Goal: Task Accomplishment & Management: Manage account settings

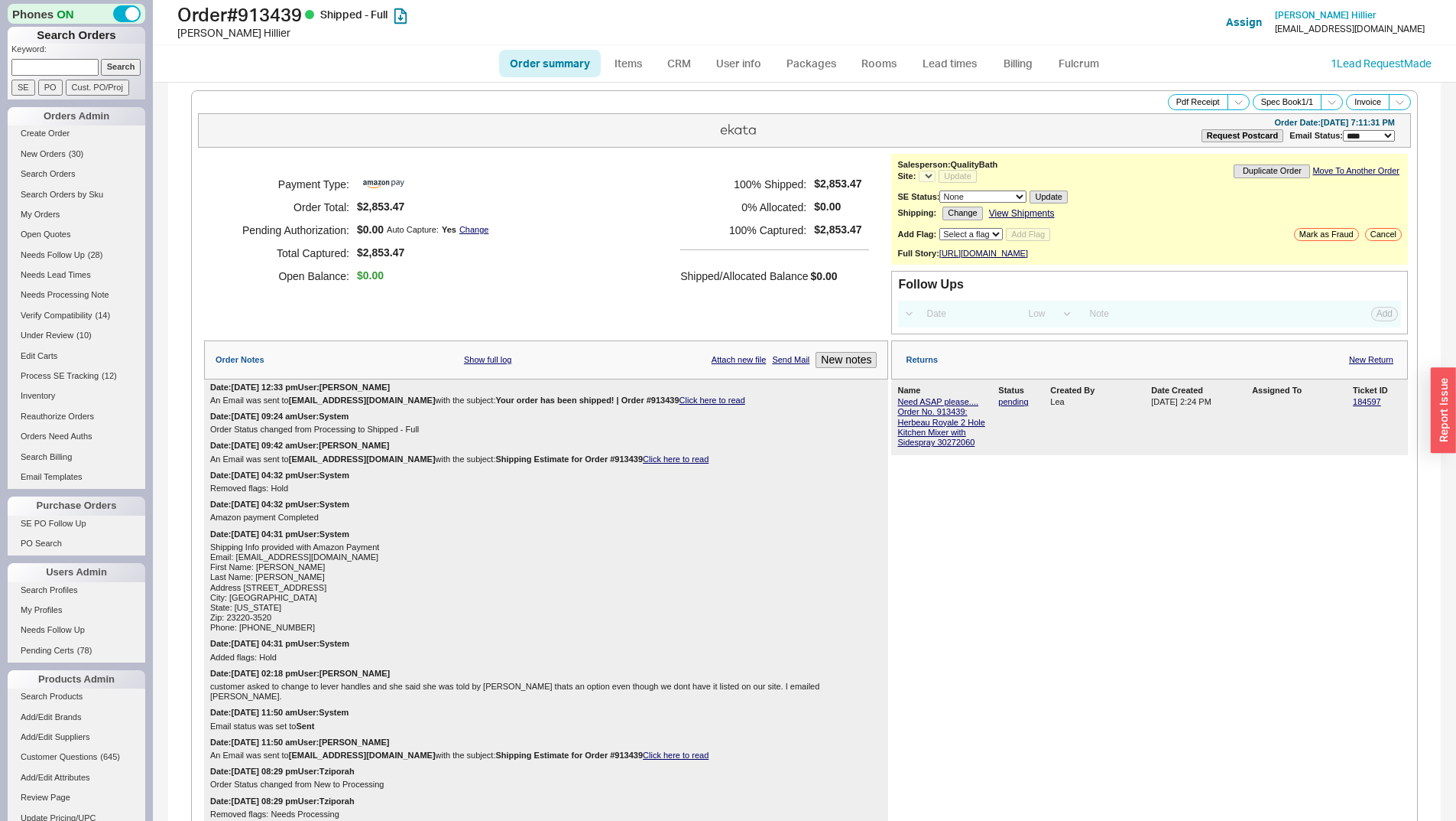
select select "LOW"
select select "3"
select select "*"
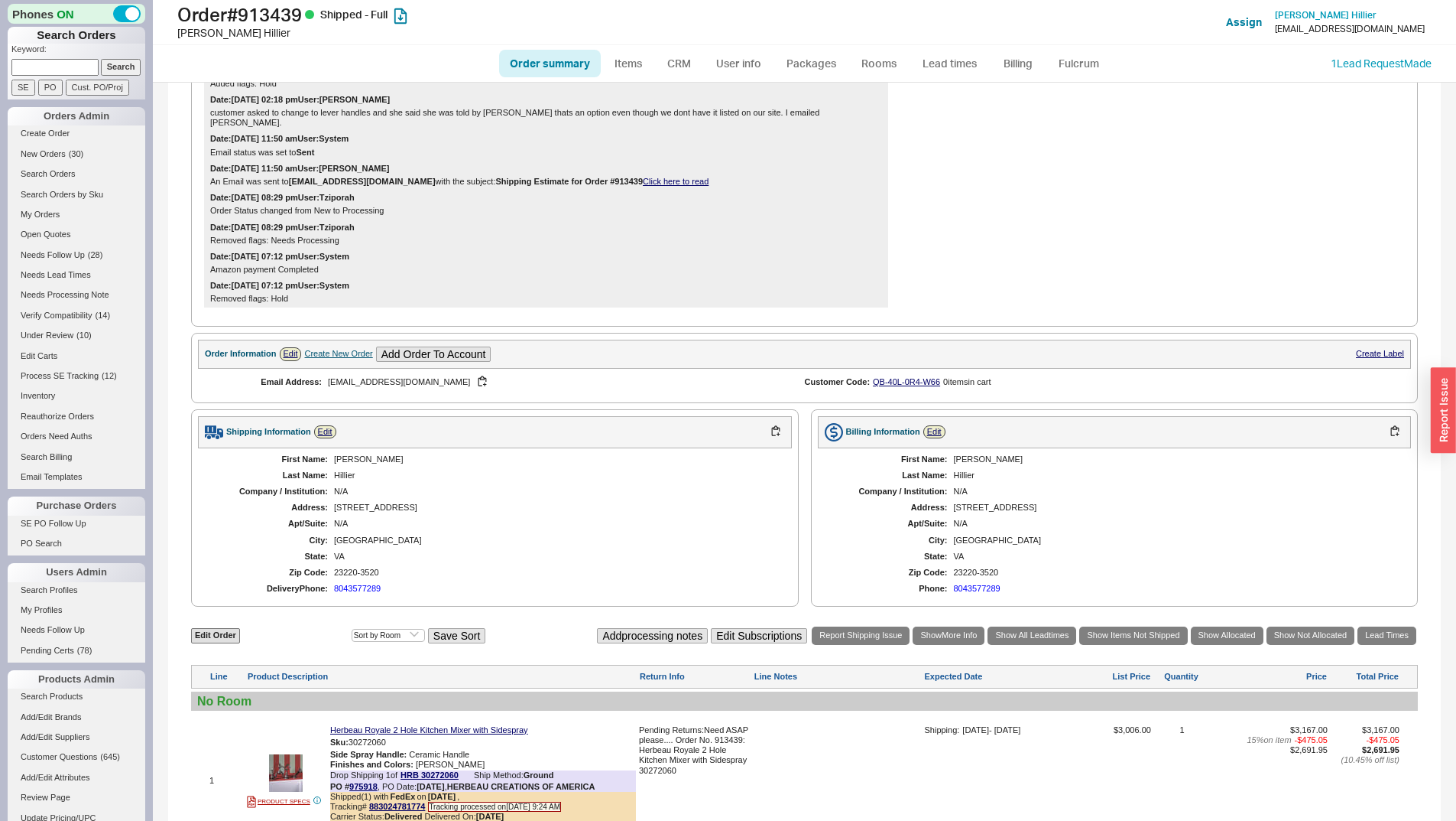
scroll to position [803, 0]
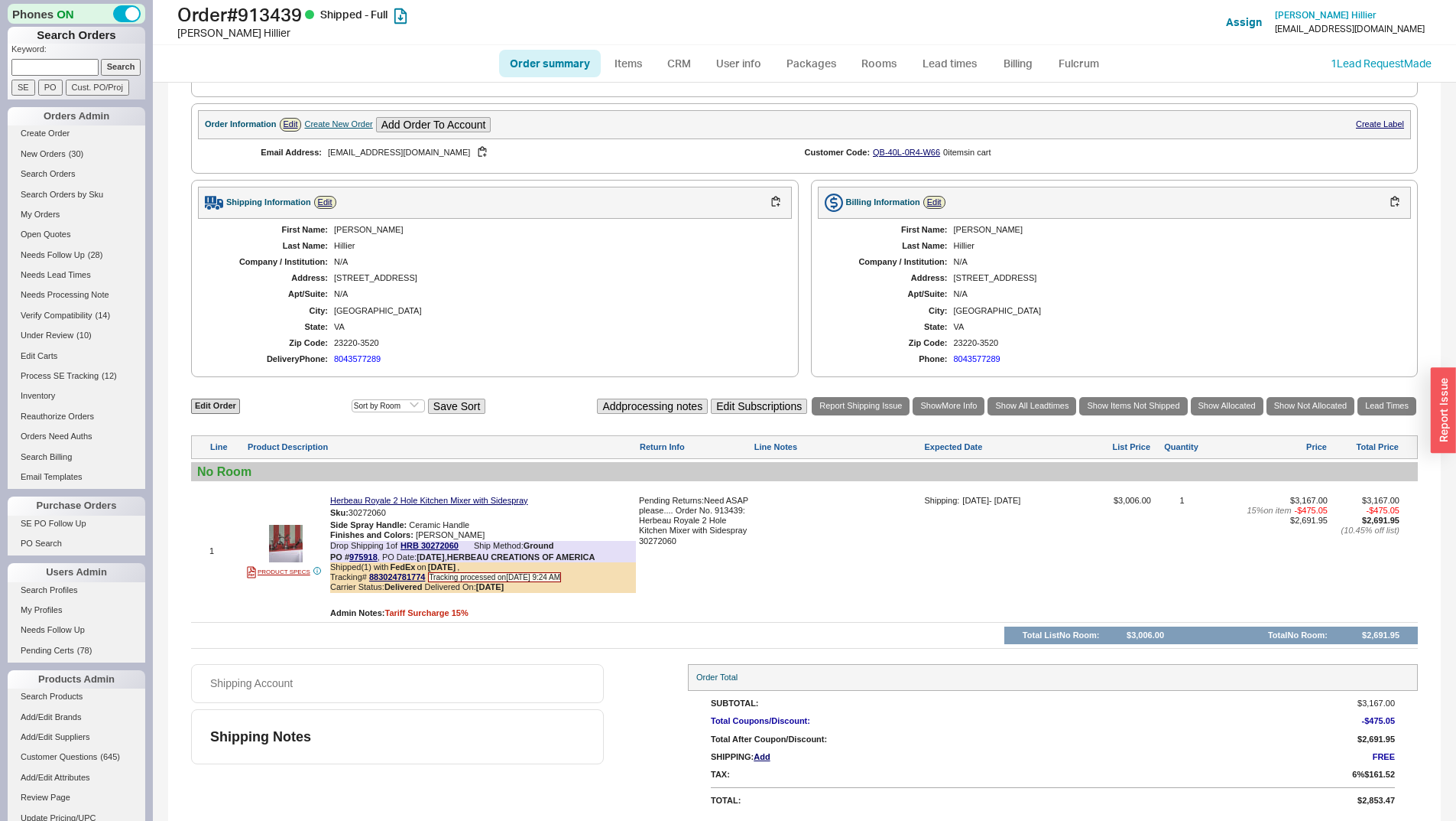
paste input "926953"
click at [90, 66] on input "926953" at bounding box center [55, 66] width 87 height 16
type input "926953"
click at [109, 63] on input "Search" at bounding box center [121, 66] width 40 height 16
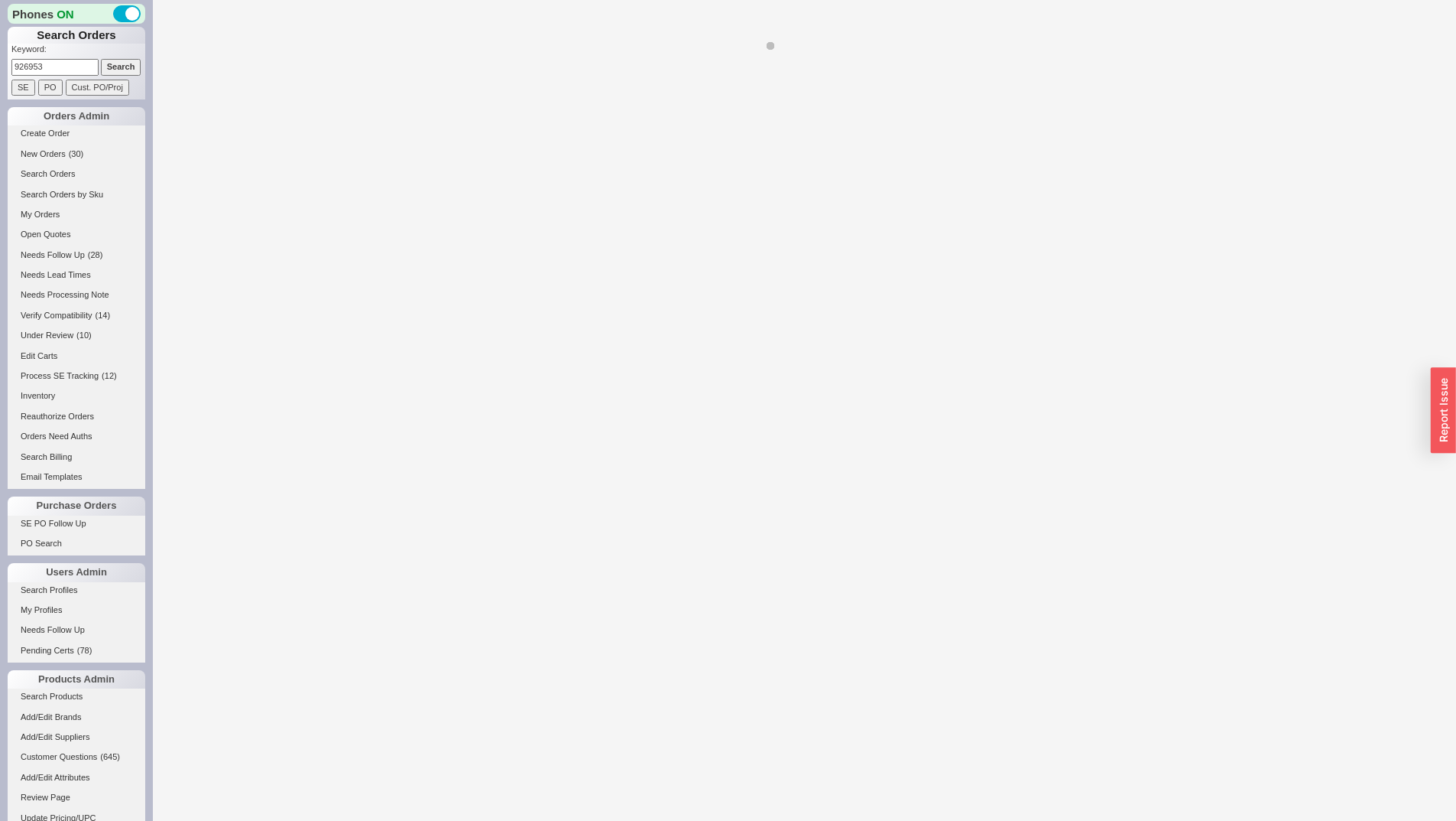
select select "*"
select select "LOW"
select select "3"
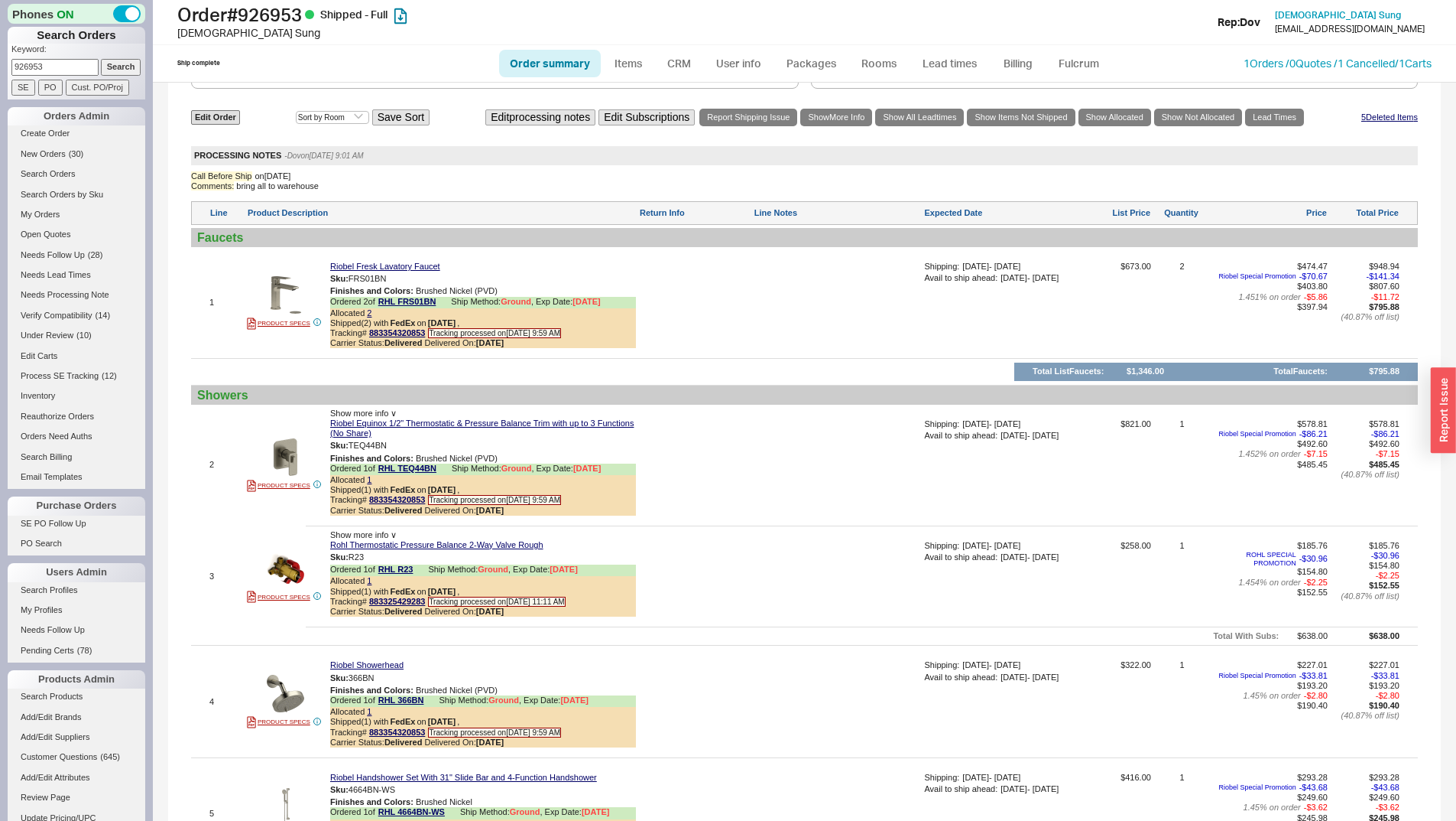
scroll to position [3019, 0]
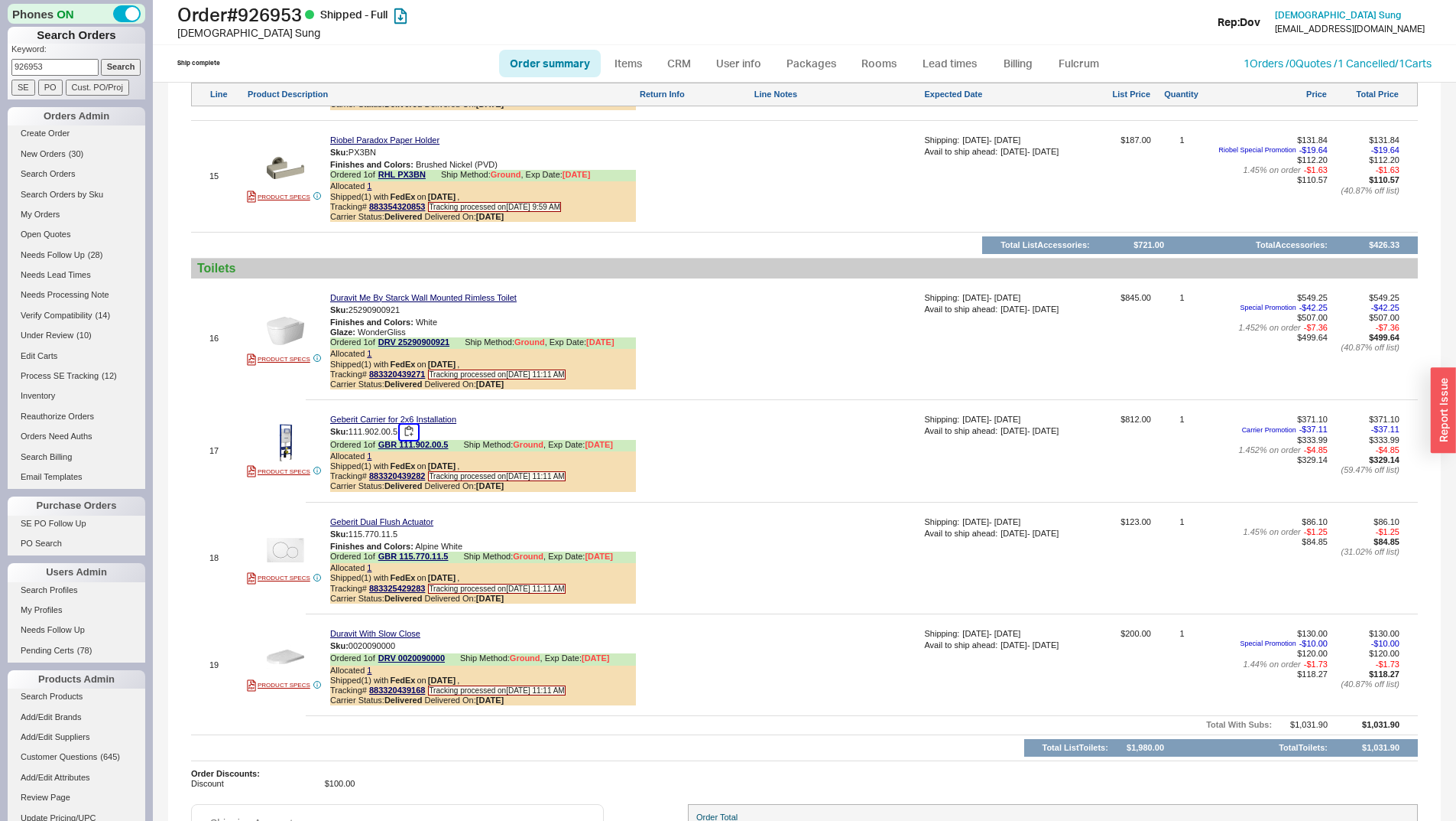
click at [411, 439] on button "button" at bounding box center [409, 432] width 19 height 15
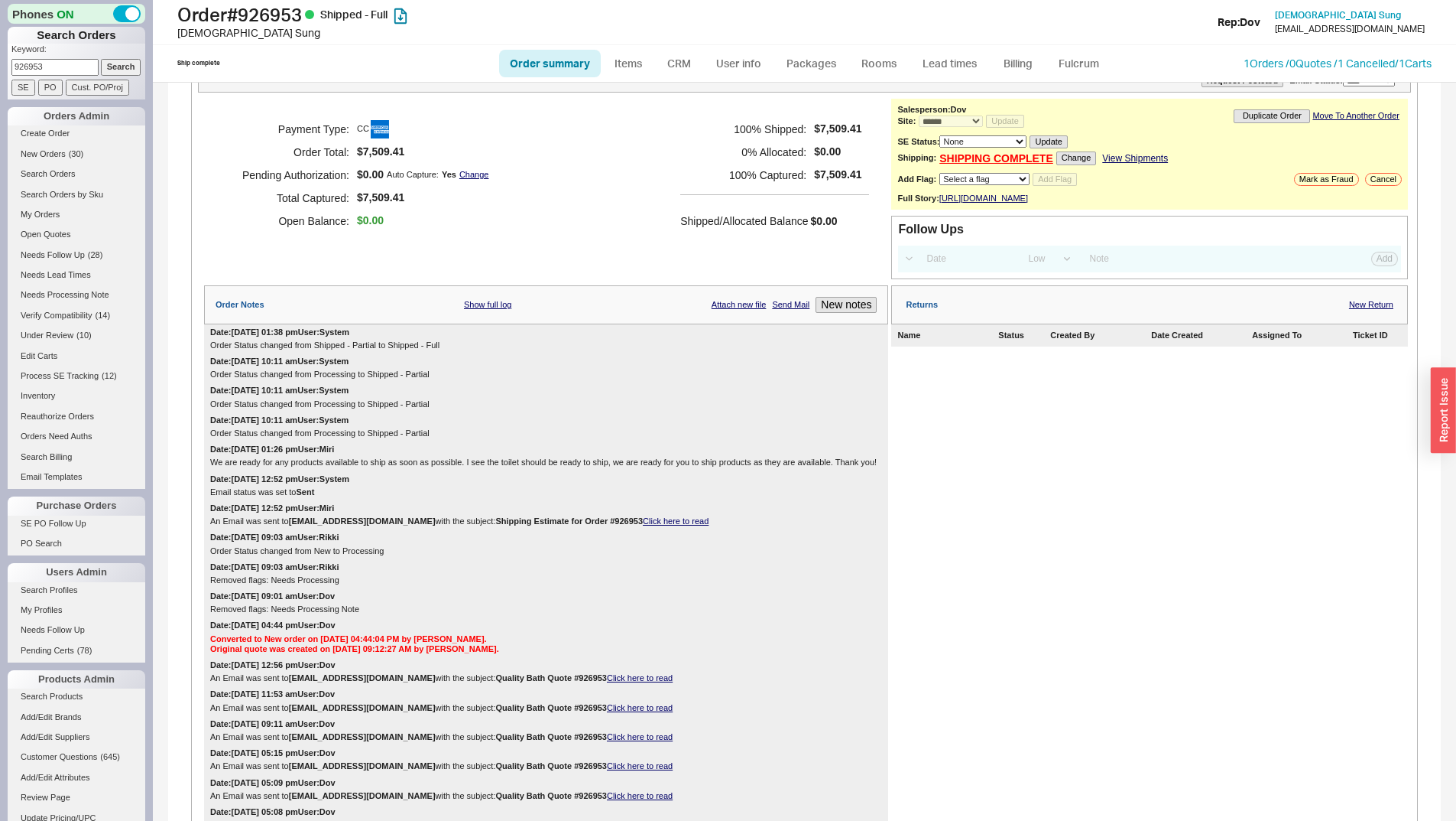
scroll to position [0, 0]
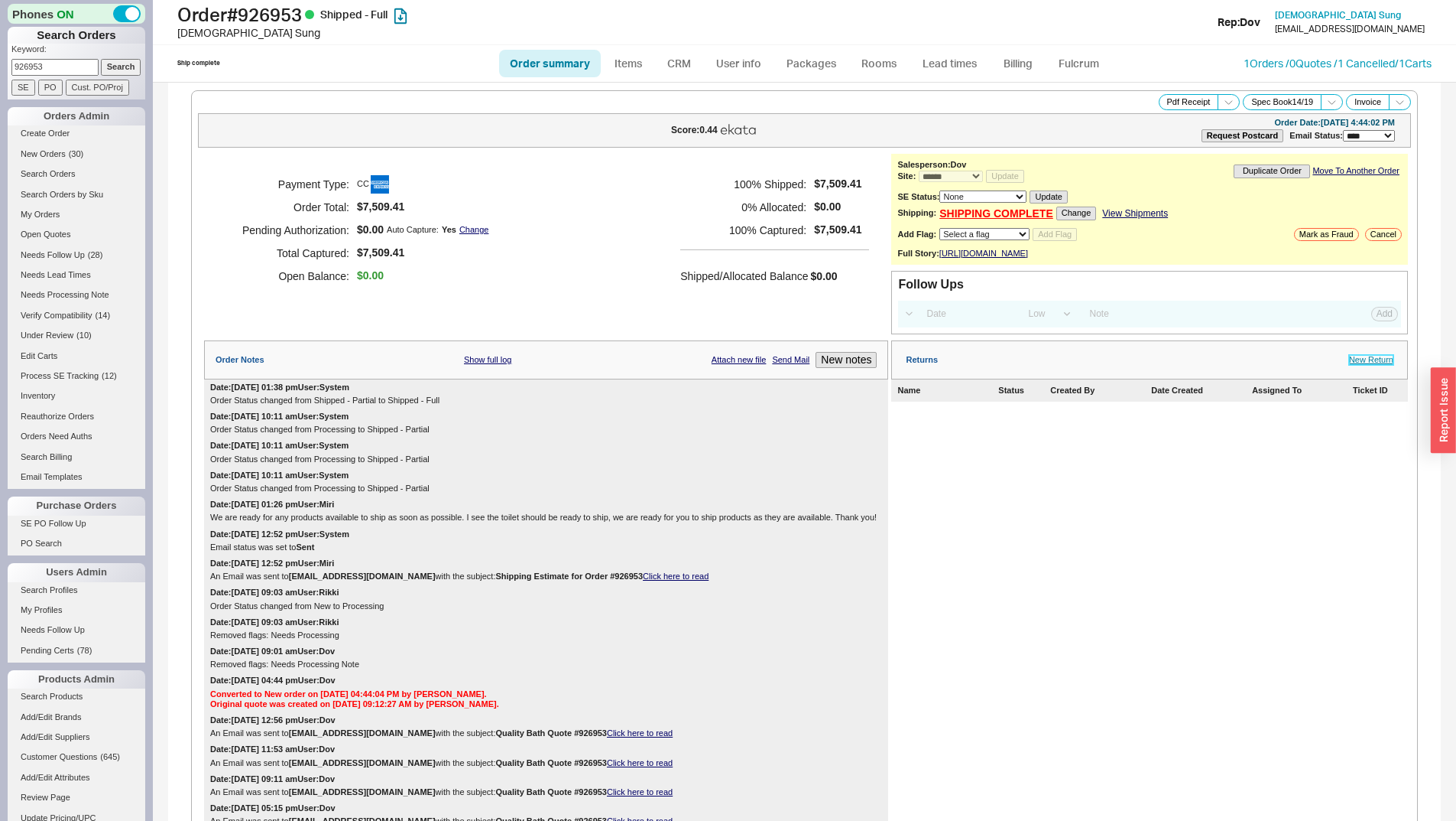
click at [1369, 365] on link "New Return" at bounding box center [1371, 359] width 44 height 10
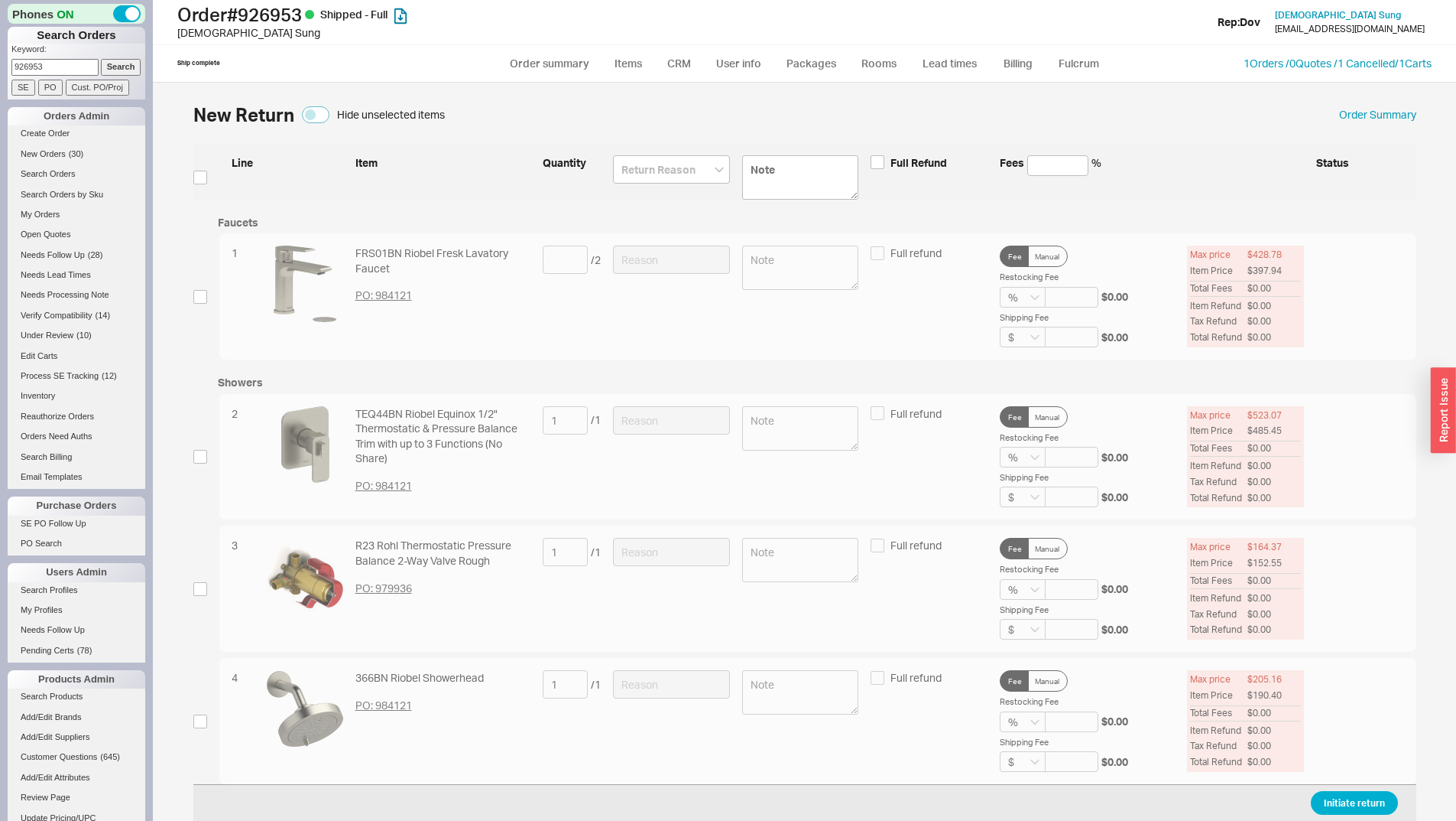
scroll to position [2020, 0]
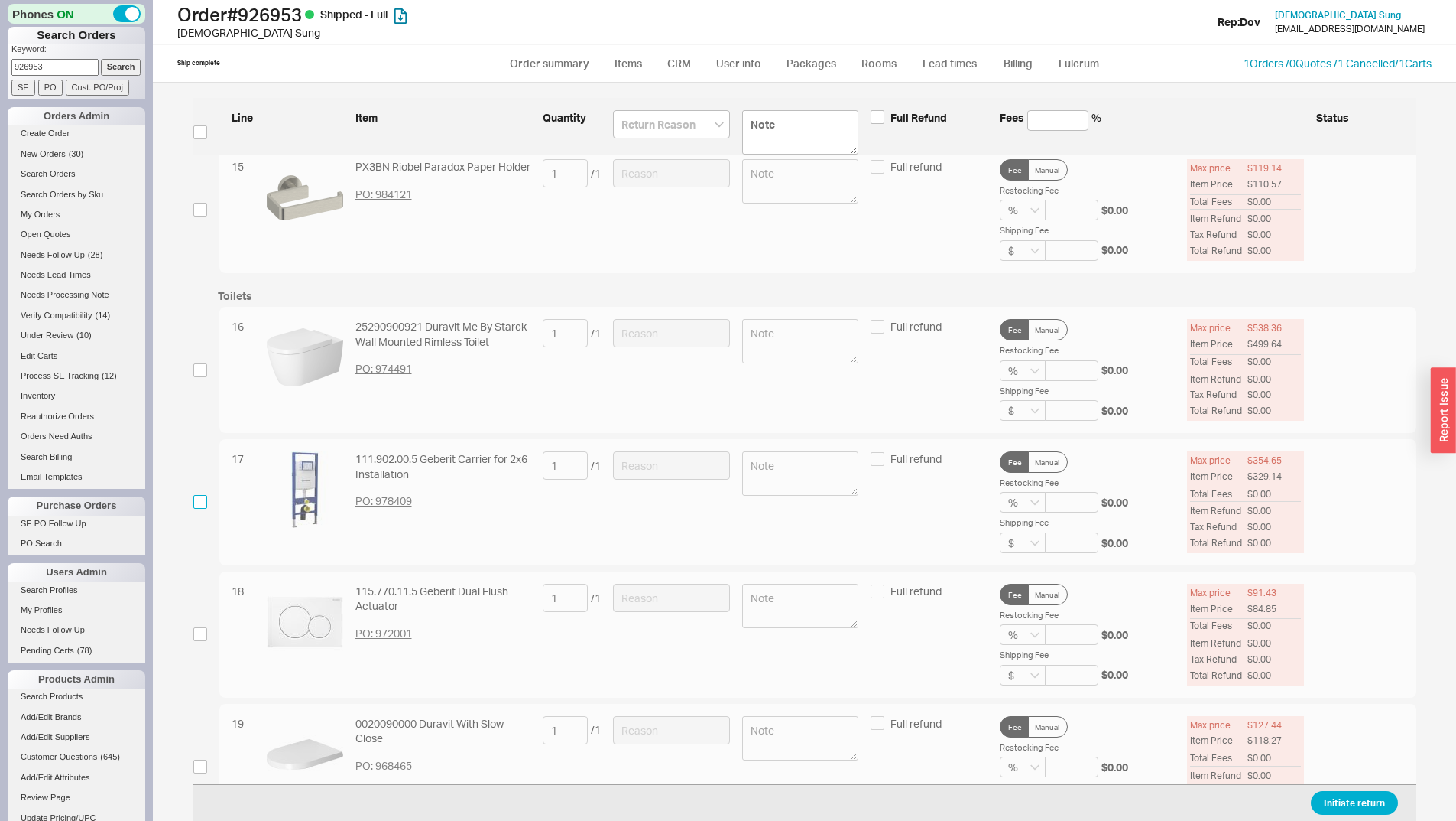
click at [206, 503] on input "checkbox" at bounding box center [201, 502] width 14 height 14
checkbox input "true"
click at [728, 465] on div "17 111.902.00.5 Geberit Carrier for 2x6 Installation PO: 978409 1 / 1 Full refu…" at bounding box center [818, 501] width 1197 height 126
click at [699, 457] on input at bounding box center [672, 465] width 117 height 29
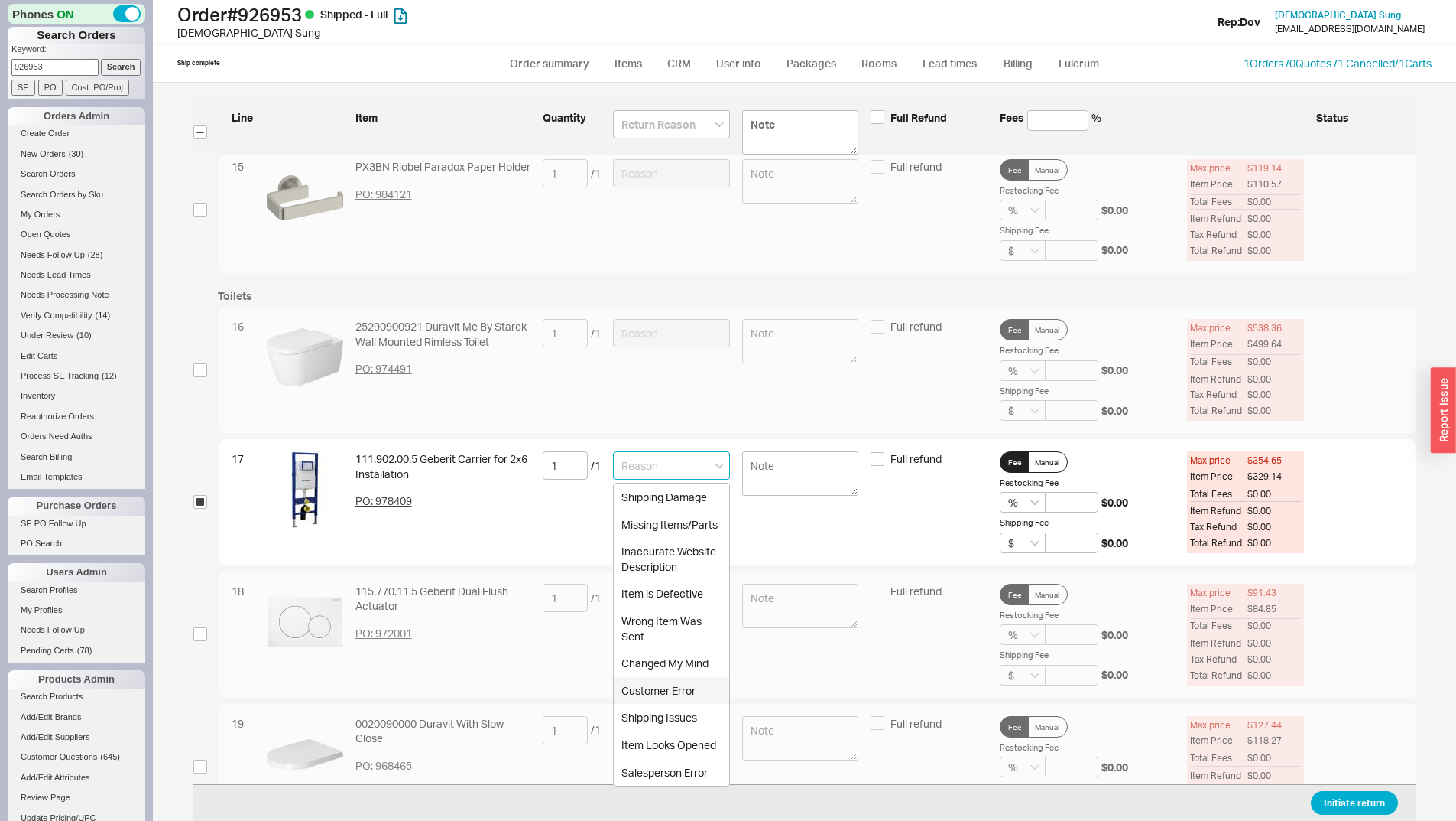
click at [688, 684] on div "Customer Error" at bounding box center [672, 690] width 116 height 28
type input "Customer Error"
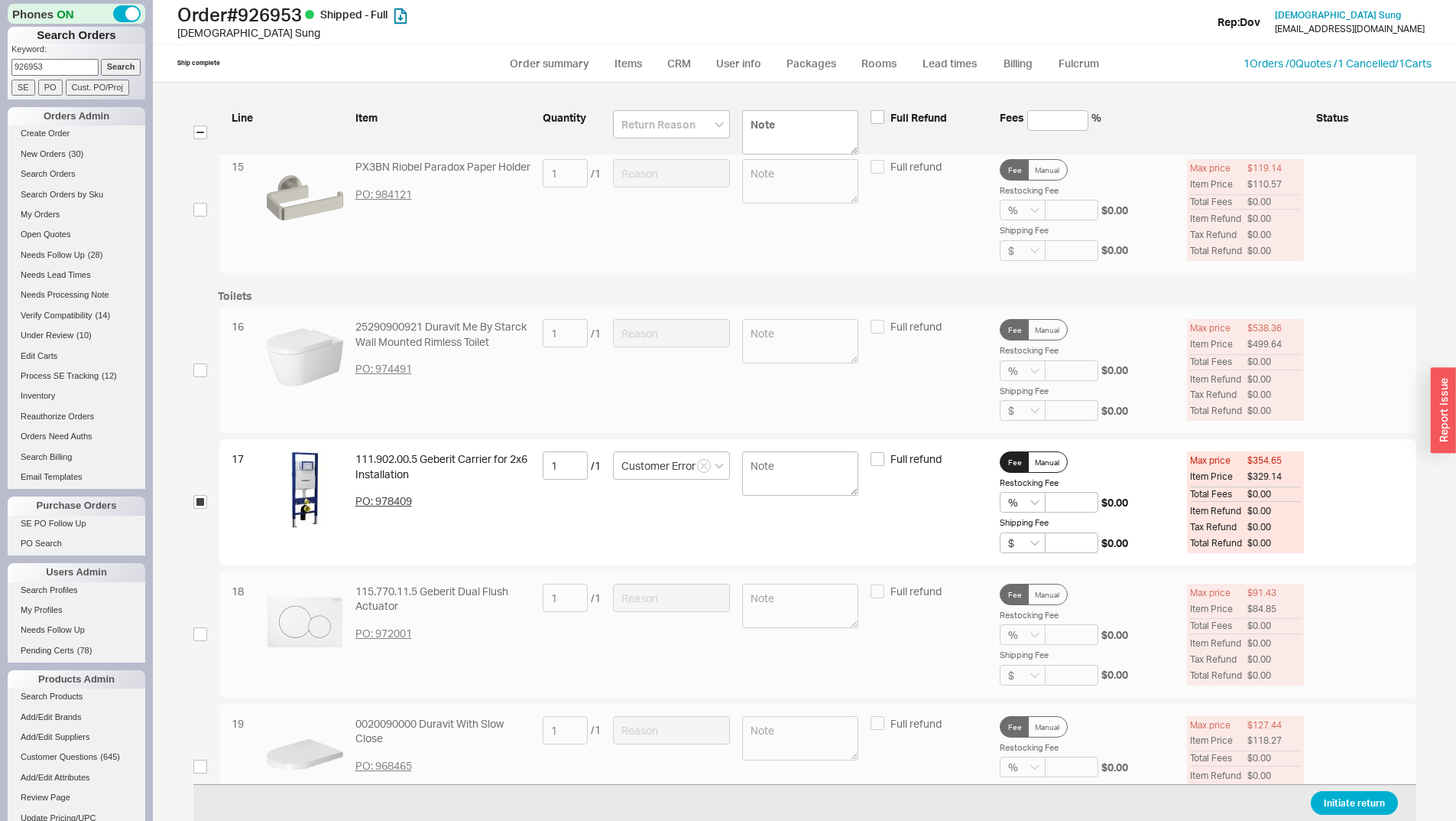
drag, startPoint x: 1319, startPoint y: 790, endPoint x: 1312, endPoint y: 799, distance: 11.4
click at [1319, 792] on div "Initiate return" at bounding box center [805, 802] width 1223 height 37
drag, startPoint x: 1319, startPoint y: 803, endPoint x: 994, endPoint y: 768, distance: 326.9
click at [1320, 803] on button "Initiate return" at bounding box center [1354, 802] width 87 height 24
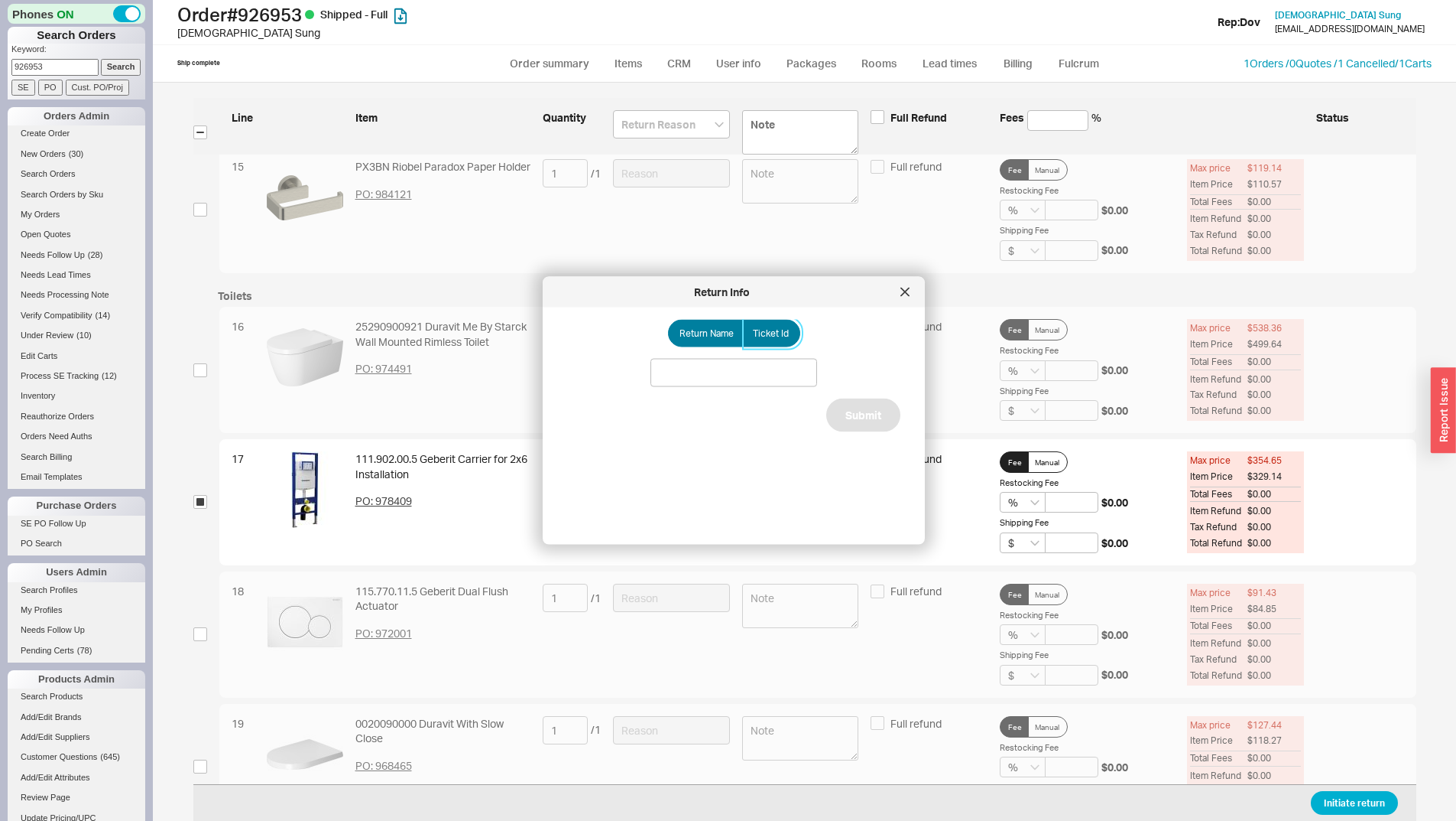
click at [743, 324] on label "Ticket Id" at bounding box center [772, 334] width 57 height 28
click at [0, 0] on input "Ticket Id" at bounding box center [0, 0] width 0 height 0
click at [783, 340] on label "Ticket Id" at bounding box center [772, 334] width 57 height 28
click at [0, 0] on input "Ticket Id" at bounding box center [0, 0] width 0 height 0
paste input "186021"
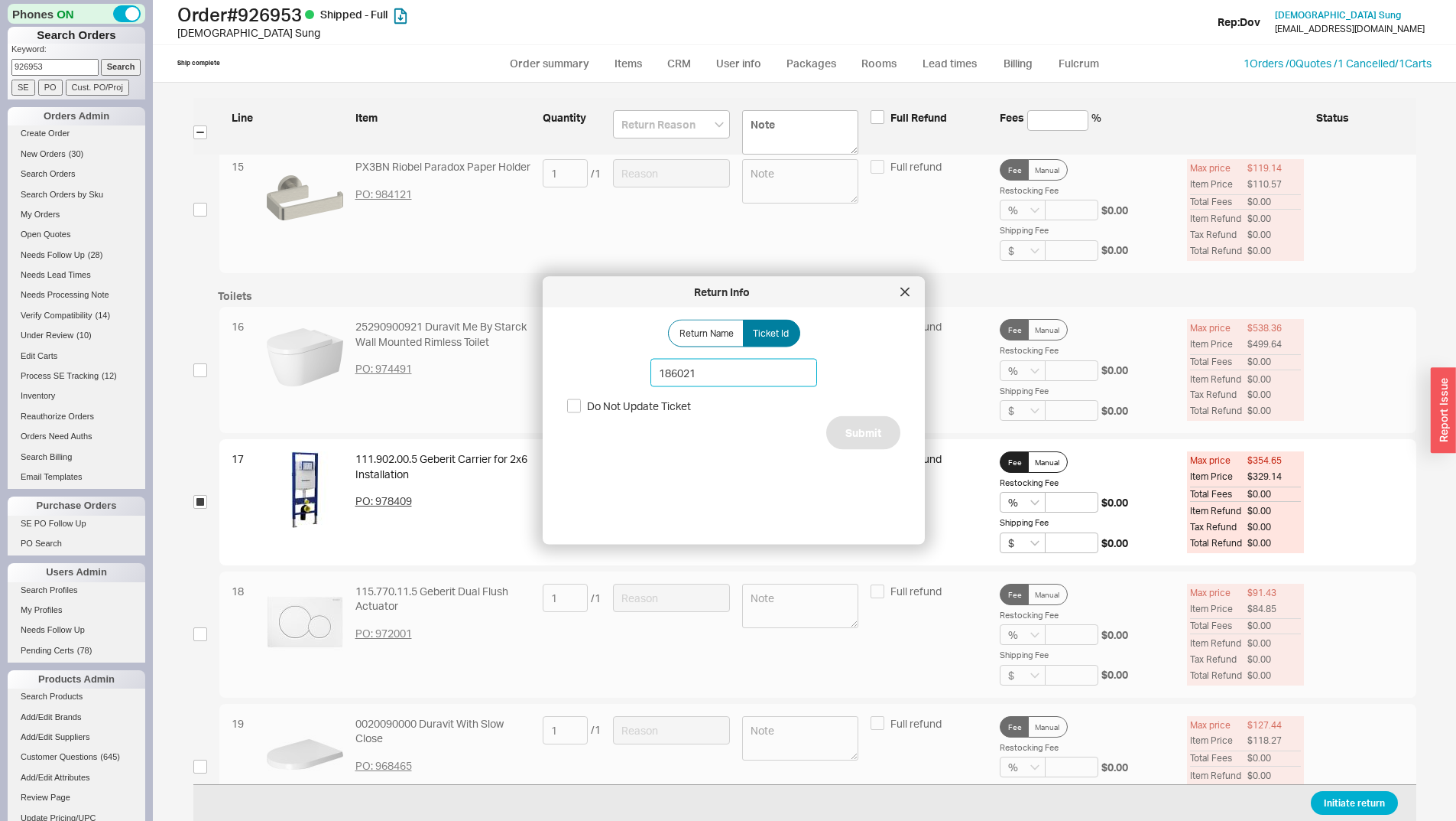
click at [783, 365] on input "186021" at bounding box center [734, 372] width 167 height 29
type input "186021"
drag, startPoint x: 856, startPoint y: 429, endPoint x: 859, endPoint y: 459, distance: 30.1
click at [856, 429] on button "Submit" at bounding box center [863, 433] width 74 height 34
select select "*"
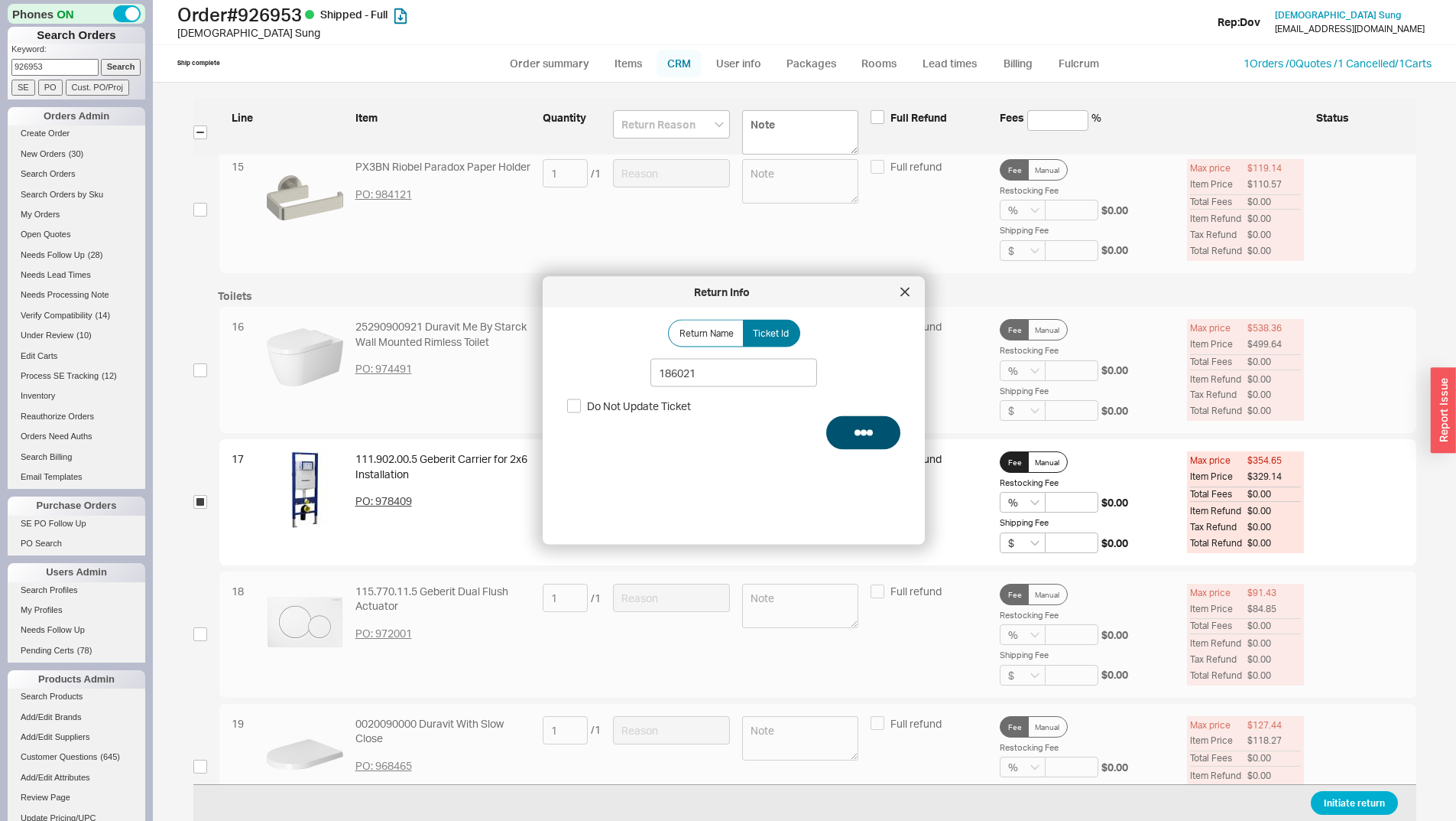
select select "LOW"
select select "3"
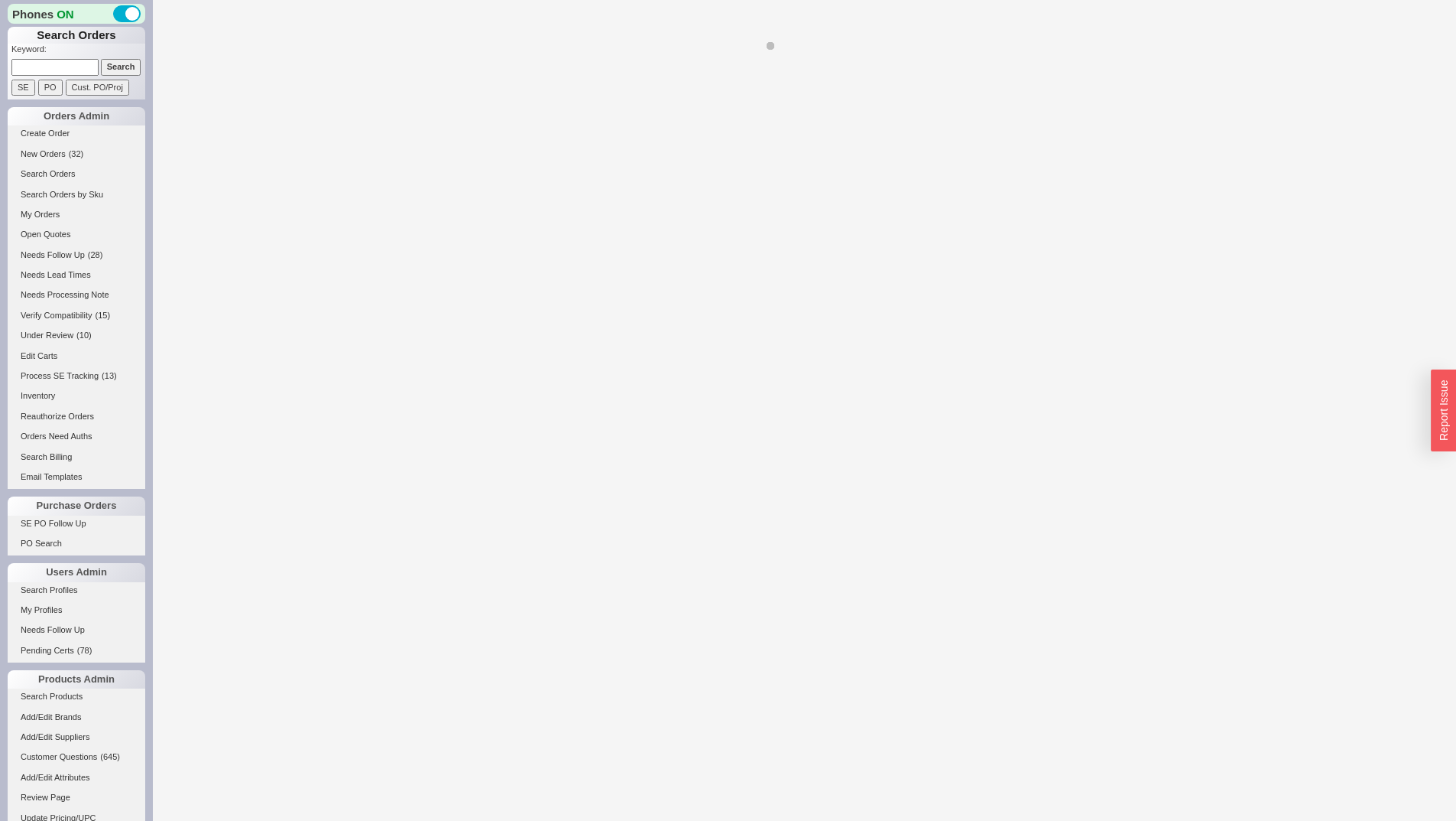
select select "*"
select select "LOW"
select select "3"
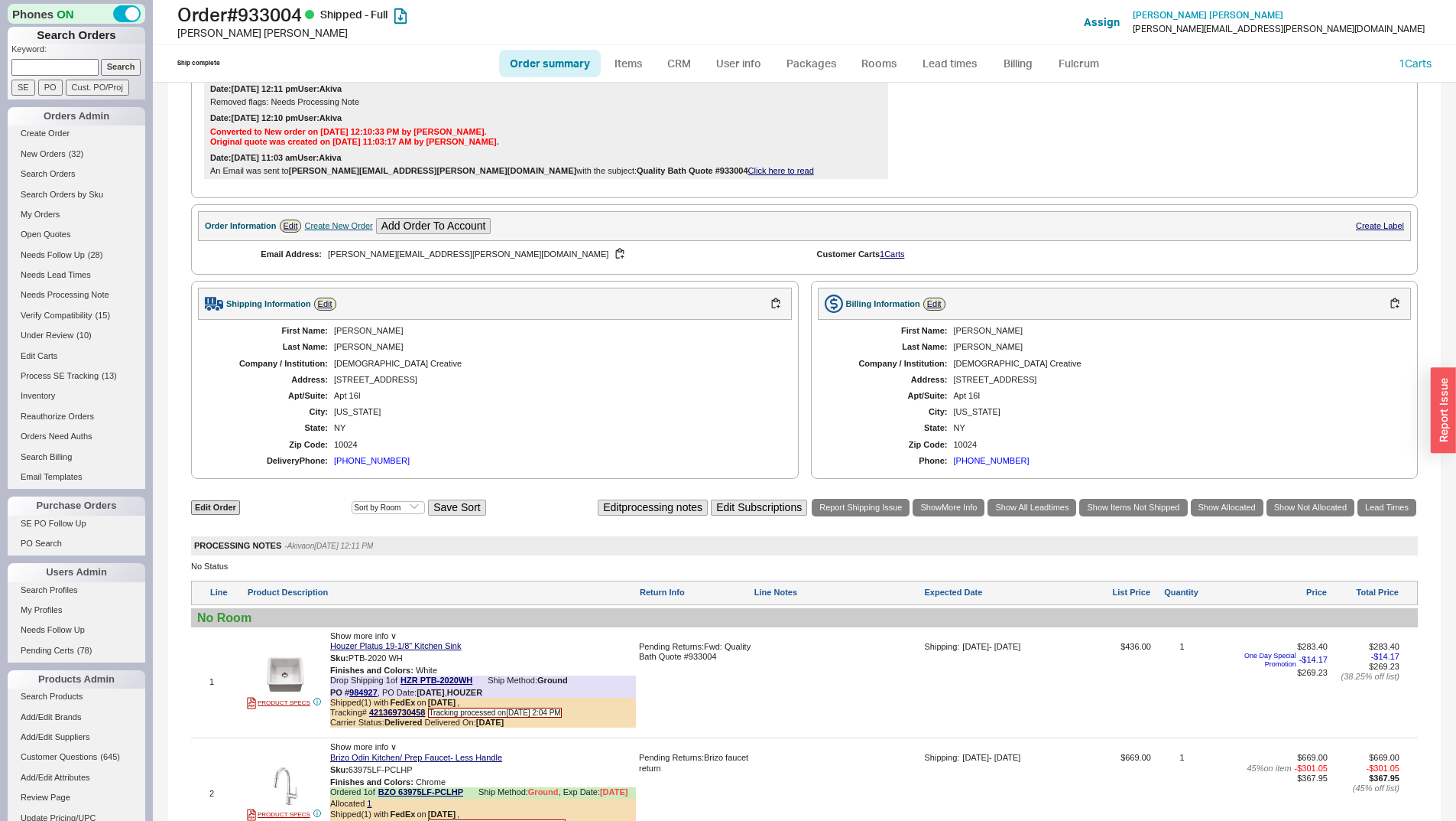
scroll to position [1047, 0]
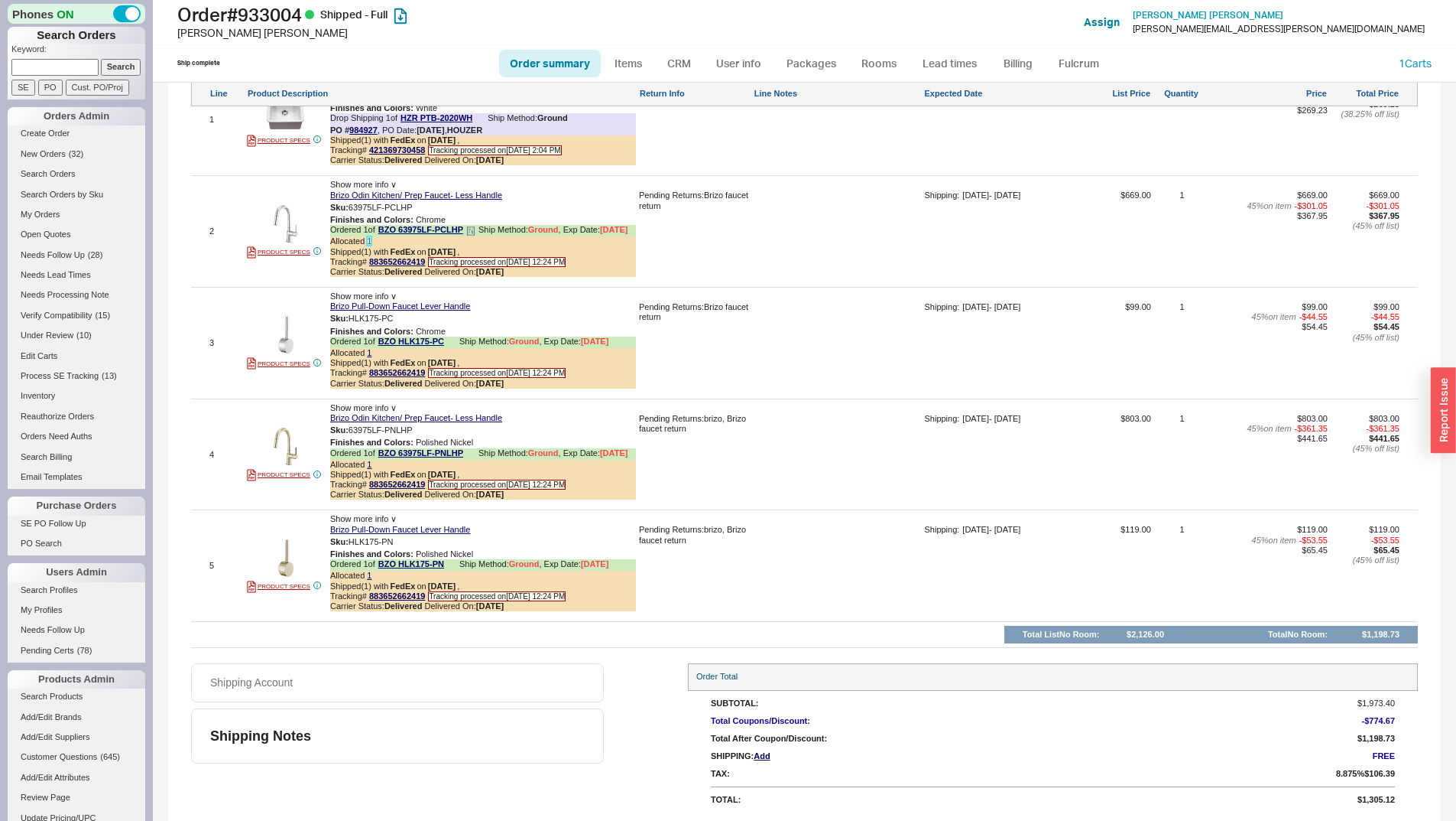
click at [367, 241] on link "1" at bounding box center [369, 241] width 5 height 9
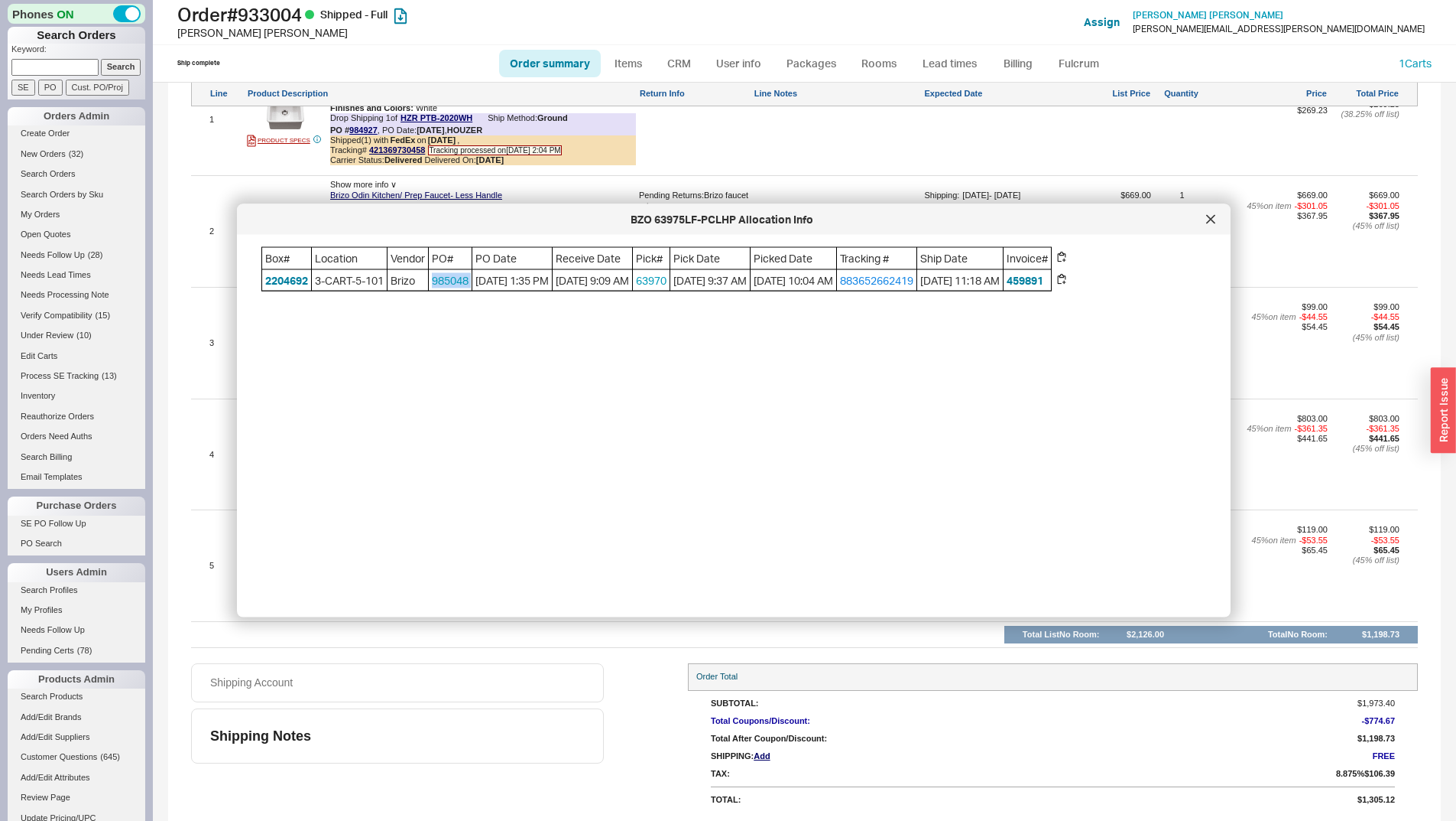
copy link "985048"
drag, startPoint x: 479, startPoint y: 283, endPoint x: 435, endPoint y: 290, distance: 44.6
click at [435, 290] on div "Box# Location Vendor PO# PO Date Receive Date Pick# Pick Date Picked Date Track…" at bounding box center [657, 269] width 791 height 44
click at [1213, 219] on div at bounding box center [1211, 219] width 25 height 25
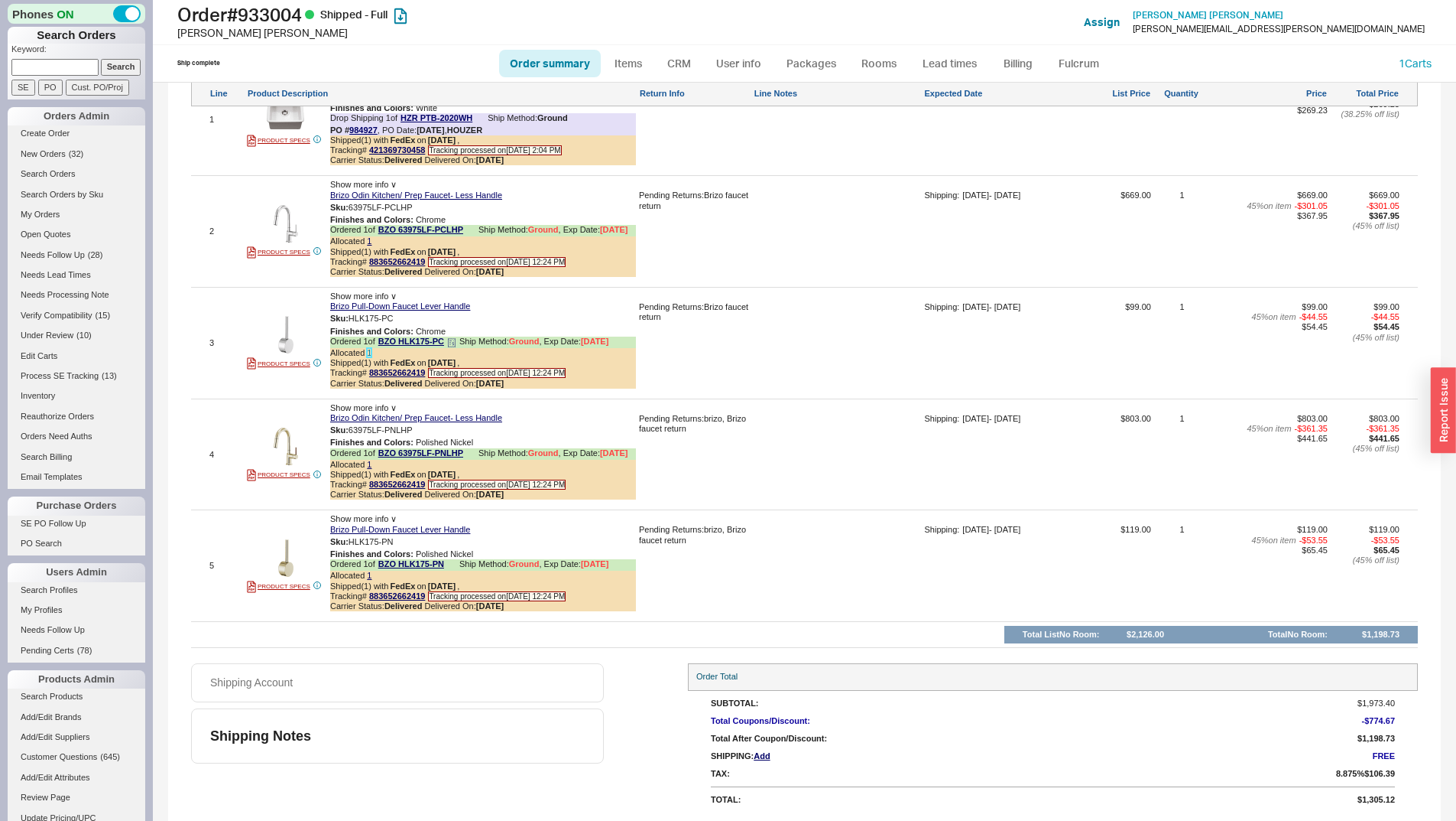
click at [367, 354] on link "1" at bounding box center [369, 353] width 5 height 9
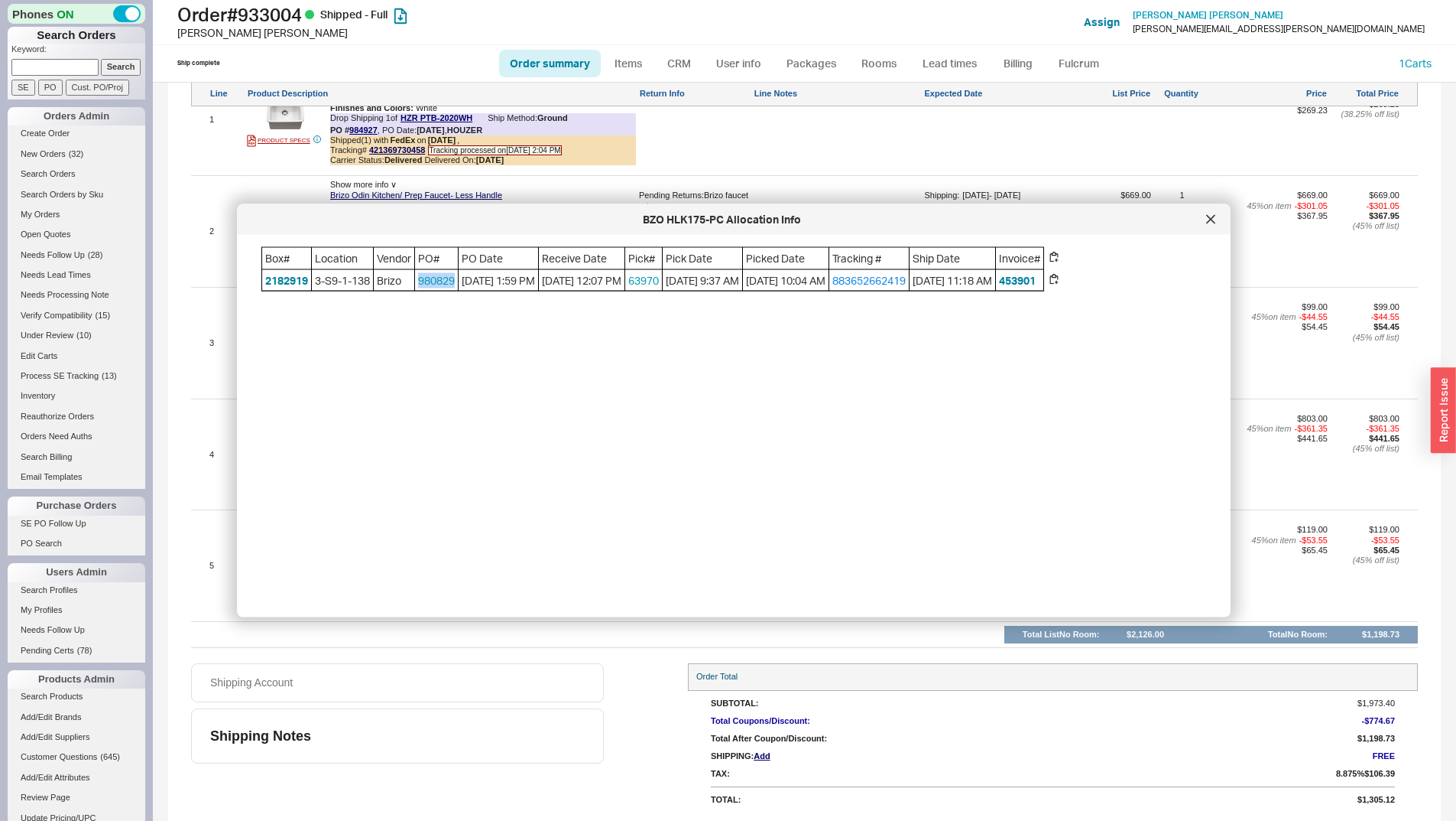
copy div "980829"
drag, startPoint x: 461, startPoint y: 287, endPoint x: 422, endPoint y: 290, distance: 39.1
click at [415, 290] on div "Box# Location Vendor PO# PO Date Receive Date Pick# Pick Date Picked Date Track…" at bounding box center [653, 269] width 783 height 44
click at [1211, 225] on div at bounding box center [1211, 219] width 25 height 25
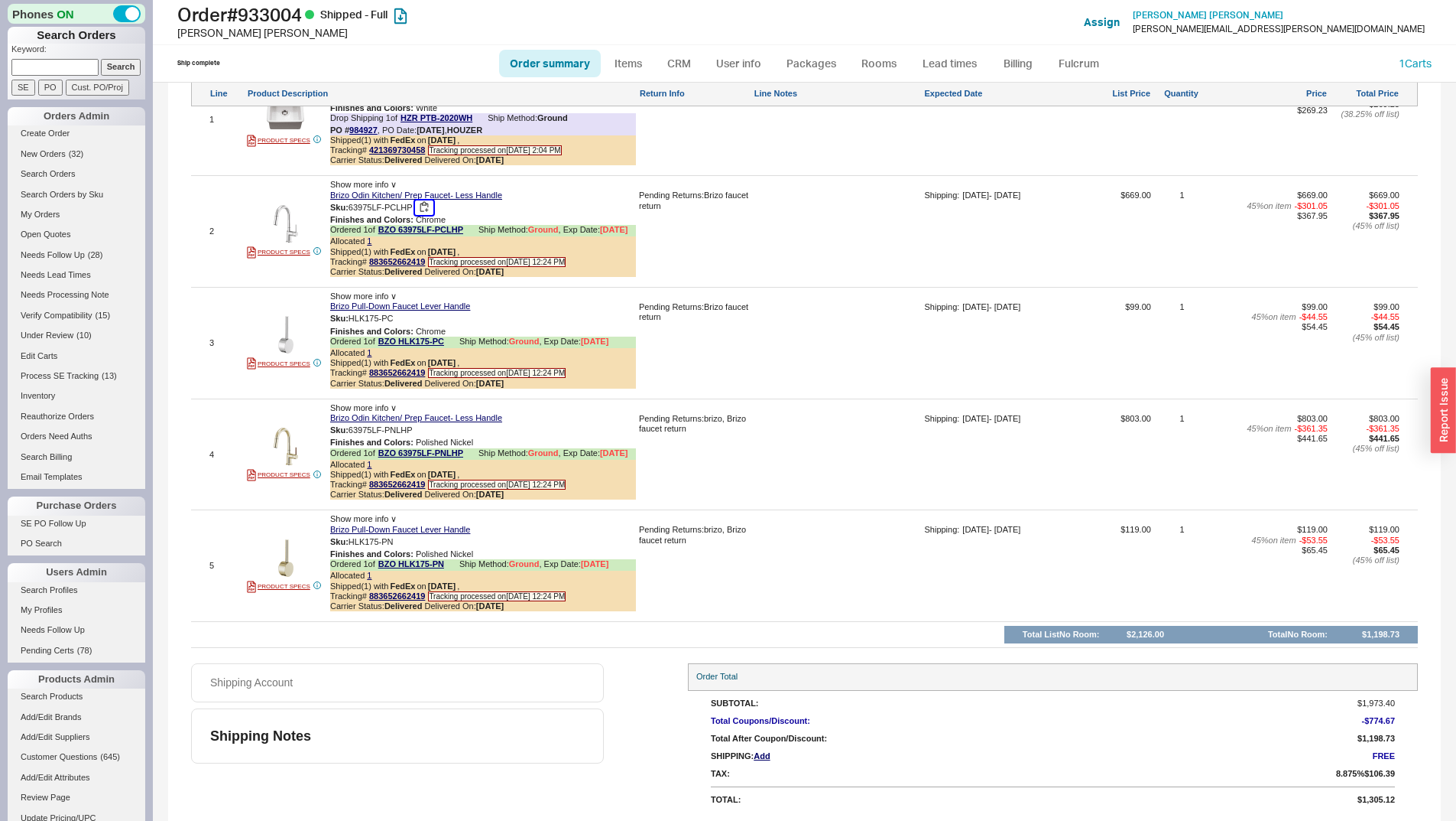
click at [422, 208] on button "button" at bounding box center [425, 207] width 19 height 15
click at [408, 316] on button "button" at bounding box center [405, 318] width 19 height 15
click at [367, 469] on div "Allocated 1" at bounding box center [483, 464] width 306 height 10
click at [373, 464] on div "Allocated 1" at bounding box center [483, 464] width 306 height 10
click at [371, 460] on div "Allocated 1" at bounding box center [483, 464] width 306 height 10
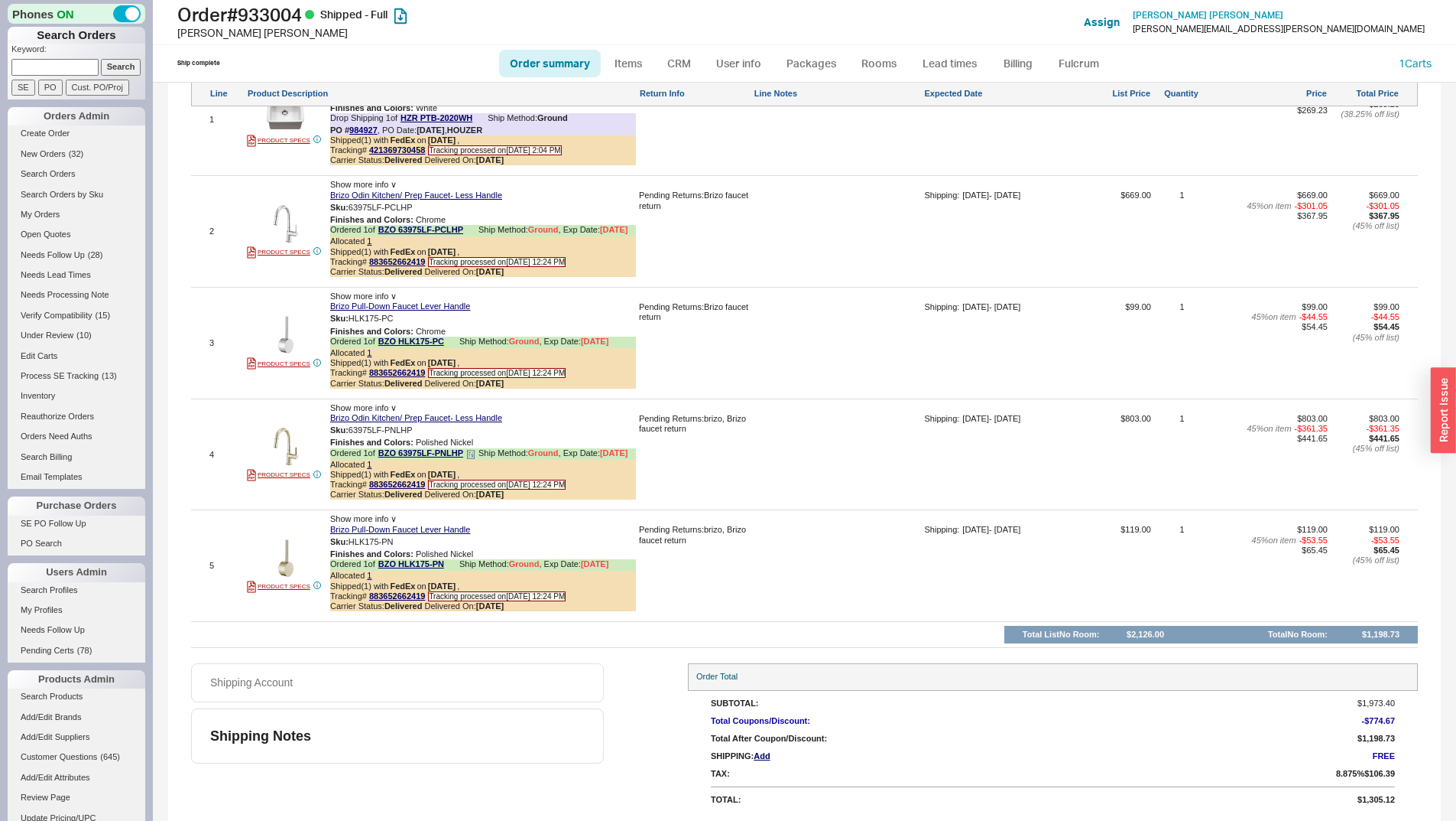
click at [372, 463] on div "Allocated 1" at bounding box center [483, 464] width 306 height 10
click at [369, 462] on link "1" at bounding box center [369, 464] width 5 height 9
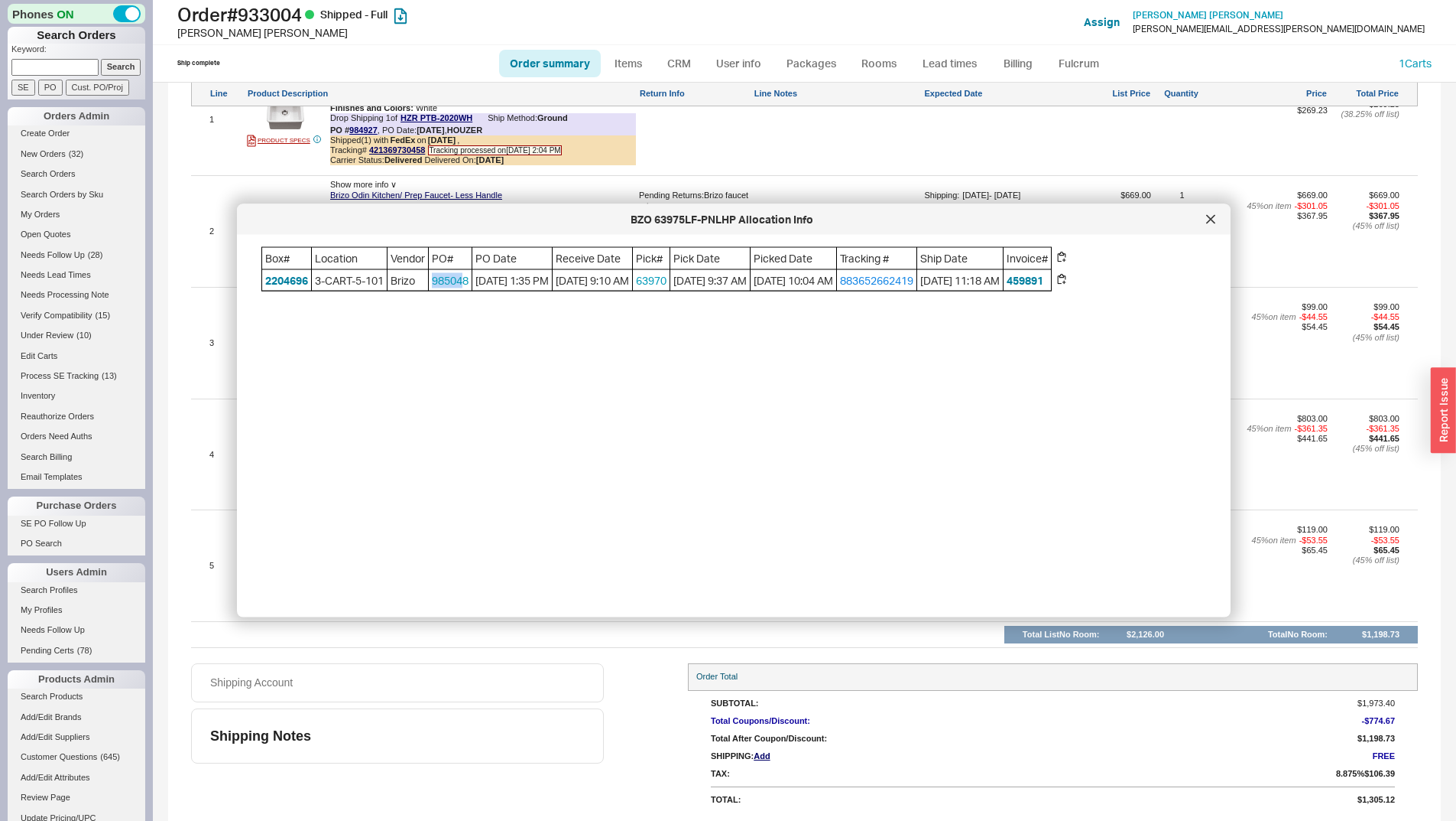
drag, startPoint x: 470, startPoint y: 292, endPoint x: 438, endPoint y: 290, distance: 32.1
click at [438, 290] on span "985048" at bounding box center [450, 280] width 42 height 22
click at [472, 290] on span "985048" at bounding box center [450, 280] width 42 height 22
drag, startPoint x: 477, startPoint y: 289, endPoint x: 437, endPoint y: 290, distance: 40.0
click at [437, 290] on span "985048" at bounding box center [450, 280] width 42 height 22
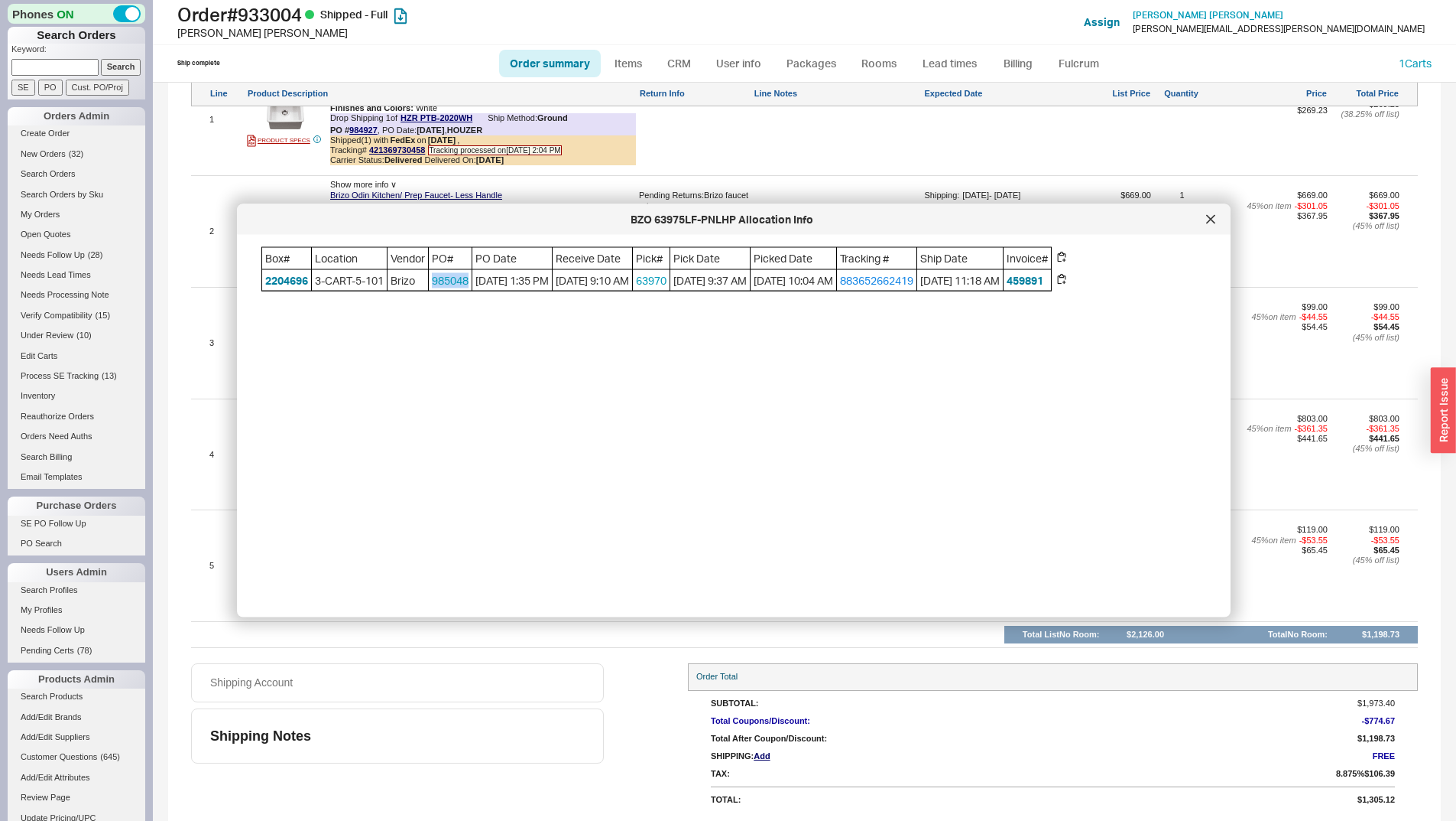
copy link "985048"
click at [1204, 227] on div at bounding box center [1211, 219] width 25 height 25
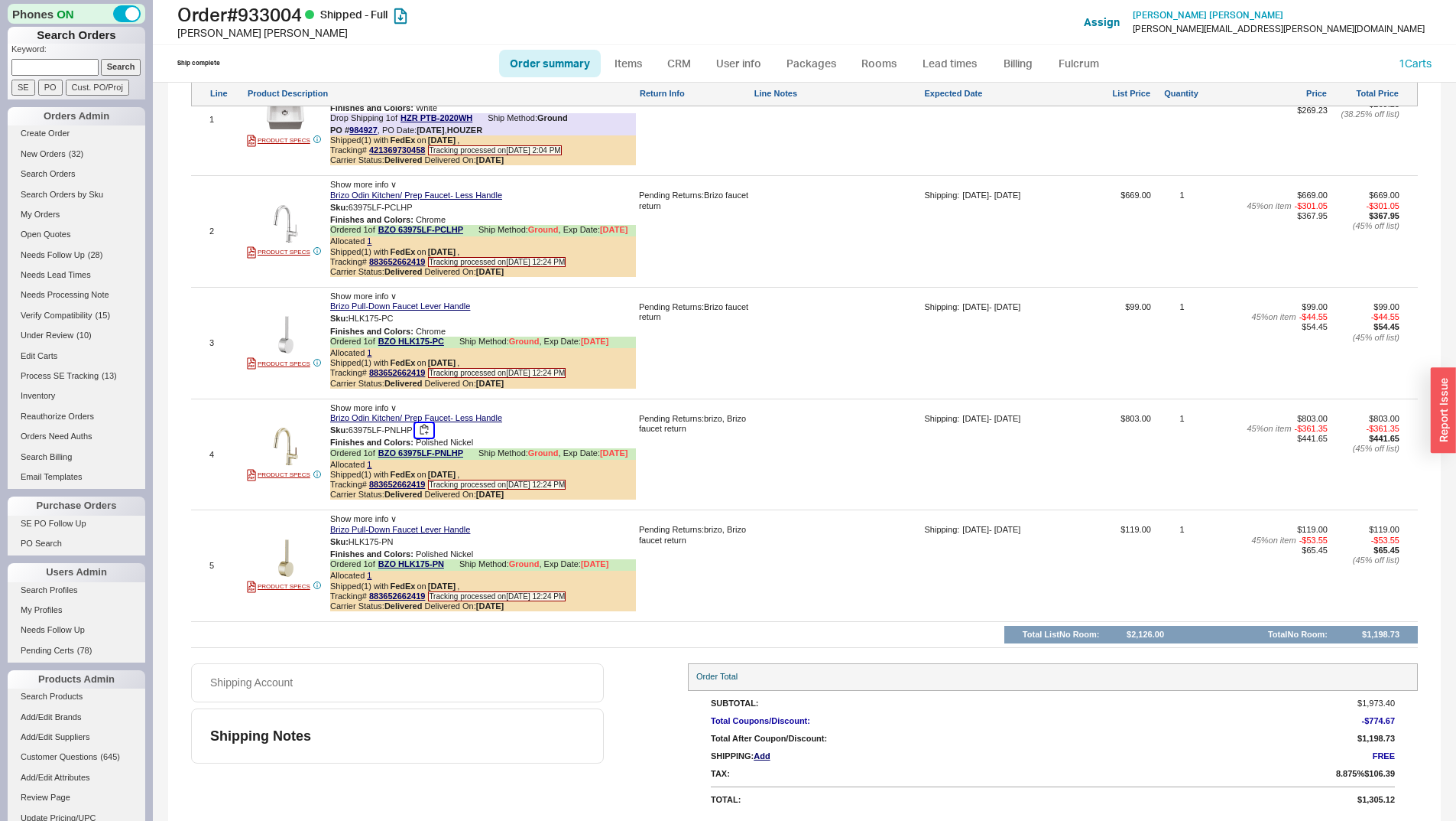
click at [428, 426] on button "button" at bounding box center [425, 430] width 19 height 15
click at [405, 540] on button "button" at bounding box center [405, 541] width 19 height 15
click at [367, 574] on link "1" at bounding box center [369, 575] width 5 height 9
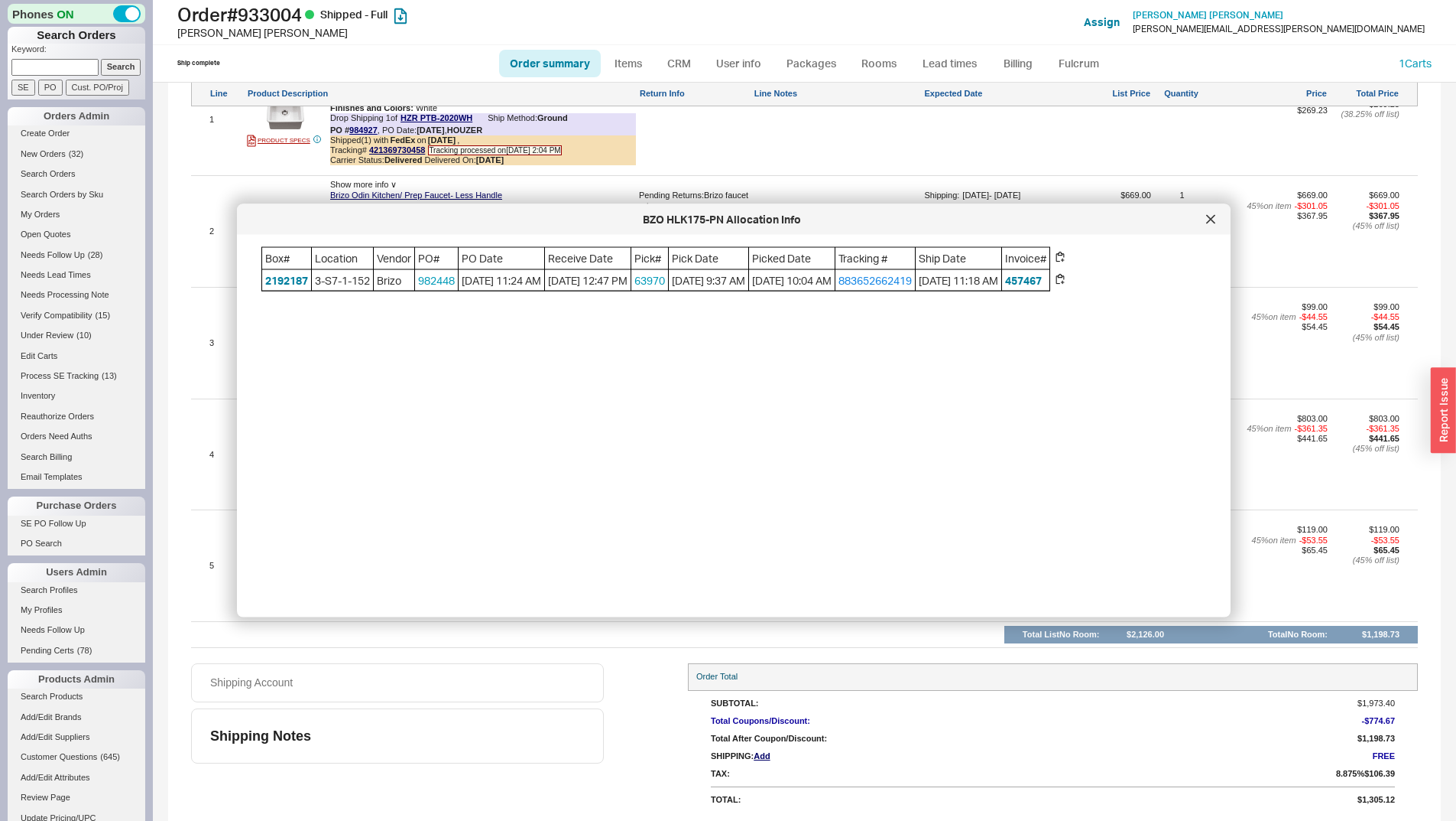
drag, startPoint x: 469, startPoint y: 291, endPoint x: 435, endPoint y: 296, distance: 34.4
click at [435, 291] on div "Box# Location Vendor PO# PO Date Receive Date Pick# Pick Date Picked Date Track…" at bounding box center [656, 269] width 789 height 44
click at [452, 307] on div "Box# Location Vendor PO# PO Date Receive Date Pick# Pick Date Picked Date Track…" at bounding box center [747, 420] width 970 height 346
drag, startPoint x: 462, startPoint y: 294, endPoint x: 419, endPoint y: 291, distance: 43.1
click at [419, 291] on div "Box# Location Vendor PO# PO Date Receive Date Pick# Pick Date Picked Date Track…" at bounding box center [656, 269] width 789 height 44
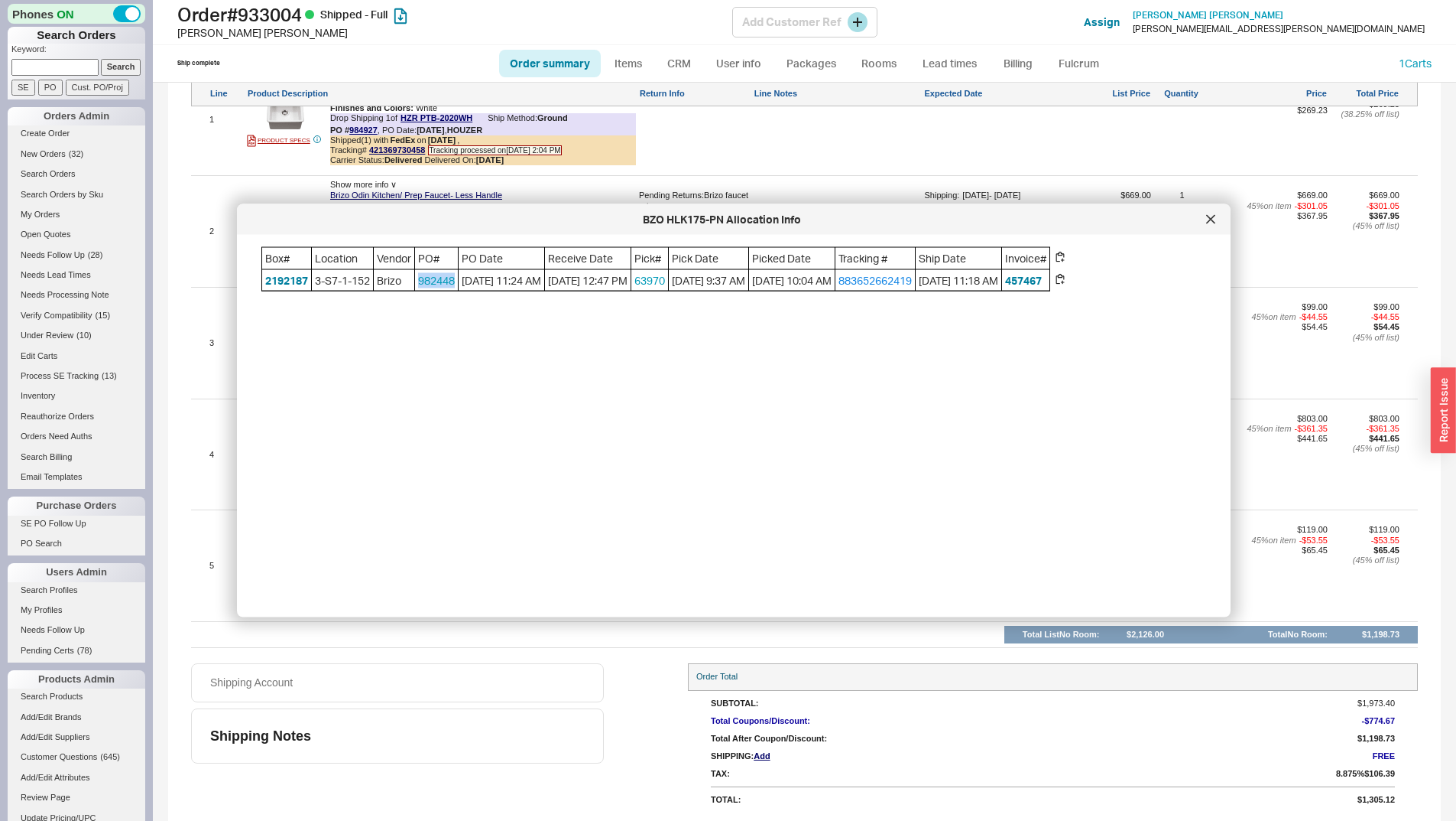
copy div "982448"
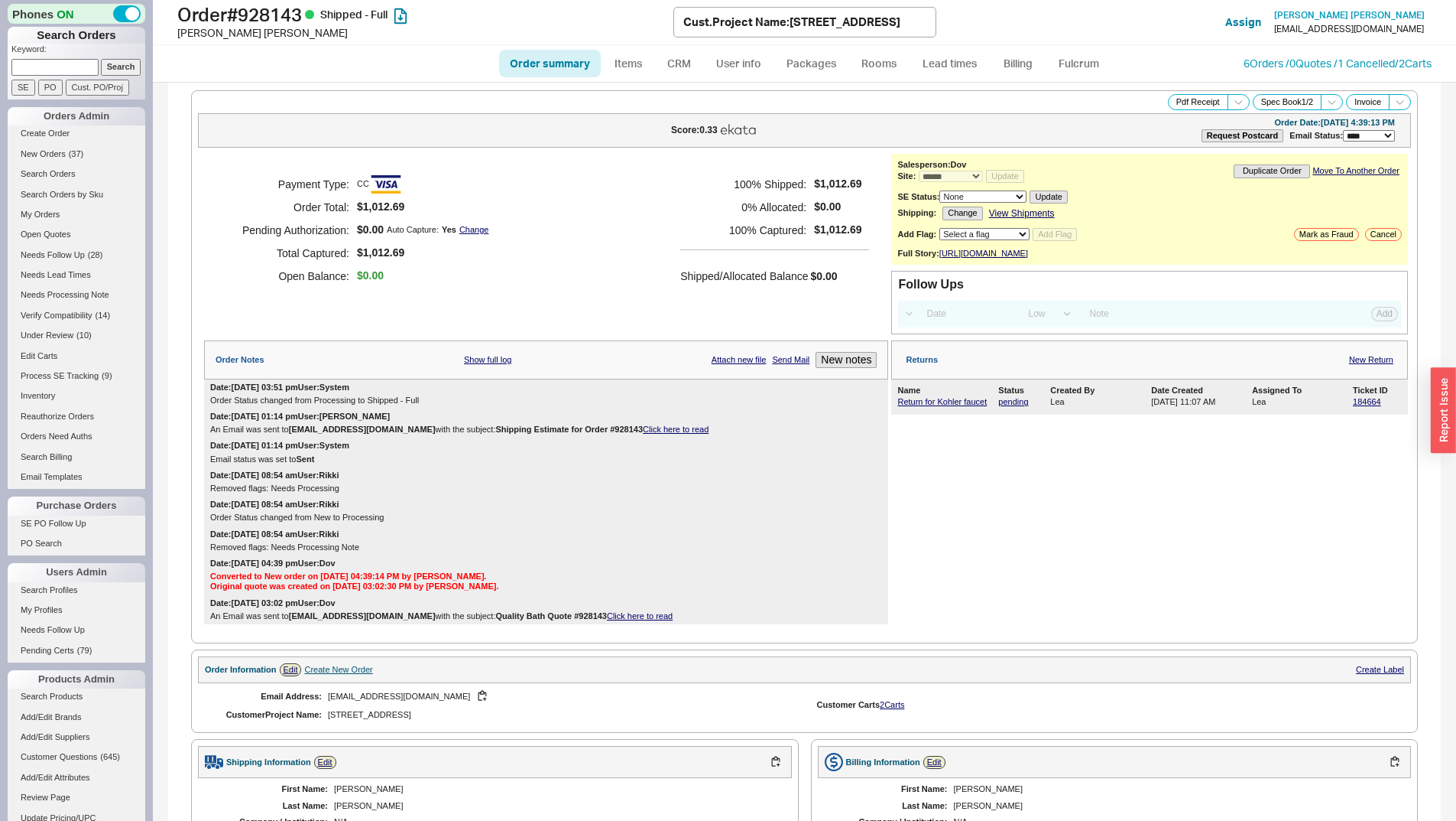
select select "*"
select select "LOW"
select select "3"
click at [957, 406] on link "Return for Kohler faucet" at bounding box center [943, 402] width 90 height 9
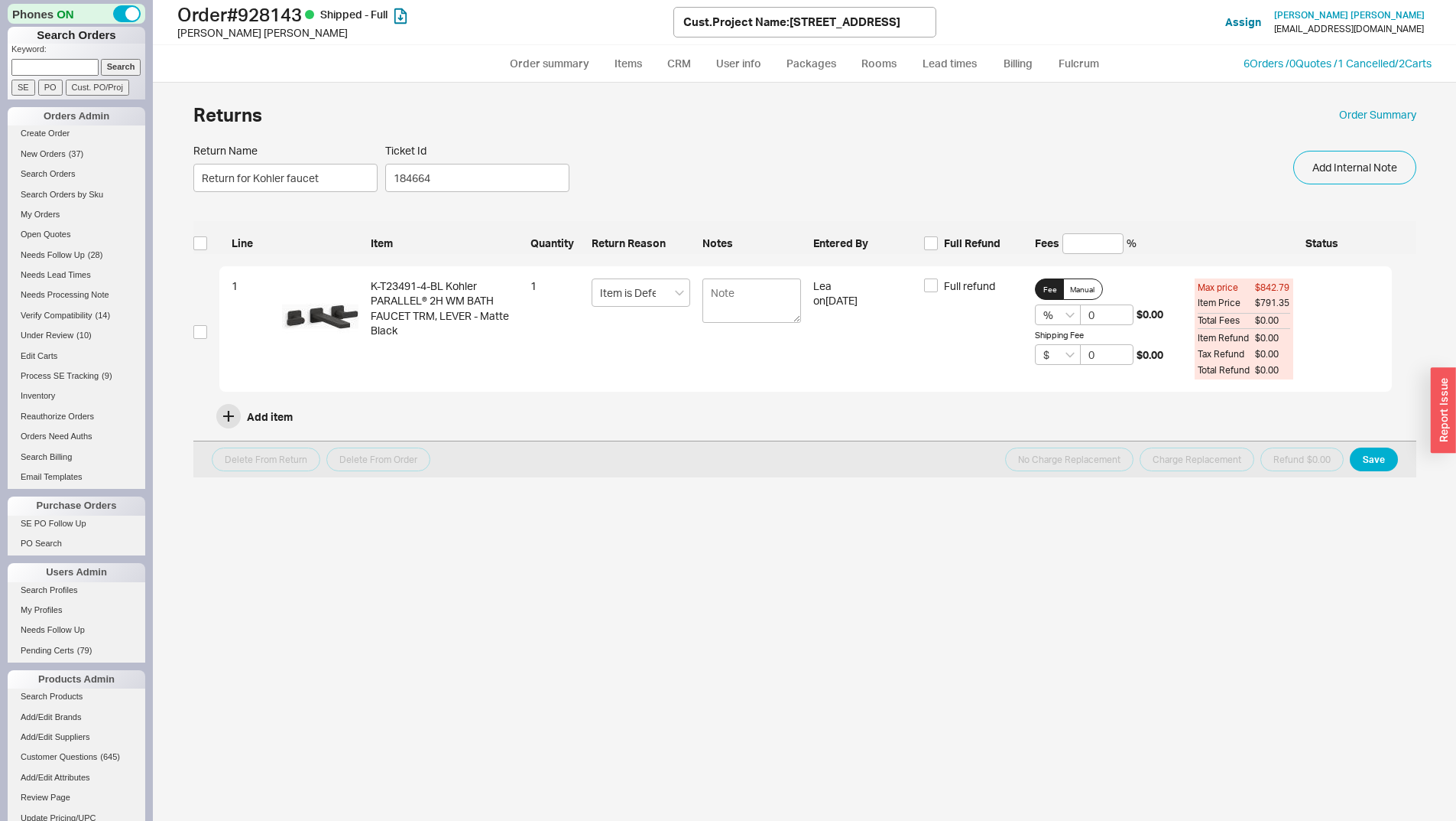
click at [997, 246] on span "Full Refund" at bounding box center [972, 243] width 56 height 15
click at [938, 246] on input "Full Refund" at bounding box center [931, 243] width 14 height 14
checkbox input "true"
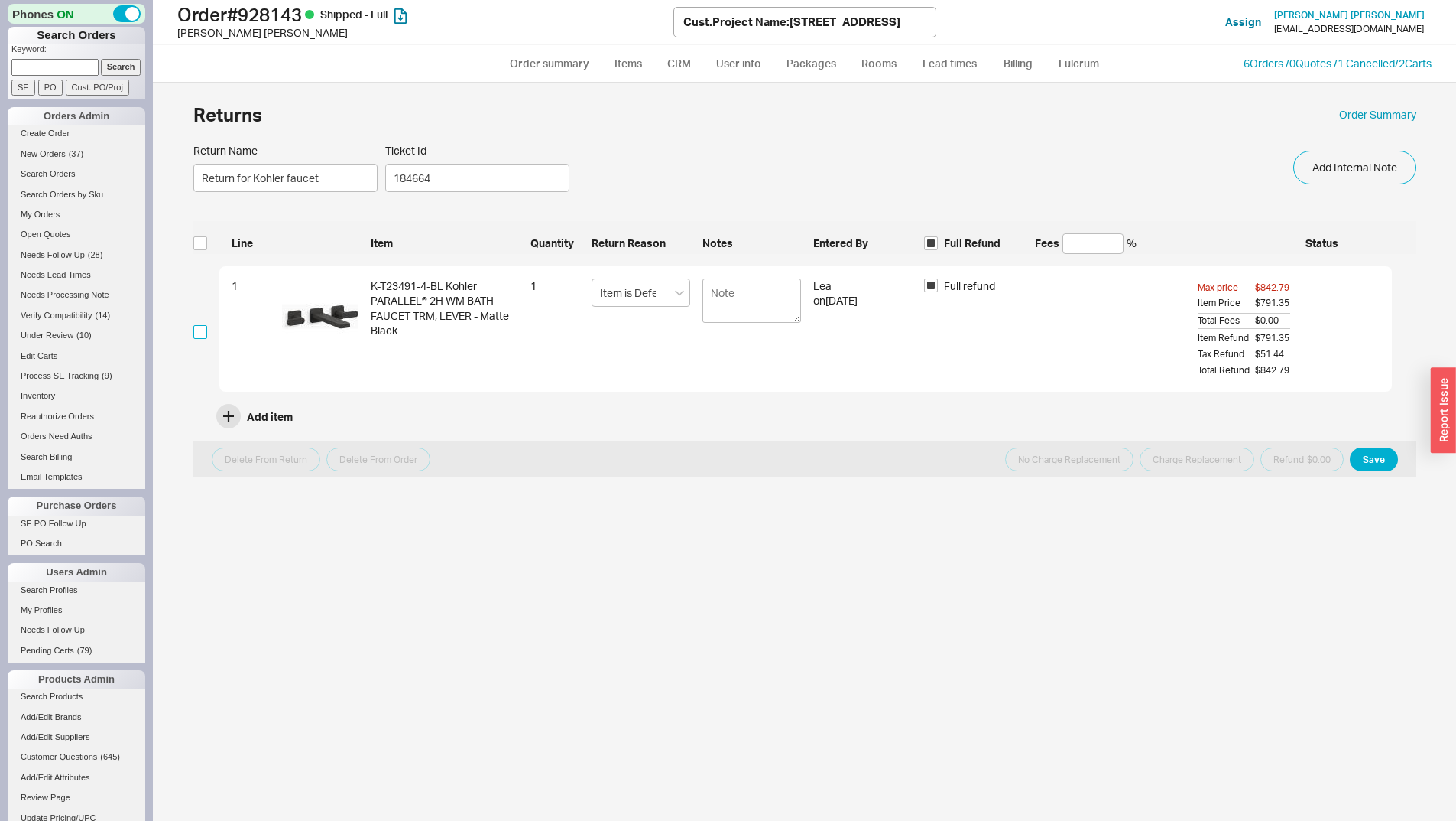
click at [196, 329] on input "checkbox" at bounding box center [201, 332] width 14 height 14
checkbox input "true"
click at [1381, 452] on button "Save" at bounding box center [1374, 459] width 48 height 24
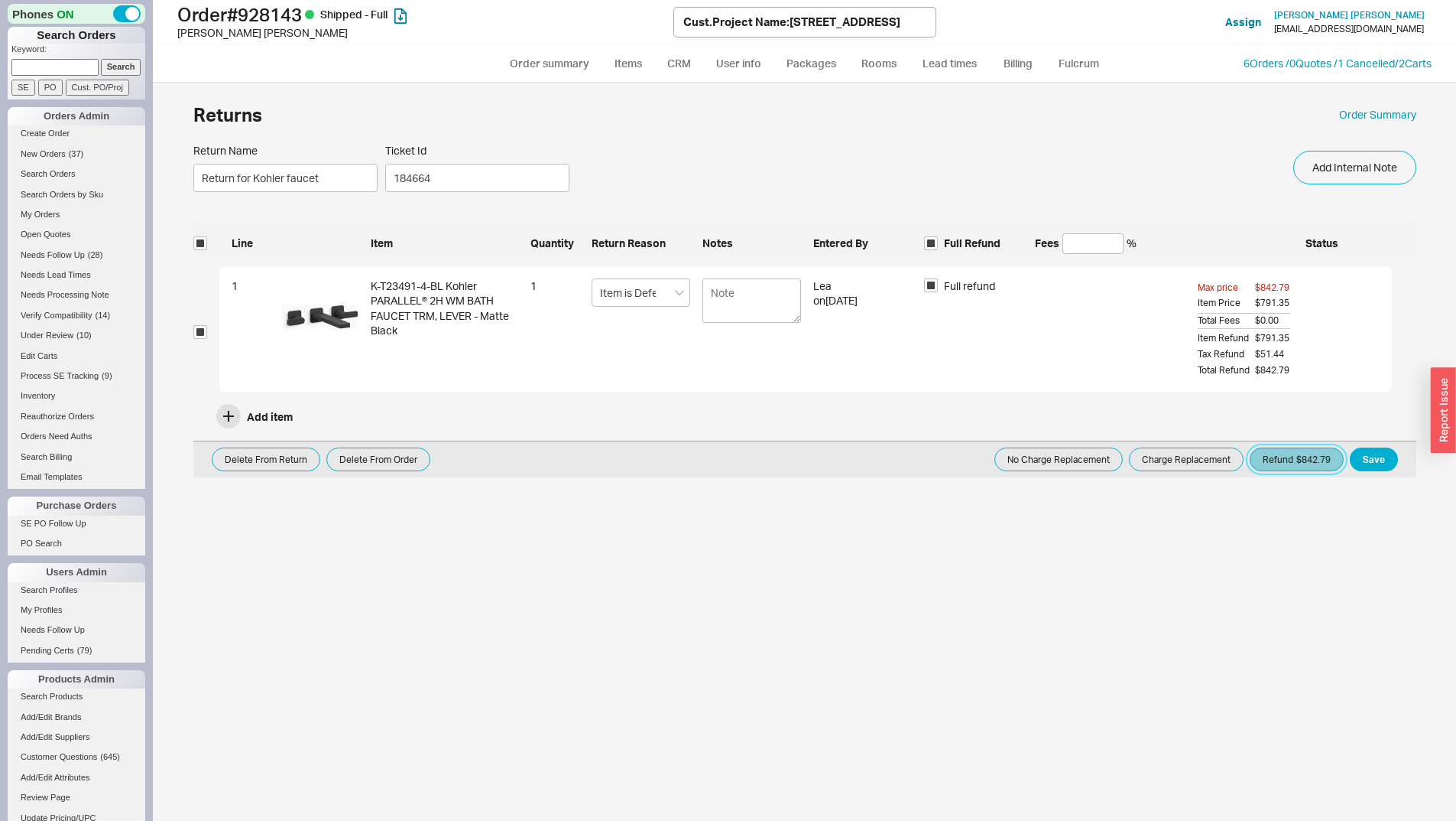
click at [1325, 460] on button "Refund $842.79" at bounding box center [1297, 459] width 94 height 24
click at [1288, 458] on button "Refund $842.79" at bounding box center [1297, 459] width 94 height 24
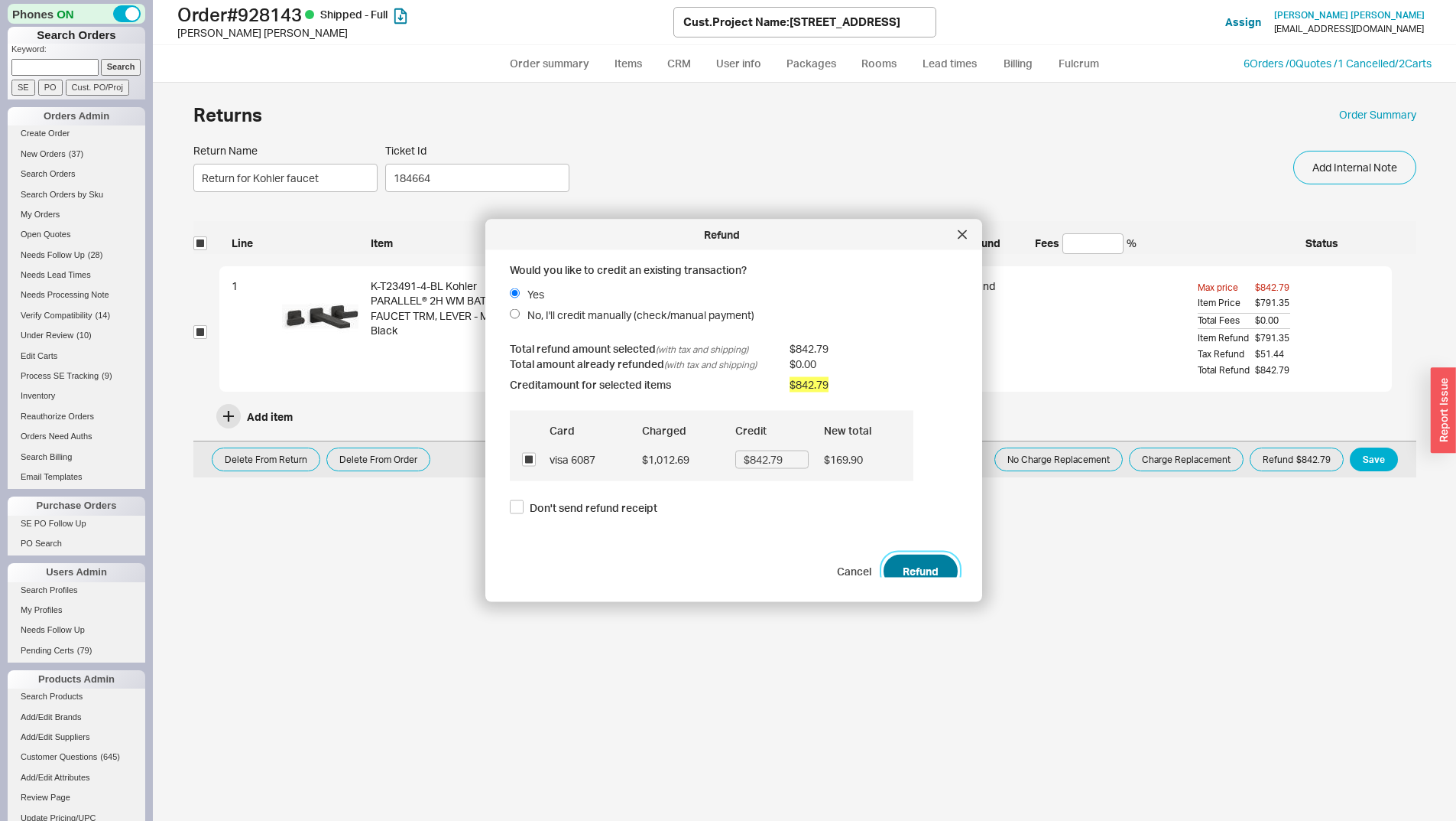
click at [915, 568] on button "Refund" at bounding box center [921, 571] width 74 height 34
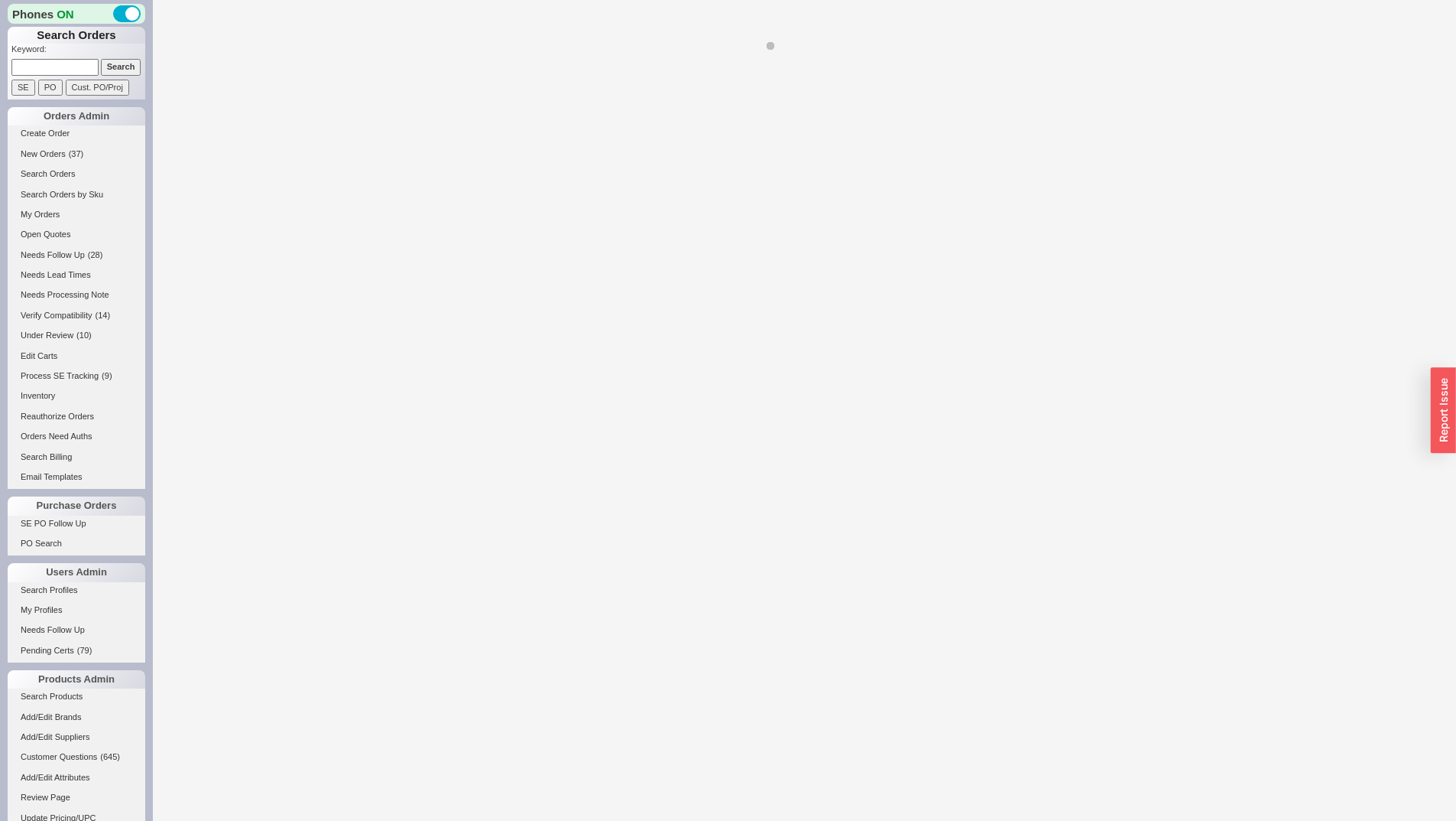
select select "LOW"
select select "3"
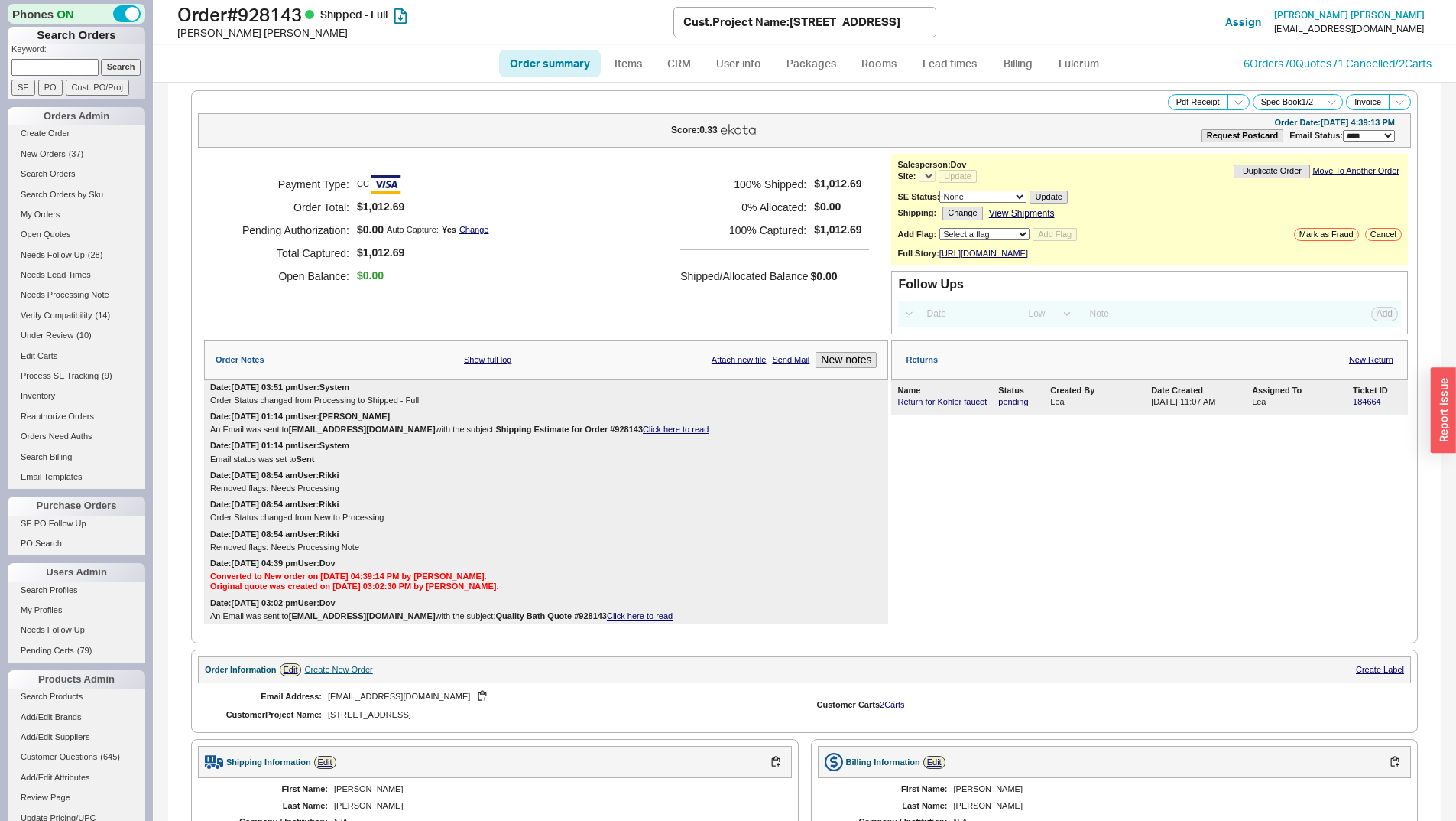
select select "*"
click at [931, 406] on link "Return for Kohler faucet" at bounding box center [943, 402] width 90 height 9
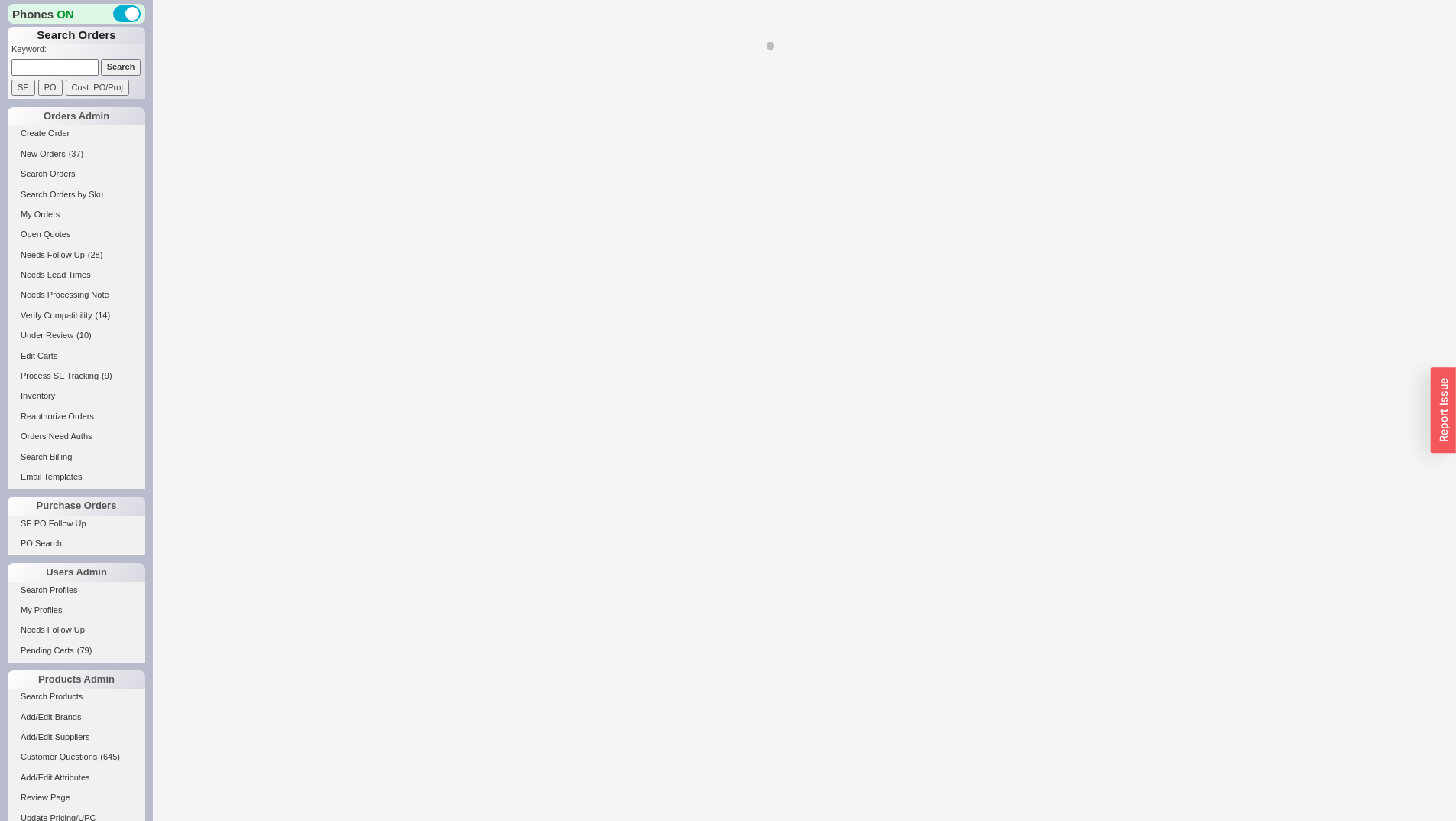
select select "*"
select select "LOW"
select select "3"
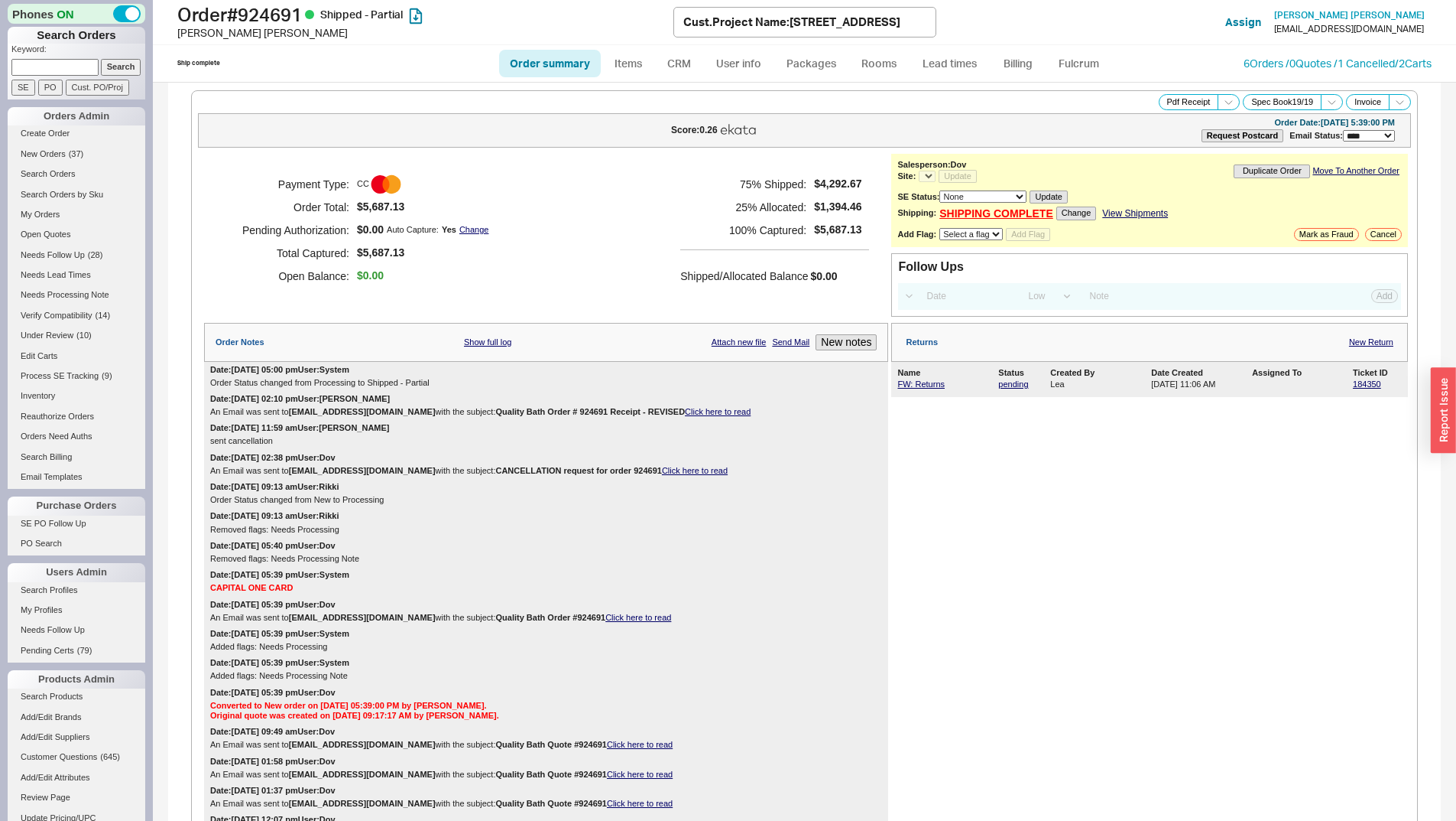
select select "*"
click at [940, 377] on div "Name" at bounding box center [946, 372] width 98 height 10
click at [926, 388] on span "FW: Returns PARALLEL® 2 HANDLE WM LAV FAUCET, LEVER - Matte Black" at bounding box center [946, 384] width 98 height 10
click at [921, 382] on link "FW: Returns" at bounding box center [921, 384] width 47 height 9
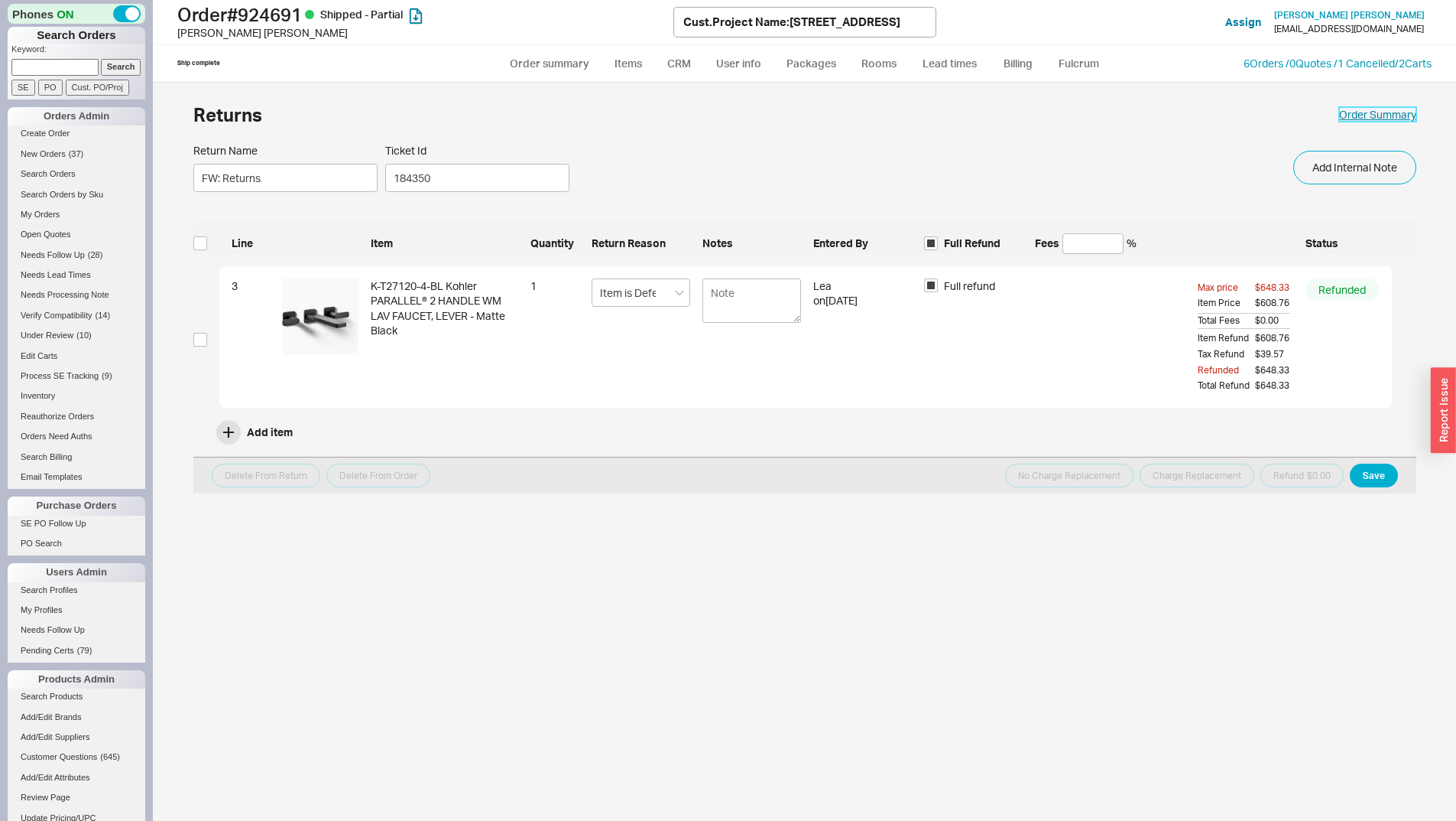
click at [1397, 114] on link "Order Summary" at bounding box center [1378, 115] width 77 height 15
select select "*"
select select "LOW"
select select "3"
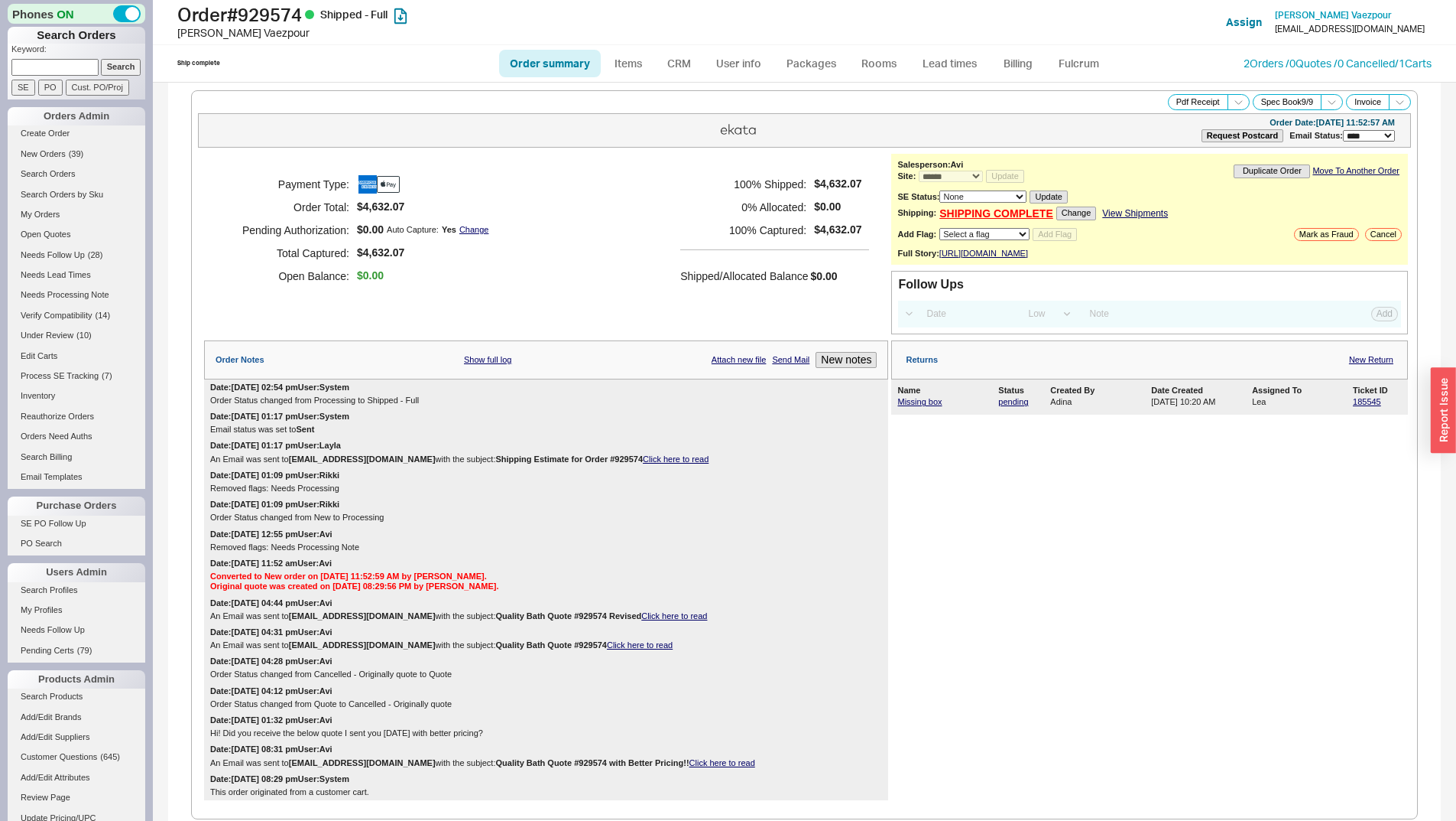
select select "*"
select select "LOW"
select select "3"
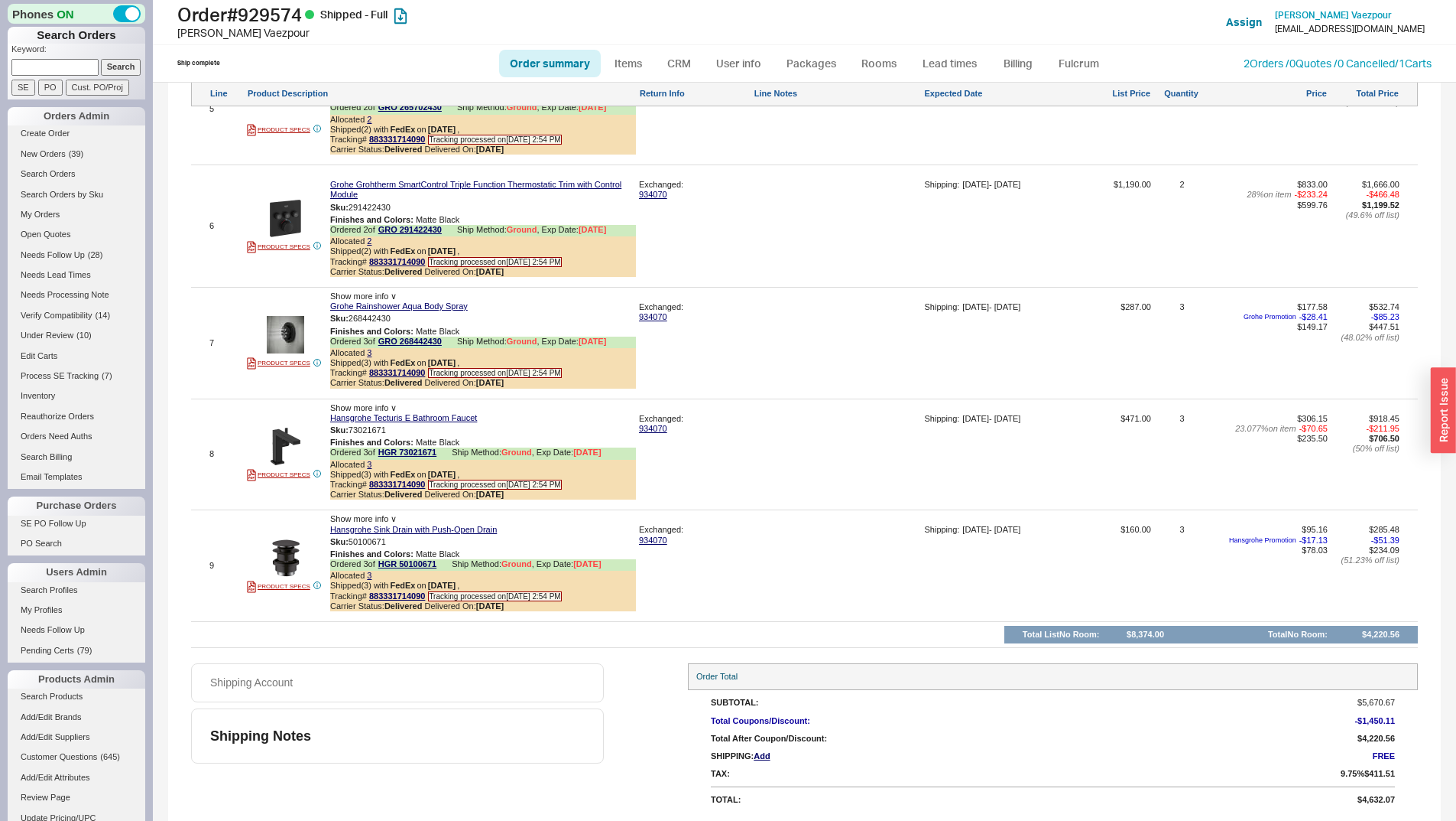
scroll to position [1663, 0]
click at [401, 483] on link "883331714090" at bounding box center [397, 484] width 56 height 9
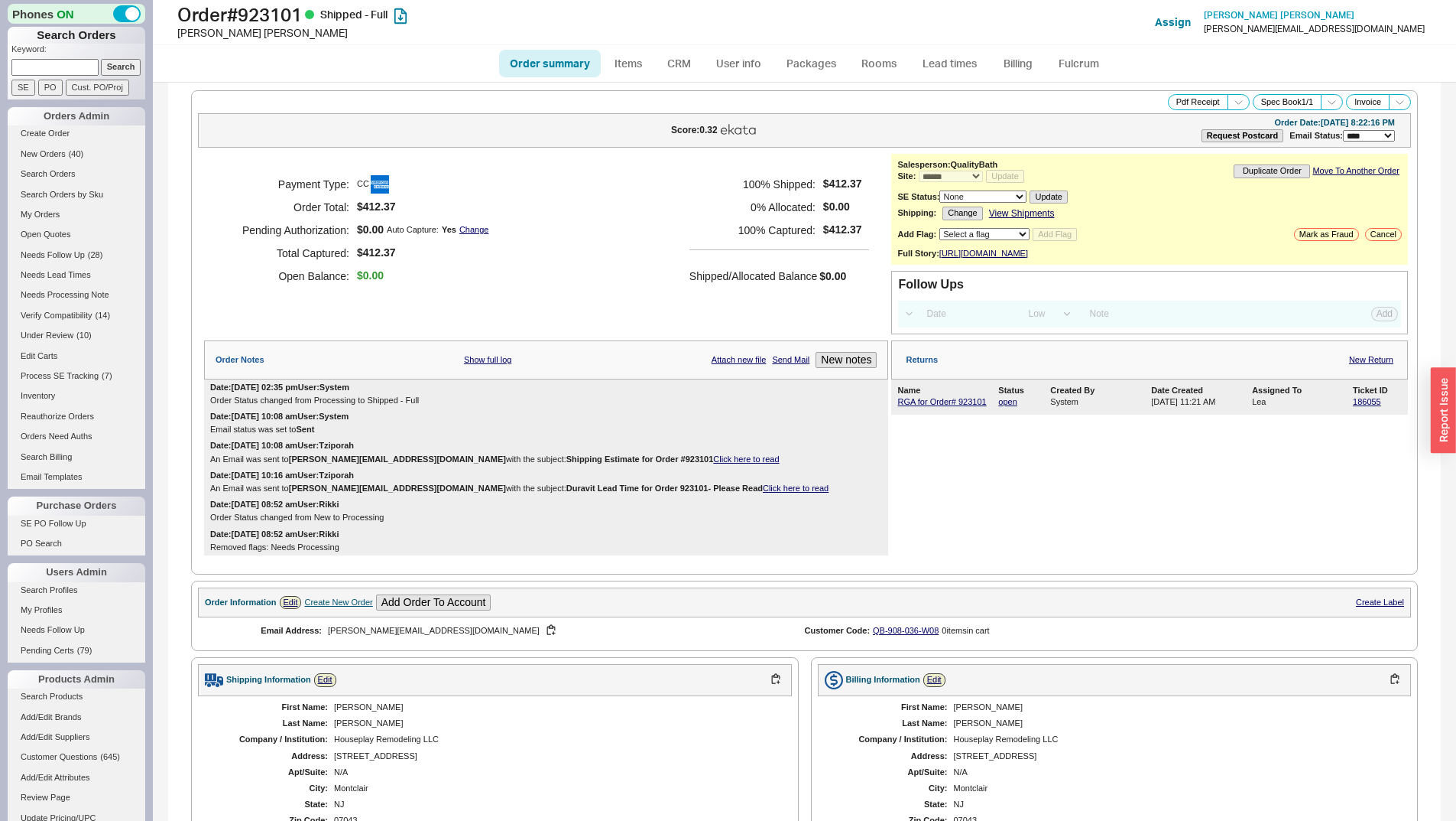
select select "*"
select select "LOW"
select select "3"
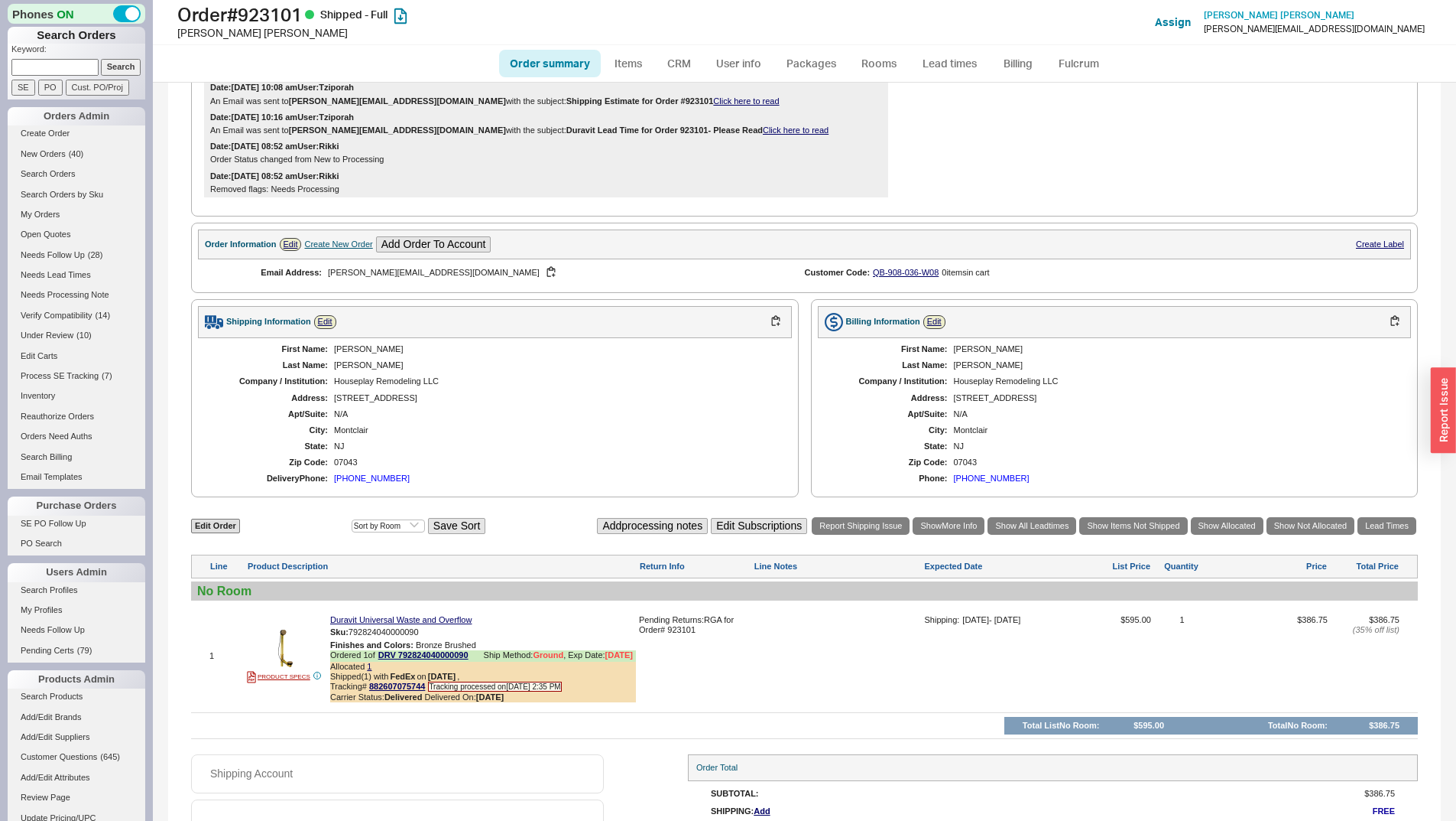
scroll to position [433, 0]
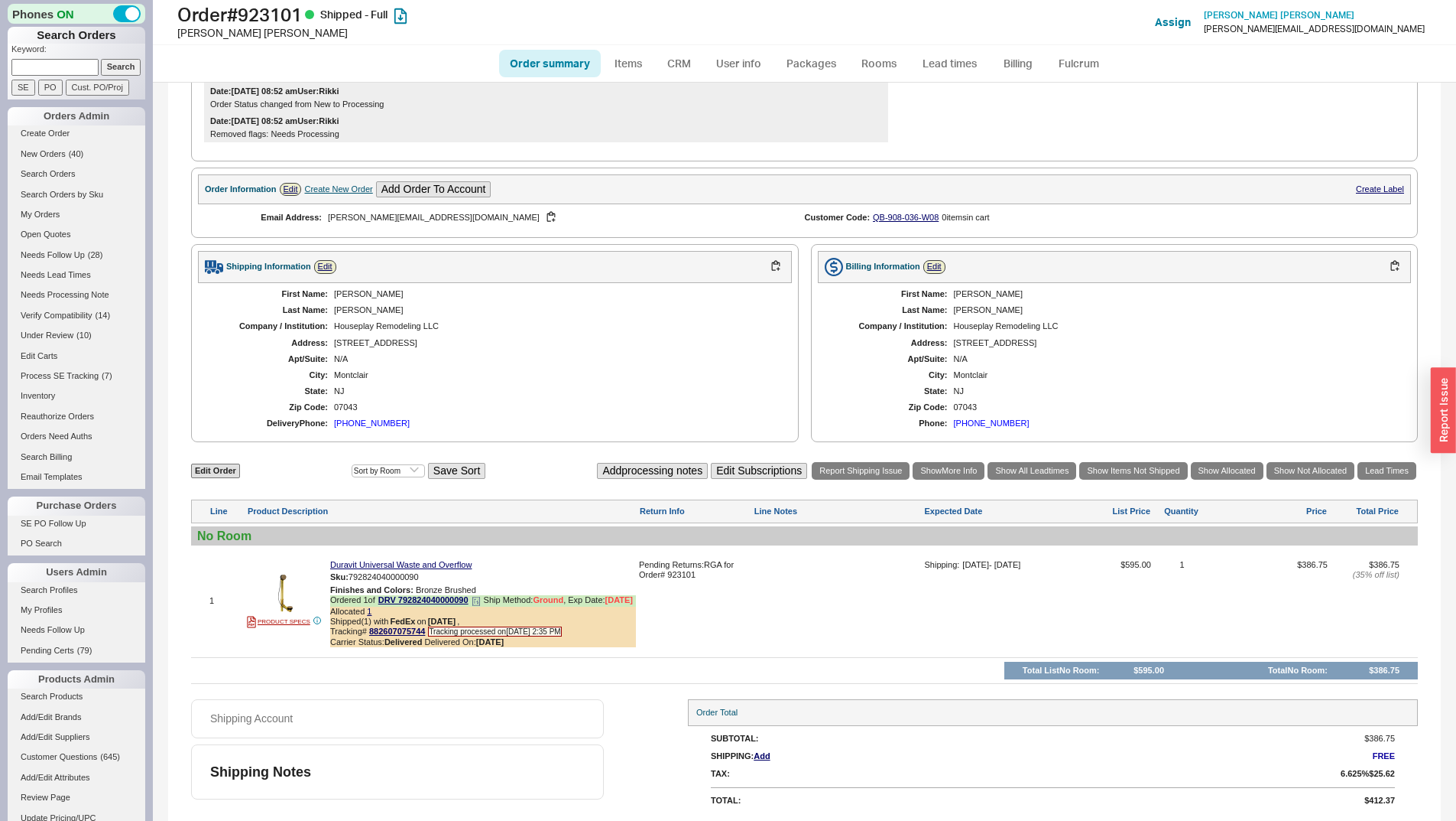
click at [479, 596] on icon at bounding box center [476, 600] width 7 height 8
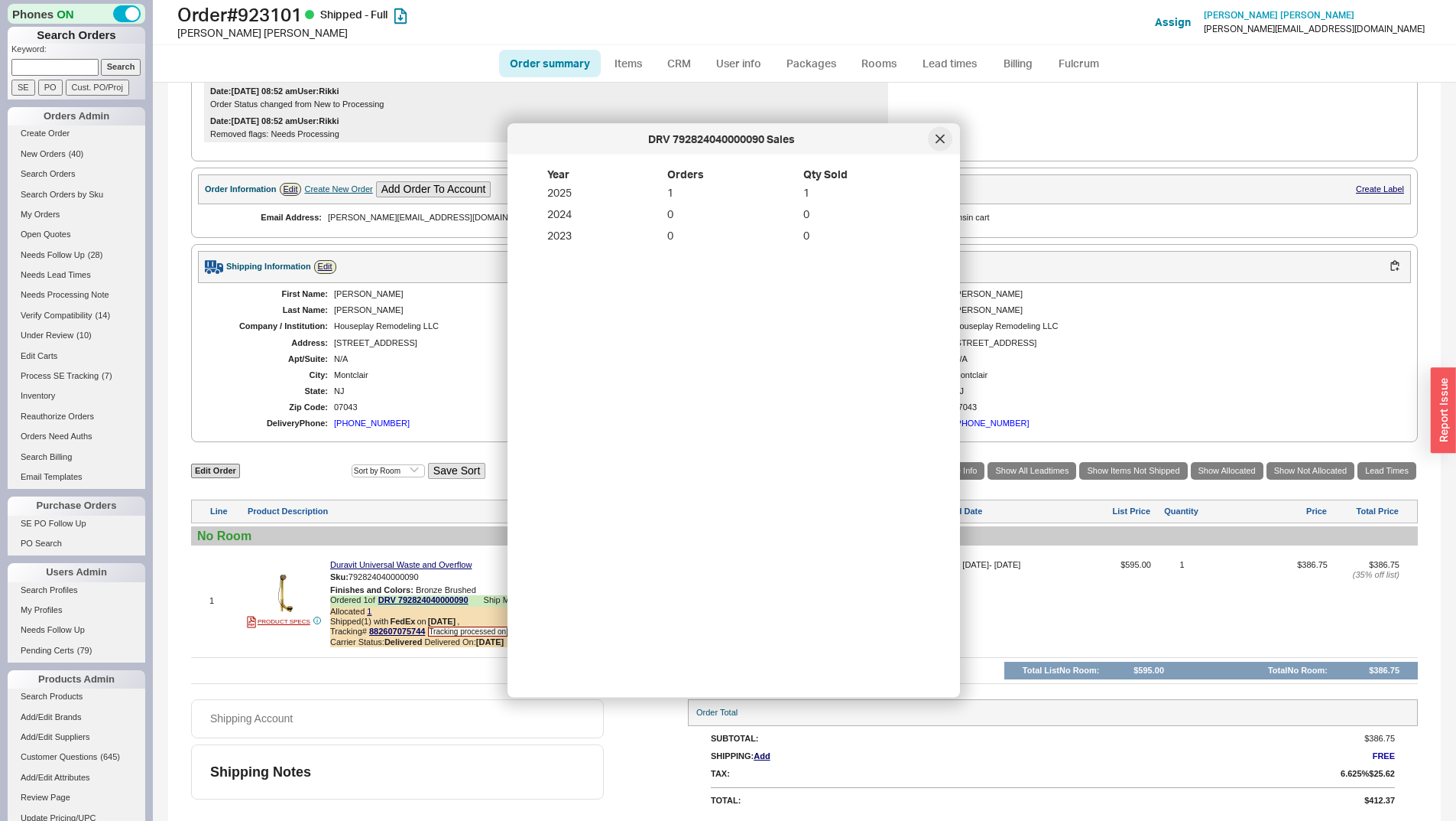
click at [940, 142] on icon at bounding box center [940, 139] width 9 height 9
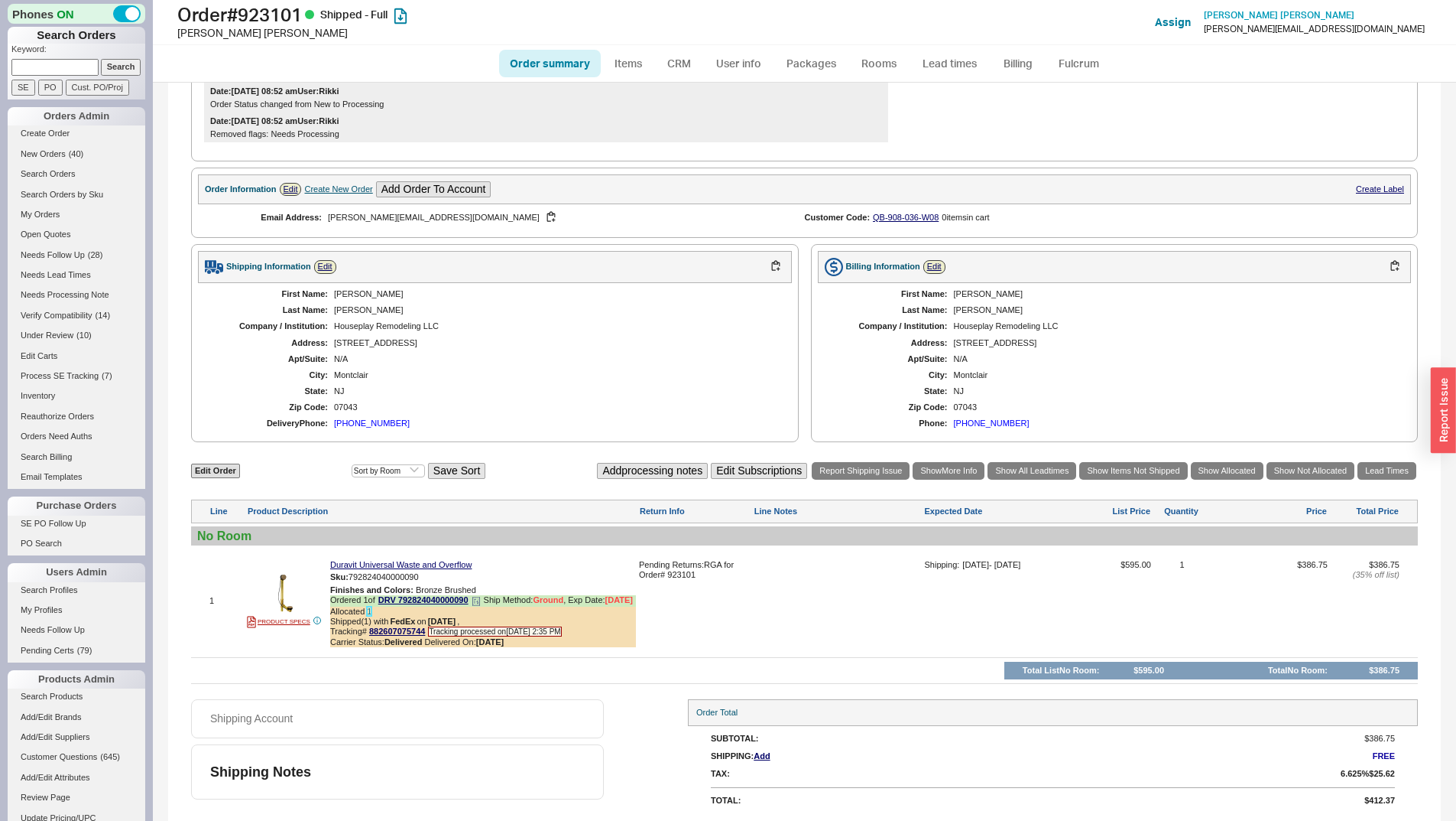
click at [370, 608] on link "1" at bounding box center [369, 611] width 5 height 9
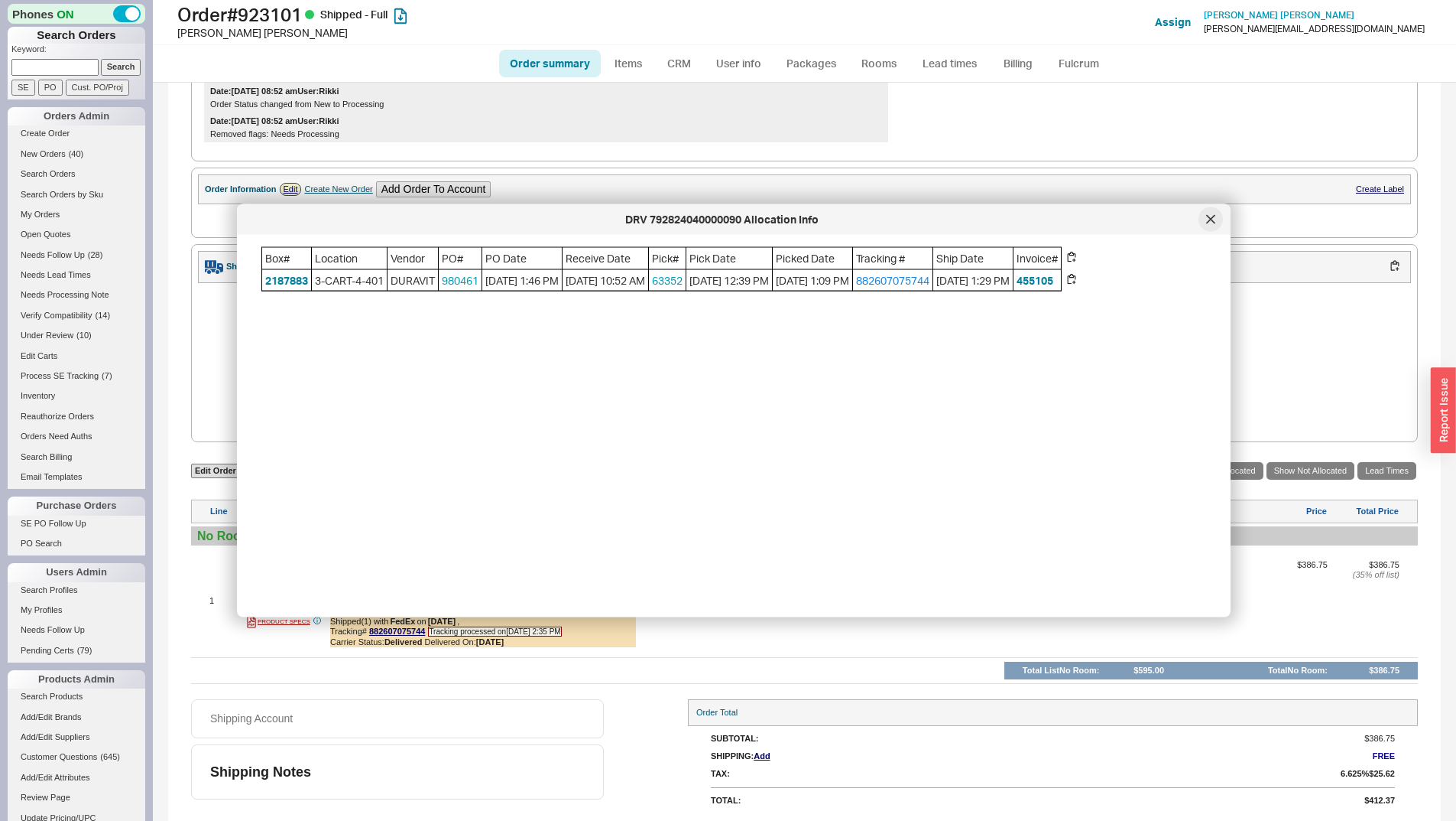
click at [1216, 216] on div at bounding box center [1211, 219] width 25 height 25
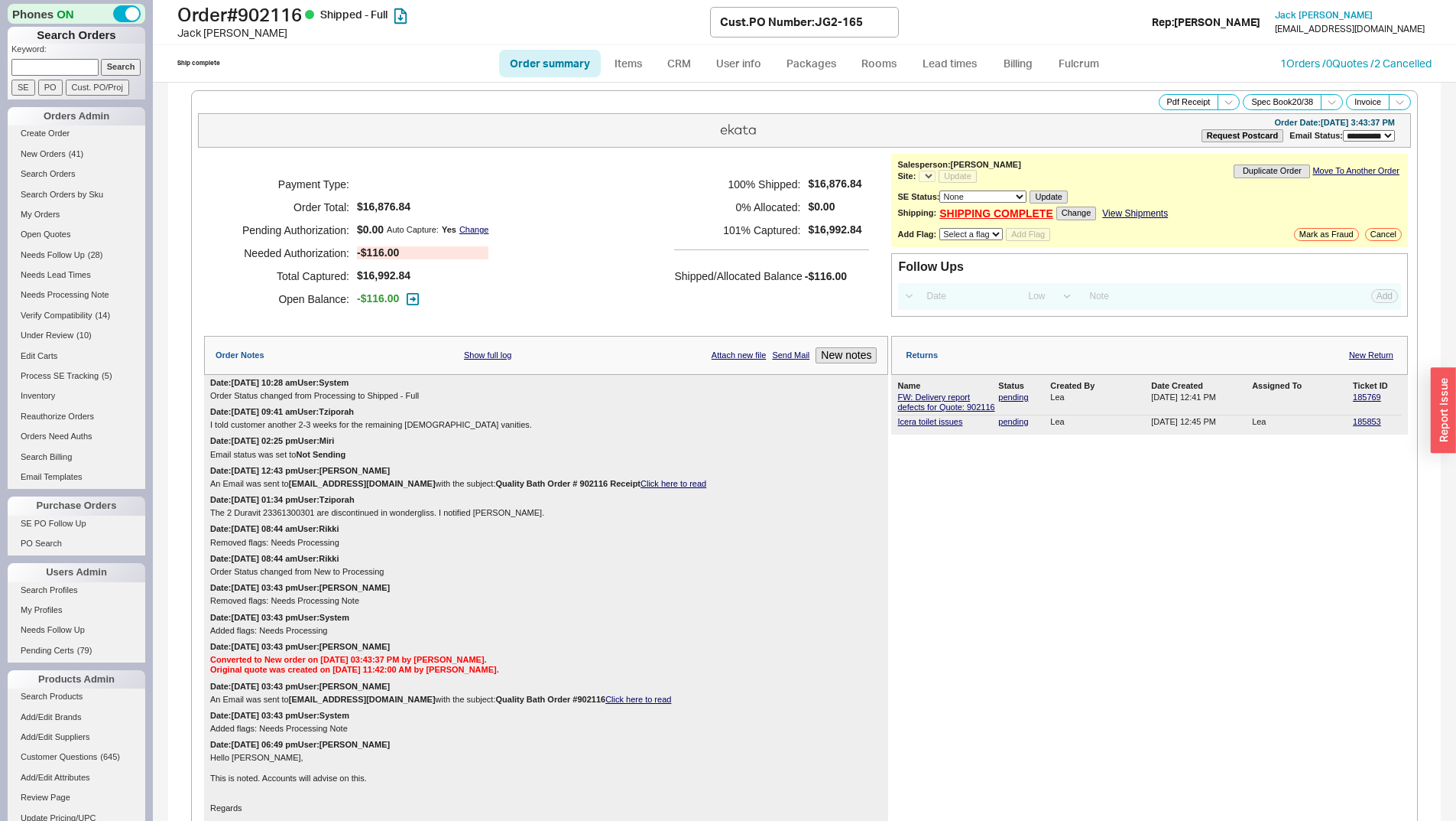
select select "**"
select select "LOW"
select select "3"
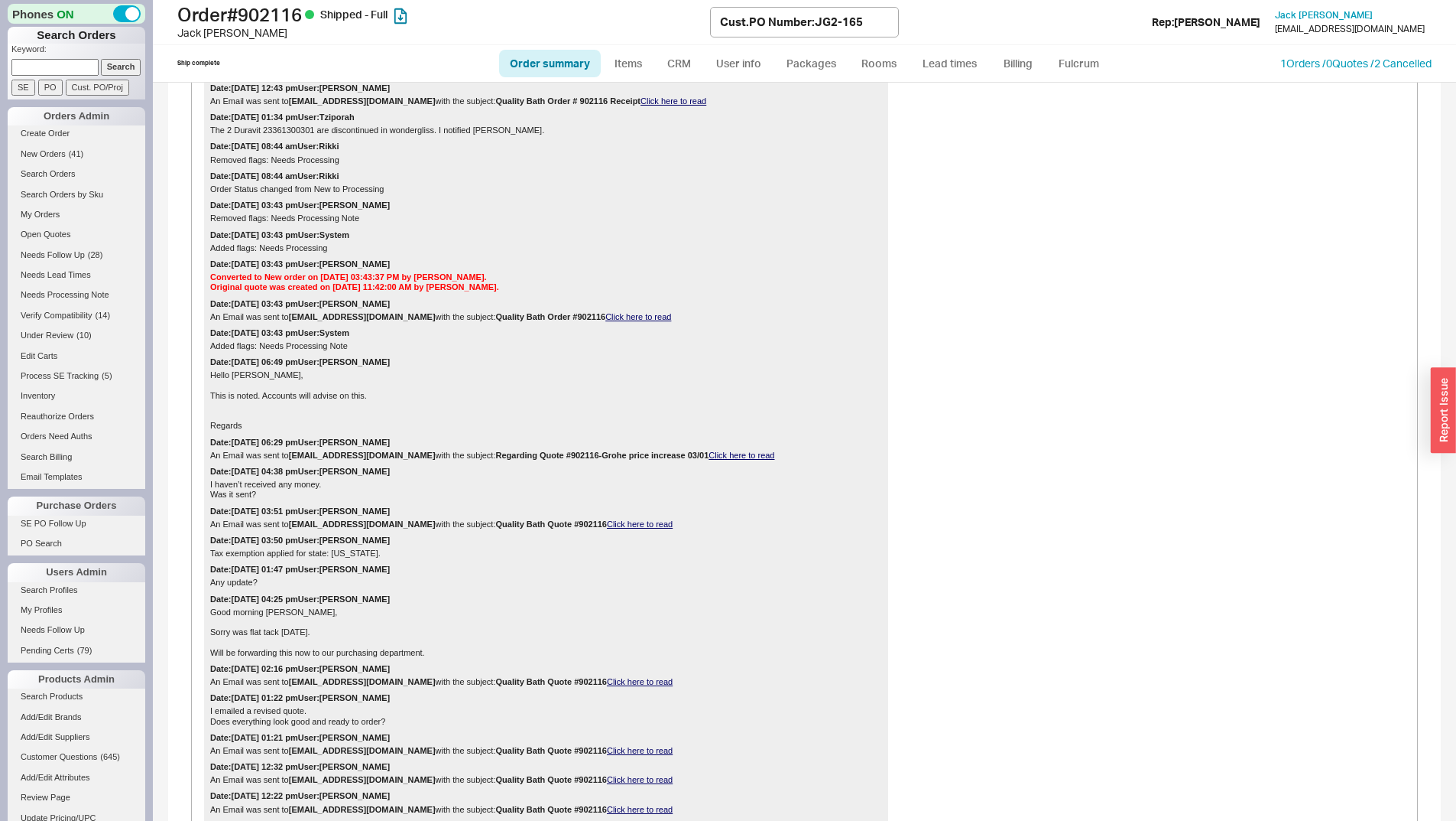
select select "*"
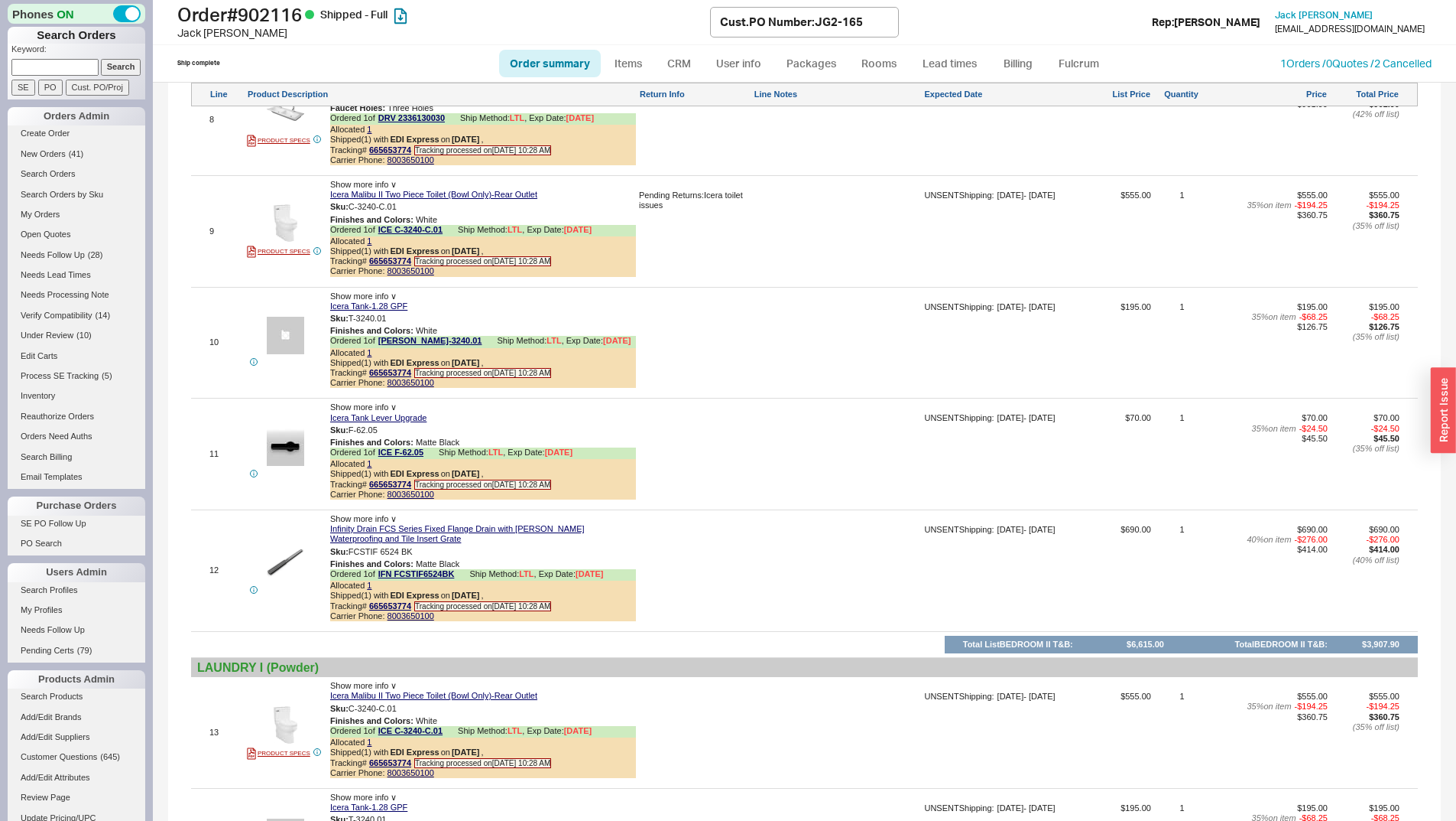
scroll to position [2983, 0]
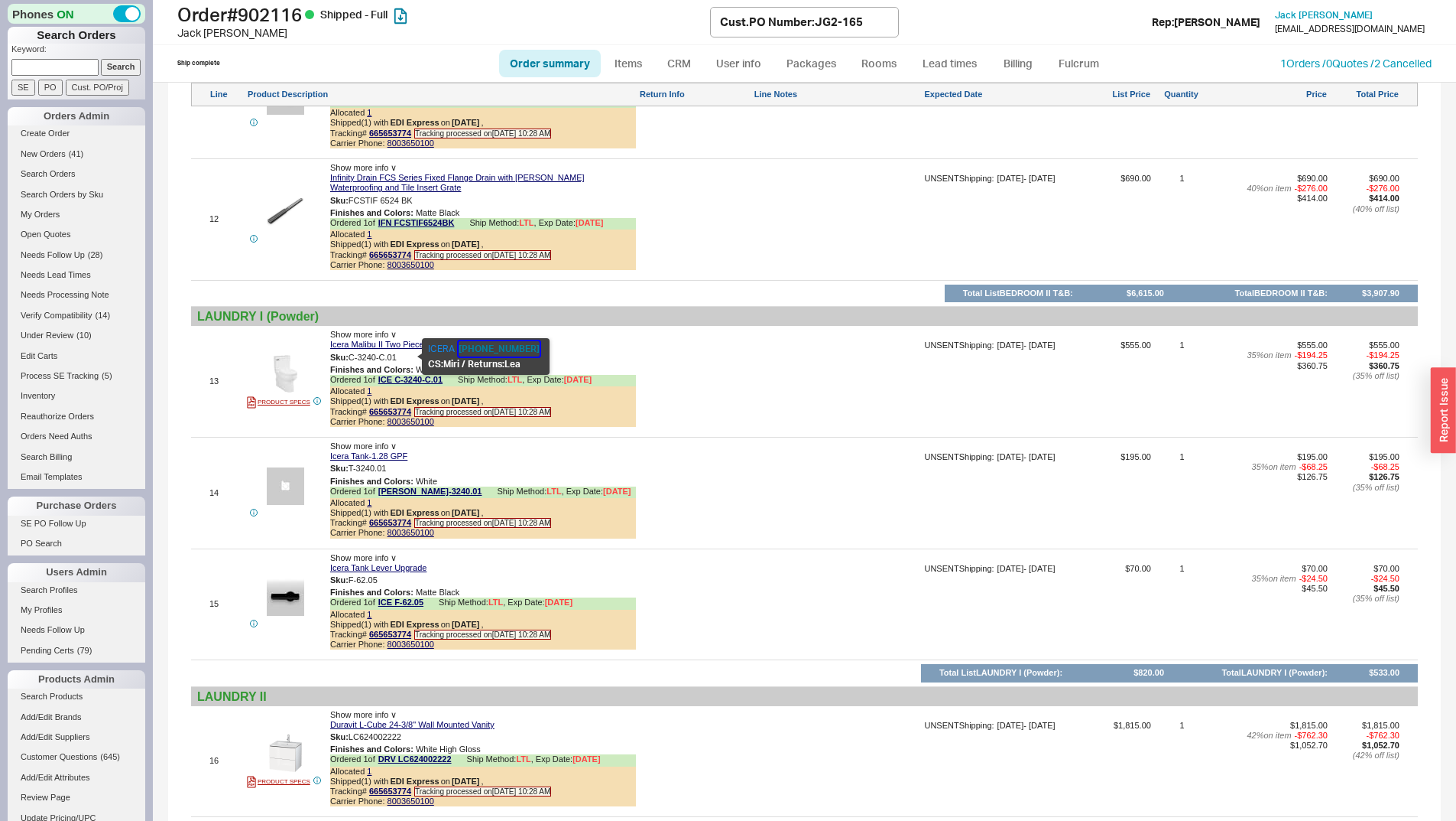
click at [497, 344] on button "855-444-2372" at bounding box center [499, 349] width 81 height 15
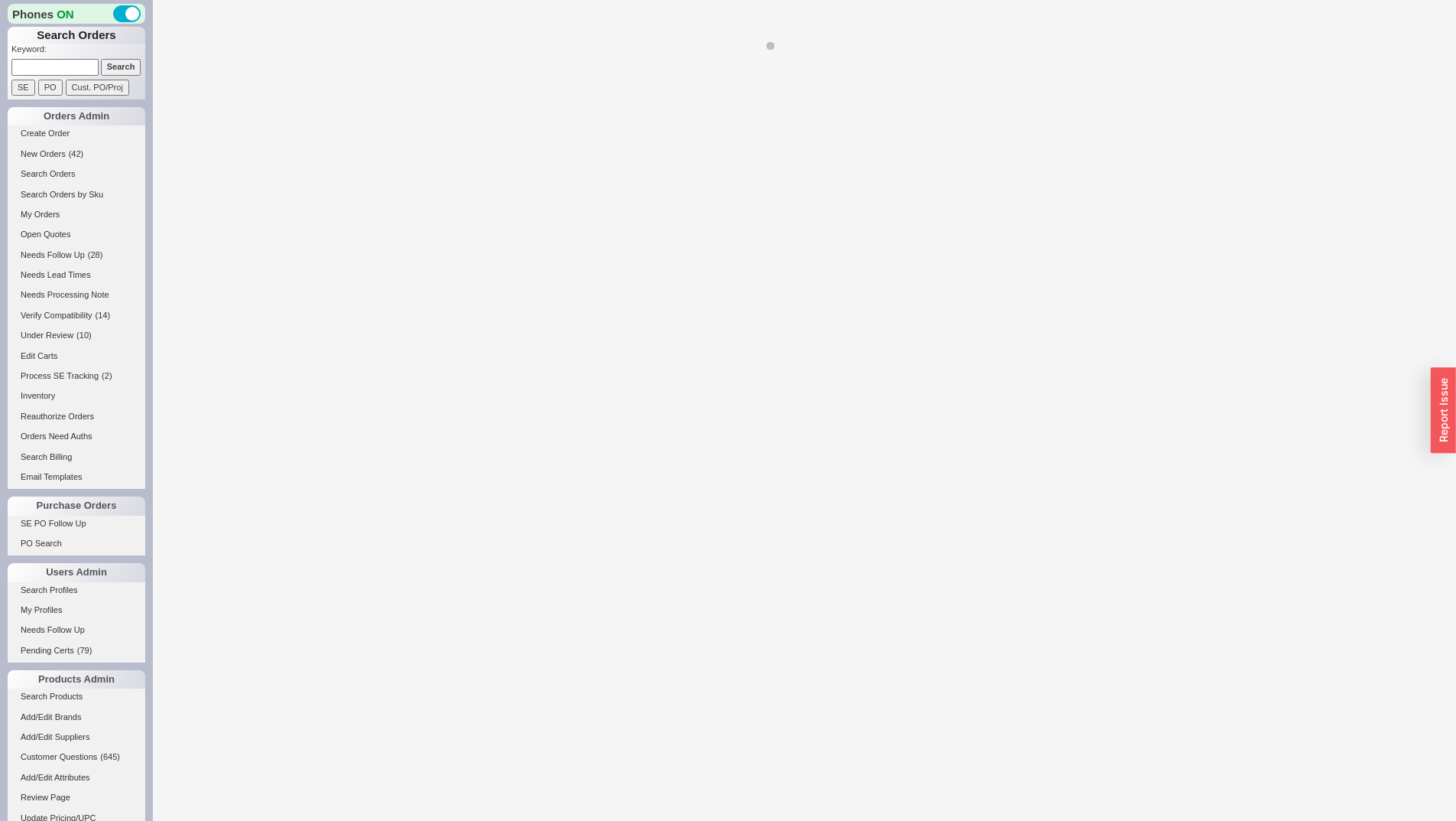
select select "LOW"
select select "3"
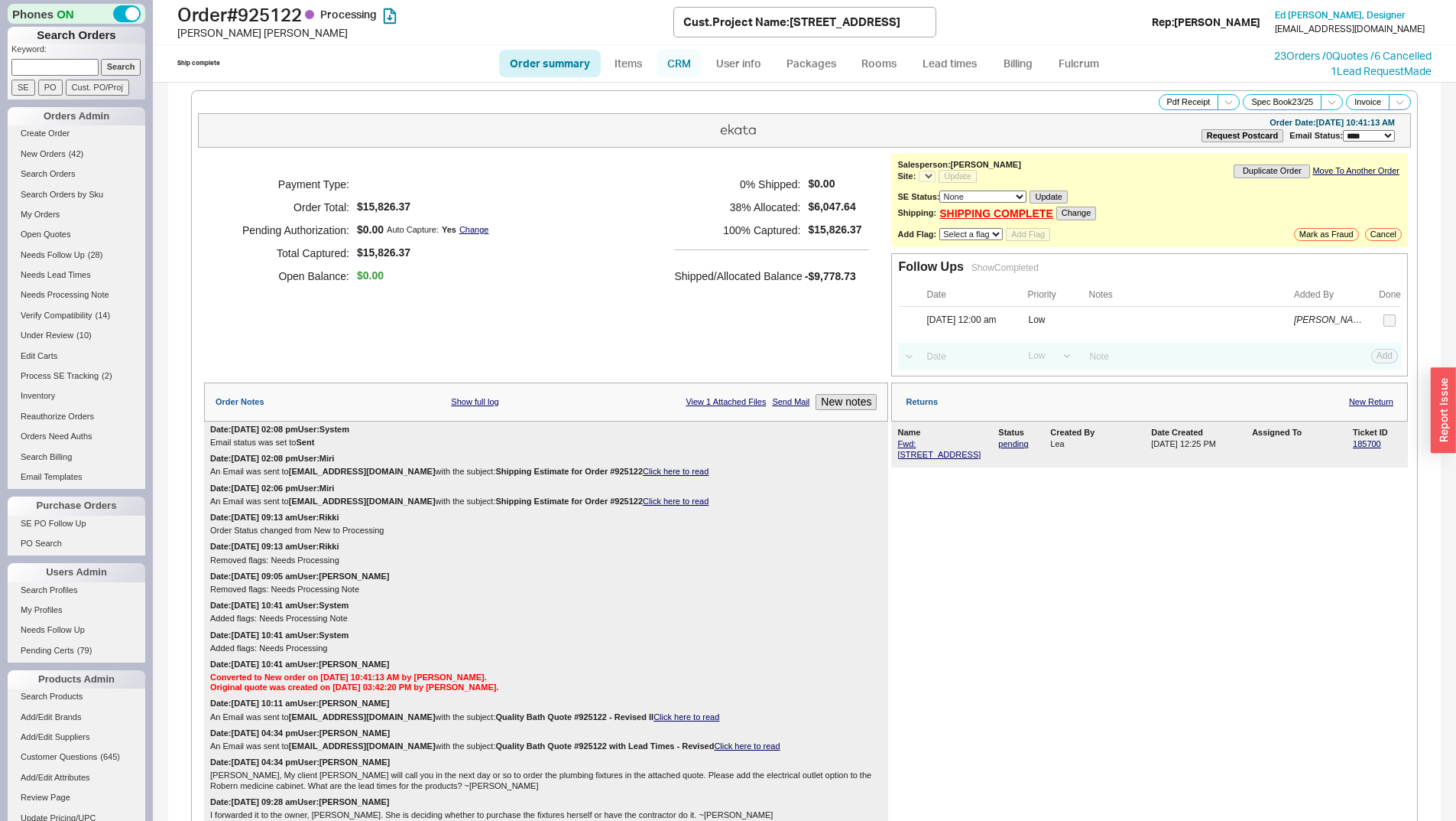
select select "*"
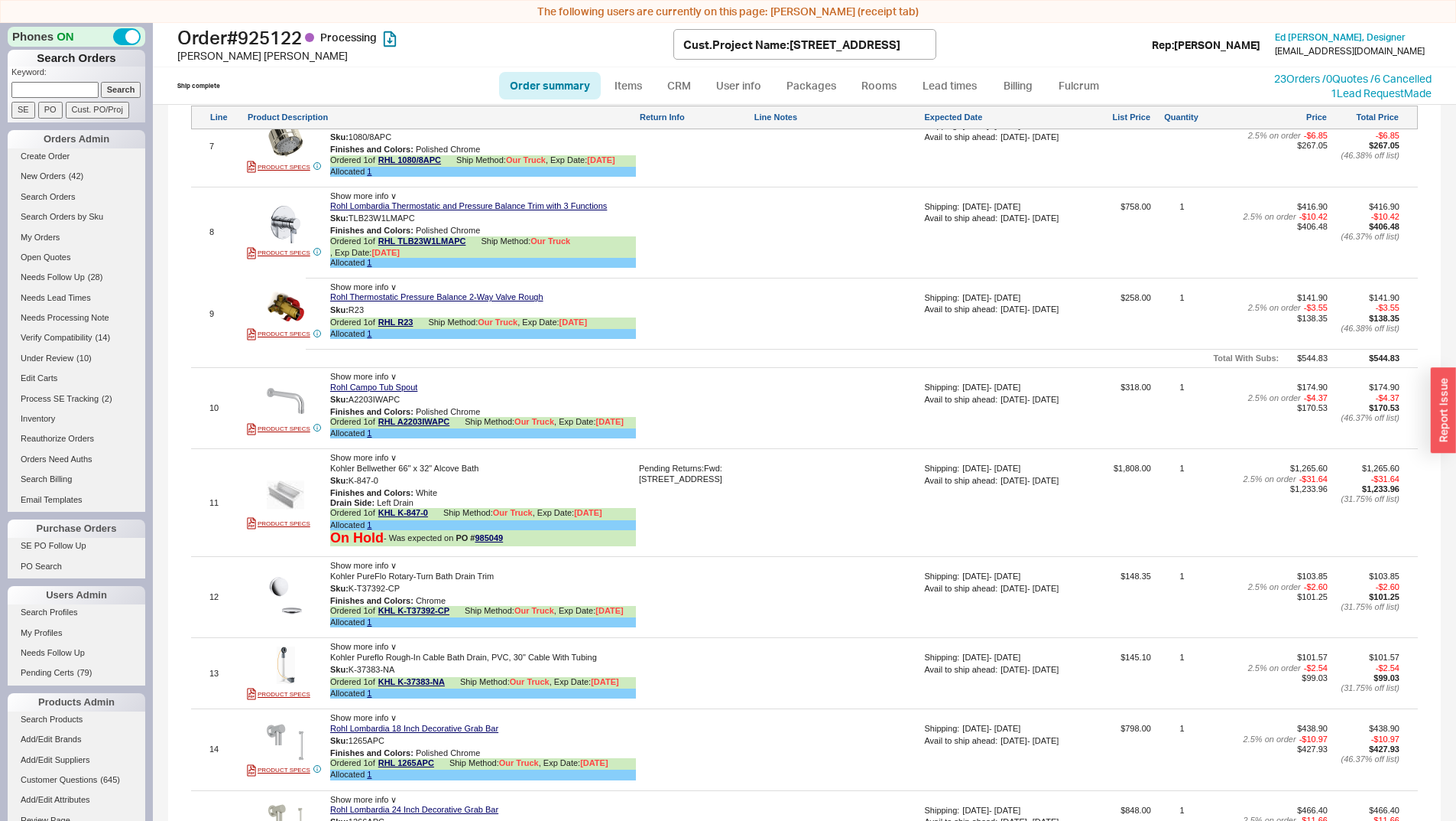
scroll to position [2065, 0]
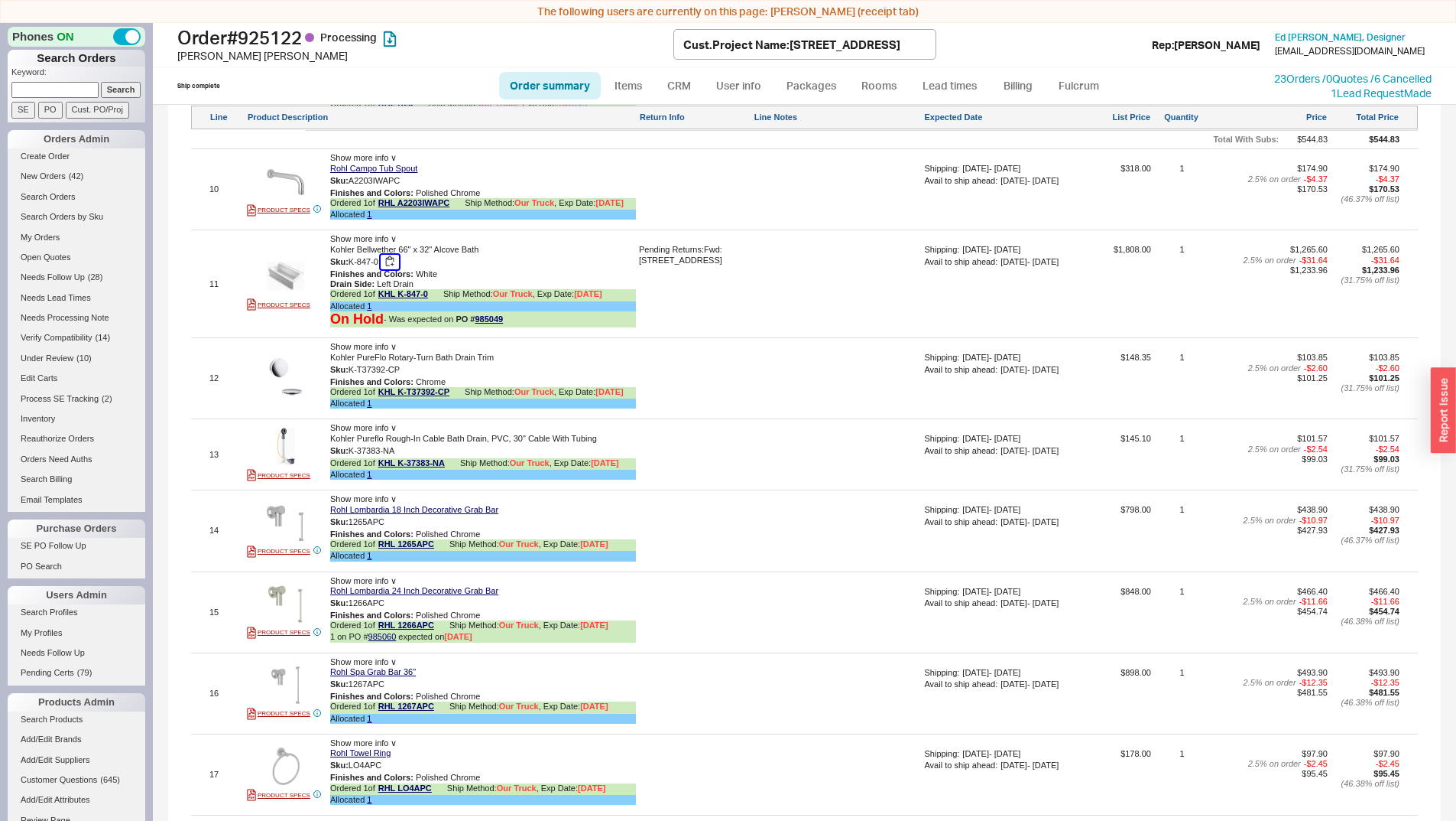
click at [391, 255] on button "button" at bounding box center [390, 262] width 19 height 15
drag, startPoint x: 392, startPoint y: 250, endPoint x: 438, endPoint y: 243, distance: 46.5
click at [391, 255] on button "button" at bounding box center [390, 262] width 19 height 15
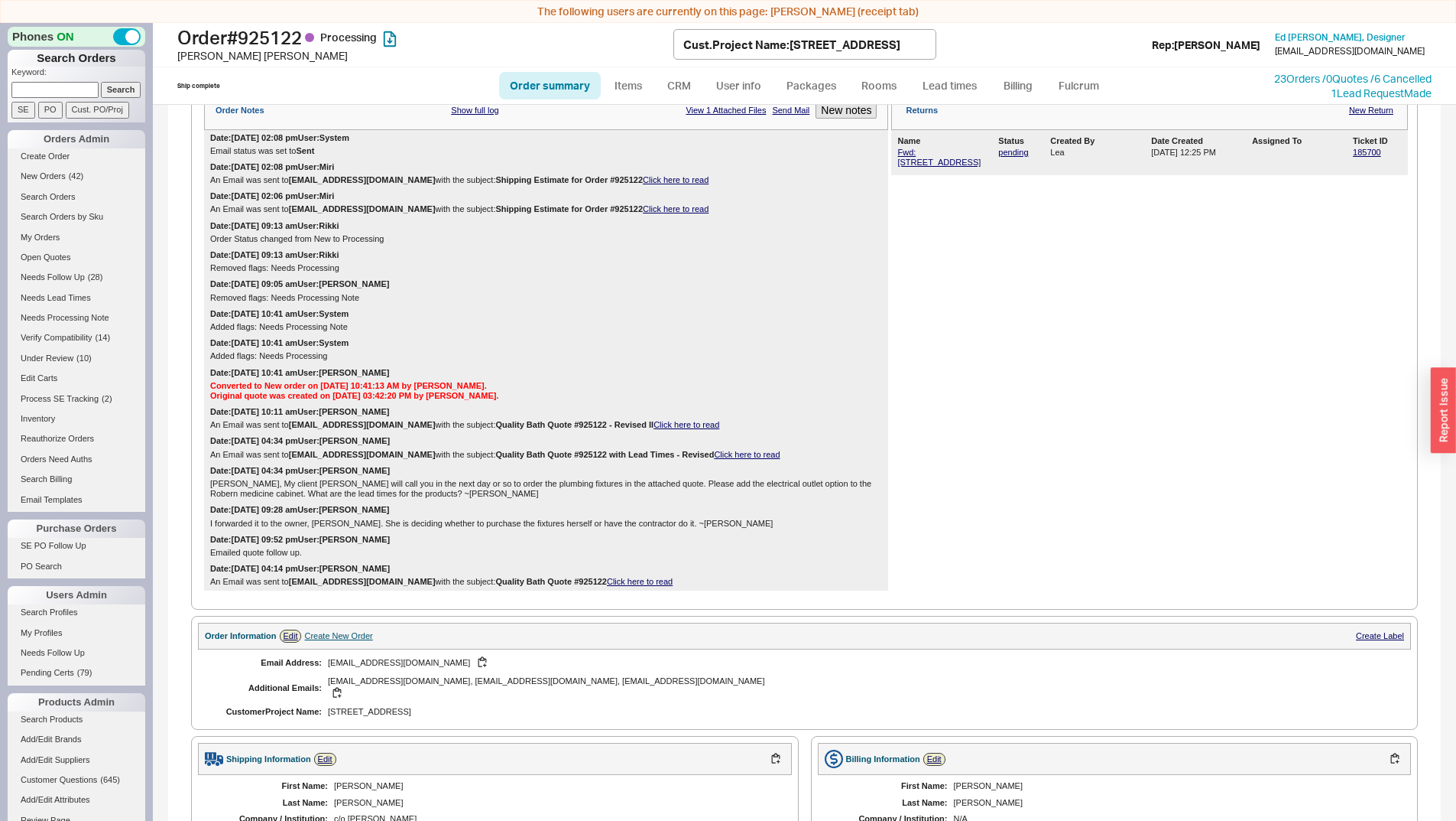
scroll to position [0, 0]
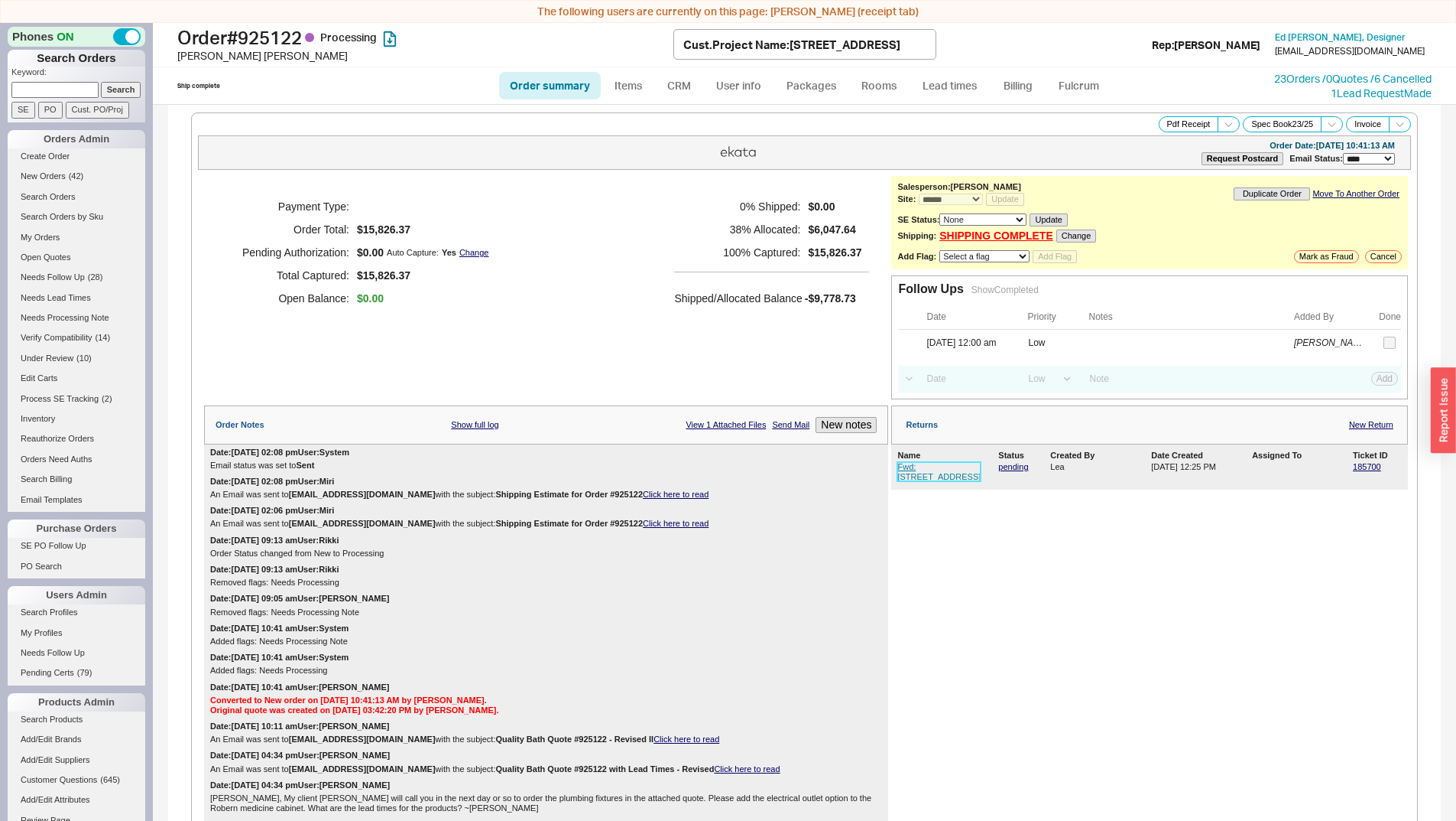
click at [926, 468] on link "Fwd: 51 President Street - Order #925122" at bounding box center [940, 471] width 83 height 19
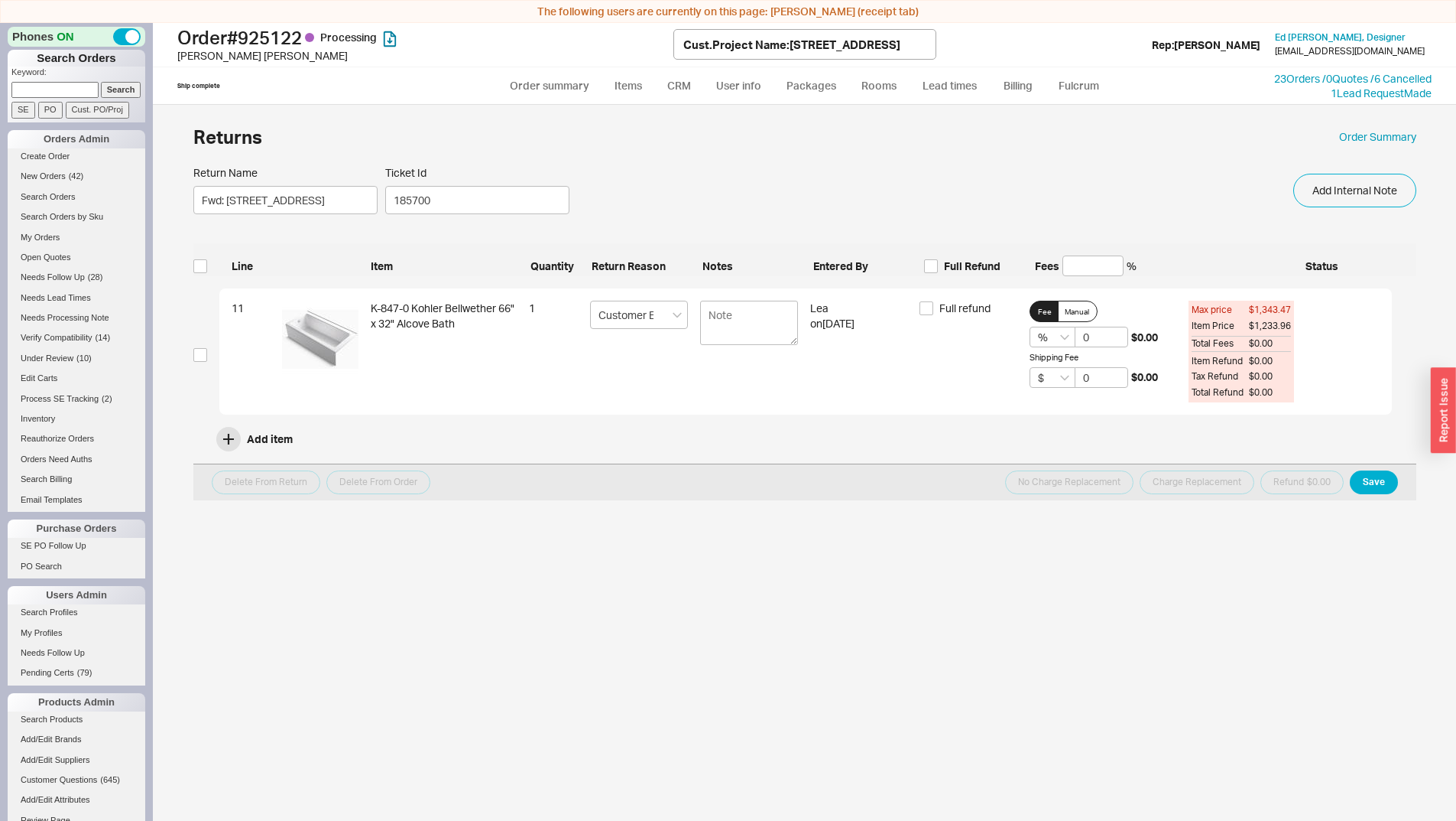
click at [194, 363] on div "11 K-847-0 Kohler Bellwether 66" x 32" Alcove Bath 1 Customer Error Lea on 08/1…" at bounding box center [793, 354] width 1199 height 132
click at [198, 358] on input "checkbox" at bounding box center [201, 355] width 14 height 14
checkbox input "true"
click at [361, 487] on button "Delete From Order" at bounding box center [378, 482] width 104 height 24
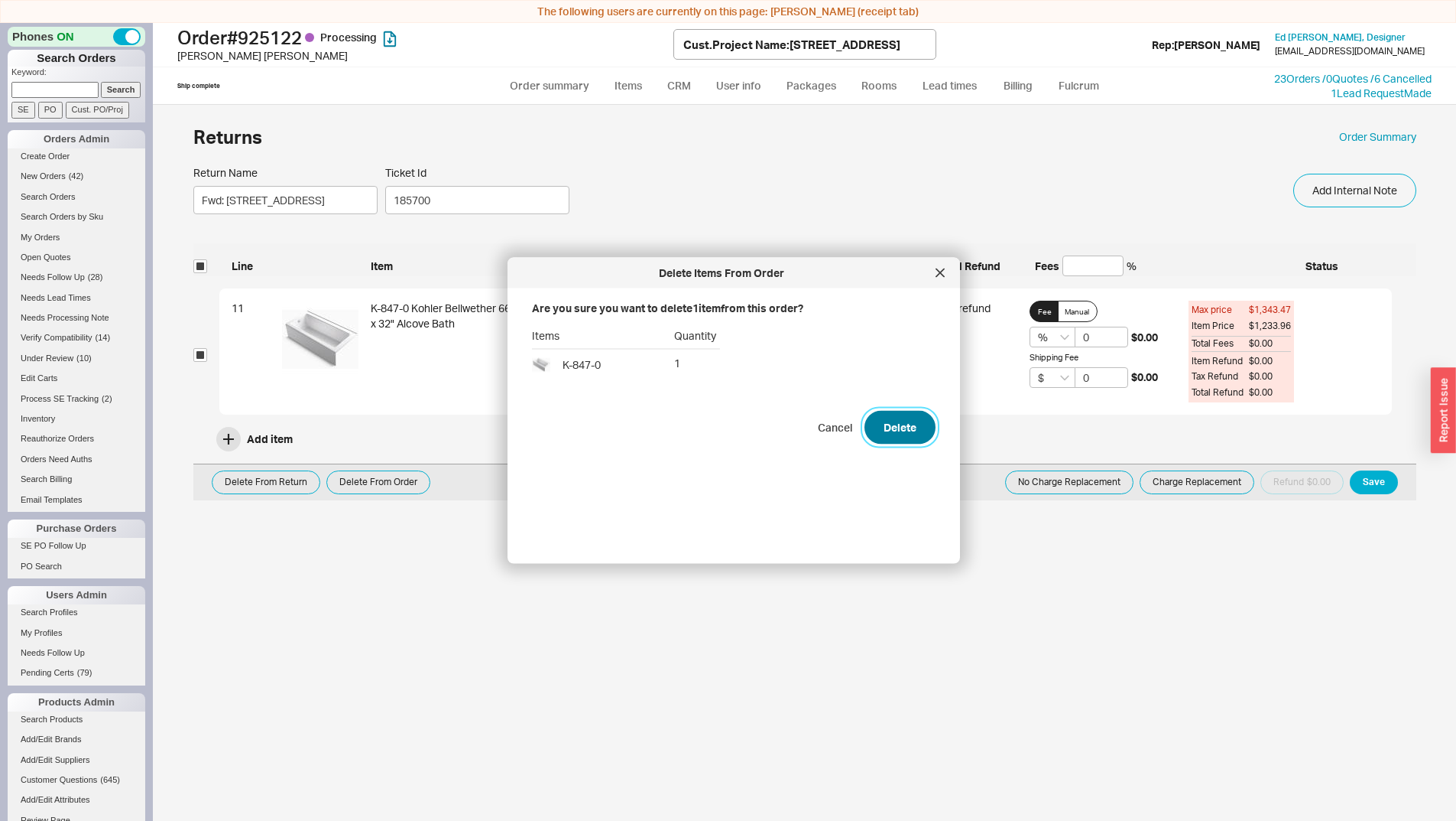
click at [875, 429] on button "Delete" at bounding box center [900, 428] width 71 height 34
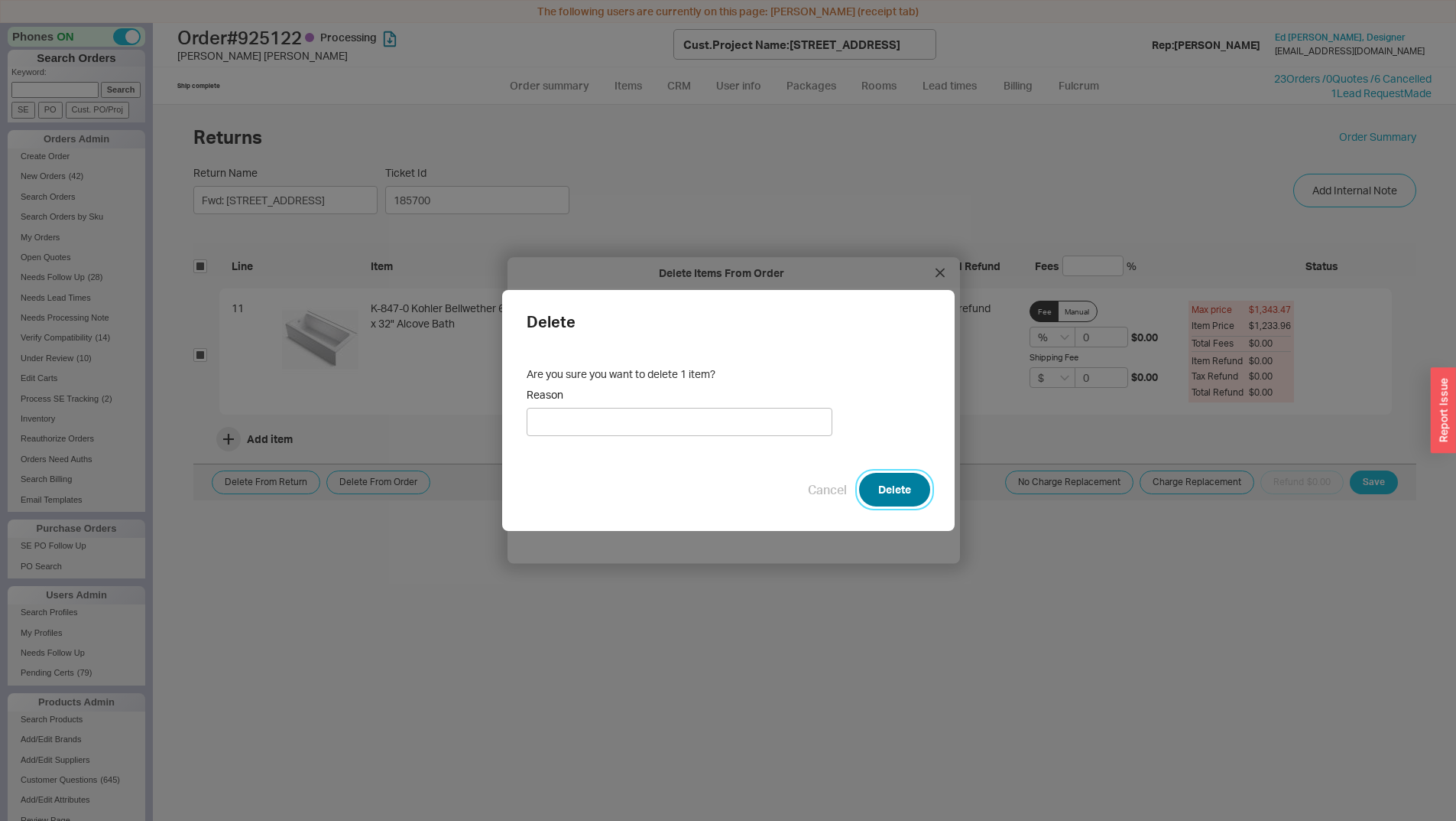
click at [911, 488] on button "Delete" at bounding box center [895, 490] width 71 height 34
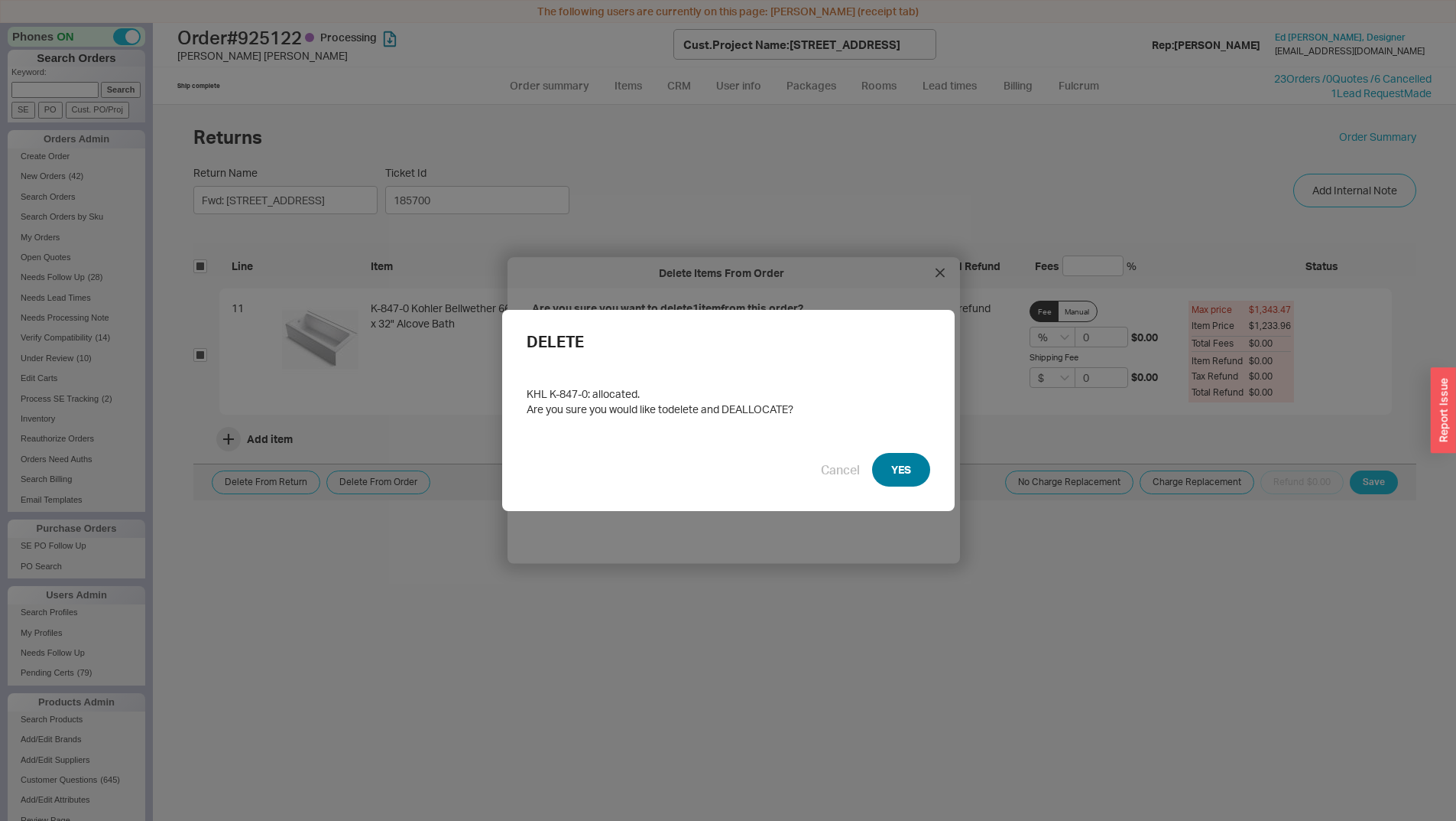
click at [908, 468] on button "YES" at bounding box center [901, 470] width 58 height 34
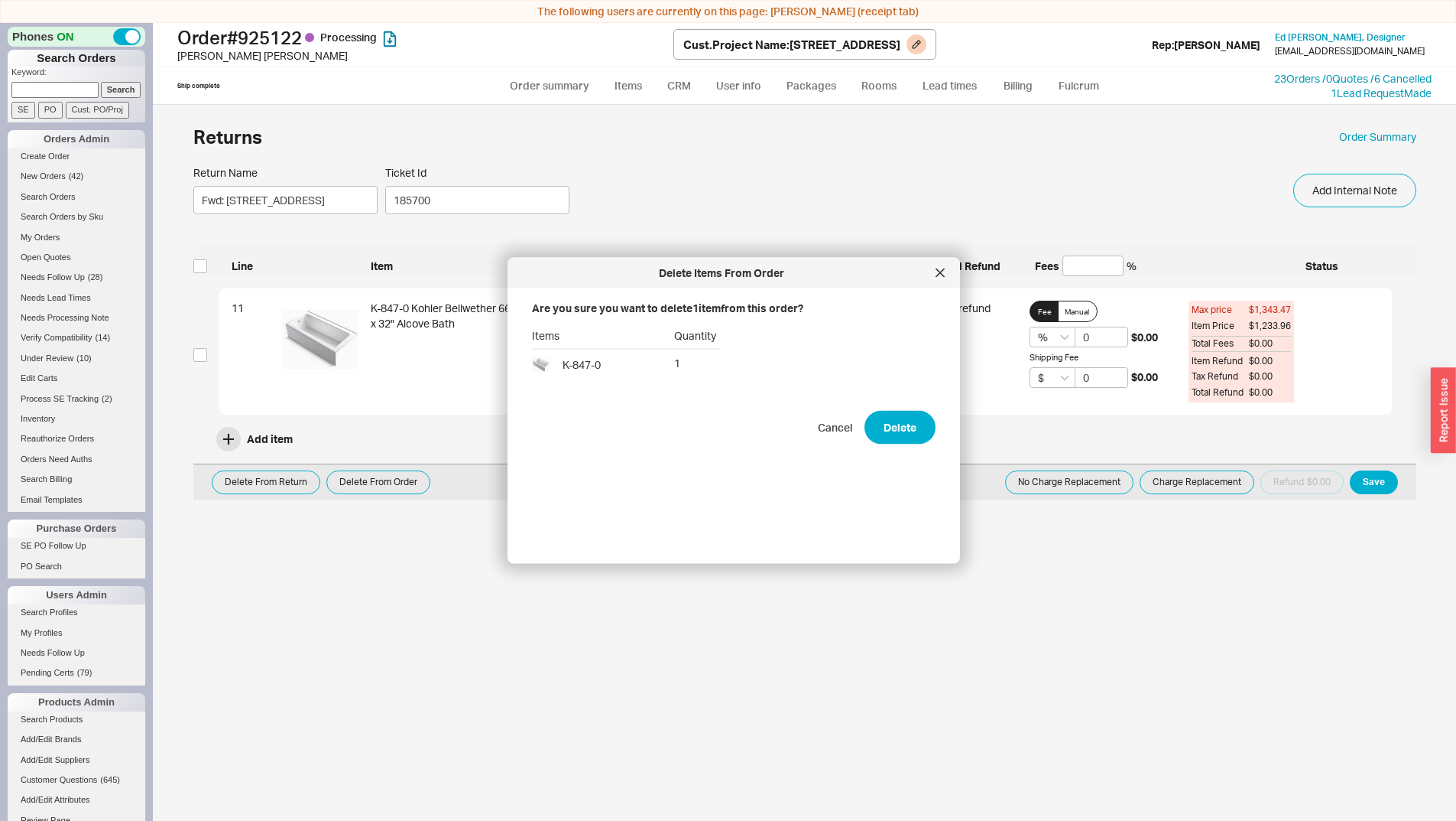
checkbox input "false"
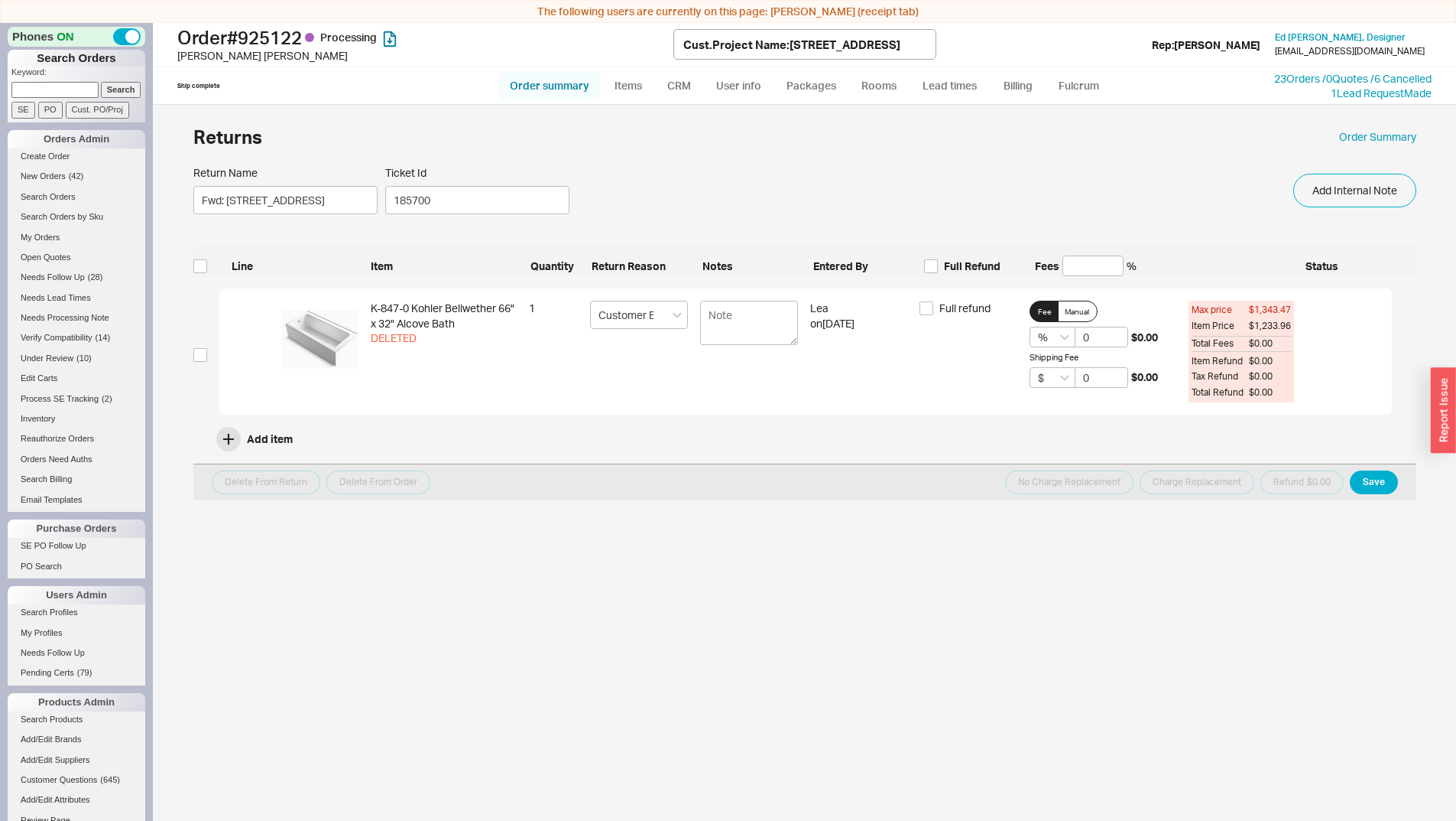
click at [567, 80] on link "Order summary" at bounding box center [550, 86] width 102 height 28
select select "*"
select select "LOW"
select select "3"
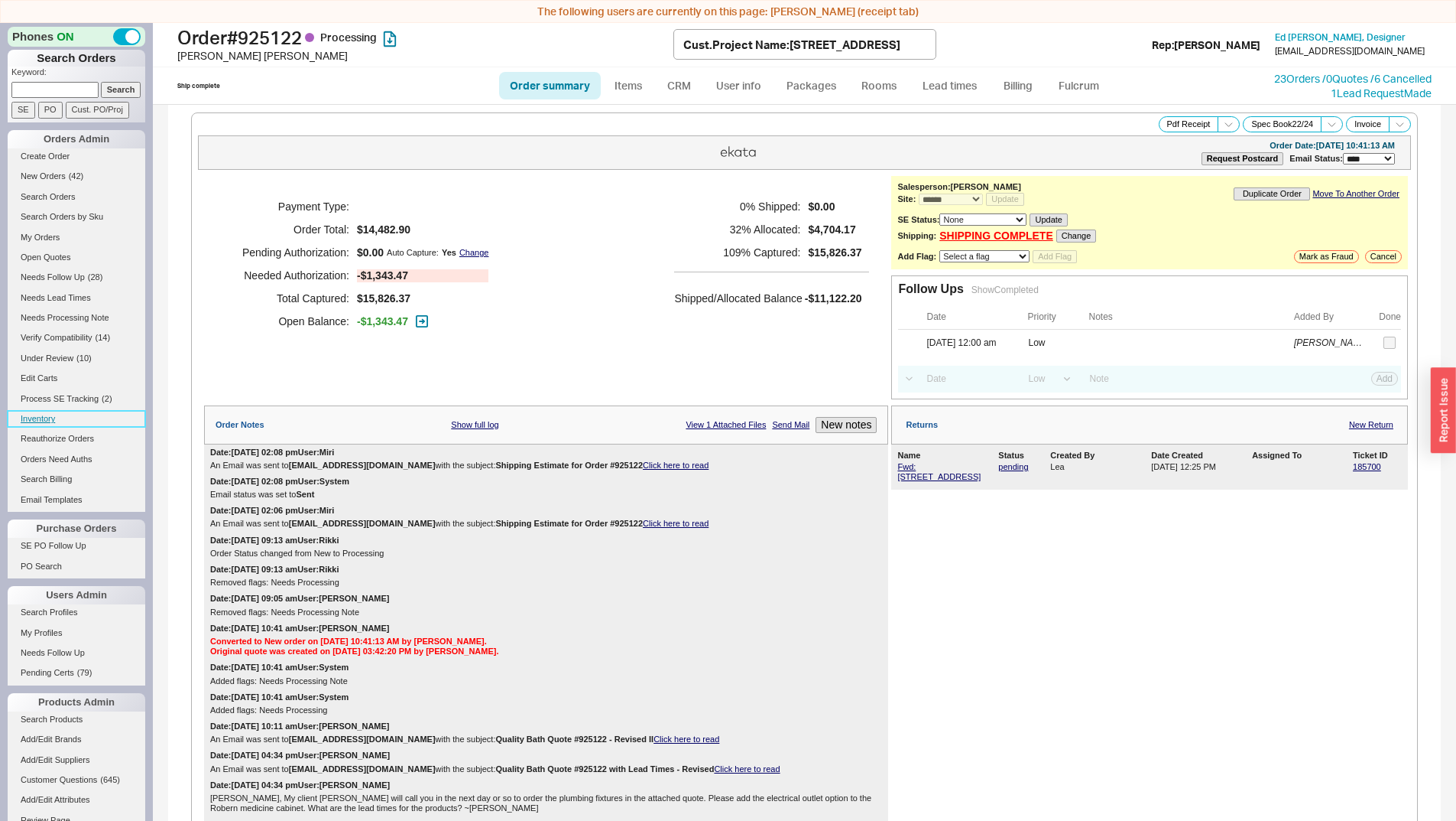
click at [47, 426] on link "Inventory" at bounding box center [76, 419] width 137 height 16
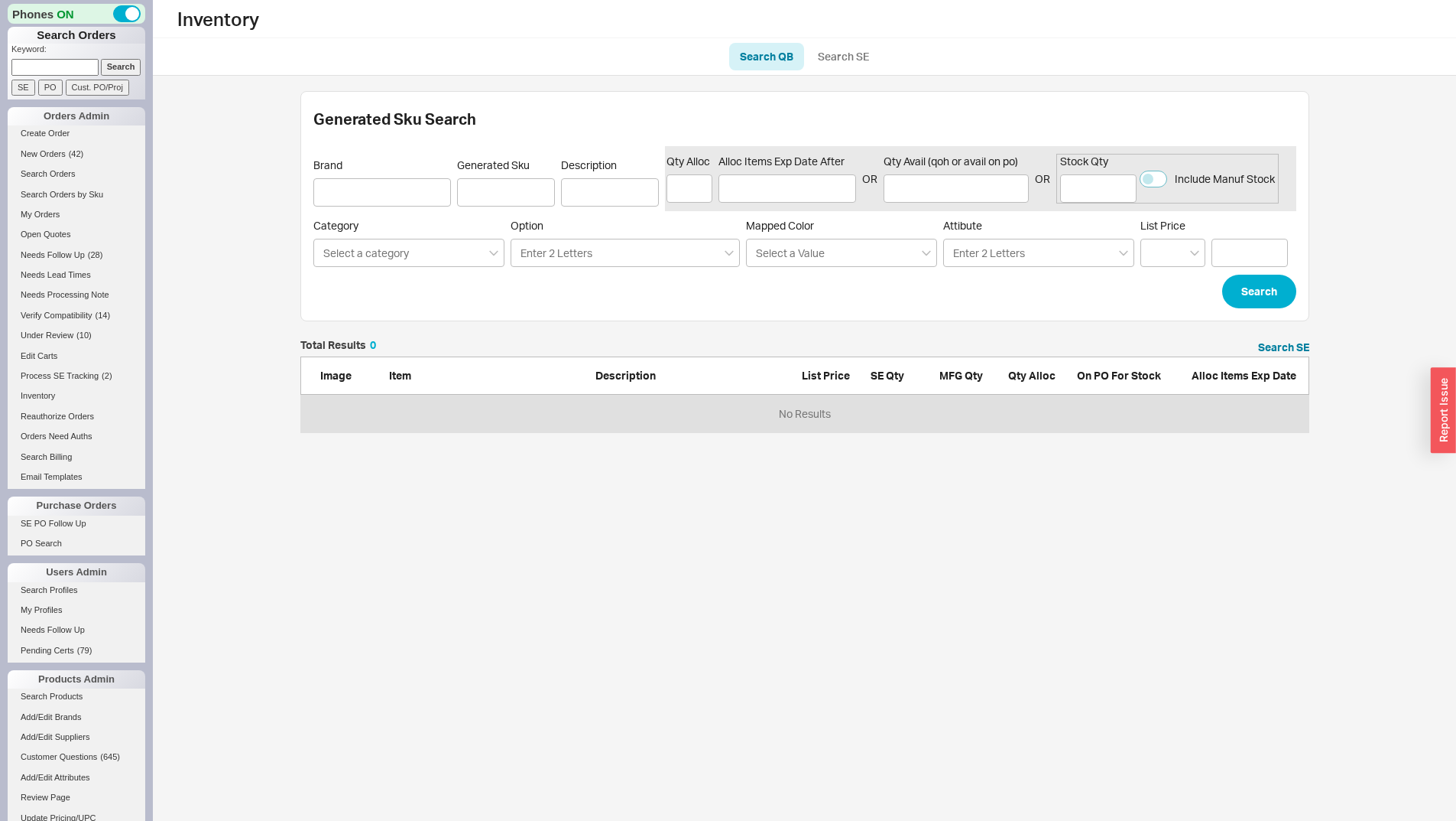
scroll to position [81, 997]
click at [828, 46] on link "Search SE" at bounding box center [844, 56] width 73 height 28
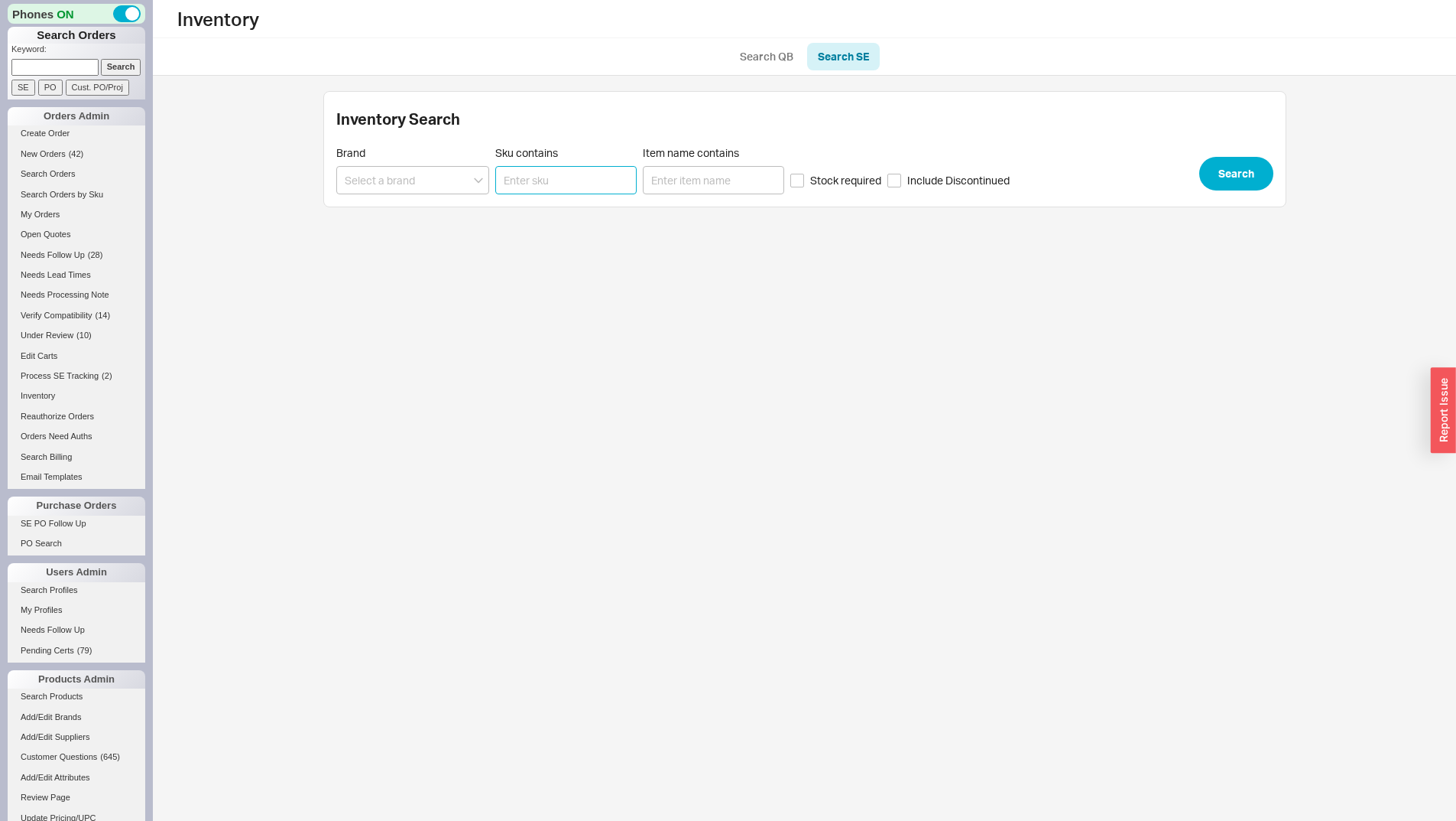
click at [565, 166] on input "Sku contains" at bounding box center [566, 180] width 141 height 29
paste input "K-847-0"
type input "K-847-0"
click at [1198, 136] on div "Inventory Search Brand Sku contains K-847-0 Item name contains Stock required I…" at bounding box center [805, 149] width 963 height 117
click at [1228, 169] on button "Search" at bounding box center [1237, 174] width 74 height 34
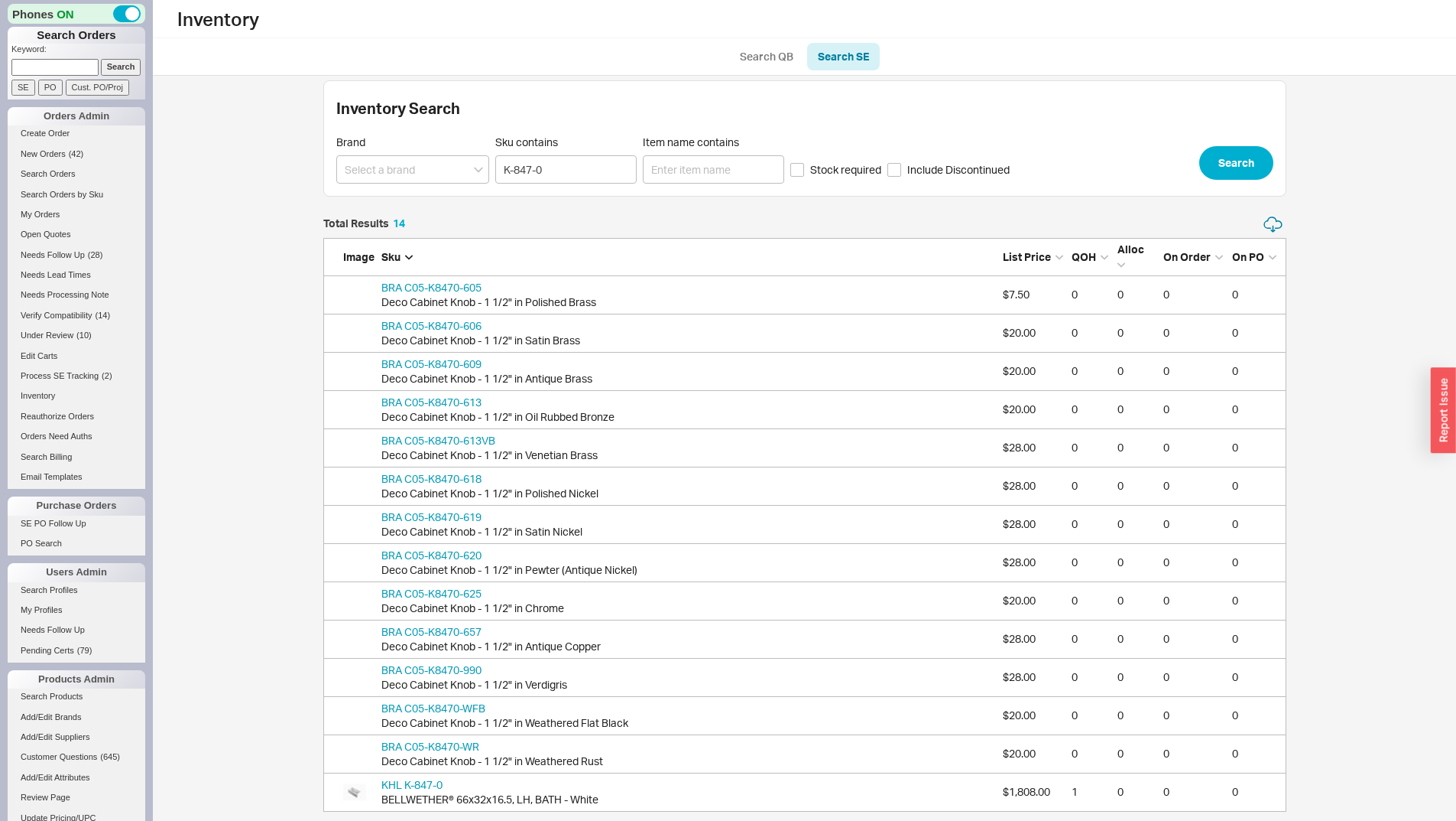
scroll to position [17, 0]
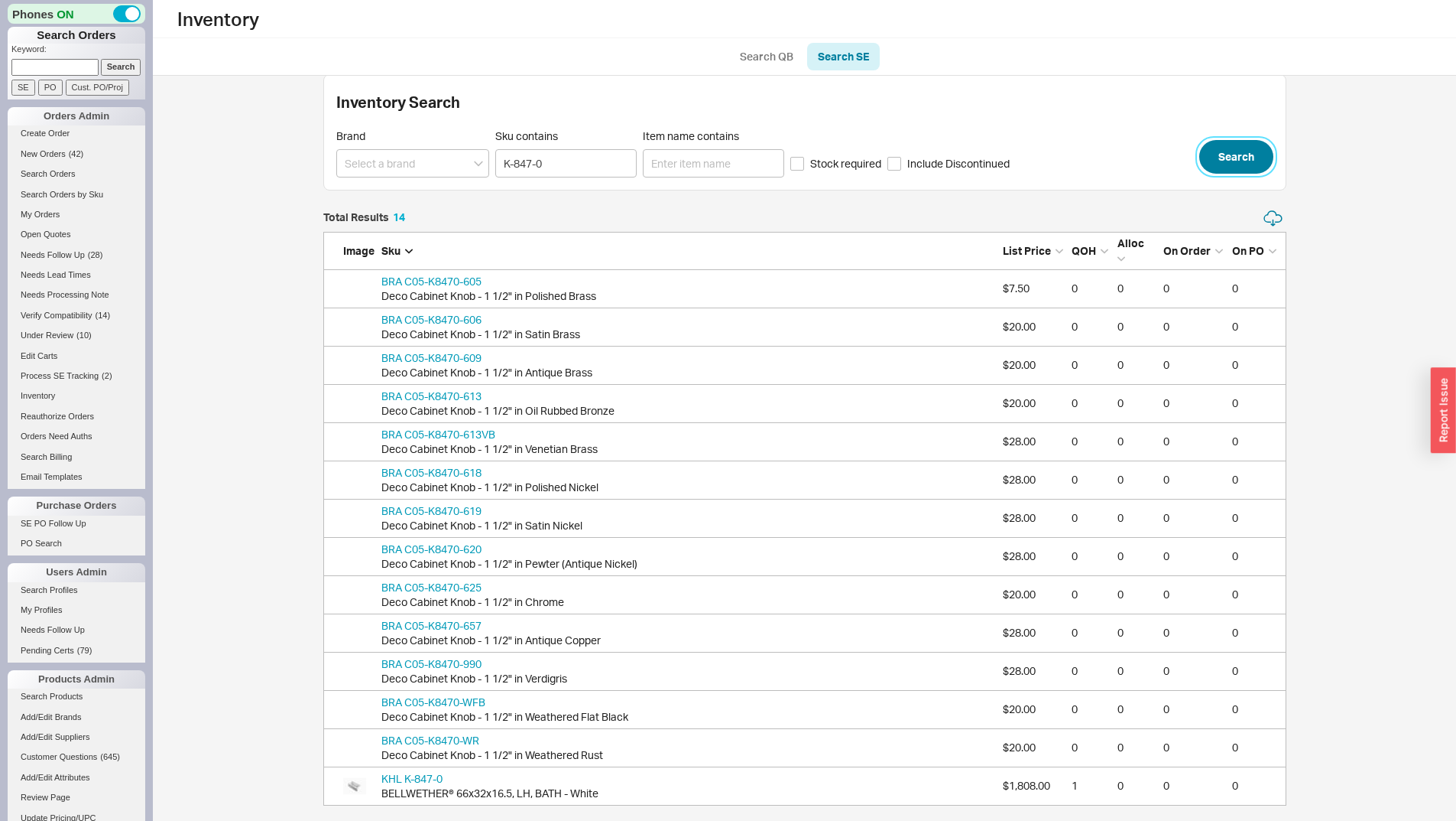
click at [1238, 145] on button "Search" at bounding box center [1237, 157] width 74 height 34
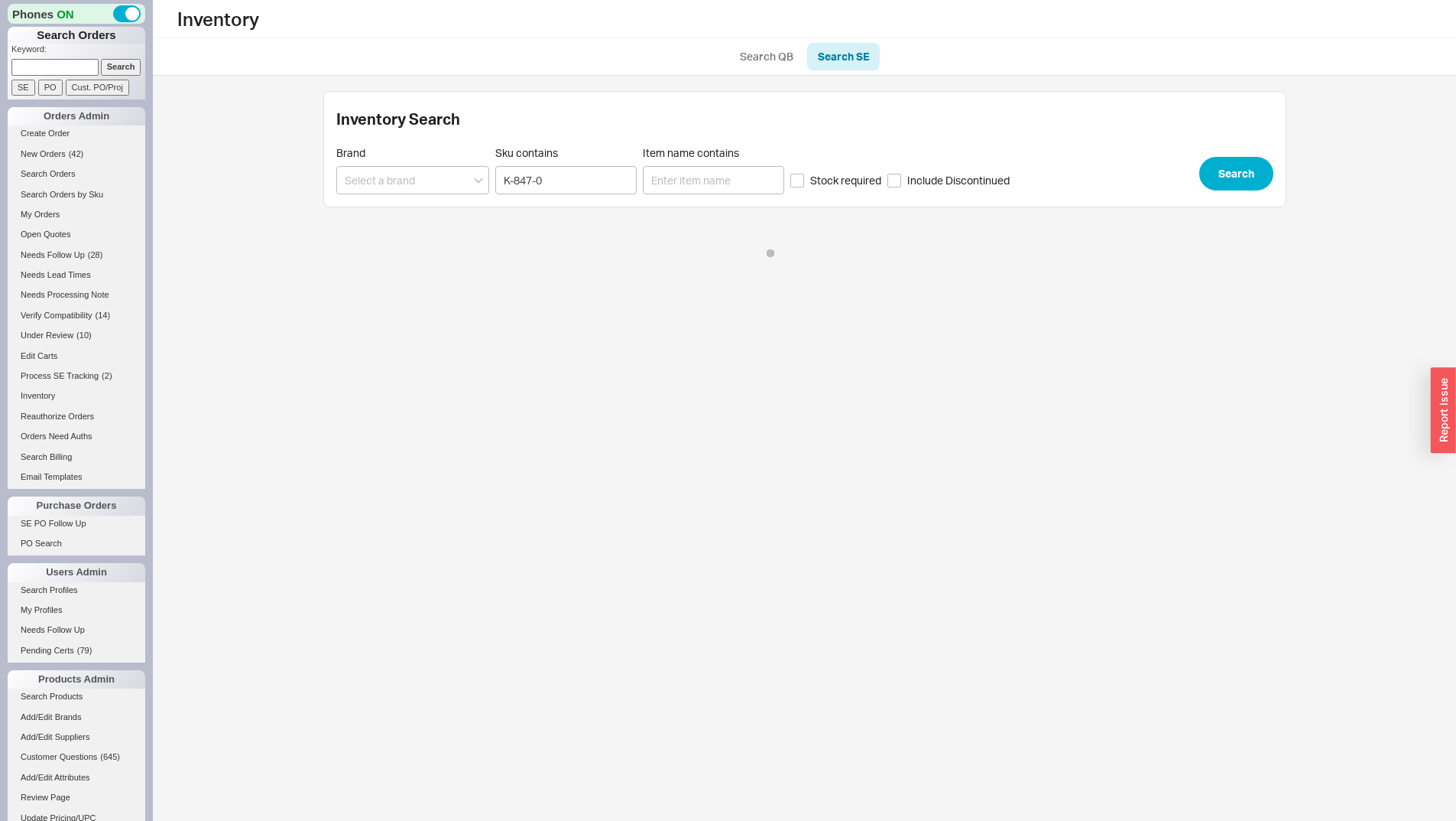
scroll to position [0, 0]
click at [439, 177] on input at bounding box center [413, 180] width 153 height 29
click at [648, 261] on div "Inventory Search QB Search SE Inventory Search Brand KHL - Kohler. No results f…" at bounding box center [804, 132] width 1303 height 265
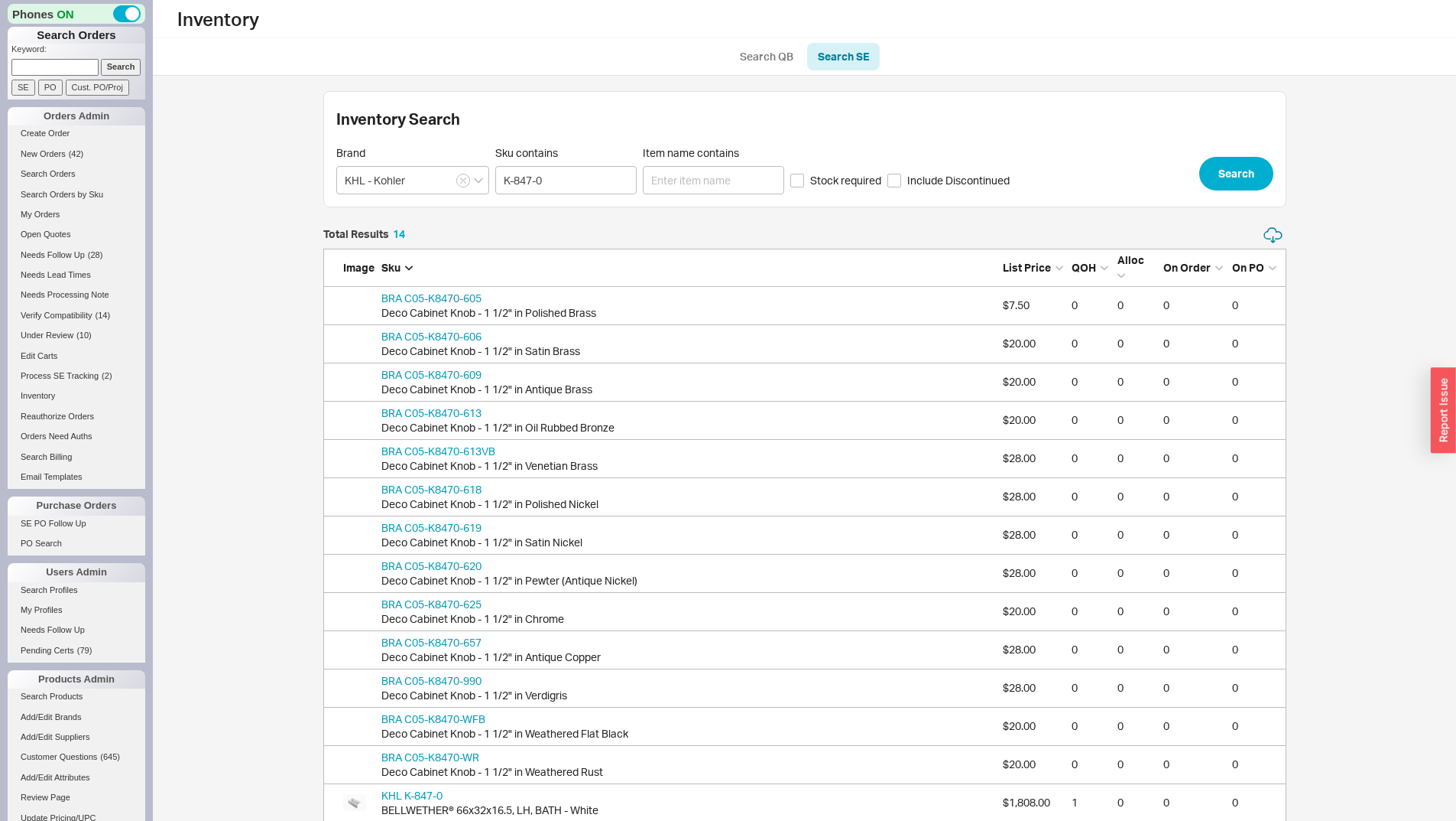
scroll to position [585, 952]
click at [431, 180] on input "KHL - Kohler" at bounding box center [413, 180] width 153 height 29
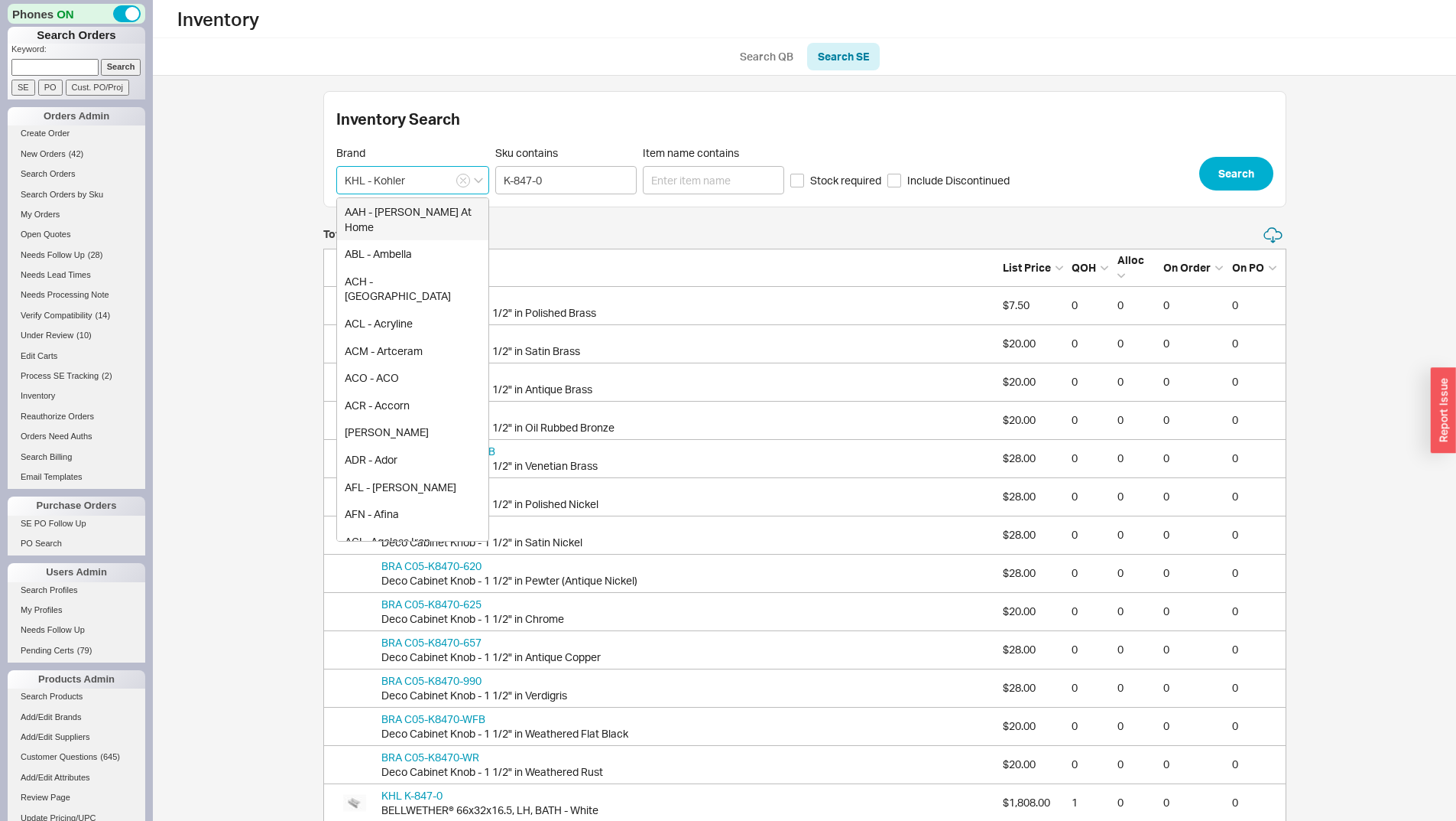
type input "AAH - Anne At Home"
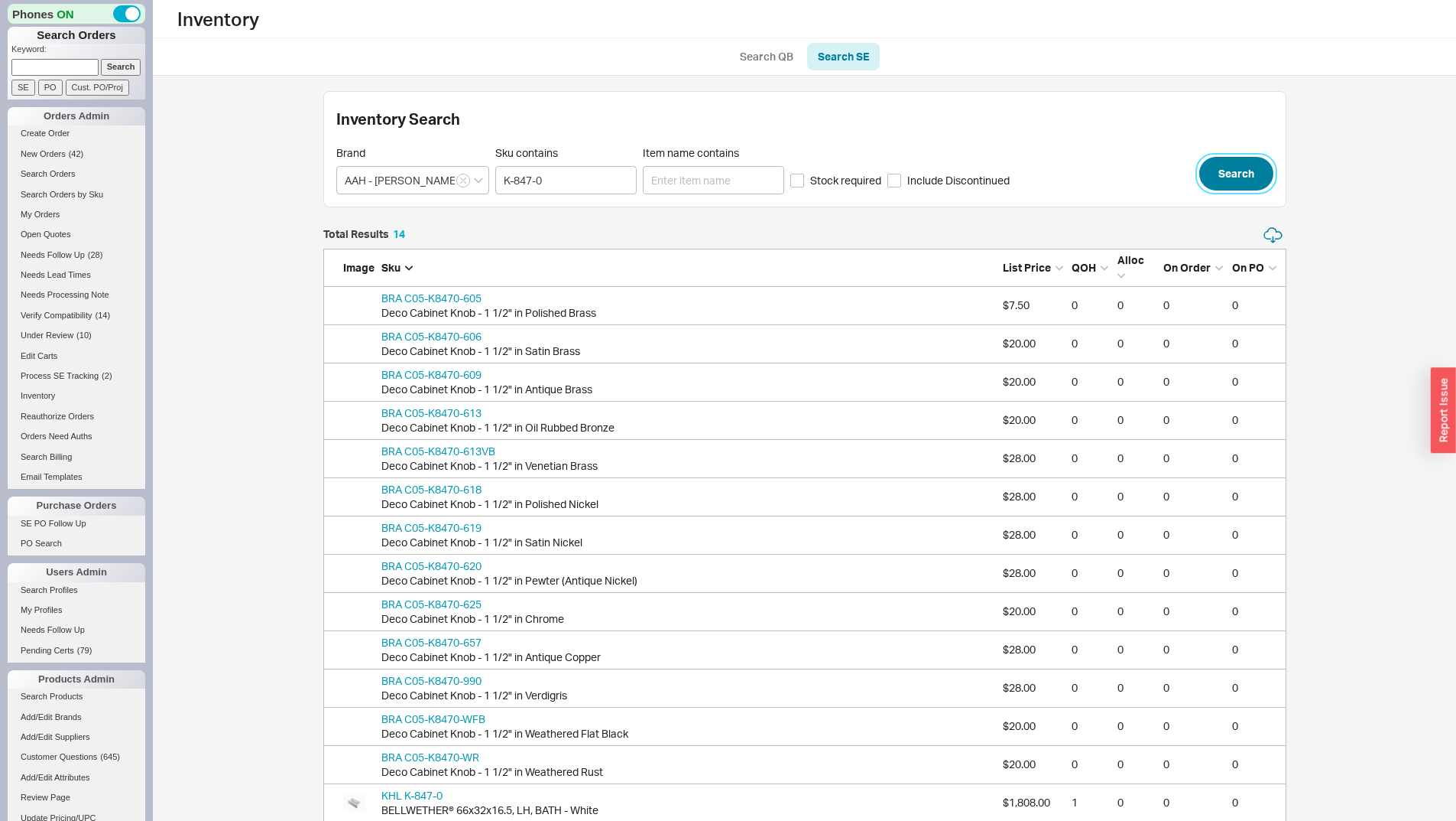
click at [1241, 176] on button "Search" at bounding box center [1237, 174] width 74 height 34
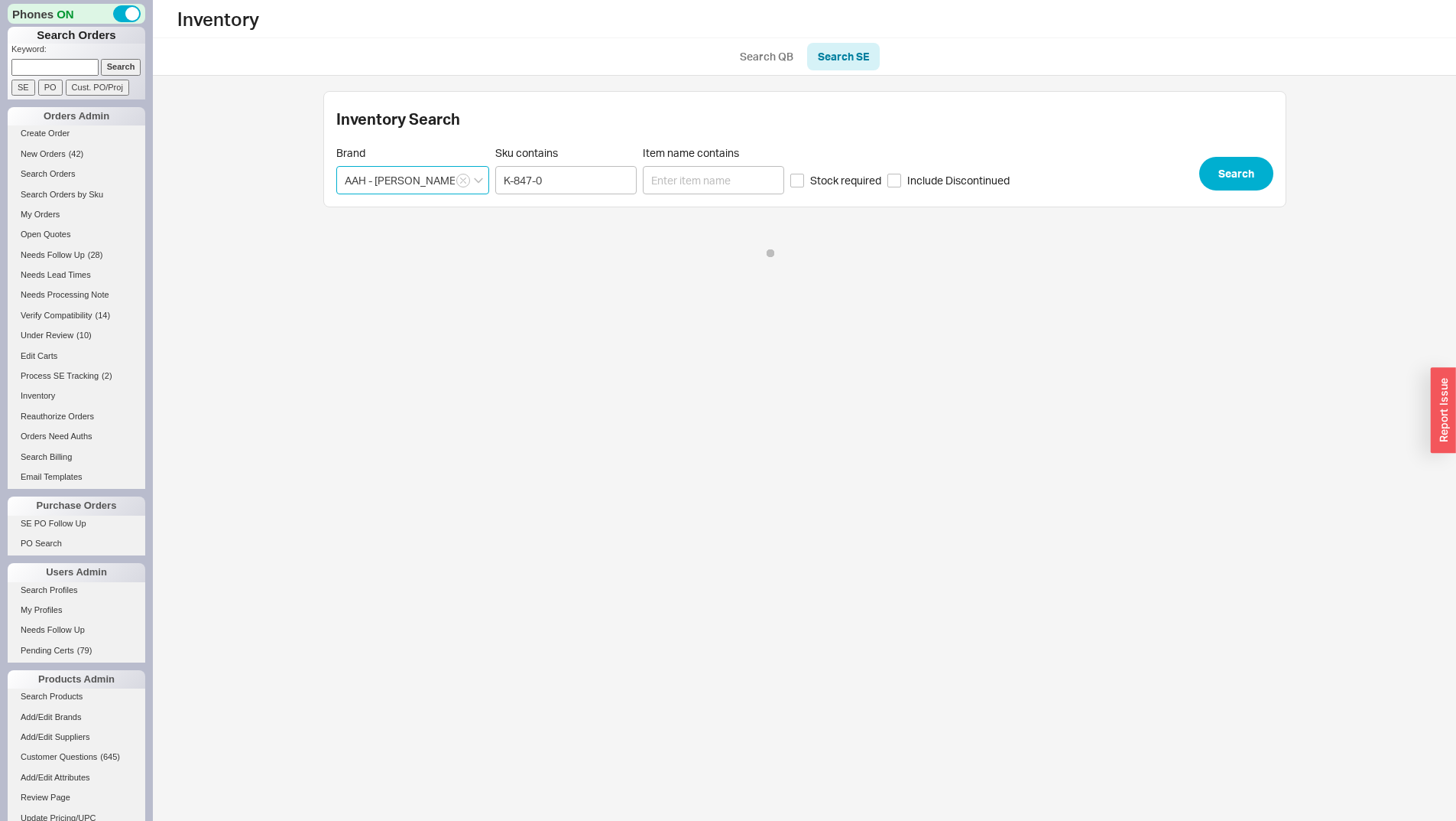
click at [461, 188] on input "AAH - Anne At Home" at bounding box center [413, 180] width 153 height 29
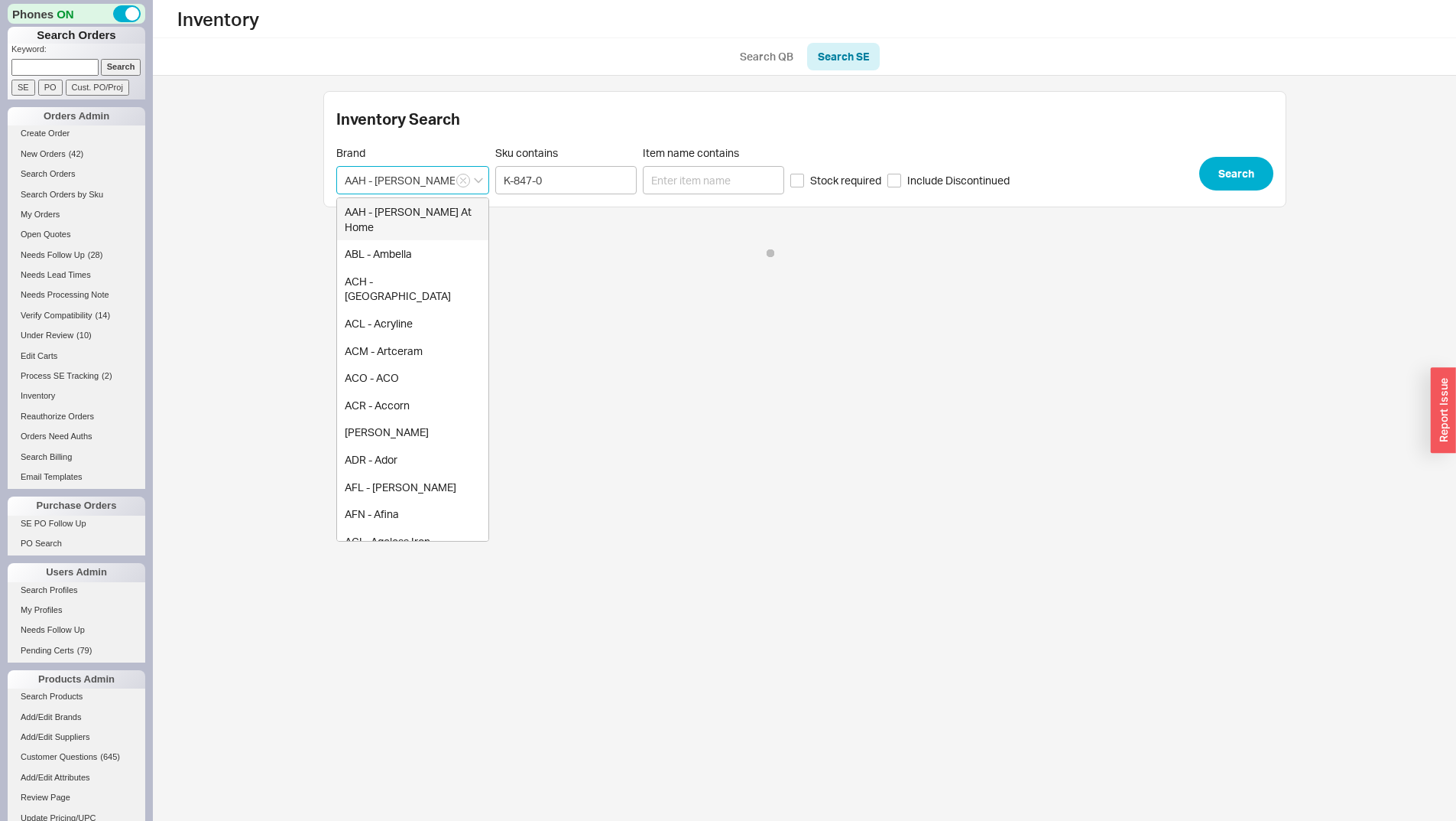
click at [475, 176] on input "AAH - Anne At Home" at bounding box center [413, 180] width 153 height 29
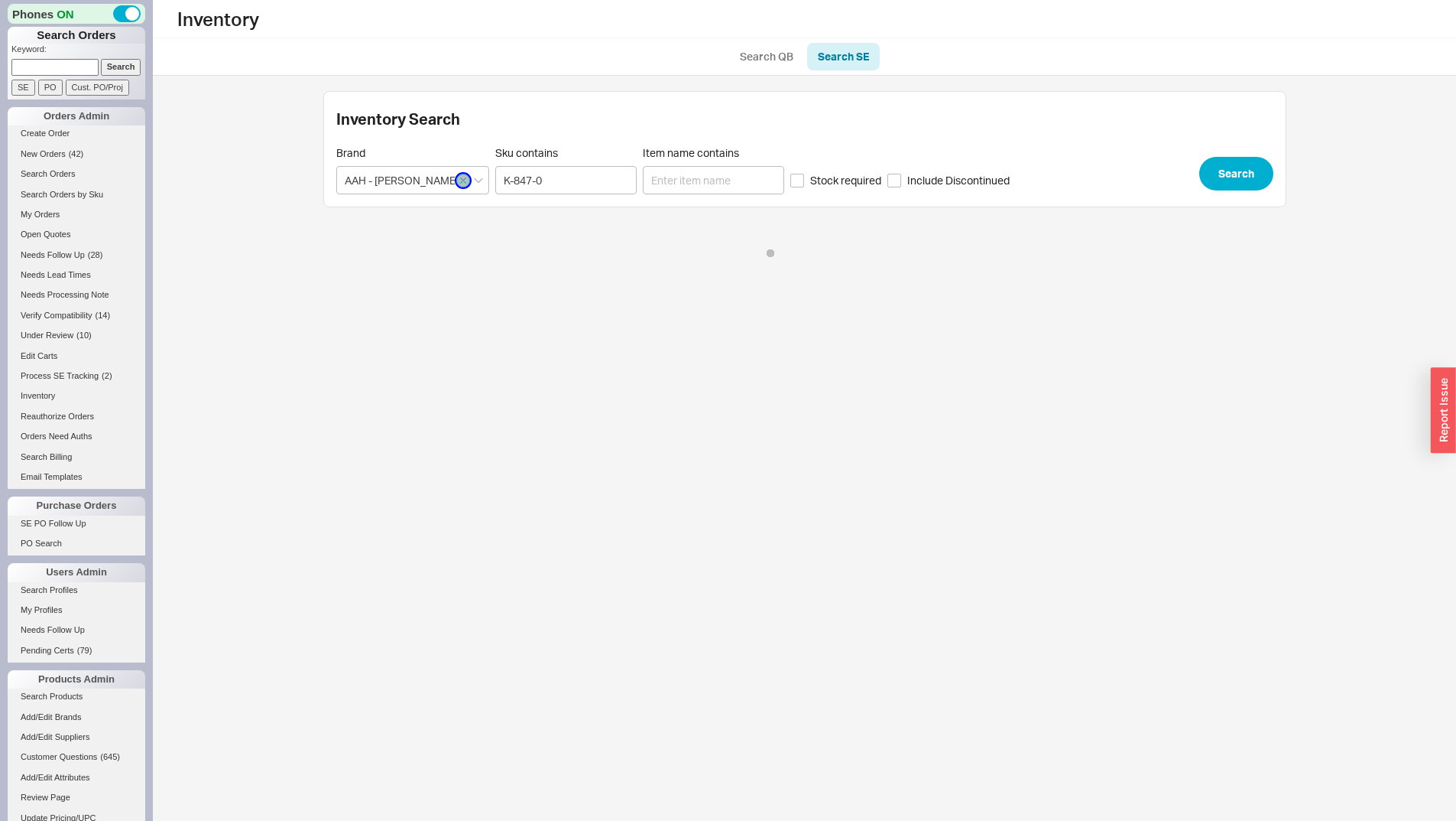
click at [462, 187] on button "button" at bounding box center [463, 181] width 14 height 14
click at [404, 178] on input at bounding box center [413, 180] width 153 height 29
click at [399, 213] on div "KHL - Kohler" at bounding box center [413, 212] width 151 height 28
type input "KHL - Kohler"
click at [1228, 177] on button "Search" at bounding box center [1237, 174] width 74 height 34
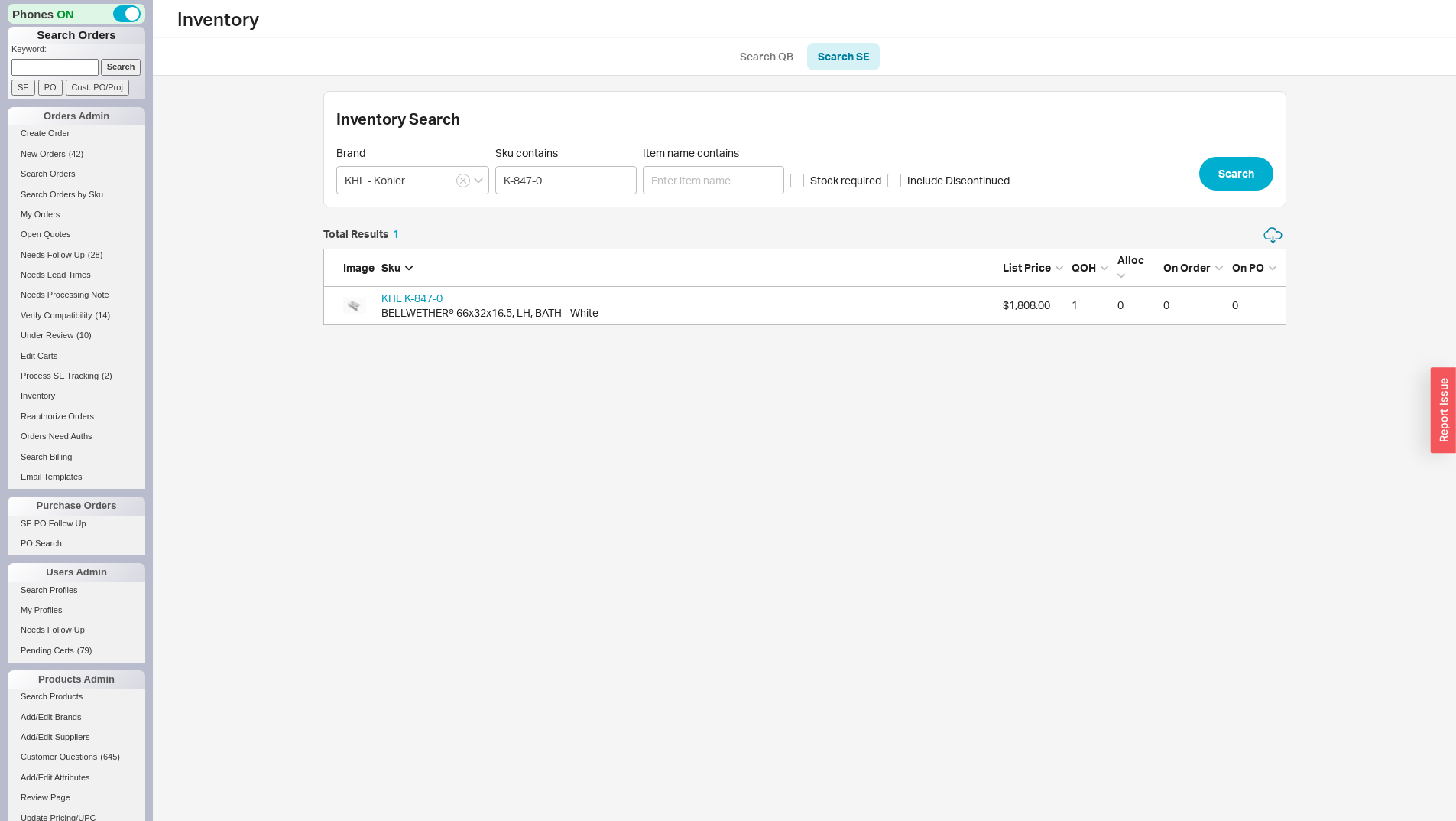
scroll to position [87, 952]
click at [408, 289] on div "KHL K-847-0 BELLWETHER® 66x32x16.5, LH, BATH - White $1,808.00 1 0 0 0" at bounding box center [805, 306] width 963 height 39
click at [415, 293] on link "KHL K-847-0" at bounding box center [411, 297] width 61 height 13
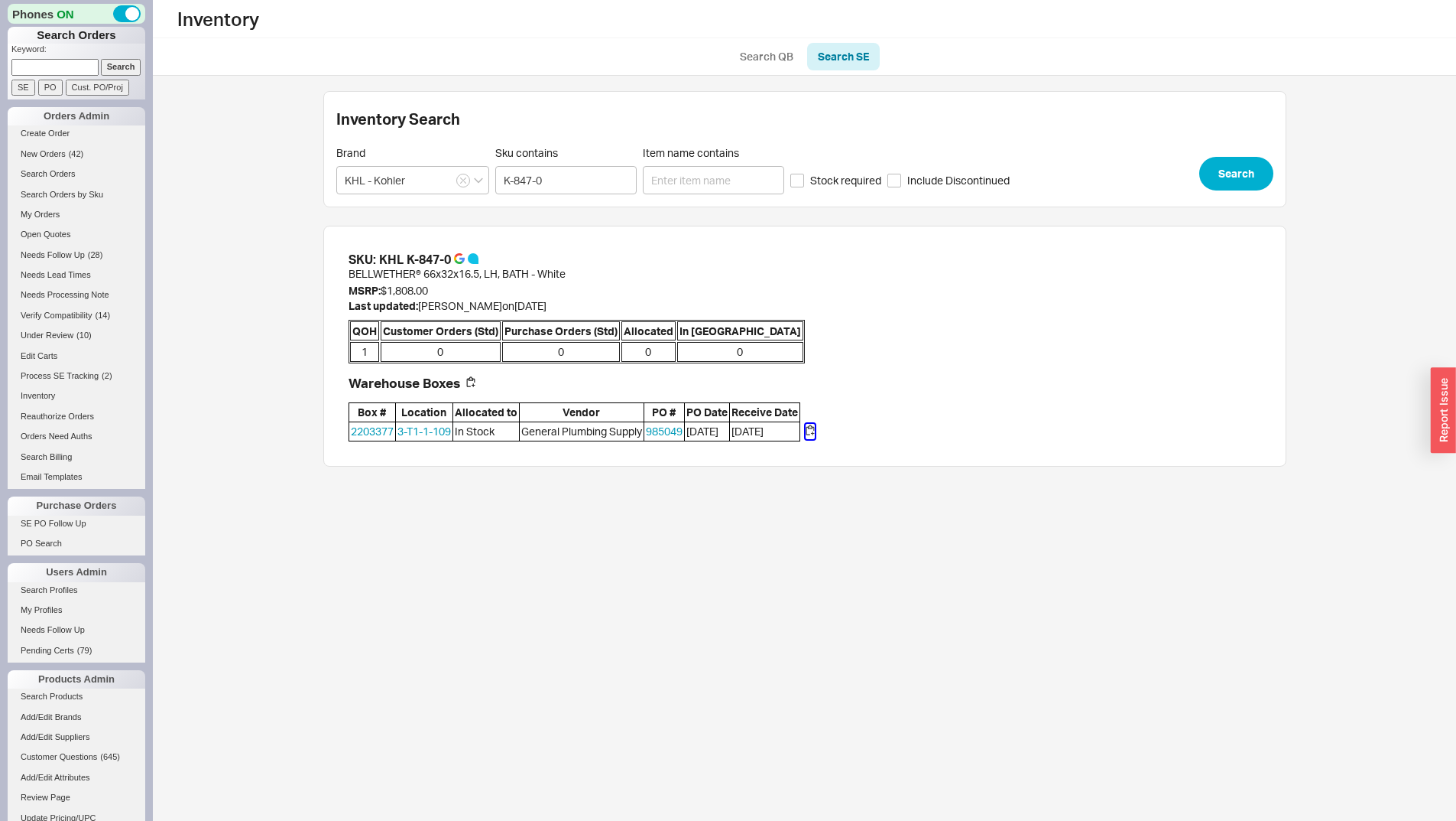
click at [815, 431] on button "button" at bounding box center [811, 432] width 9 height 15
click at [93, 68] on form "Keyword: Search SE PO Cust. PO/Proj" at bounding box center [78, 69] width 134 height 52
click at [77, 67] on input at bounding box center [55, 66] width 87 height 16
type input "930210"
click at [101, 59] on input "Search" at bounding box center [121, 66] width 40 height 16
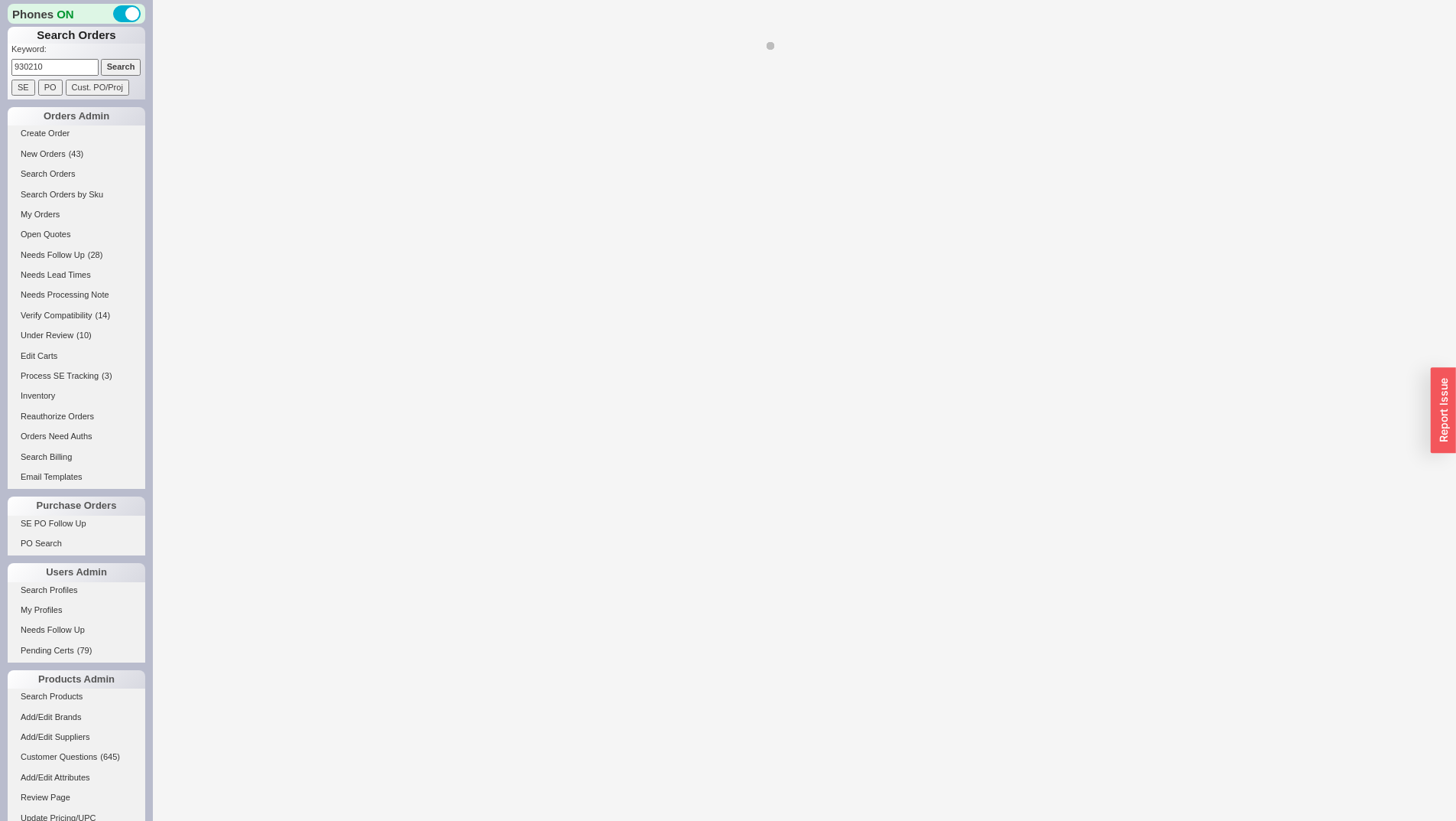
select select "*"
select select "LOW"
select select "3"
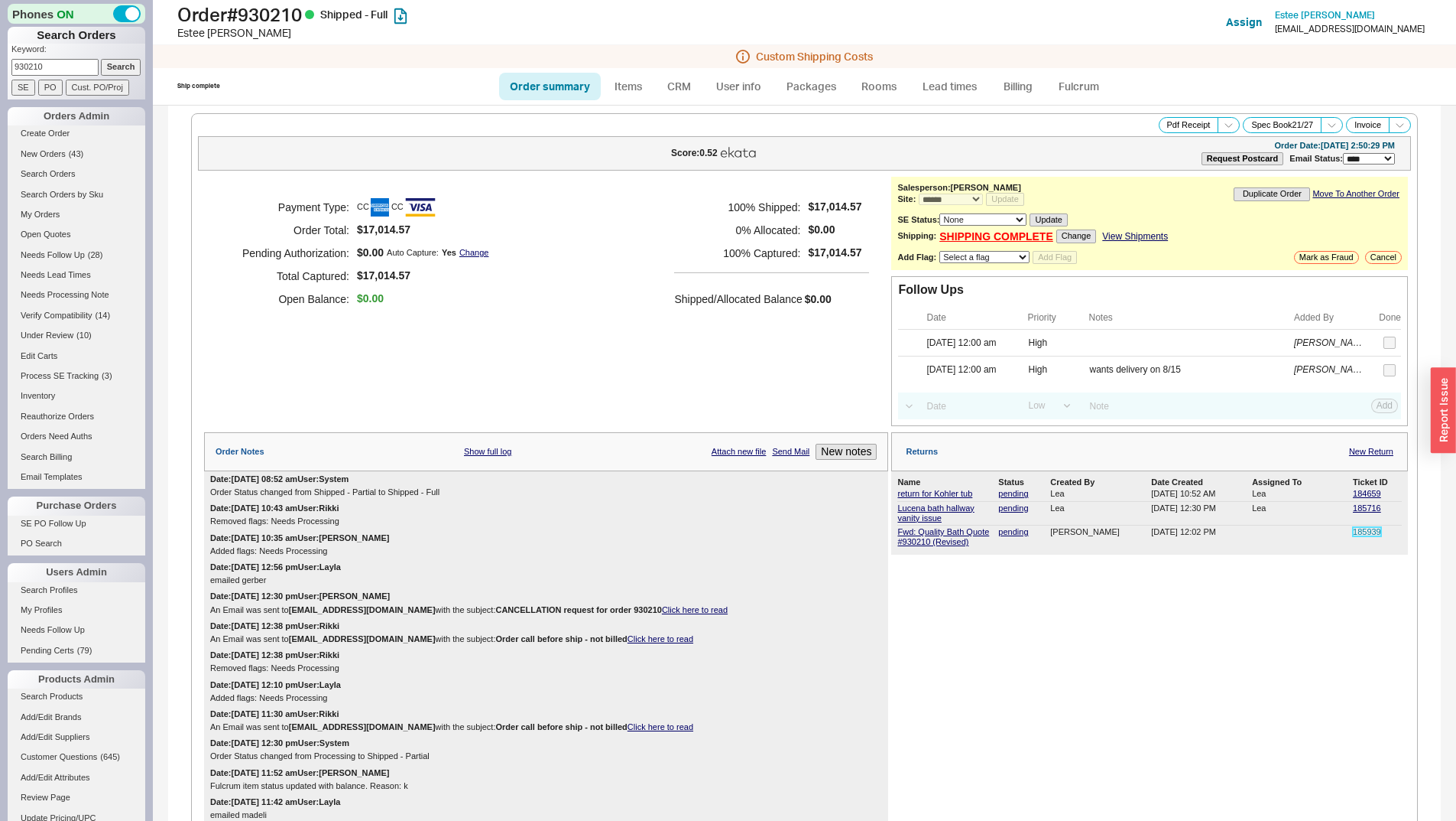
click at [1355, 533] on link "185939" at bounding box center [1367, 531] width 29 height 9
drag, startPoint x: 899, startPoint y: 453, endPoint x: 758, endPoint y: 470, distance: 142.0
click at [898, 453] on div "Returns New Return" at bounding box center [1150, 452] width 516 height 39
click at [676, 411] on div "Payment Type: CC CC Order Total: $17,014.57 Pending Authorization: $0.00 Auto C…" at bounding box center [546, 301] width 684 height 249
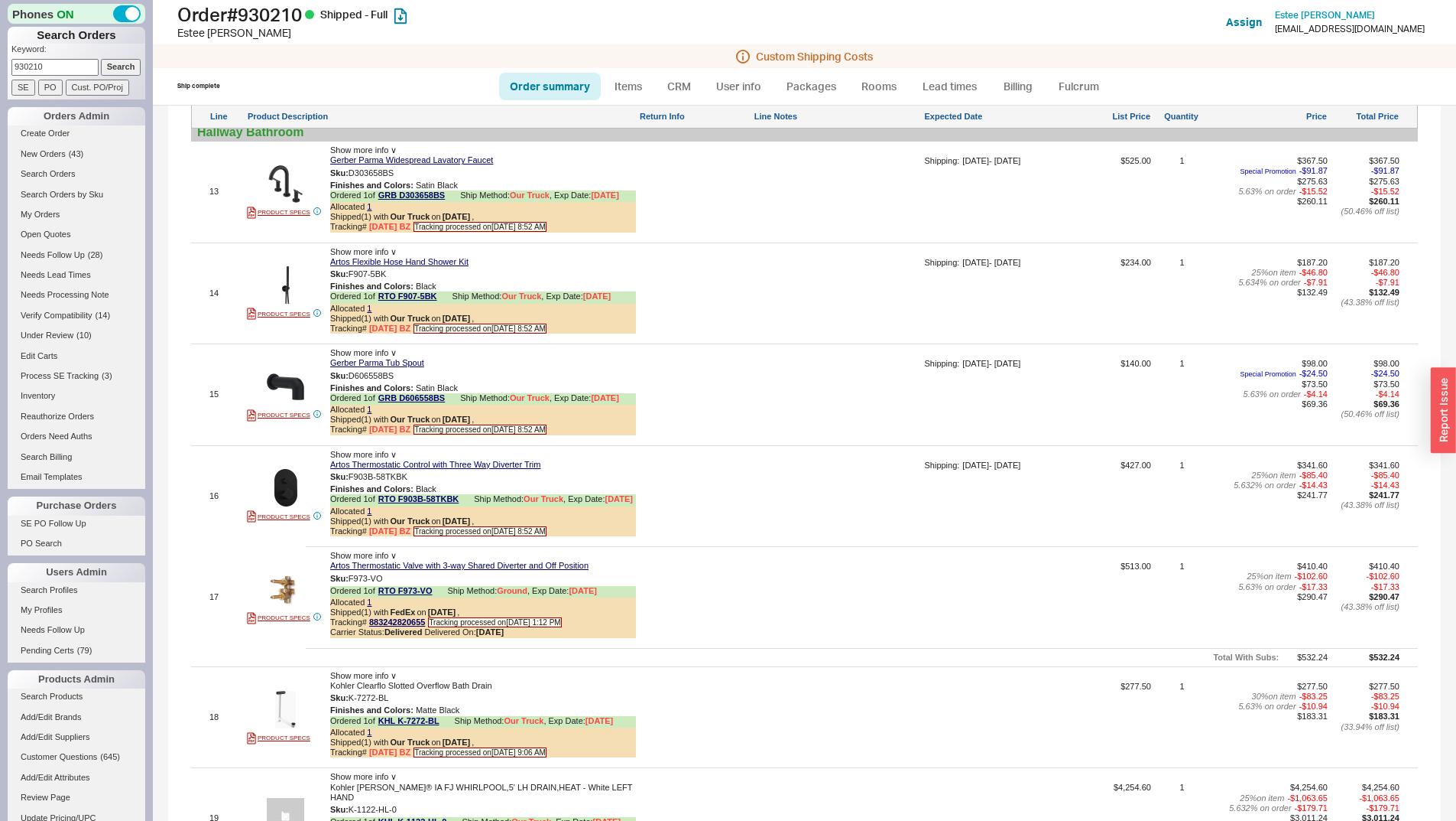
scroll to position [3323, 0]
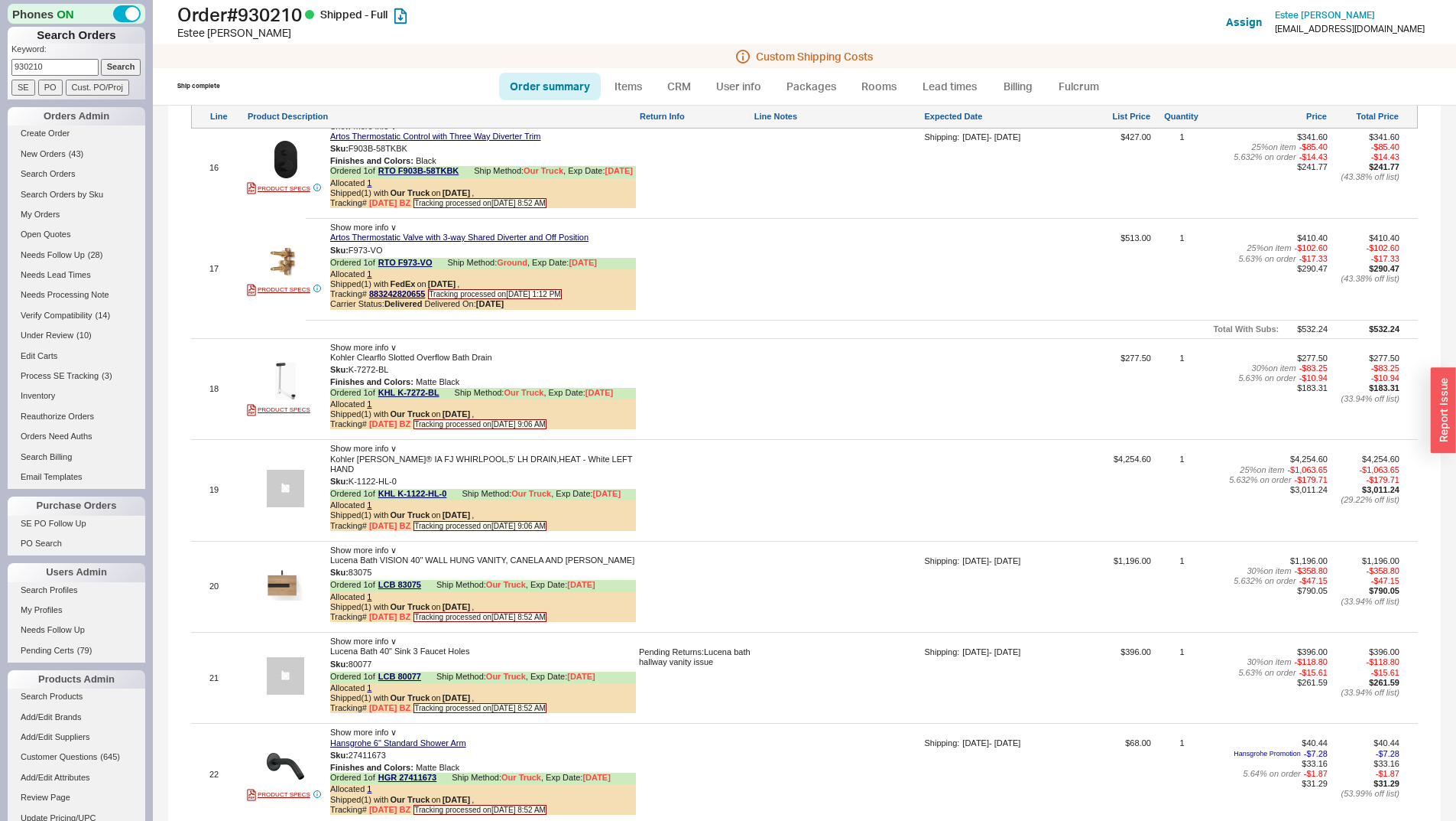
click at [692, 533] on div "Edit Order Select an option Sort by Brand Sort by Room Save Sort Edit processin…" at bounding box center [804, 33] width 1227 height 3253
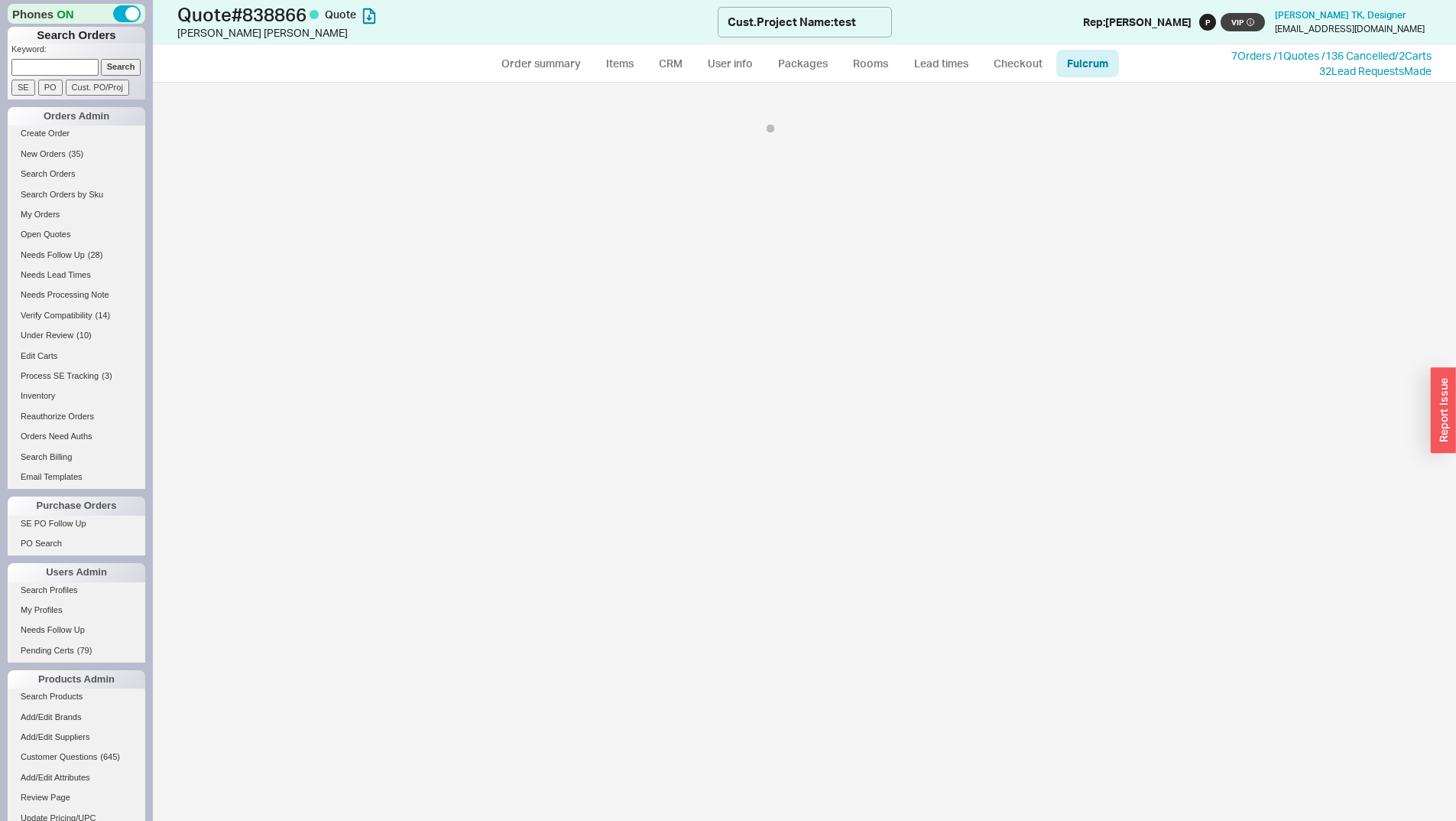
select select "547"
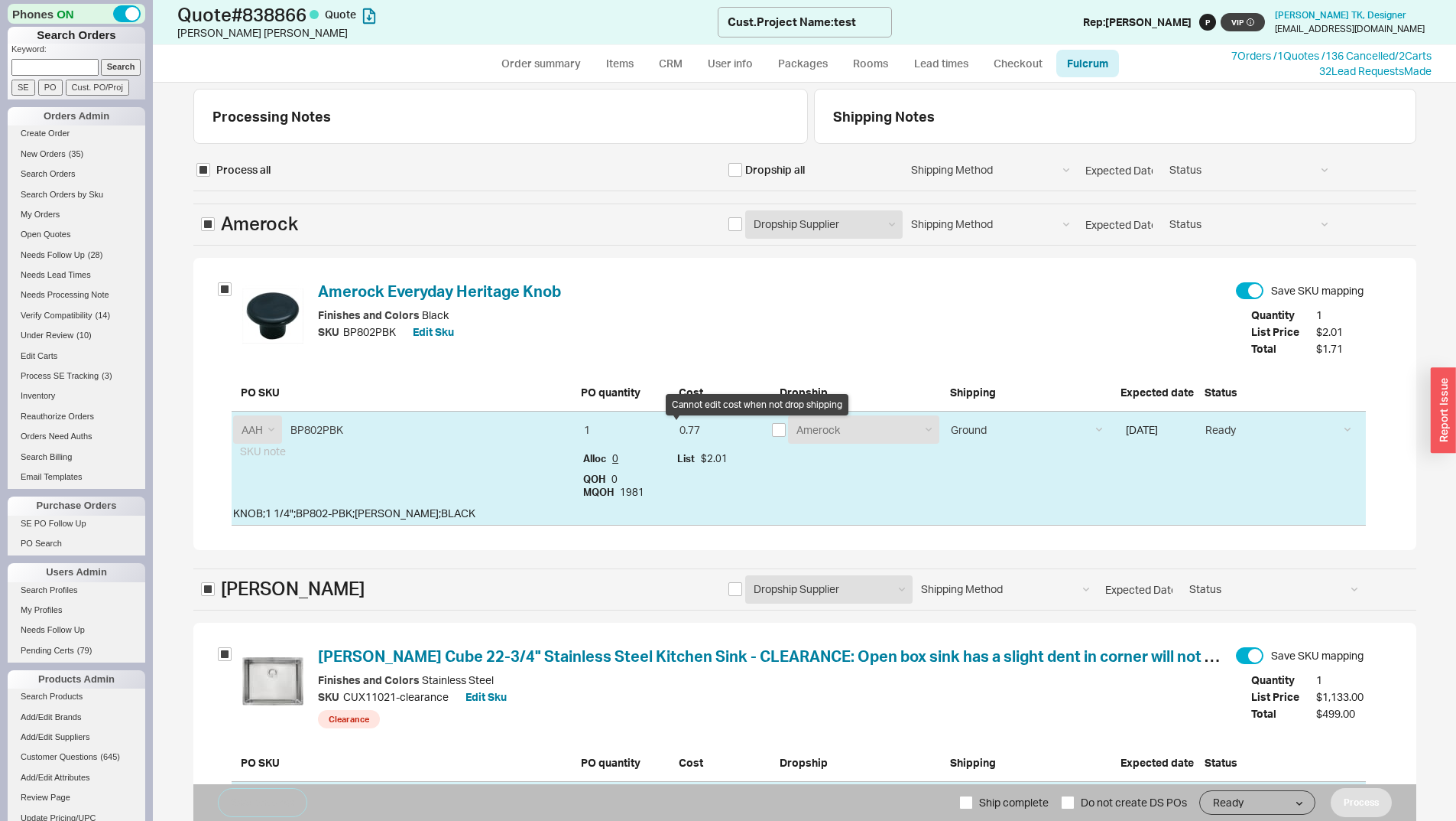
select select "AME"
select select "FRN"
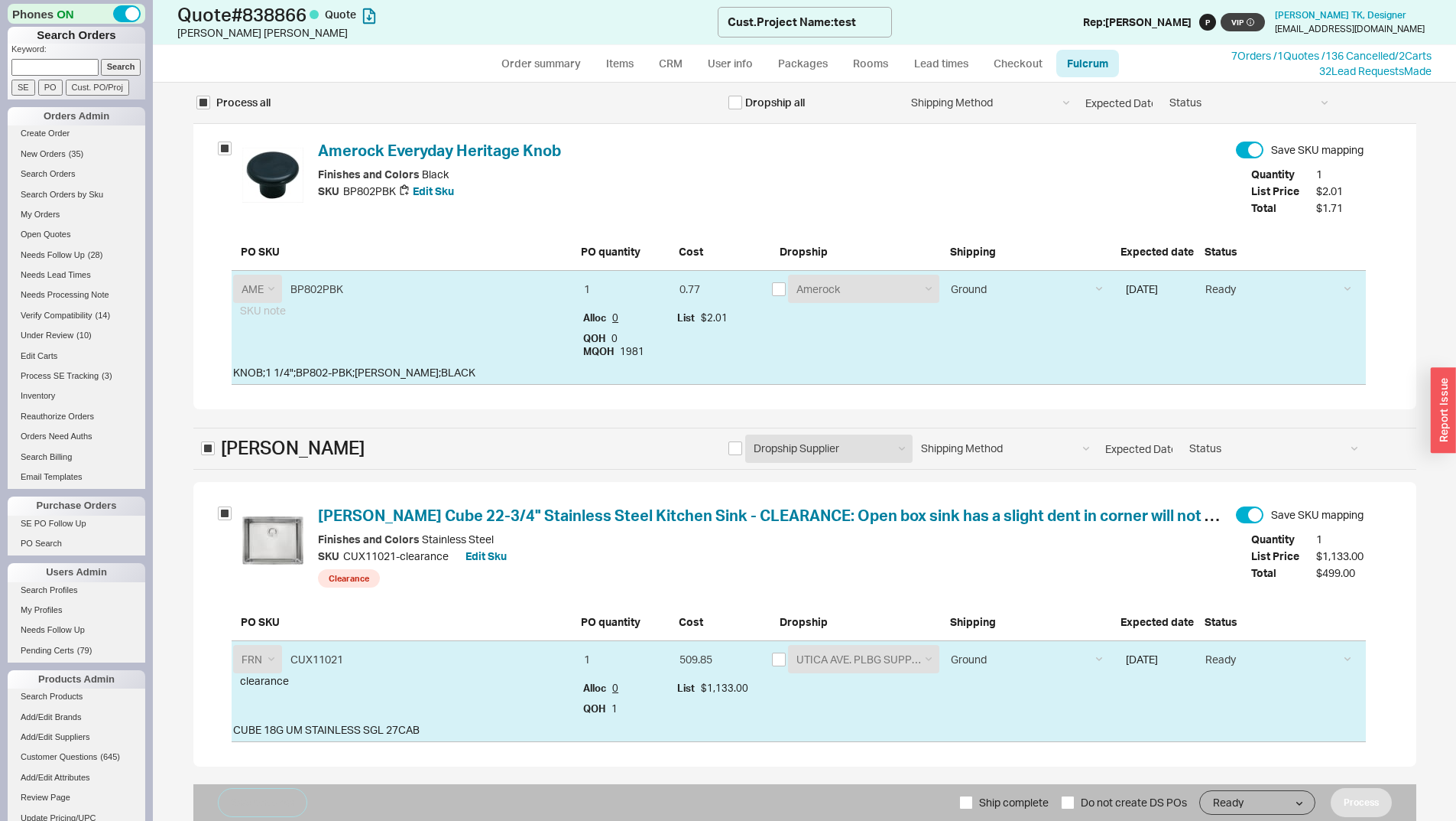
scroll to position [141, 0]
click at [554, 59] on link "Order summary" at bounding box center [542, 63] width 102 height 28
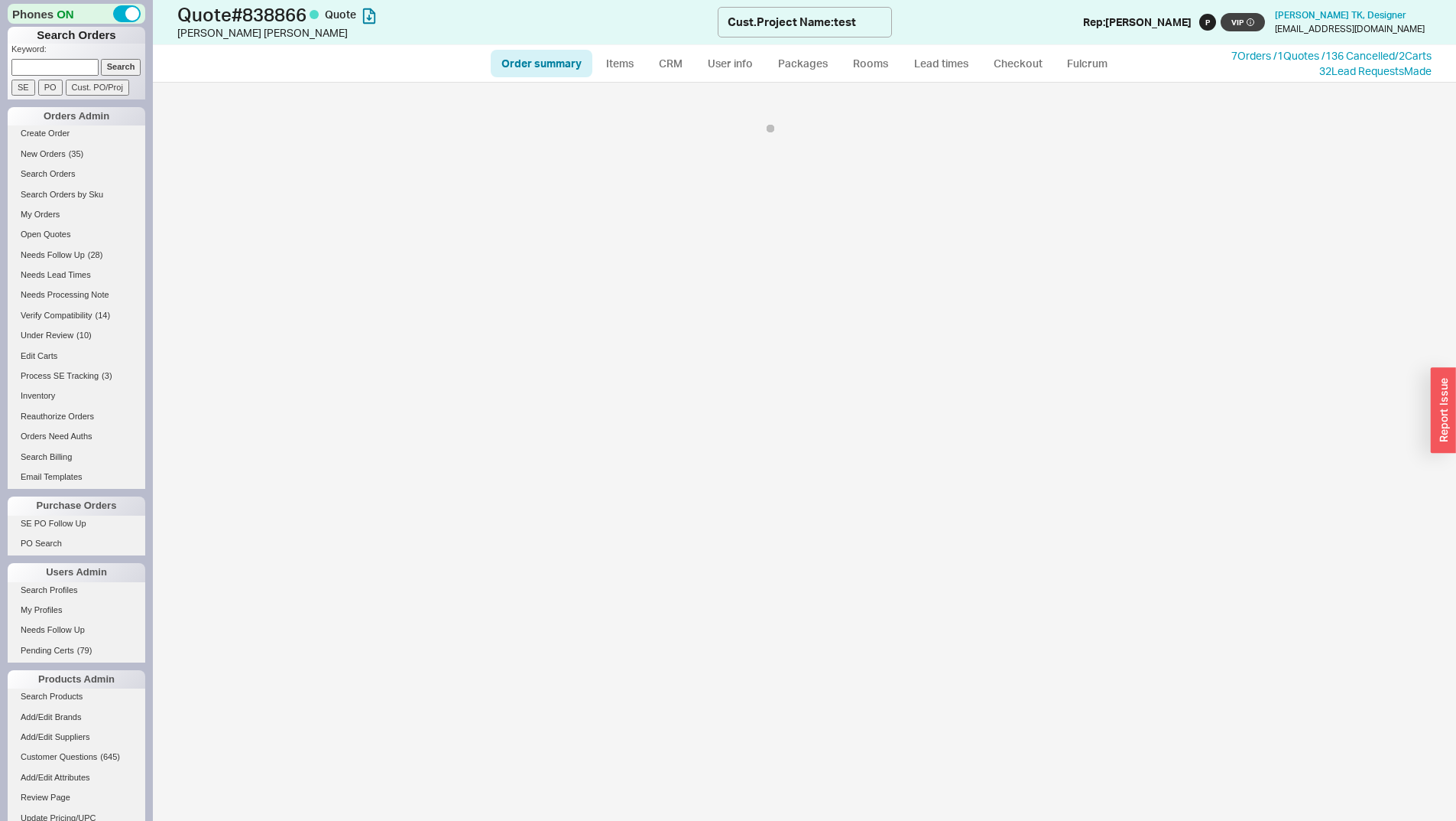
select select "*"
select select "LOW"
select select "3"
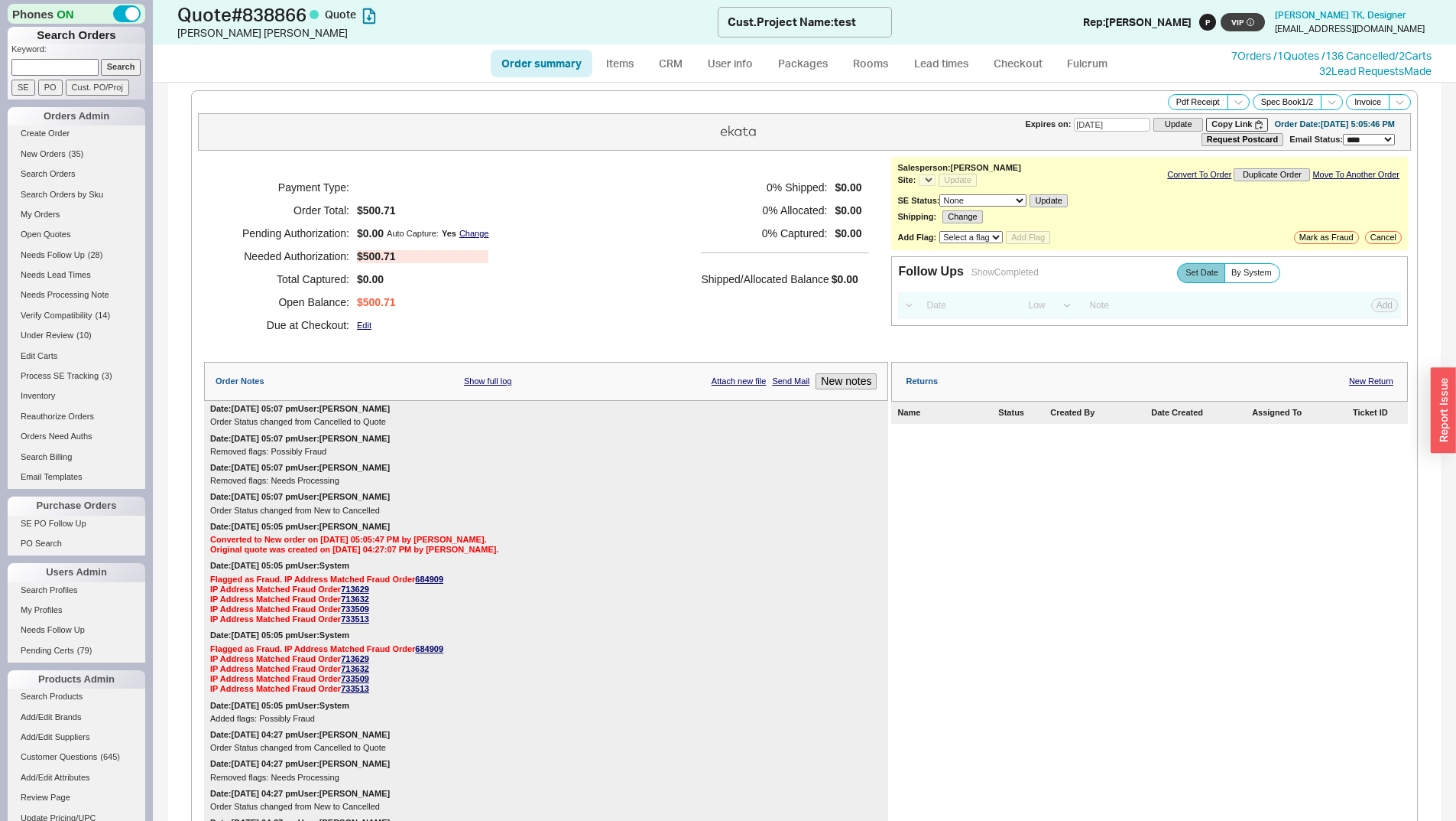
select select "**"
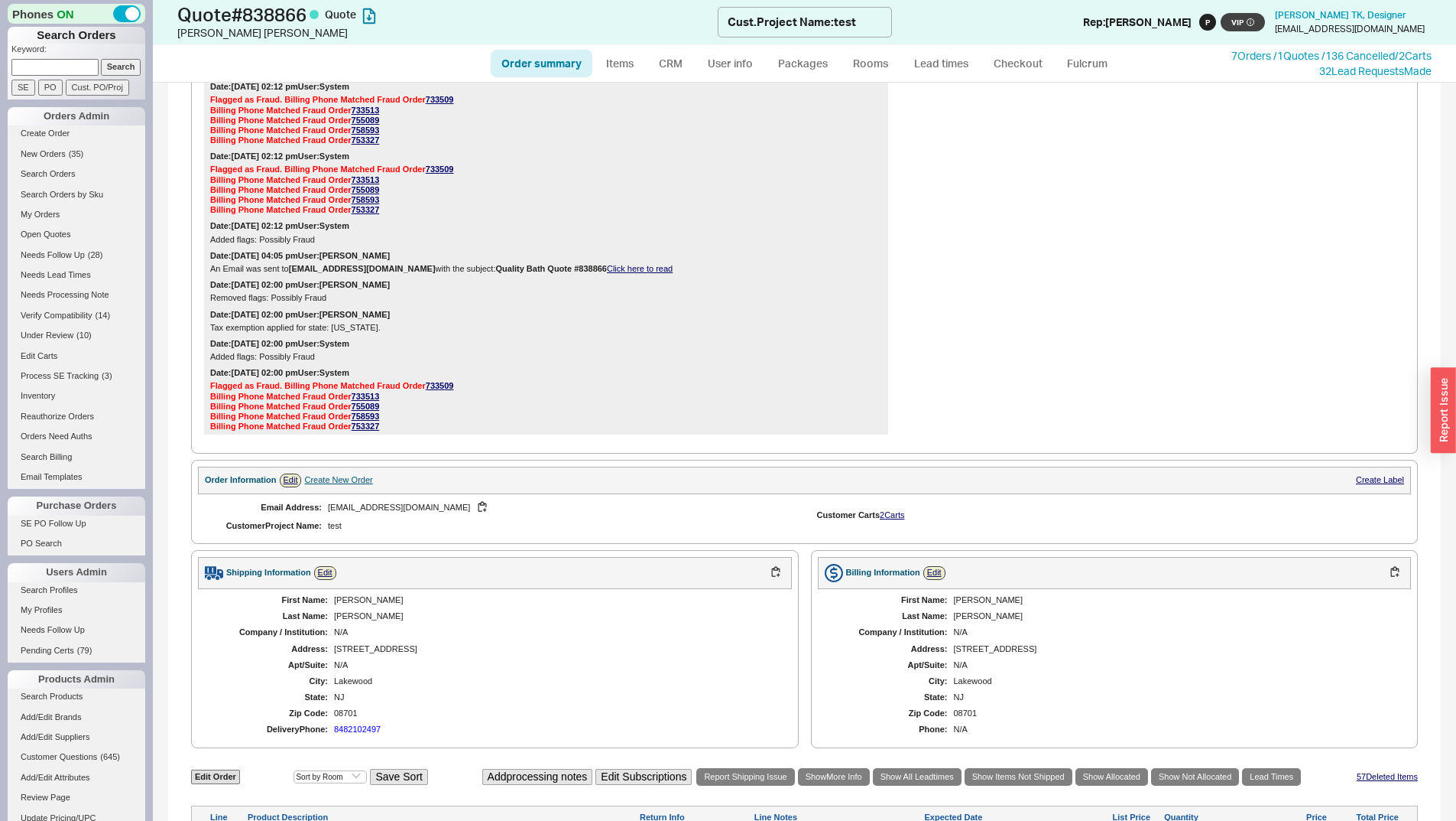
scroll to position [1530, 0]
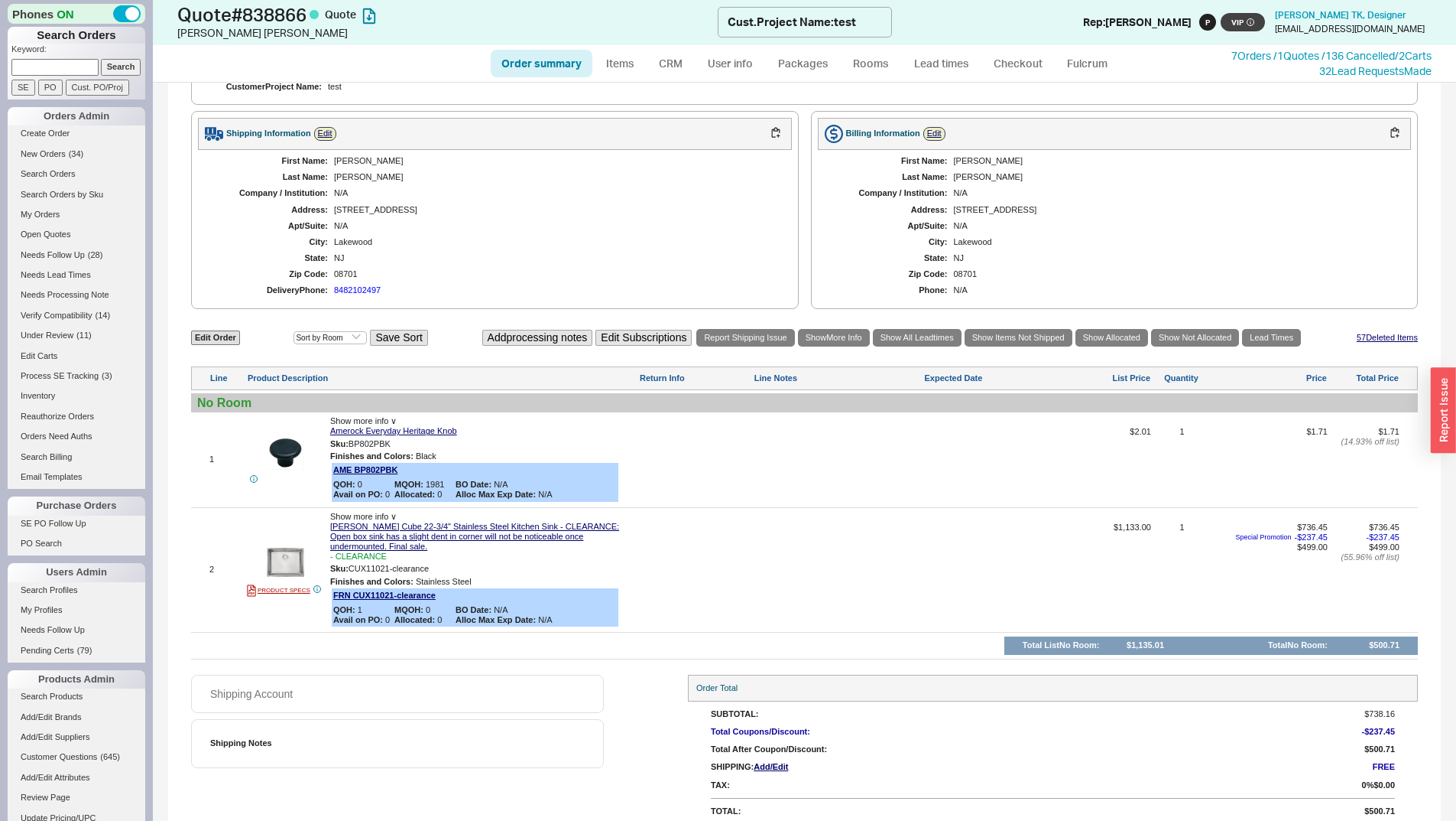
click at [835, 578] on div at bounding box center [837, 575] width 168 height 107
click at [282, 555] on img at bounding box center [286, 561] width 38 height 38
click at [37, 70] on input at bounding box center [55, 66] width 87 height 16
type input "934883"
click at [101, 59] on input "Search" at bounding box center [121, 66] width 40 height 16
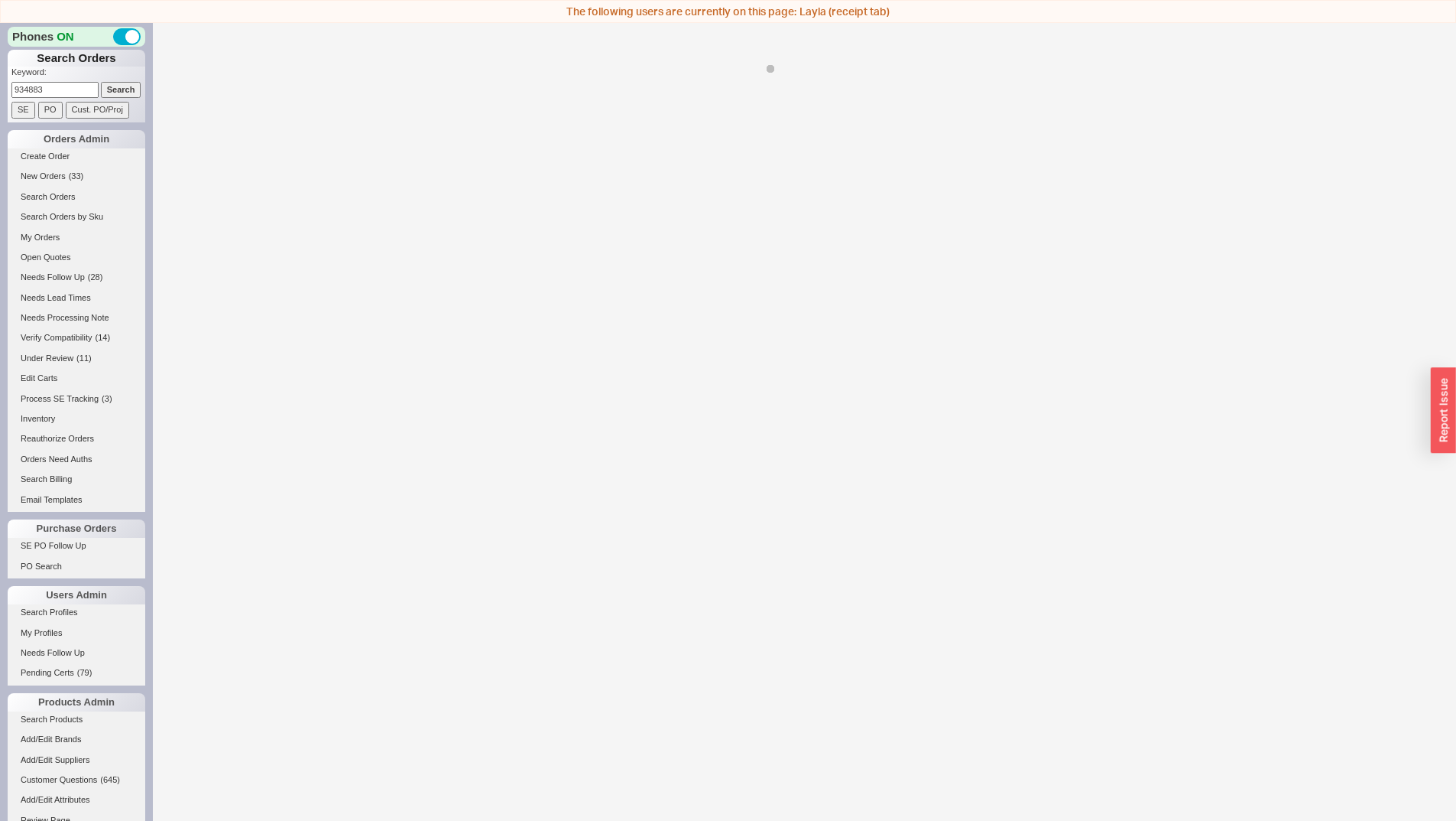
select select "*"
select select "LOW"
select select "3"
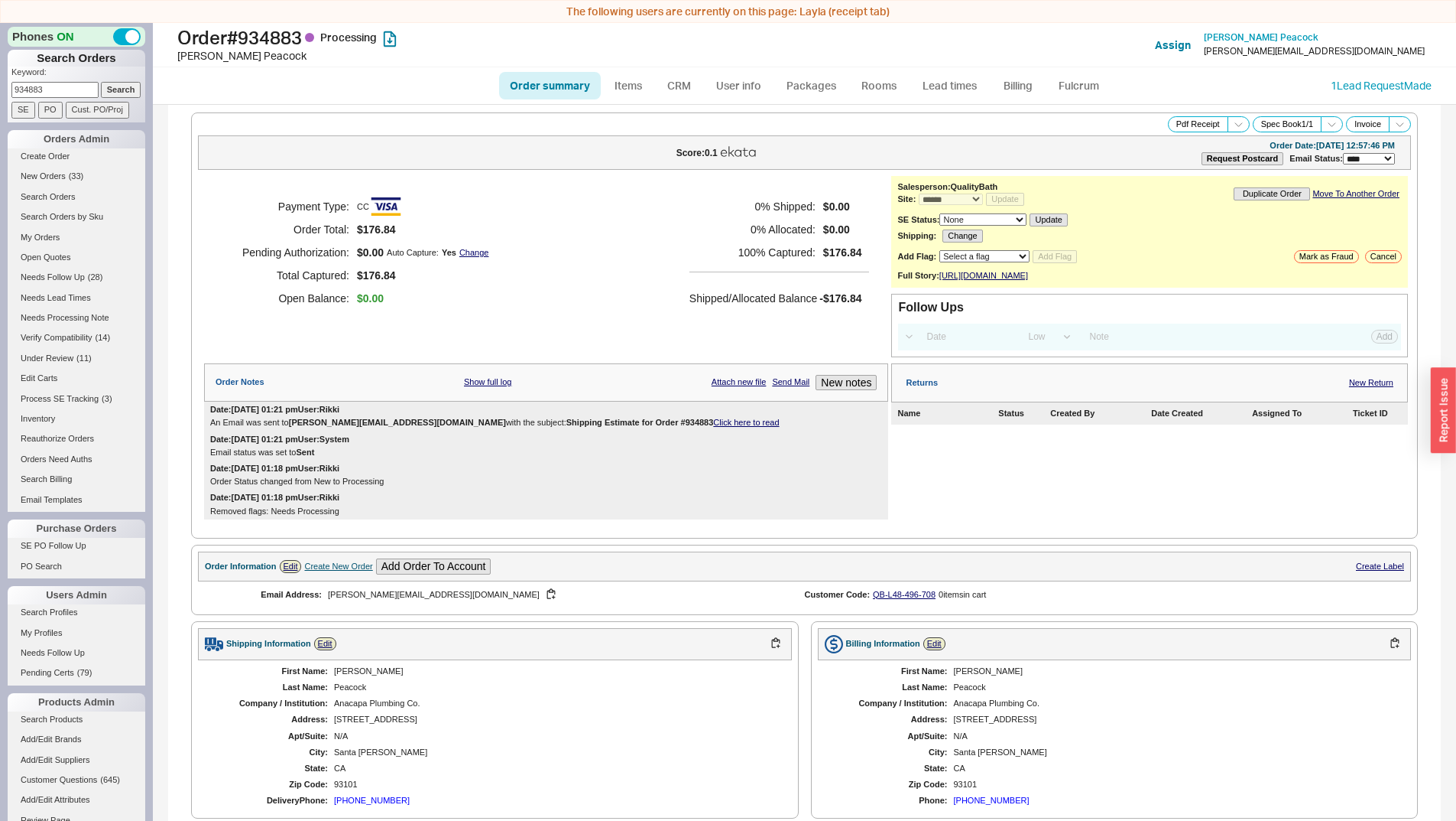
click at [604, 230] on div "Payment Type: CC Order Total: $176.84 Pending Authorization: $0.00 Auto Capture…" at bounding box center [546, 253] width 684 height 153
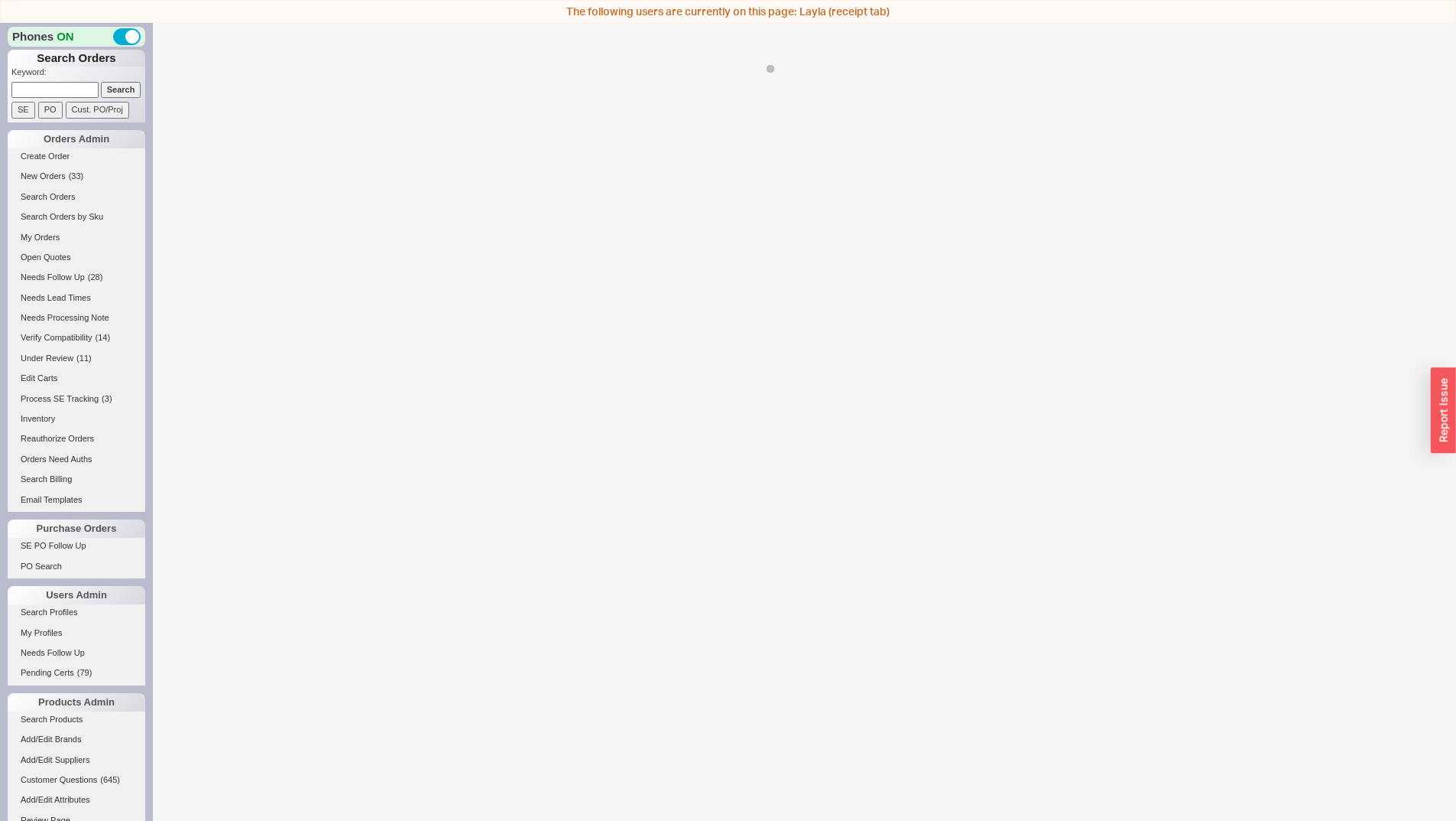
select select "LOW"
select select "3"
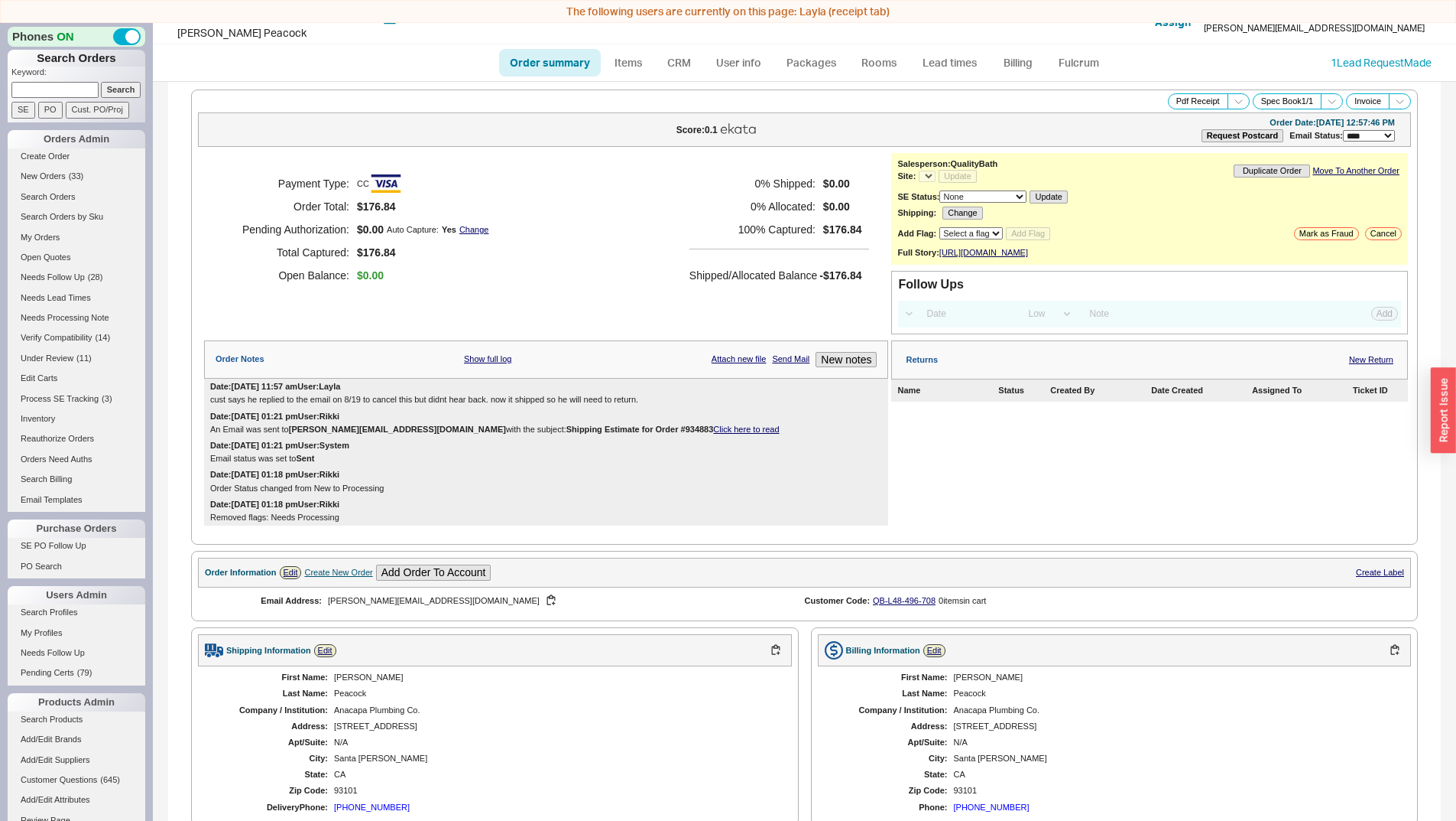
click at [571, 281] on div "Payment Type: CC Order Total: $176.84 Pending Authorization: $0.00 Auto Capture…" at bounding box center [546, 229] width 684 height 153
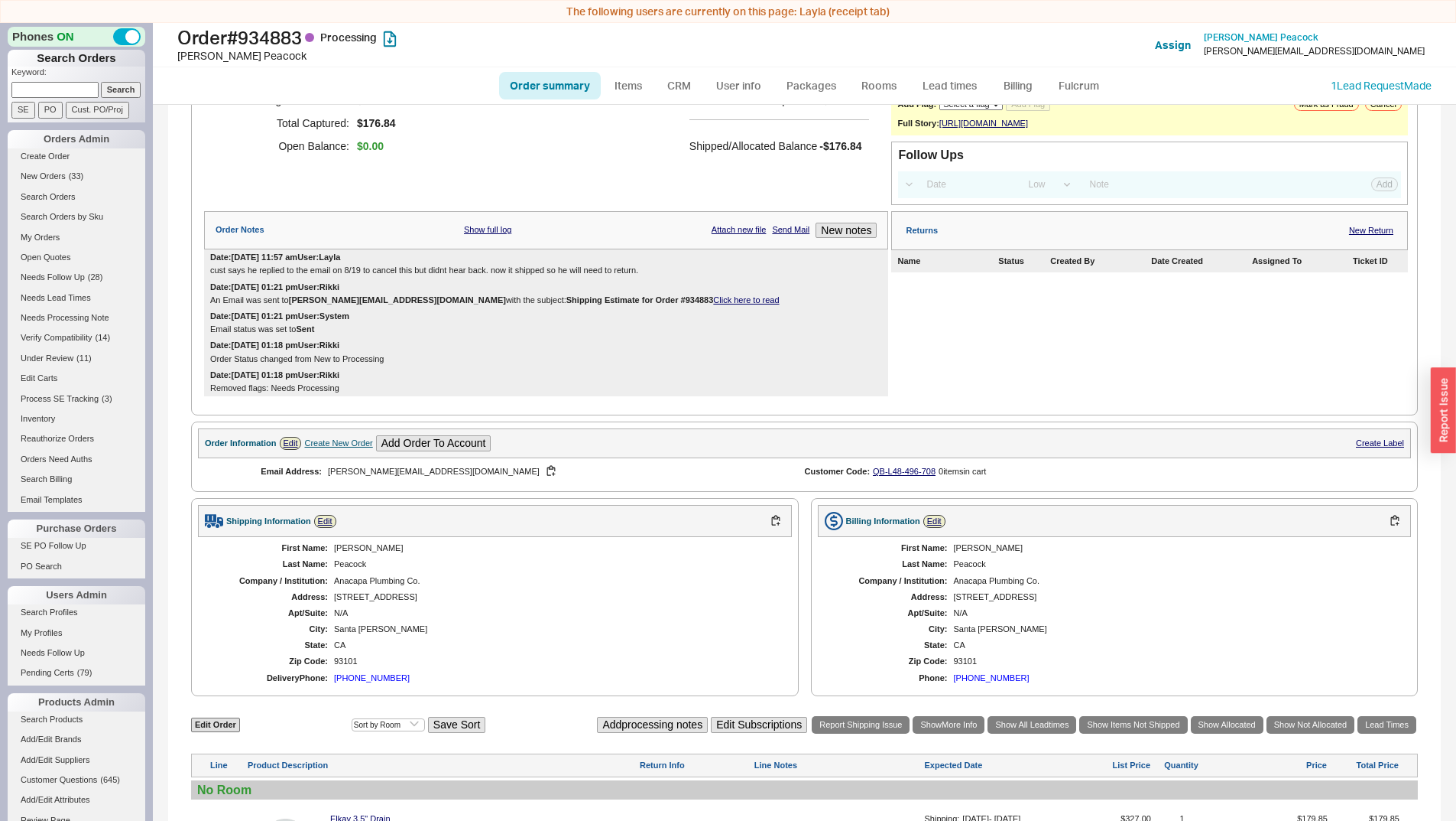
select select "*"
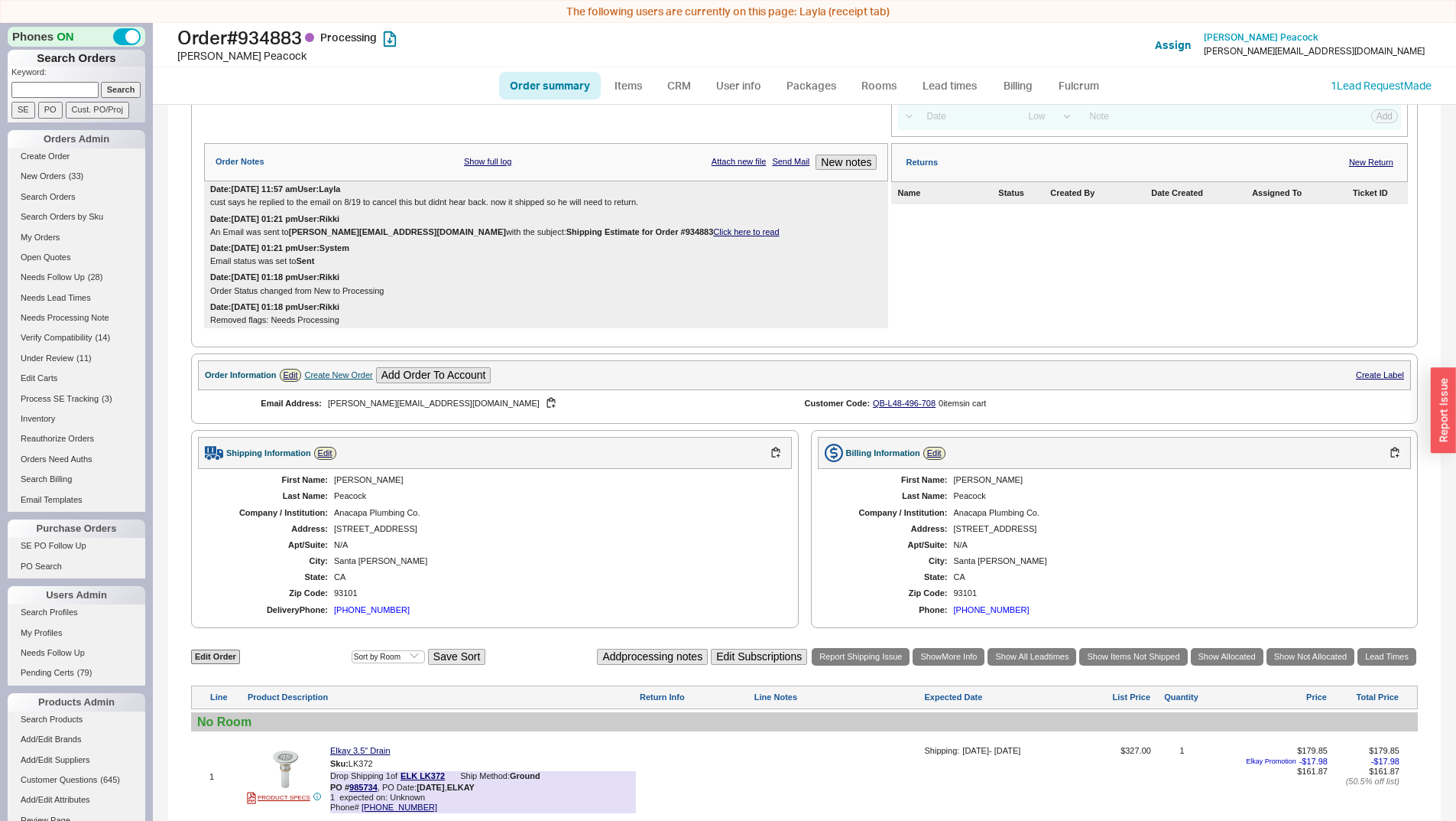
scroll to position [409, 0]
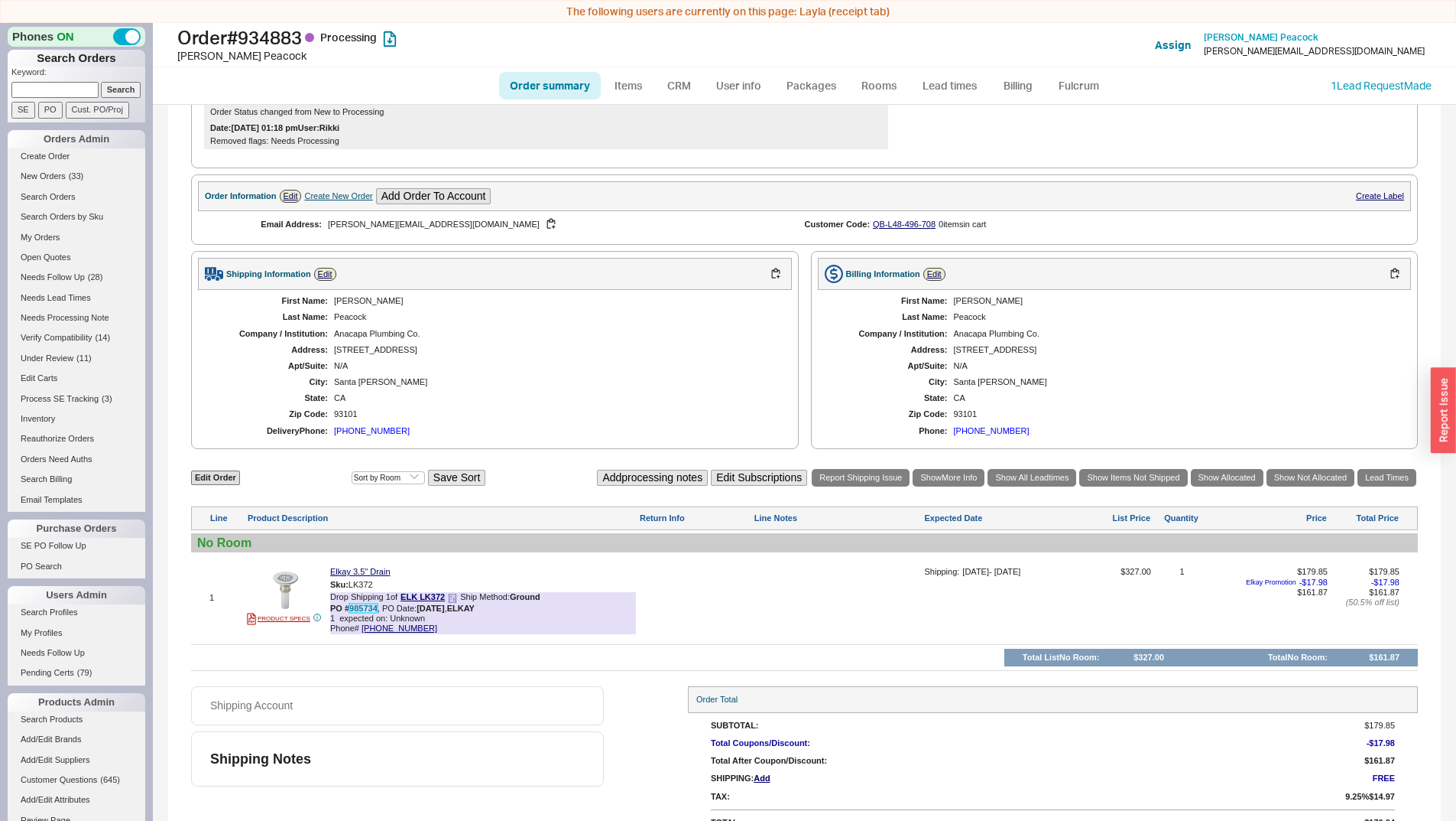
click at [357, 605] on link "985734" at bounding box center [364, 608] width 29 height 9
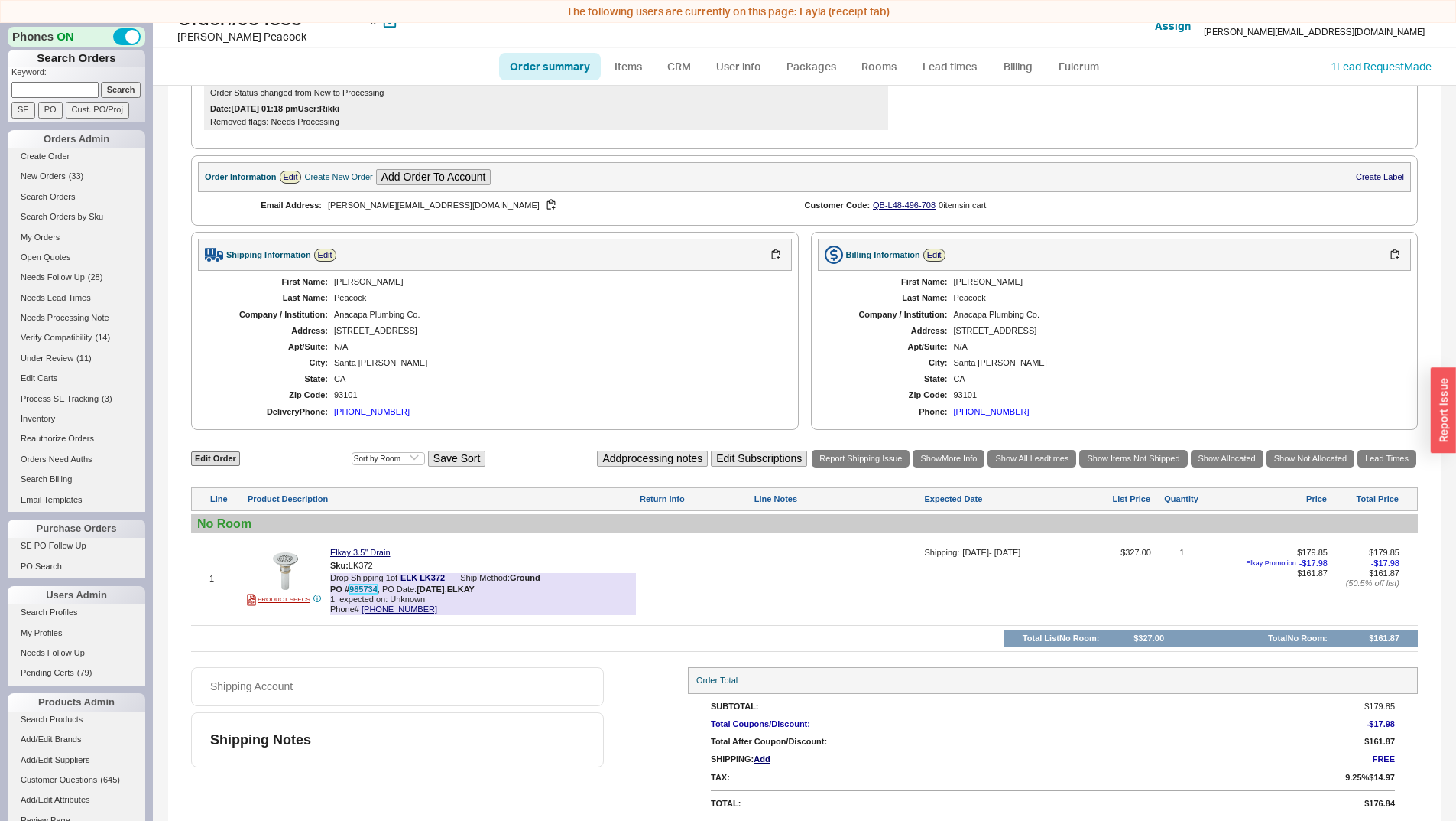
scroll to position [23, 0]
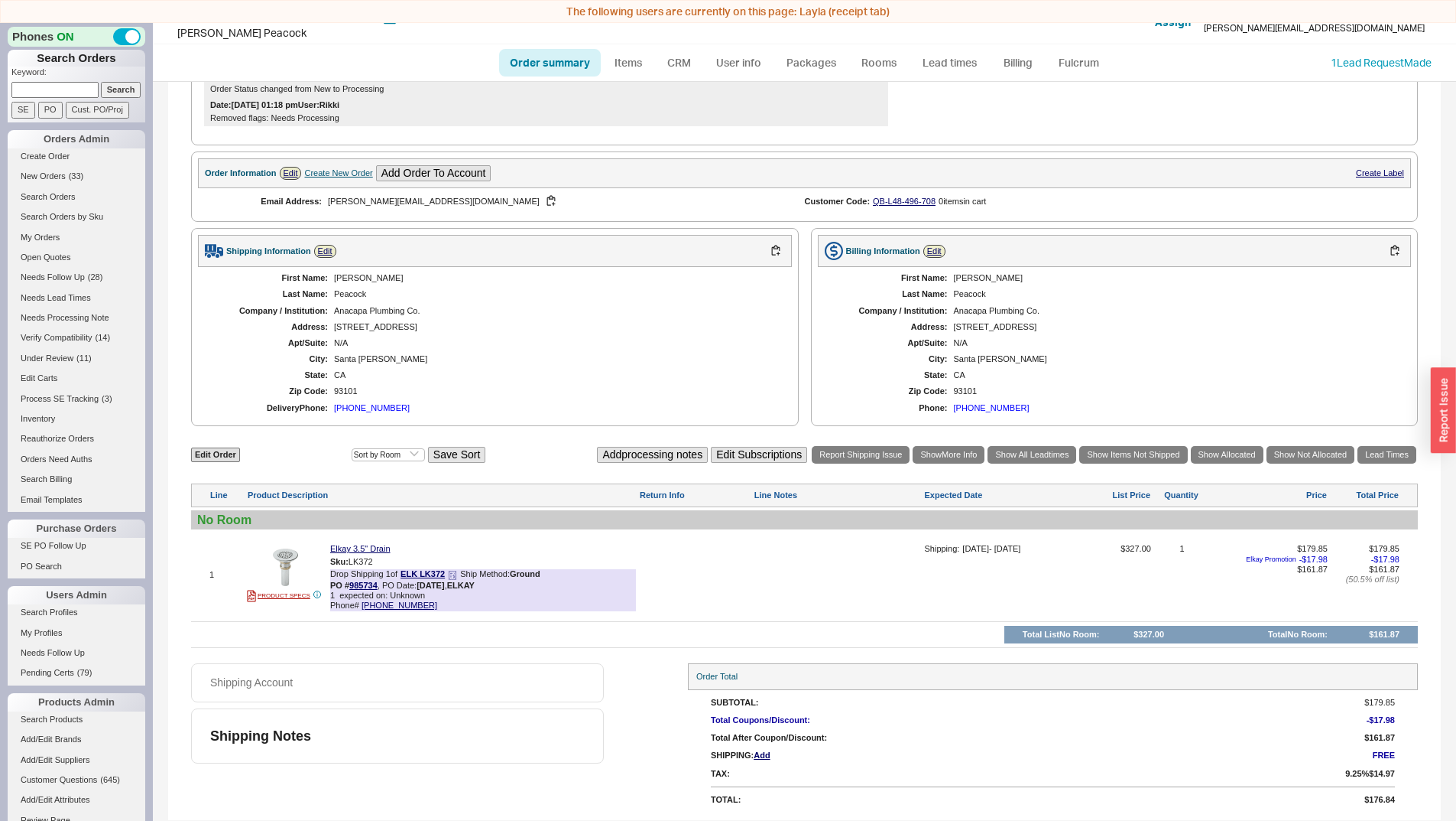
click at [460, 576] on div "Drop Shipping 1 of ELK LK372 Ship Method: Ground PO # 985734 , PO Date: [DATE] …" at bounding box center [483, 580] width 306 height 22
click at [457, 576] on icon at bounding box center [452, 575] width 9 height 9
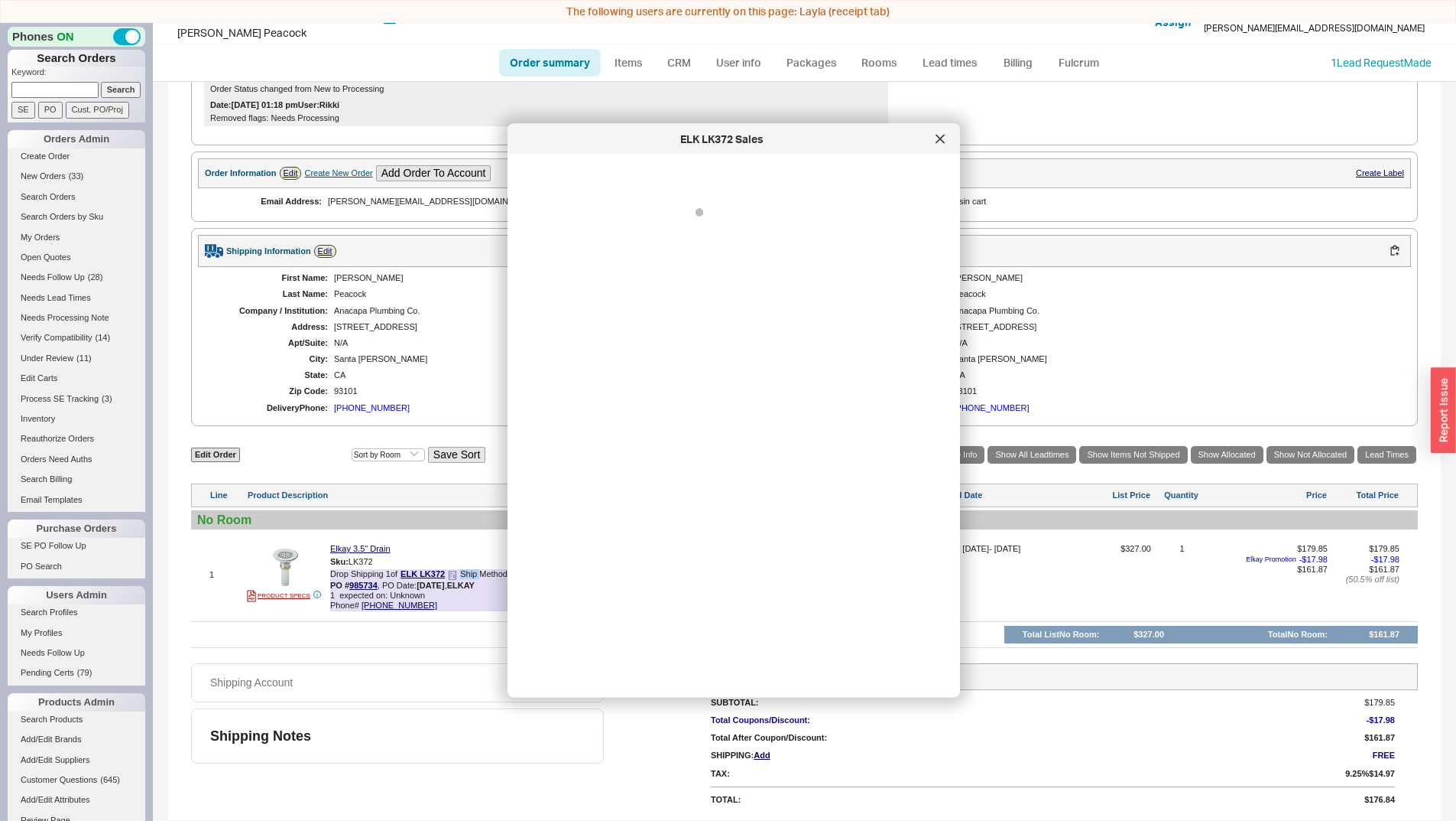
scroll to position [0, 0]
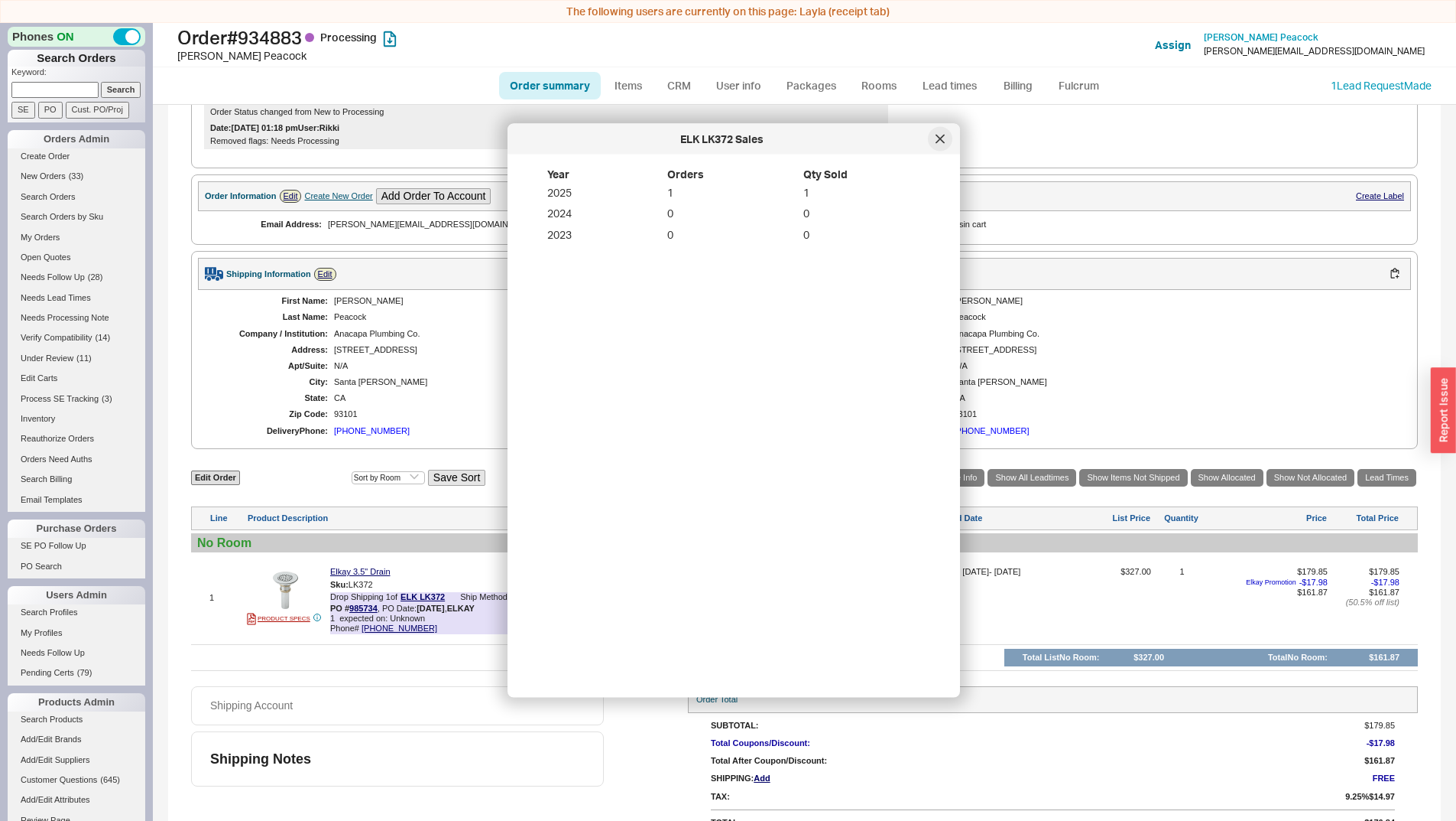
click at [937, 137] on icon at bounding box center [940, 139] width 9 height 9
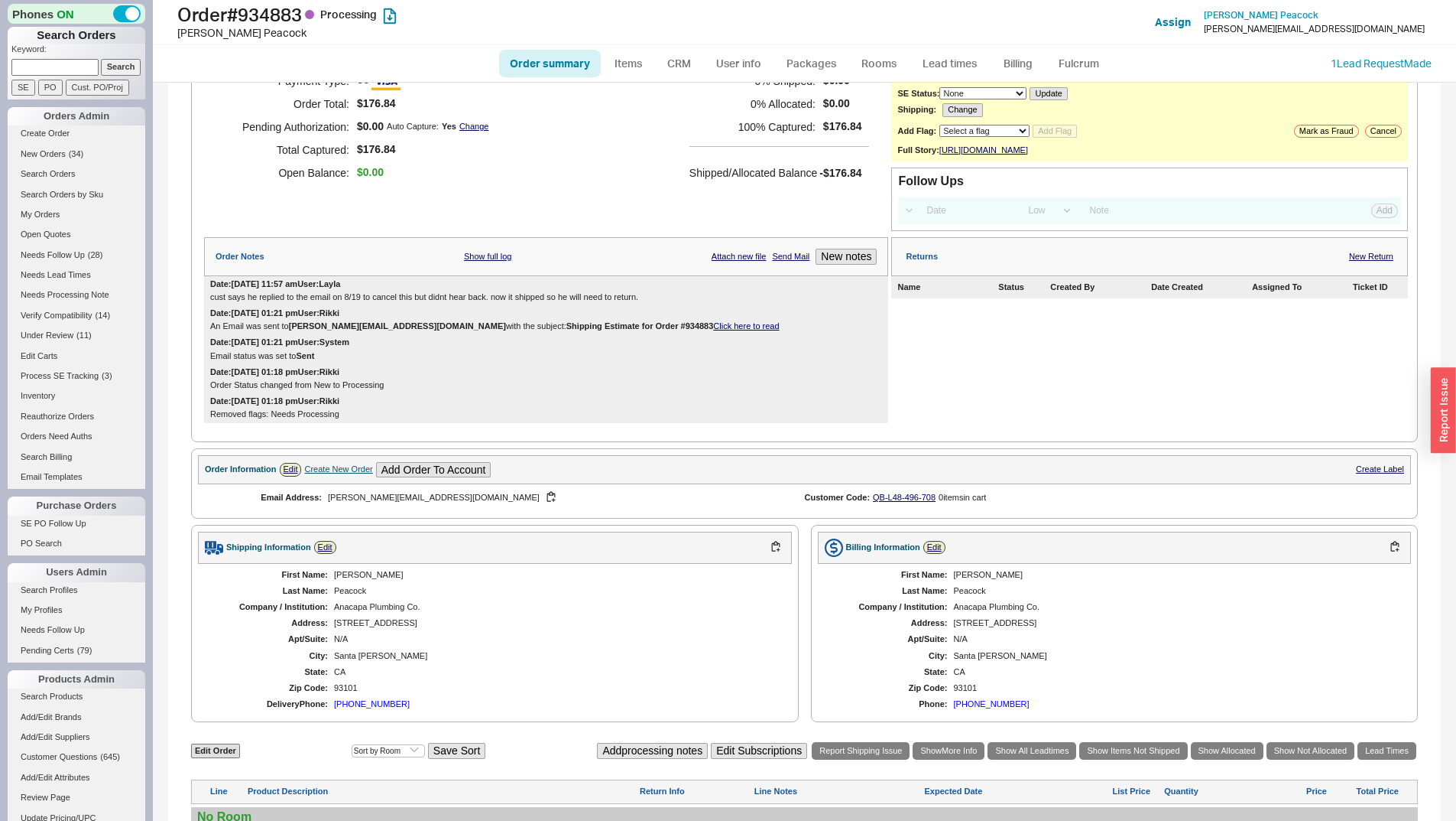
scroll to position [103, 0]
click at [571, 188] on div "Payment Type: CC Order Total: $176.84 Pending Authorization: $0.00 Auto Capture…" at bounding box center [546, 127] width 684 height 153
click at [713, 331] on link "Click here to read" at bounding box center [746, 327] width 66 height 9
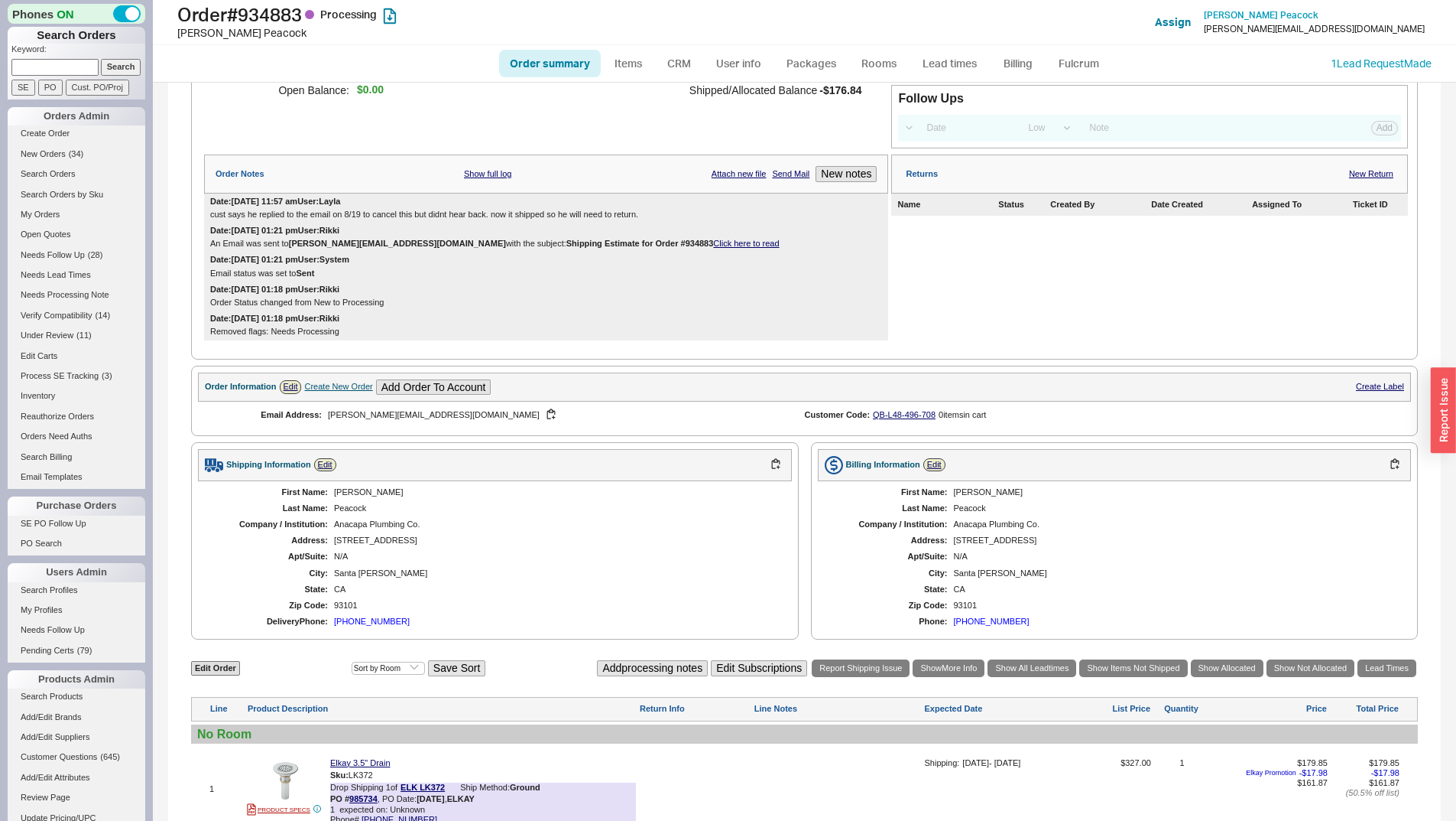
scroll to position [409, 0]
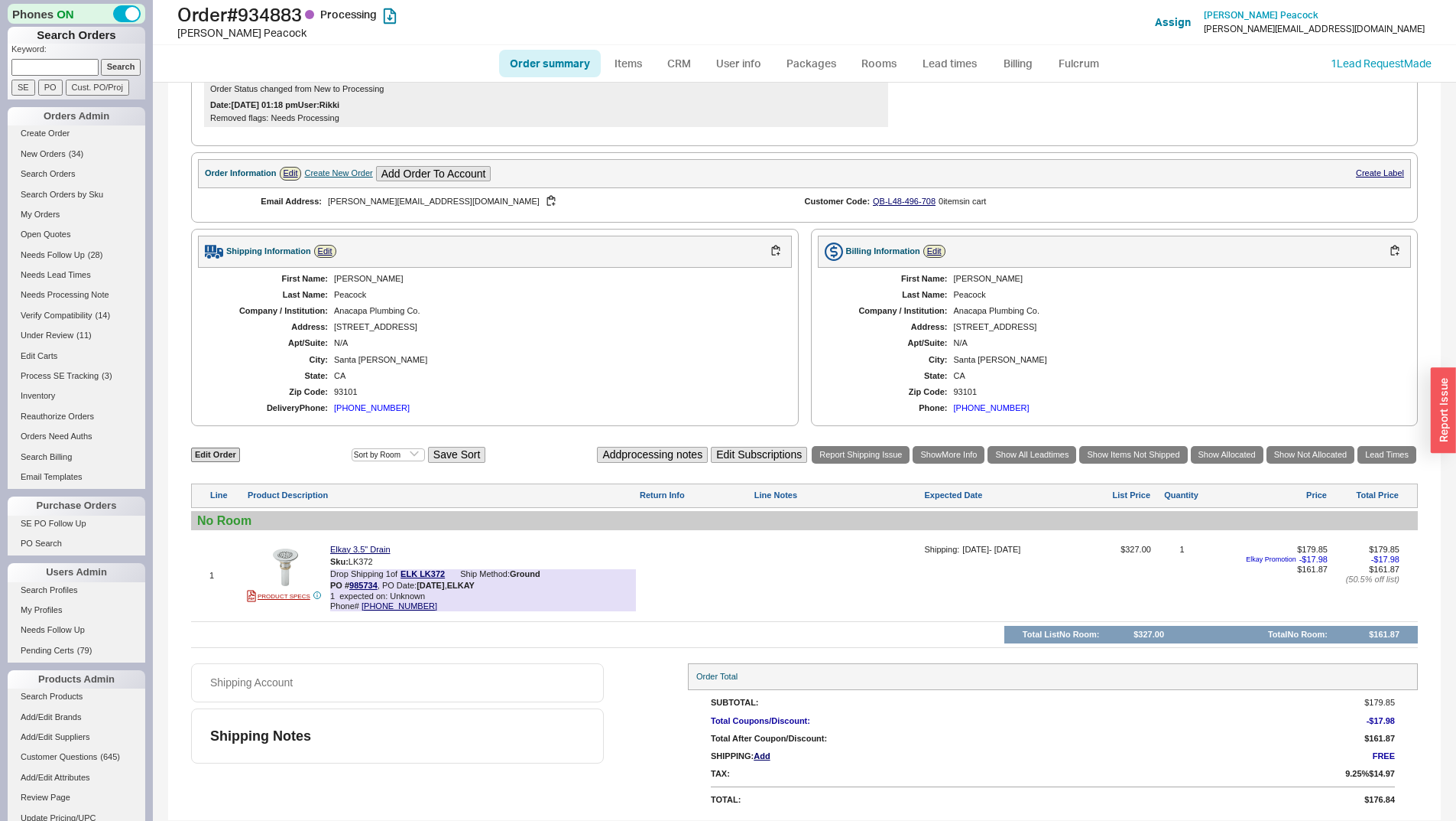
click at [619, 322] on div "[STREET_ADDRESS]" at bounding box center [555, 327] width 442 height 10
click at [576, 396] on div "93101" at bounding box center [555, 392] width 442 height 10
click at [629, 438] on div "**********" at bounding box center [804, 252] width 1273 height 1138
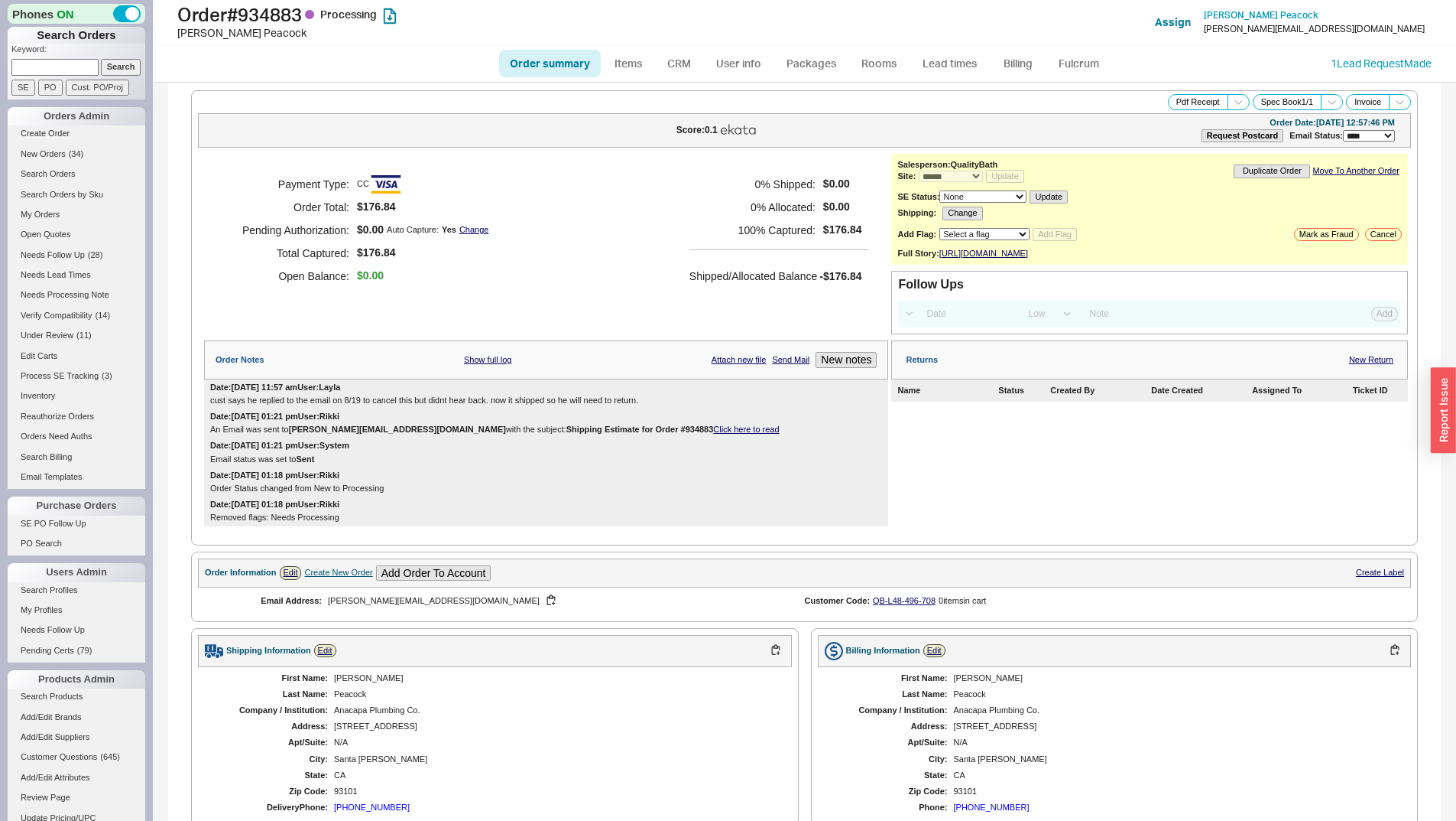
click at [1217, 483] on div "Returns New Return Name Status Created By Date Created Assigned To Ticket ID" at bounding box center [1150, 433] width 516 height 186
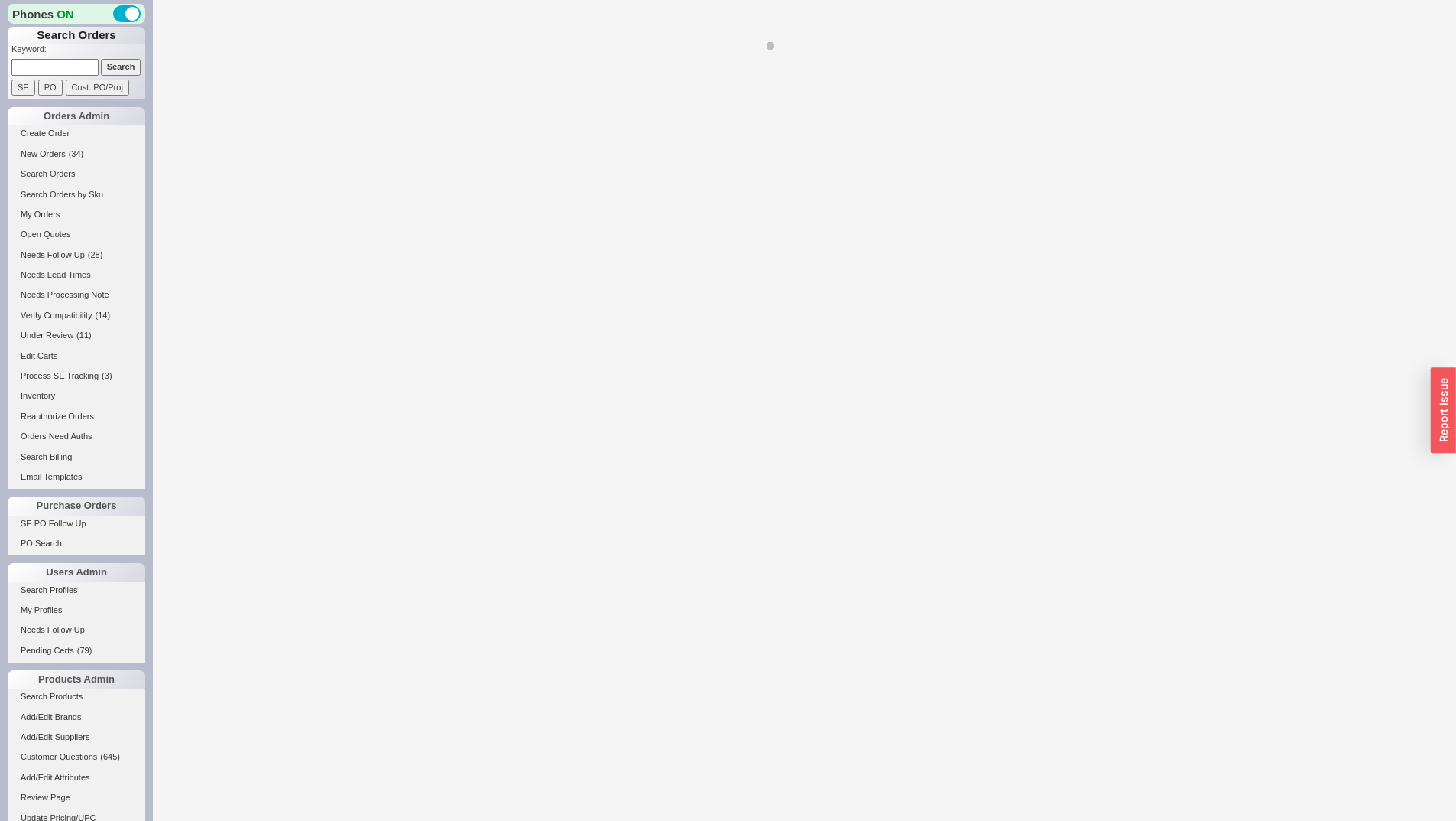
select select "*"
select select "LOW"
select select "3"
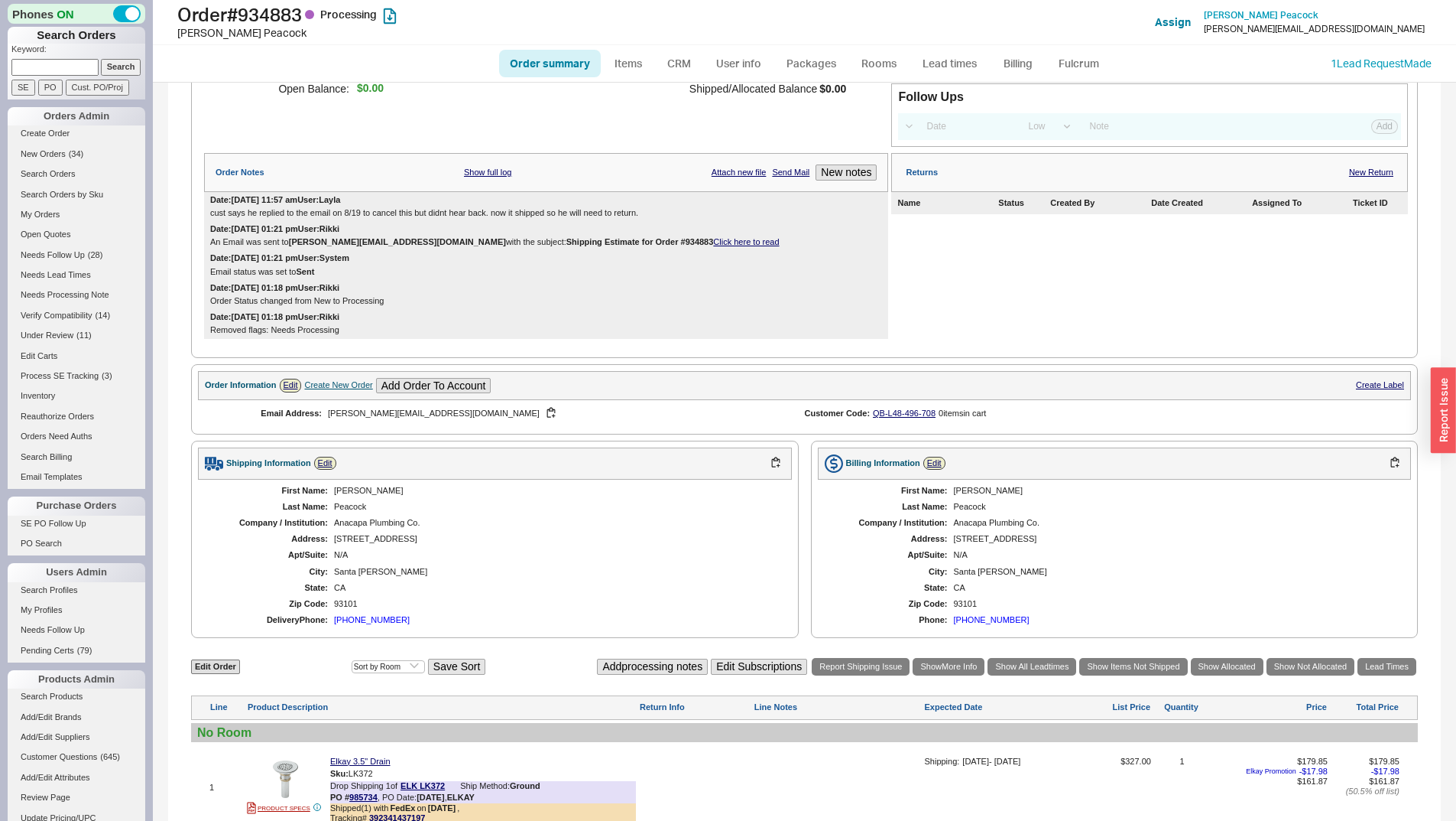
scroll to position [409, 0]
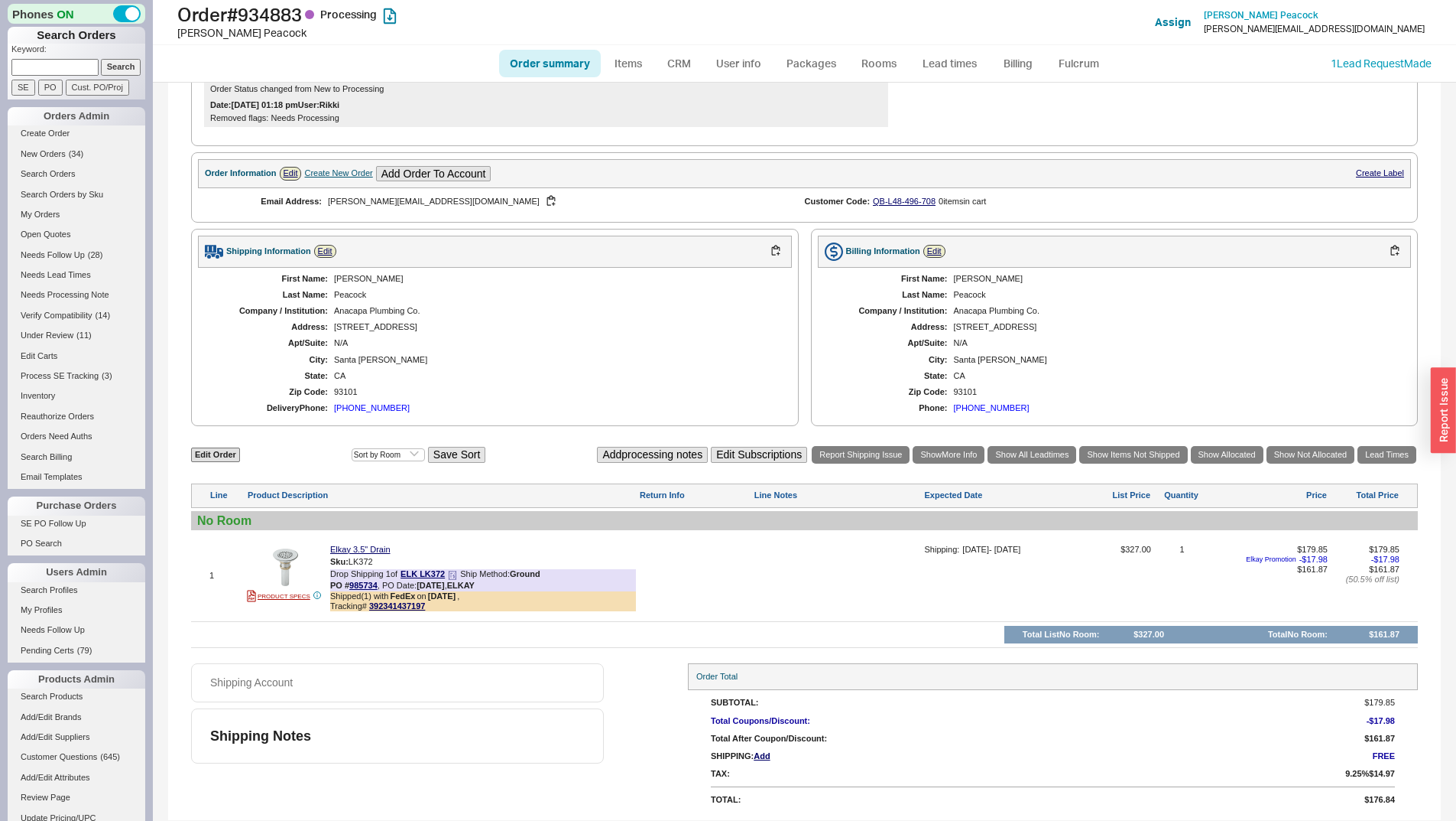
click at [381, 610] on div "Tracking# 392341437197" at bounding box center [483, 606] width 306 height 10
click at [390, 599] on div "Shipped ( 1 ) with FedEx on [DATE] , Tracking# 392341437197" at bounding box center [483, 601] width 306 height 20
click at [439, 606] on div "Tracking# 392341437197" at bounding box center [483, 606] width 306 height 10
click at [411, 609] on link "392341437197" at bounding box center [397, 606] width 56 height 9
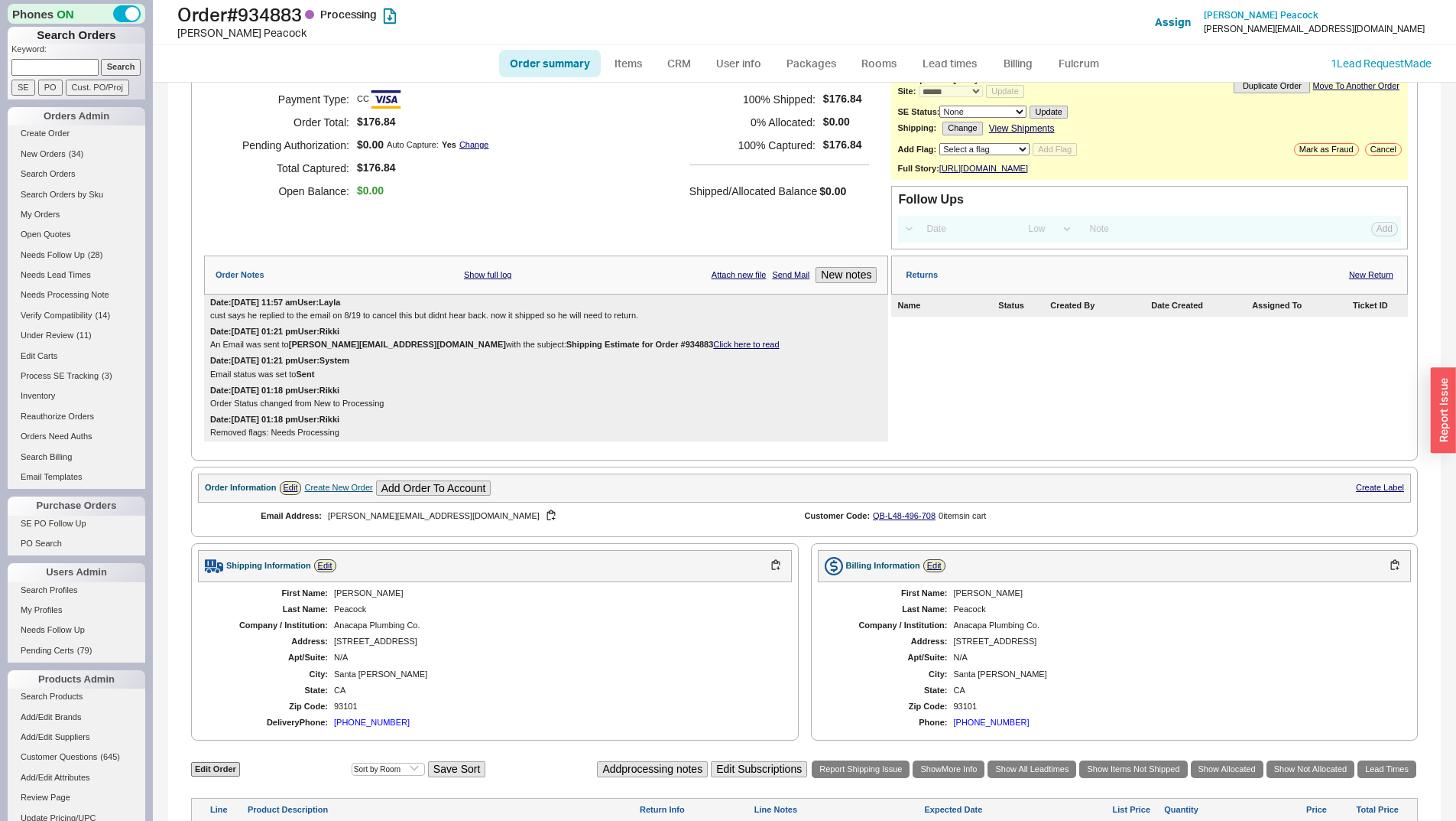
scroll to position [0, 0]
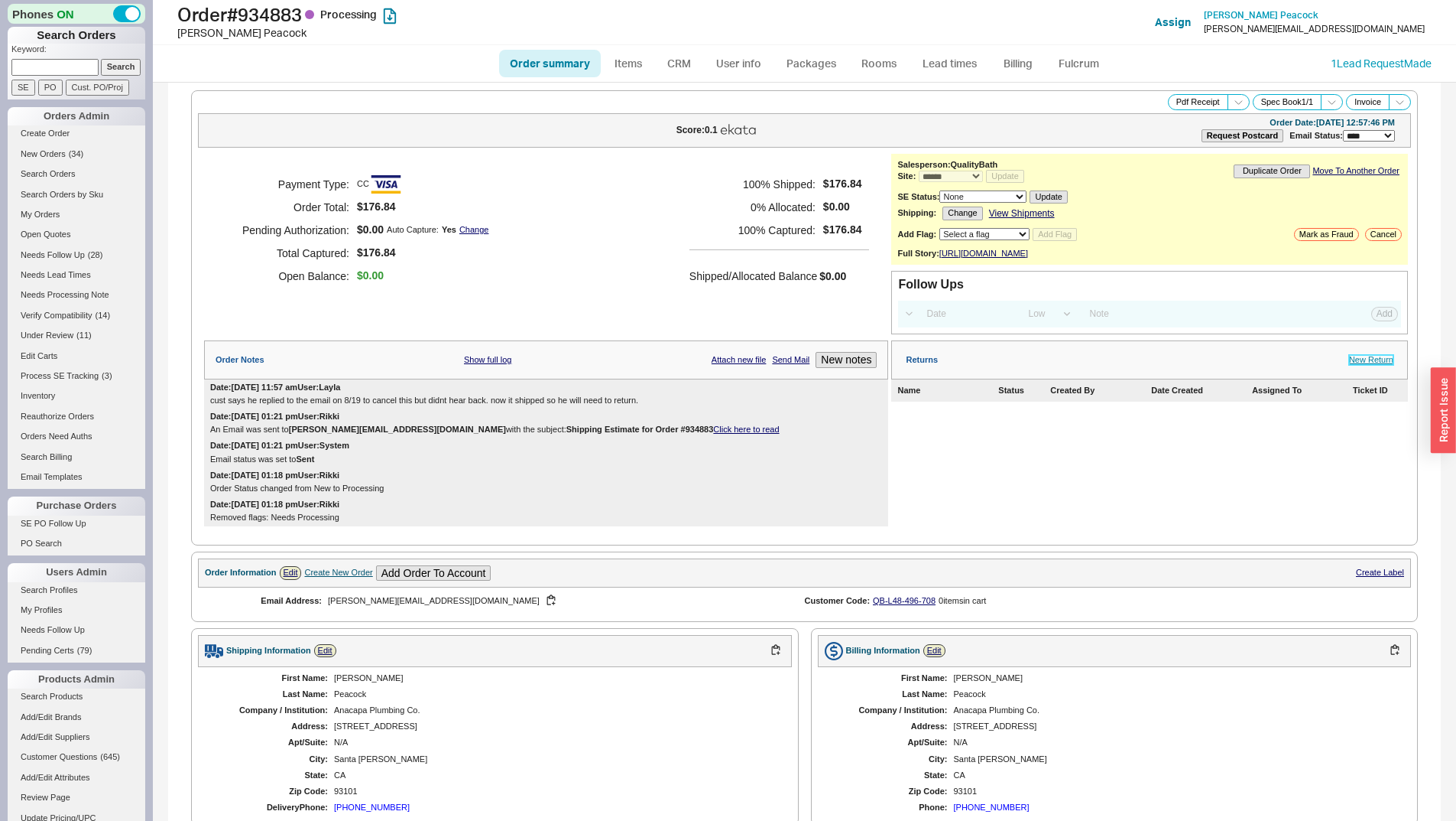
click at [1366, 365] on link "New Return" at bounding box center [1371, 359] width 44 height 10
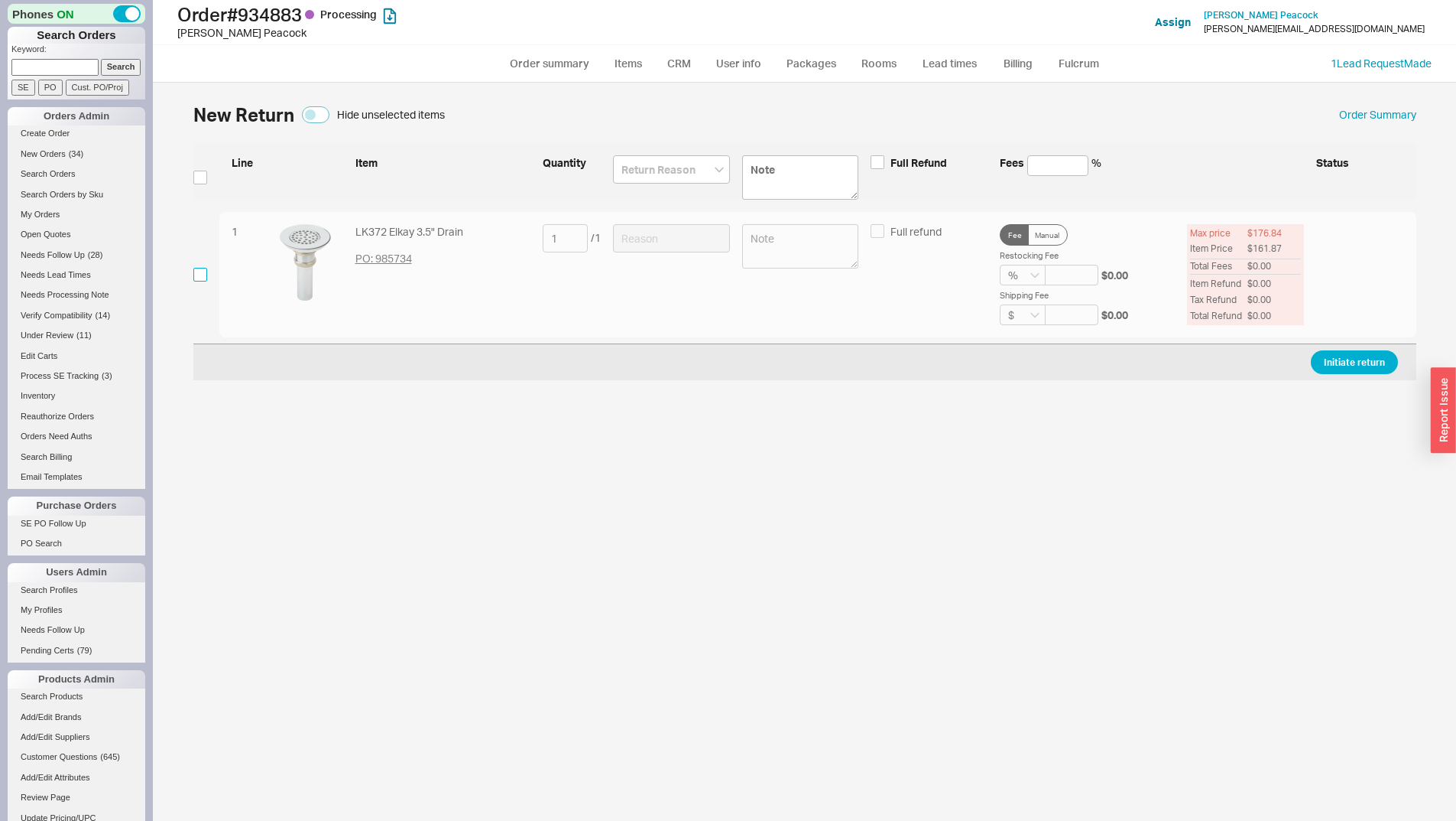
drag, startPoint x: 200, startPoint y: 280, endPoint x: 389, endPoint y: 249, distance: 191.5
click at [200, 280] on input "checkbox" at bounding box center [201, 275] width 14 height 14
checkbox input "true"
click at [664, 249] on input at bounding box center [672, 238] width 117 height 29
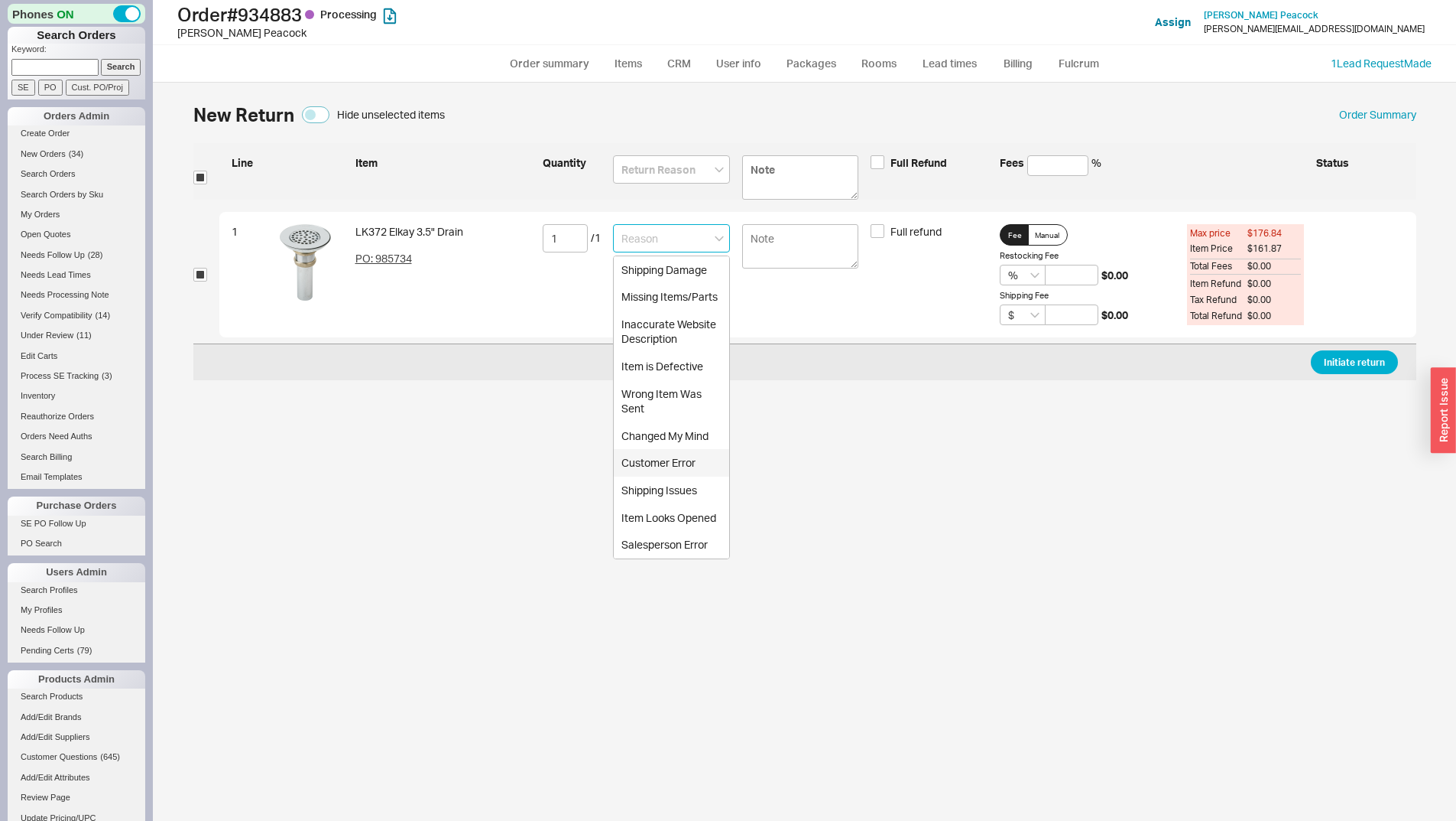
click at [665, 451] on div "Customer Error" at bounding box center [672, 463] width 116 height 28
type input "Customer Error"
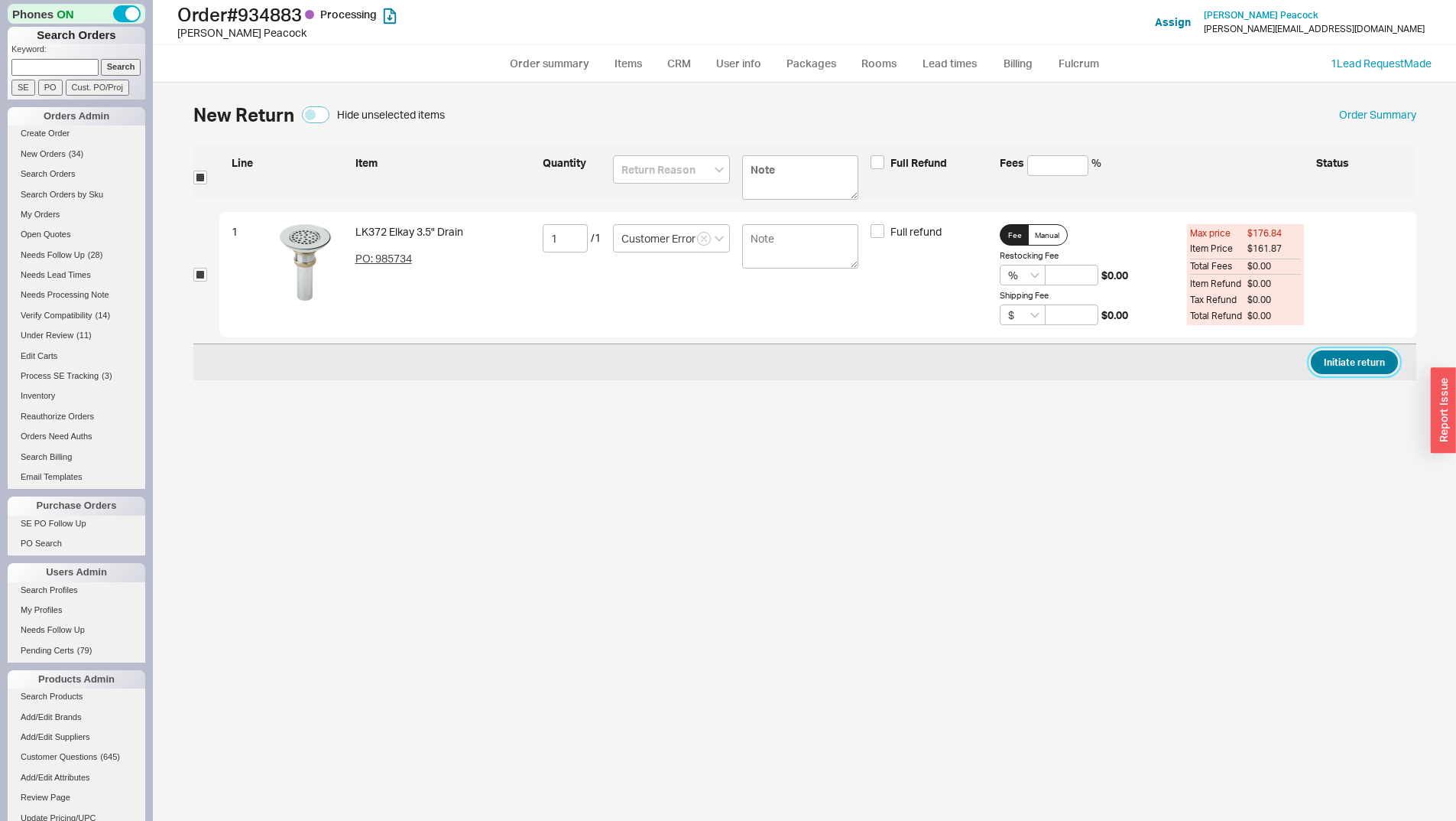
click at [1345, 365] on button "Initiate return" at bounding box center [1354, 362] width 87 height 24
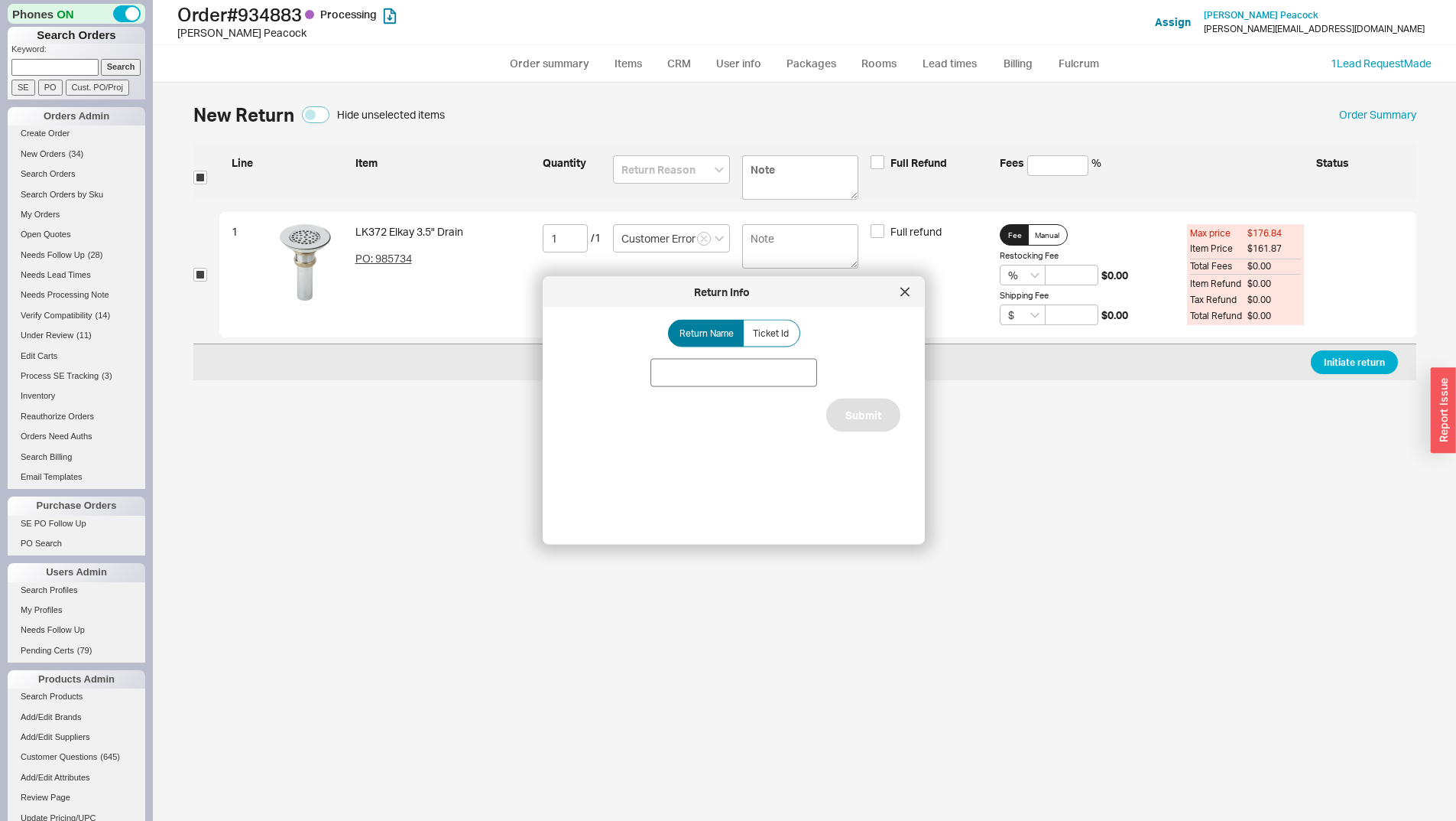
drag, startPoint x: 703, startPoint y: 393, endPoint x: 694, endPoint y: 375, distance: 20.1
click at [701, 388] on div "Return Name Ticket Id Submit" at bounding box center [746, 419] width 357 height 200
click at [694, 375] on input at bounding box center [734, 372] width 167 height 29
type input "W"
type input "Elkay drain issue"
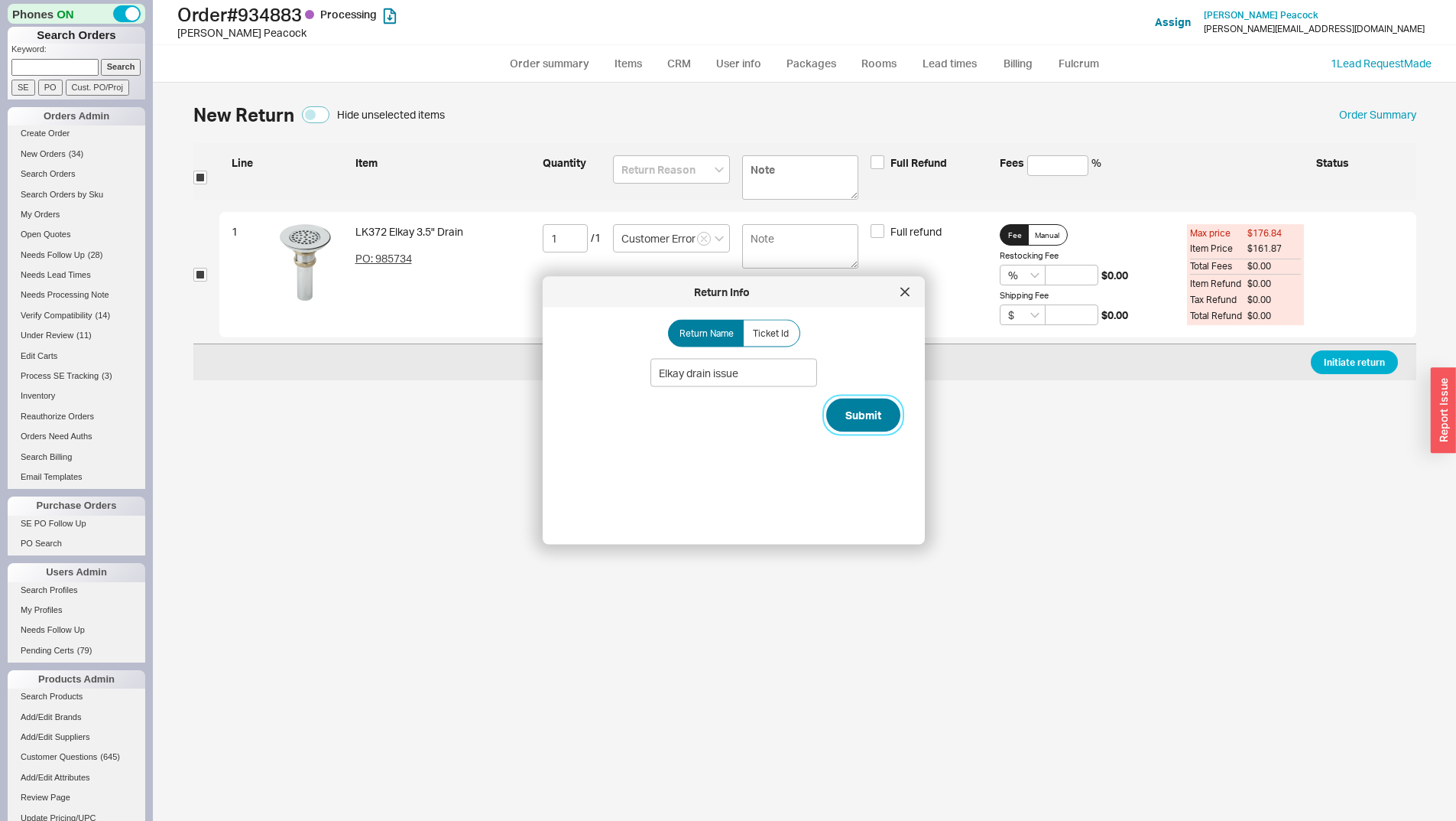
click at [872, 420] on button "Submit" at bounding box center [863, 416] width 74 height 34
select select "*"
select select "LOW"
select select "3"
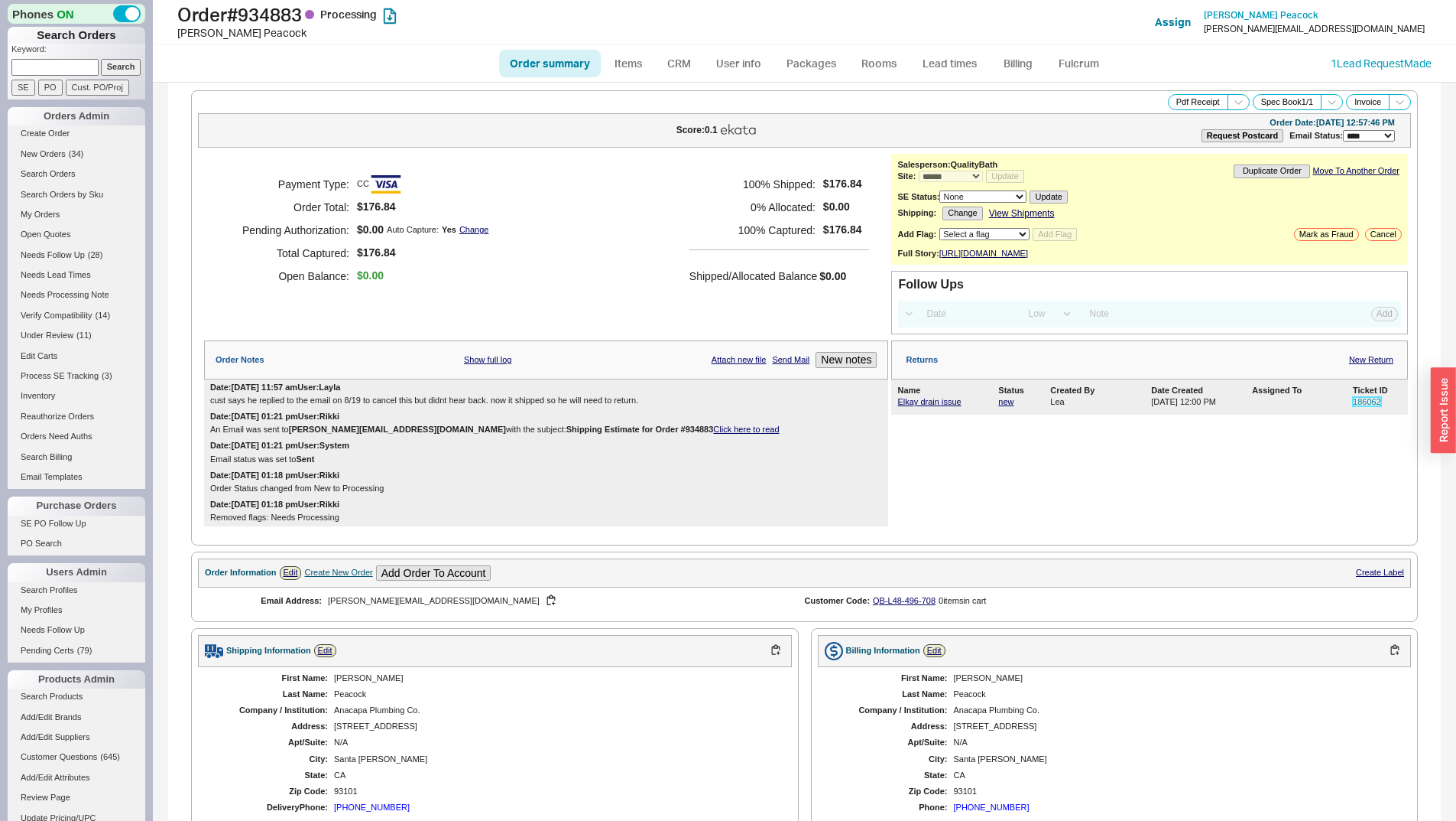
click at [1353, 406] on link "186062" at bounding box center [1367, 402] width 29 height 9
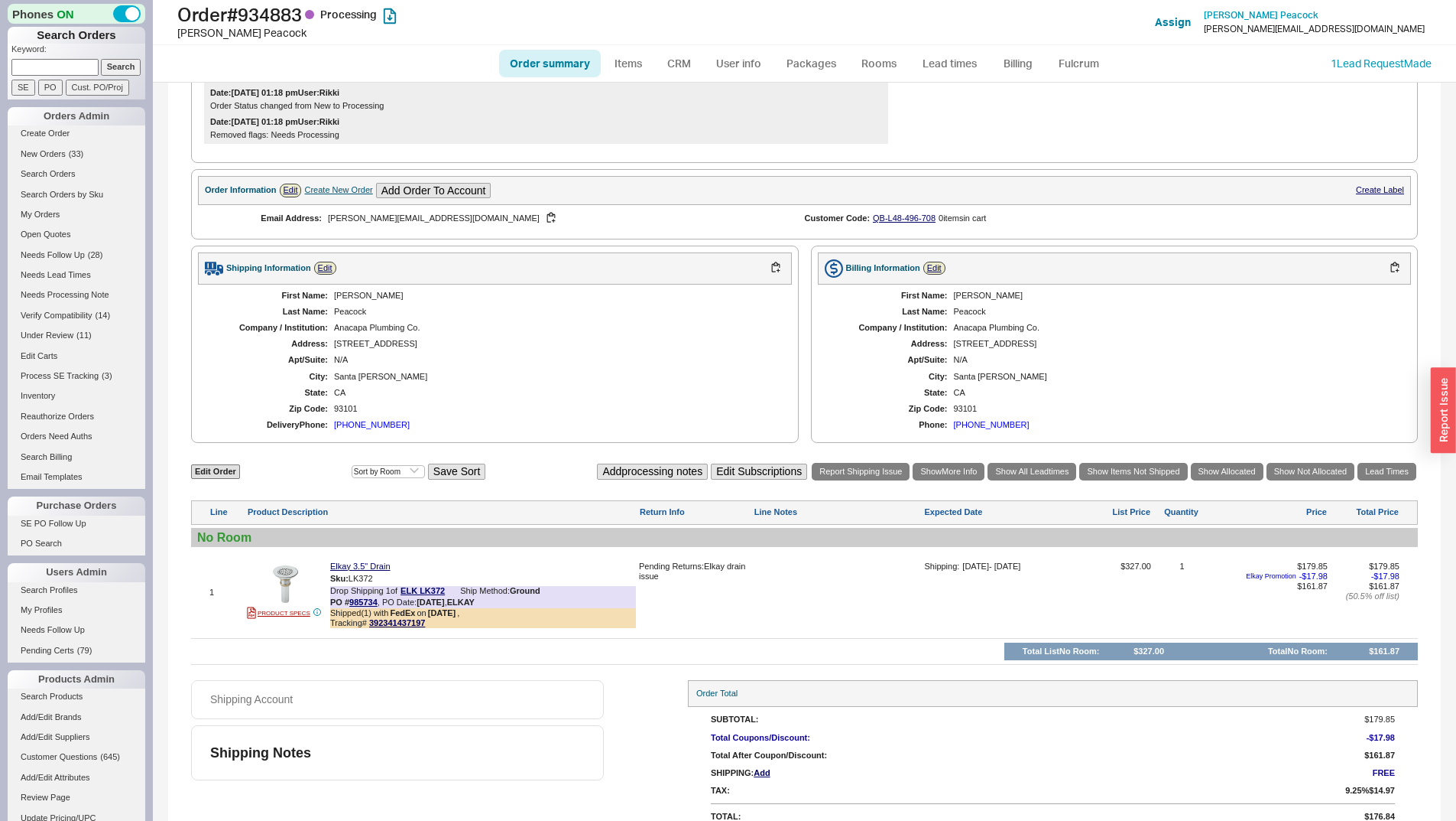
click at [652, 330] on div "First Name: [PERSON_NAME] Last Name: [PERSON_NAME] Company / Institution: Anaca…" at bounding box center [494, 360] width 594 height 152
click at [561, 375] on div "First Name: [PERSON_NAME] Last Name: [PERSON_NAME] Company / Institution: Anaca…" at bounding box center [494, 360] width 594 height 152
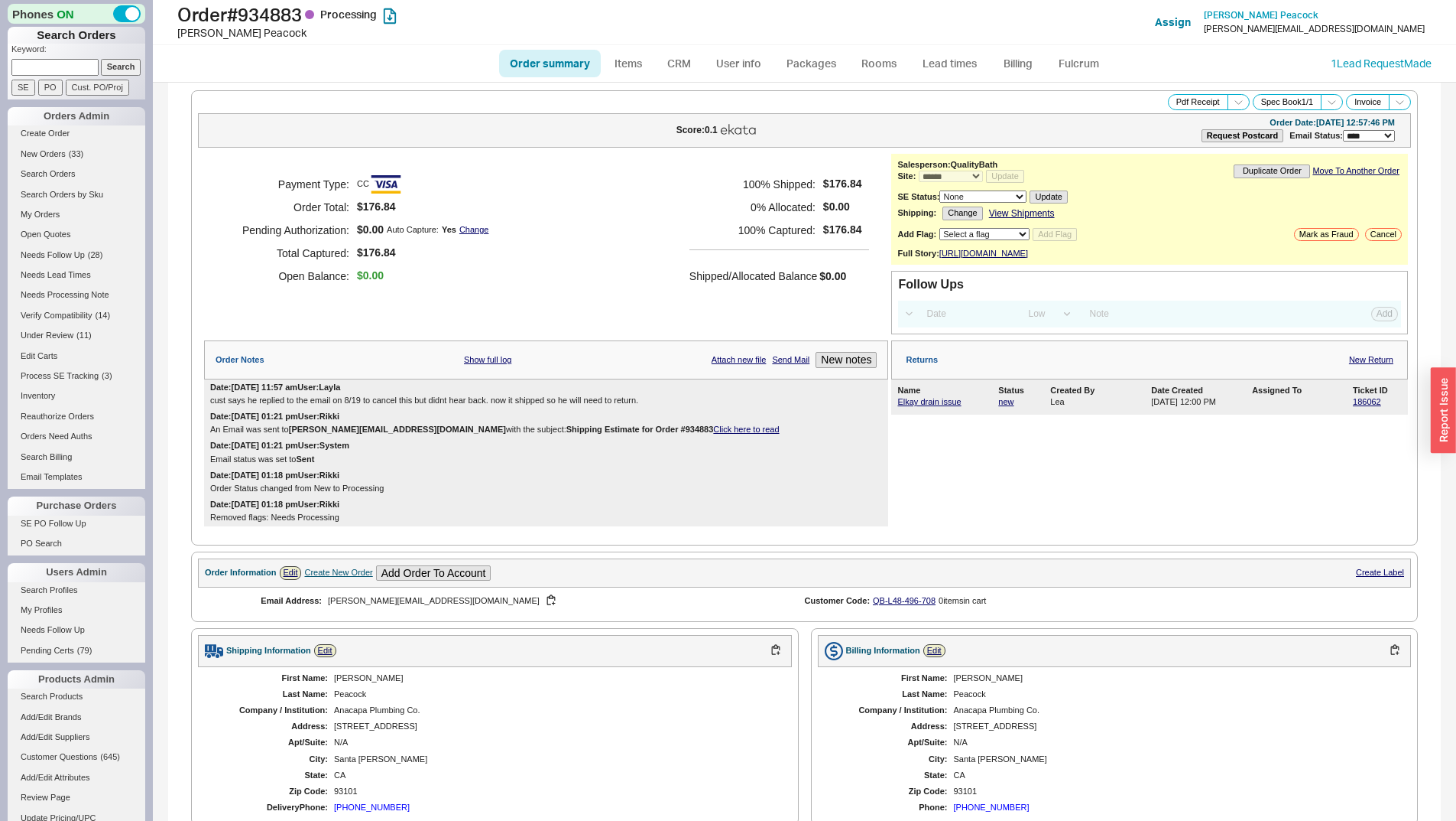
click at [598, 263] on div "Payment Type: CC Order Total: $176.84 Pending Authorization: $0.00 Auto Capture…" at bounding box center [546, 230] width 684 height 153
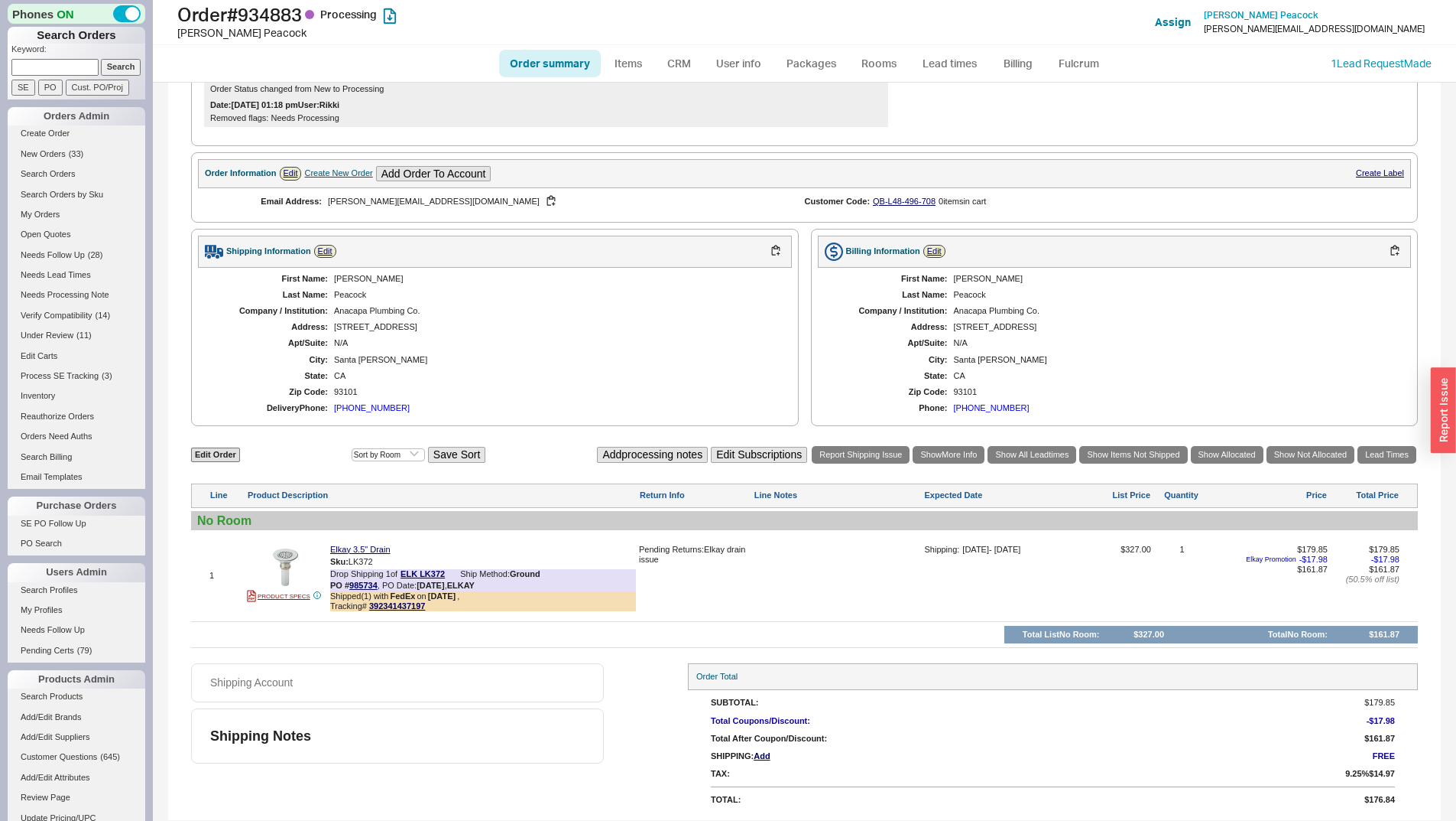
click at [598, 363] on div "Santa [PERSON_NAME]" at bounding box center [555, 359] width 442 height 10
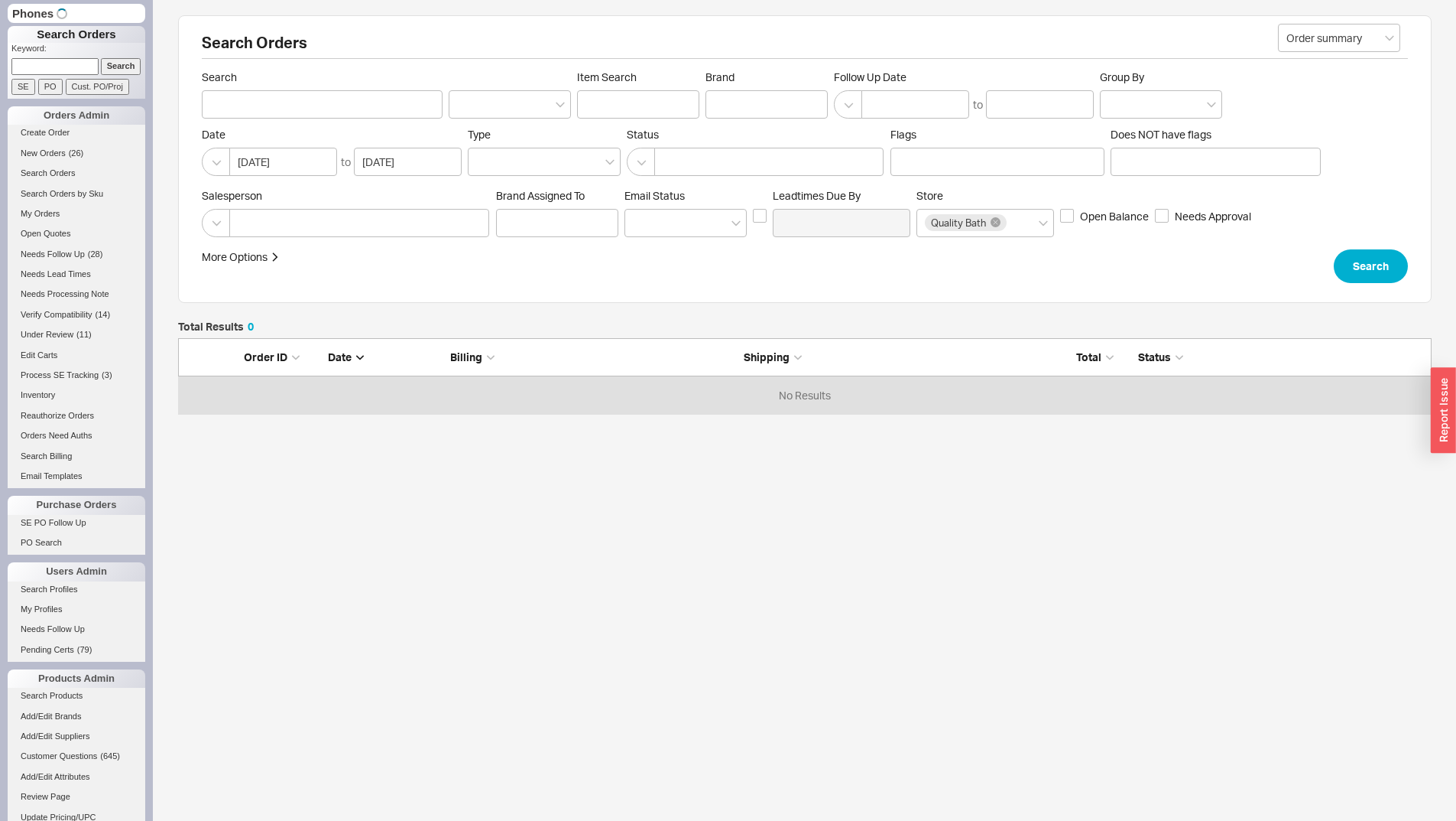
scroll to position [64, 1242]
click at [80, 69] on input at bounding box center [55, 66] width 87 height 16
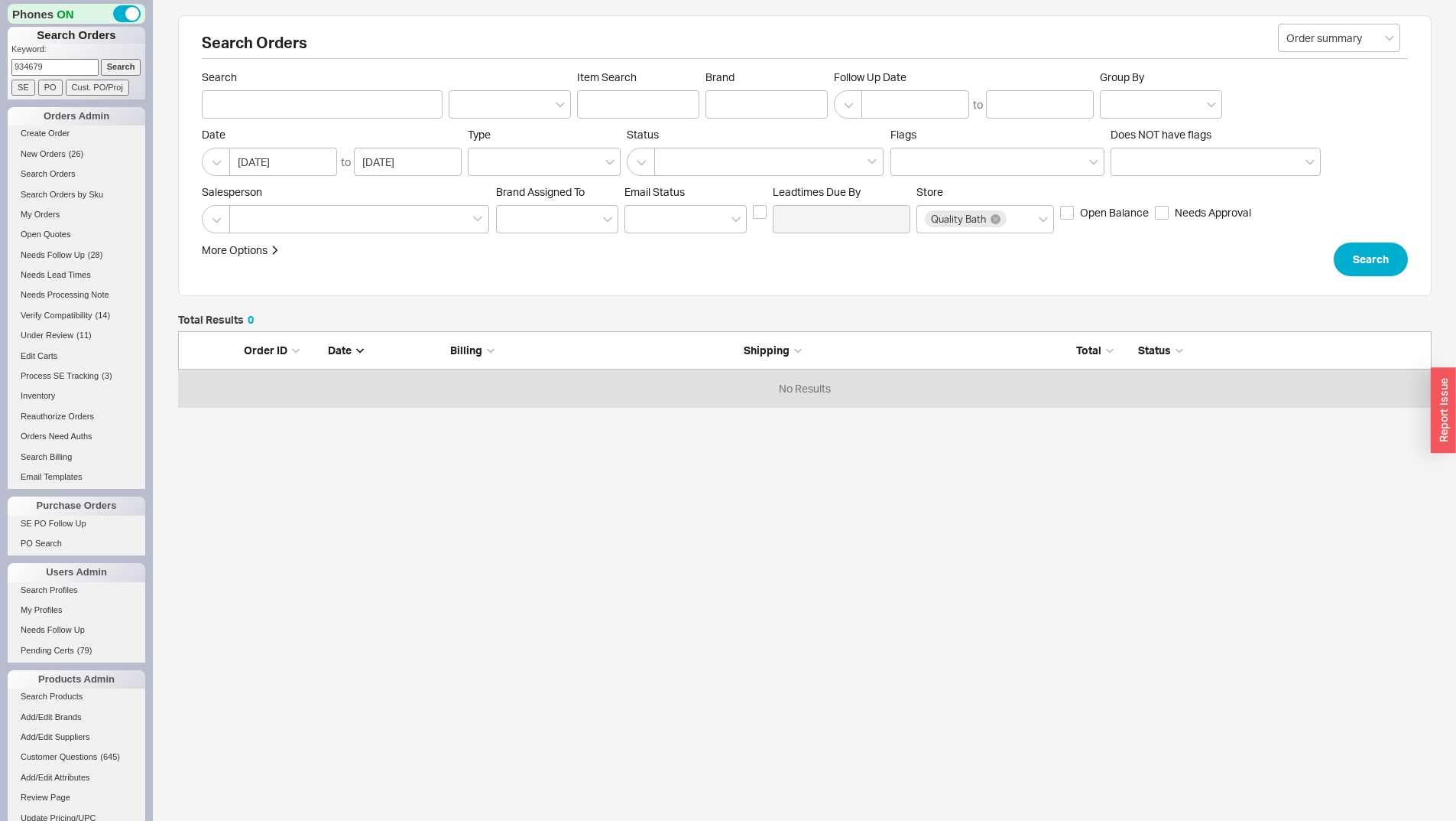
type input "934679"
click at [101, 59] on input "Search" at bounding box center [121, 66] width 40 height 16
type input "934679"
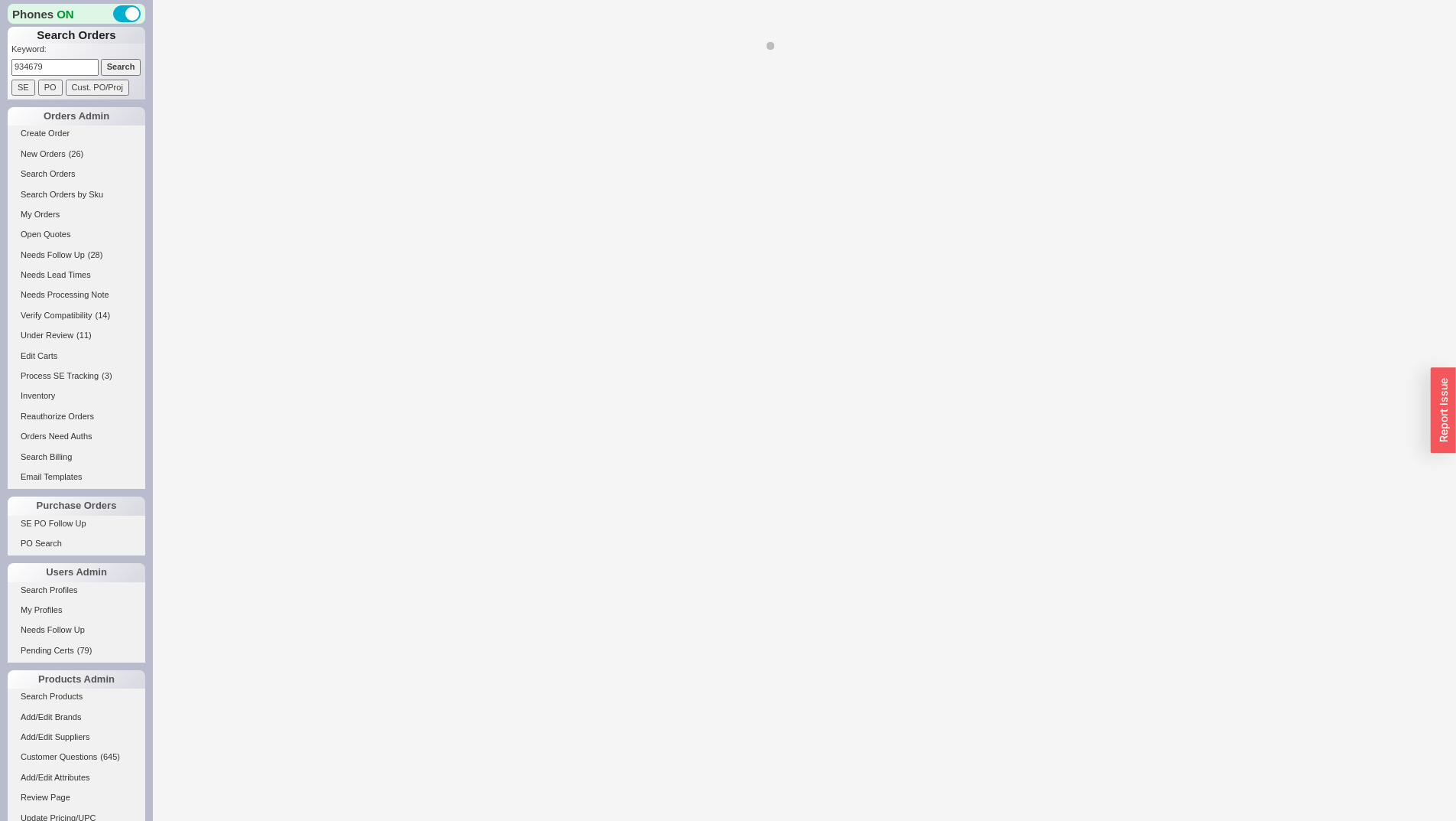
select select "LOW"
select select "3"
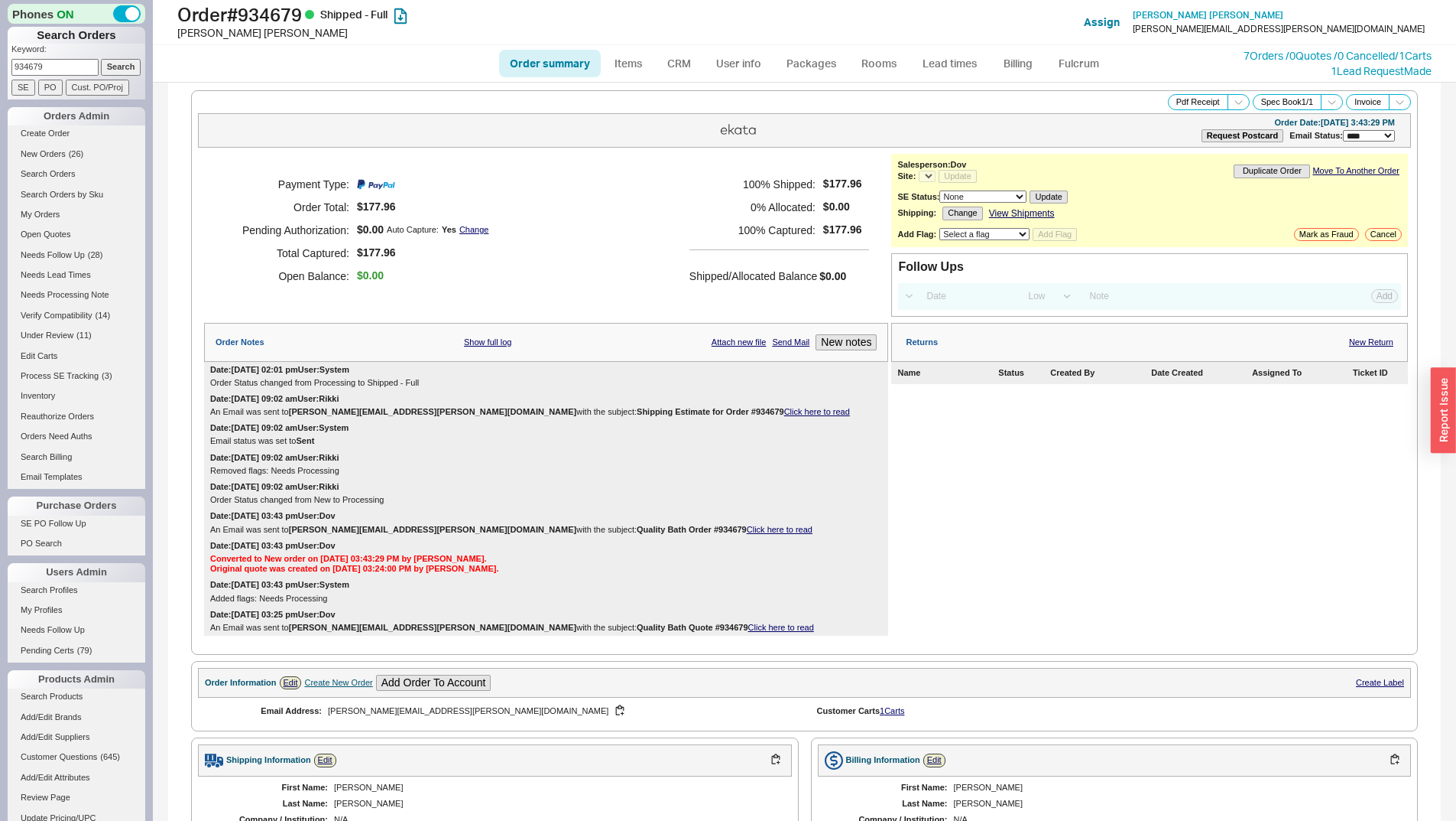
select select "*"
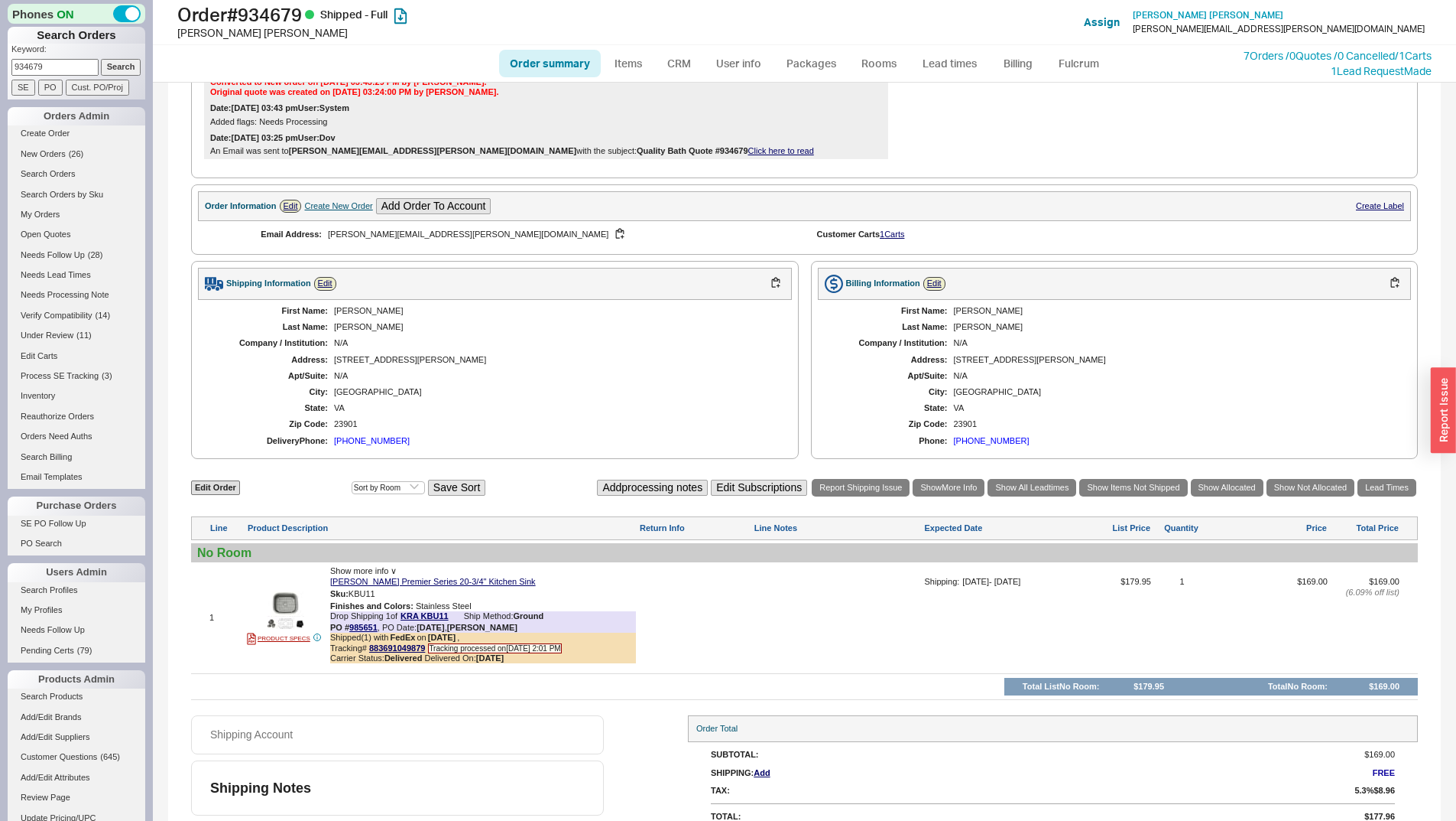
scroll to position [493, 0]
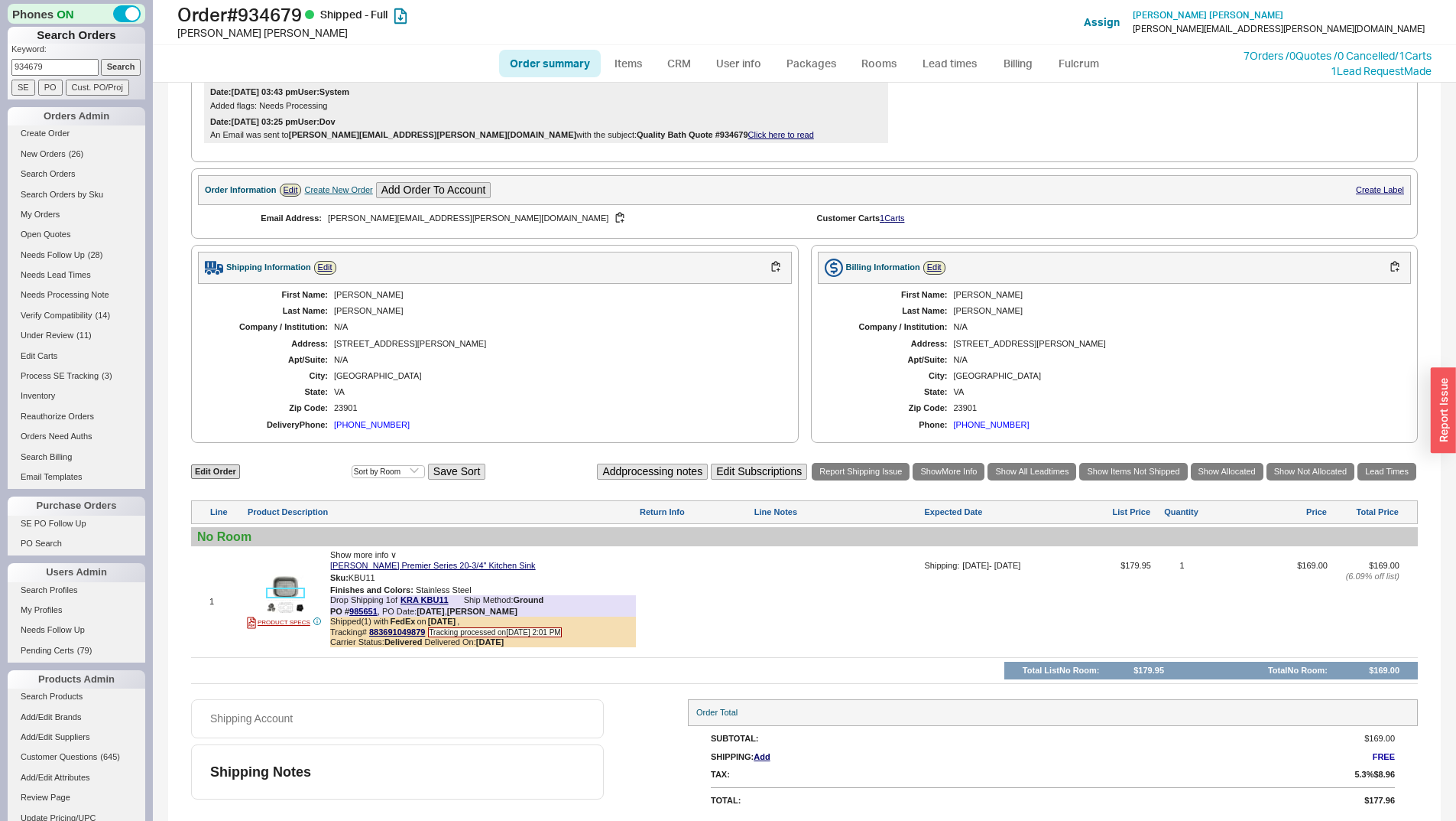
click at [298, 575] on img at bounding box center [286, 594] width 38 height 38
click at [304, 624] on link "PRODUCT SPECS" at bounding box center [279, 623] width 63 height 12
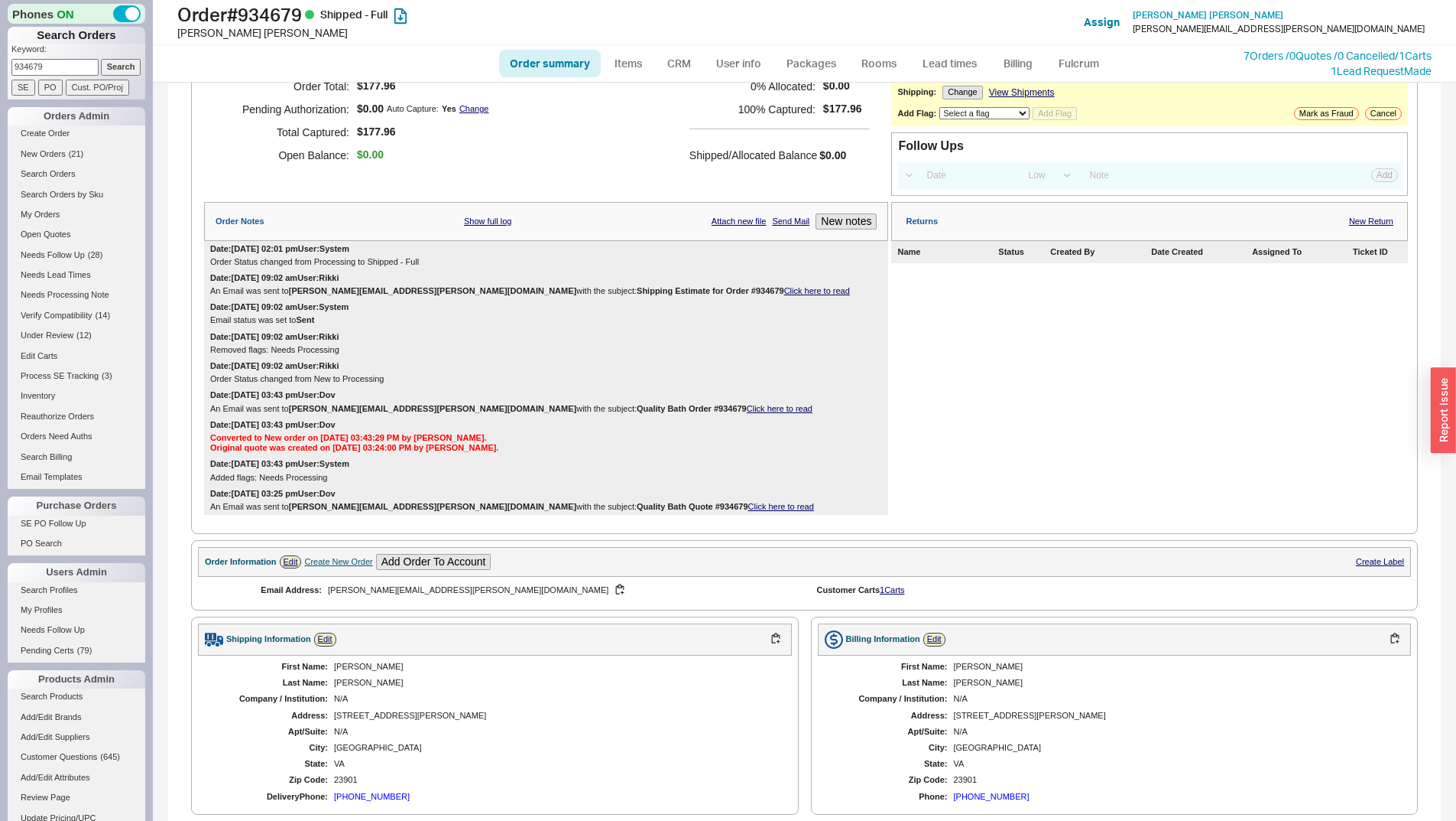
scroll to position [0, 0]
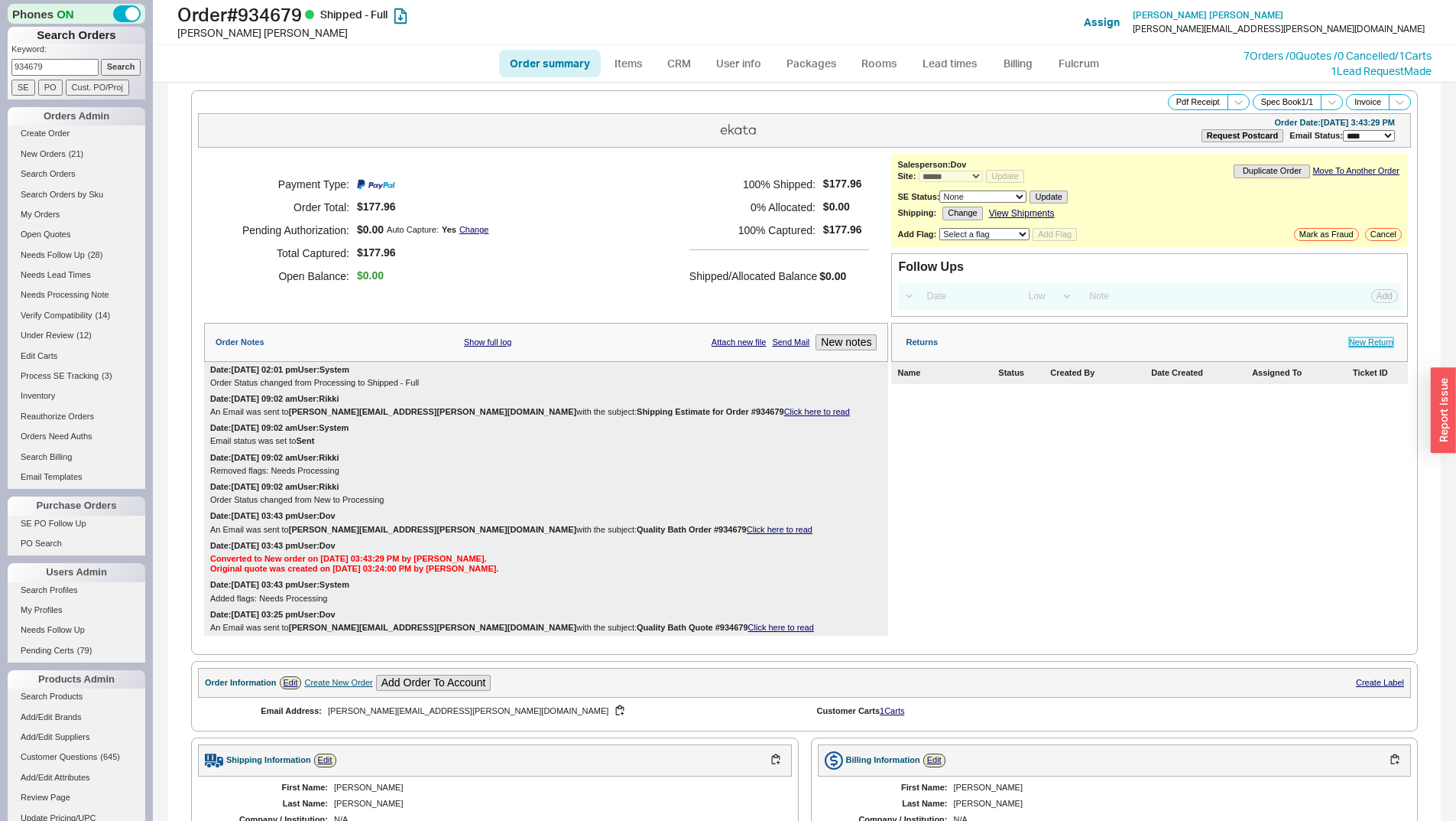
click at [1358, 342] on link "New Return" at bounding box center [1371, 342] width 44 height 10
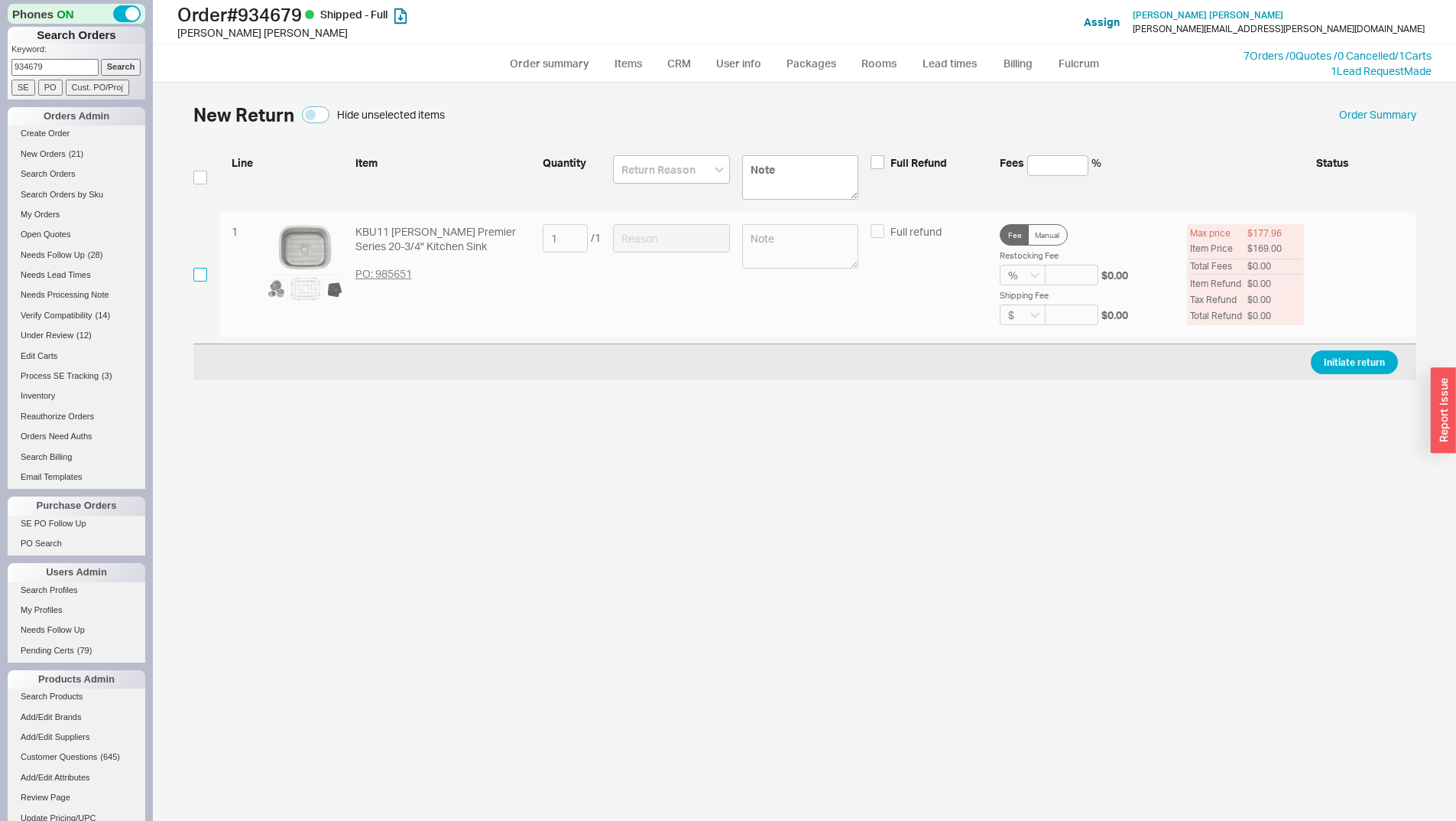
click at [194, 275] on input "checkbox" at bounding box center [201, 275] width 14 height 14
checkbox input "true"
click at [615, 239] on input at bounding box center [672, 238] width 117 height 29
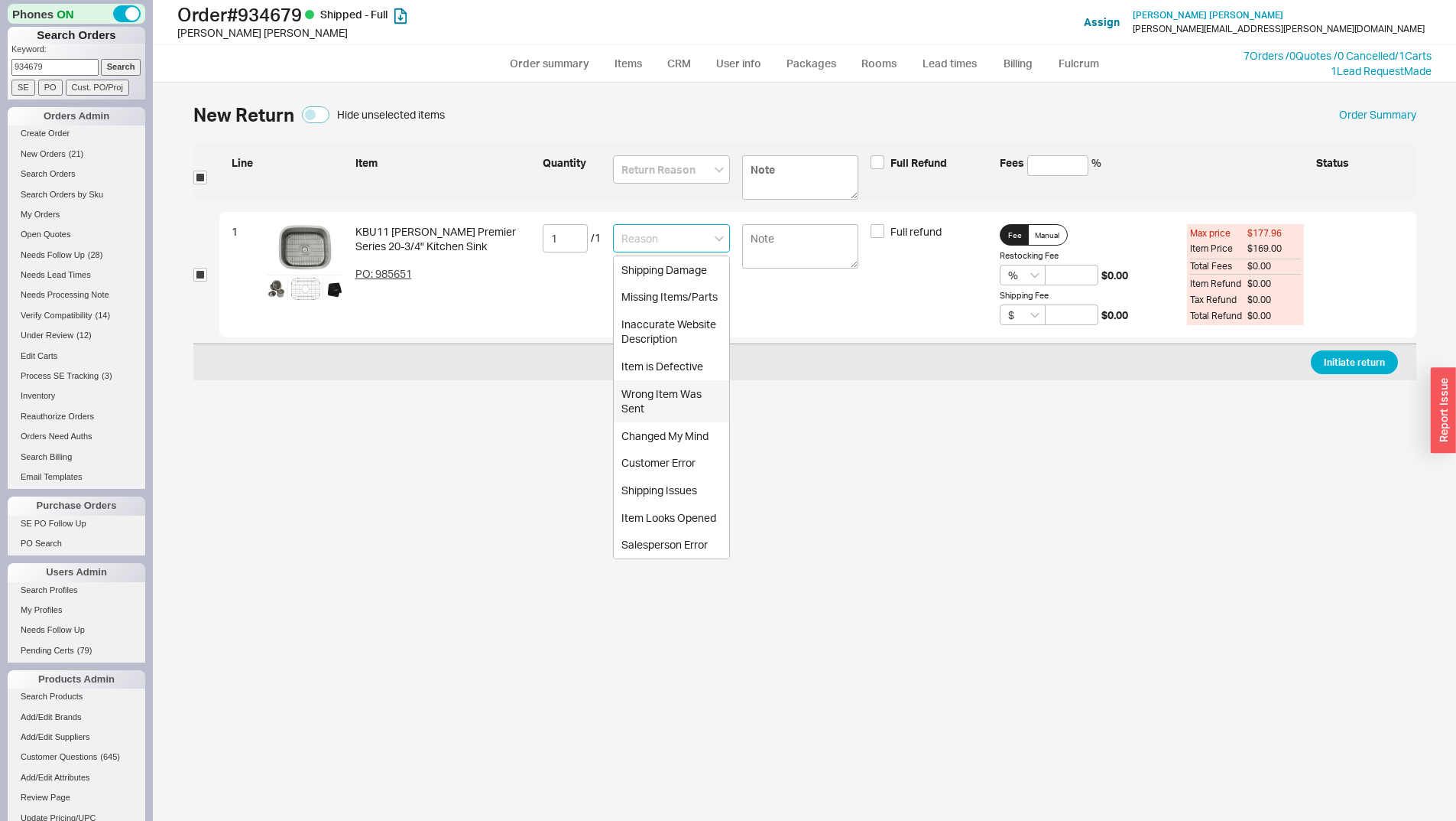
click at [678, 395] on div "Wrong Item Was Sent" at bounding box center [672, 401] width 116 height 42
type input "Wrong Item Was Sent"
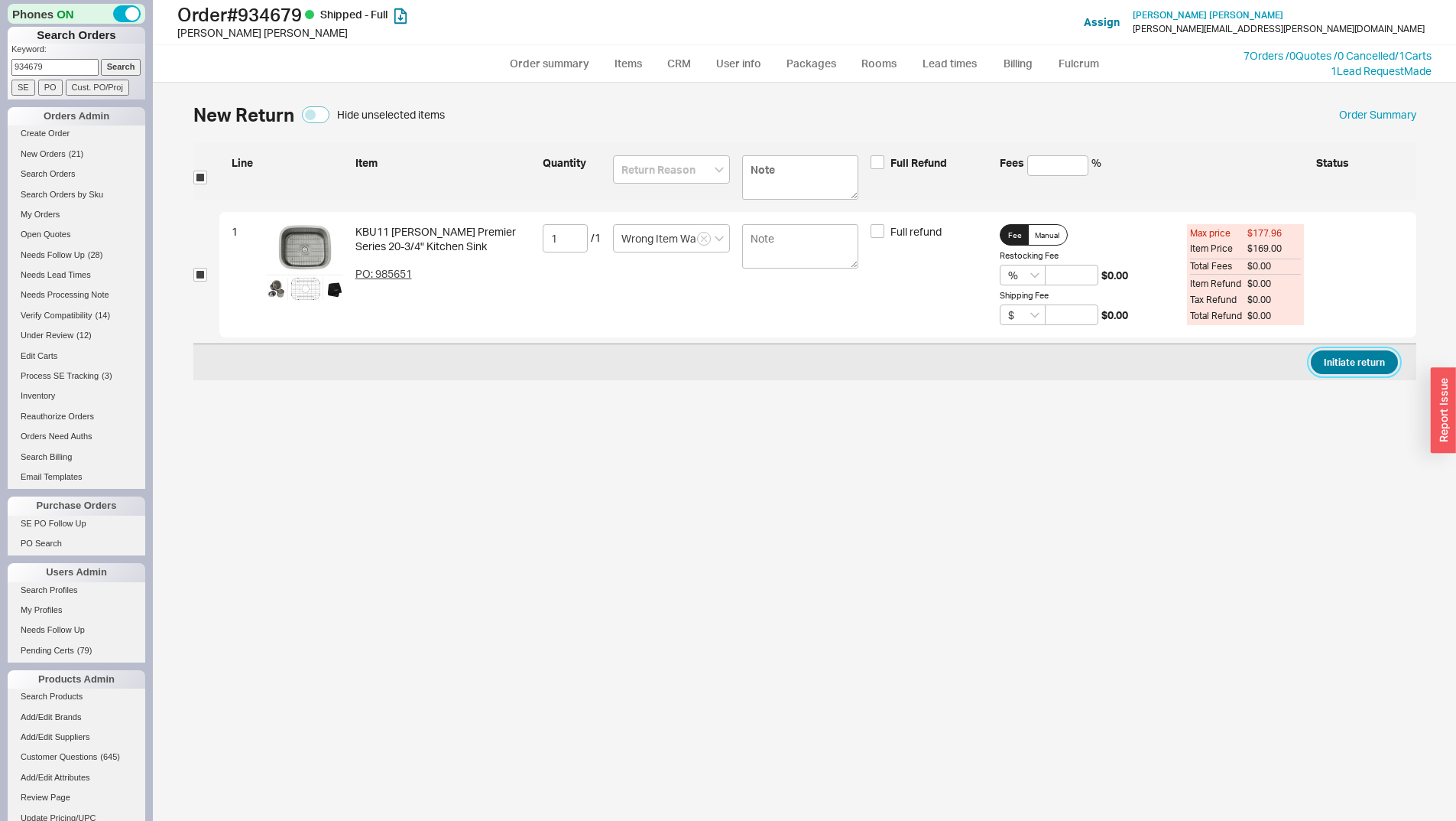
click at [1369, 363] on button "Initiate return" at bounding box center [1354, 362] width 87 height 24
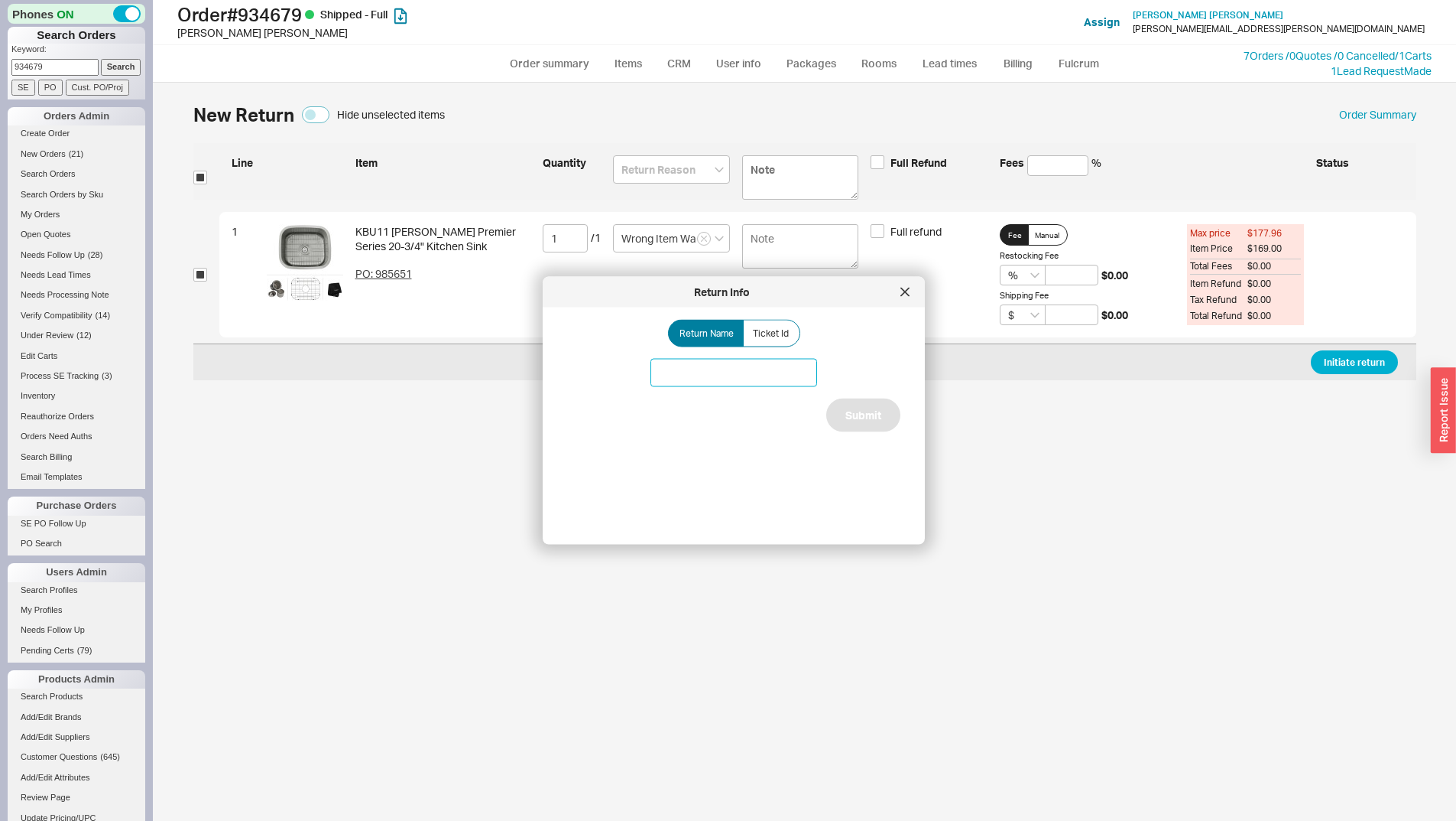
click at [780, 365] on input at bounding box center [734, 372] width 167 height 29
type input "Kraus sink issue"
click at [838, 400] on button "Submit" at bounding box center [863, 416] width 74 height 34
select select "*"
select select "LOW"
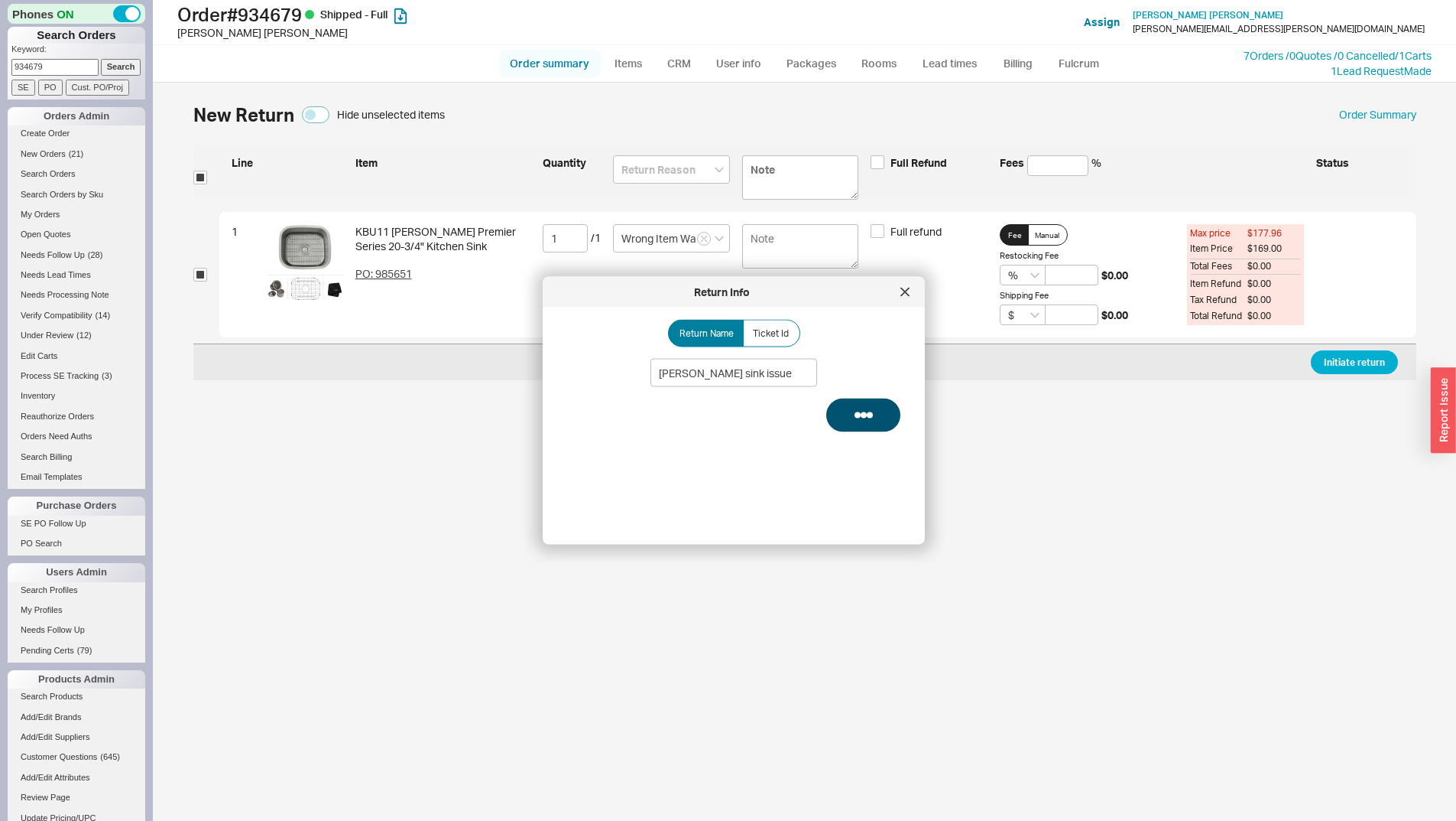
select select "3"
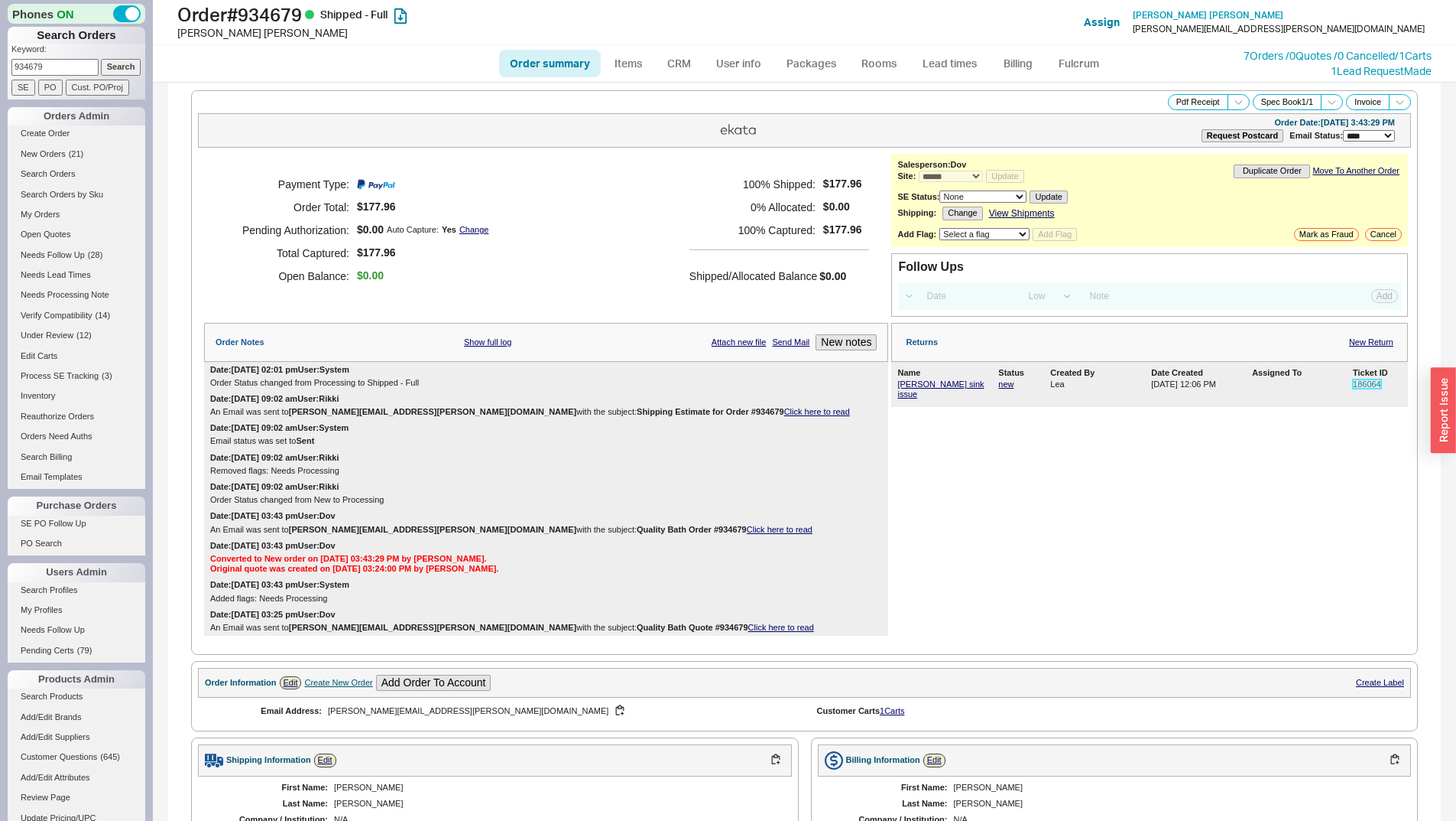
click at [1364, 381] on link "186064" at bounding box center [1367, 384] width 29 height 9
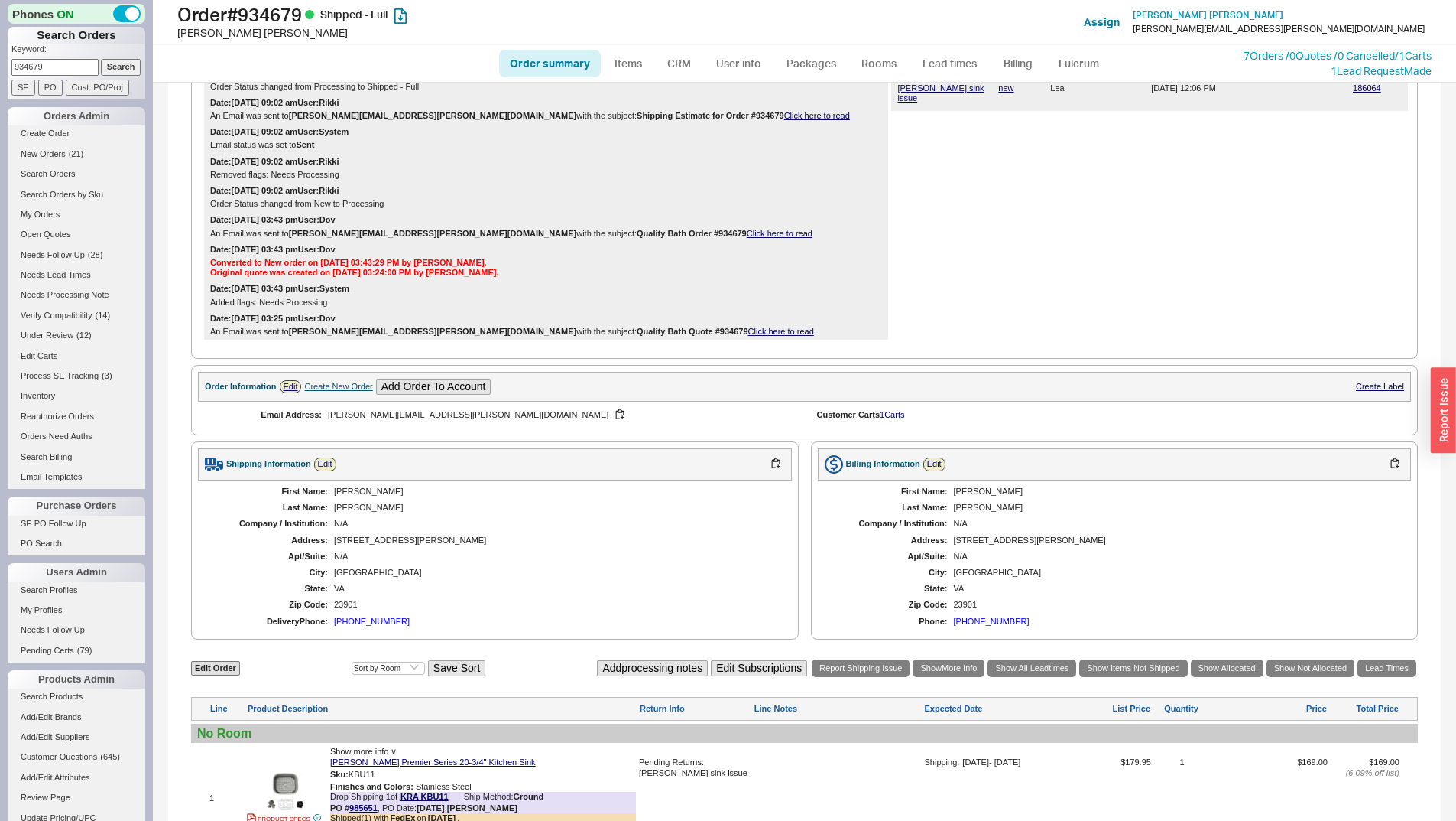
scroll to position [493, 0]
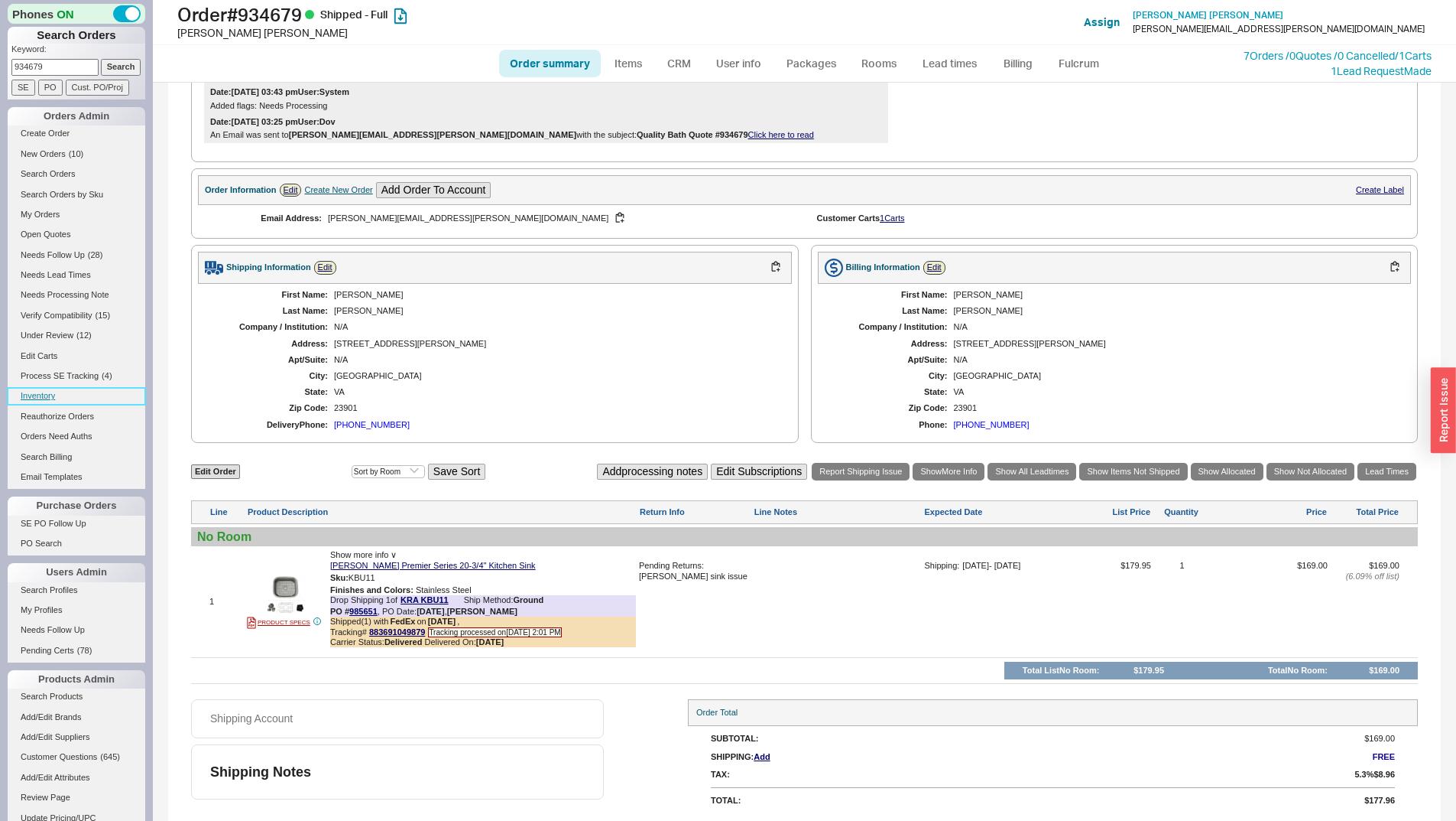
click at [36, 402] on link "Inventory" at bounding box center [76, 395] width 137 height 16
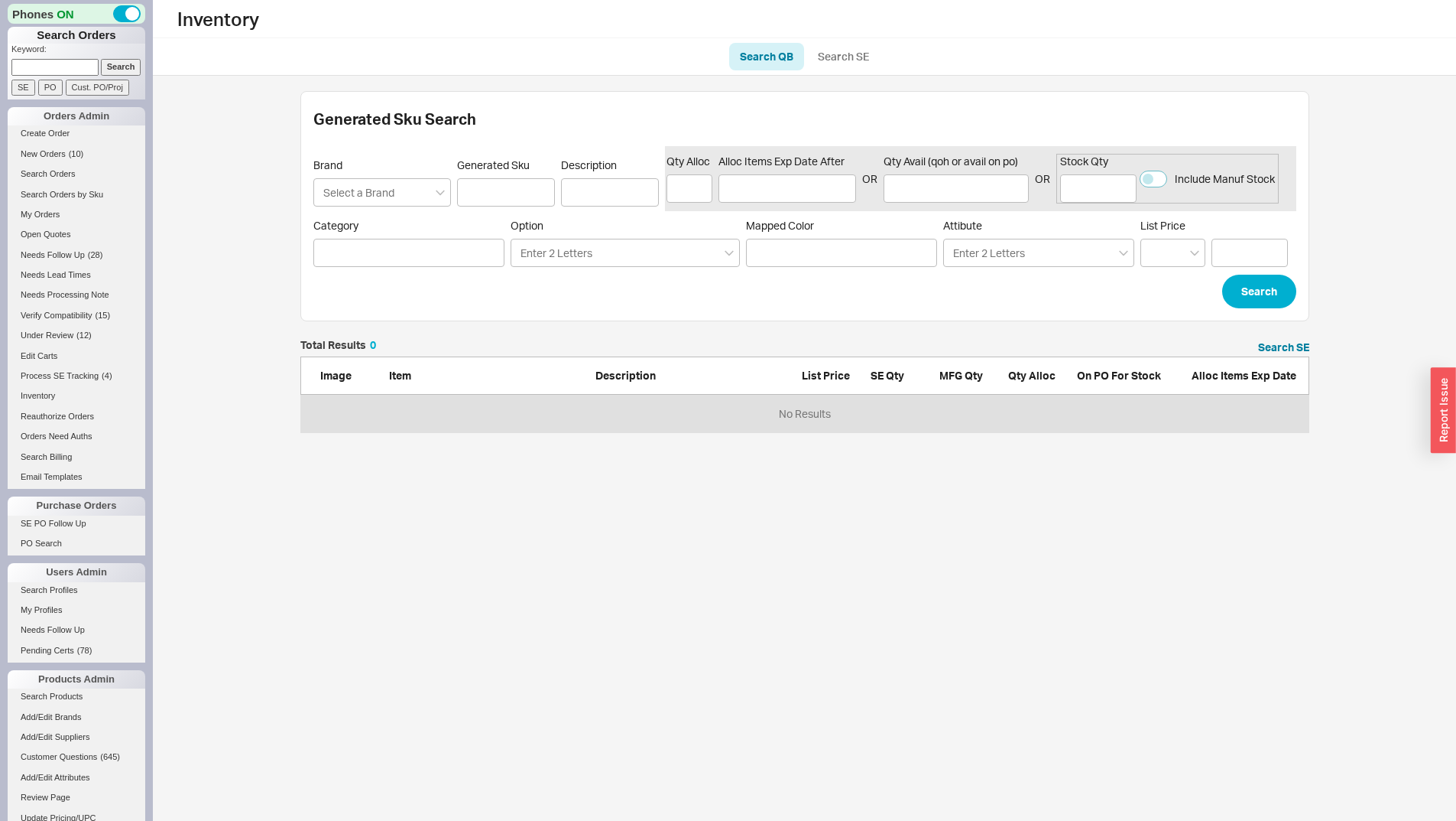
scroll to position [81, 997]
click at [862, 47] on link "Search SE" at bounding box center [844, 56] width 73 height 28
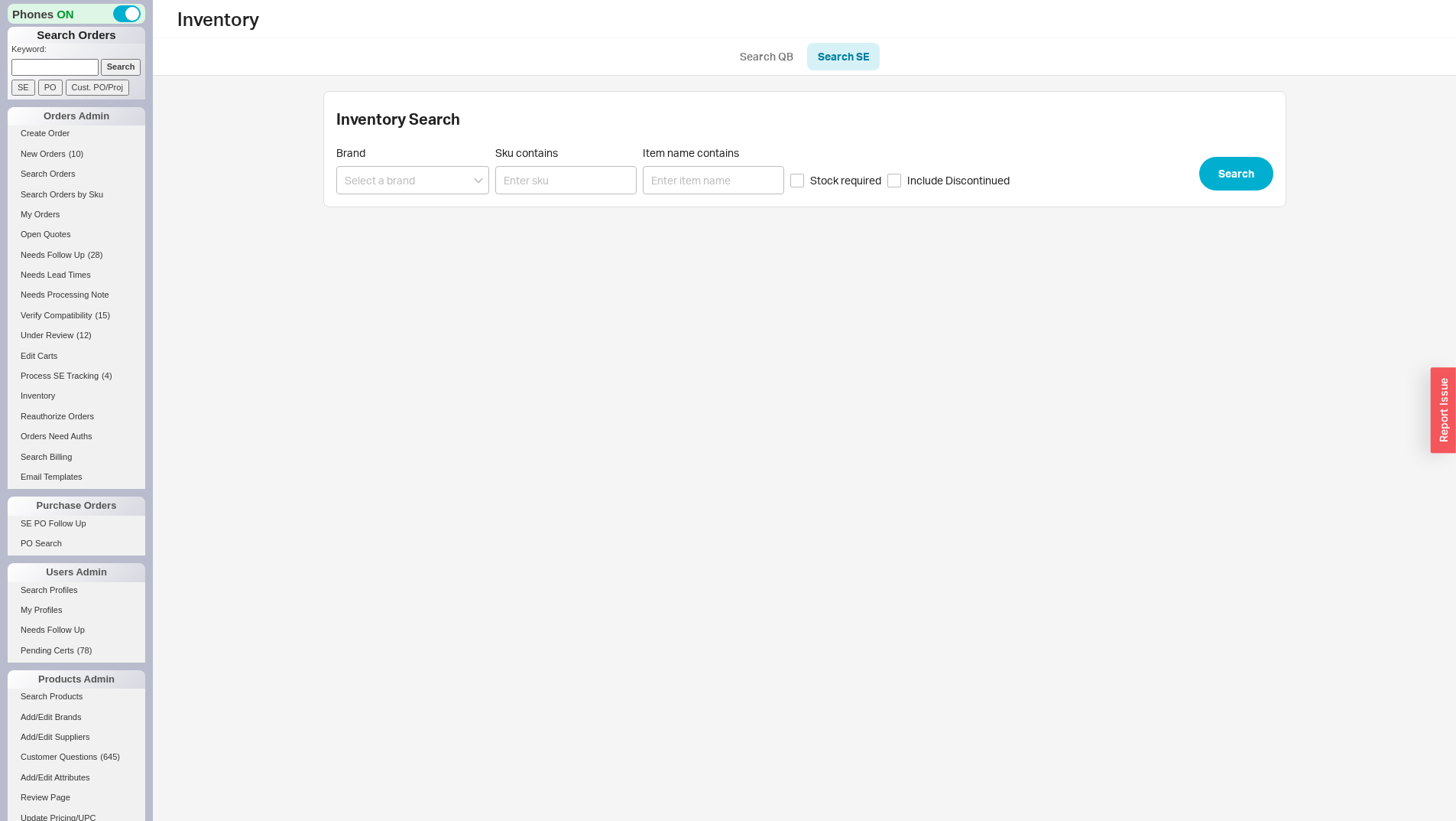
click at [564, 196] on div "Inventory Search Brand Sku contains Item name contains Stock required Include D…" at bounding box center [805, 149] width 963 height 117
paste input "2397600070"
click at [591, 175] on input "2397600070" at bounding box center [566, 180] width 141 height 29
type input "2397600070"
click at [1265, 158] on div "Brand Sku contains 2397600070 Item name contains Stock required Include Discont…" at bounding box center [805, 170] width 937 height 48
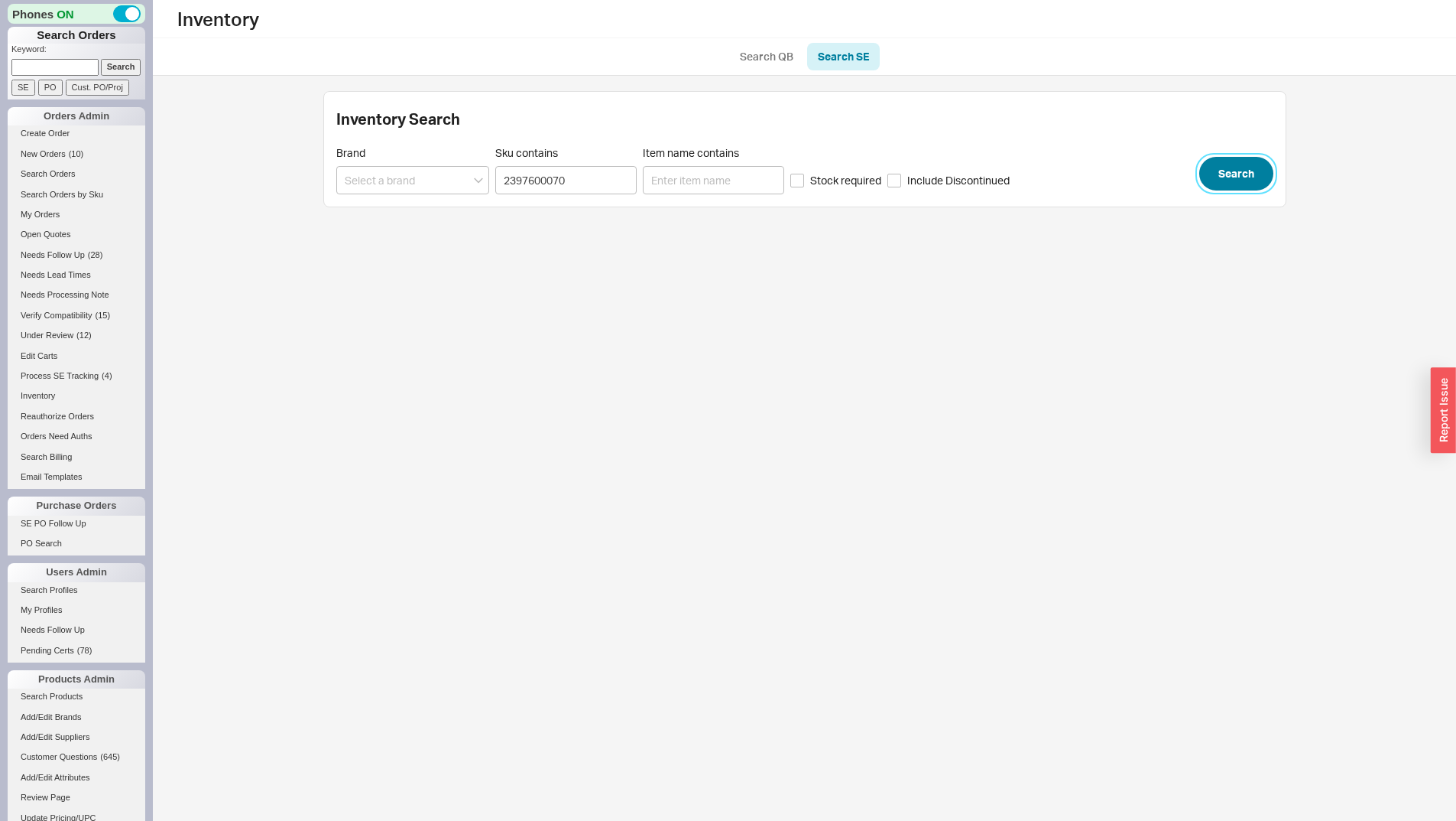
click at [1262, 161] on button "Search" at bounding box center [1237, 174] width 74 height 34
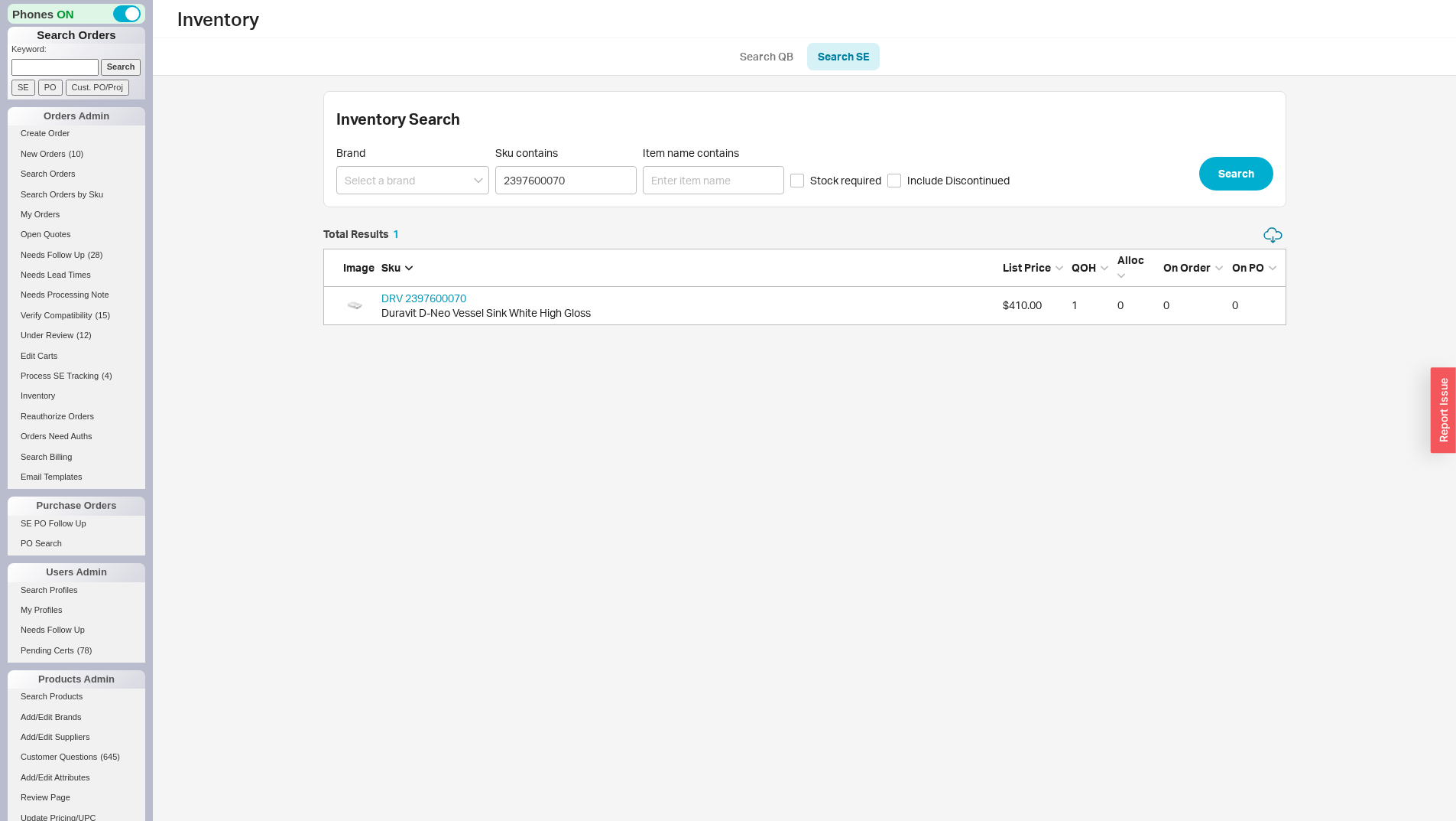
scroll to position [87, 952]
click at [422, 298] on link "DRV 2397600070" at bounding box center [424, 297] width 85 height 13
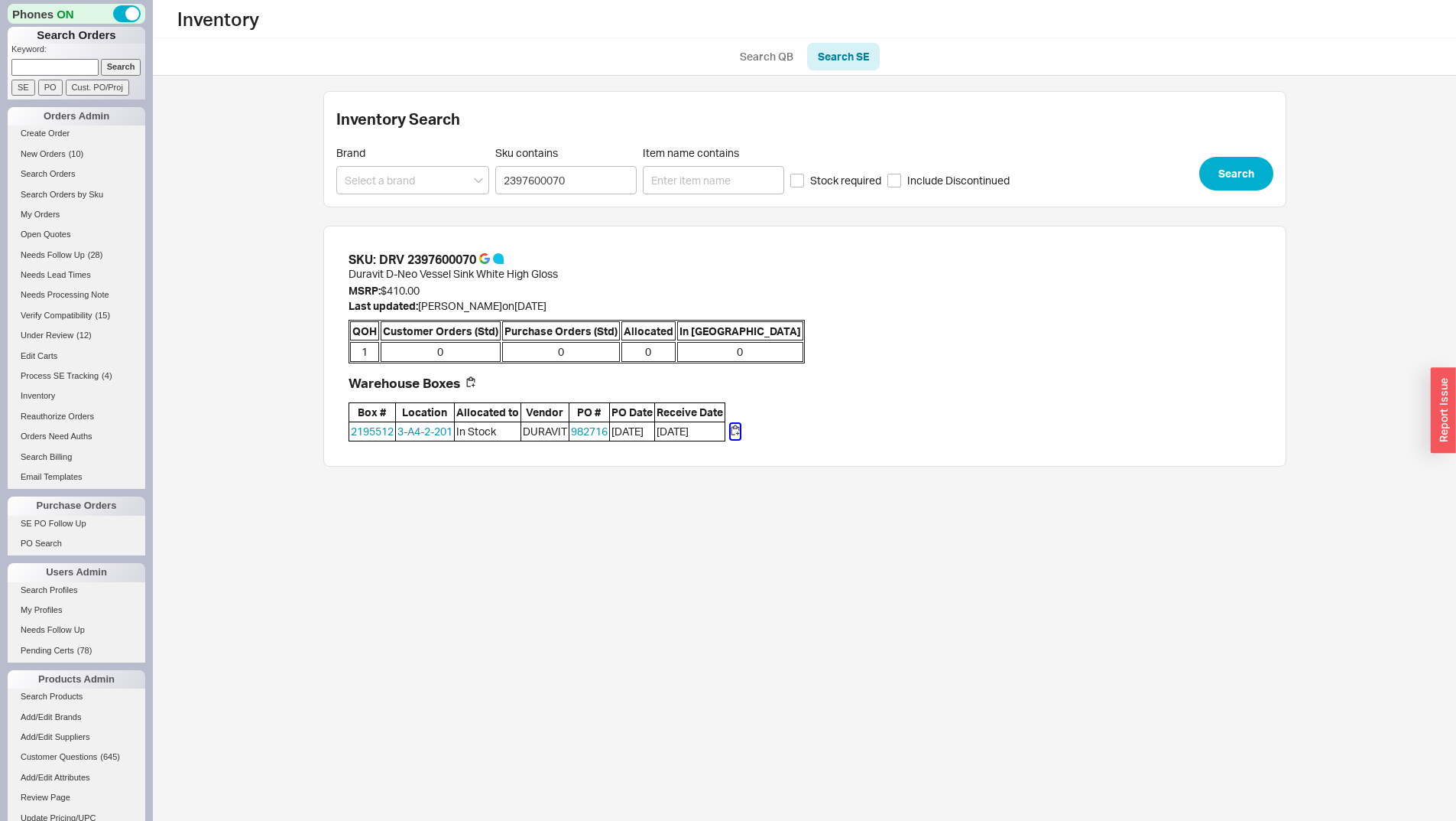
click at [737, 430] on button "button" at bounding box center [736, 432] width 9 height 15
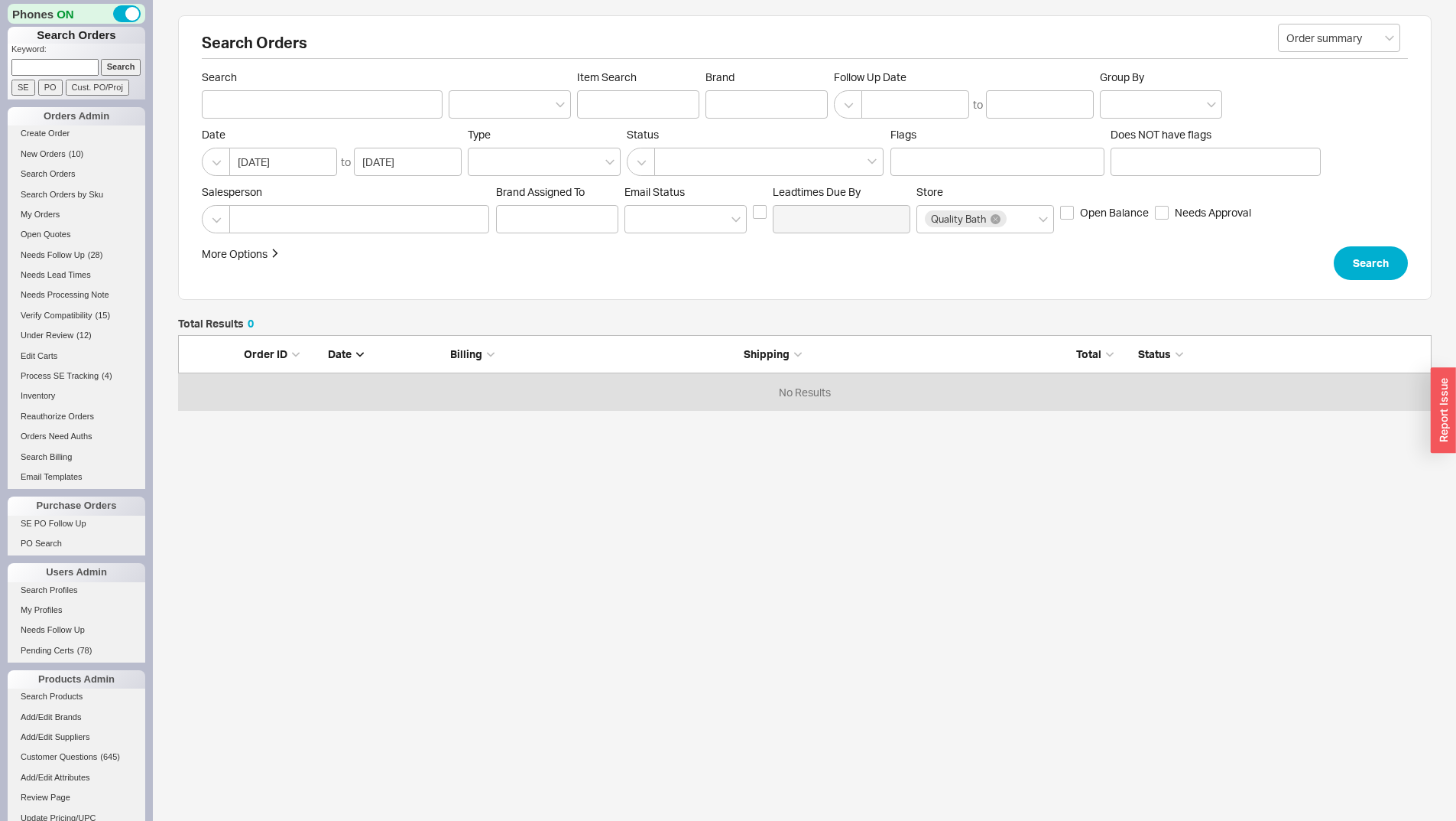
scroll to position [64, 1242]
click at [83, 63] on input at bounding box center [55, 66] width 87 height 16
paste input "932616"
type input "932616"
click at [105, 64] on input "Search" at bounding box center [121, 66] width 40 height 16
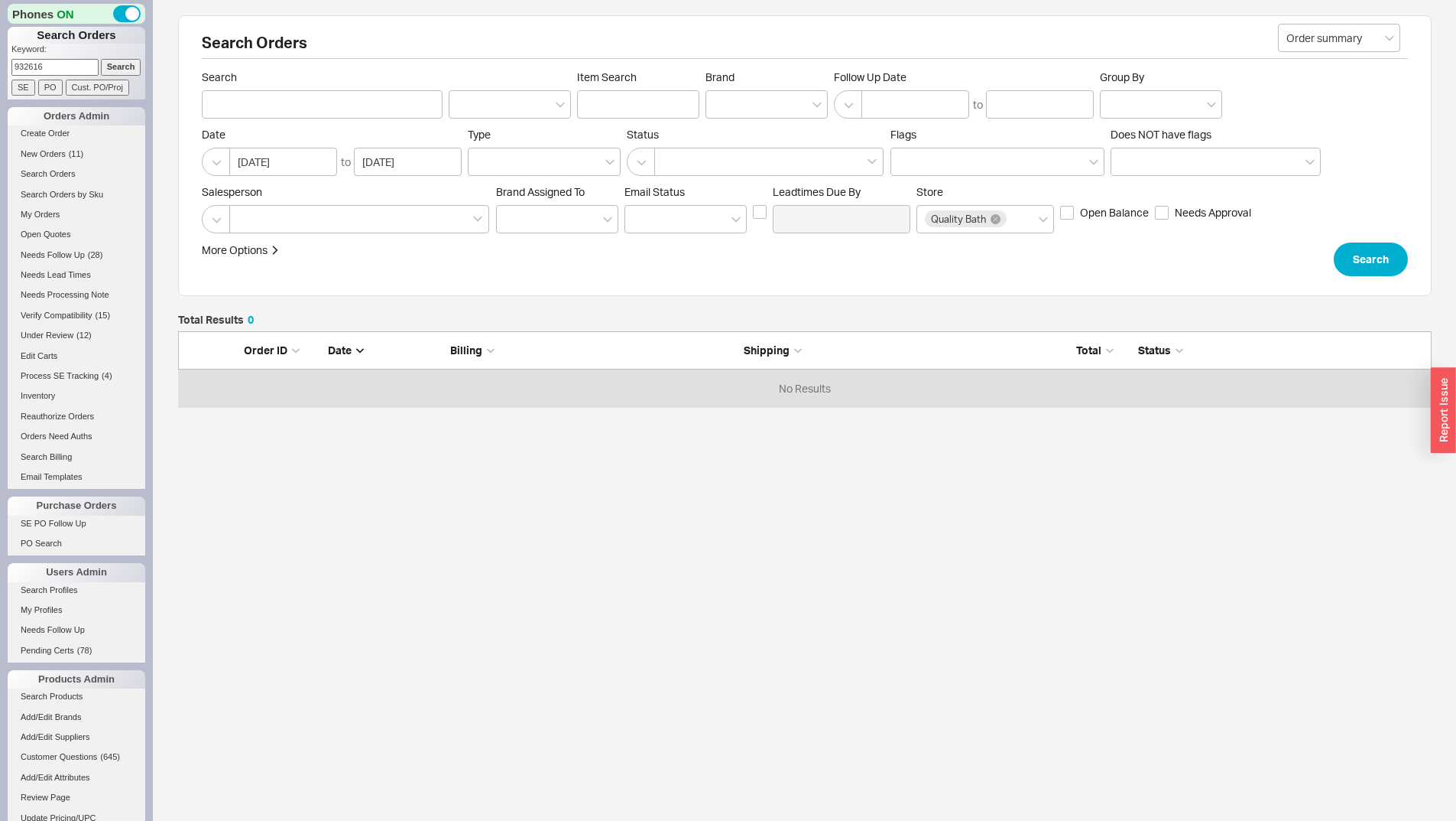
type input "932616"
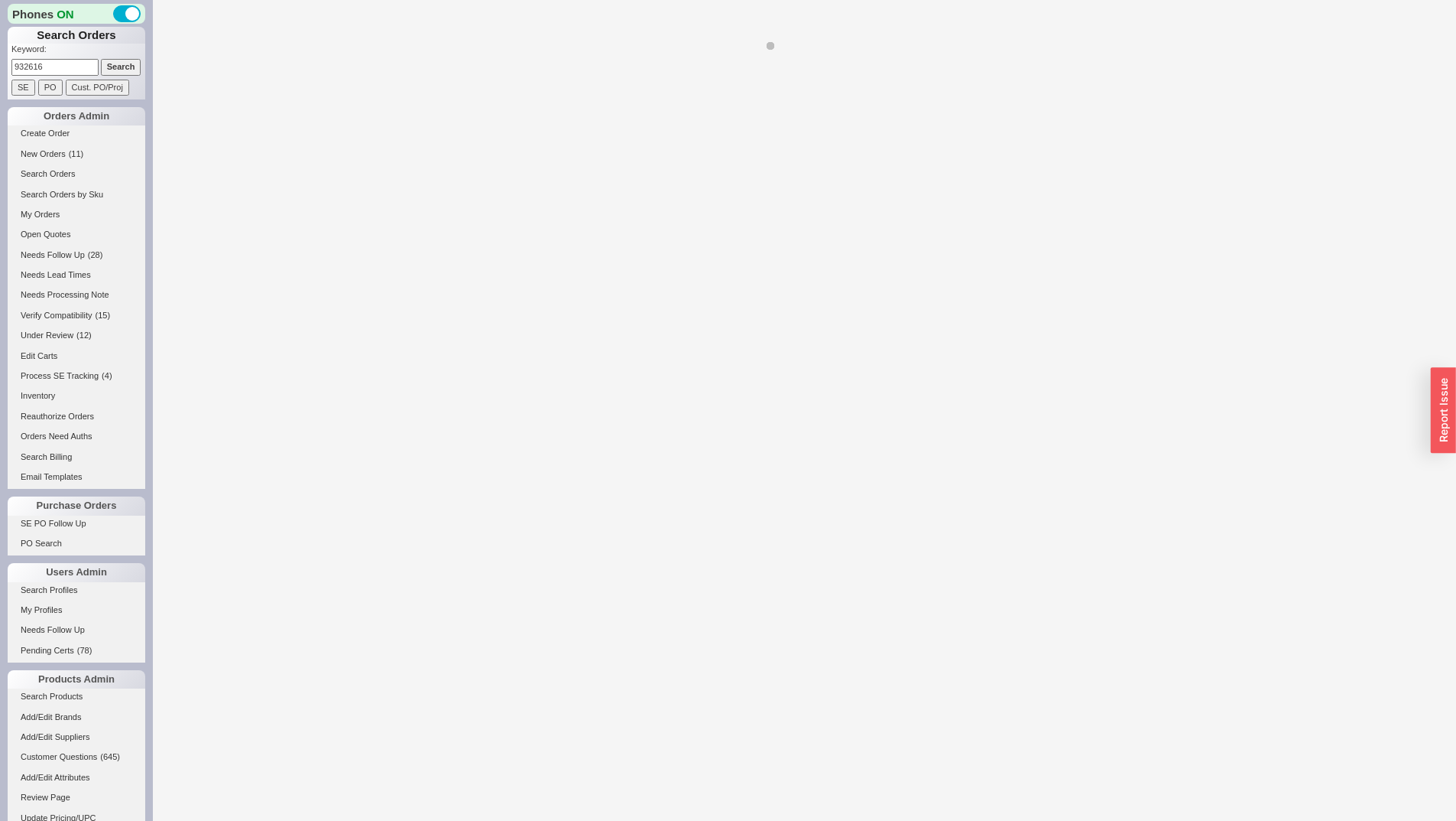
select select "LOW"
select select "3"
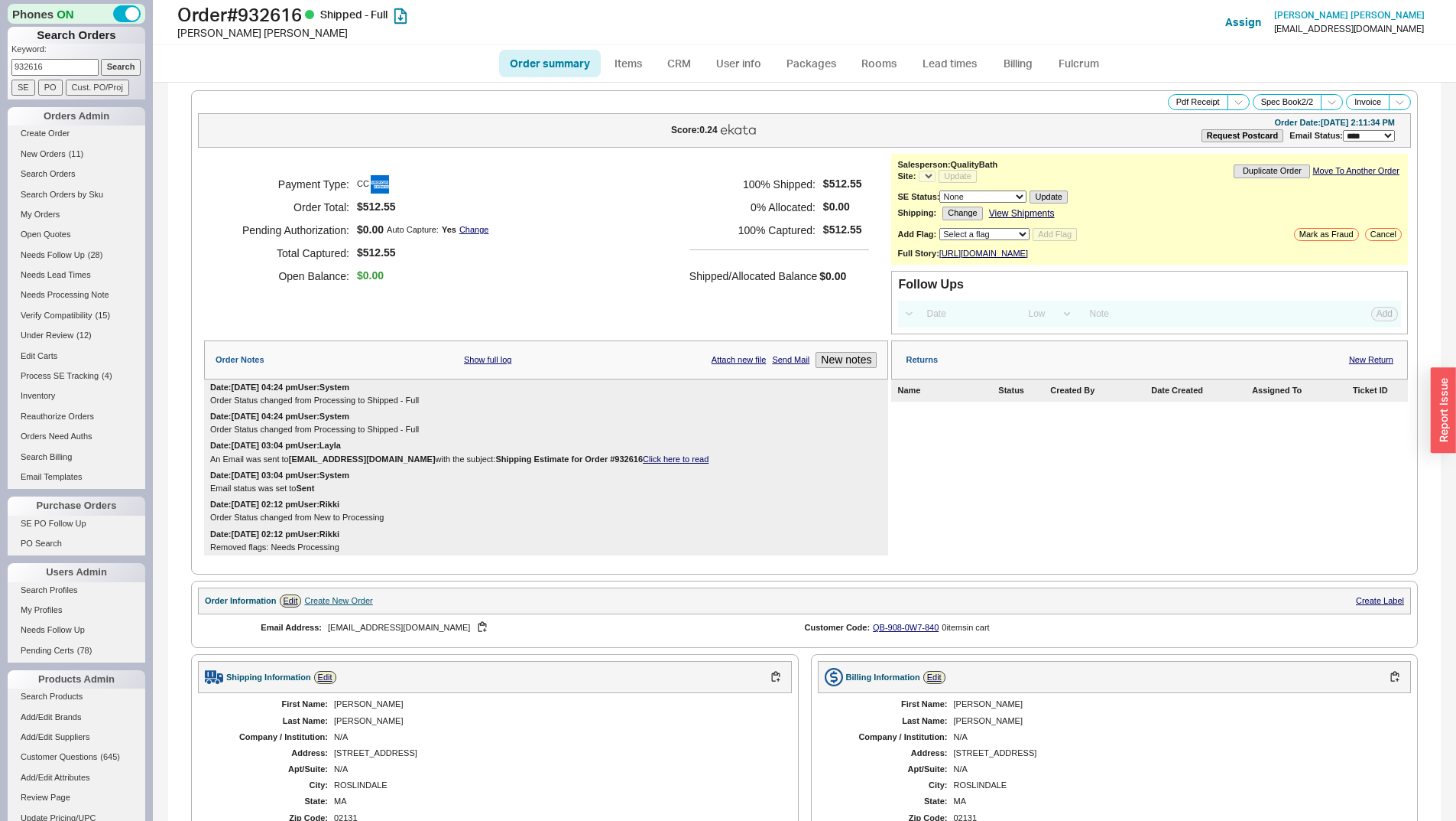
select select "*"
click at [1375, 365] on link "New Return" at bounding box center [1371, 359] width 44 height 10
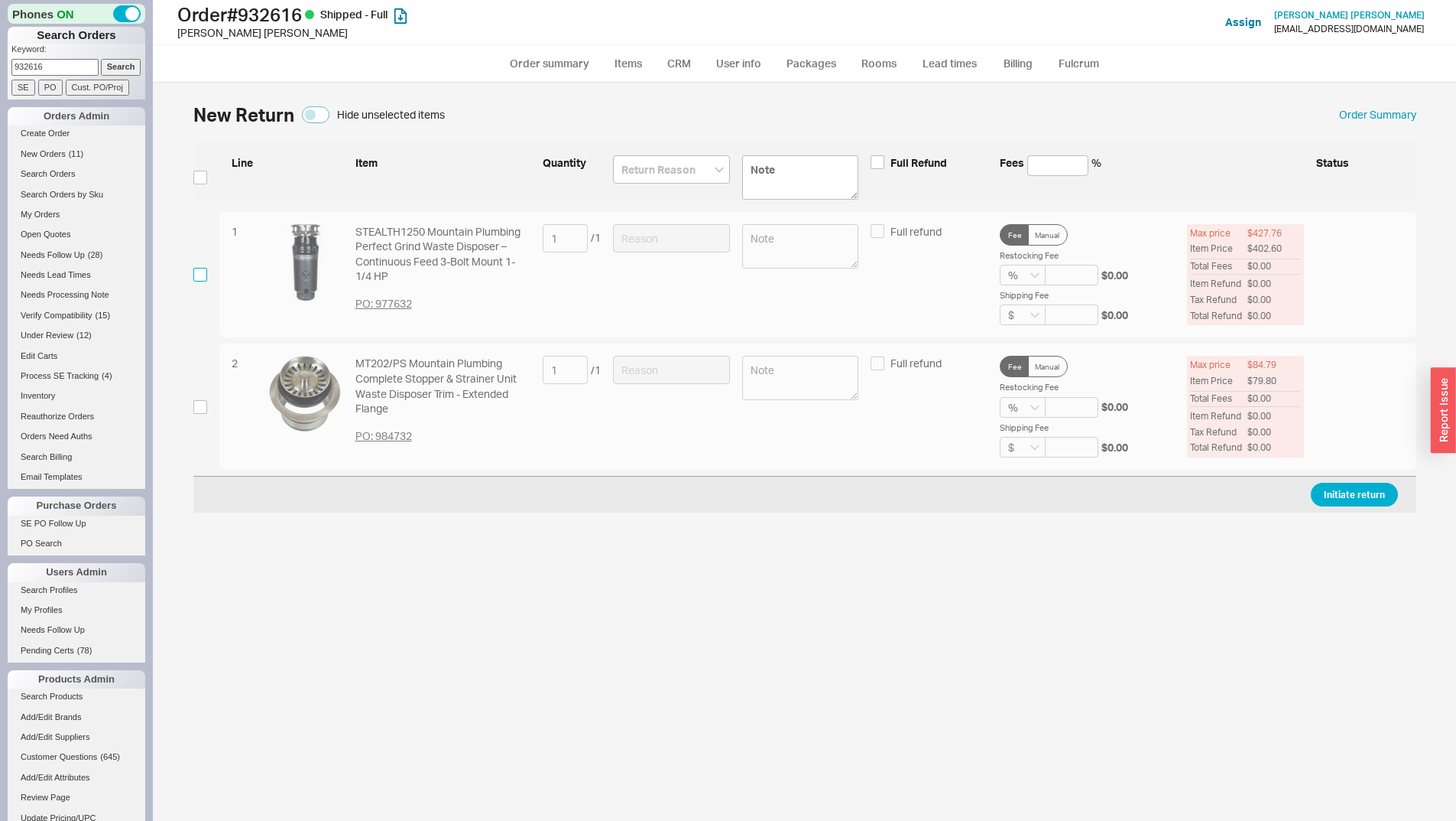
click at [200, 276] on input "checkbox" at bounding box center [201, 275] width 14 height 14
checkbox input "true"
click at [702, 233] on input at bounding box center [672, 238] width 117 height 29
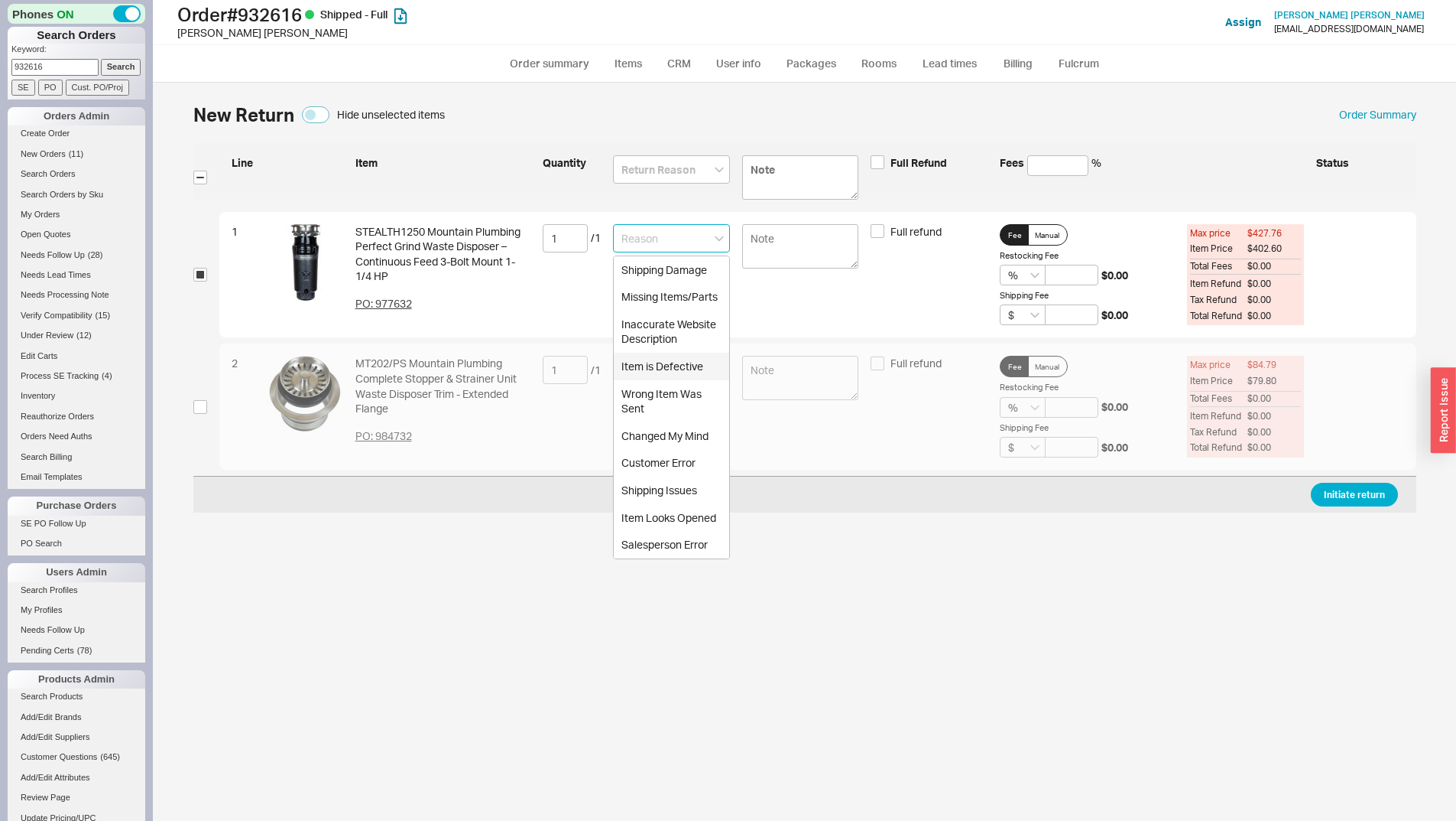
click at [693, 371] on div "Item is Defective" at bounding box center [672, 367] width 116 height 28
type input "Item is Defective"
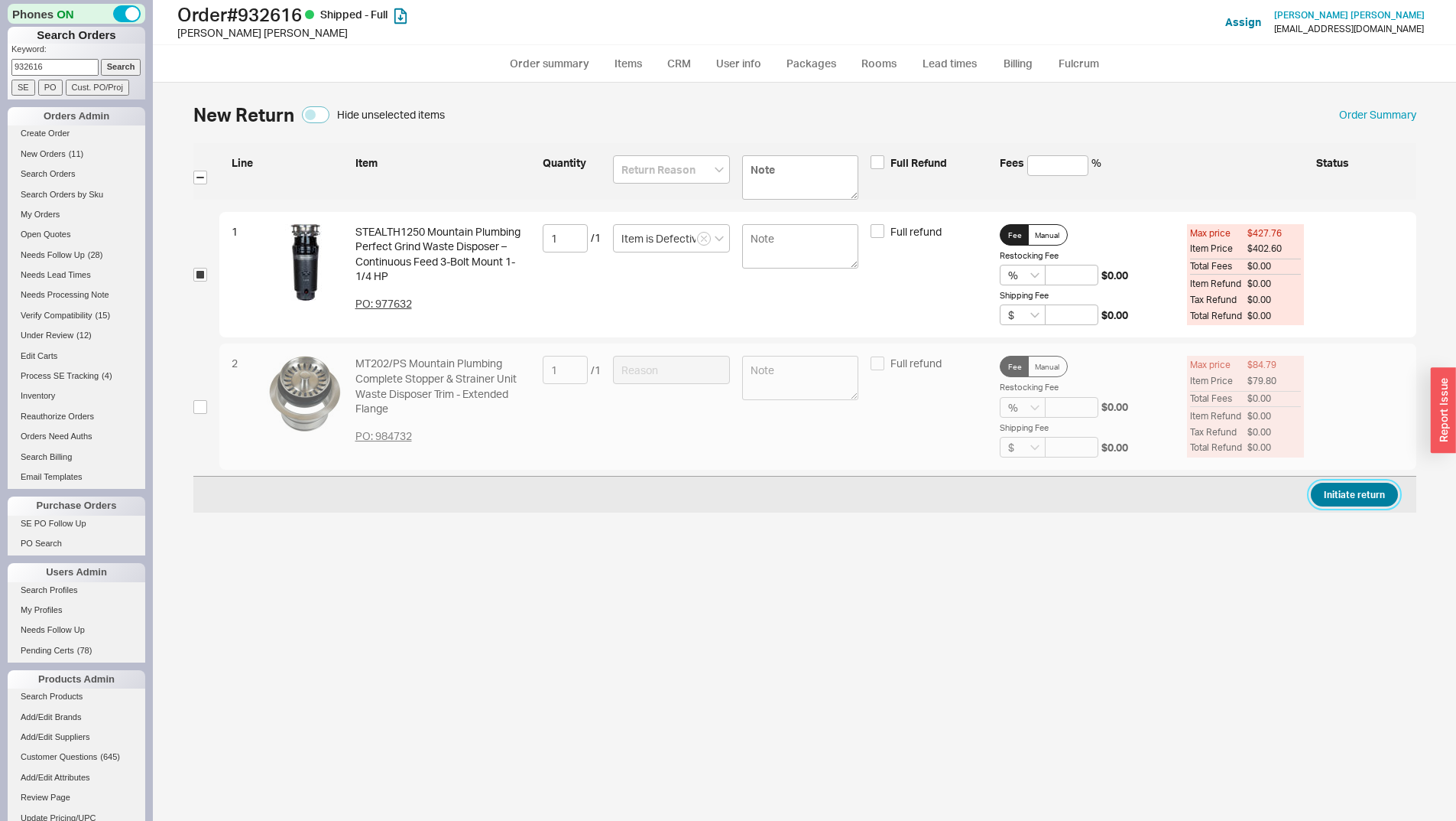
drag, startPoint x: 1343, startPoint y: 497, endPoint x: 989, endPoint y: 511, distance: 354.3
click at [1341, 497] on button "Initiate return" at bounding box center [1354, 494] width 87 height 24
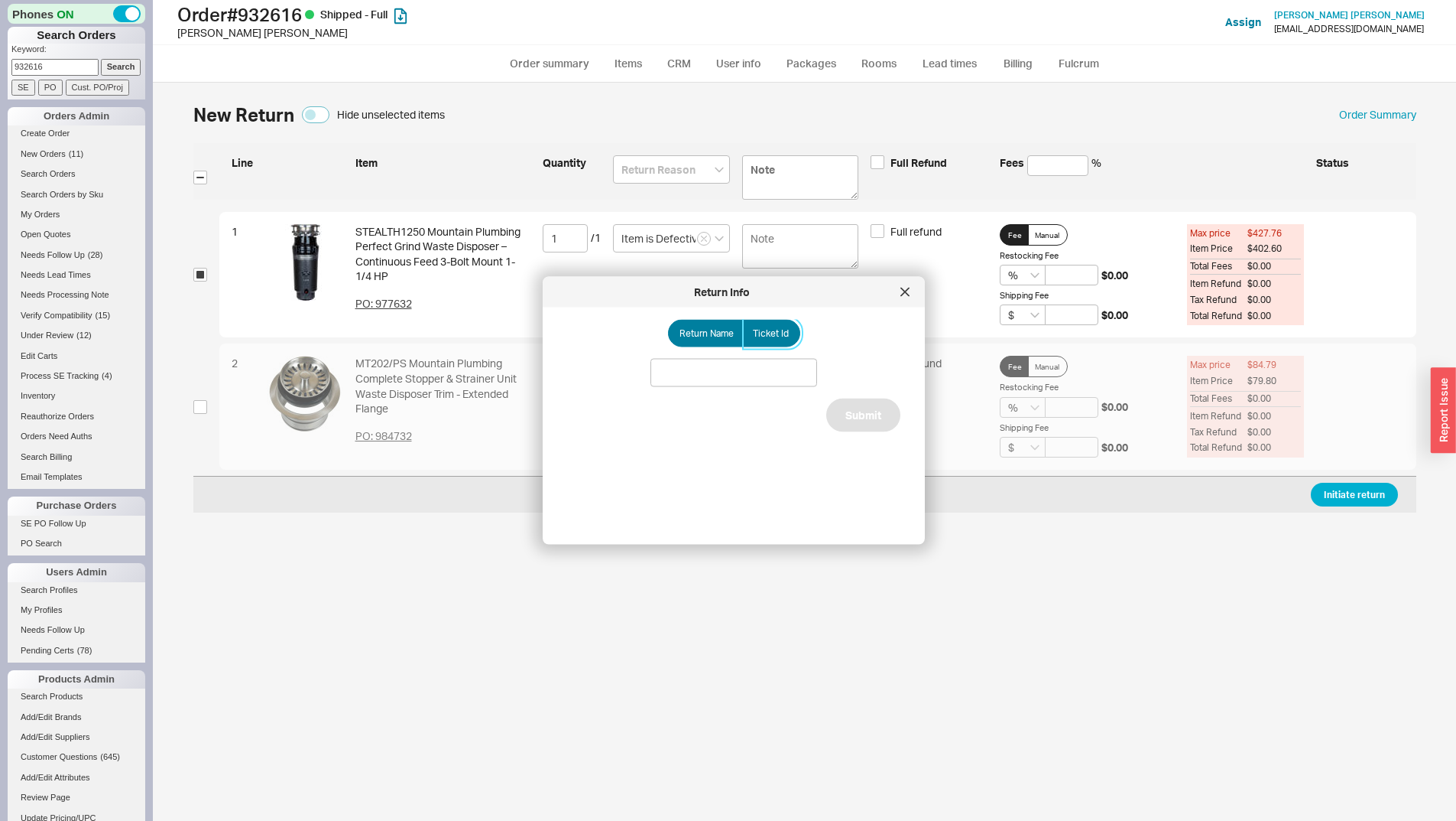
click at [772, 344] on label "Ticket Id" at bounding box center [772, 334] width 57 height 28
click at [0, 0] on input "Ticket Id" at bounding box center [0, 0] width 0 height 0
click at [759, 376] on input at bounding box center [734, 372] width 167 height 29
paste input "186026"
type input "186026"
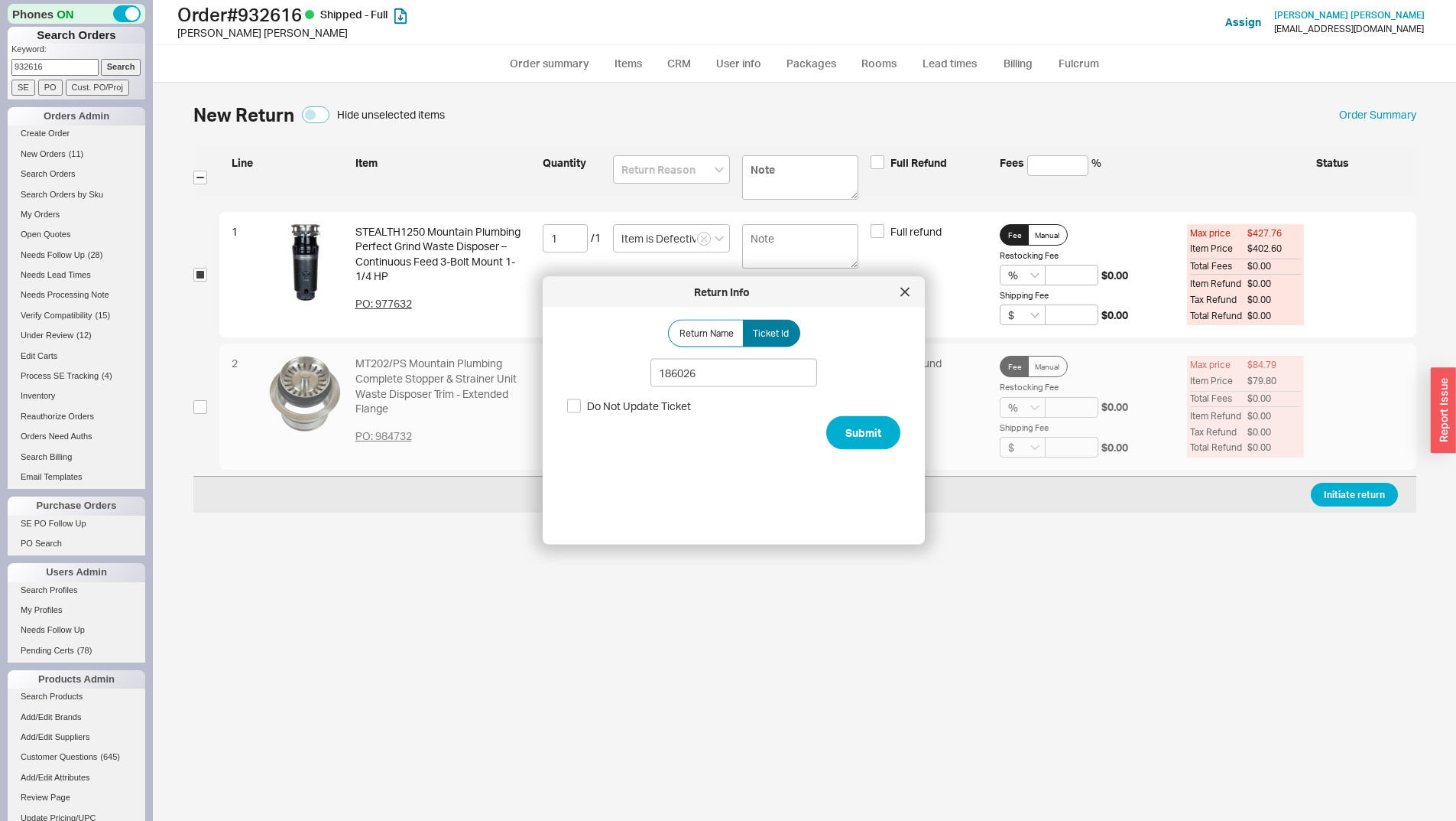
click at [891, 439] on div "Return Name Ticket Id 186026 Do Not Update Ticket Submit" at bounding box center [746, 419] width 357 height 200
click at [880, 436] on button "Submit" at bounding box center [863, 433] width 74 height 34
select select "*"
select select "LOW"
select select "3"
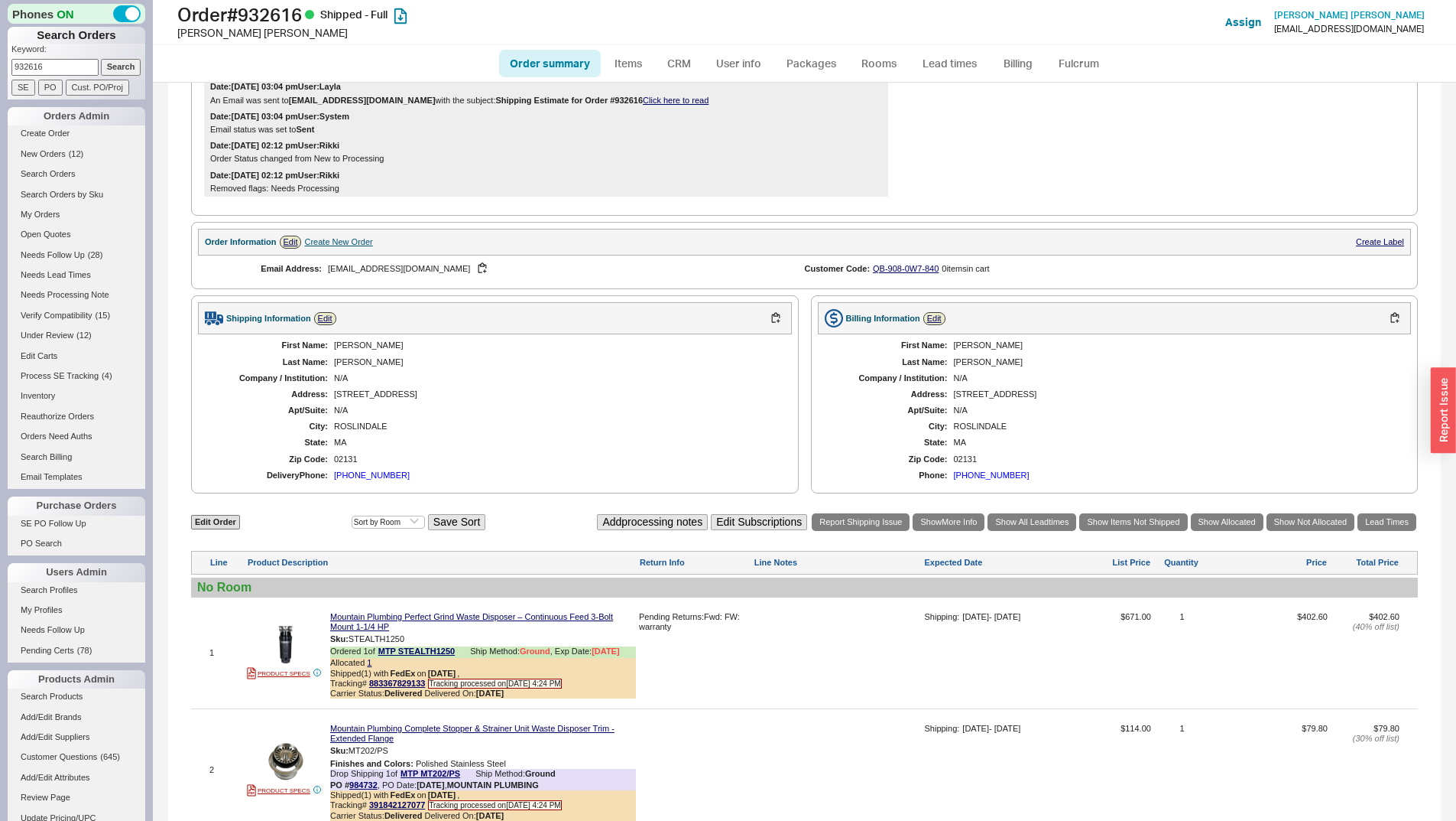
scroll to position [542, 0]
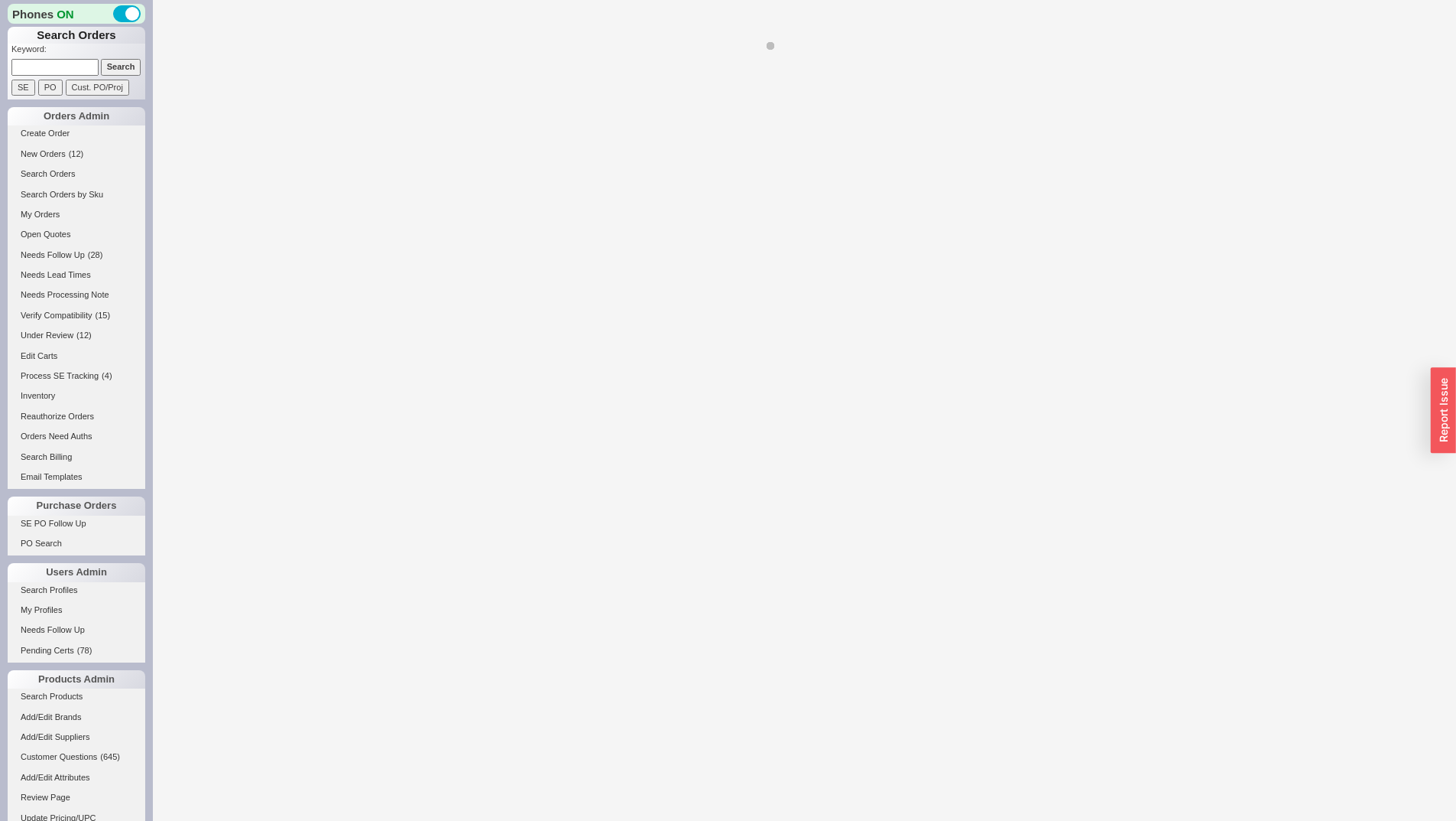
select select "LOW"
select select "3"
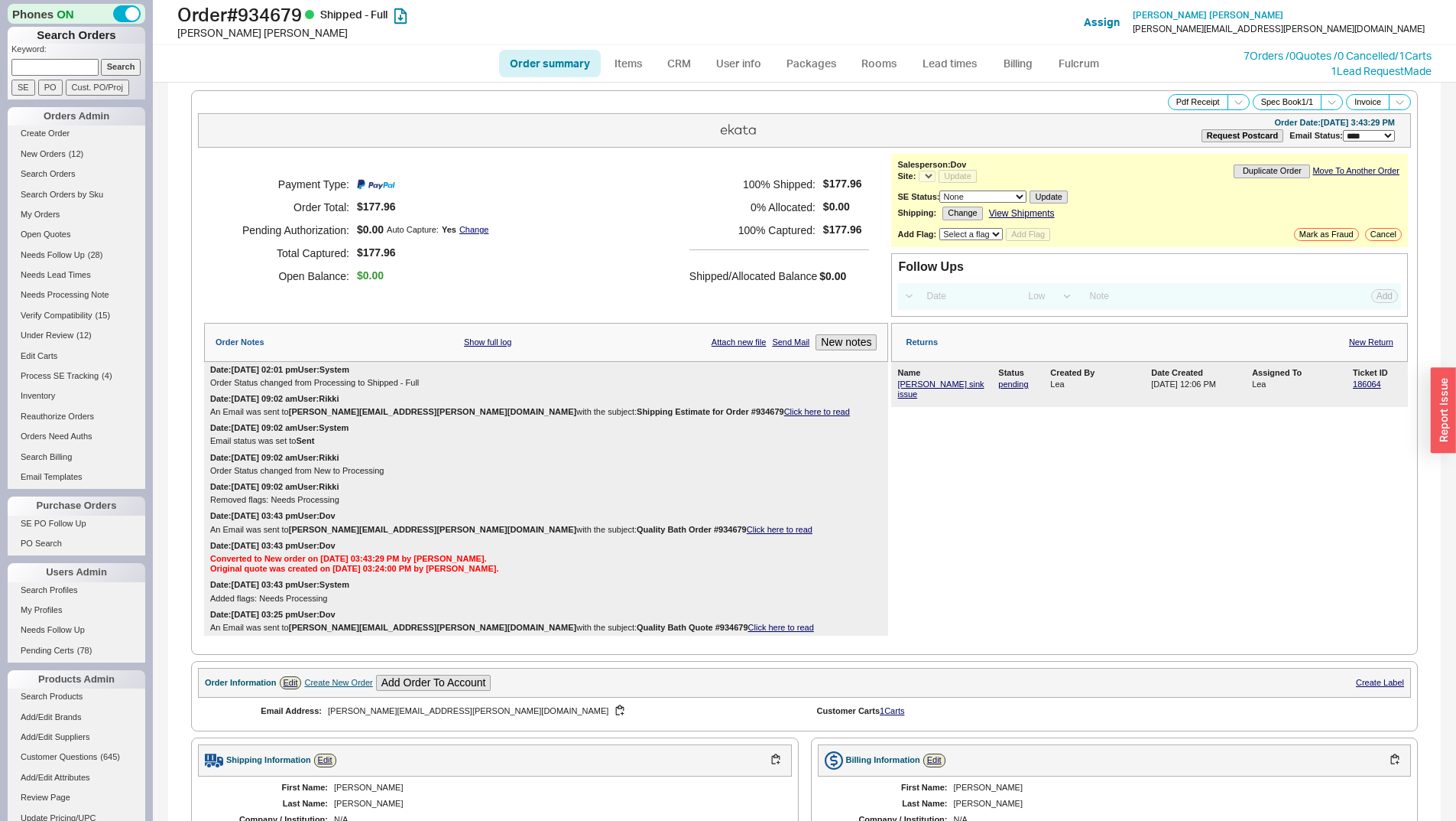
select select "*"
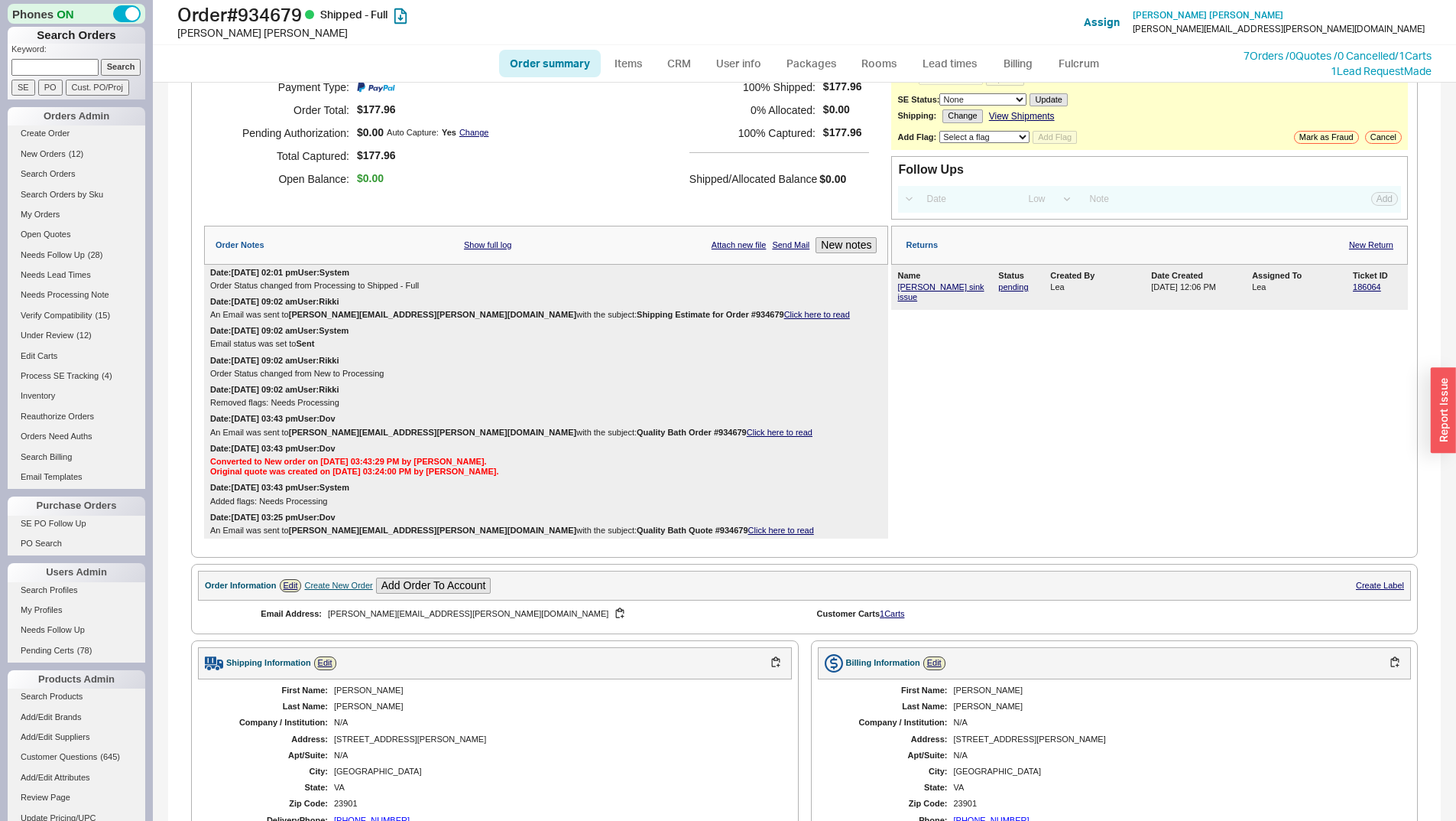
scroll to position [493, 0]
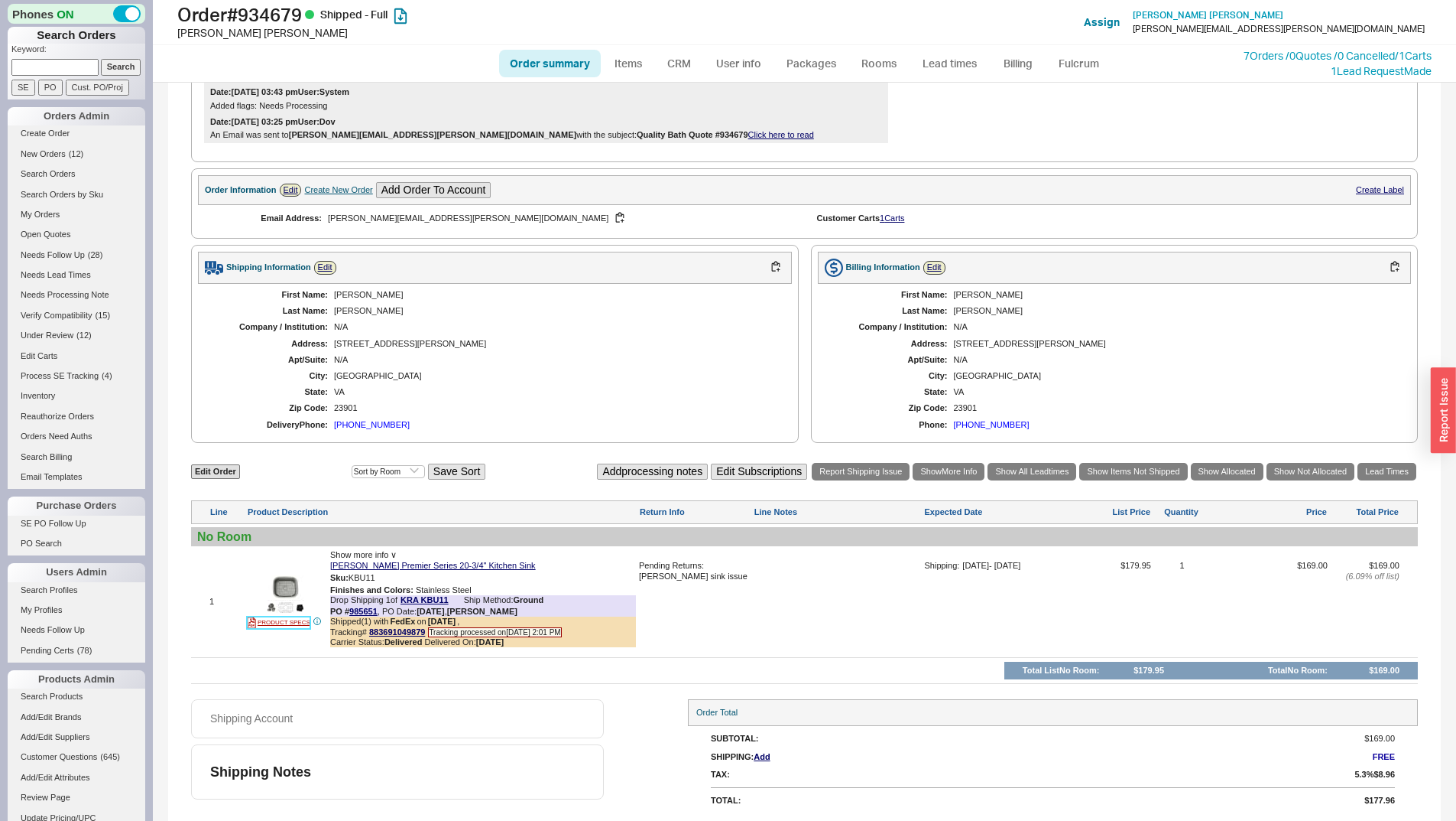
click at [293, 626] on link "PRODUCT SPECS" at bounding box center [279, 623] width 63 height 12
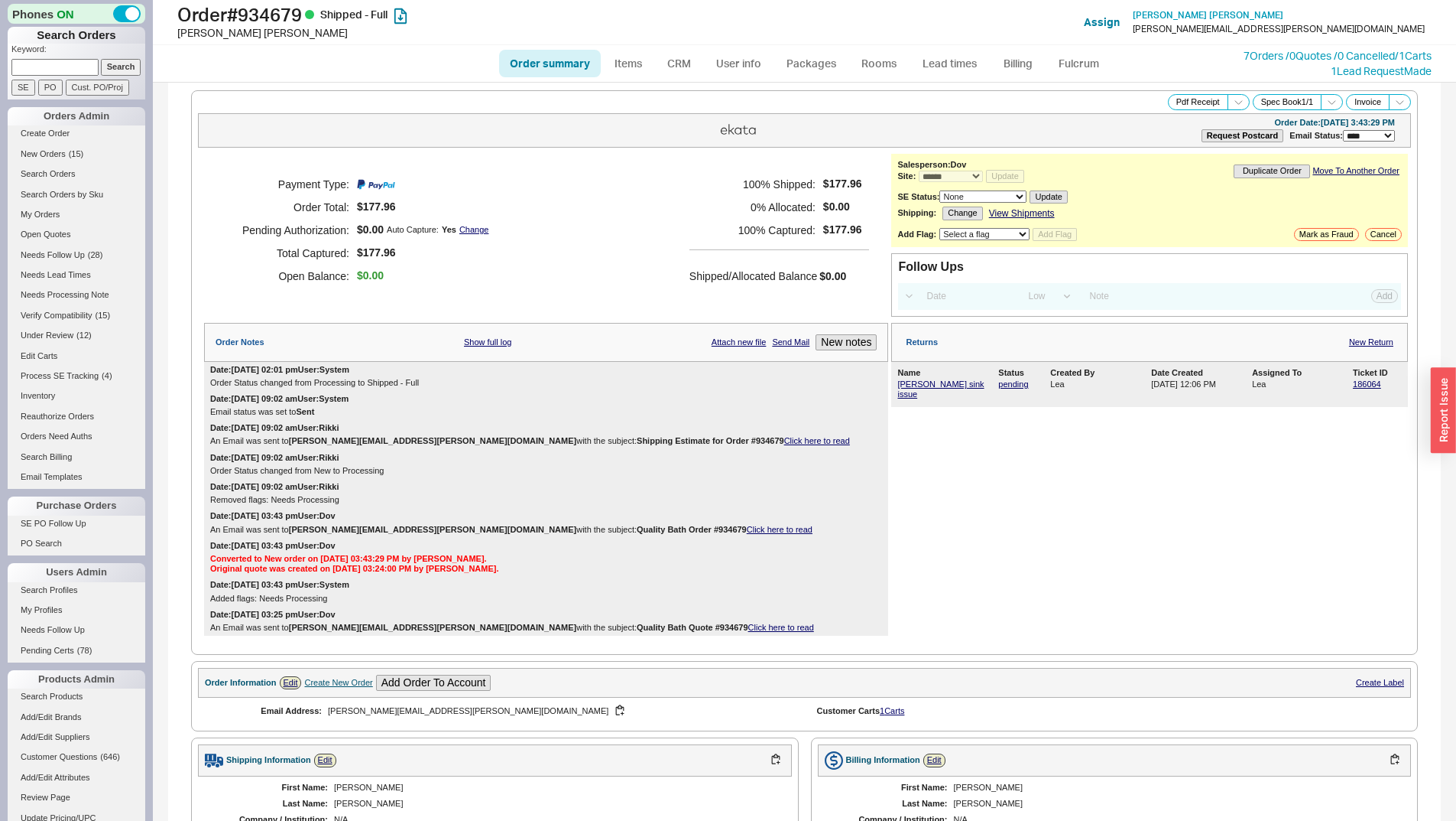
select select "*"
select select "LOW"
select select "3"
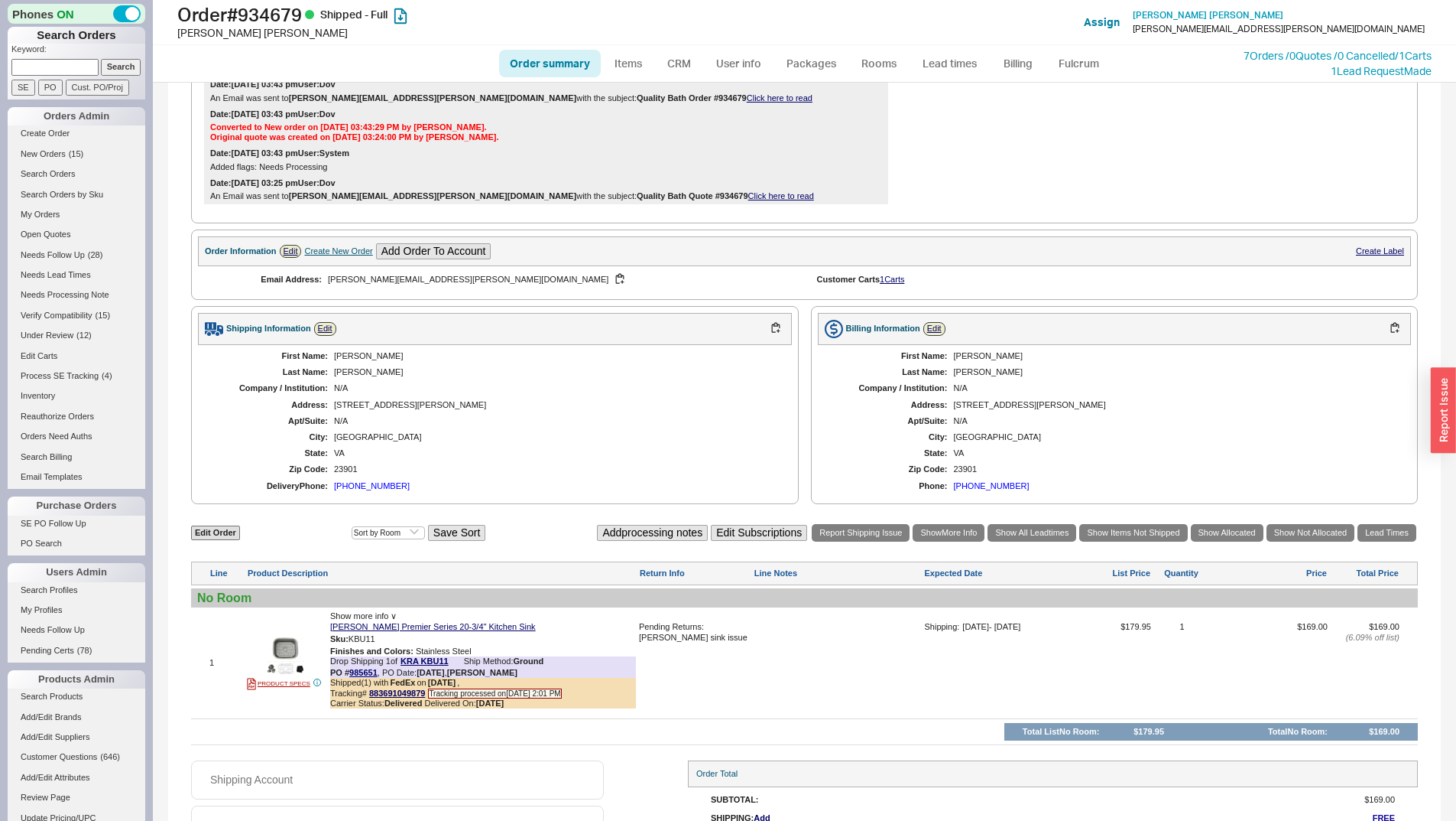
scroll to position [493, 0]
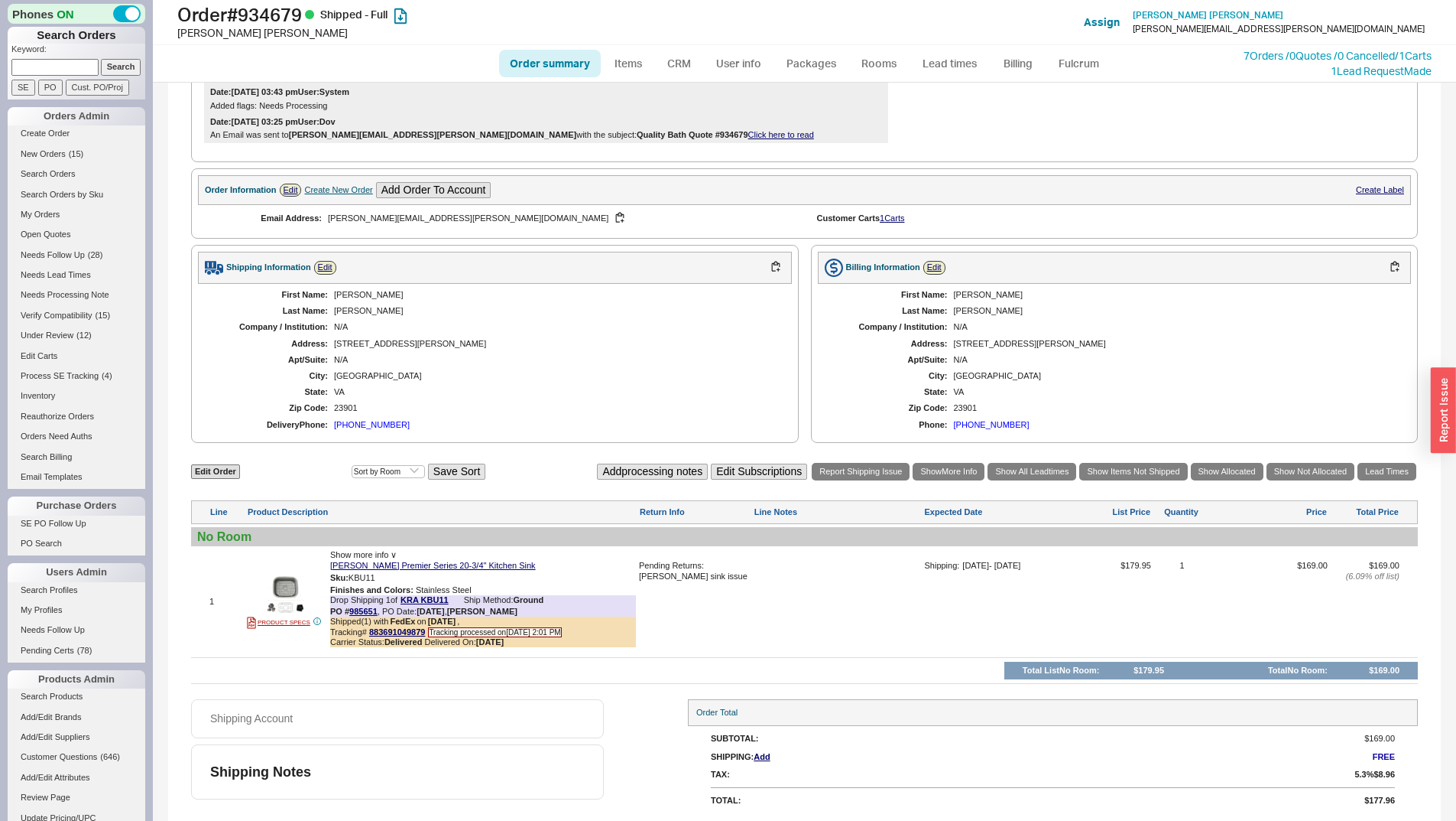
click at [669, 462] on div "Edit Order Select an option Sort by Brand Sort by Room Save Sort Add processing…" at bounding box center [804, 471] width 1227 height 21
click at [672, 374] on div "[GEOGRAPHIC_DATA]" at bounding box center [555, 375] width 442 height 10
click at [297, 577] on img at bounding box center [286, 594] width 38 height 38
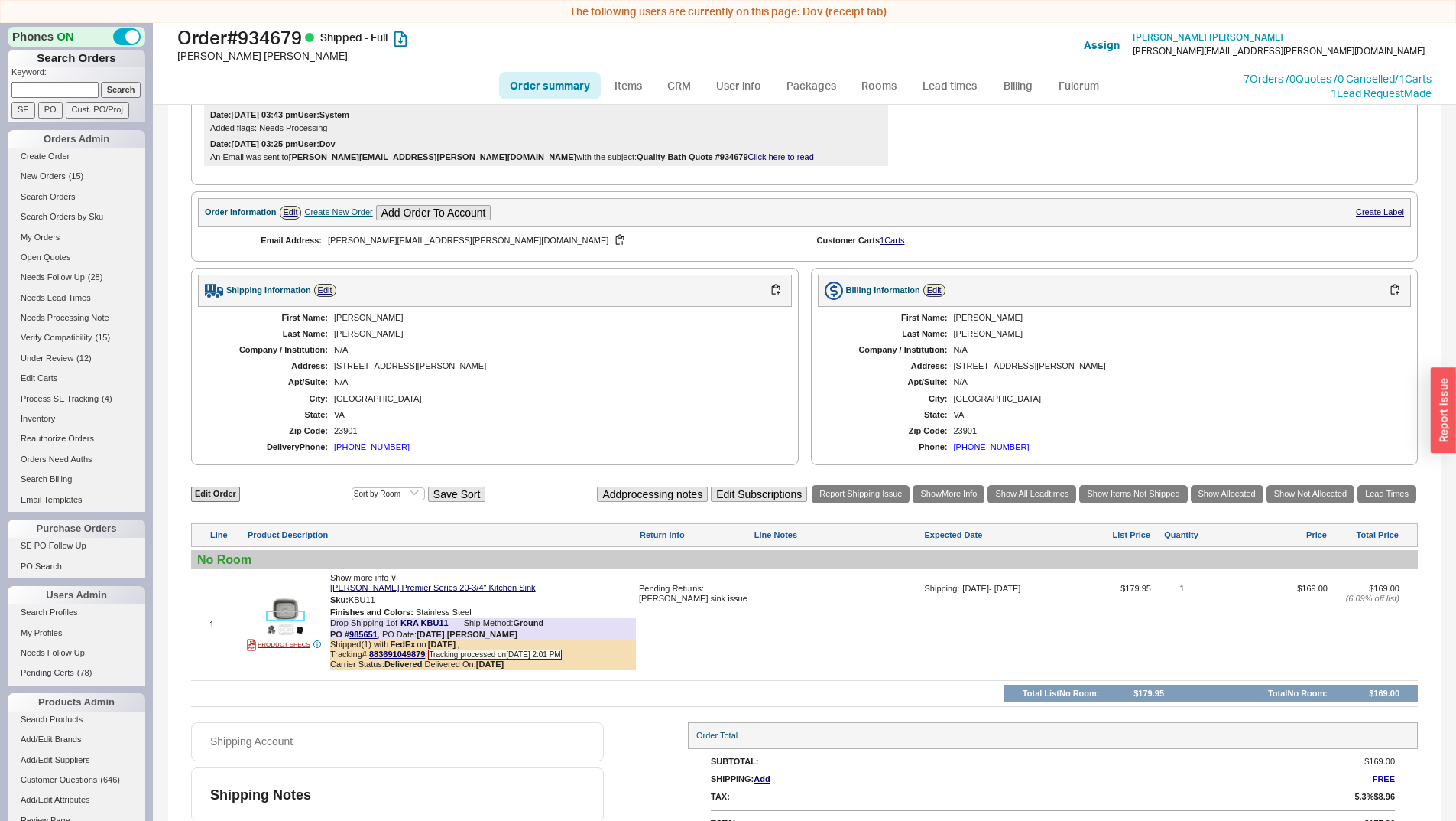
click at [286, 610] on img at bounding box center [286, 616] width 38 height 38
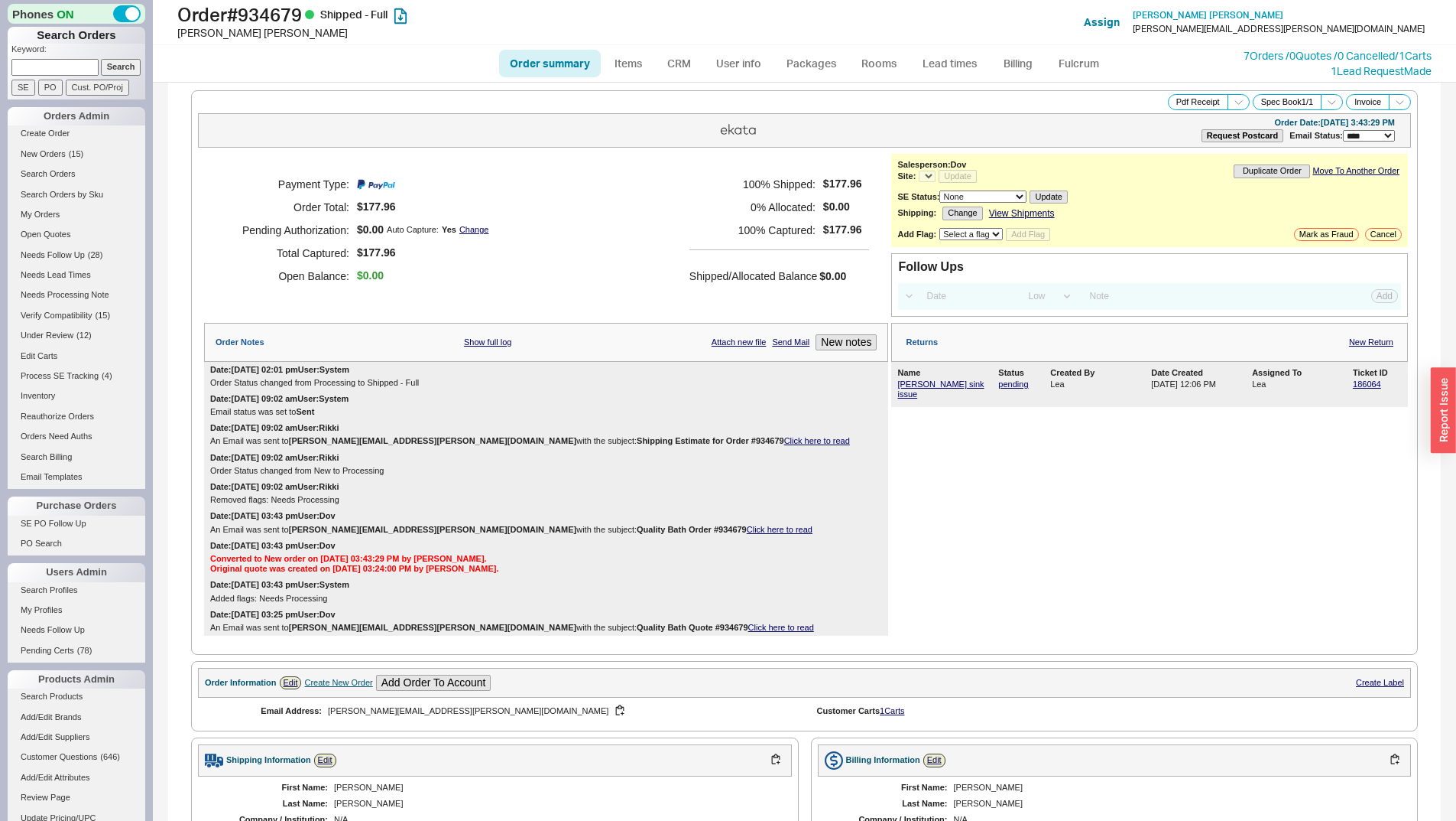
select select "LOW"
select select "3"
select select "*"
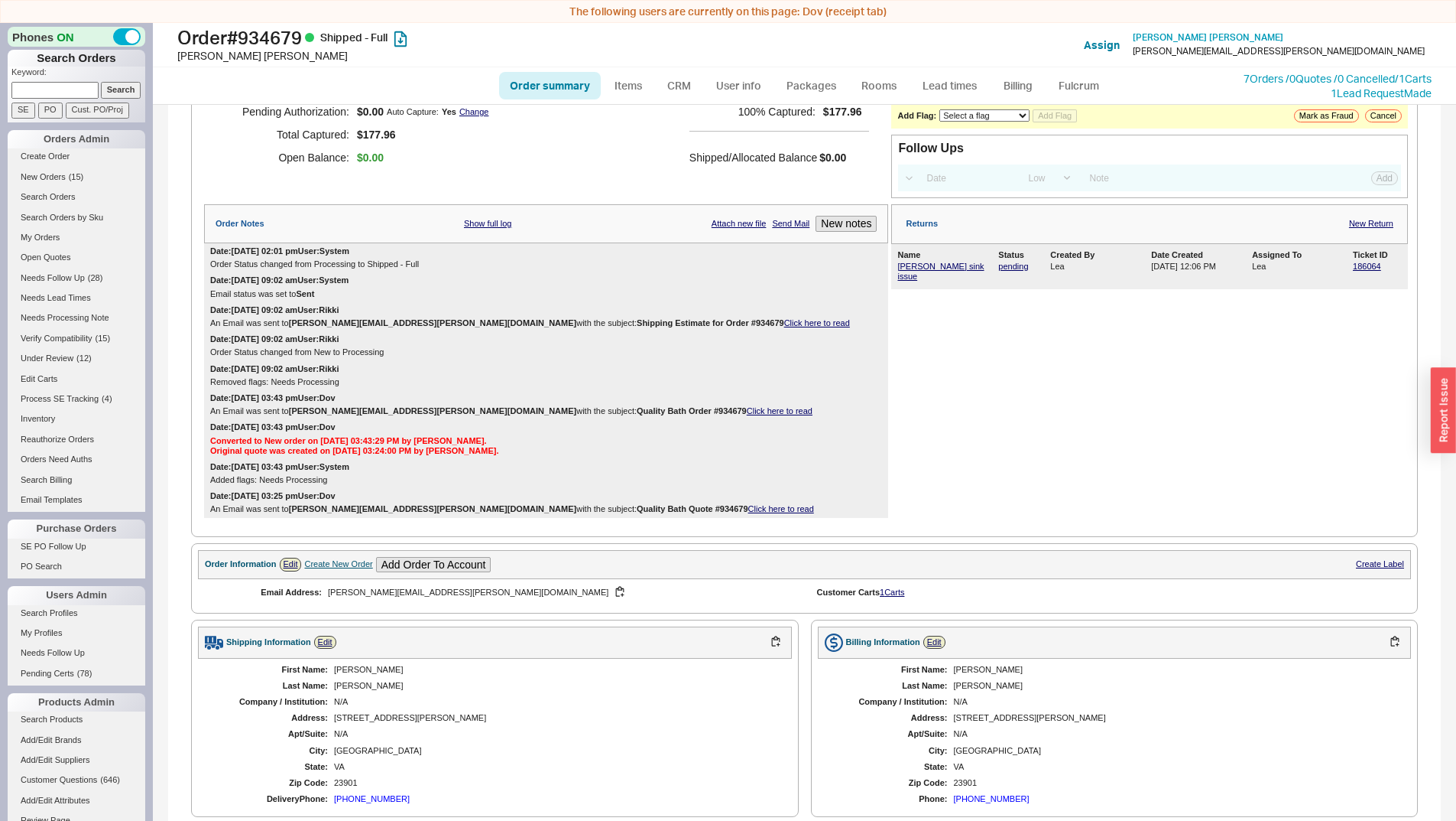
scroll to position [493, 0]
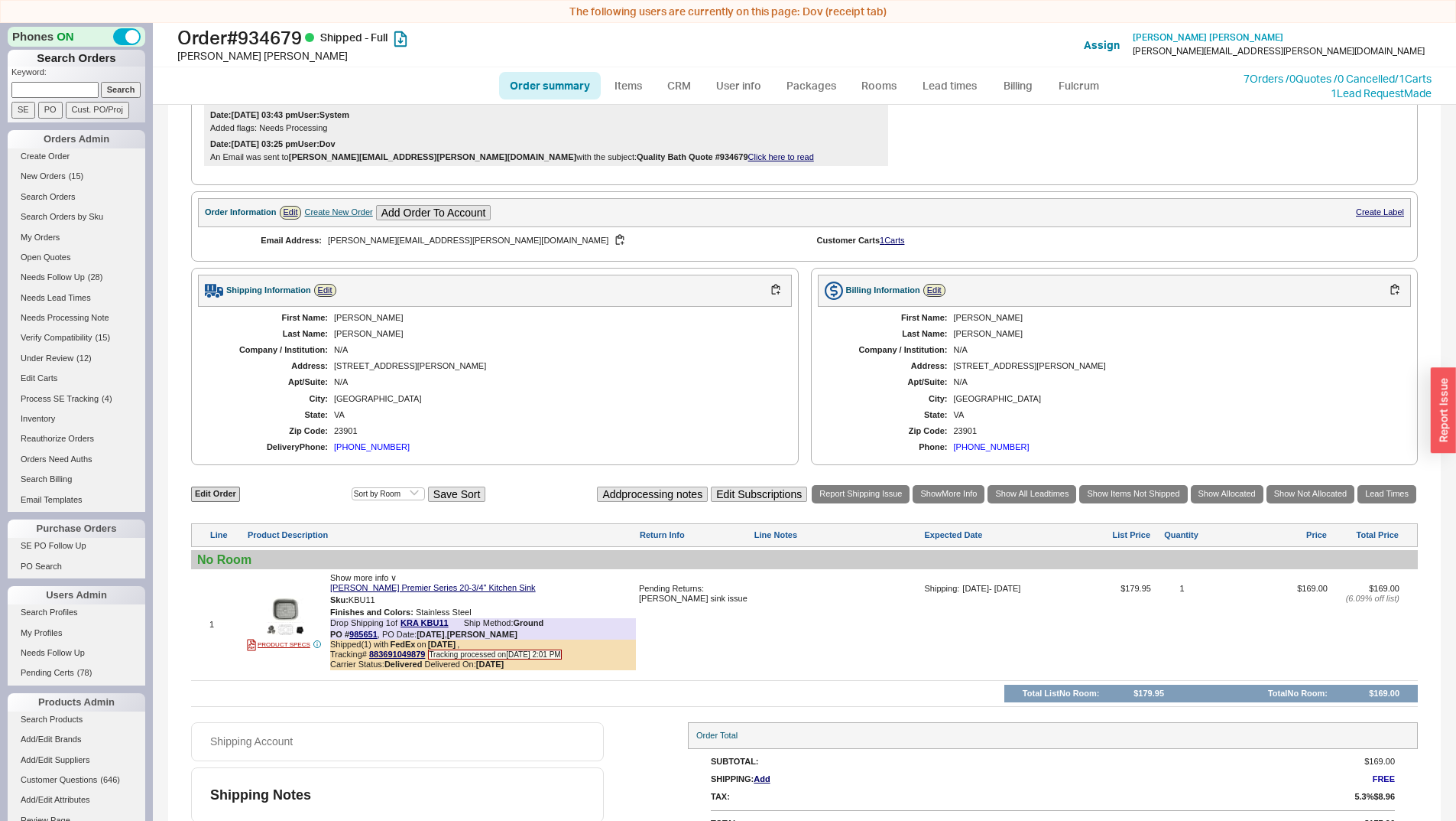
click at [343, 443] on div "[PHONE_NUMBER]" at bounding box center [372, 446] width 76 height 10
click at [1123, 219] on div "Order Information Edit Create New Order Add Order To Account Create Label" at bounding box center [804, 212] width 1214 height 30
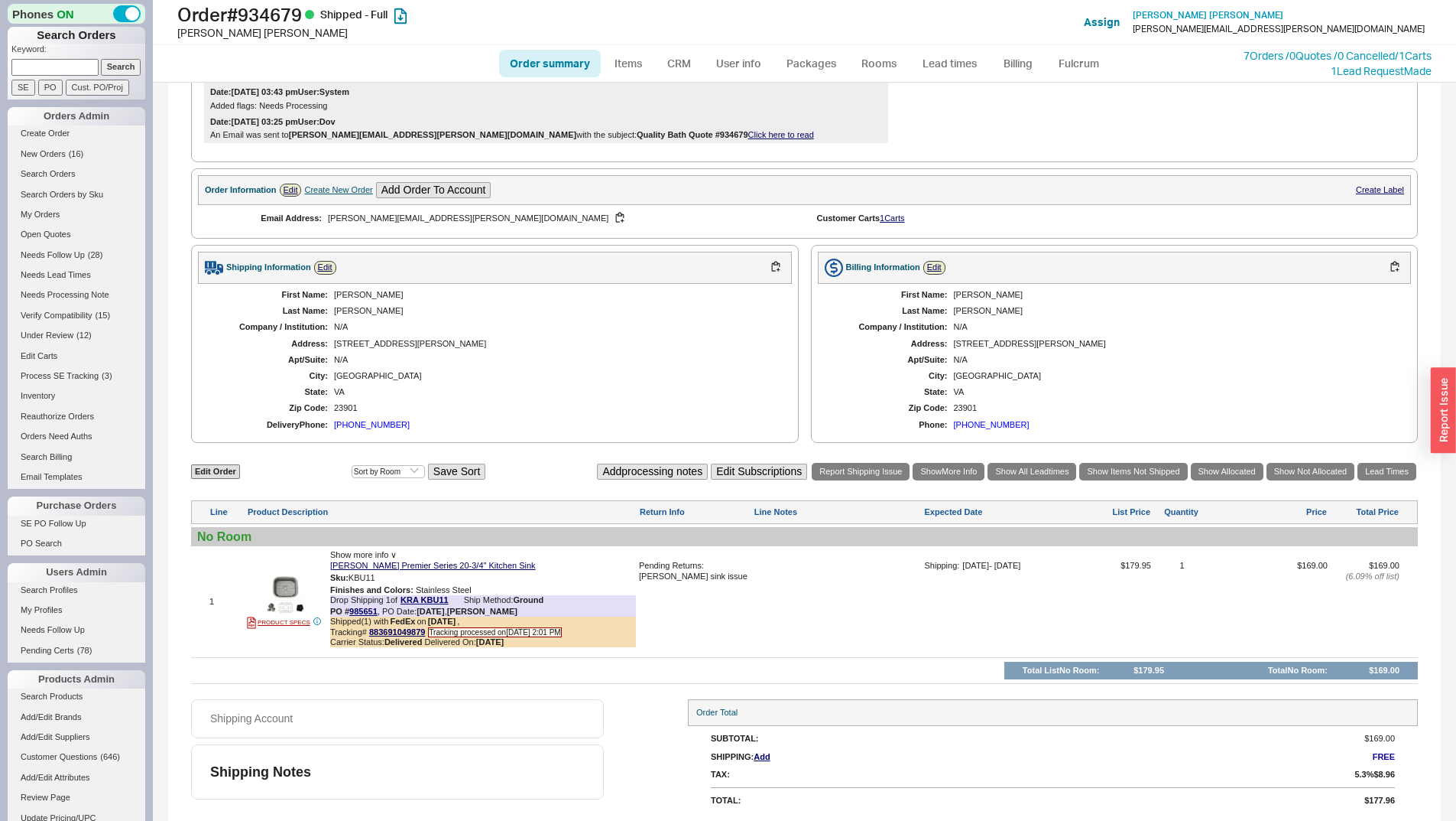
click at [686, 438] on div "Shipping Information Edit First Name: Joanne Lestourgeon Last Name: Doss Compan…" at bounding box center [495, 344] width 608 height 198
click at [274, 586] on img at bounding box center [286, 594] width 38 height 38
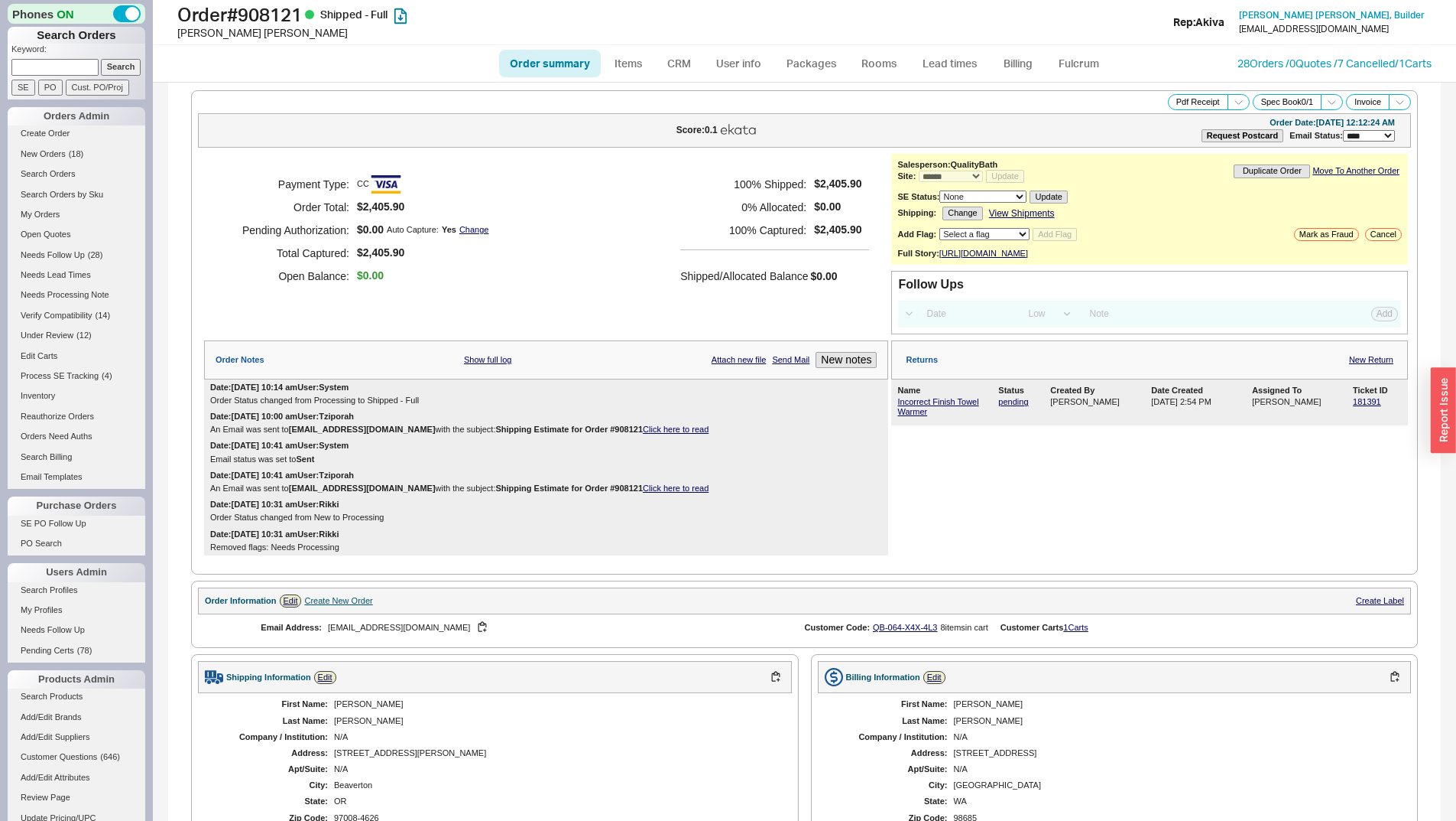
select select "*"
select select "LOW"
select select "3"
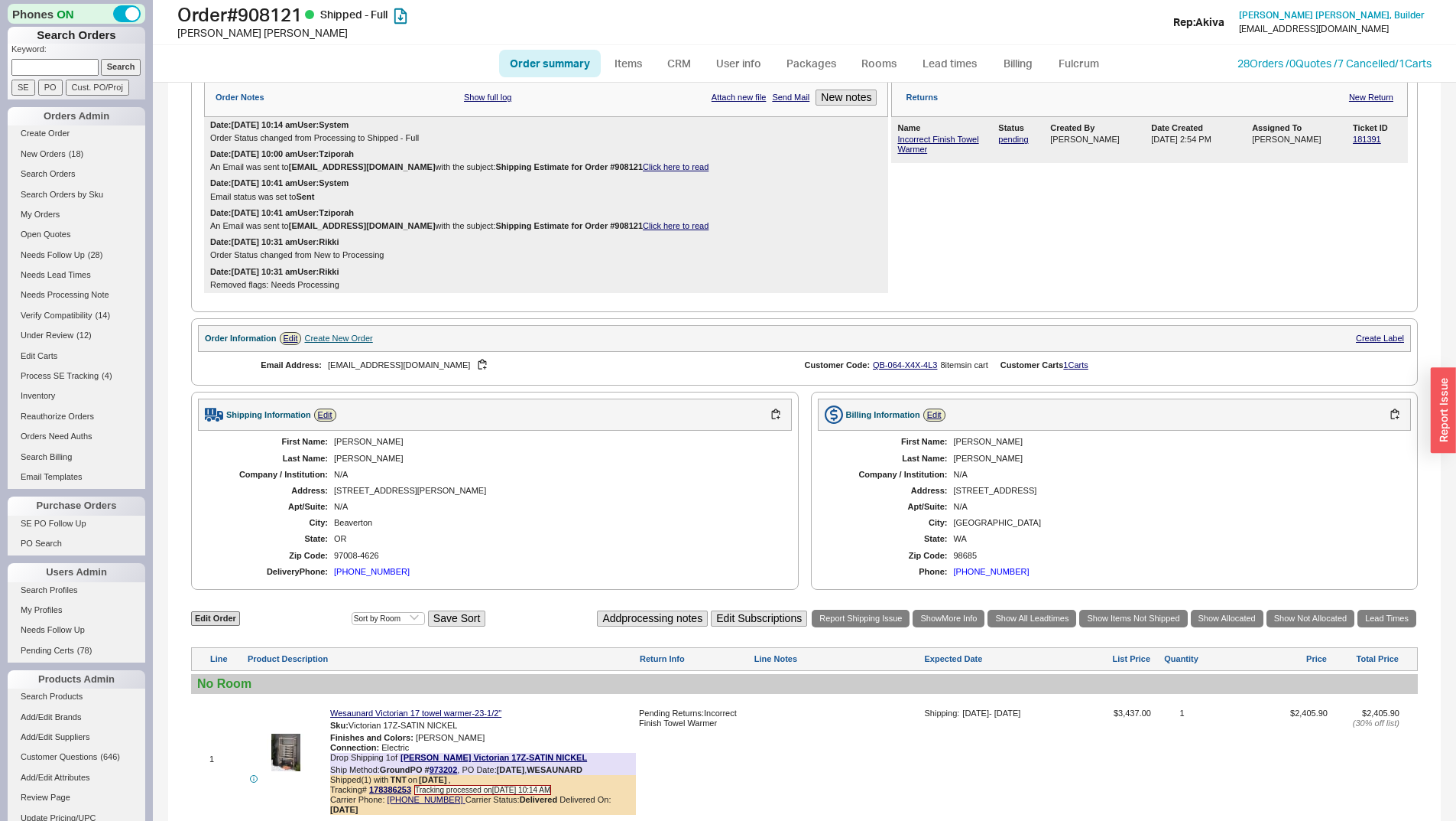
scroll to position [431, 0]
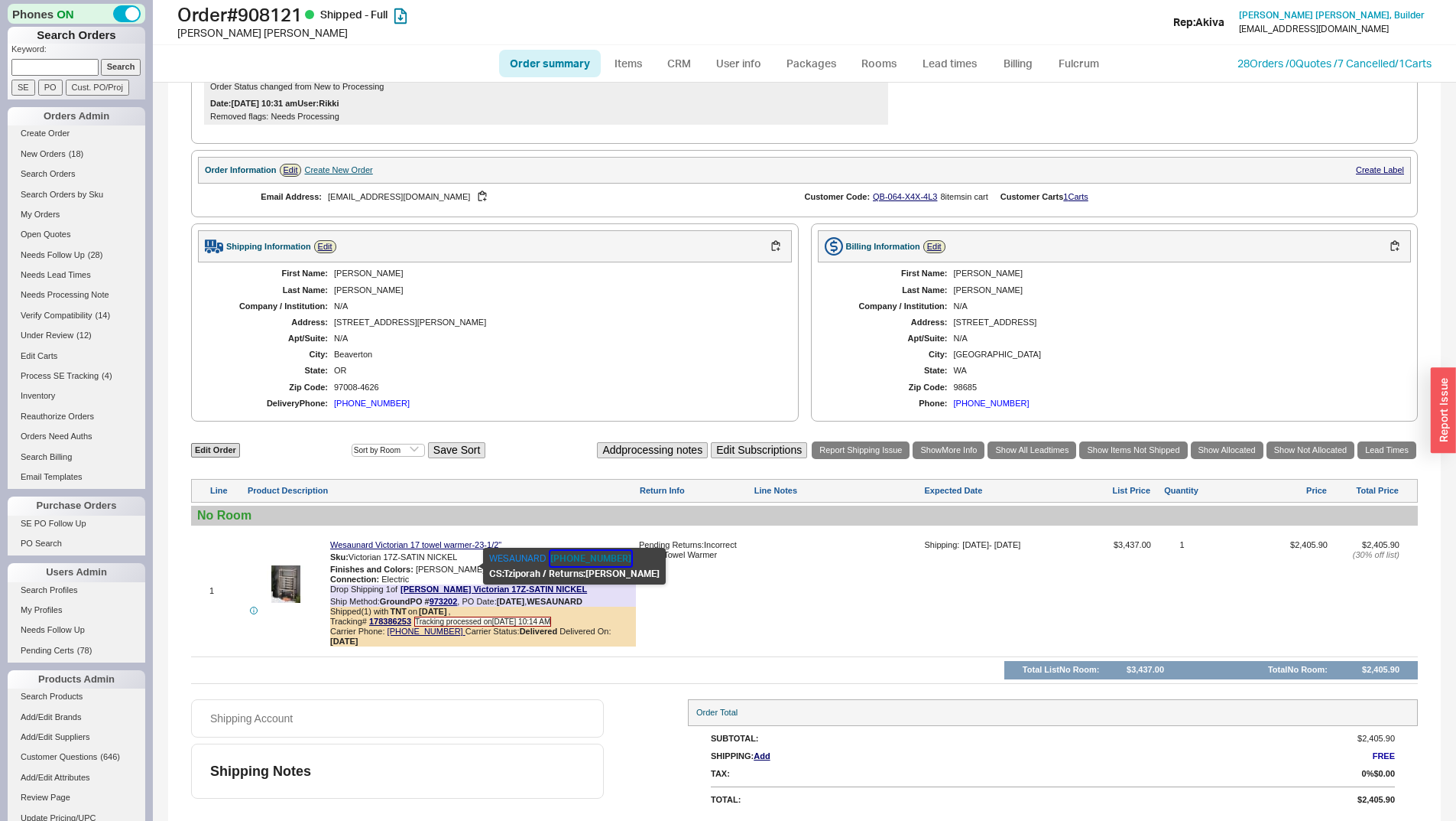
click at [563, 553] on button "540-845-3120" at bounding box center [591, 558] width 81 height 15
click at [267, 589] on img at bounding box center [286, 584] width 38 height 38
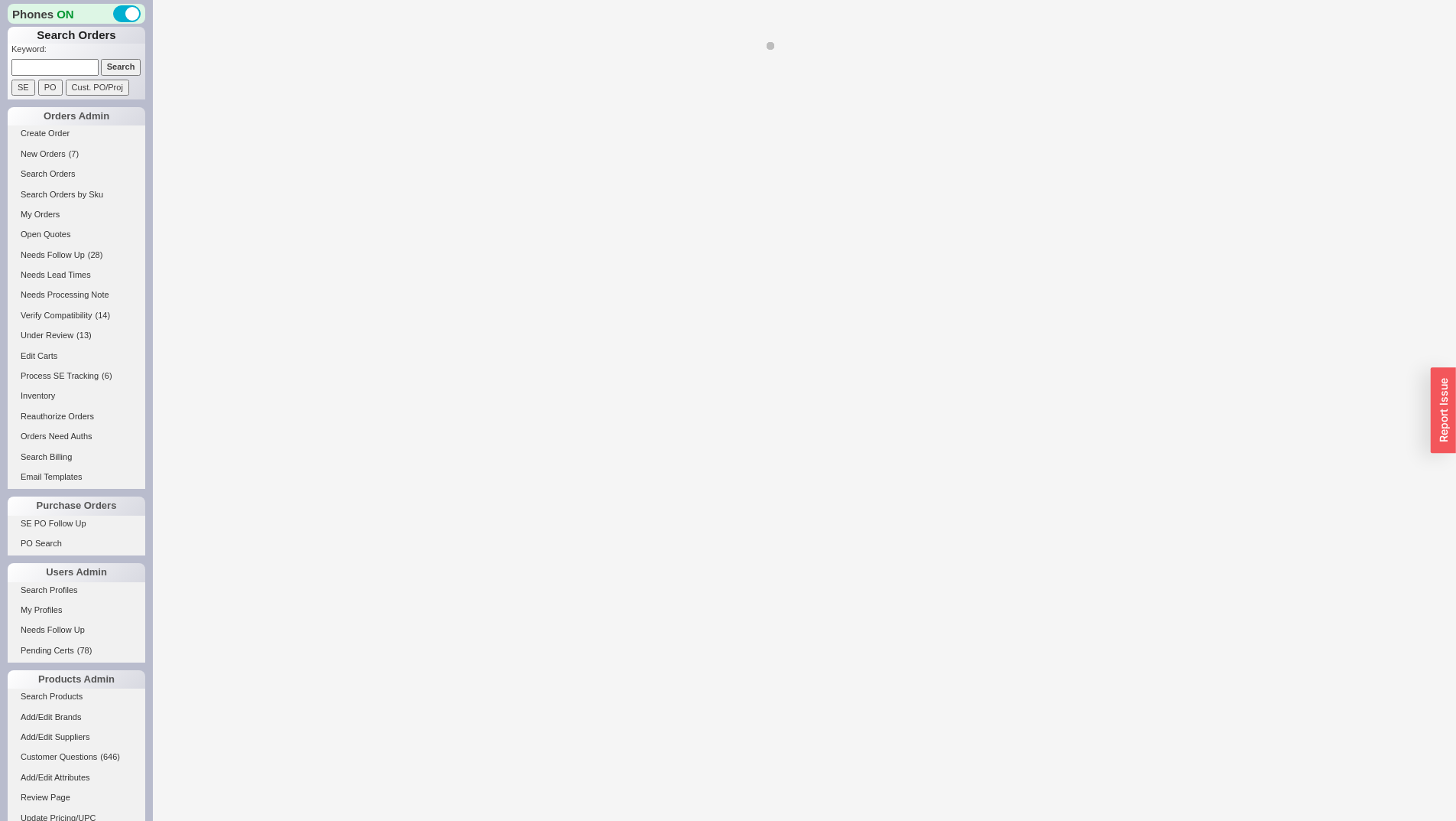
select select "LOW"
select select "3"
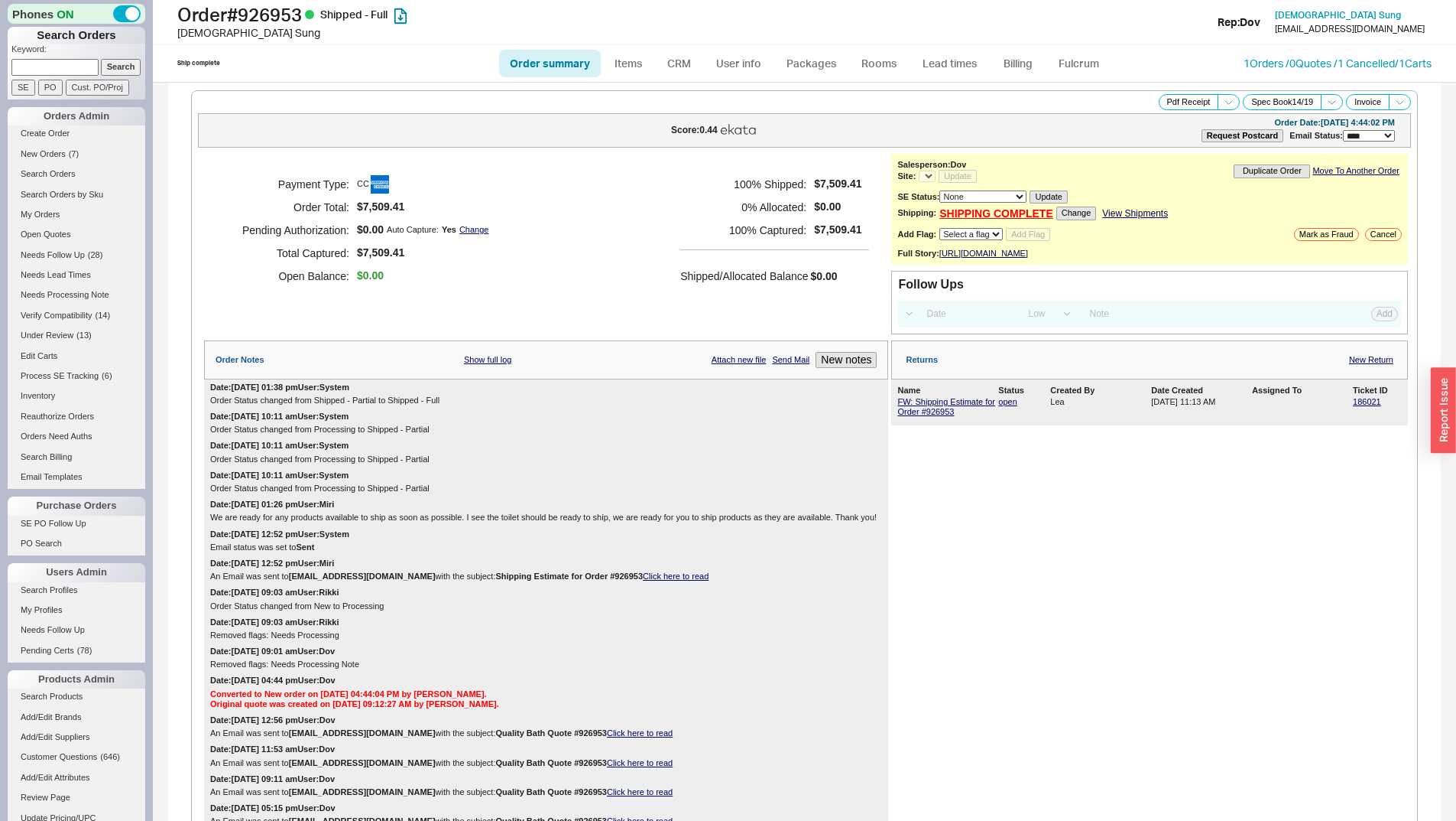
select select "*"
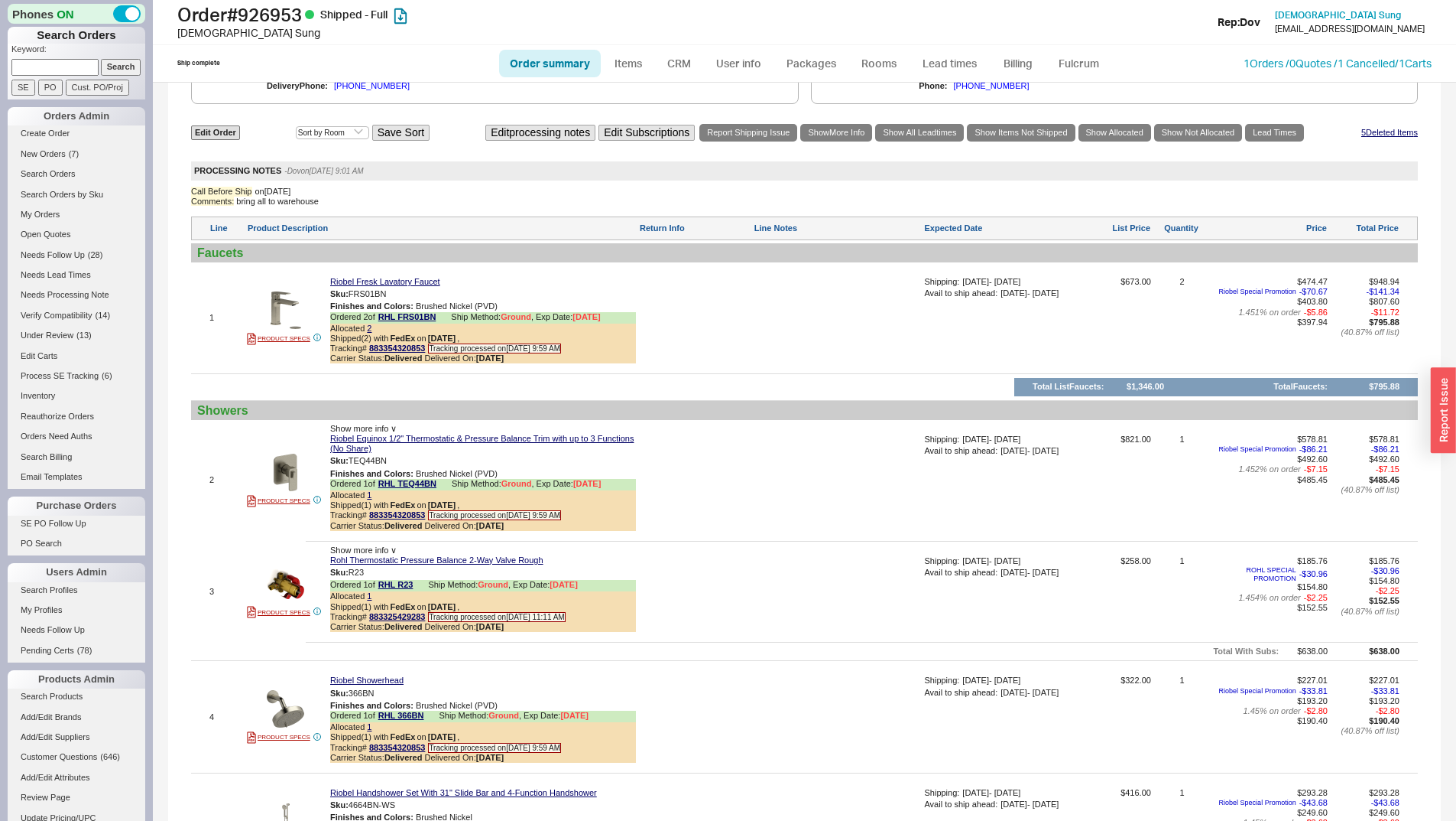
scroll to position [841, 0]
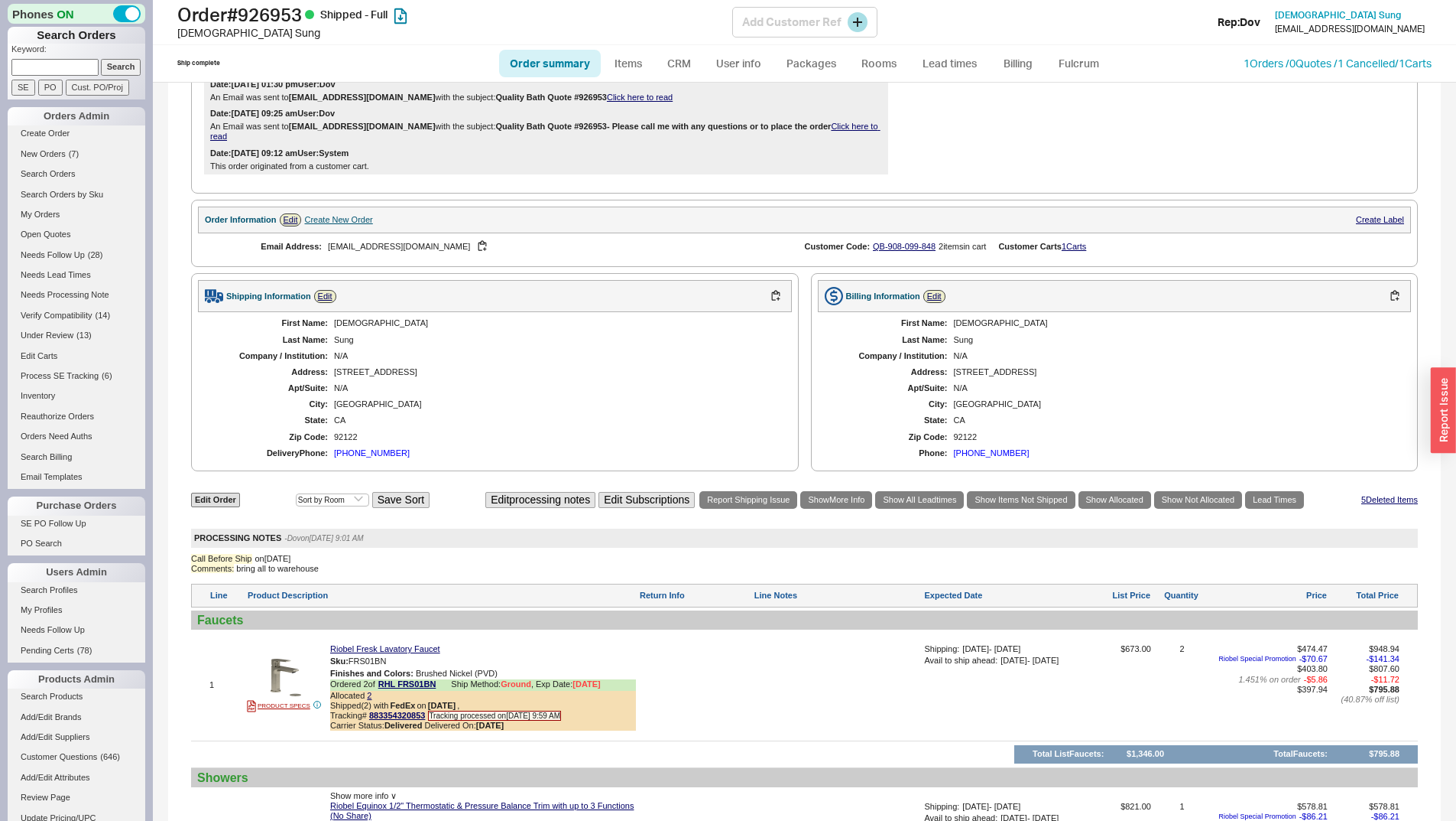
click at [294, 21] on h1 "Order # 926953 Shipped - Full" at bounding box center [455, 15] width 555 height 22
copy h1 "926953"
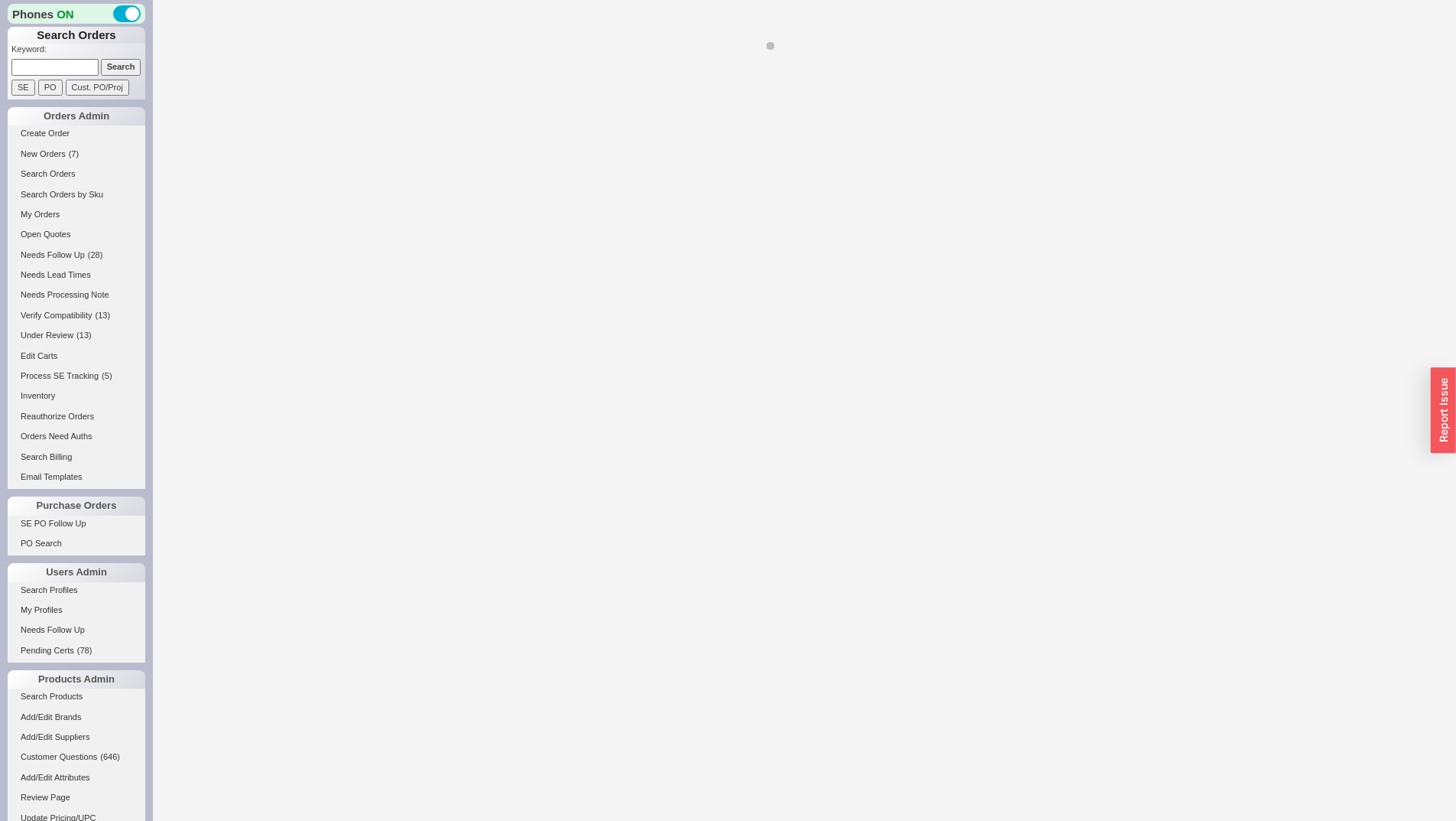
select select "*"
select select "LOW"
select select "3"
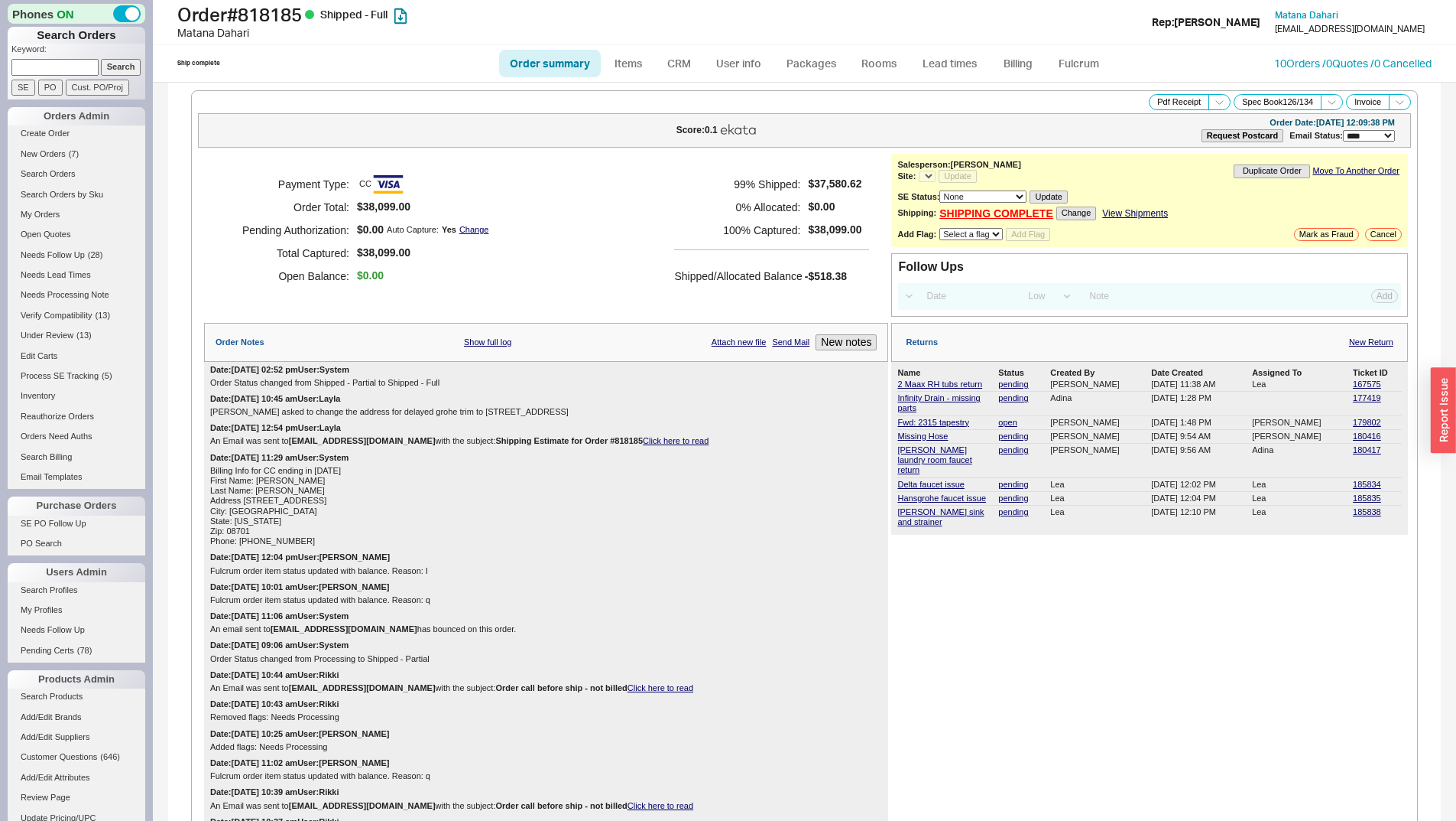
select select "*"
click at [1319, 66] on link "10 Orders / 0 Quotes / 0 Cancelled" at bounding box center [1353, 63] width 157 height 13
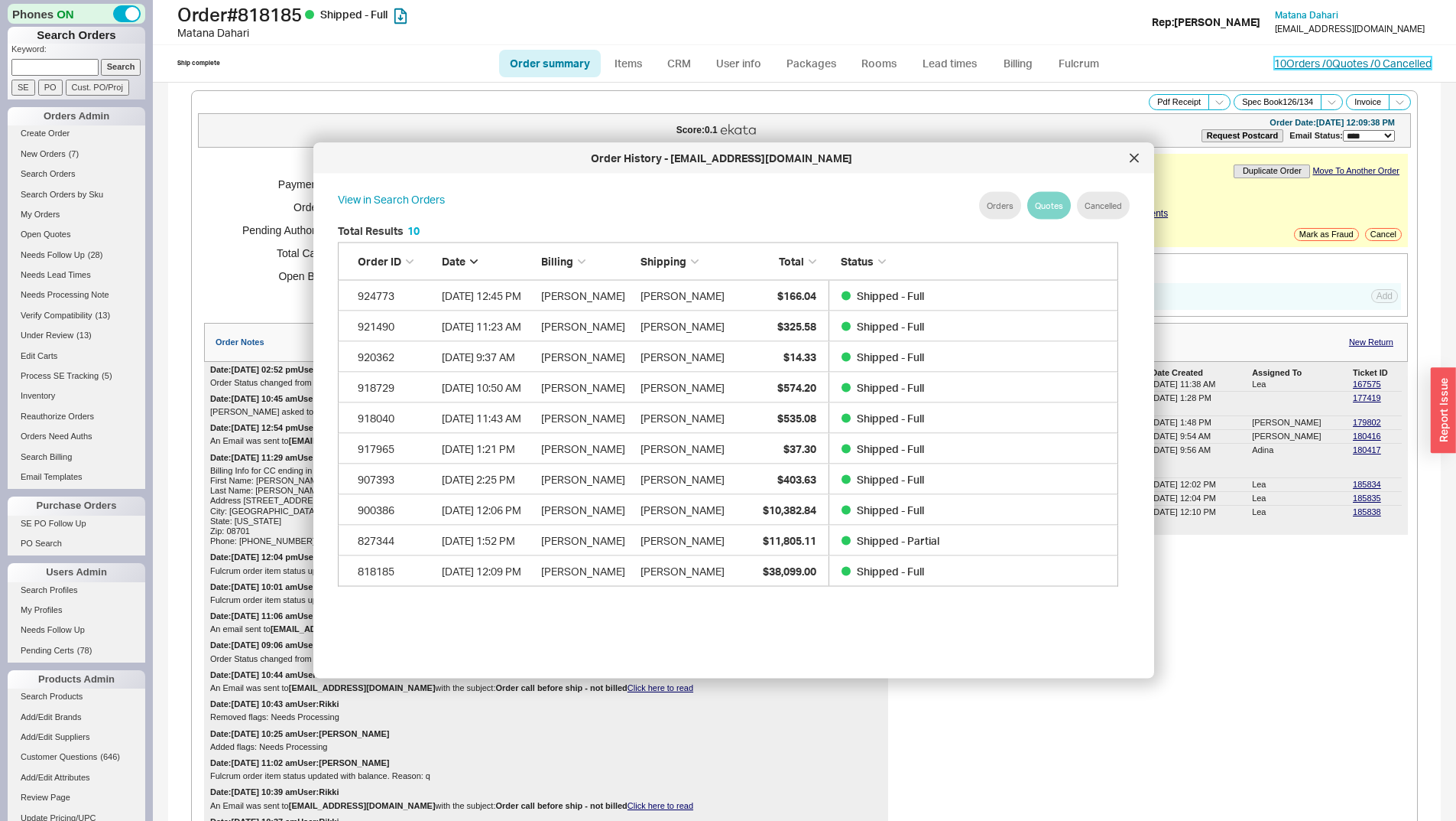
scroll to position [456, 794]
click at [737, 288] on link "924773 6/25/25 12:45 PM Matana Dahari Matana Dahari $166.04 Shipped - Full" at bounding box center [728, 296] width 780 height 31
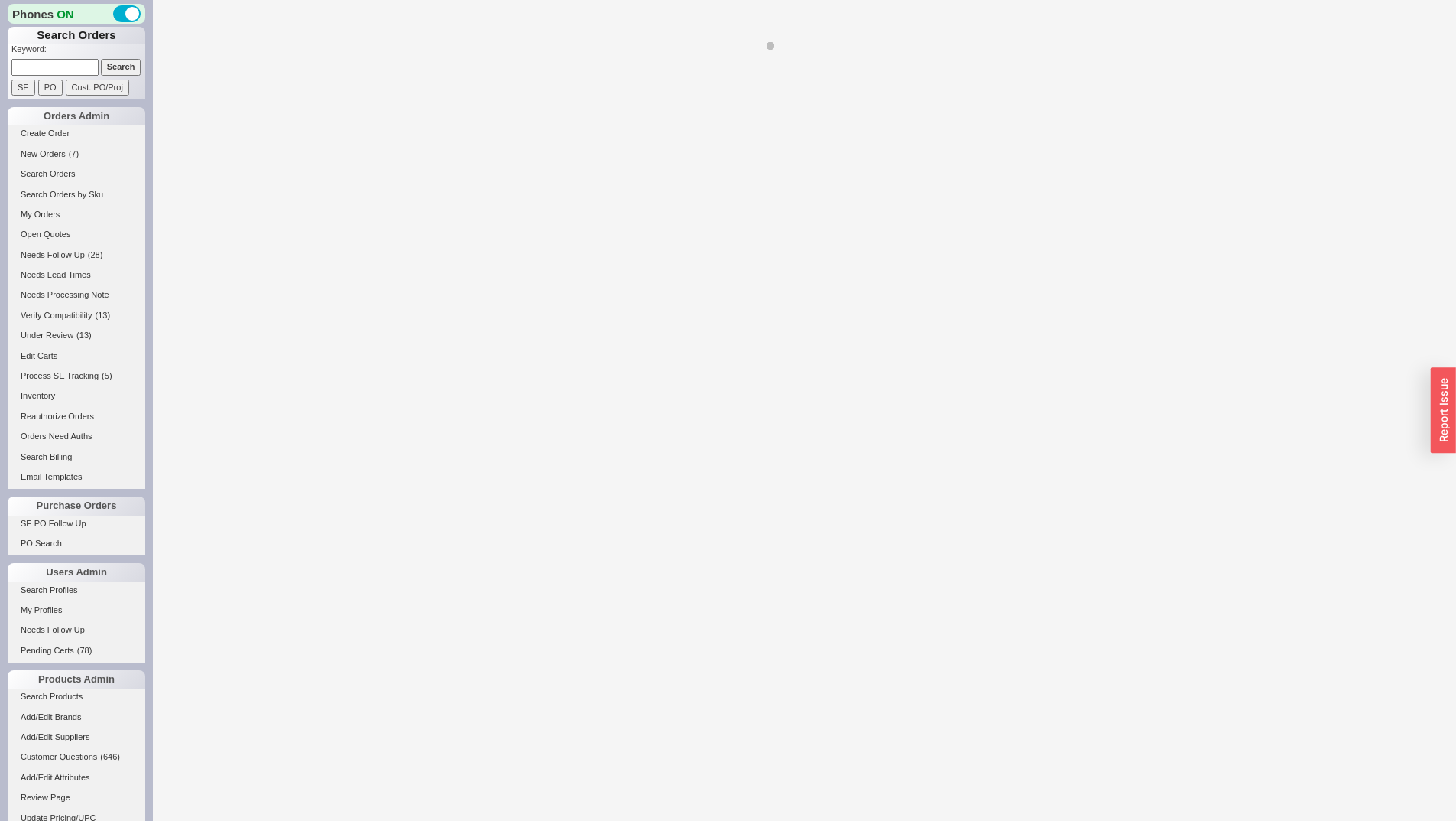
select select "*"
select select "LOW"
select select "3"
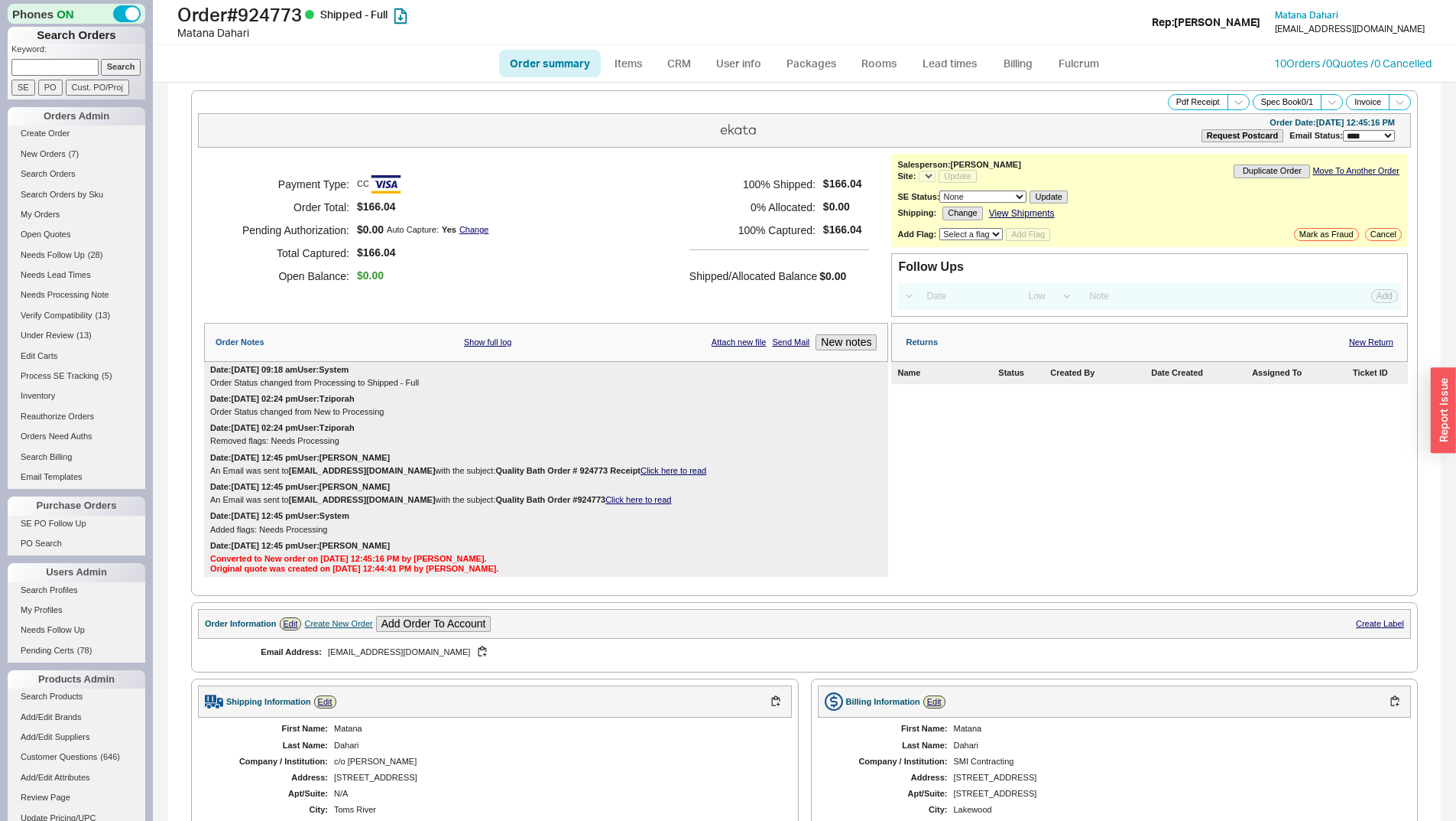
select select "*"
click at [1229, 94] on span "Pdf Receipt" at bounding box center [1209, 102] width 82 height 16
click at [1233, 103] on icon at bounding box center [1238, 102] width 12 height 12
click at [1394, 101] on icon at bounding box center [1400, 102] width 12 height 12
click at [1362, 97] on button "Invoice" at bounding box center [1368, 102] width 43 height 16
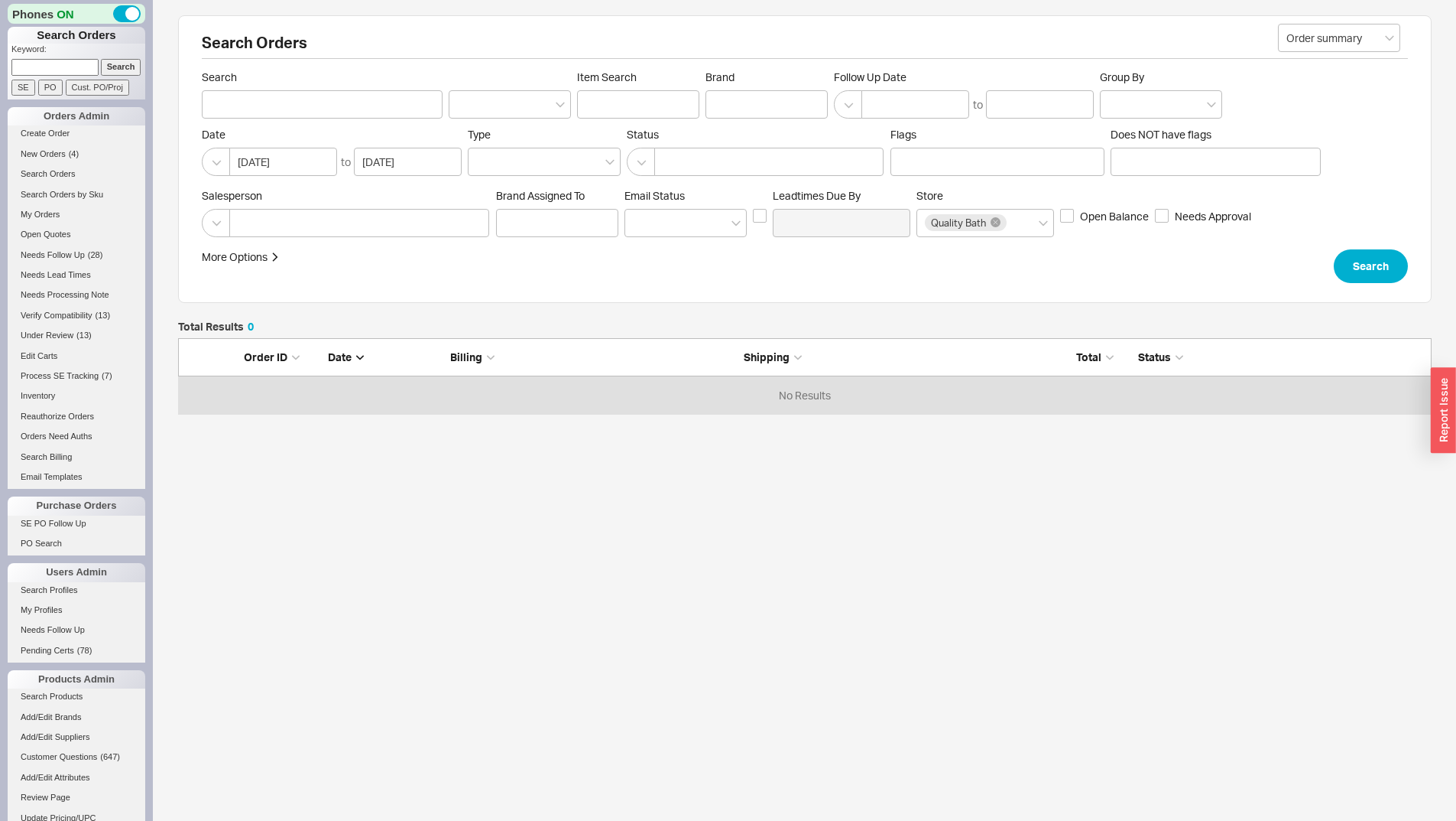
scroll to position [64, 1242]
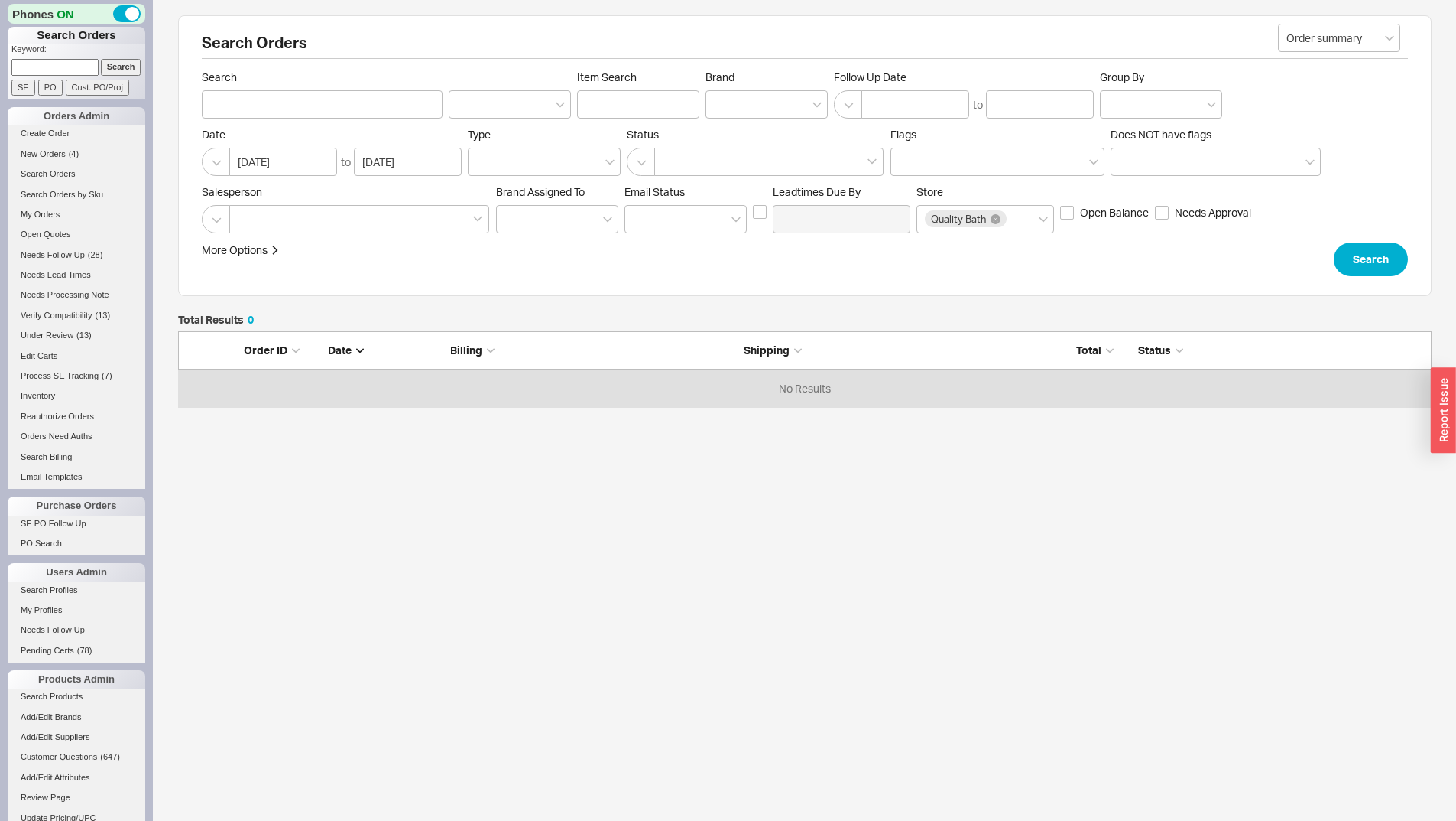
click at [74, 61] on input at bounding box center [55, 66] width 87 height 16
paste input "858652"
type input "858652"
click at [102, 61] on input "Search" at bounding box center [121, 66] width 40 height 16
type input "858652"
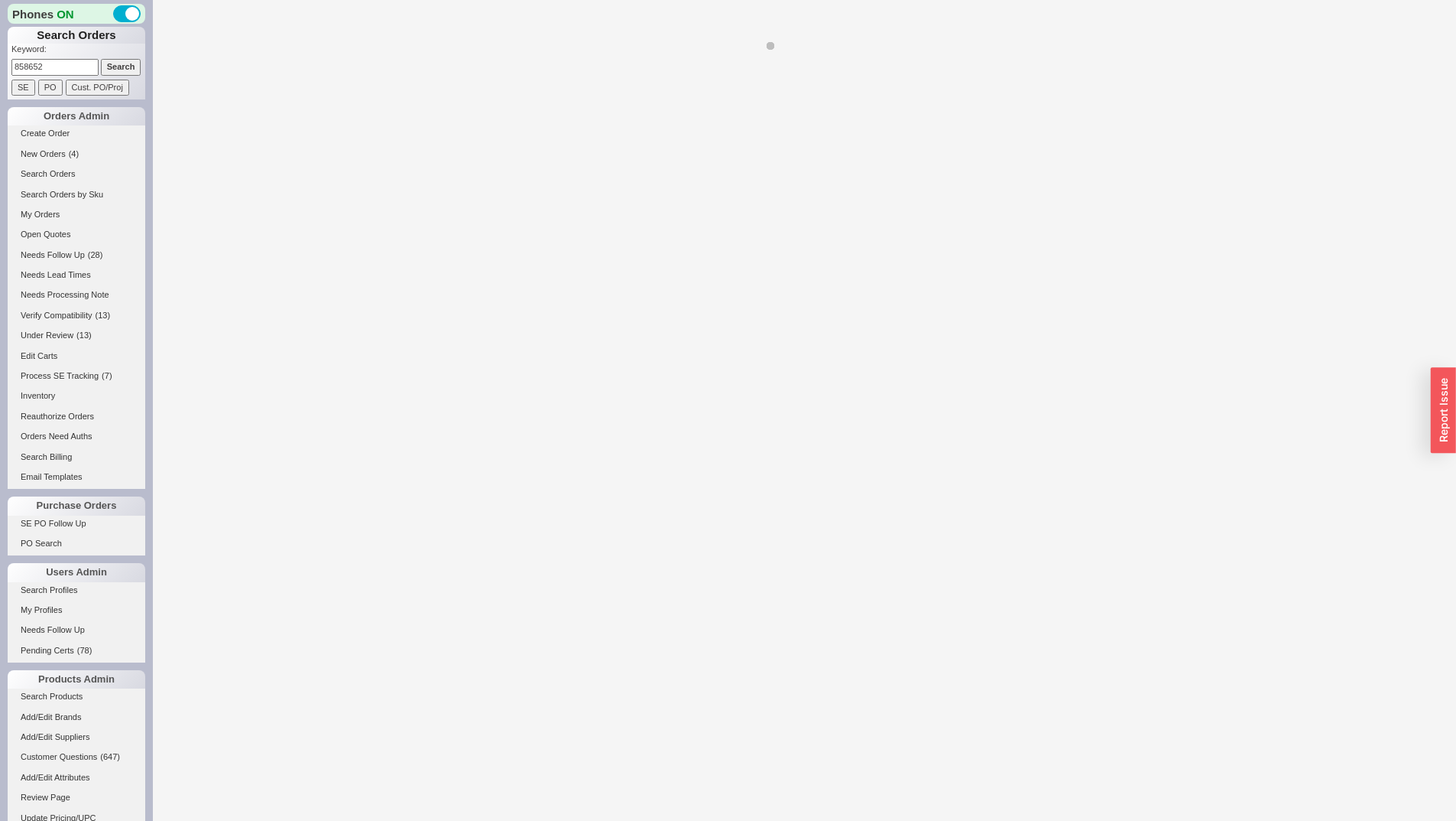
select select "LOW"
select select "3"
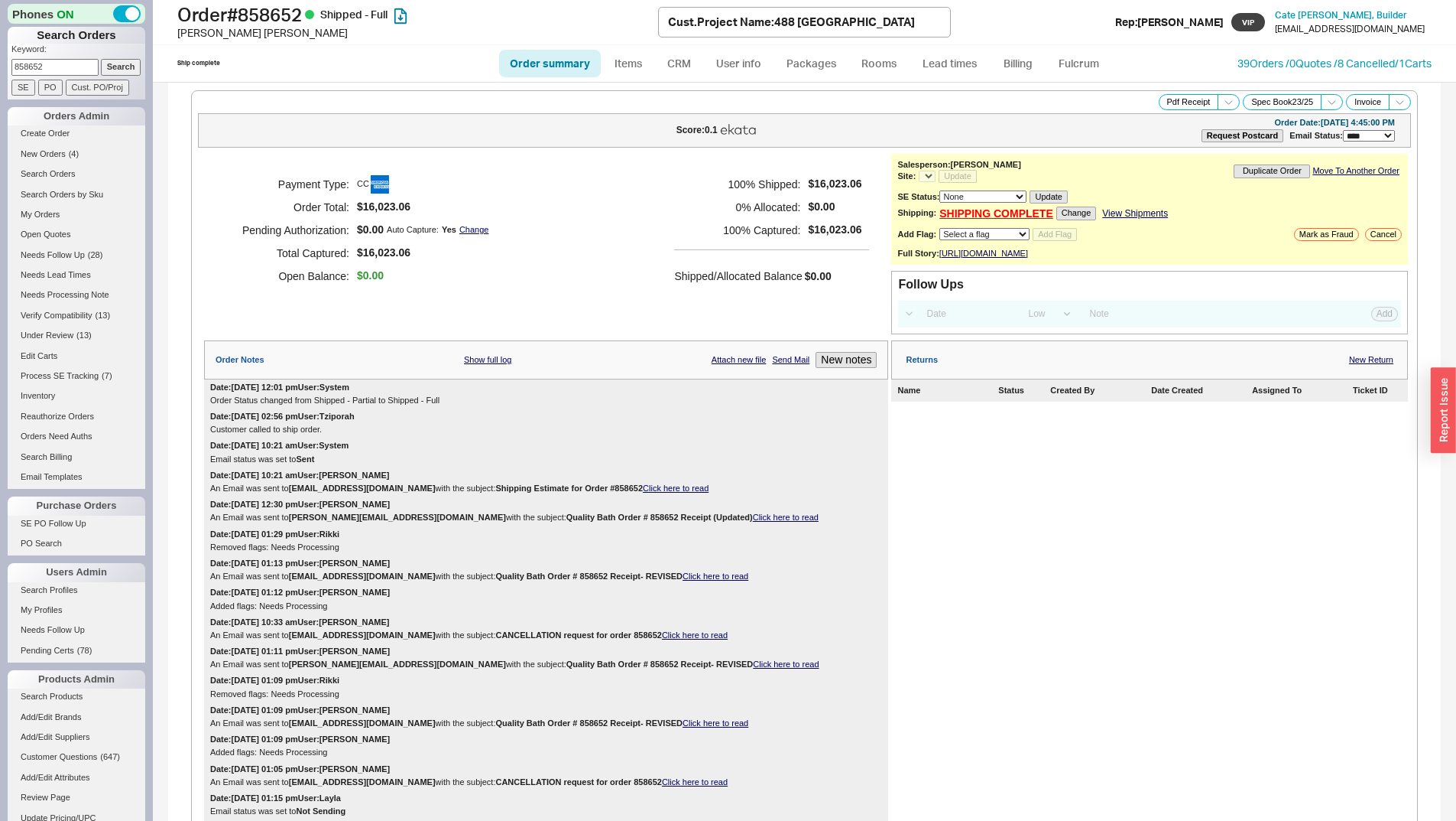
select select "*"
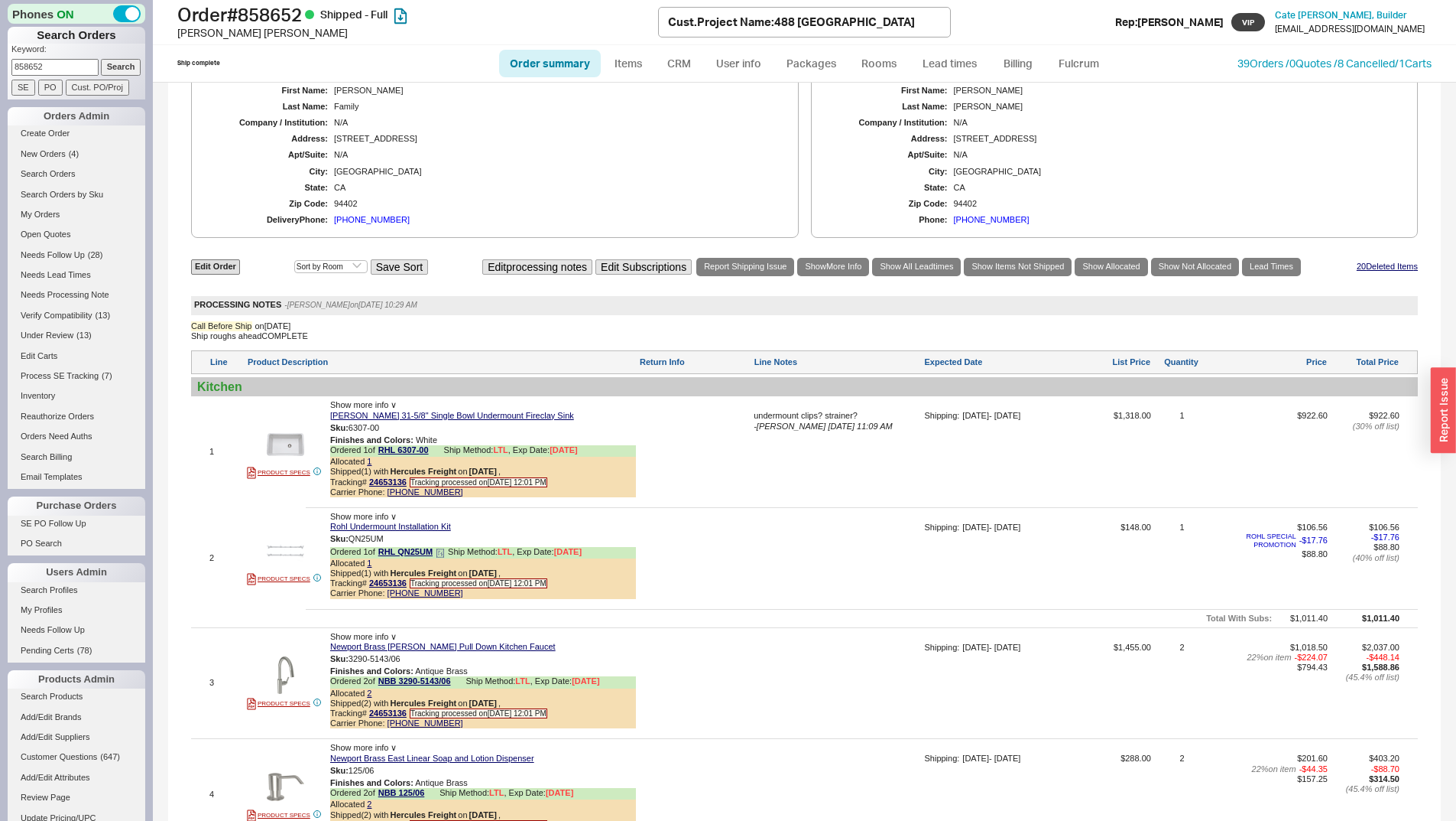
scroll to position [1070, 0]
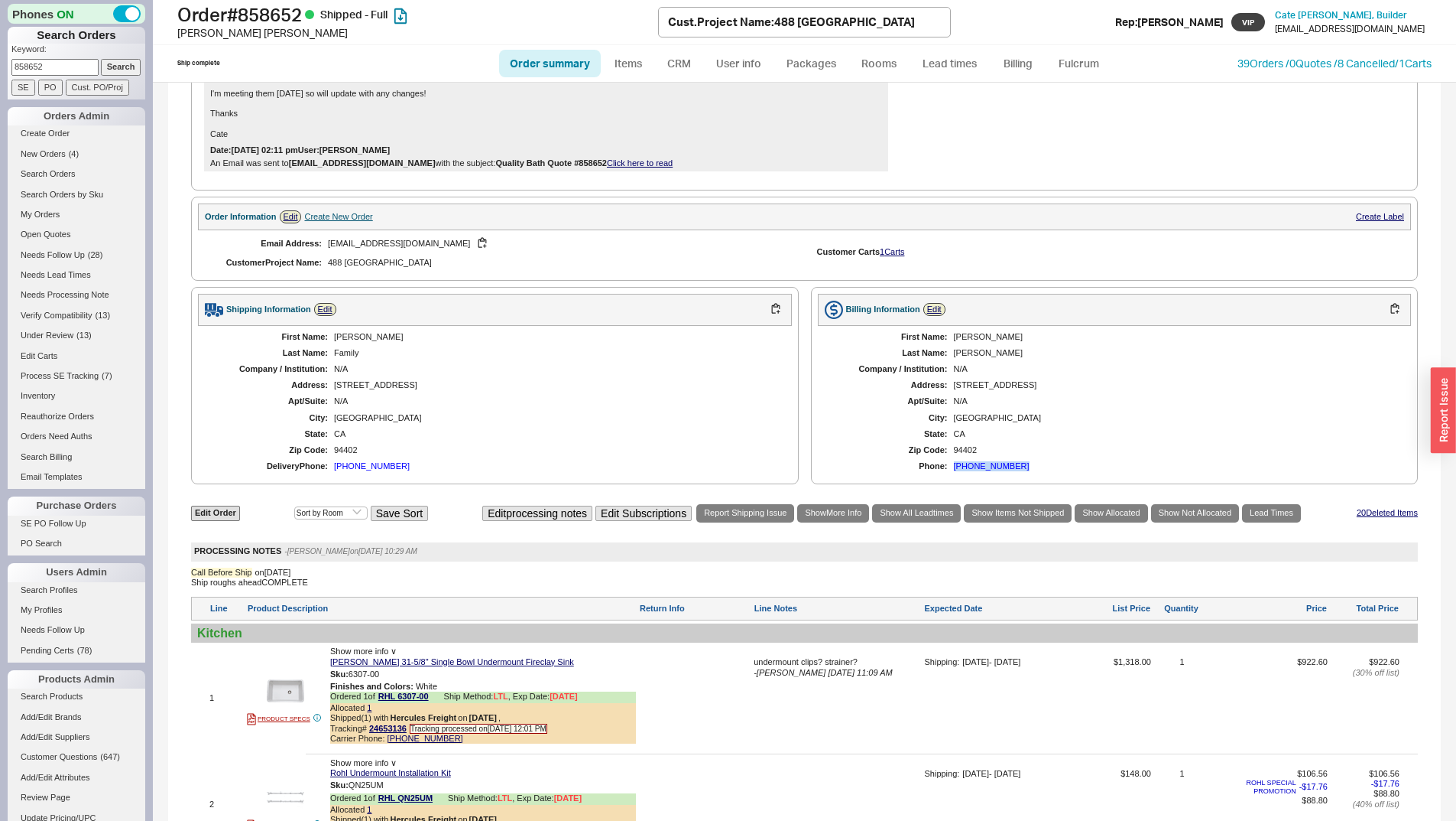
copy div "[PHONE_NUMBER]"
drag, startPoint x: 1036, startPoint y: 485, endPoint x: 948, endPoint y: 477, distance: 88.4
click at [948, 477] on div "First Name: [PERSON_NAME] Last Name: [PERSON_NAME] Company / Institution: N/A A…" at bounding box center [1115, 402] width 594 height 152
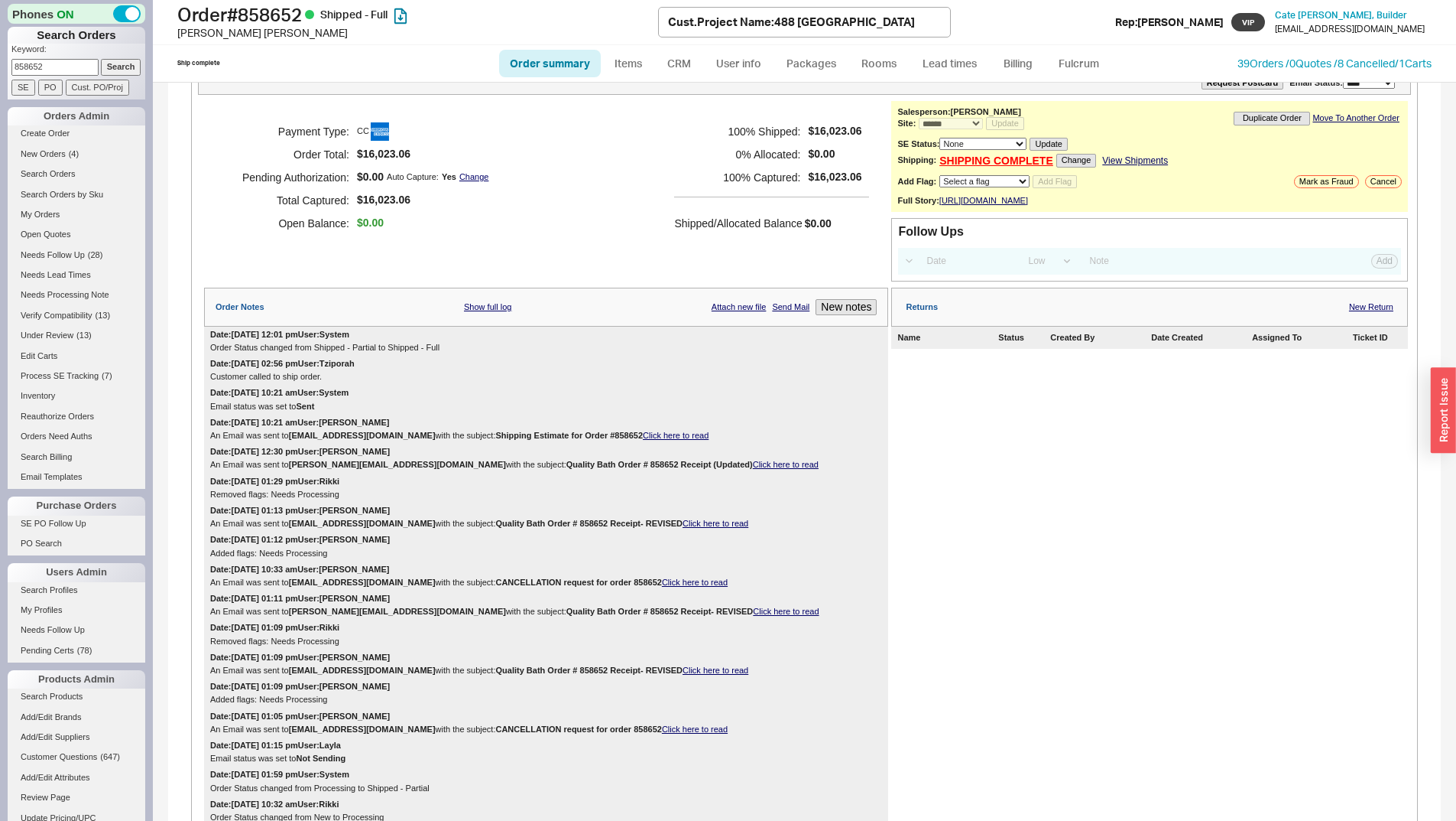
scroll to position [0, 0]
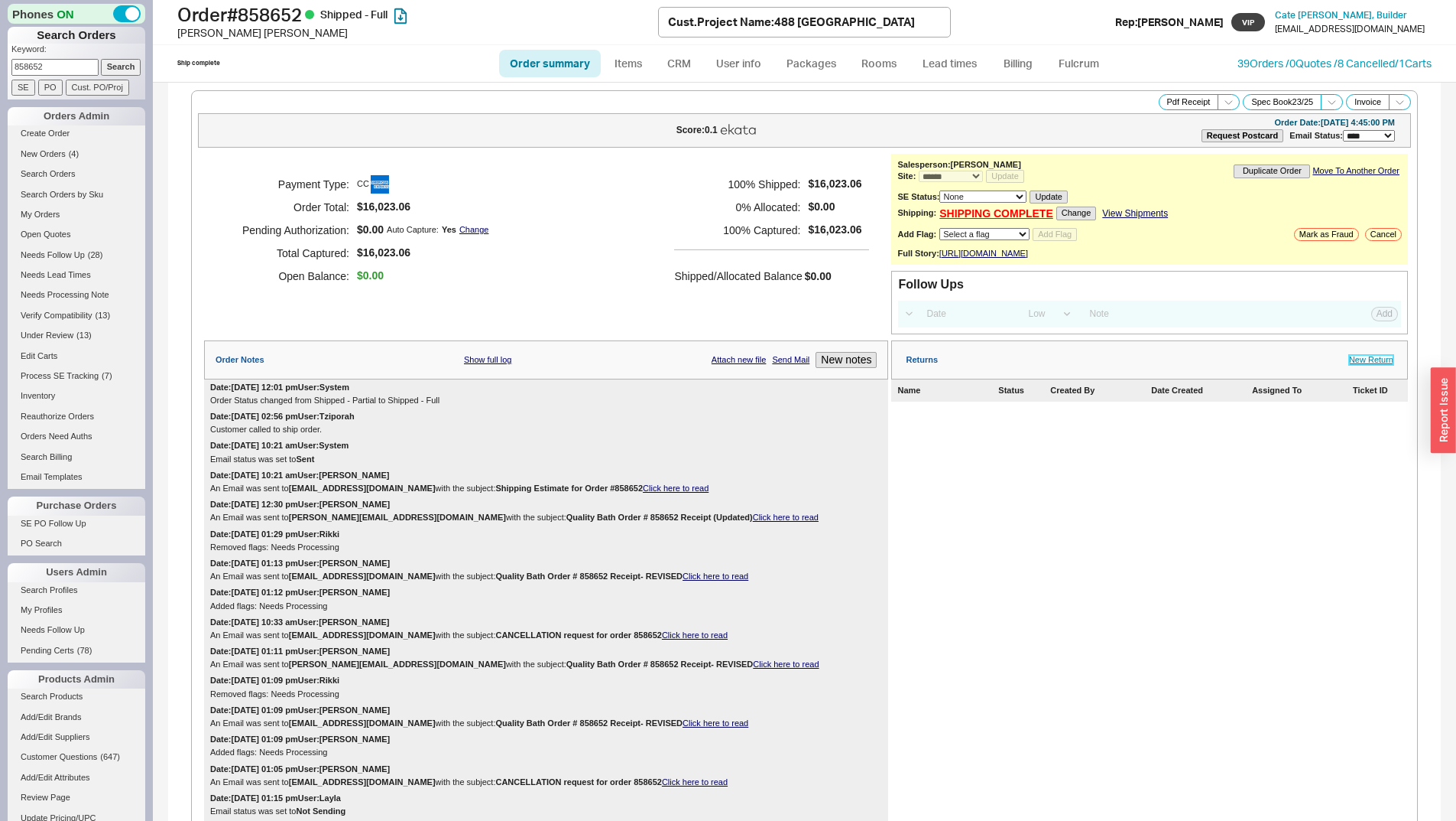
click at [1375, 365] on link "New Return" at bounding box center [1371, 359] width 44 height 10
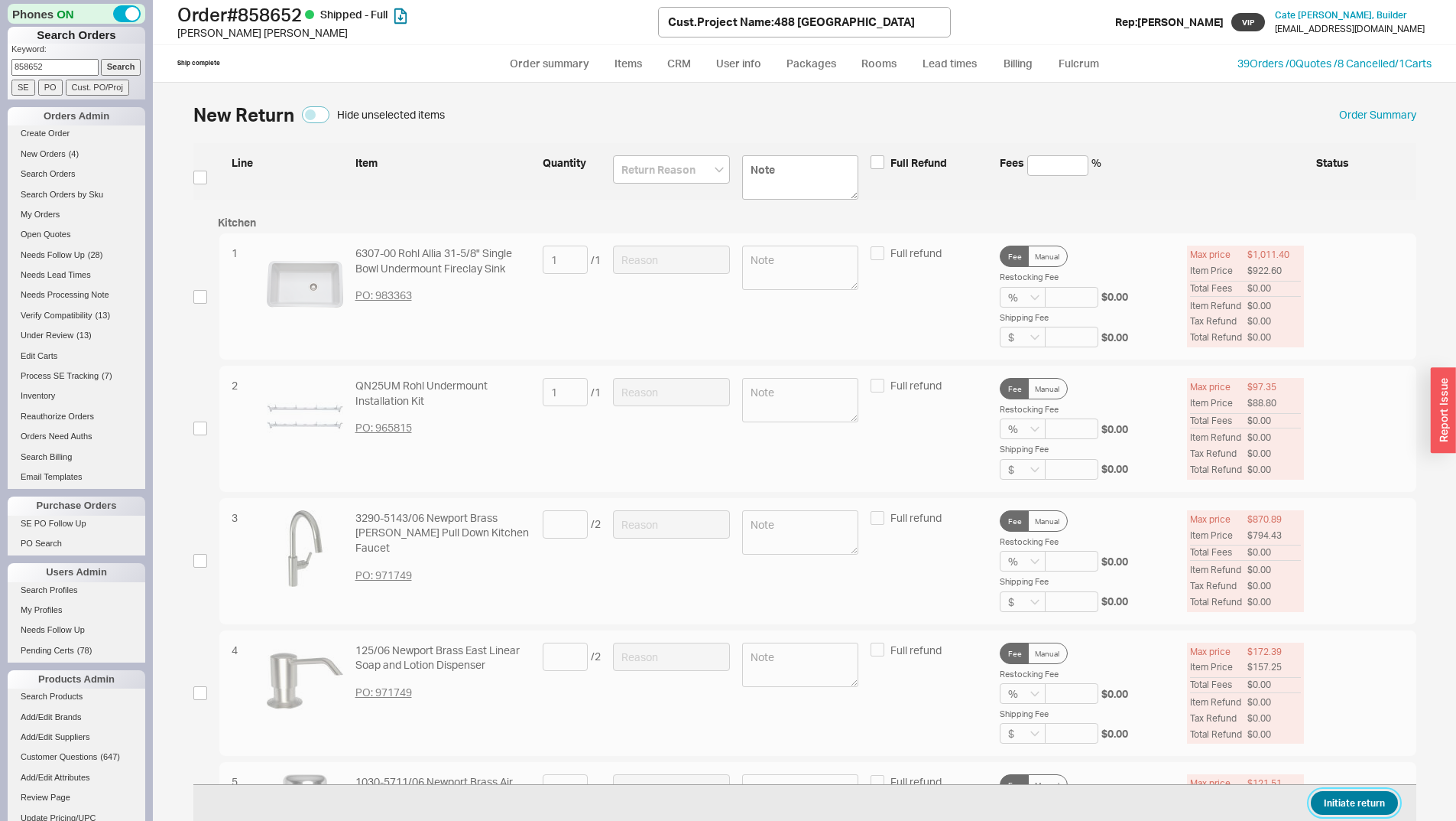
click at [1331, 793] on button "Initiate return" at bounding box center [1354, 802] width 87 height 24
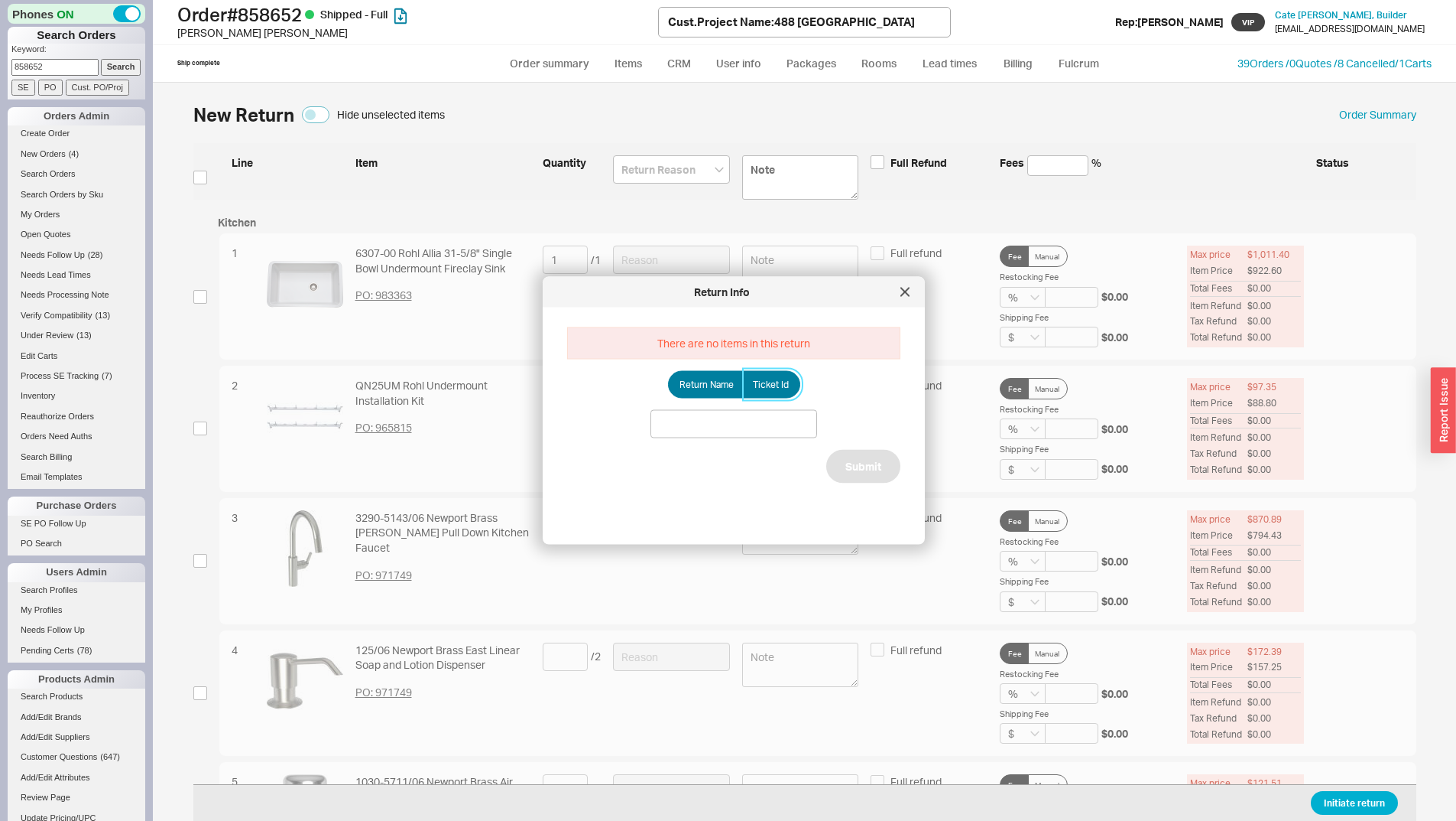
click at [768, 388] on span "Ticket Id" at bounding box center [770, 384] width 36 height 12
click at [0, 0] on input "Ticket Id" at bounding box center [0, 0] width 0 height 0
click at [784, 430] on input at bounding box center [734, 423] width 167 height 29
paste input "186074"
type input "186074"
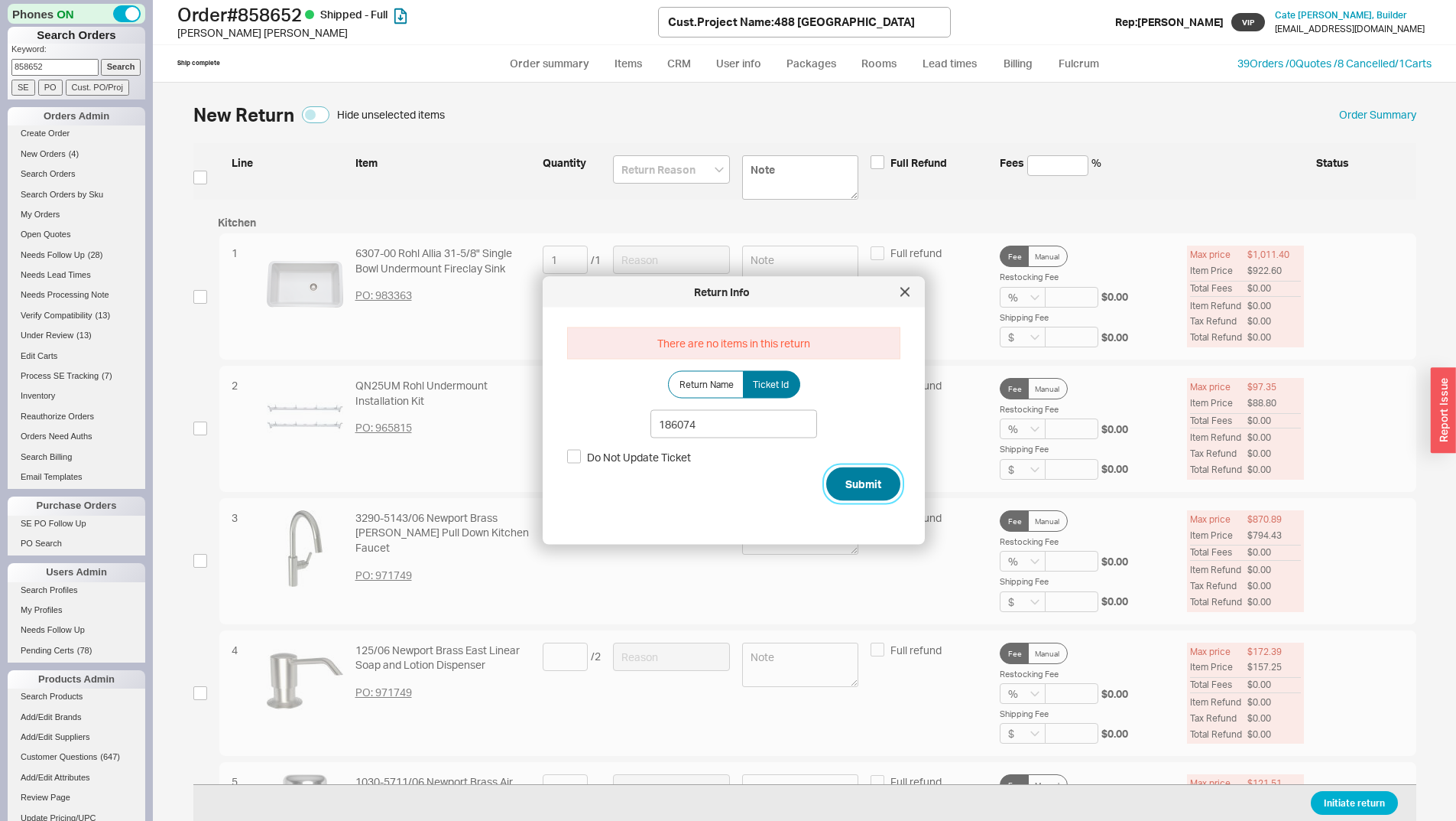
drag, startPoint x: 860, startPoint y: 482, endPoint x: 833, endPoint y: 511, distance: 39.6
click at [862, 482] on button "Submit" at bounding box center [863, 483] width 74 height 34
select select "*"
select select "LOW"
select select "3"
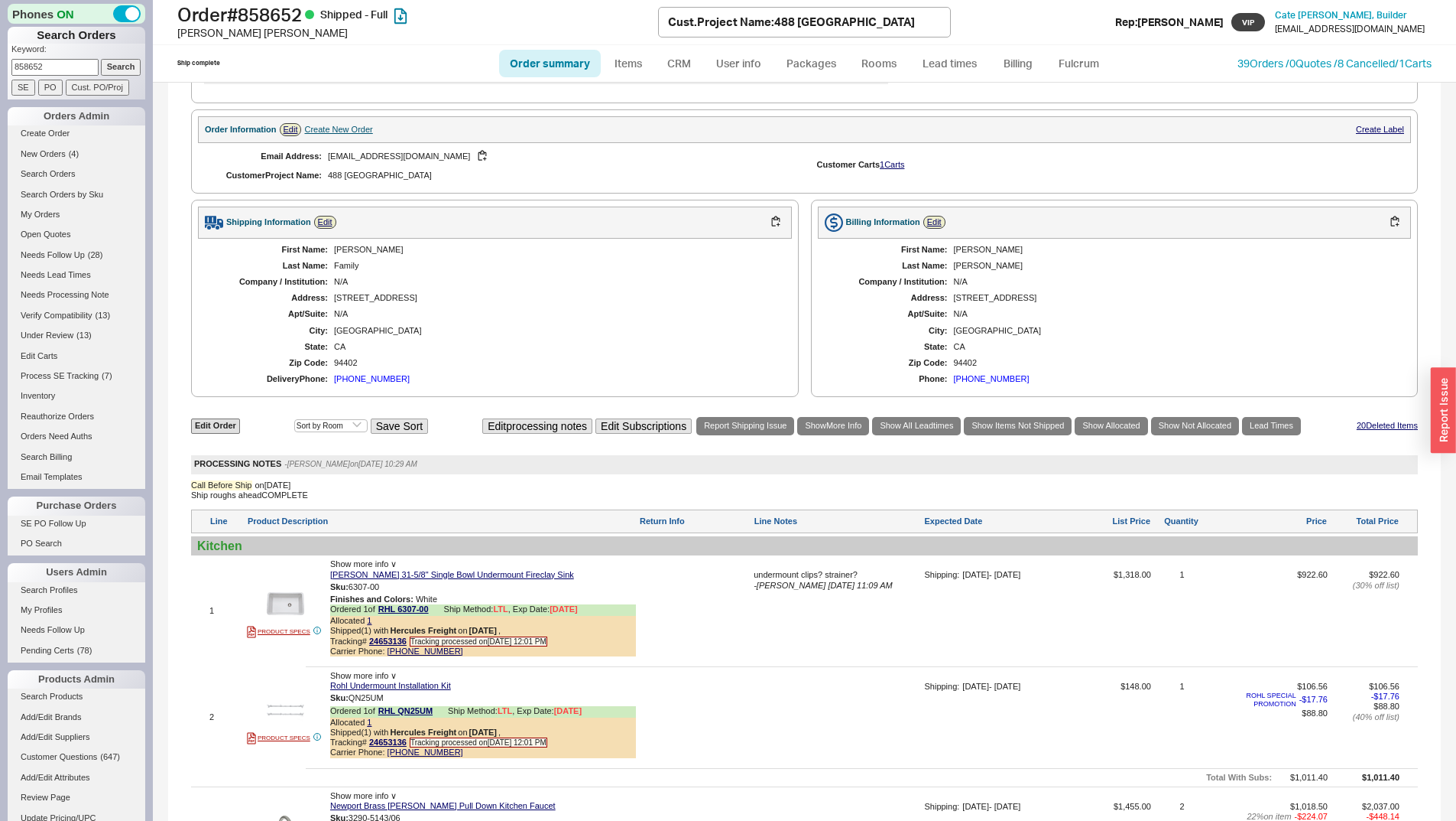
scroll to position [1300, 0]
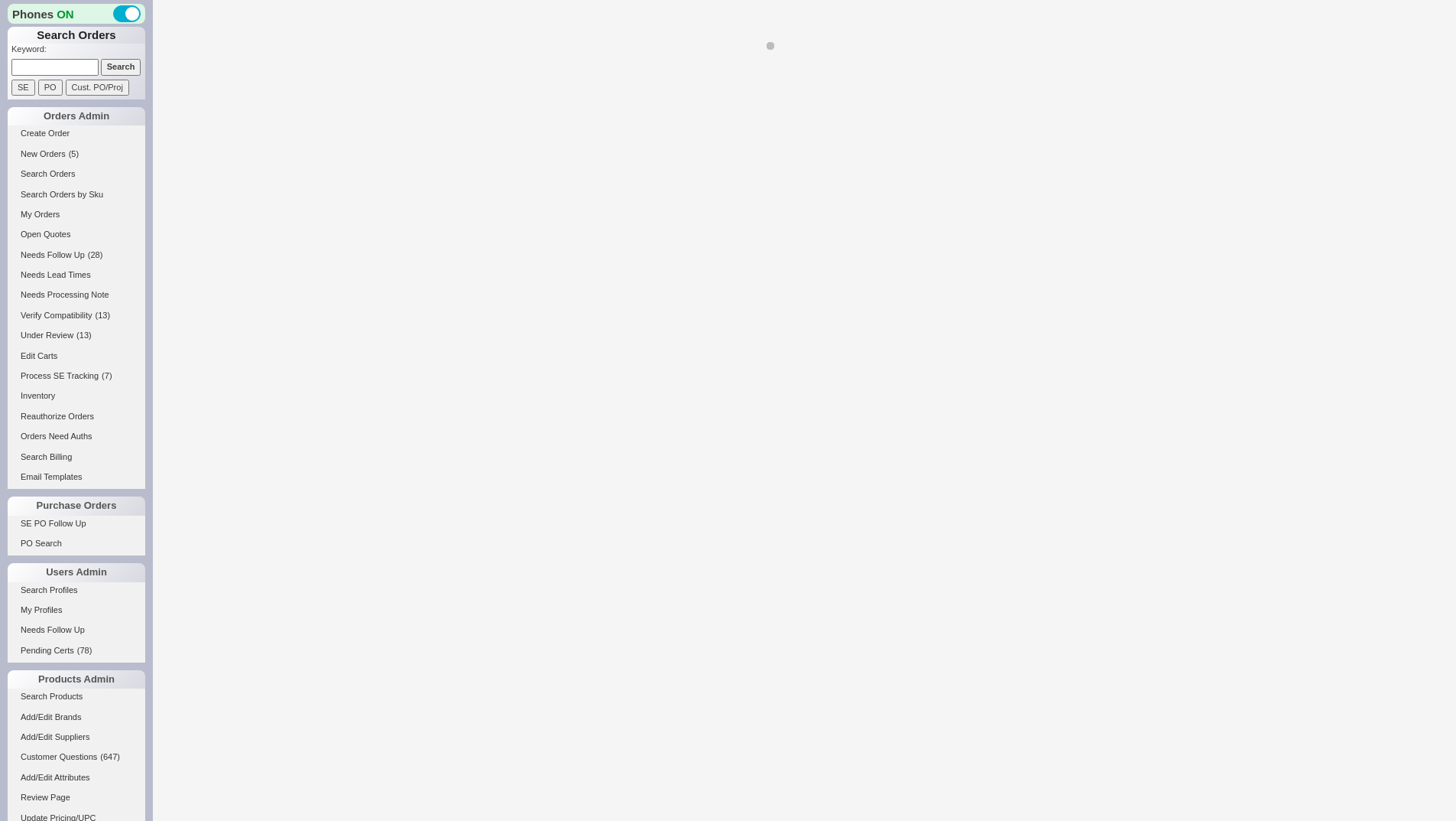
select select "LOW"
select select "3"
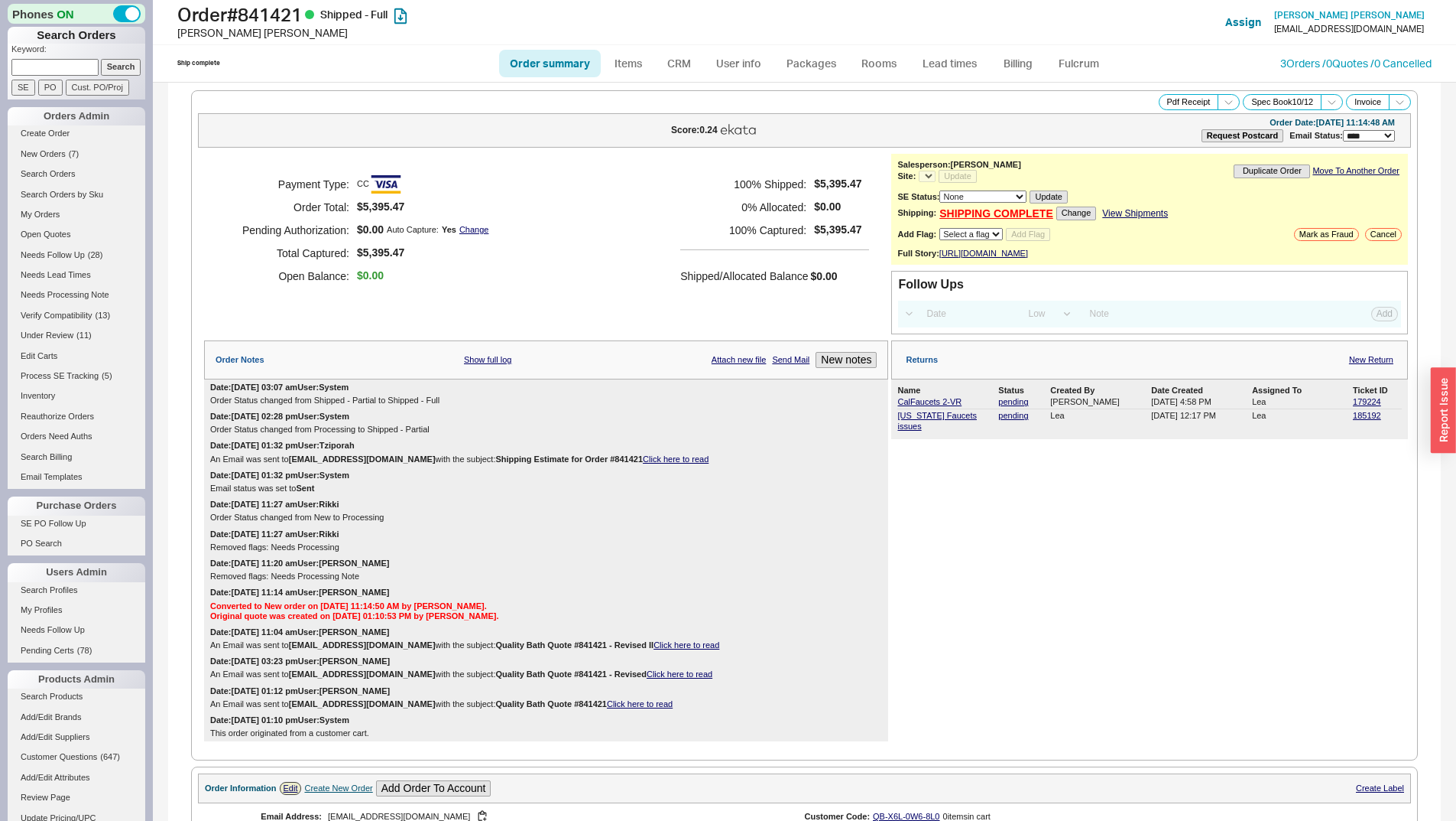
select select "*"
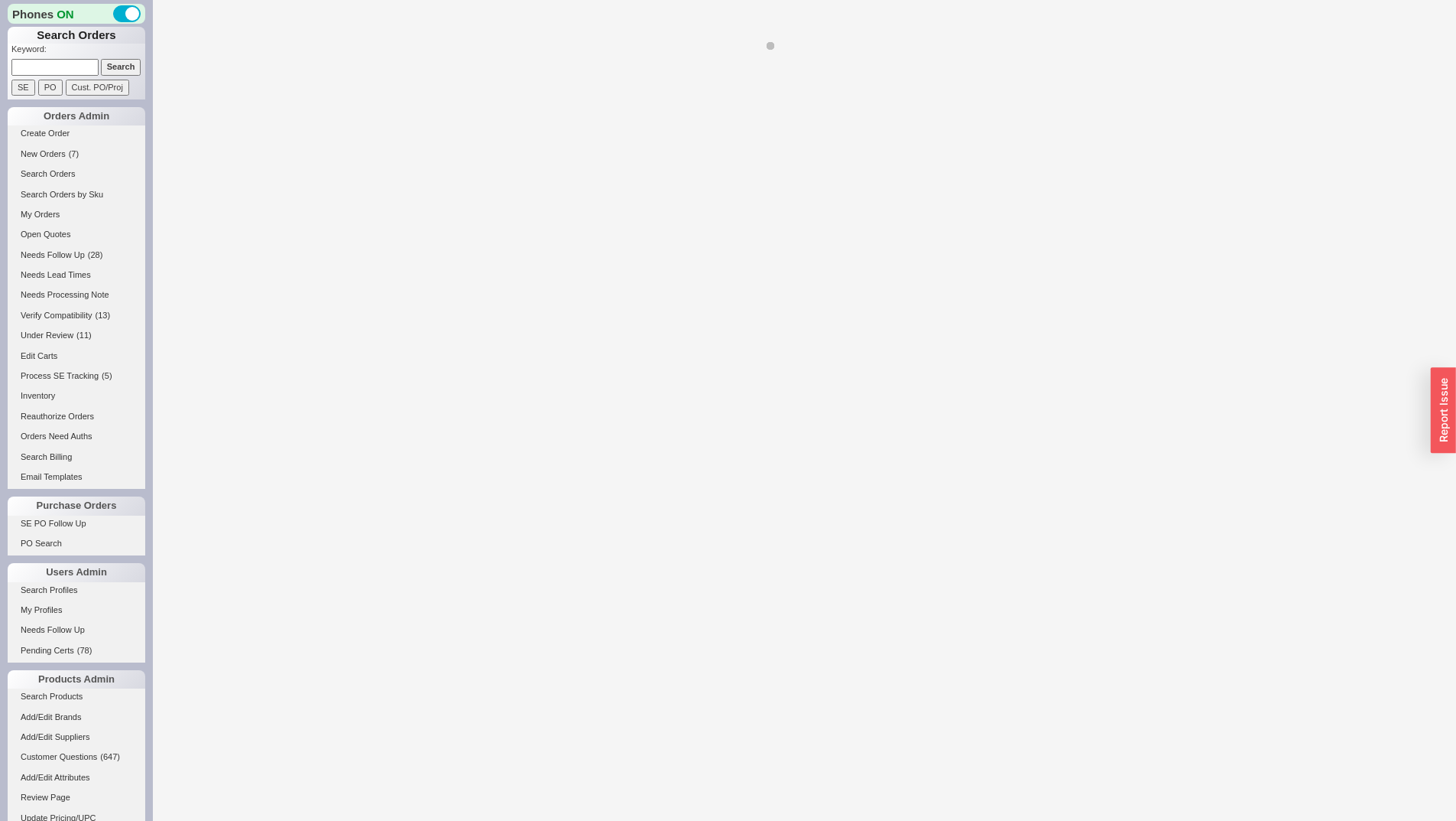
select select "*"
select select "LOW"
select select "3"
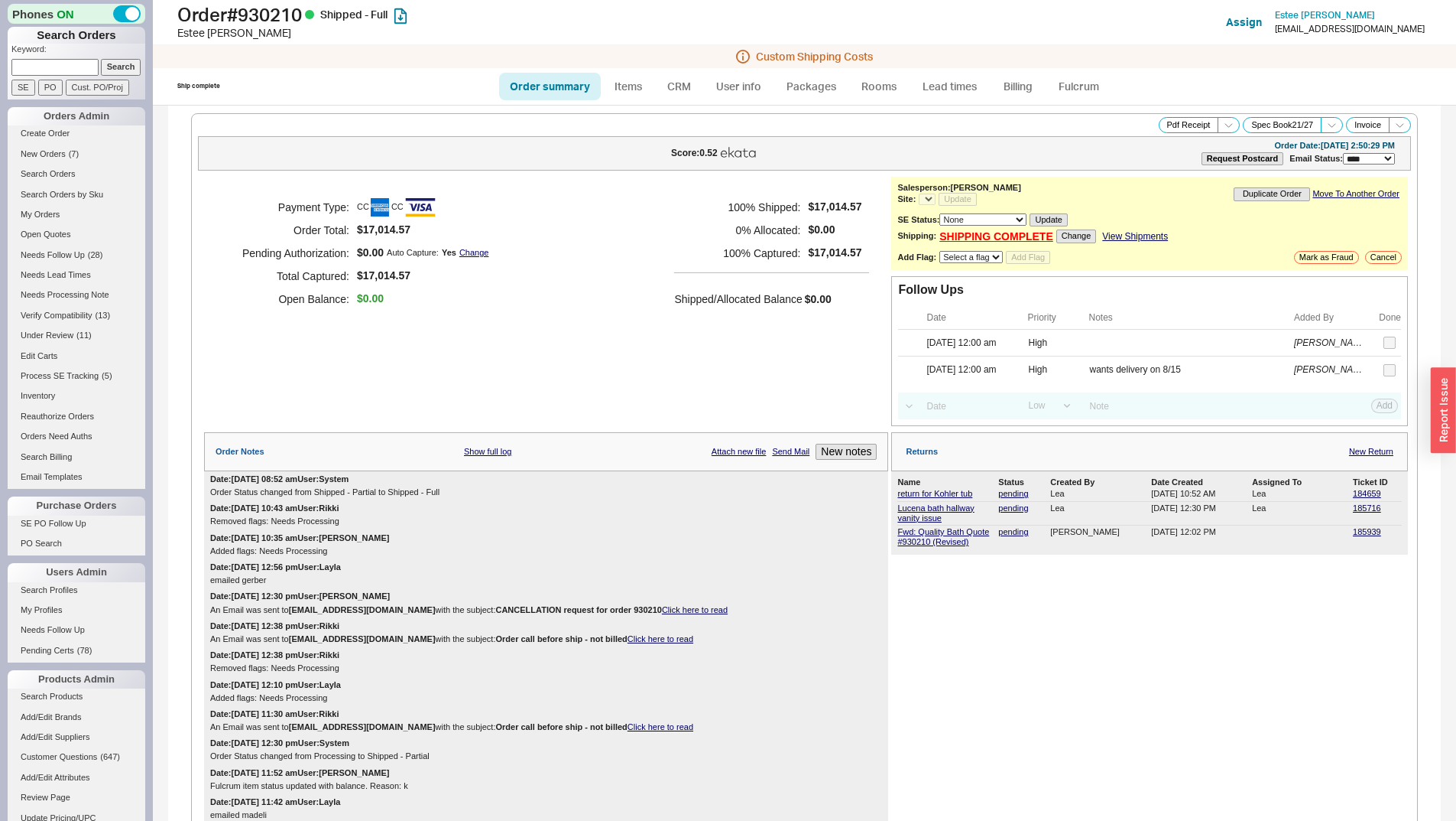
select select "*"
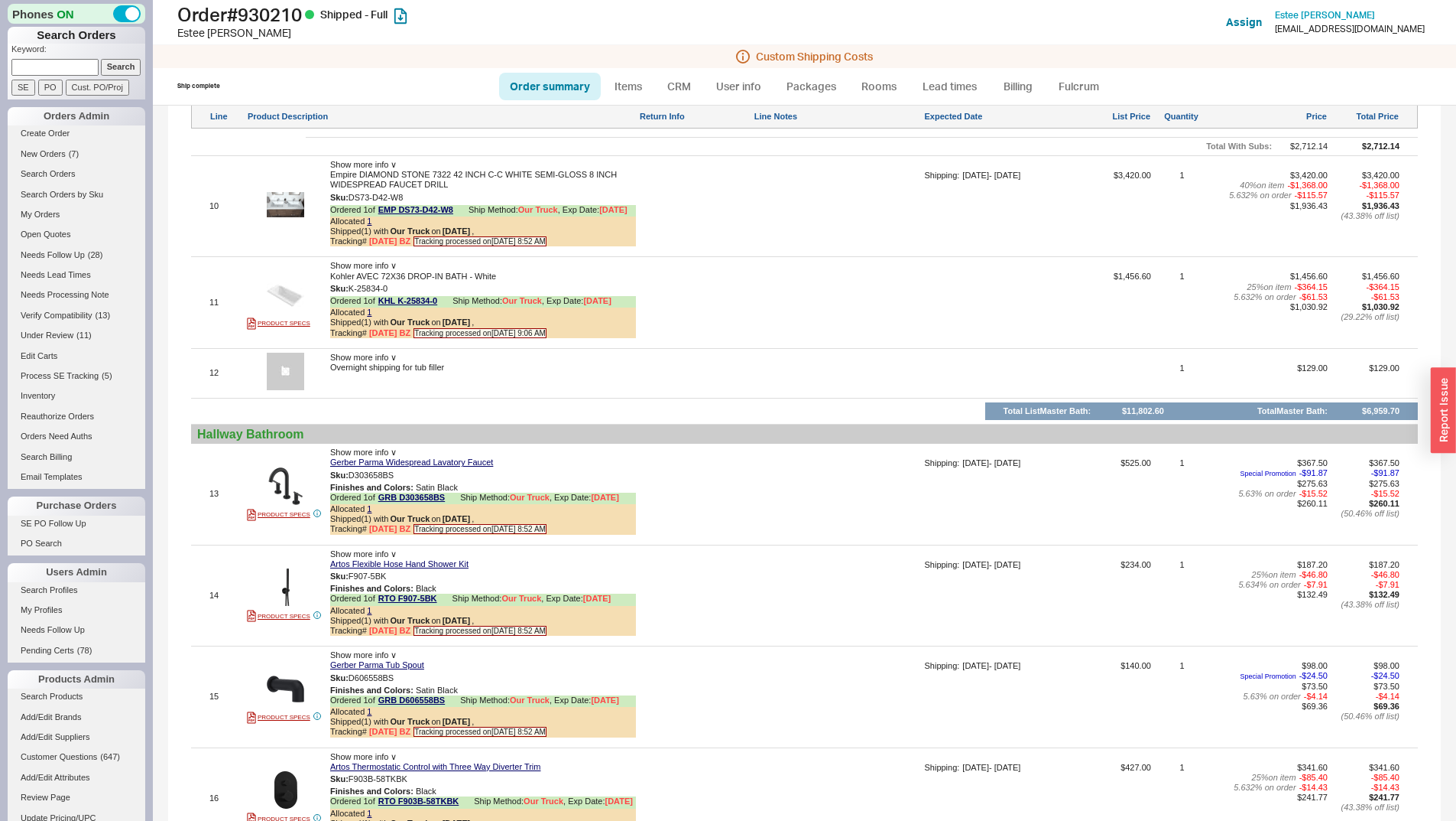
scroll to position [2448, 0]
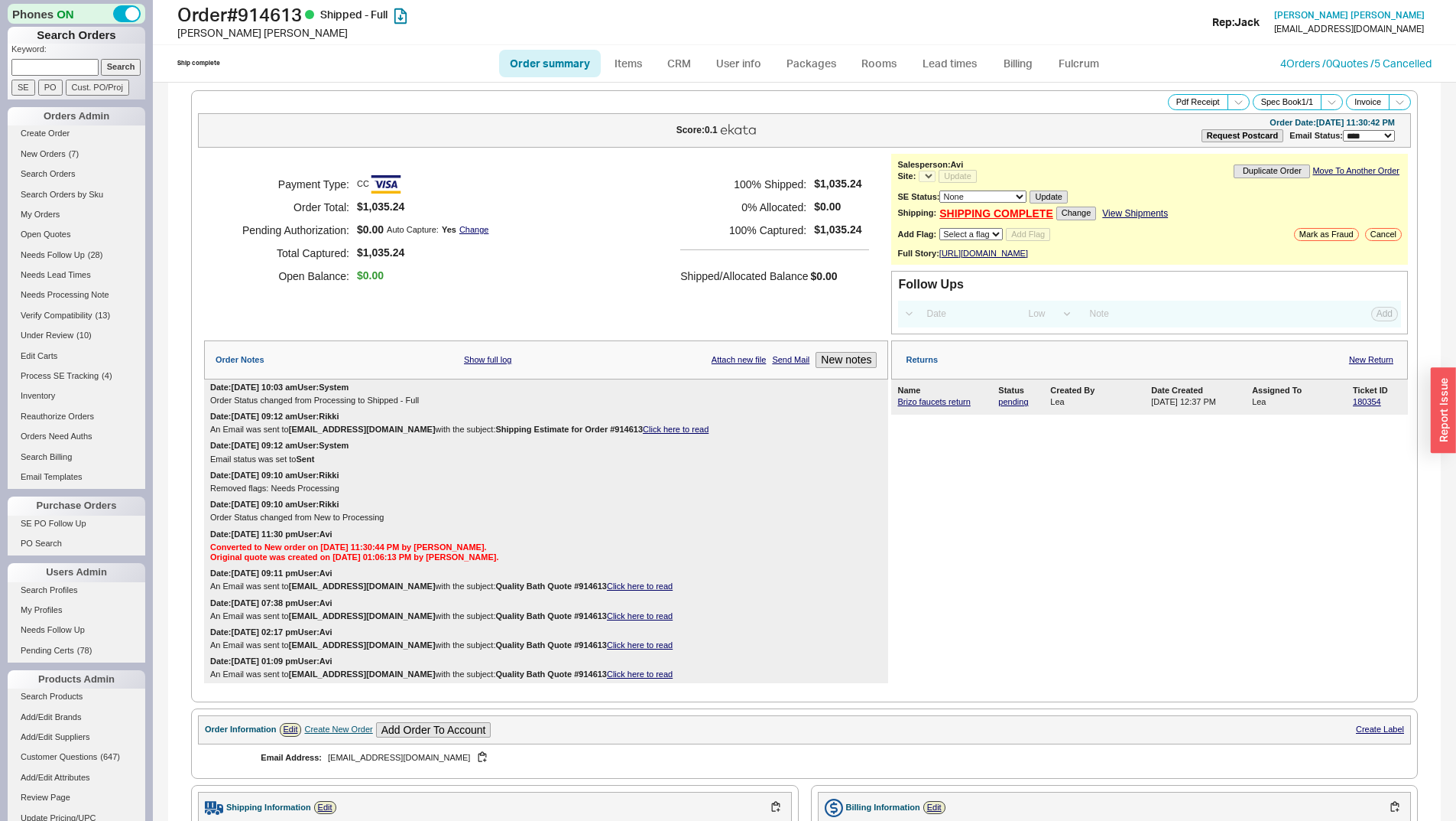
select select "LOW"
select select "3"
select select "*"
click at [929, 406] on link "Brizo faucets return" at bounding box center [934, 402] width 73 height 9
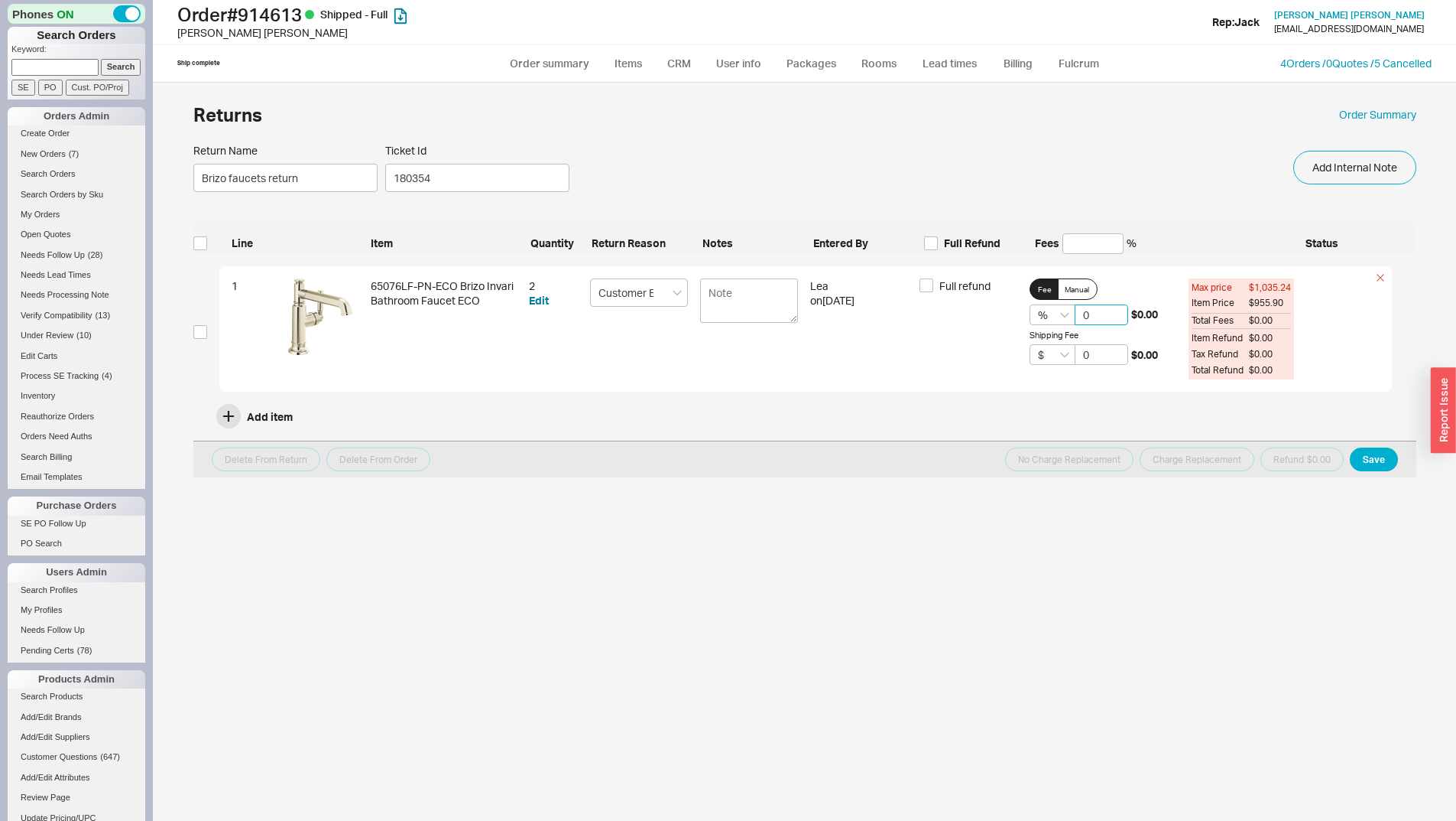
click at [1078, 314] on input "0" at bounding box center [1101, 314] width 53 height 21
type input "20"
click at [199, 328] on input "checkbox" at bounding box center [201, 332] width 14 height 14
checkbox input "true"
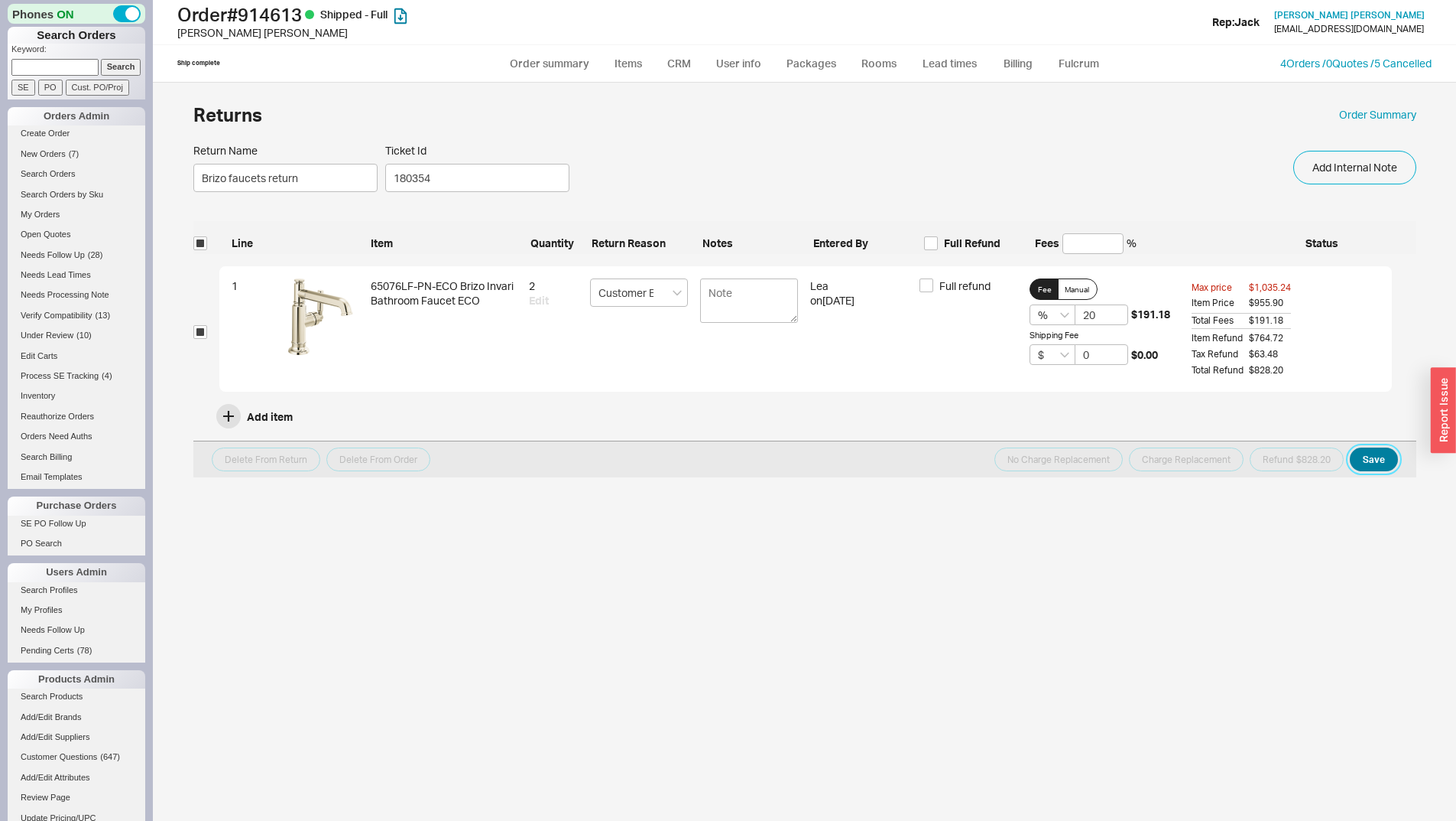
click at [1374, 463] on button "Save" at bounding box center [1374, 459] width 48 height 24
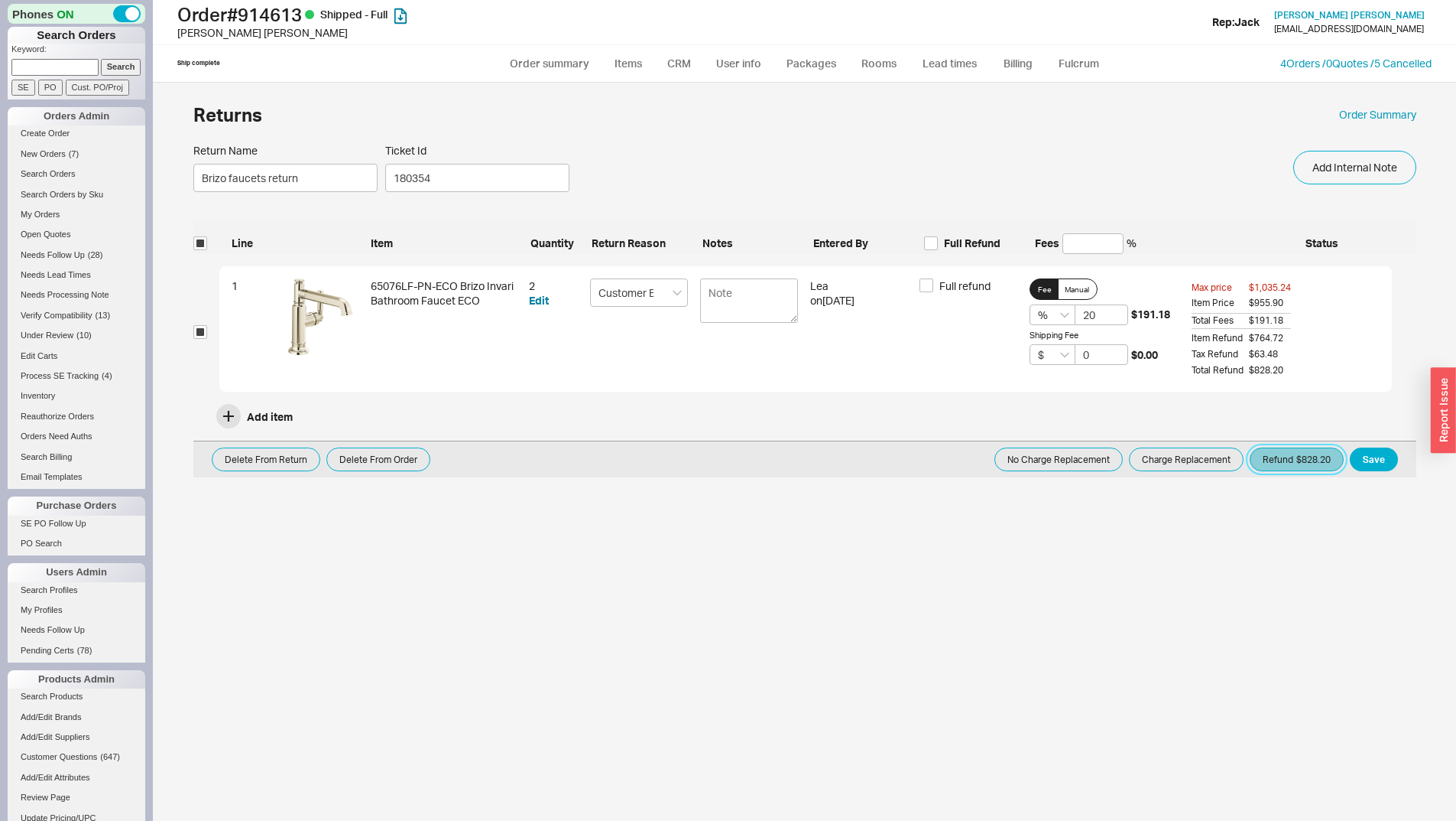
click at [1303, 463] on button "Refund $828.20" at bounding box center [1297, 459] width 94 height 24
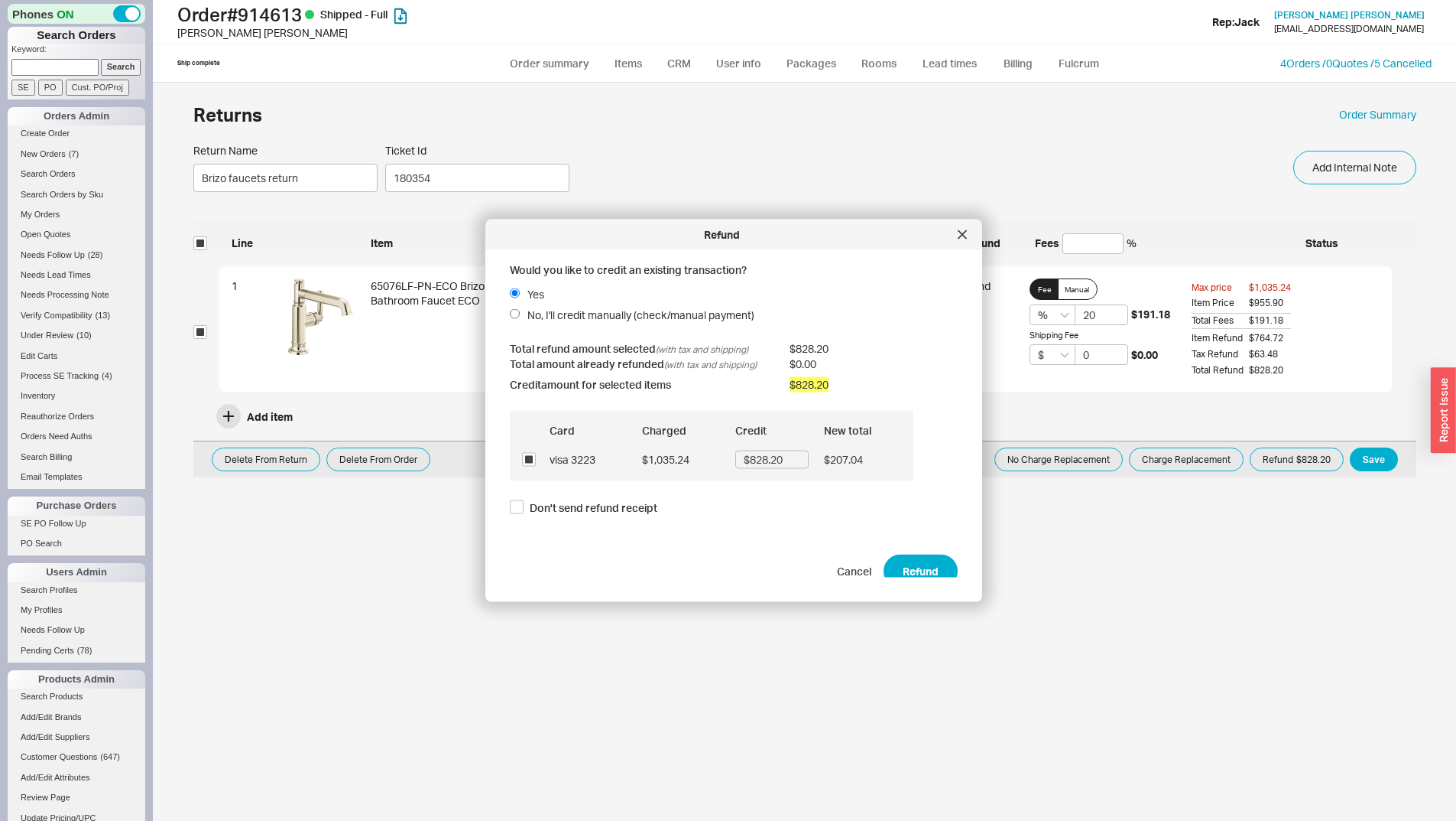
click at [527, 517] on div "Don't send refund receipt" at bounding box center [734, 508] width 448 height 18
click at [527, 508] on label "Don't send refund receipt" at bounding box center [584, 507] width 147 height 15
click at [523, 508] on input "Don't send refund receipt" at bounding box center [517, 507] width 14 height 14
checkbox input "true"
click at [929, 558] on button "Refund" at bounding box center [921, 571] width 74 height 34
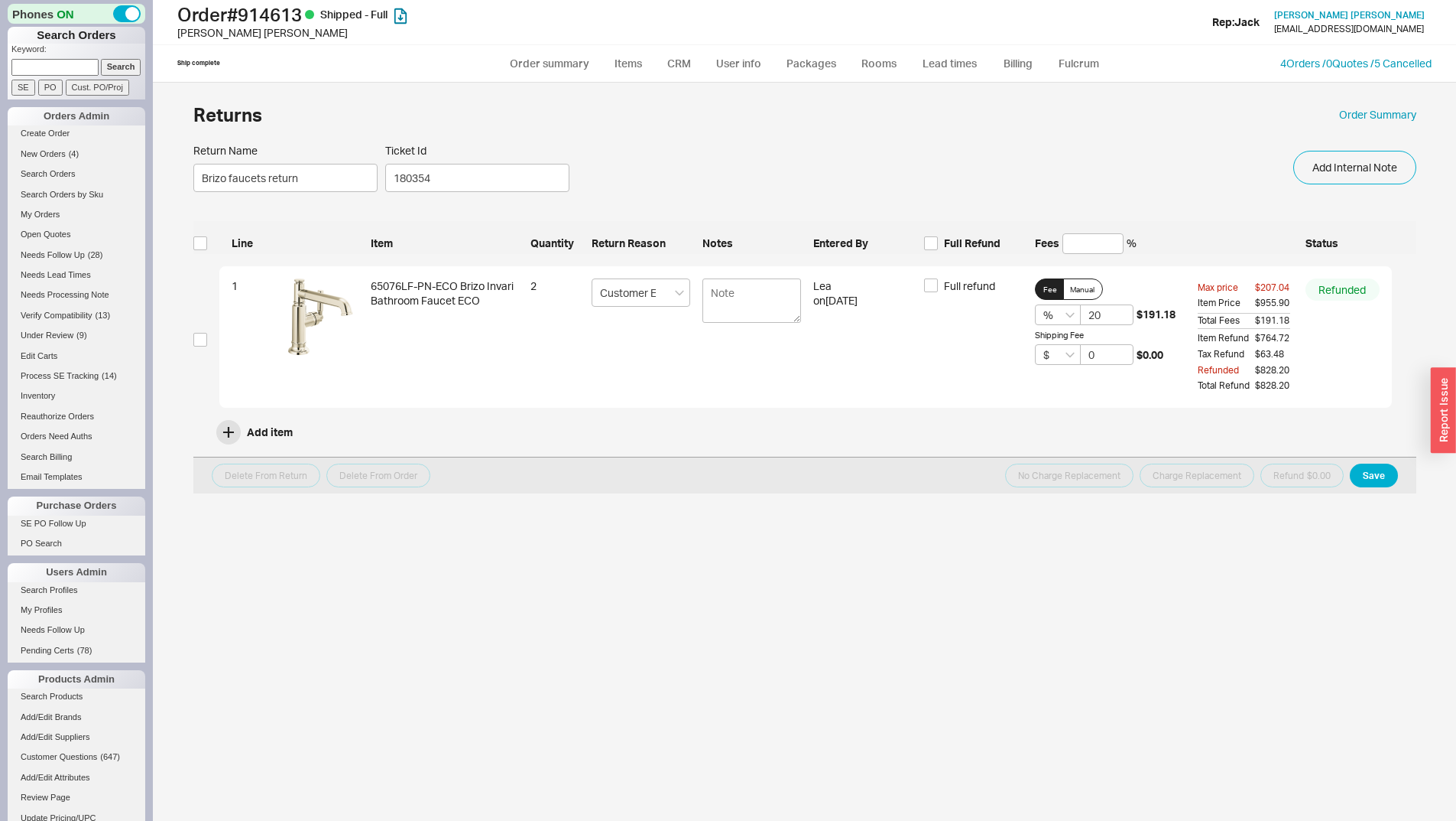
click at [39, 64] on input at bounding box center [55, 66] width 87 height 16
paste input "976137"
type input "976137"
click at [55, 84] on input "PO" at bounding box center [51, 87] width 25 height 16
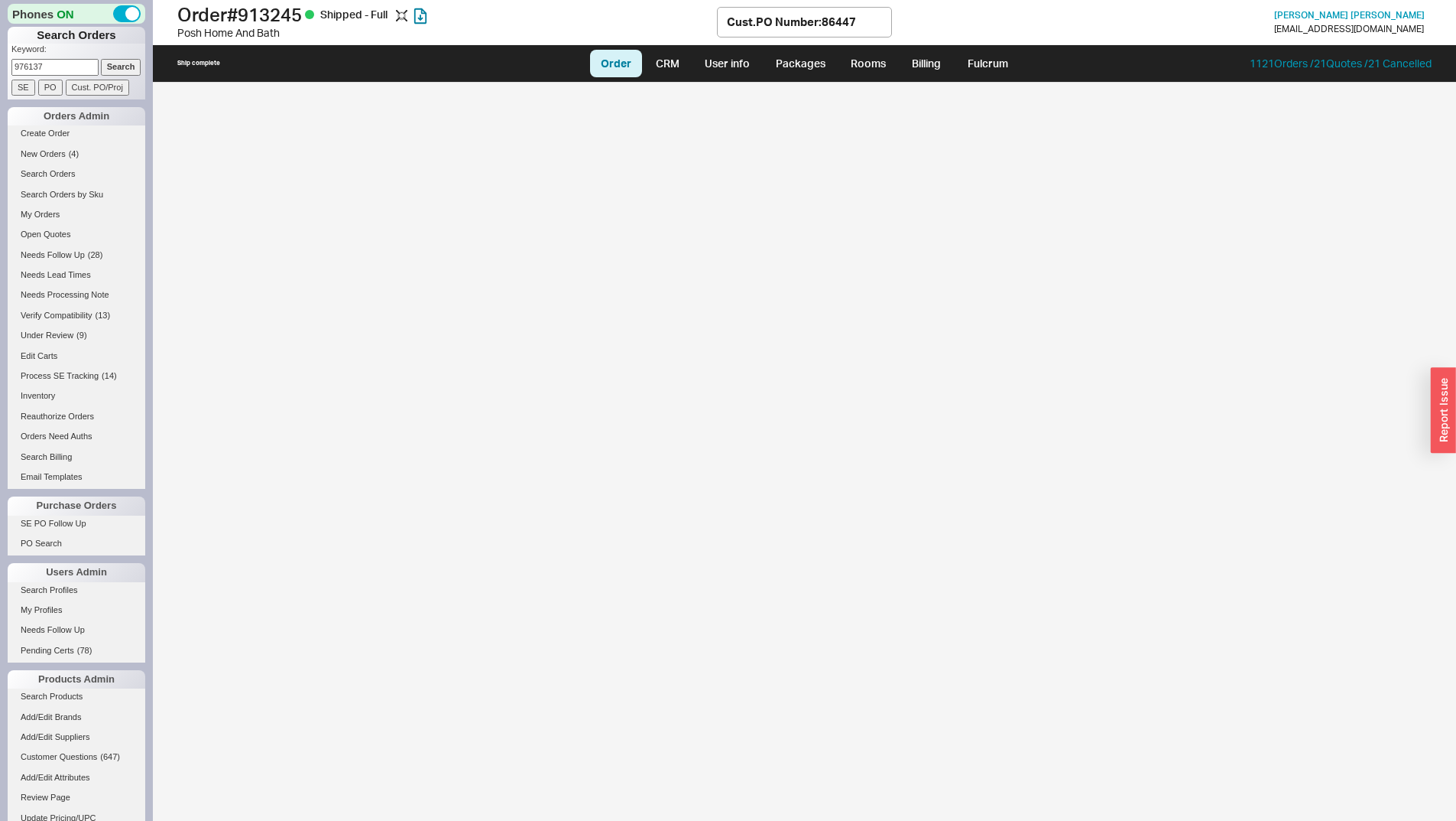
select select "LOW"
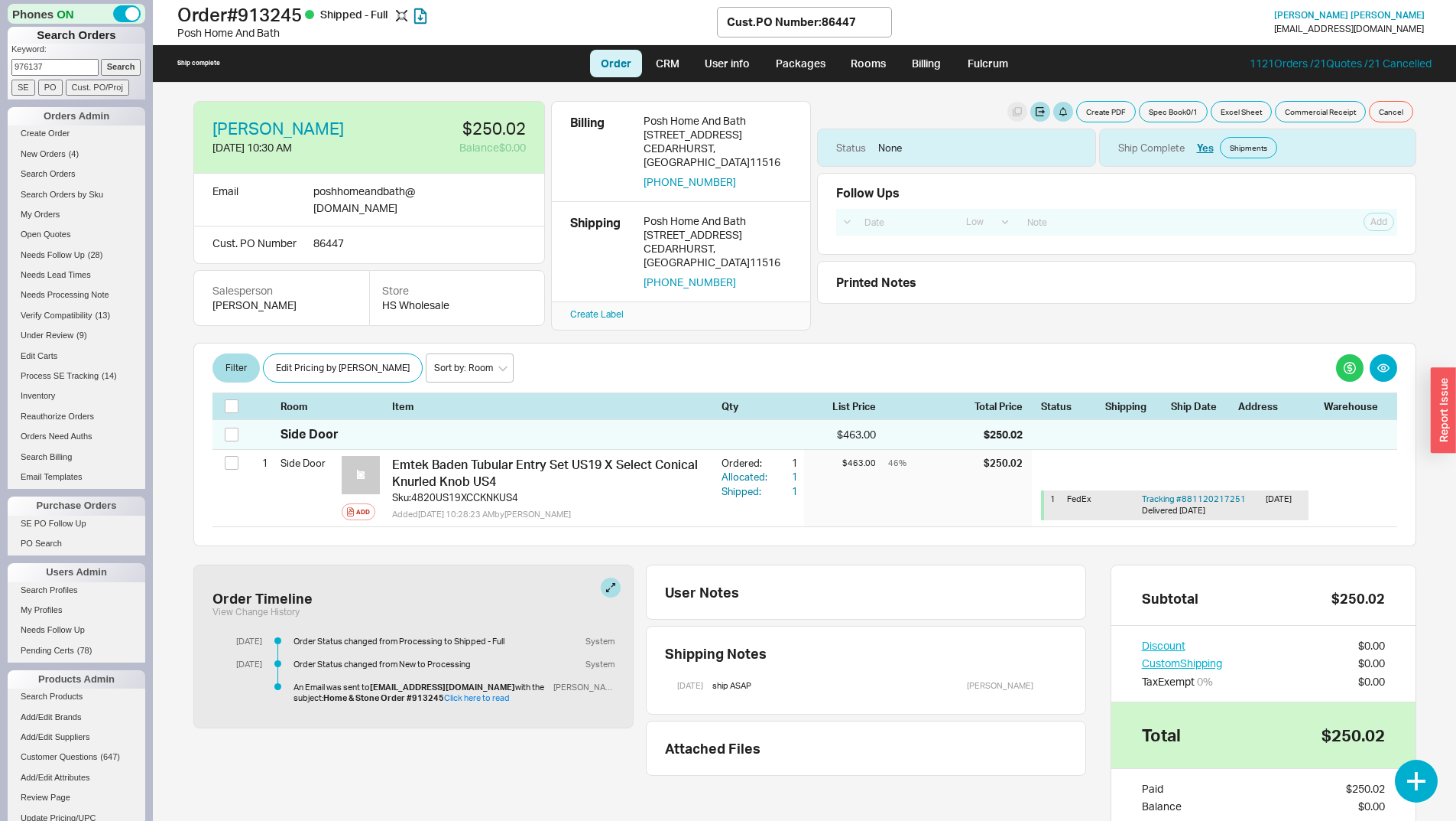
click at [64, 63] on input "976137" at bounding box center [55, 66] width 87 height 16
type input "979371"
click at [101, 59] on input "Search" at bounding box center [121, 66] width 40 height 16
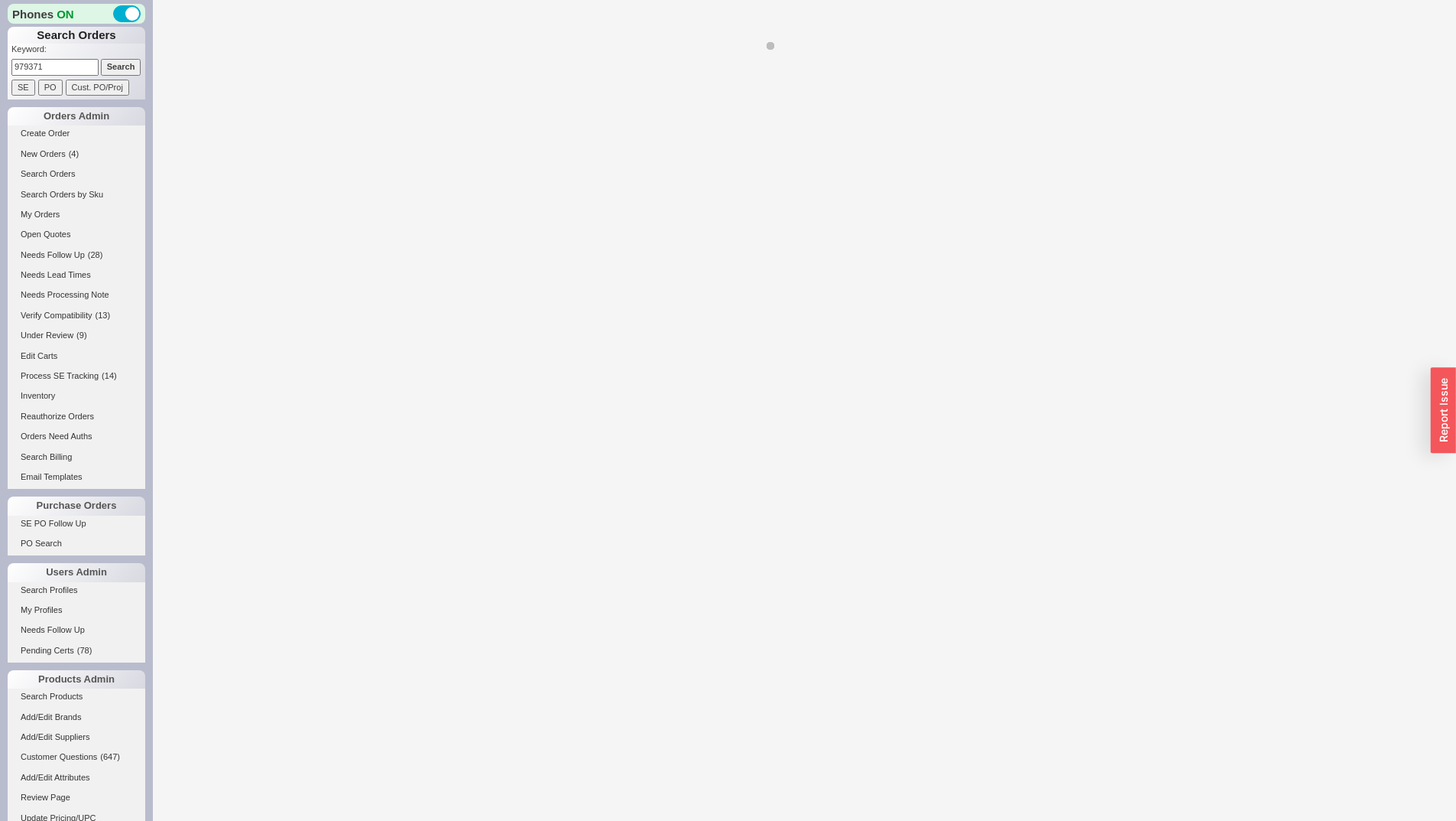
select select "*"
select select "LOW"
select select "3"
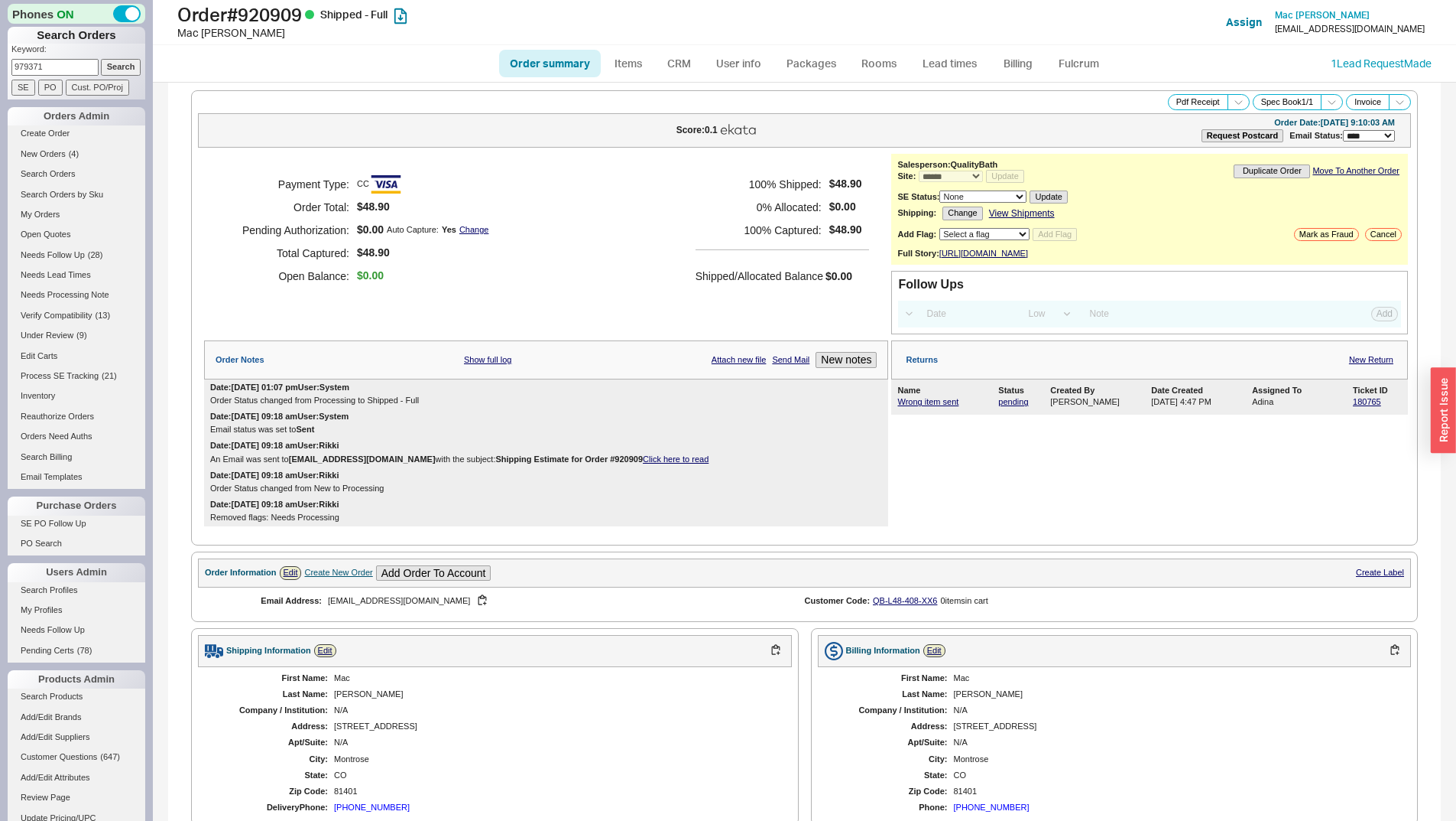
click at [49, 59] on input "979371" at bounding box center [55, 66] width 87 height 16
click at [48, 60] on input "979371" at bounding box center [55, 66] width 87 height 16
type input "971462"
click at [101, 59] on input "Search" at bounding box center [121, 66] width 40 height 16
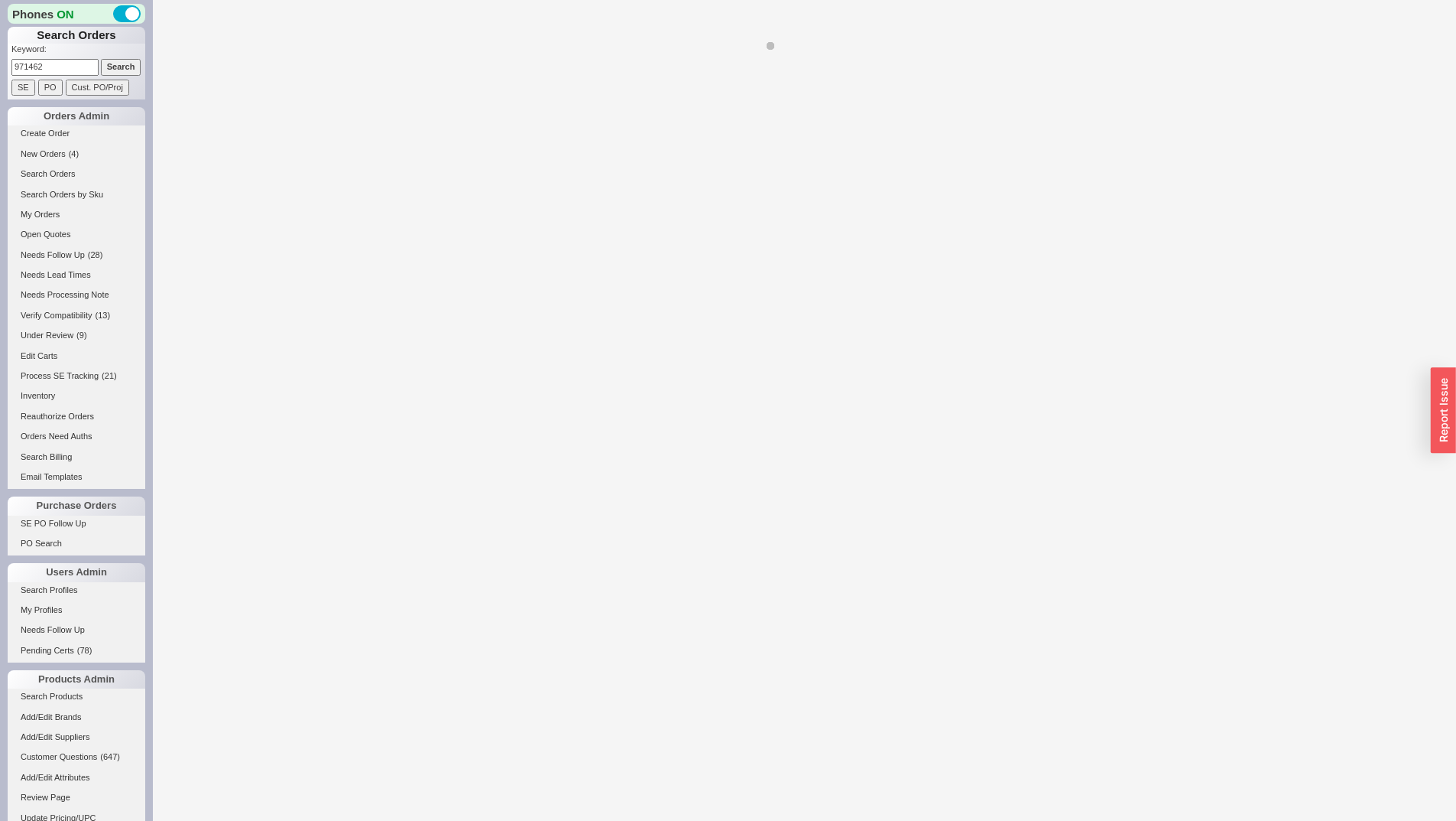
select select "*"
select select "LOW"
select select "3"
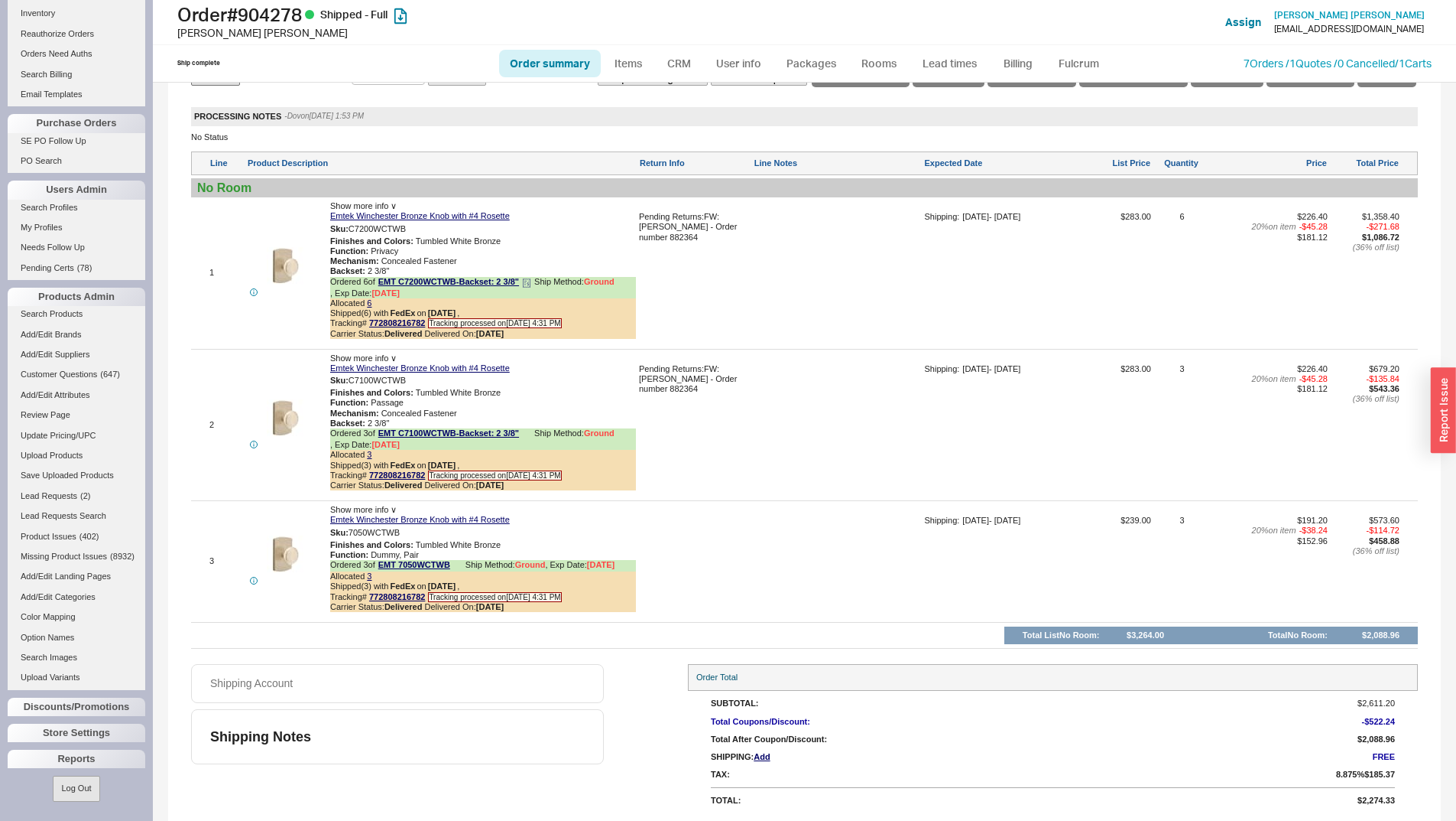
scroll to position [945, 0]
click at [370, 304] on link "6" at bounding box center [369, 302] width 5 height 9
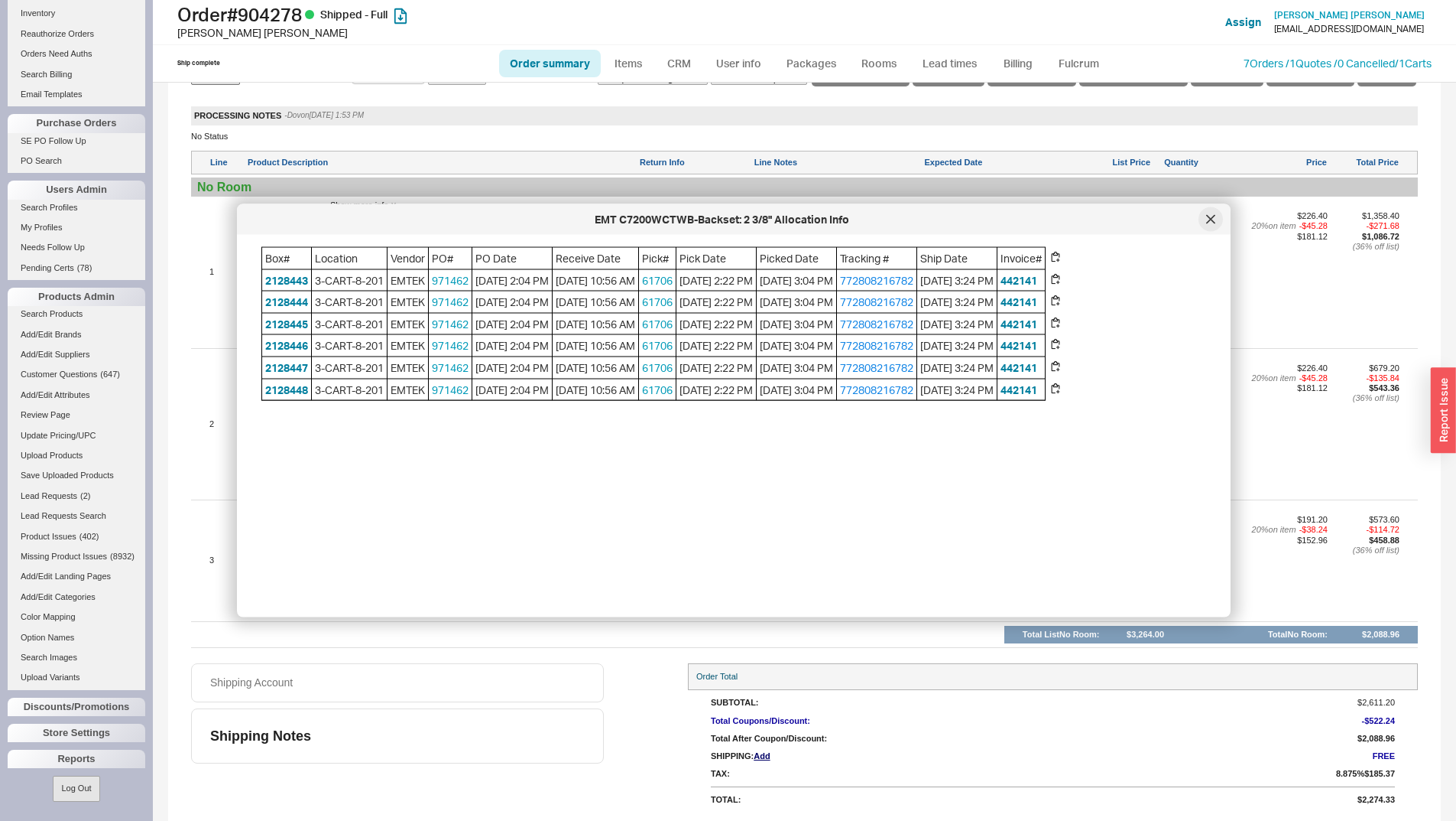
click at [1207, 225] on div at bounding box center [1211, 219] width 25 height 25
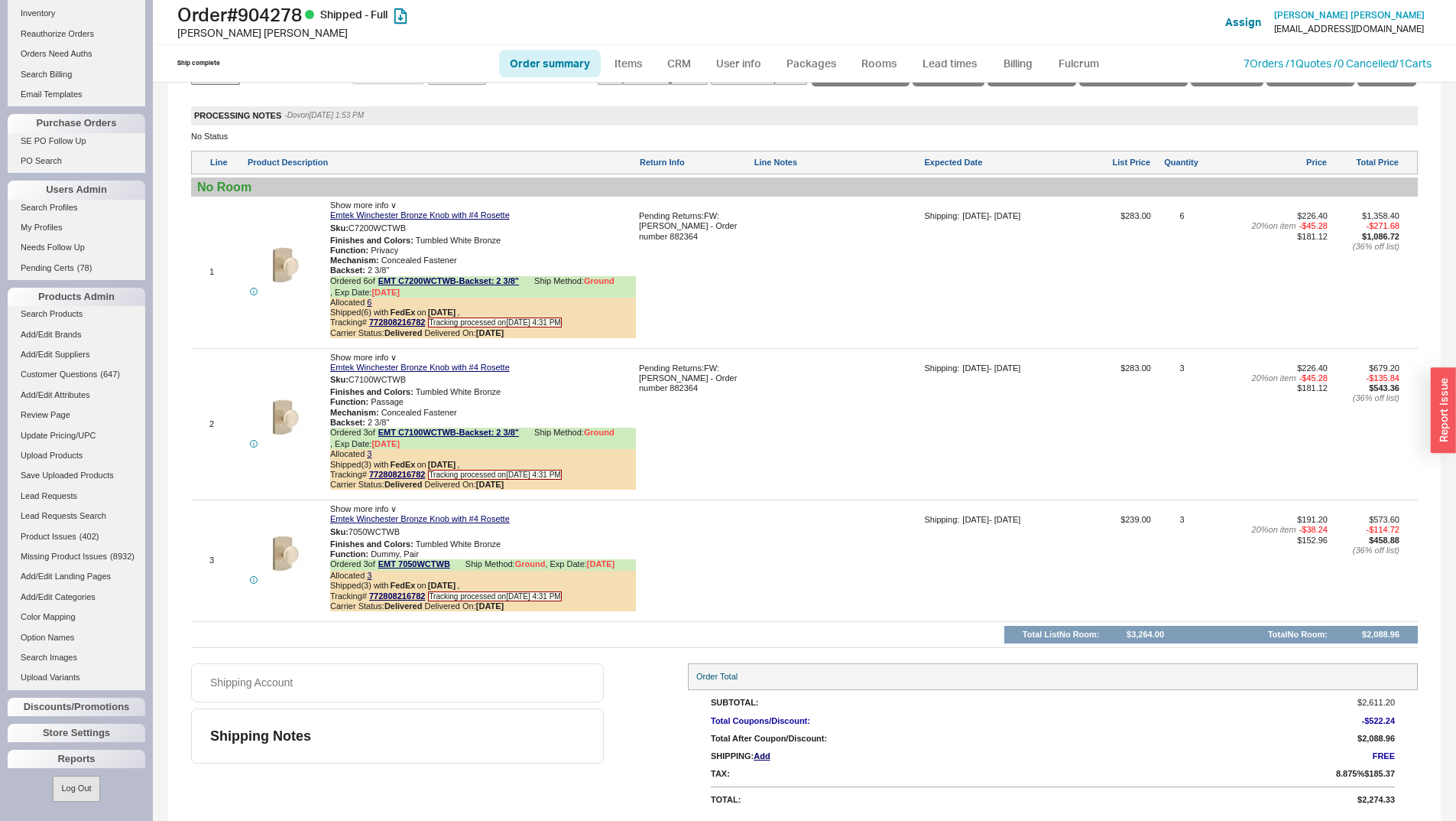
scroll to position [0, 0]
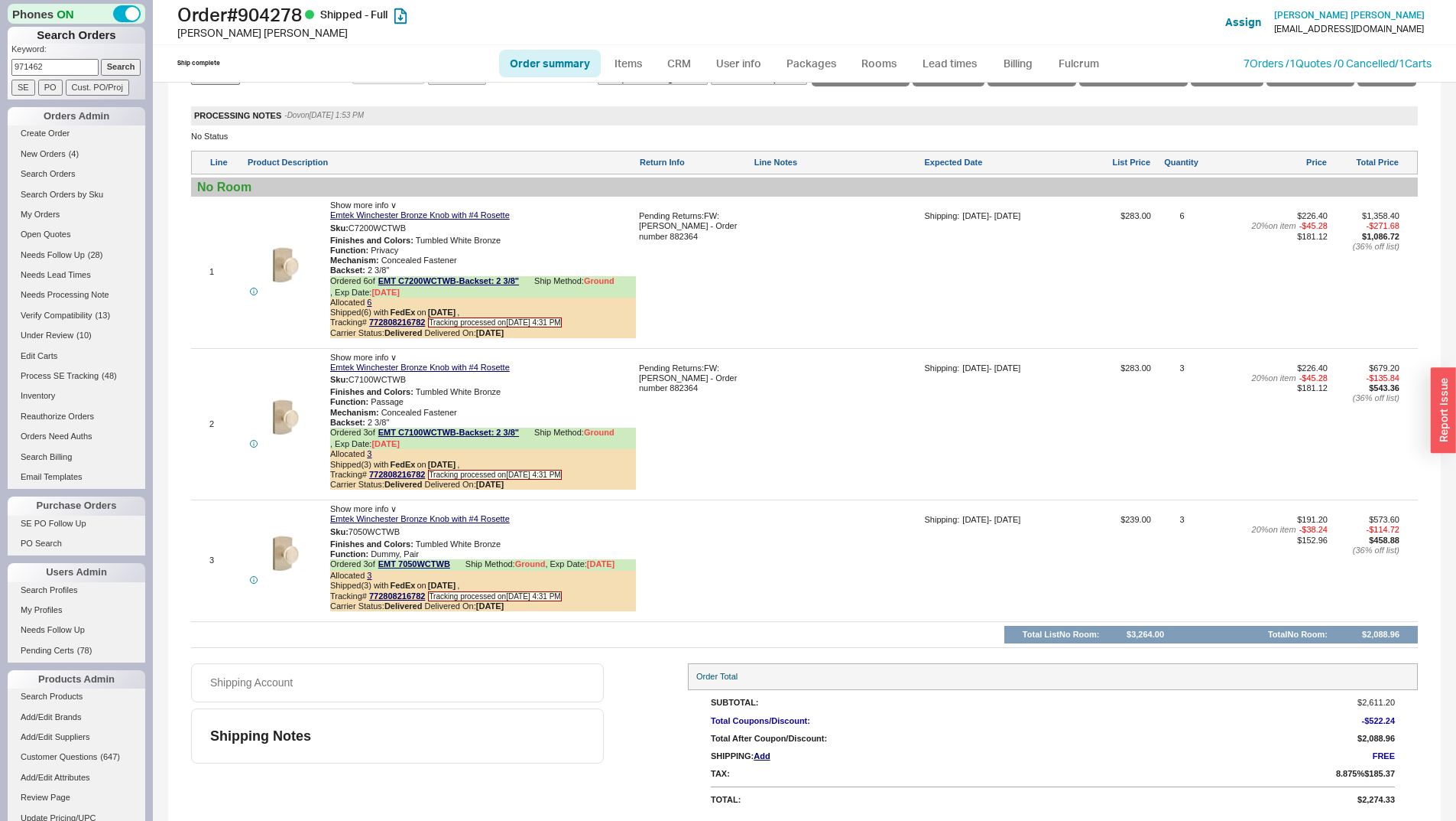
click at [58, 62] on input "971462" at bounding box center [55, 66] width 87 height 16
click at [52, 71] on input at bounding box center [55, 66] width 87 height 16
click at [54, 64] on input at bounding box center [55, 66] width 87 height 16
type input "921368"
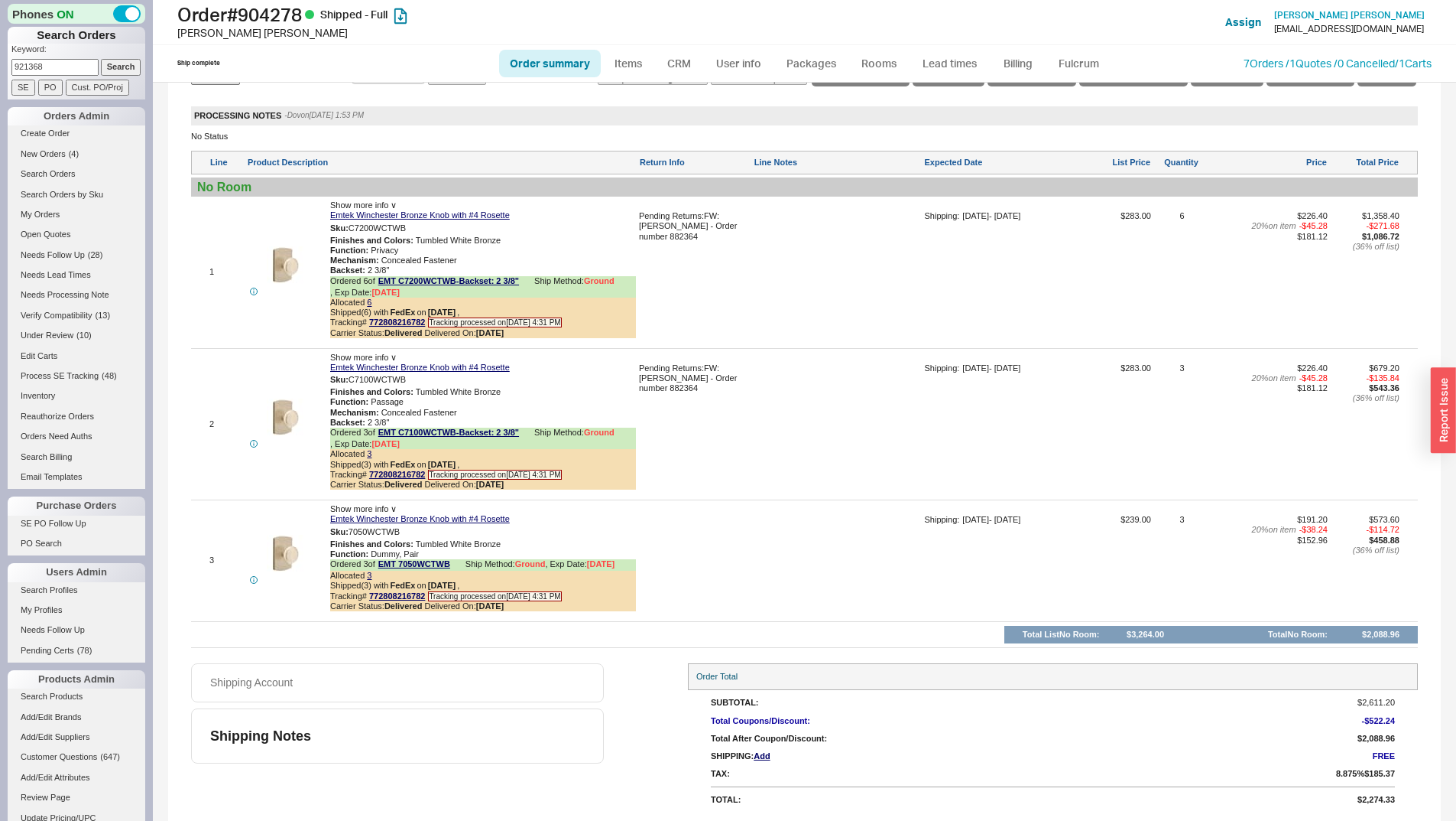
click at [101, 59] on input "Search" at bounding box center [121, 66] width 40 height 16
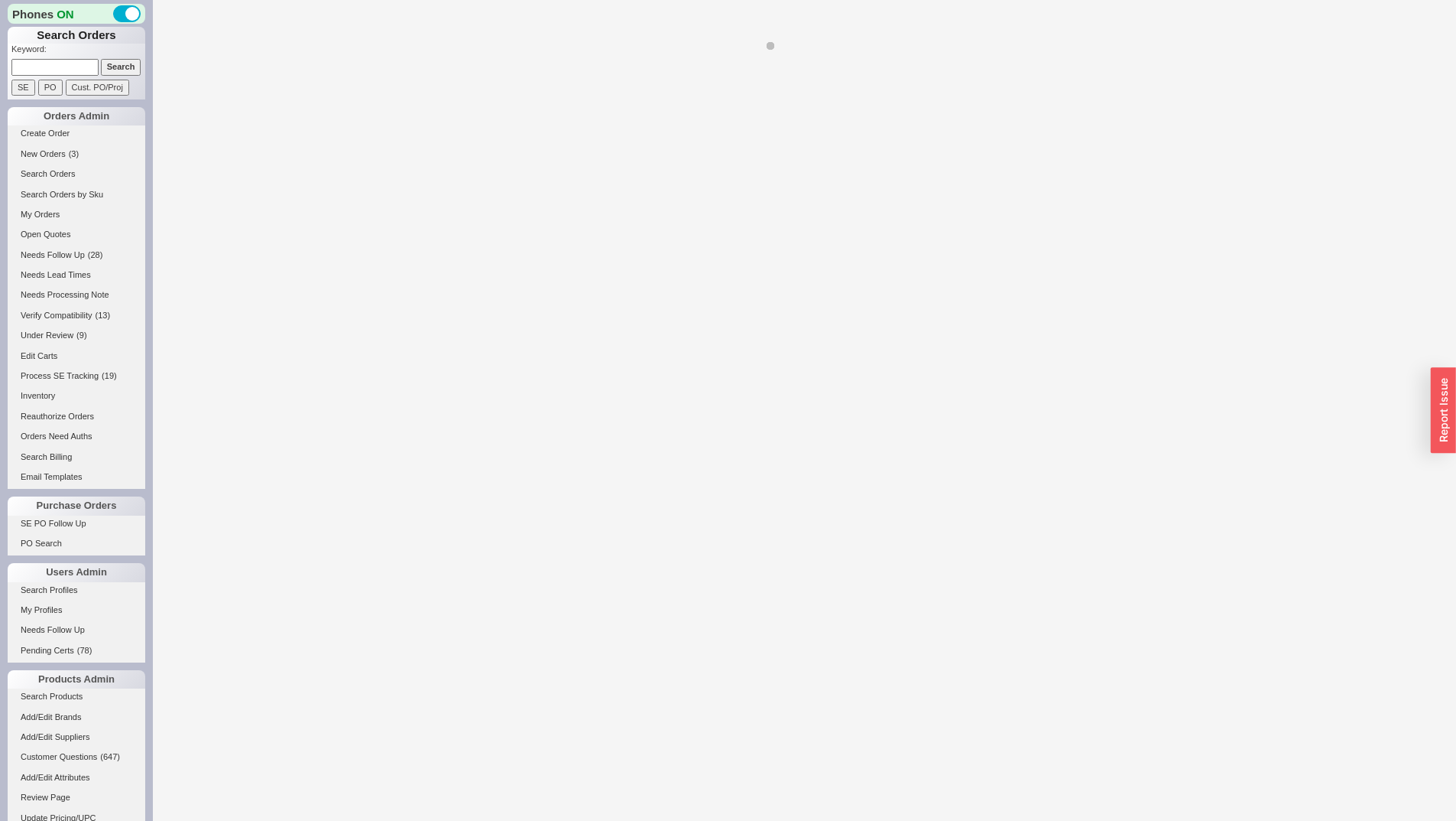
select select "LOW"
select select "3"
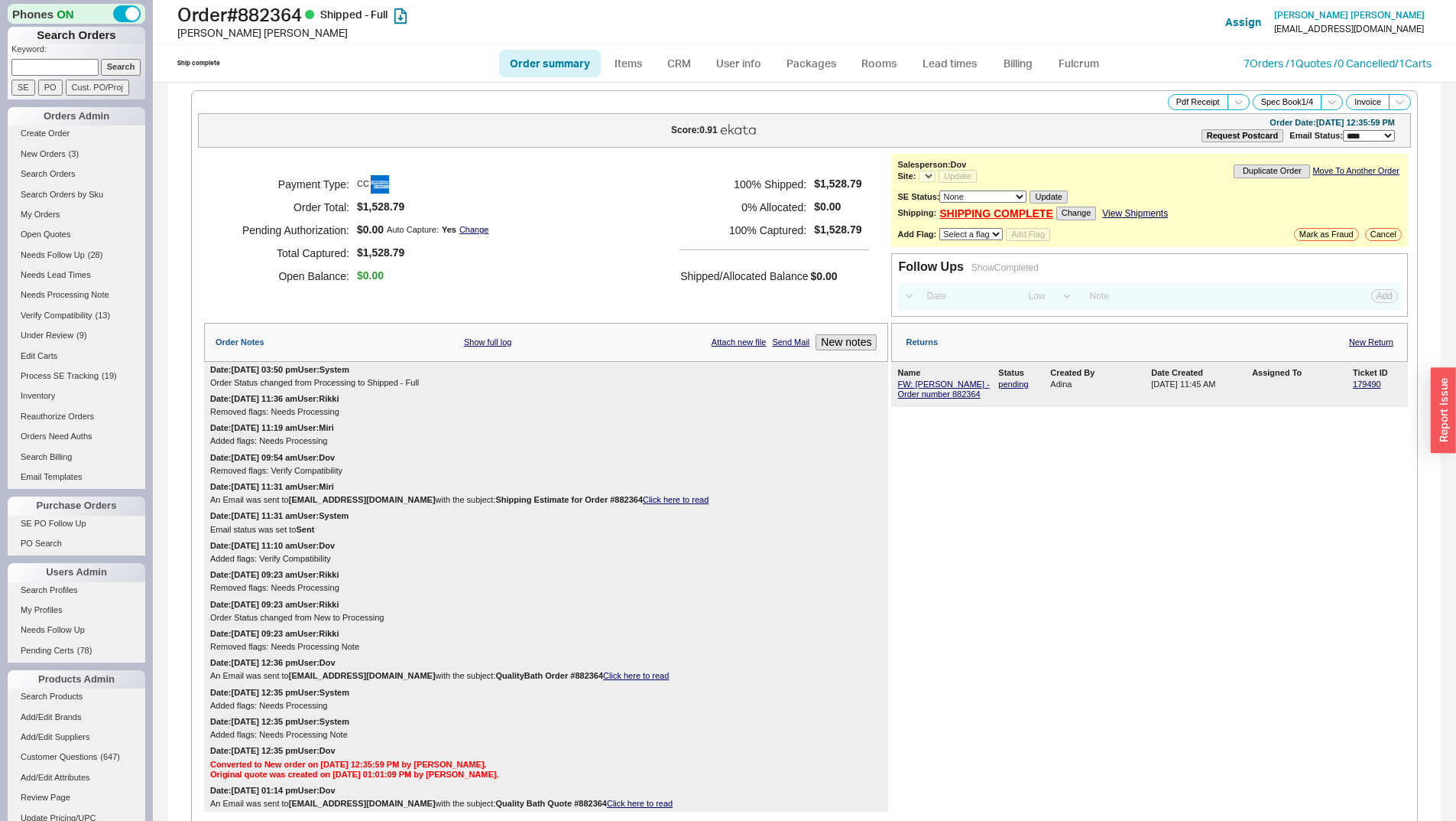
select select "*"
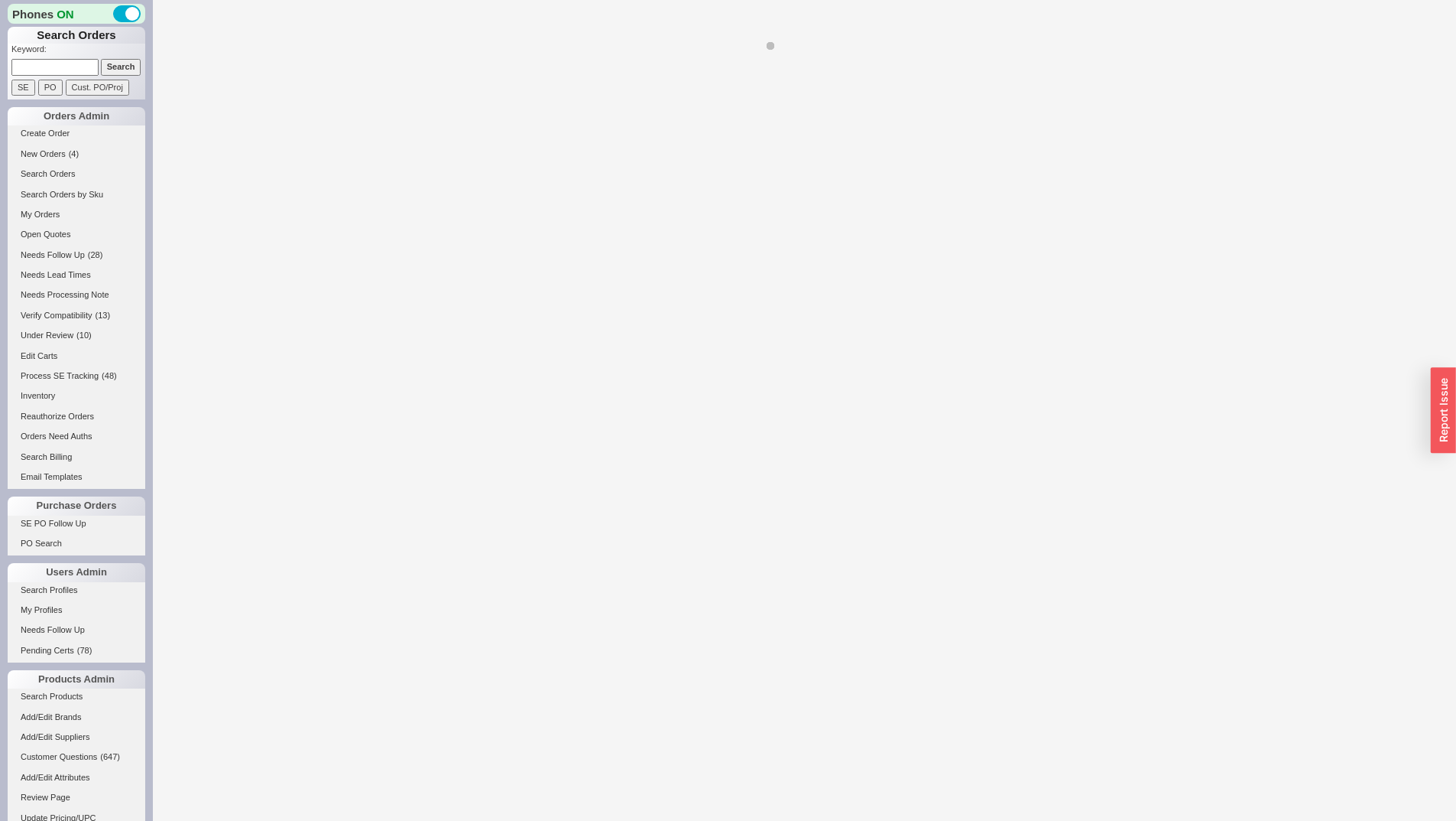
select select "LOW"
select select "3"
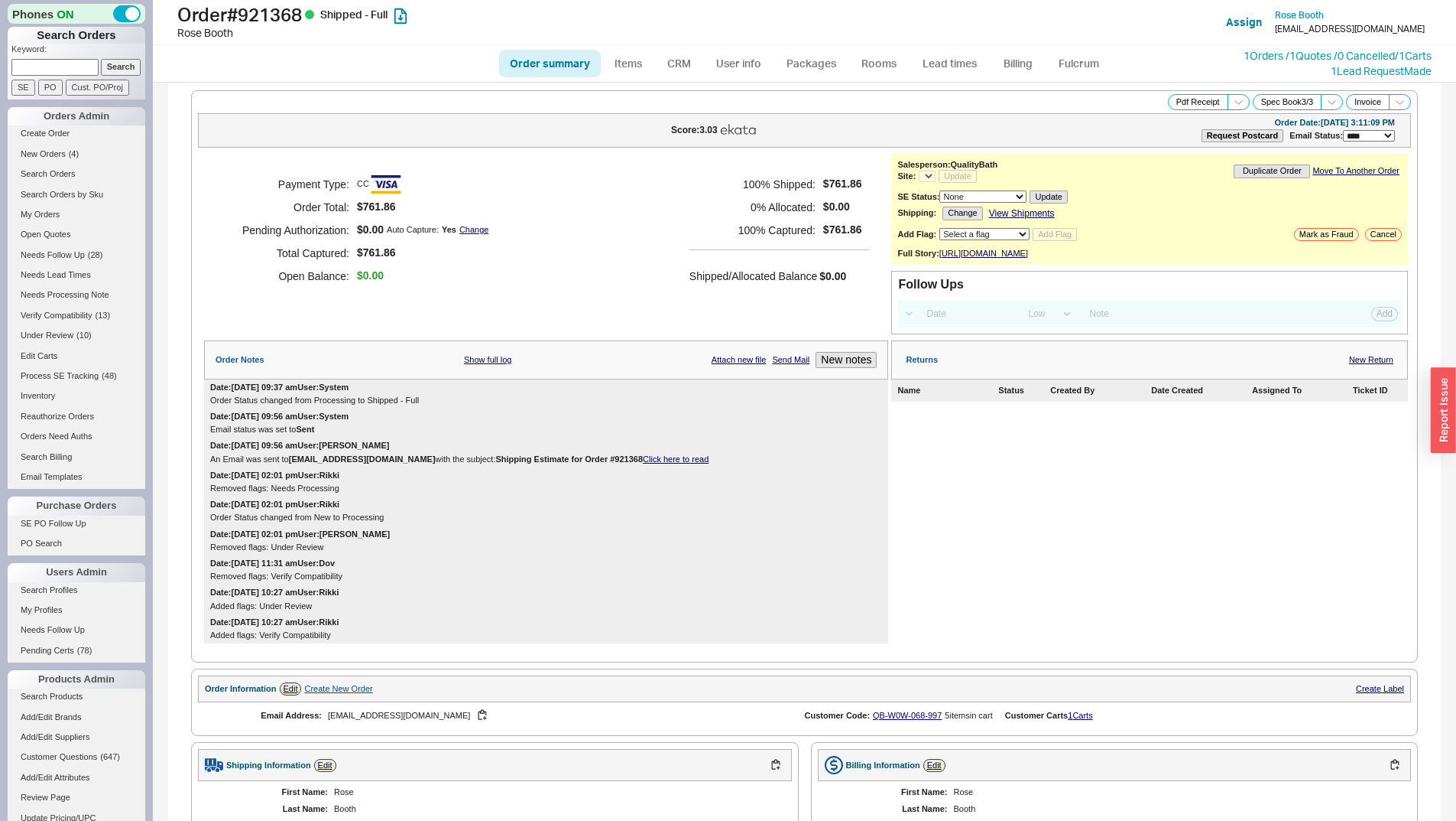
select select "*"
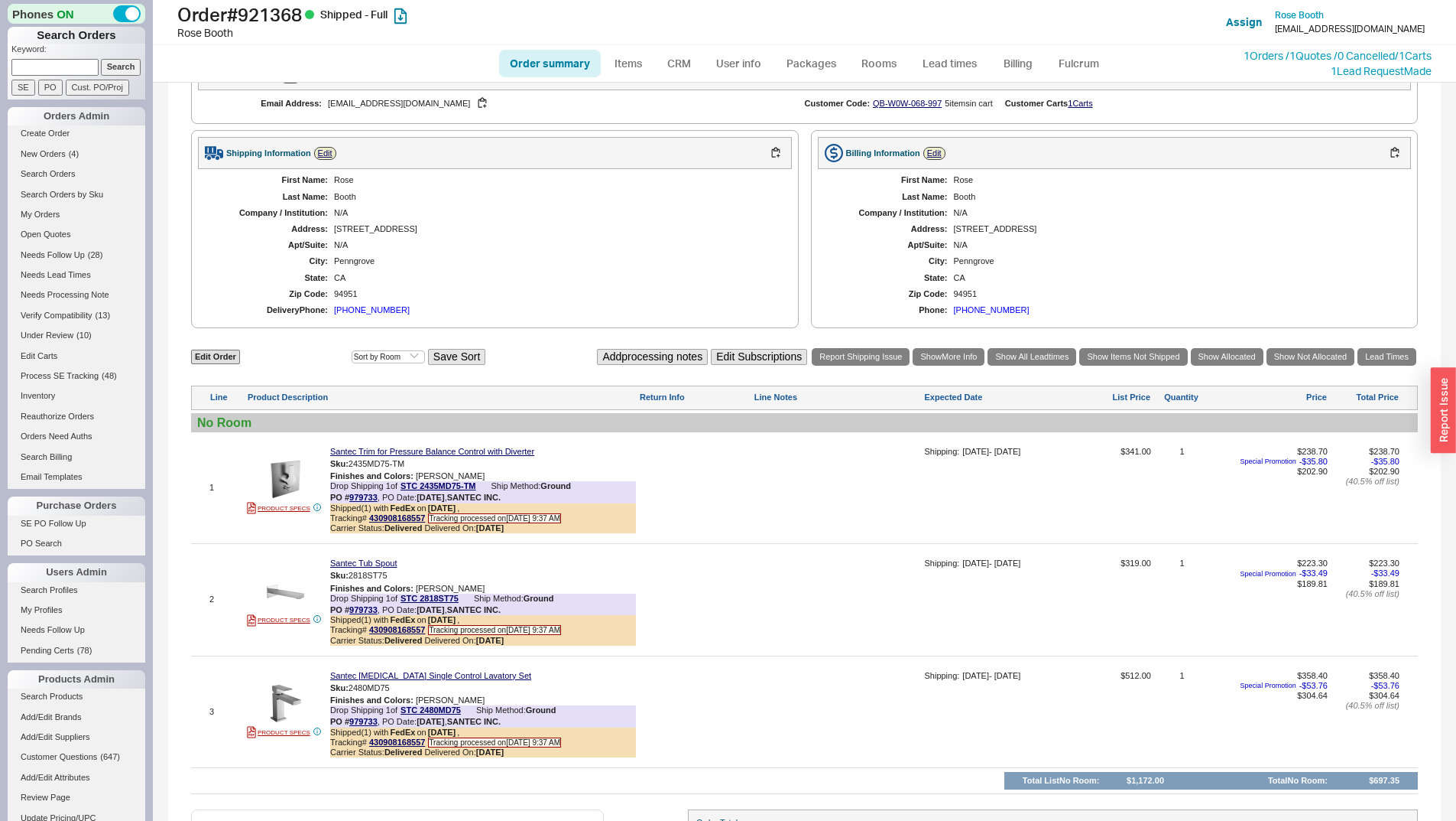
scroll to position [768, 0]
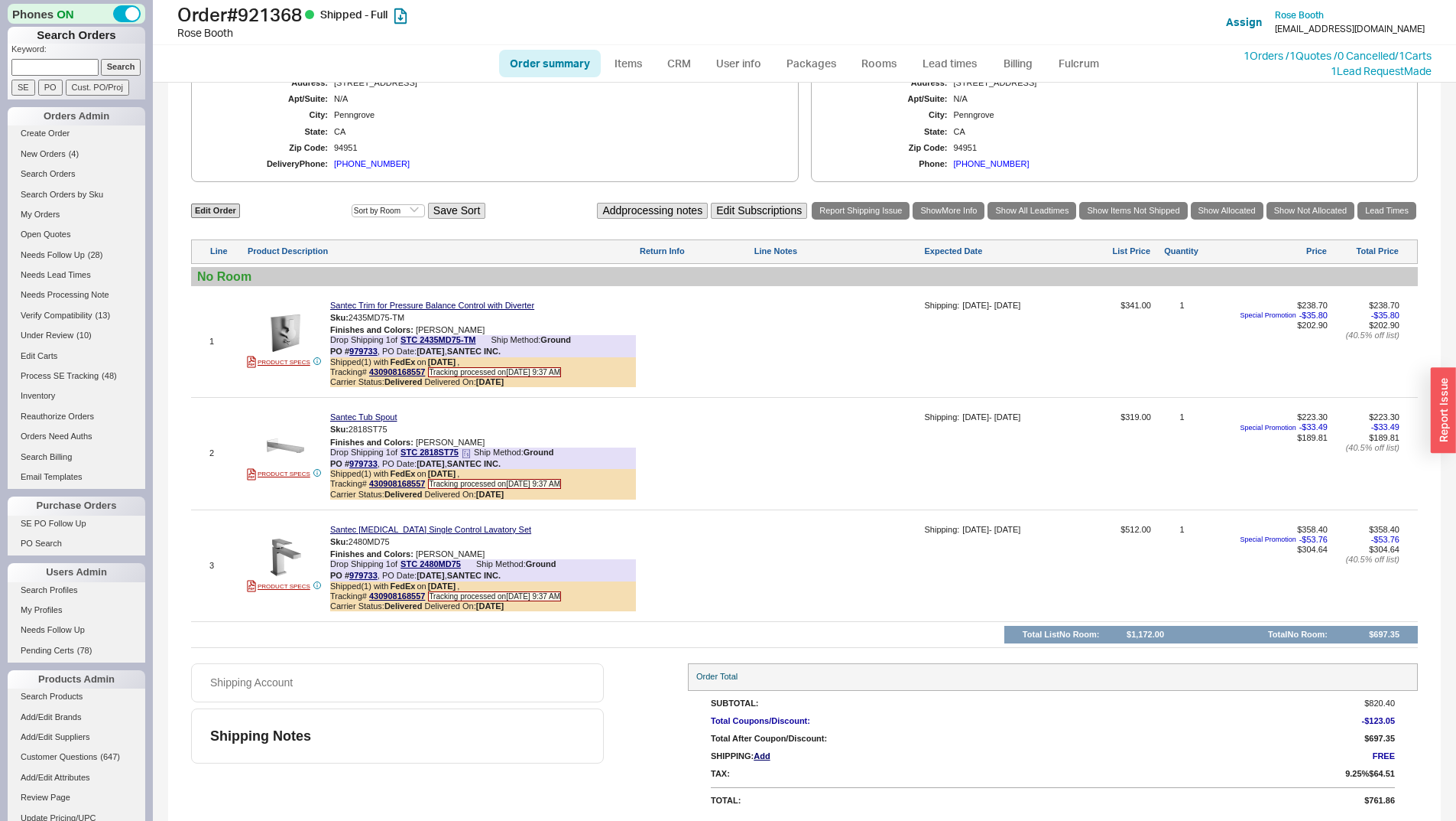
click at [464, 456] on icon at bounding box center [466, 453] width 9 height 9
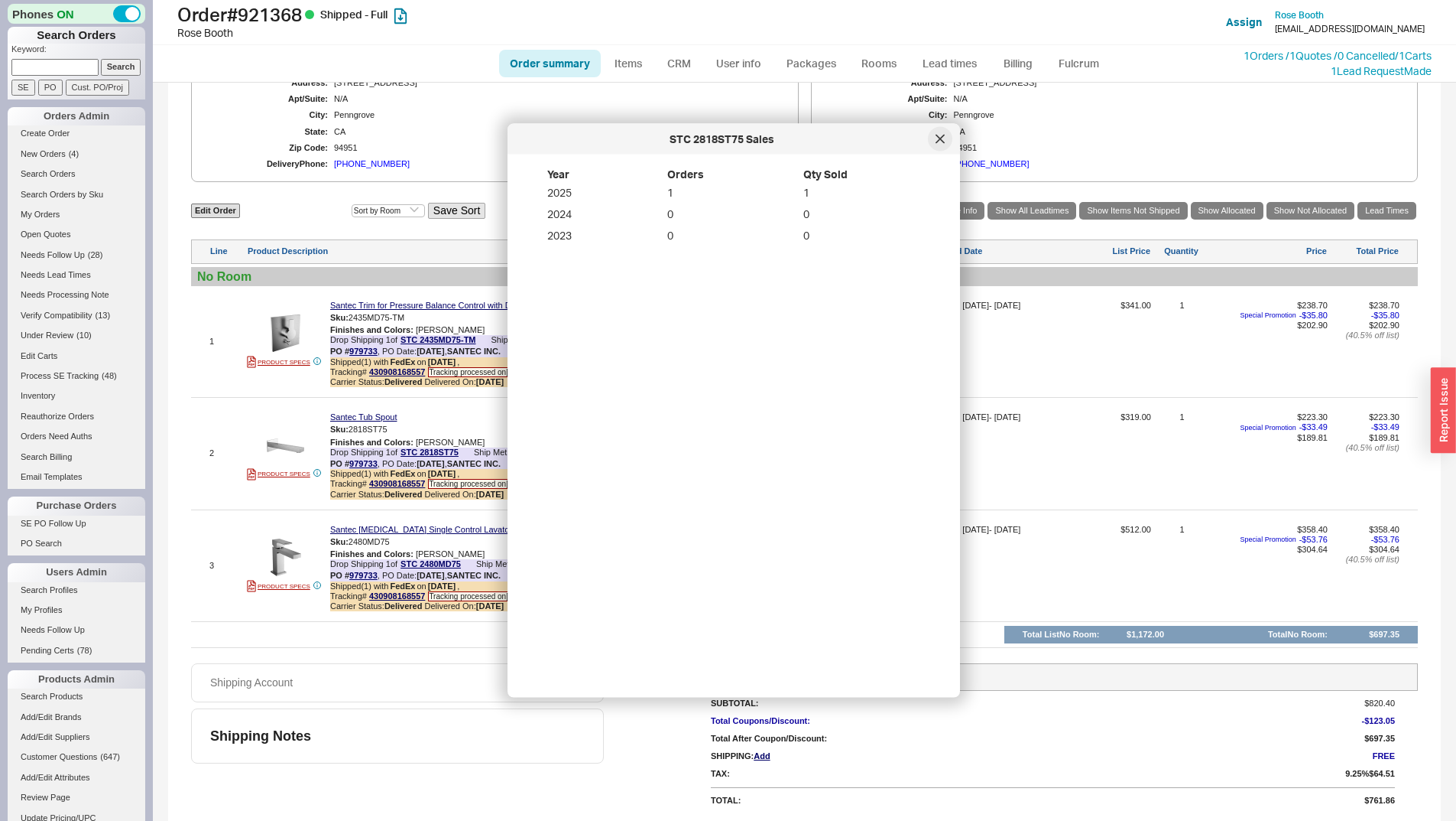
click at [937, 138] on icon at bounding box center [940, 139] width 9 height 9
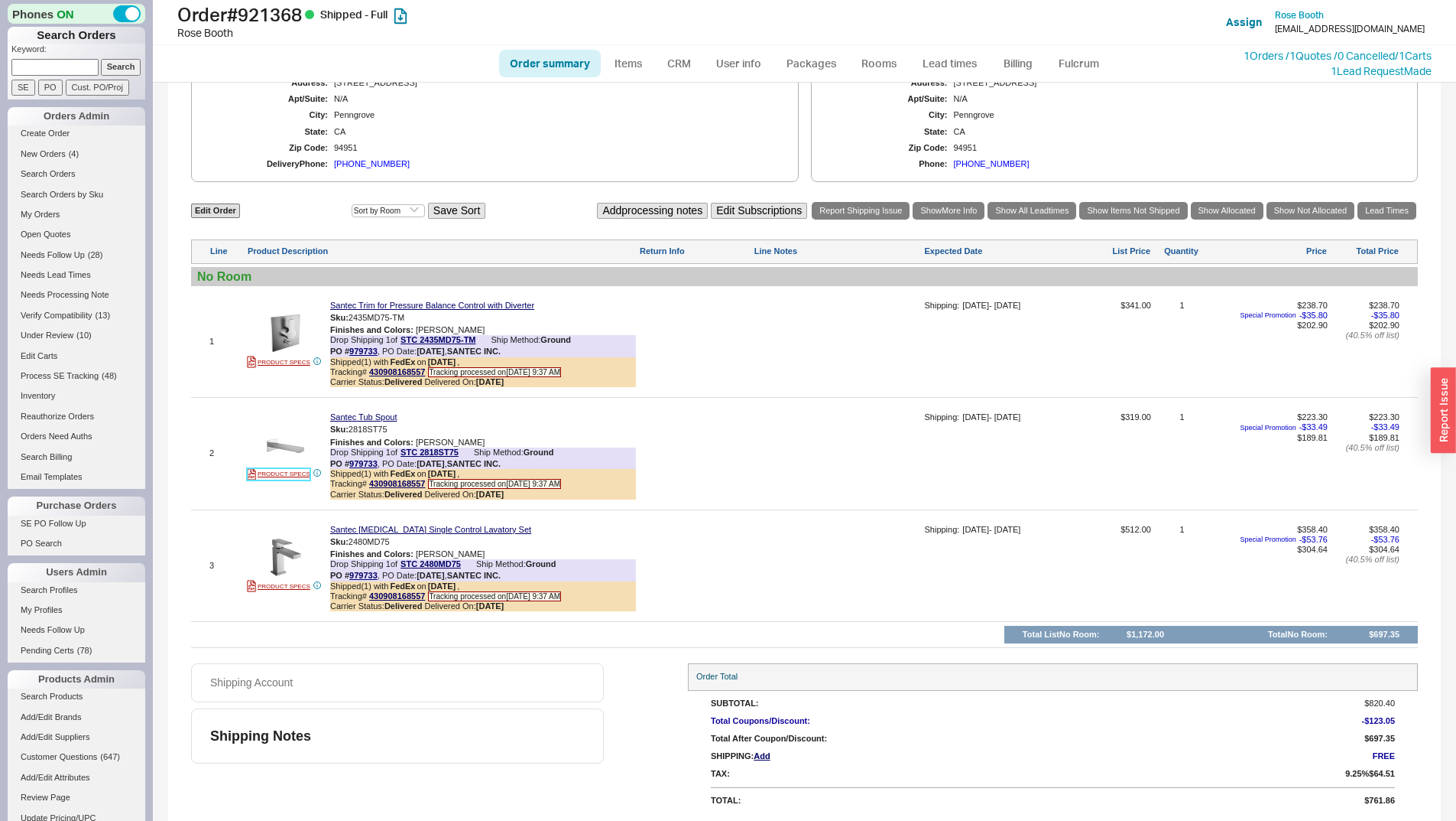
click at [293, 480] on link "PRODUCT SPECS" at bounding box center [279, 474] width 63 height 12
click at [284, 446] on img at bounding box center [286, 446] width 38 height 38
click at [398, 426] on button "button" at bounding box center [399, 429] width 19 height 15
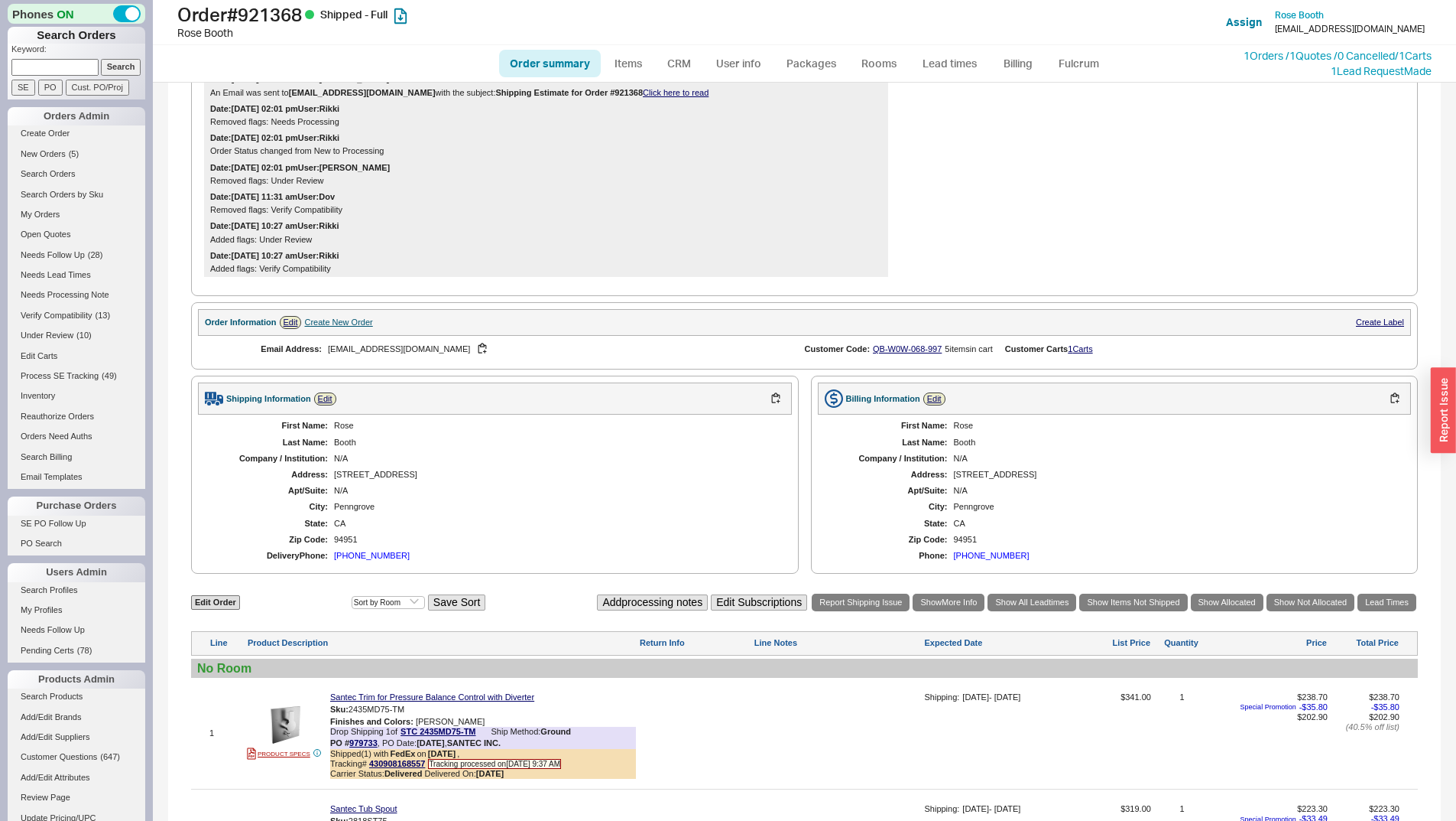
scroll to position [0, 0]
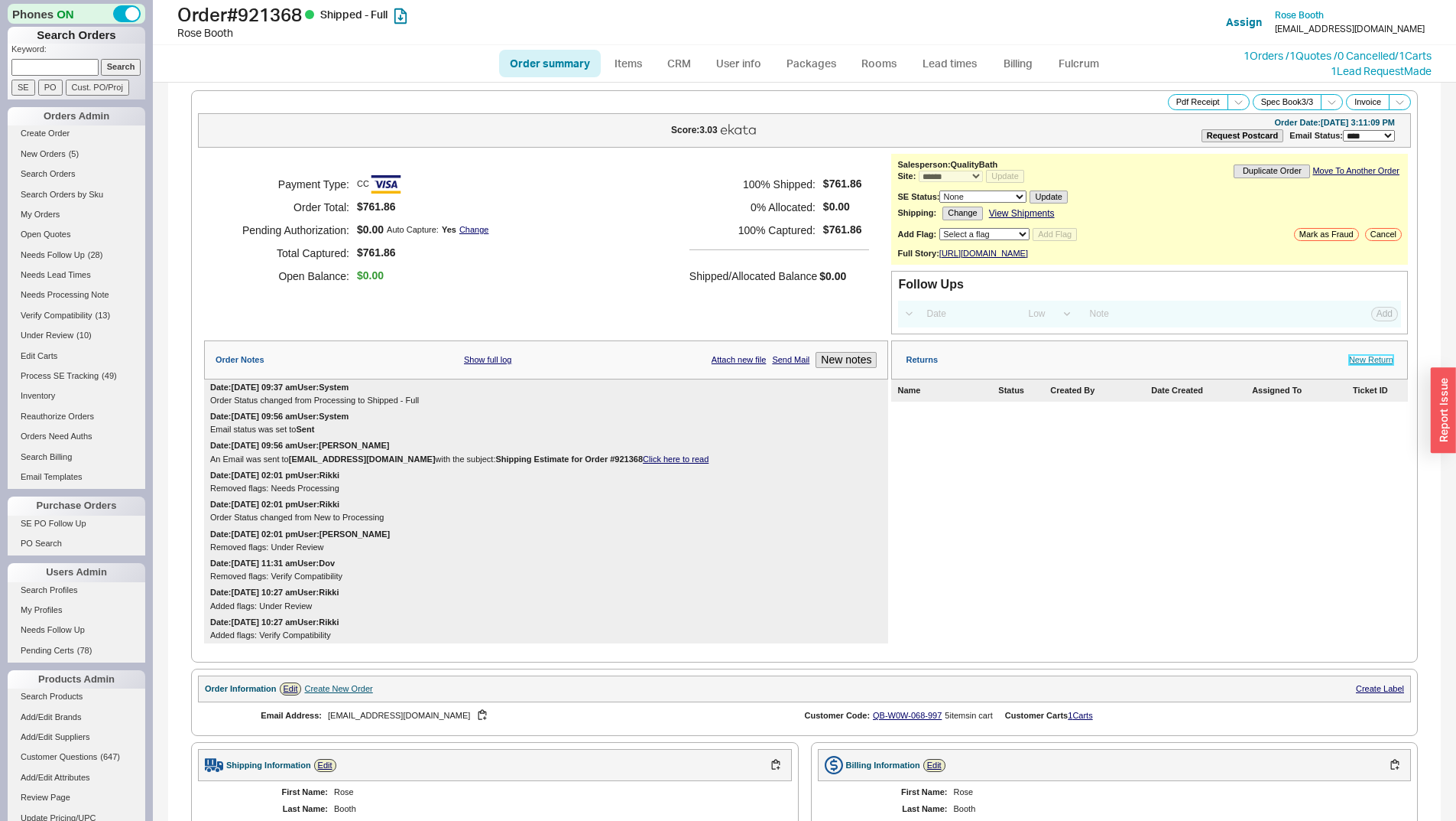
click at [1353, 365] on link "New Return" at bounding box center [1371, 359] width 44 height 10
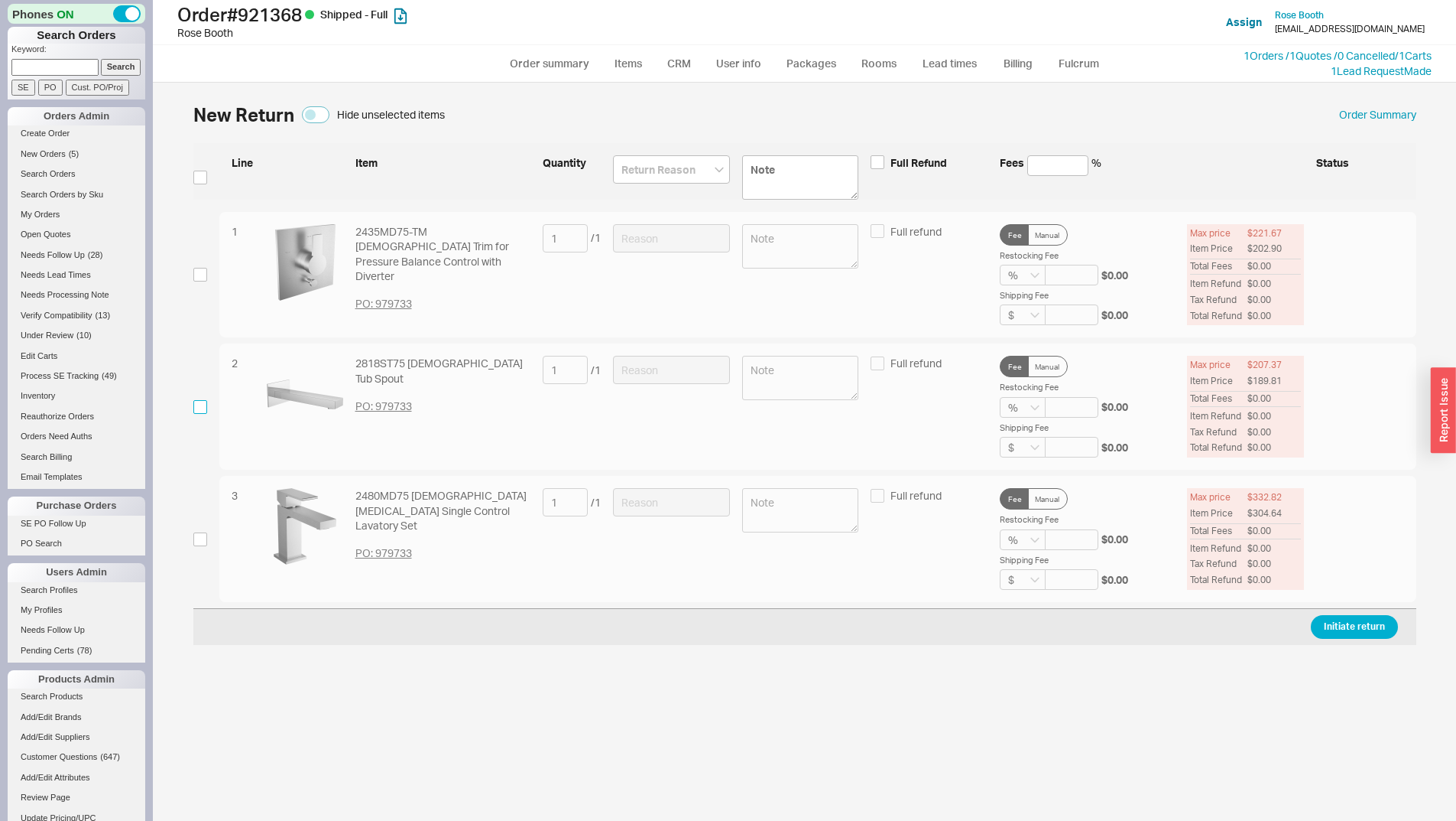
click at [200, 403] on input "checkbox" at bounding box center [201, 407] width 14 height 14
checkbox input "true"
click at [671, 366] on input at bounding box center [672, 369] width 117 height 29
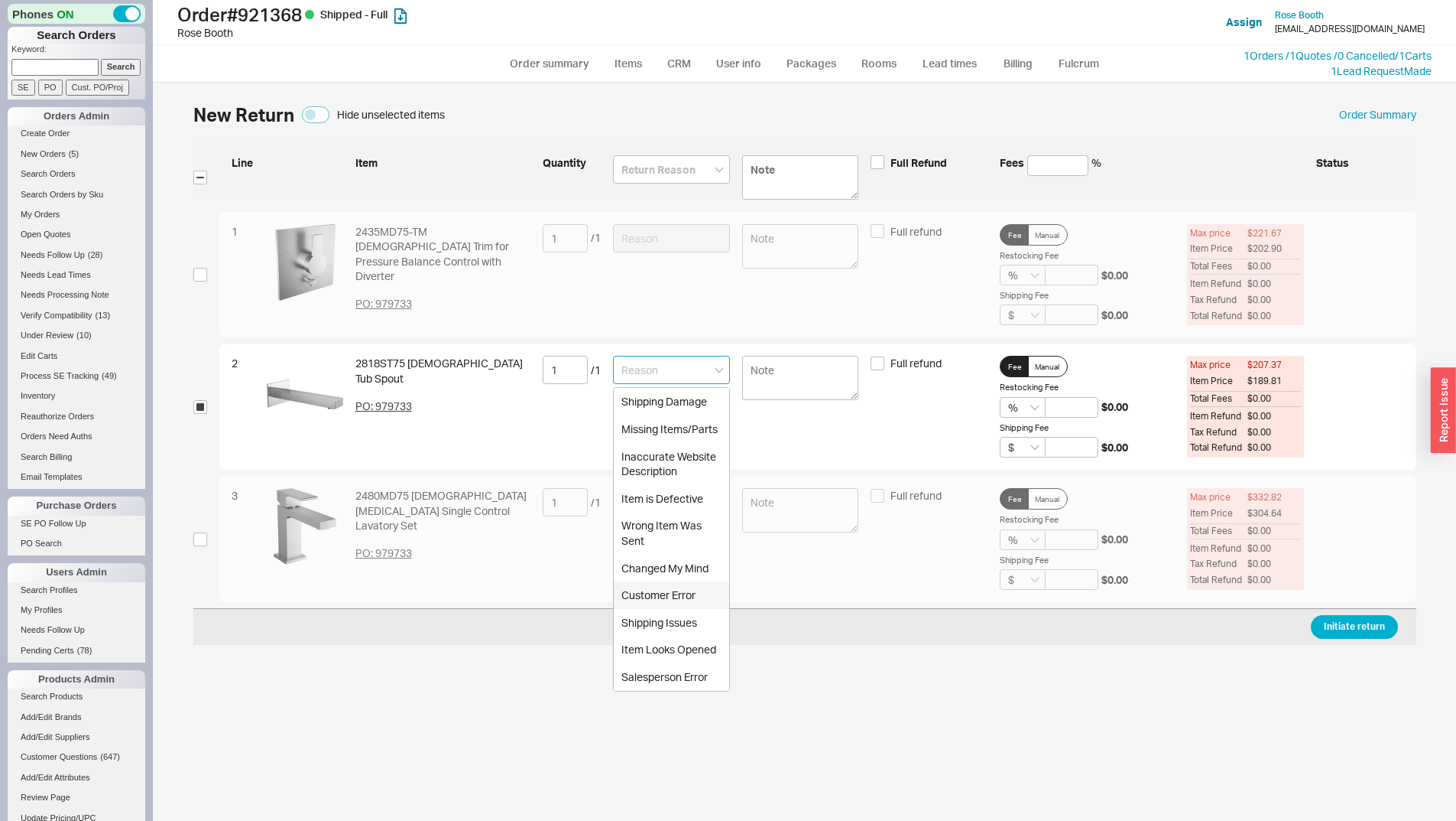
click at [706, 589] on div "Customer Error" at bounding box center [672, 595] width 116 height 28
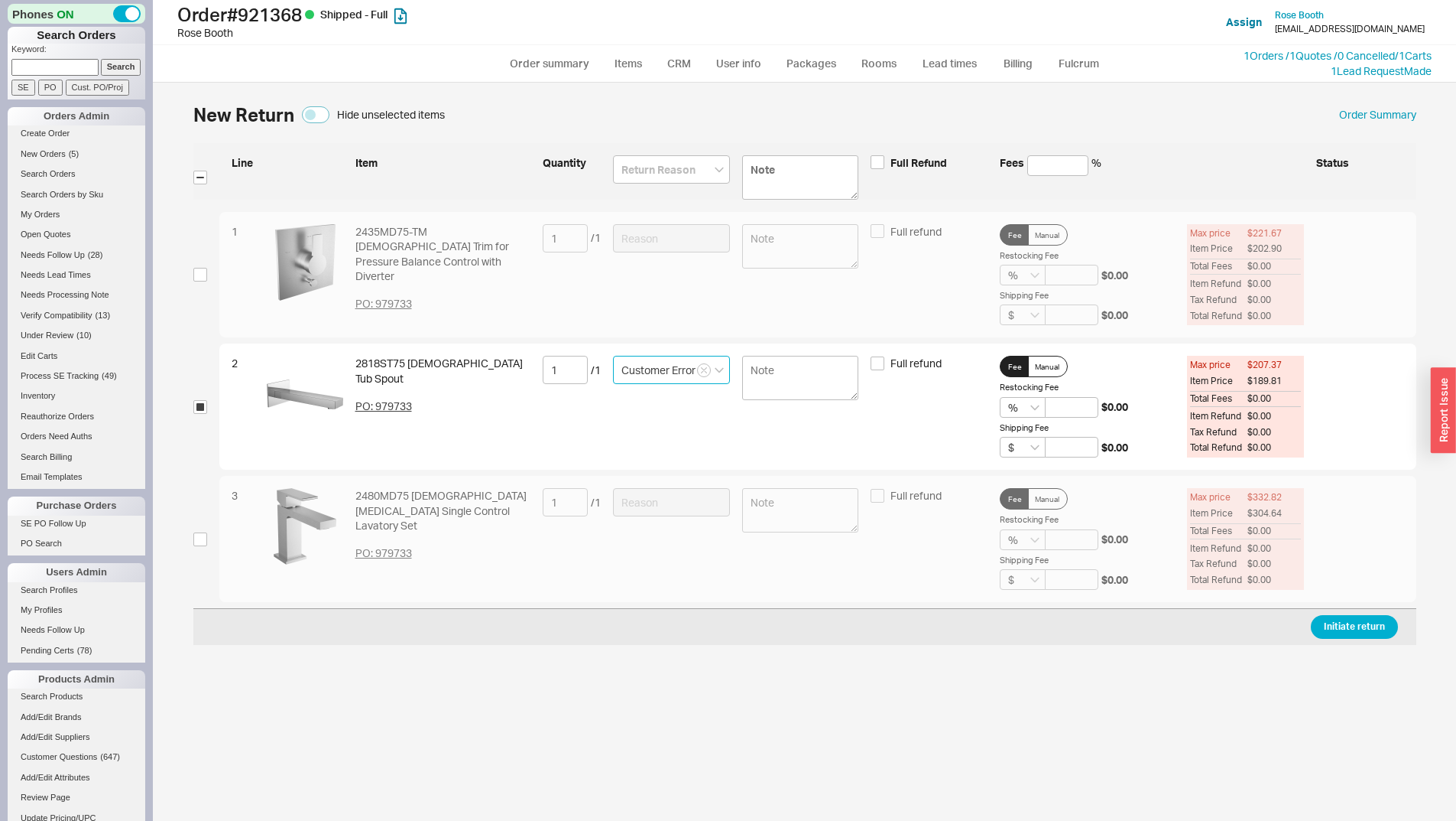
click at [656, 374] on input "Customer Error" at bounding box center [672, 369] width 117 height 29
click at [669, 498] on div "Item is Defective" at bounding box center [672, 499] width 116 height 28
type input "Item is Defective"
click at [1400, 630] on div "Initiate return" at bounding box center [805, 626] width 1223 height 37
click at [1380, 626] on button "Initiate return" at bounding box center [1354, 626] width 87 height 24
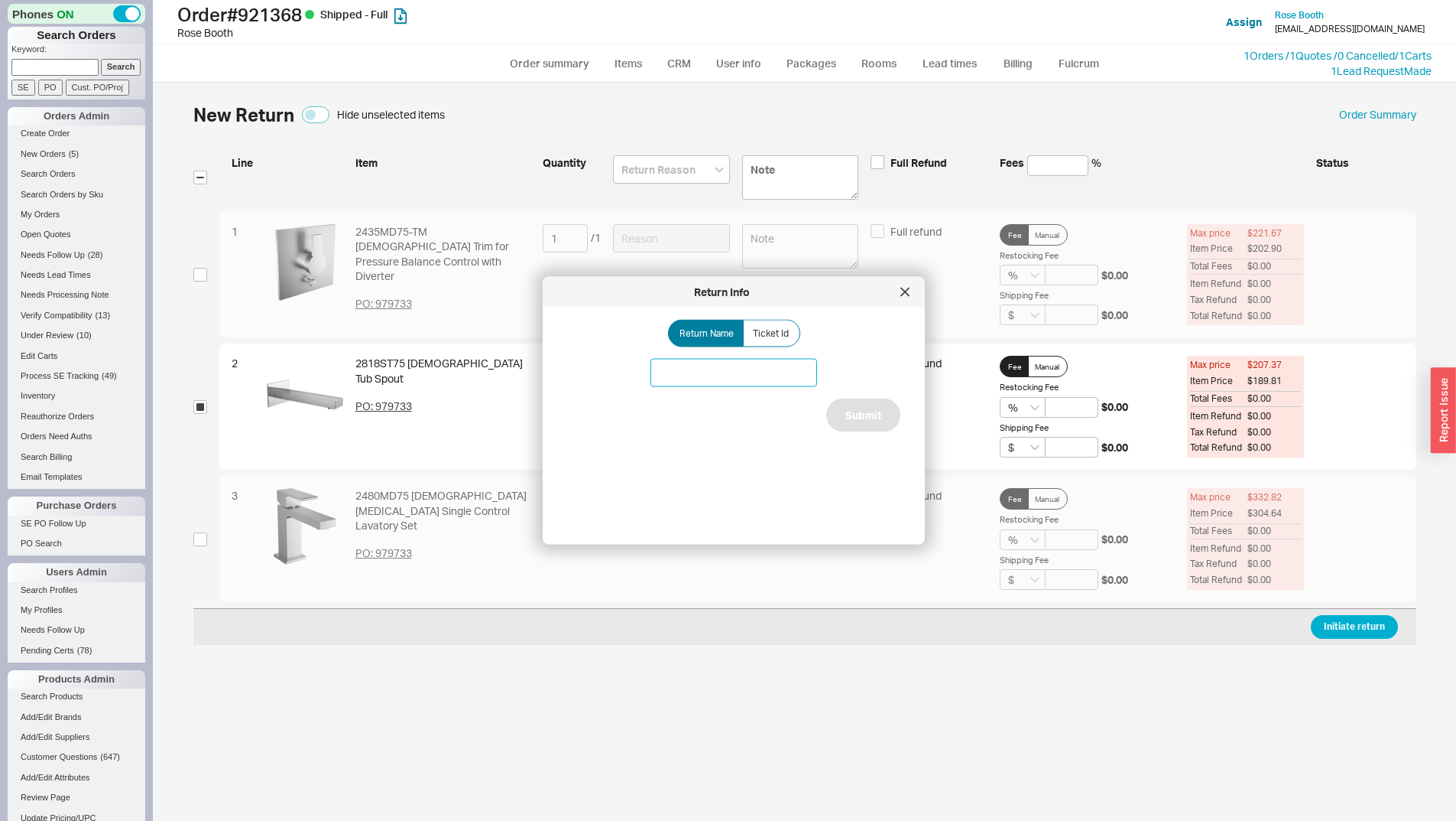
click at [760, 373] on input at bounding box center [734, 372] width 167 height 29
type input "Santec tub spout issue"
click at [860, 407] on button "Submit" at bounding box center [863, 416] width 74 height 34
select select "*"
select select "LOW"
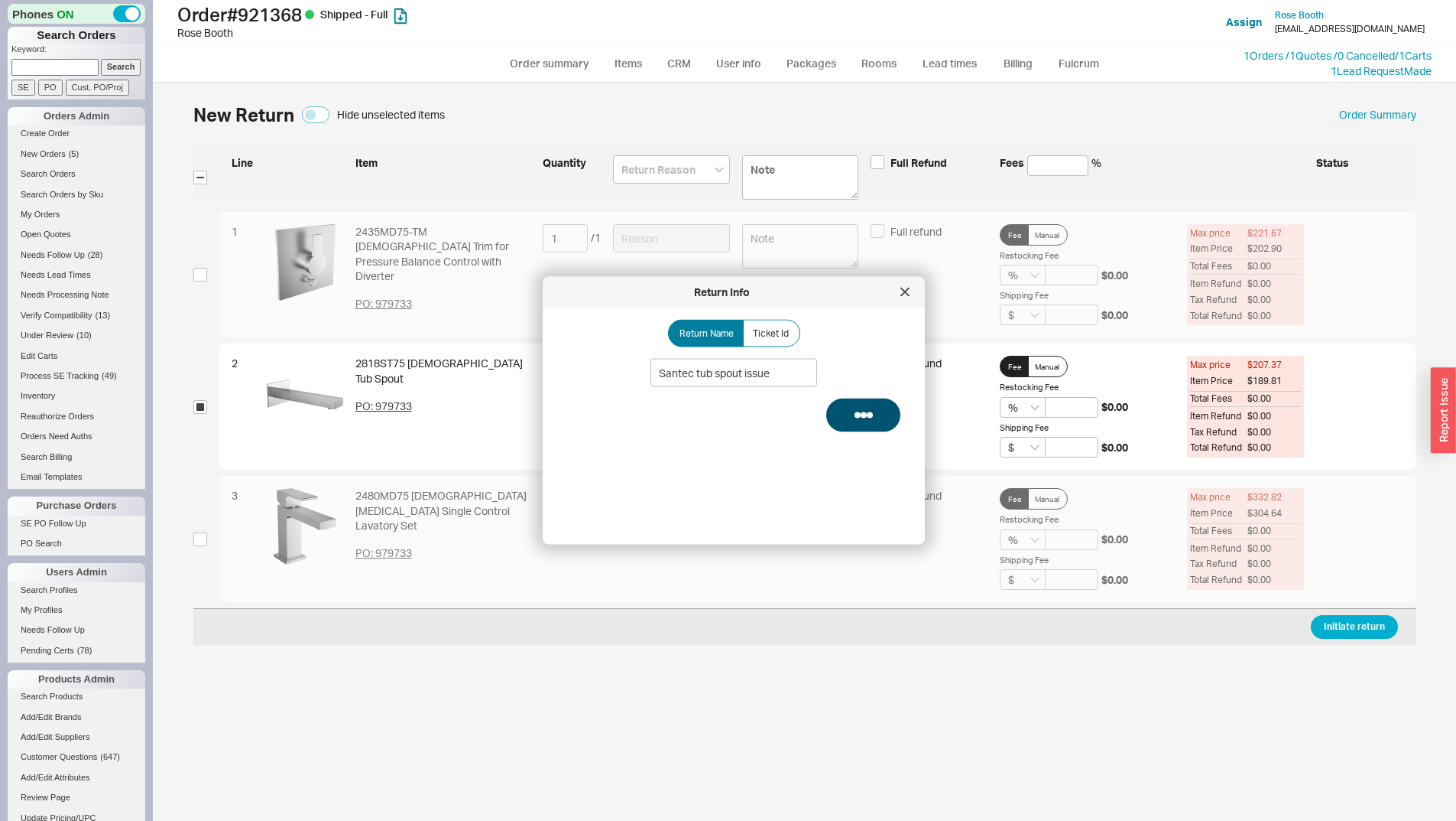
select select "3"
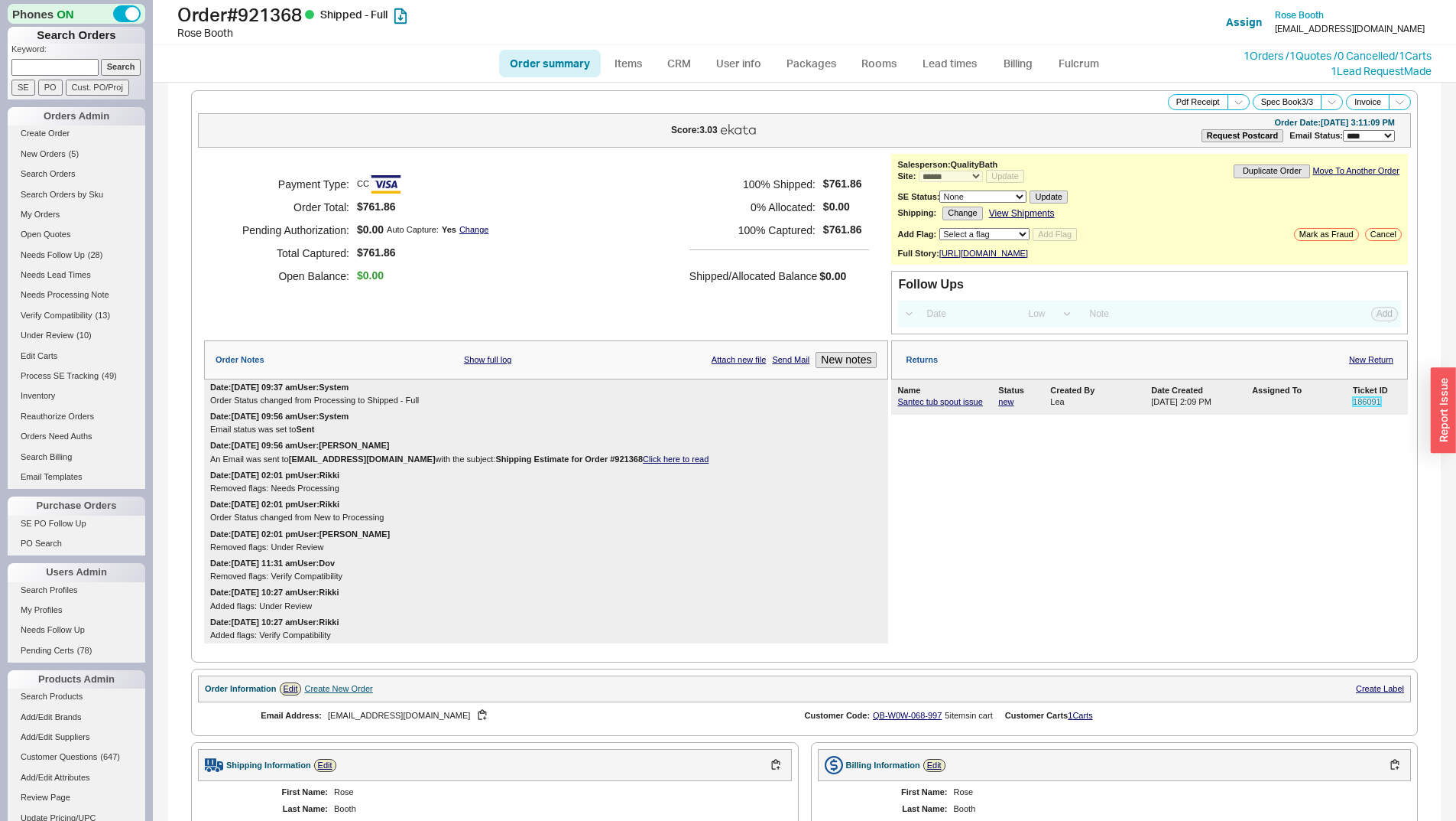
click at [1358, 406] on link "186091" at bounding box center [1367, 402] width 29 height 9
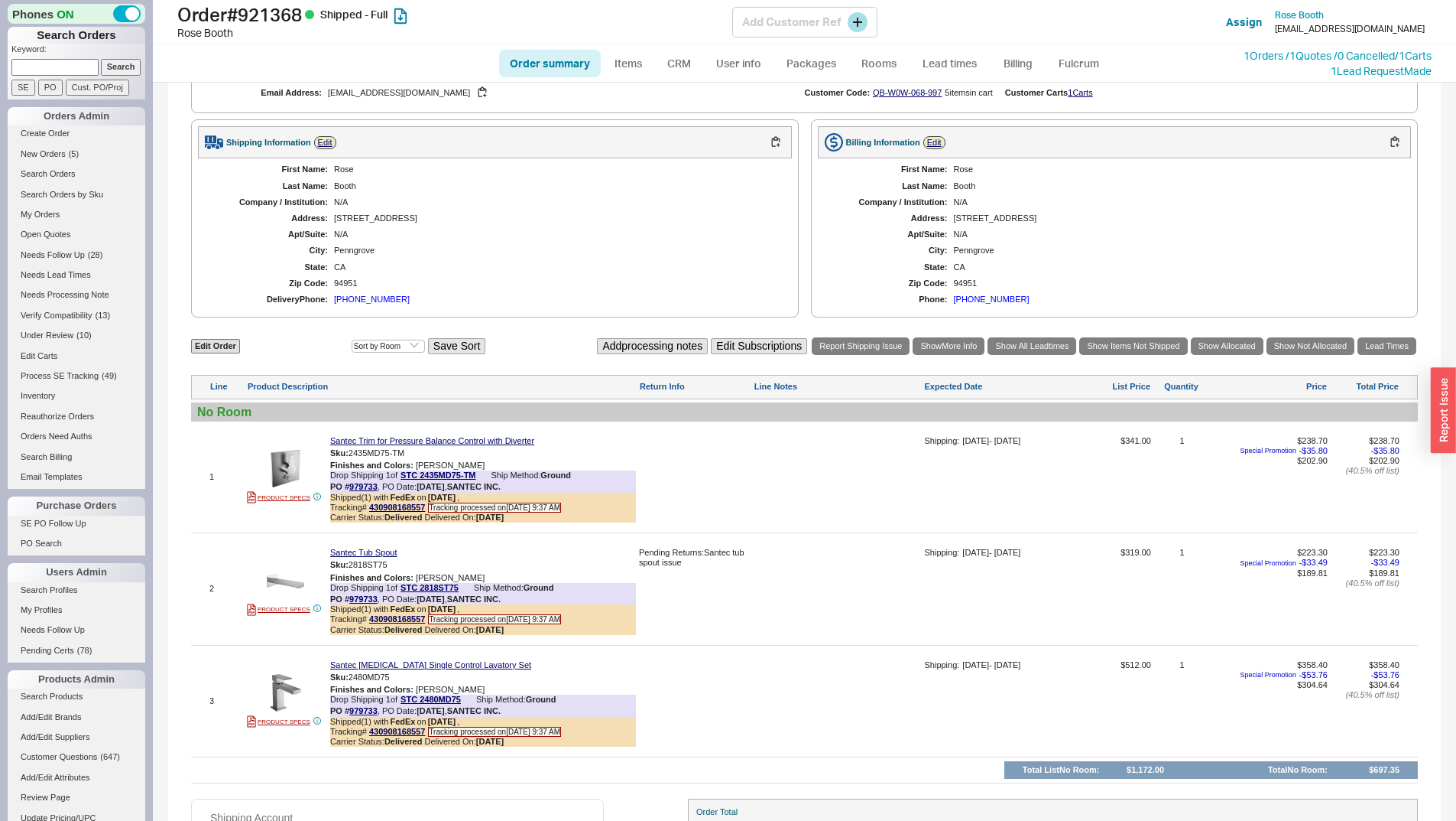
scroll to position [768, 0]
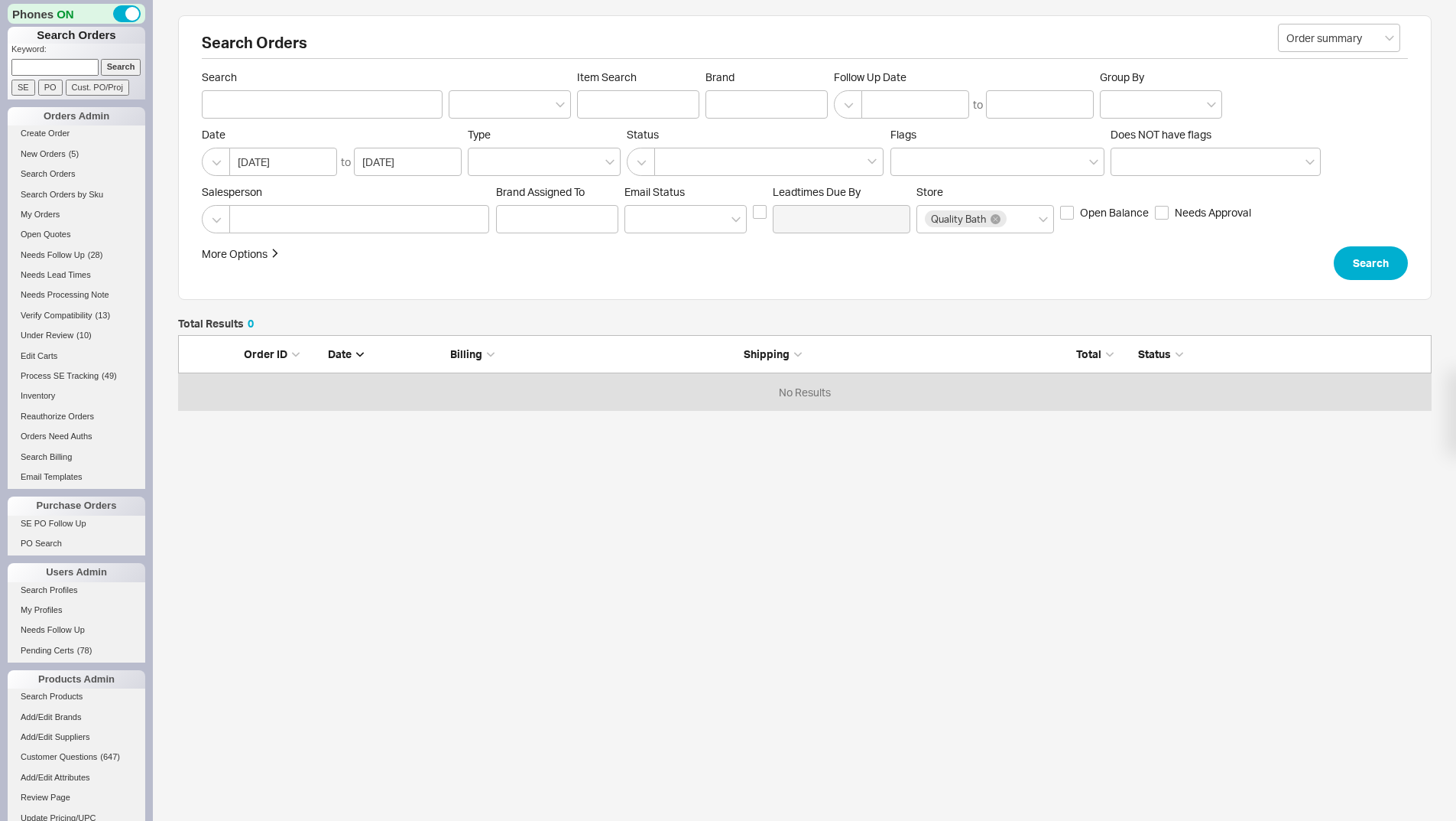
click at [66, 65] on input at bounding box center [55, 66] width 87 height 16
type input "920797"
drag, startPoint x: 116, startPoint y: 63, endPoint x: 215, endPoint y: 66, distance: 99.0
click at [116, 62] on input "Search" at bounding box center [121, 66] width 40 height 16
type input "920797"
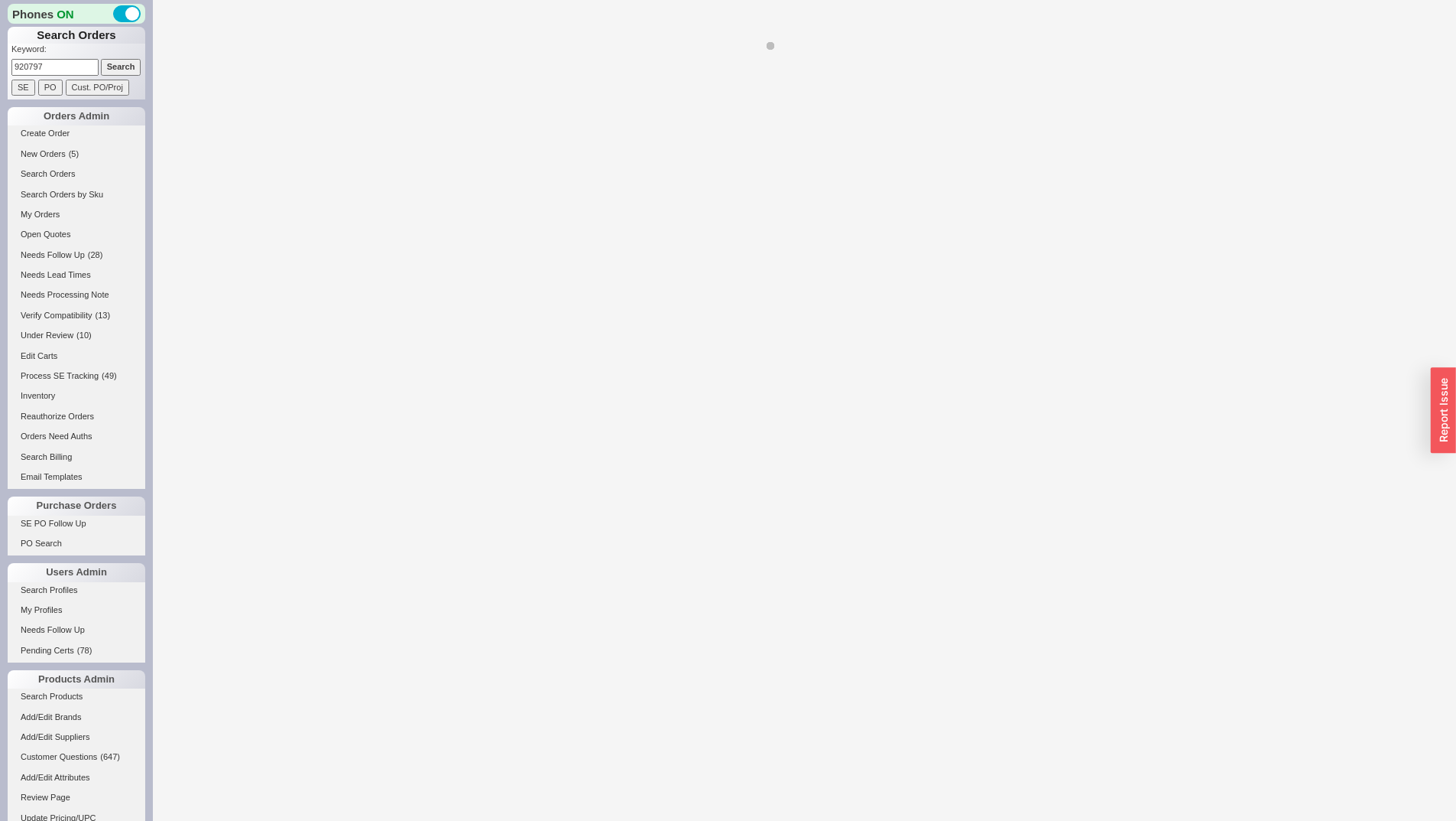
select select "LOW"
select select "3"
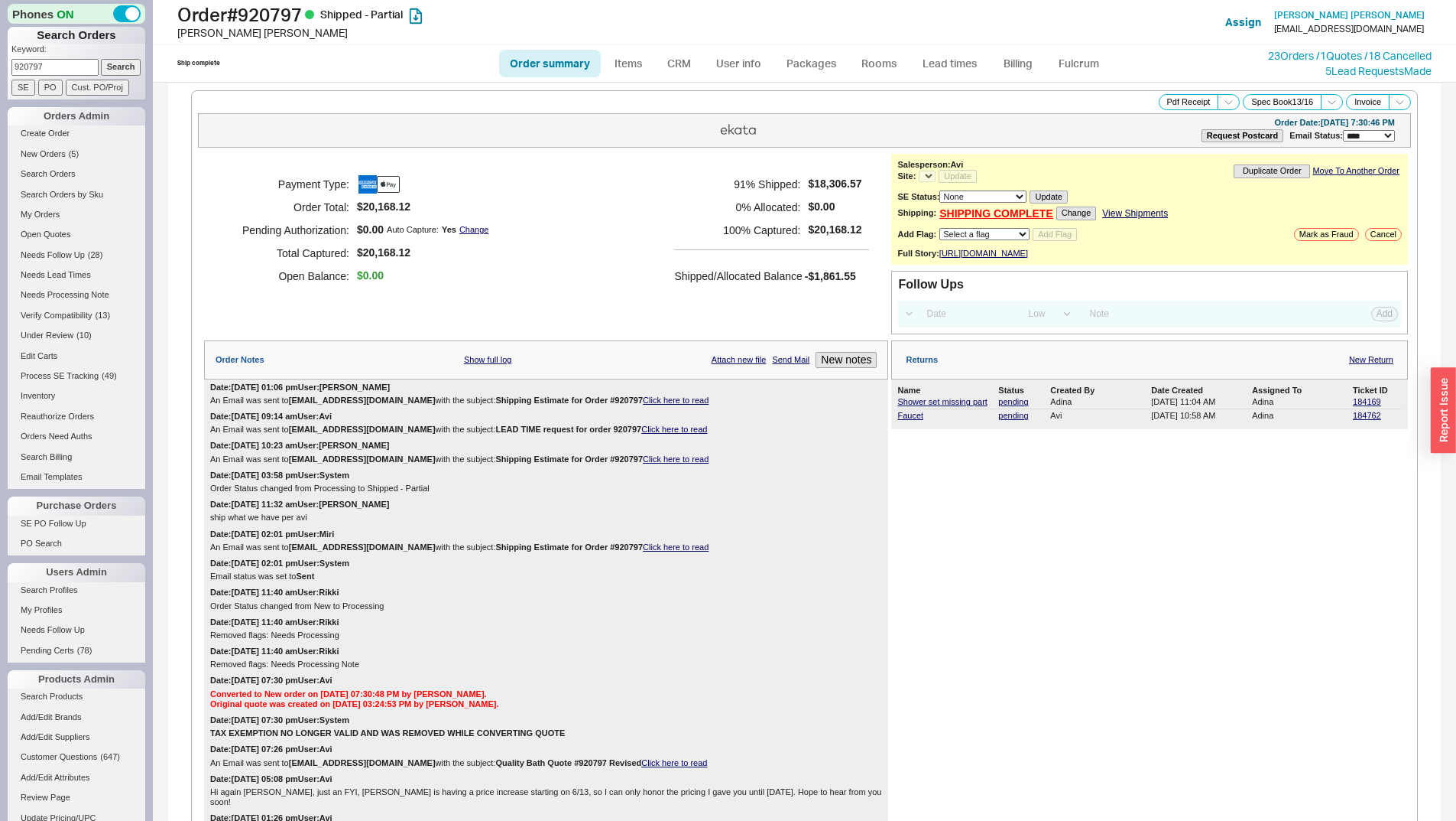
select select "*"
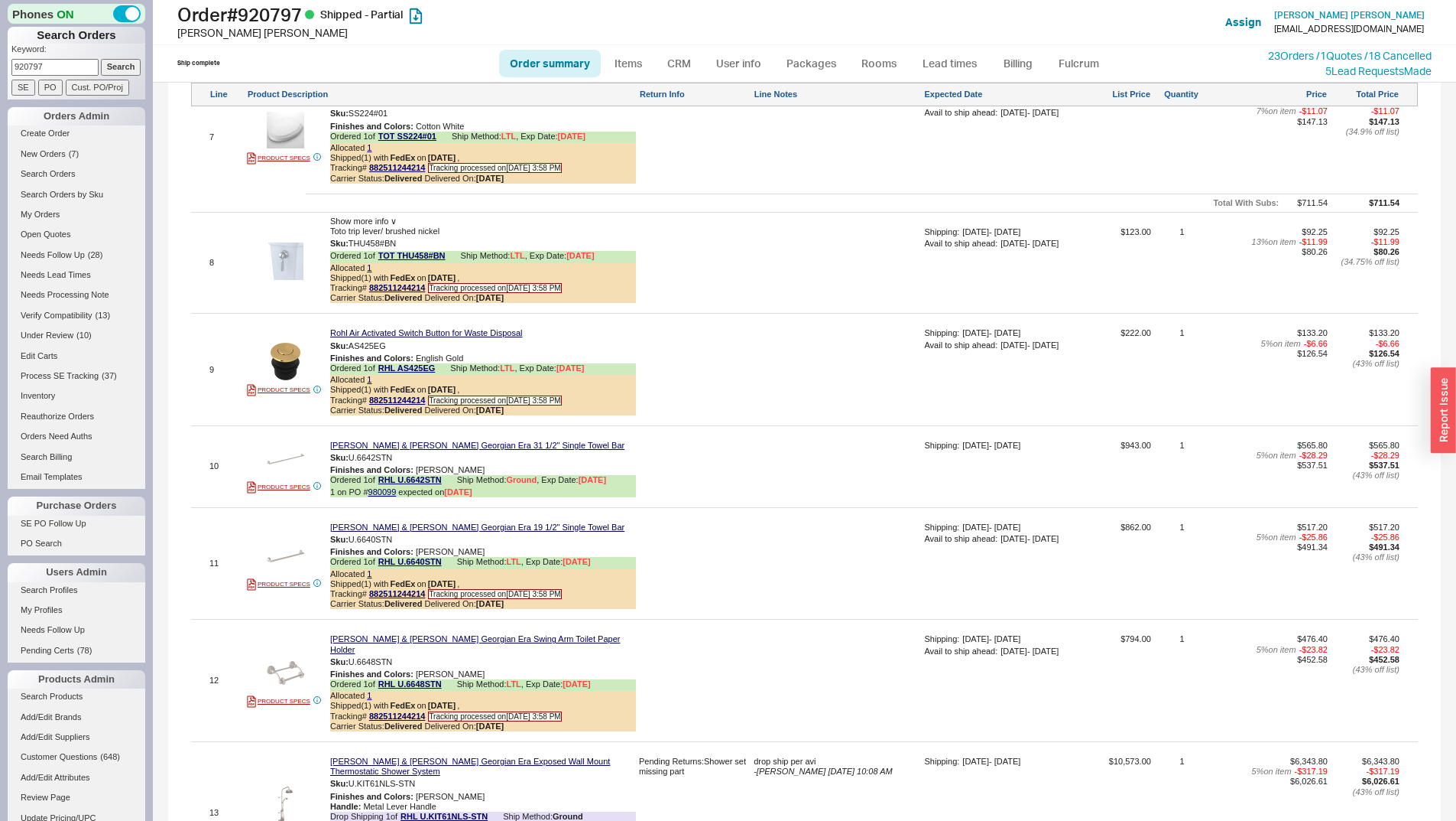
scroll to position [2541, 0]
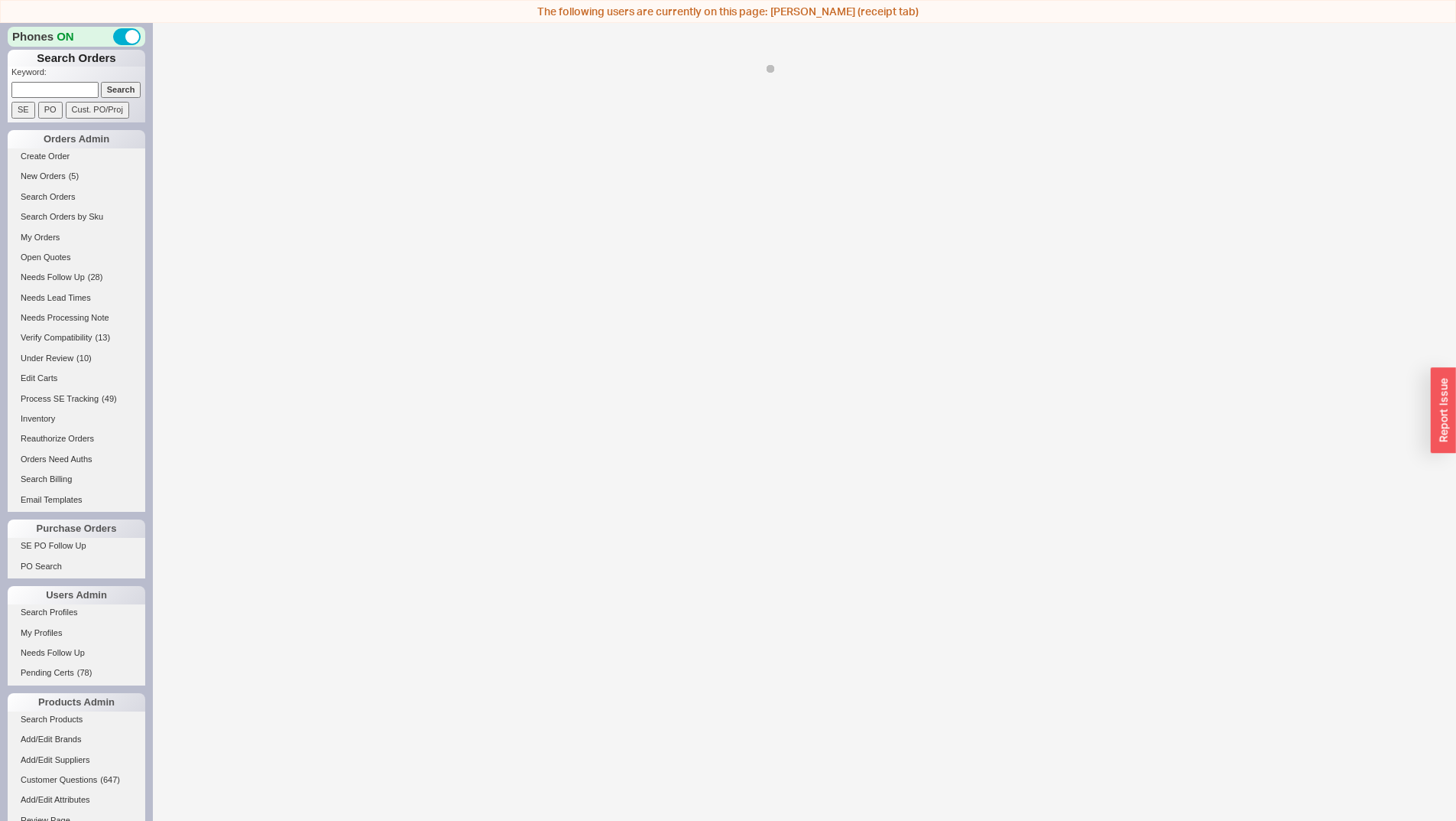
select select "*"
select select "LOW"
select select "3"
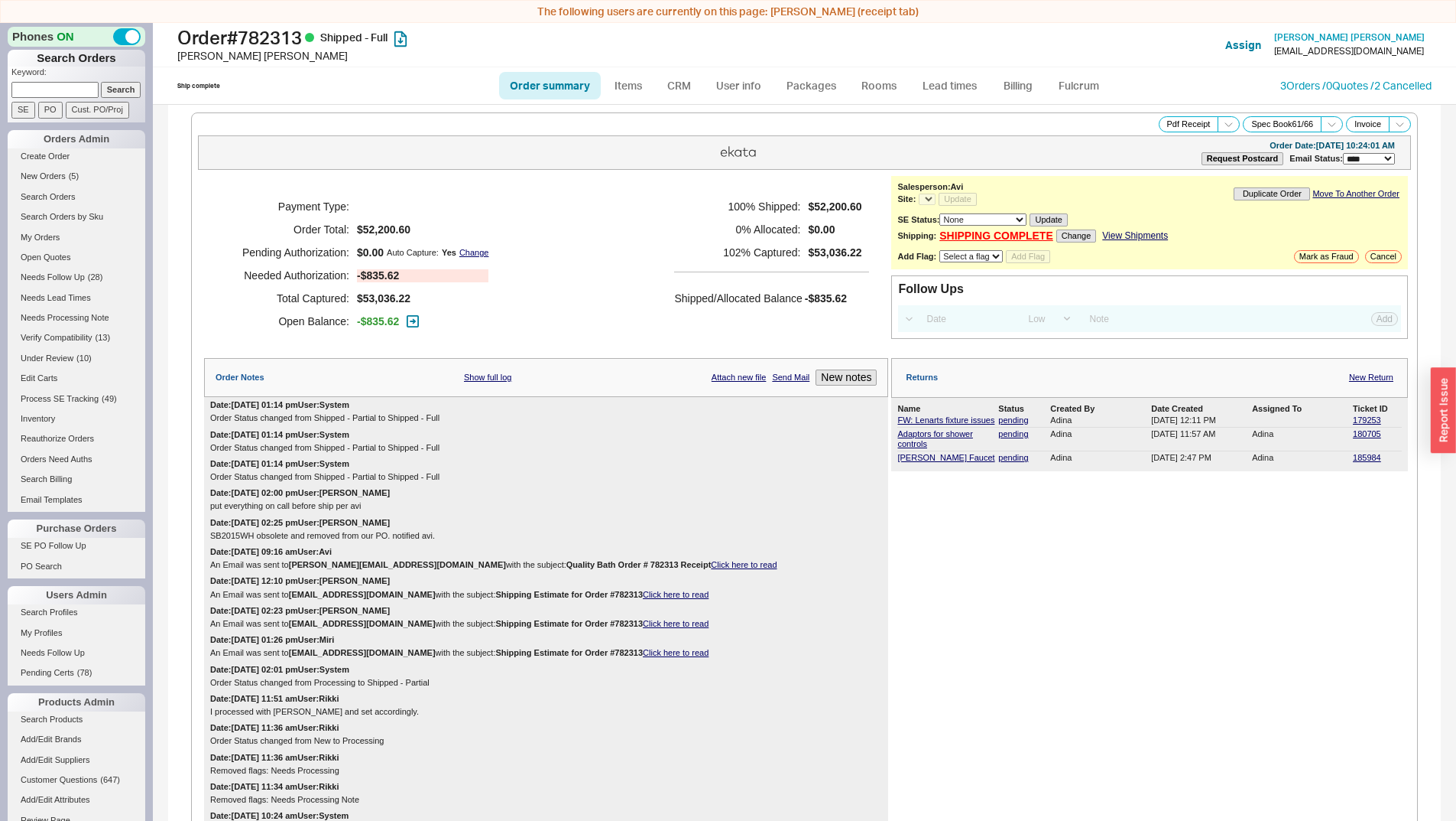
select select "*"
click at [1368, 419] on link "179253" at bounding box center [1367, 420] width 29 height 9
click at [1355, 426] on div "179253" at bounding box center [1377, 420] width 49 height 10
click at [1359, 438] on link "180705" at bounding box center [1367, 434] width 29 height 9
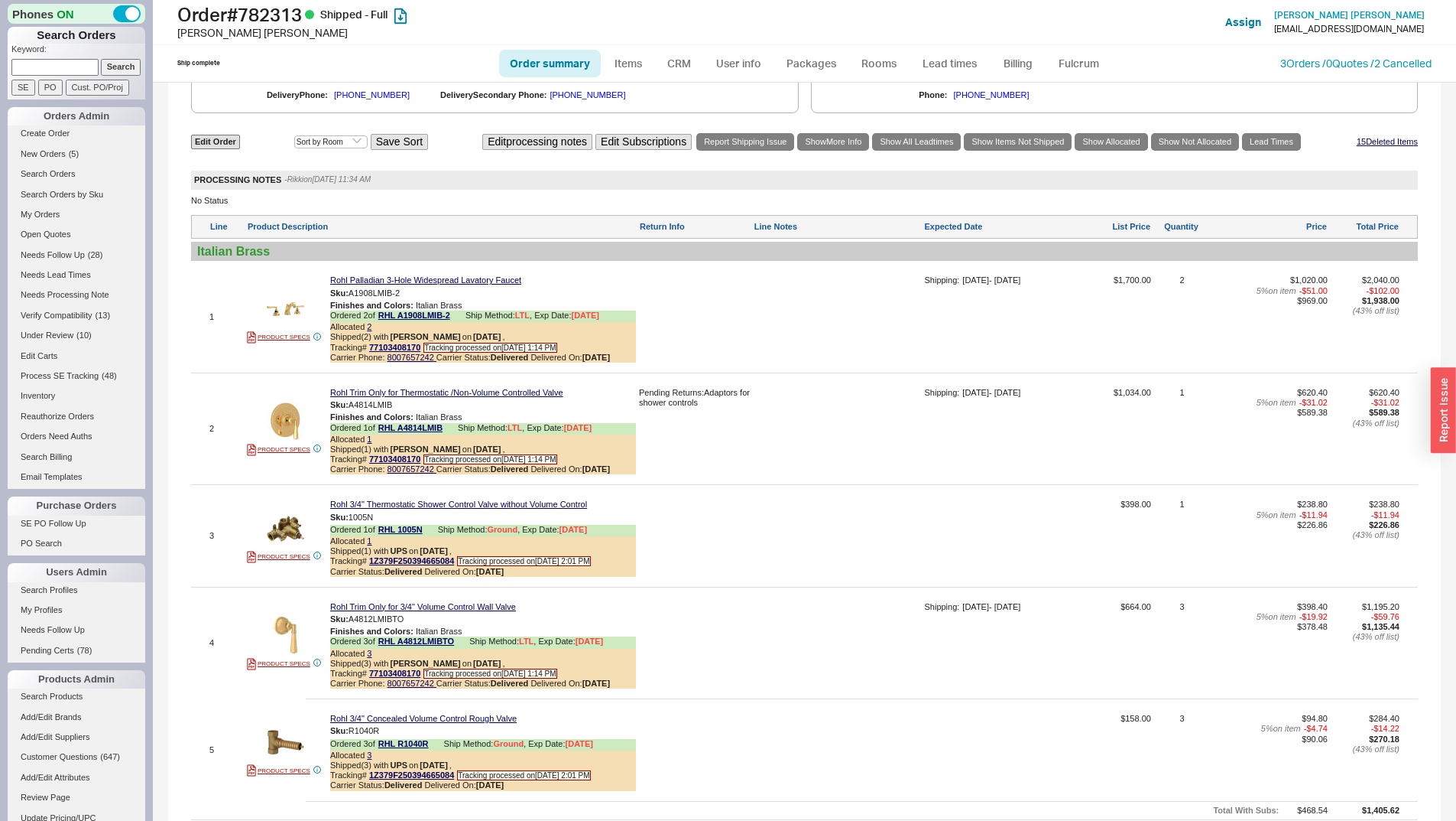
scroll to position [1683, 0]
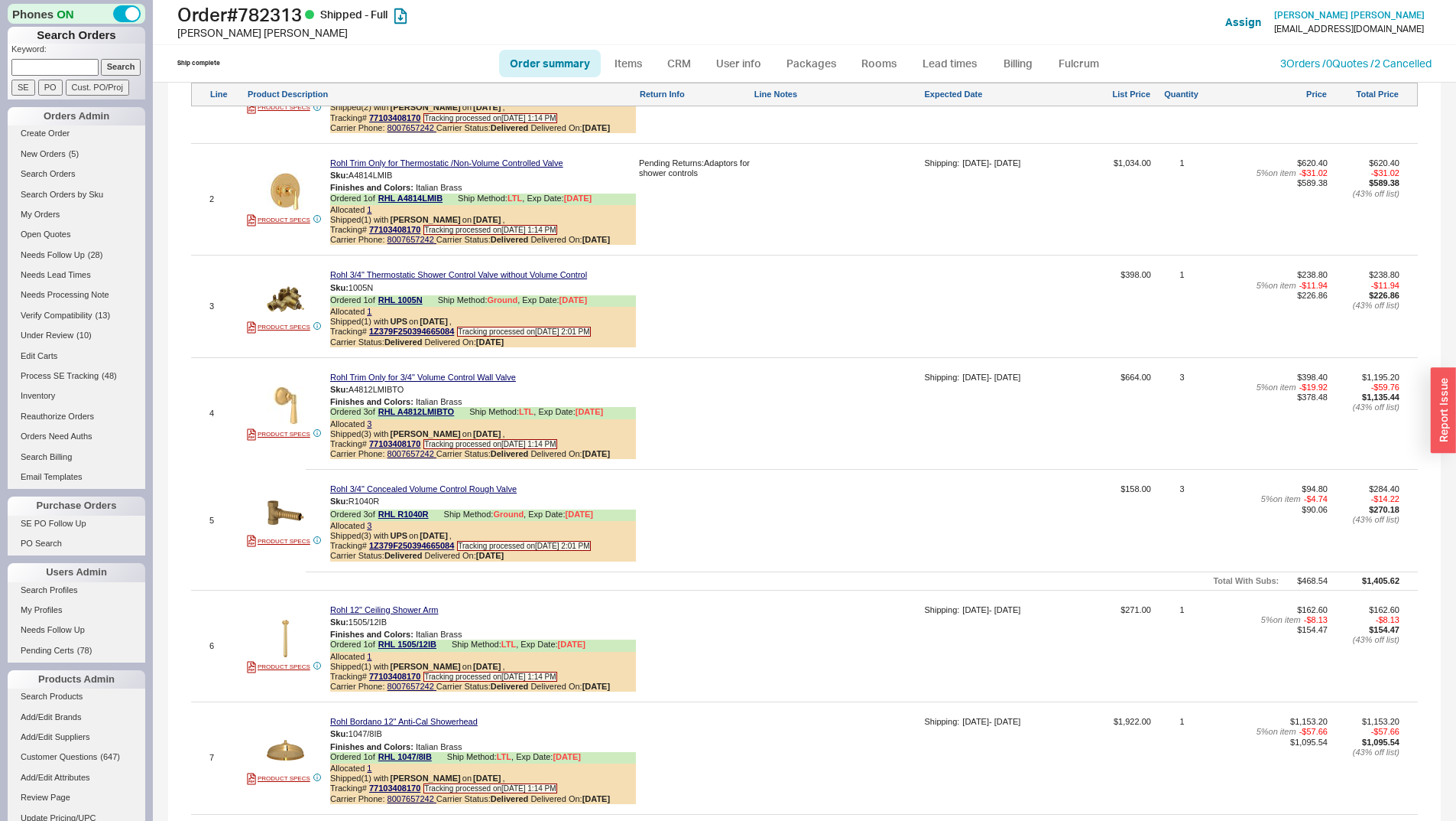
drag, startPoint x: 767, startPoint y: 275, endPoint x: 782, endPoint y: 277, distance: 15.1
click at [769, 252] on div at bounding box center [837, 205] width 168 height 93
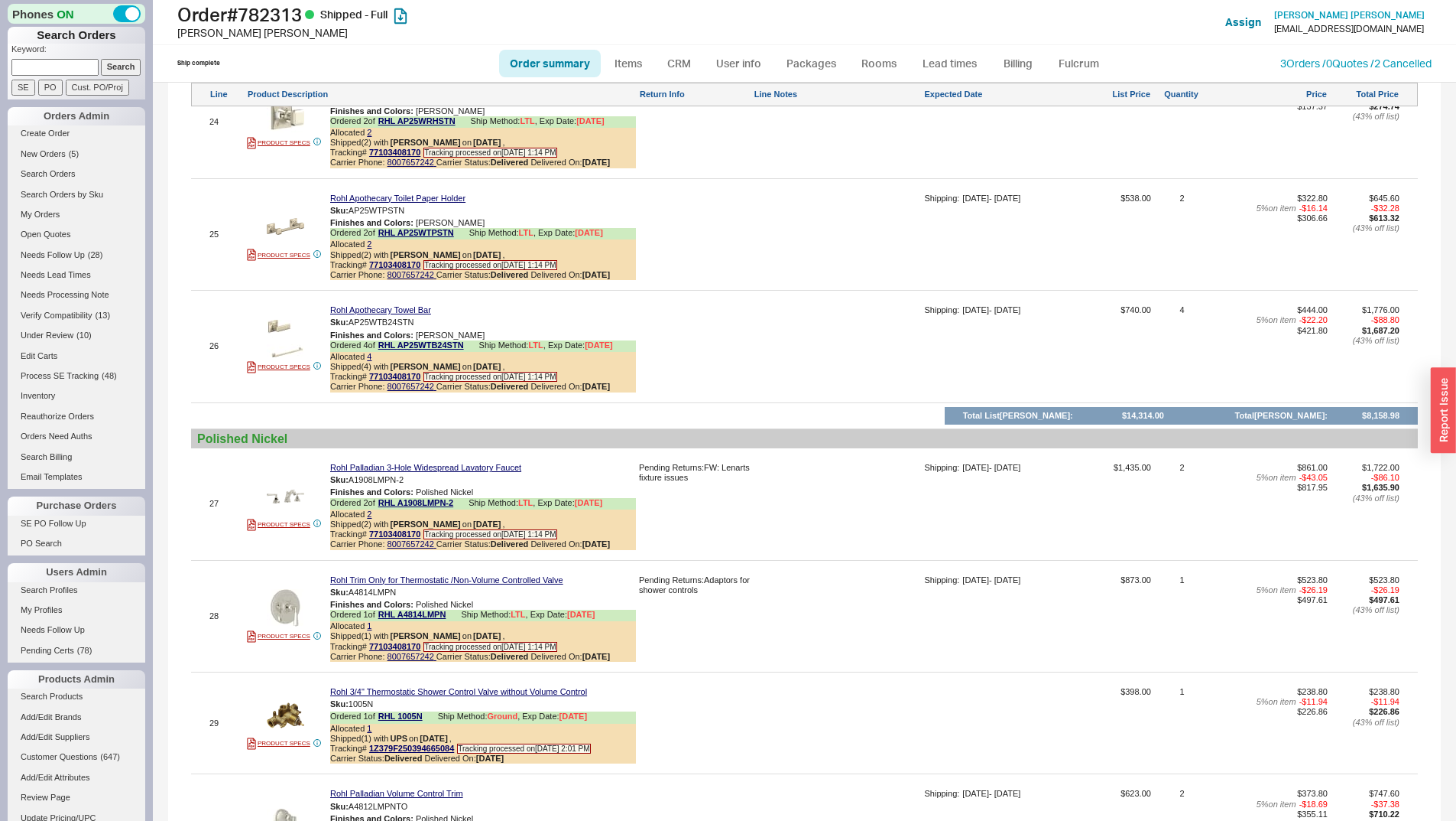
scroll to position [4283, 0]
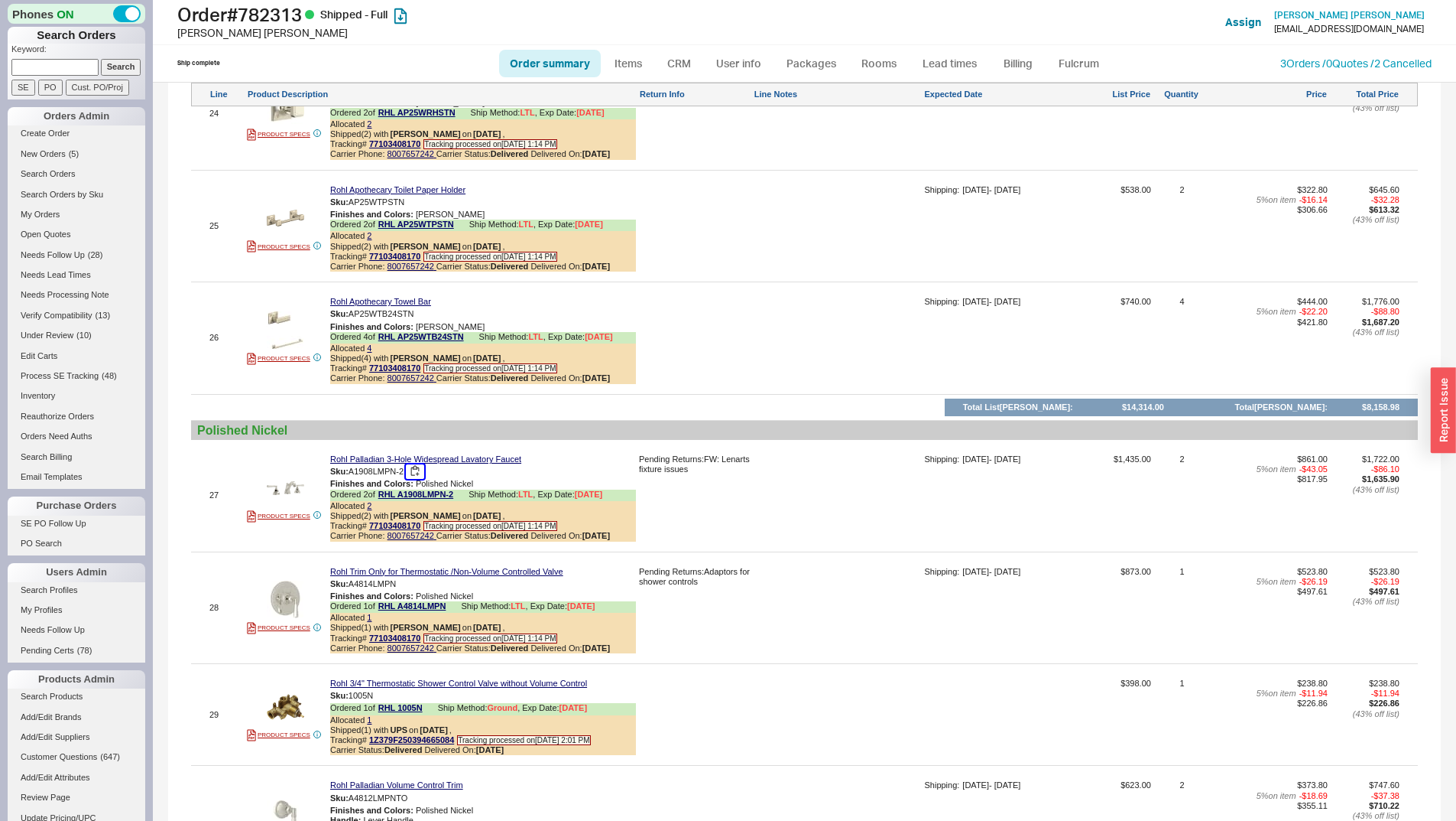
click at [420, 479] on button "button" at bounding box center [415, 471] width 19 height 15
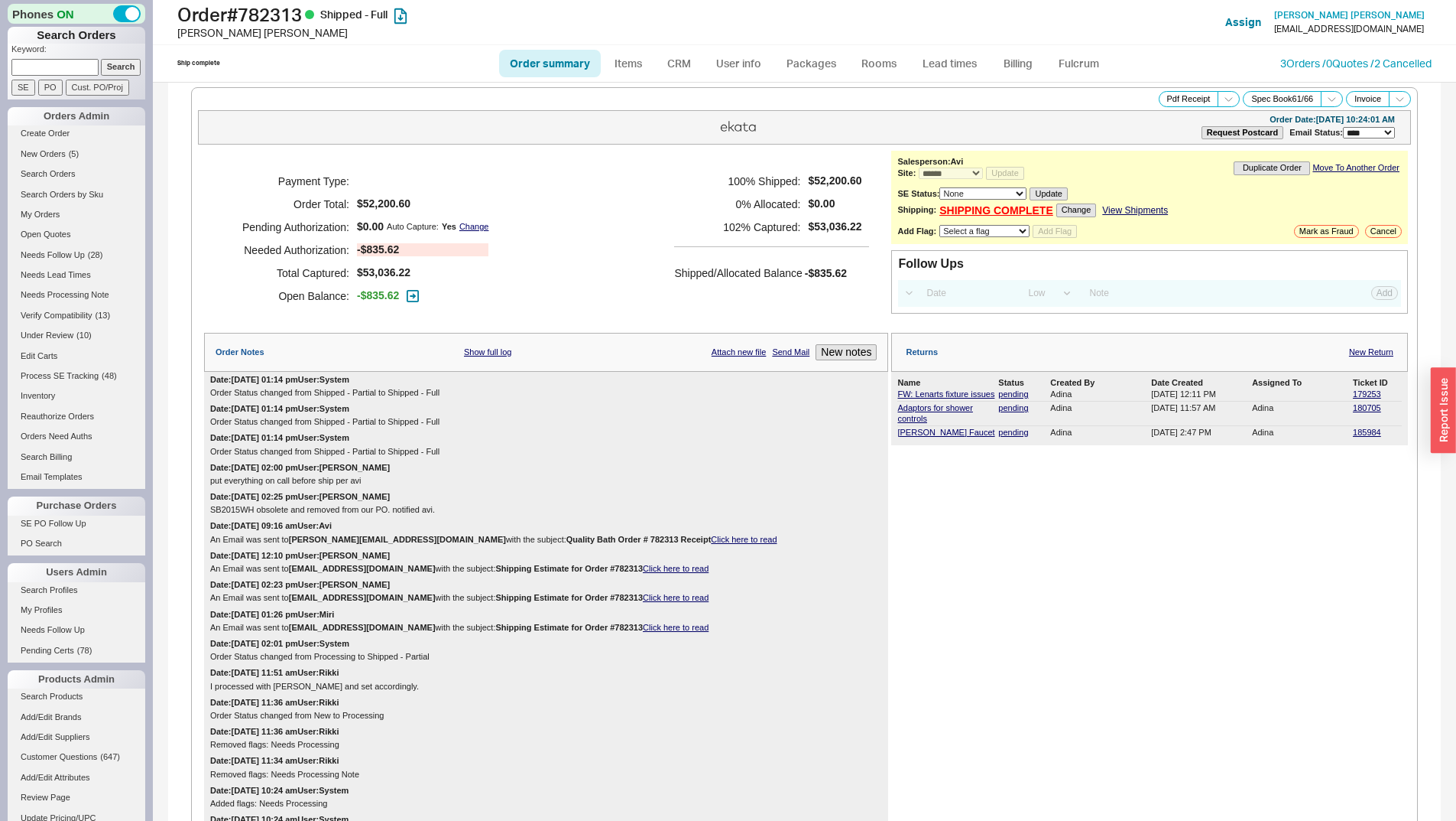
scroll to position [0, 0]
click at [1353, 399] on link "179253" at bounding box center [1367, 397] width 29 height 9
click at [76, 63] on input at bounding box center [55, 66] width 87 height 16
type input "929324"
click at [101, 59] on input "Search" at bounding box center [121, 66] width 40 height 16
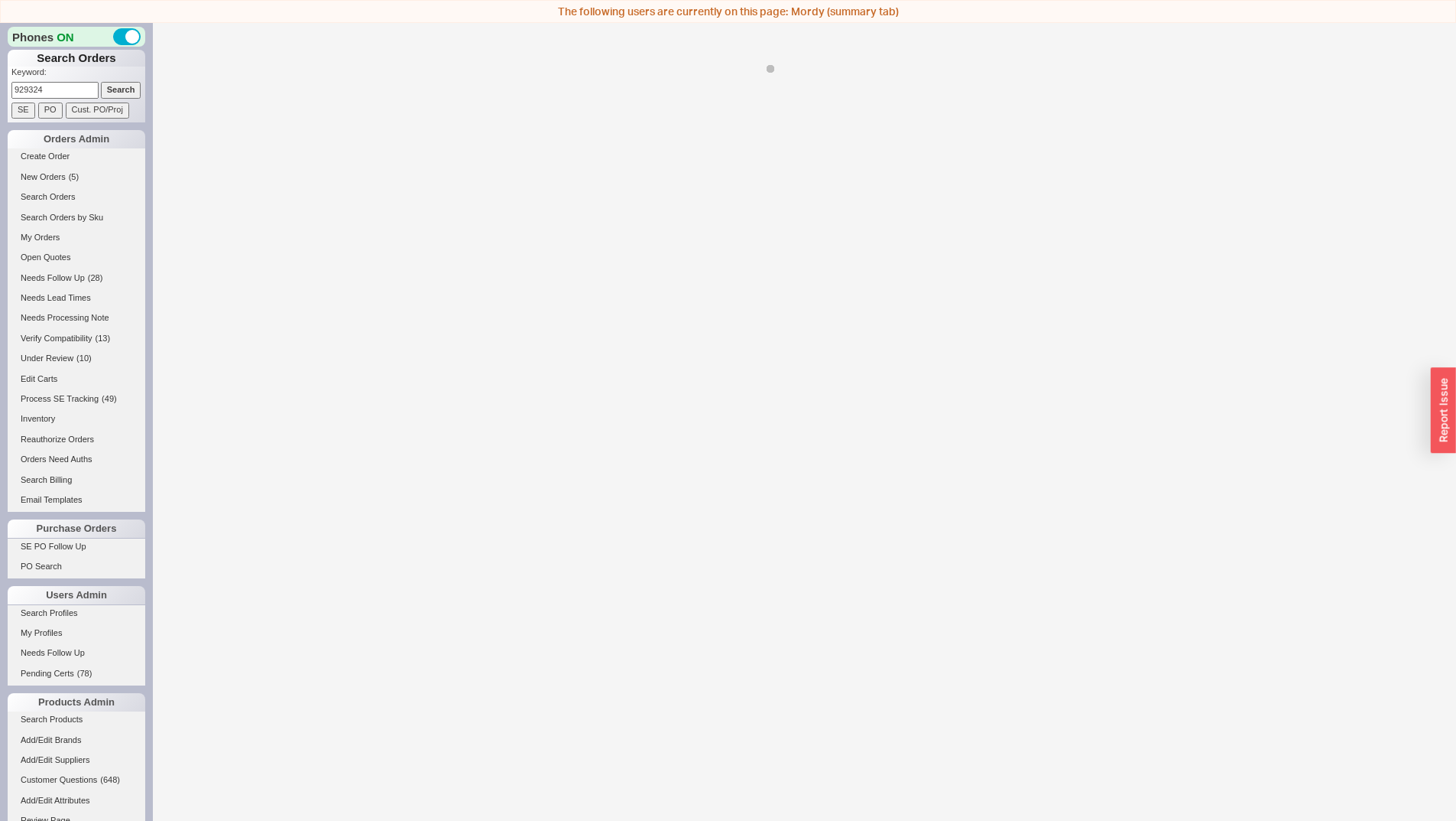
select select "*"
select select "LOW"
select select "3"
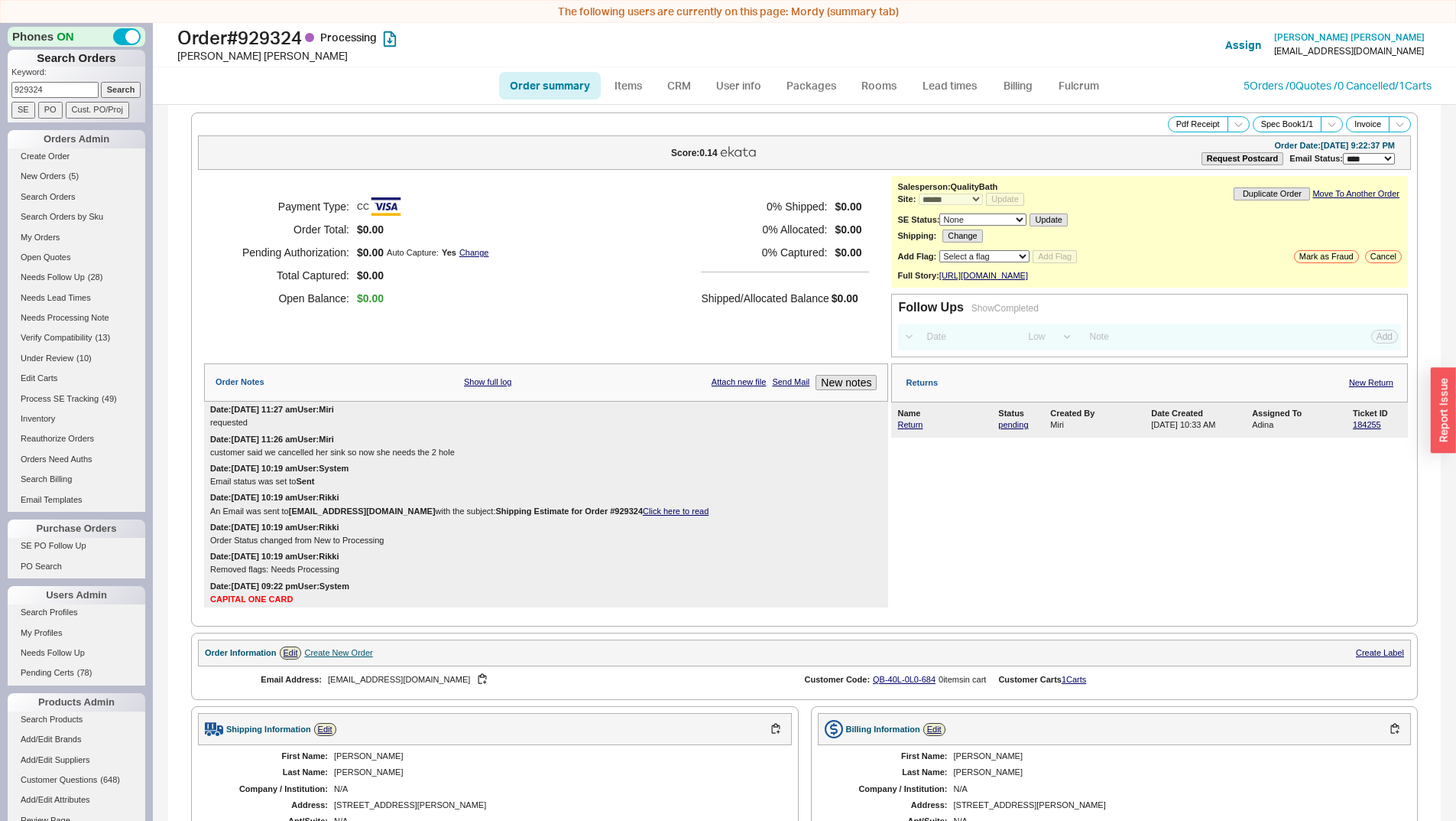
scroll to position [531, 0]
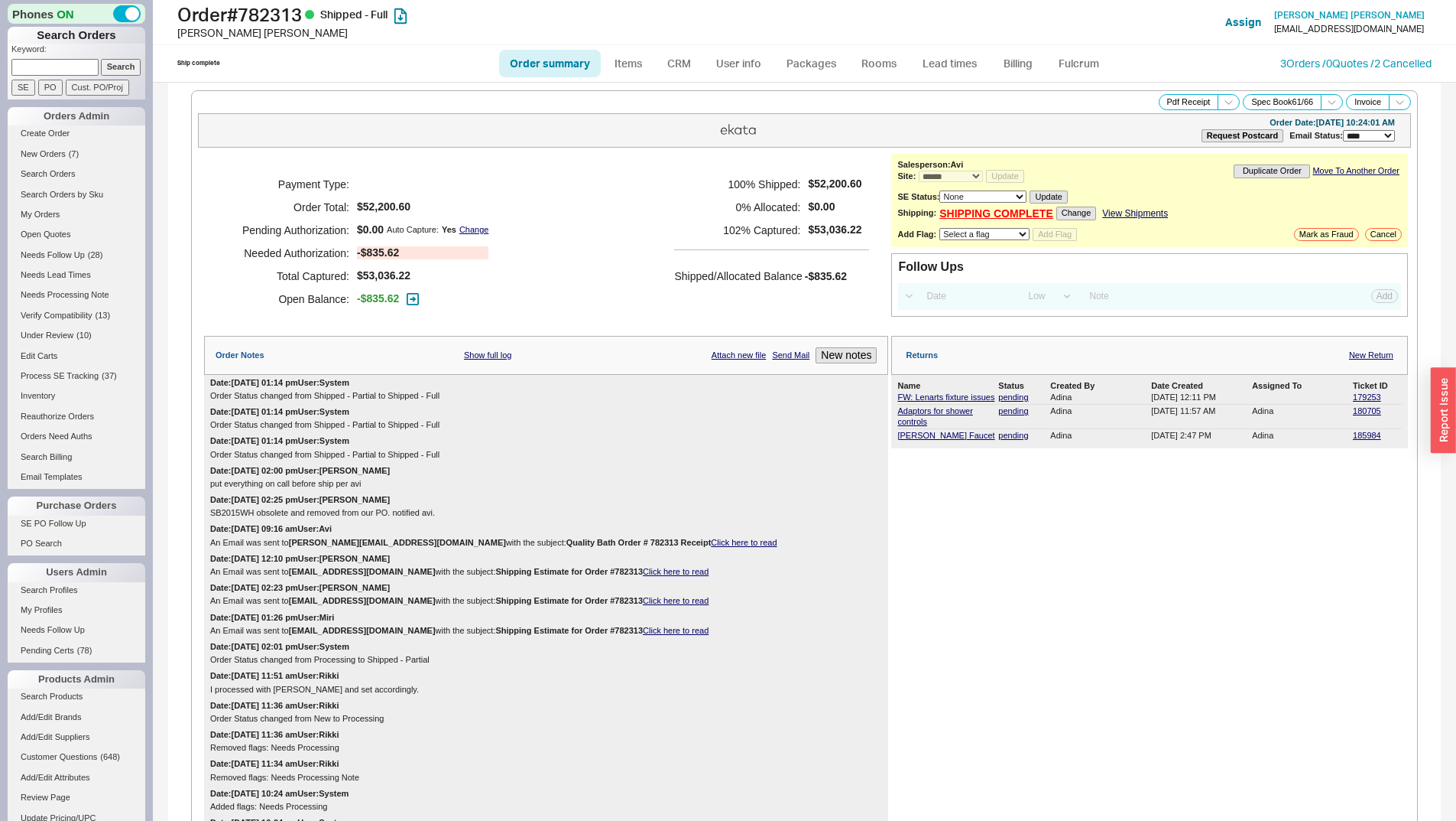
select select "*"
select select "LOW"
select select "3"
click at [39, 66] on input at bounding box center [55, 66] width 87 height 16
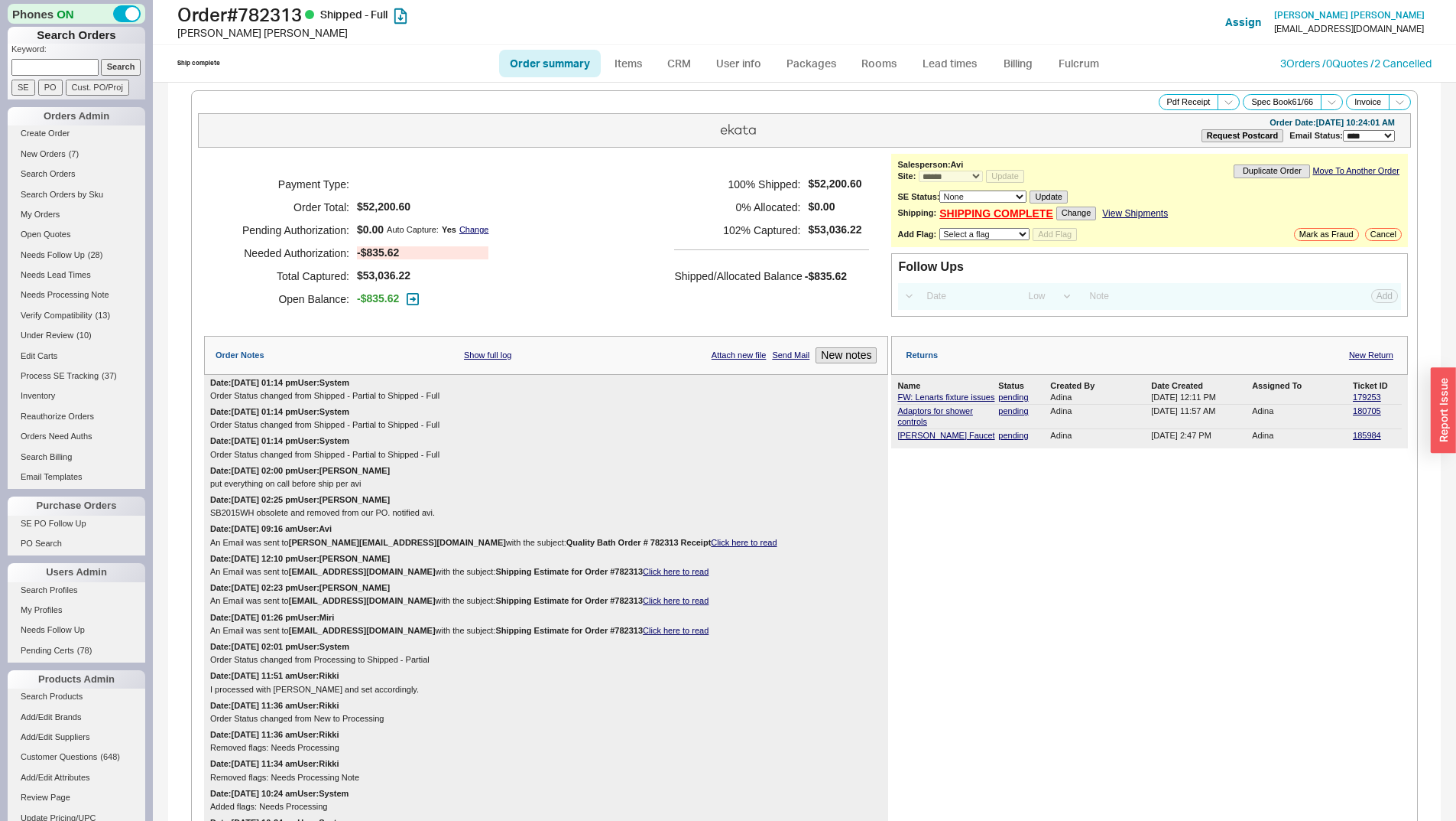
click at [1292, 70] on div "3 Orders / 0 Quotes / 2 Cancelled" at bounding box center [1356, 63] width 151 height 15
click at [1295, 64] on link "3 Orders / 0 Quotes / 2 Cancelled" at bounding box center [1356, 63] width 151 height 13
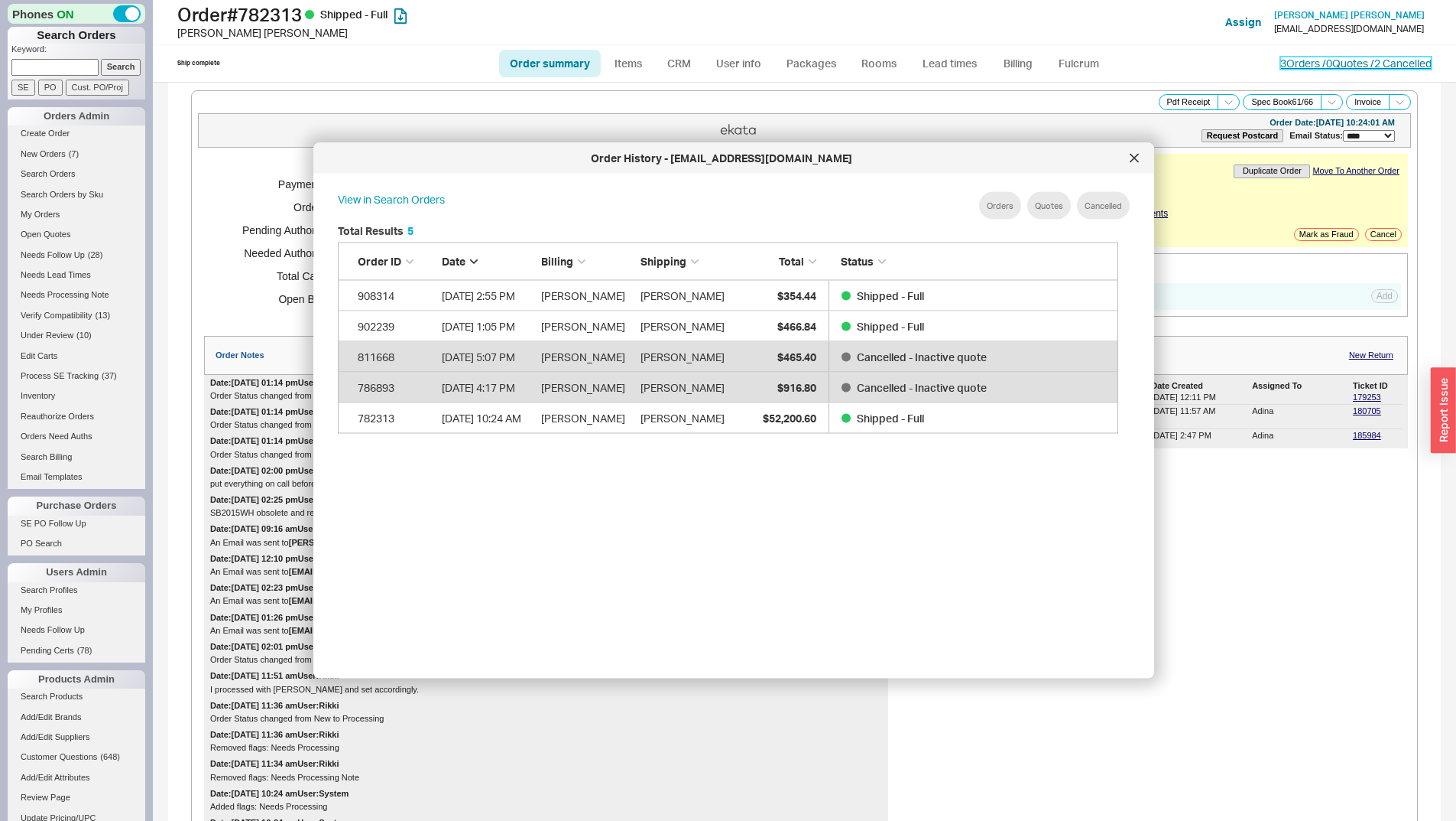
scroll to position [456, 794]
click at [397, 198] on link "View in Search Orders" at bounding box center [391, 206] width 107 height 28
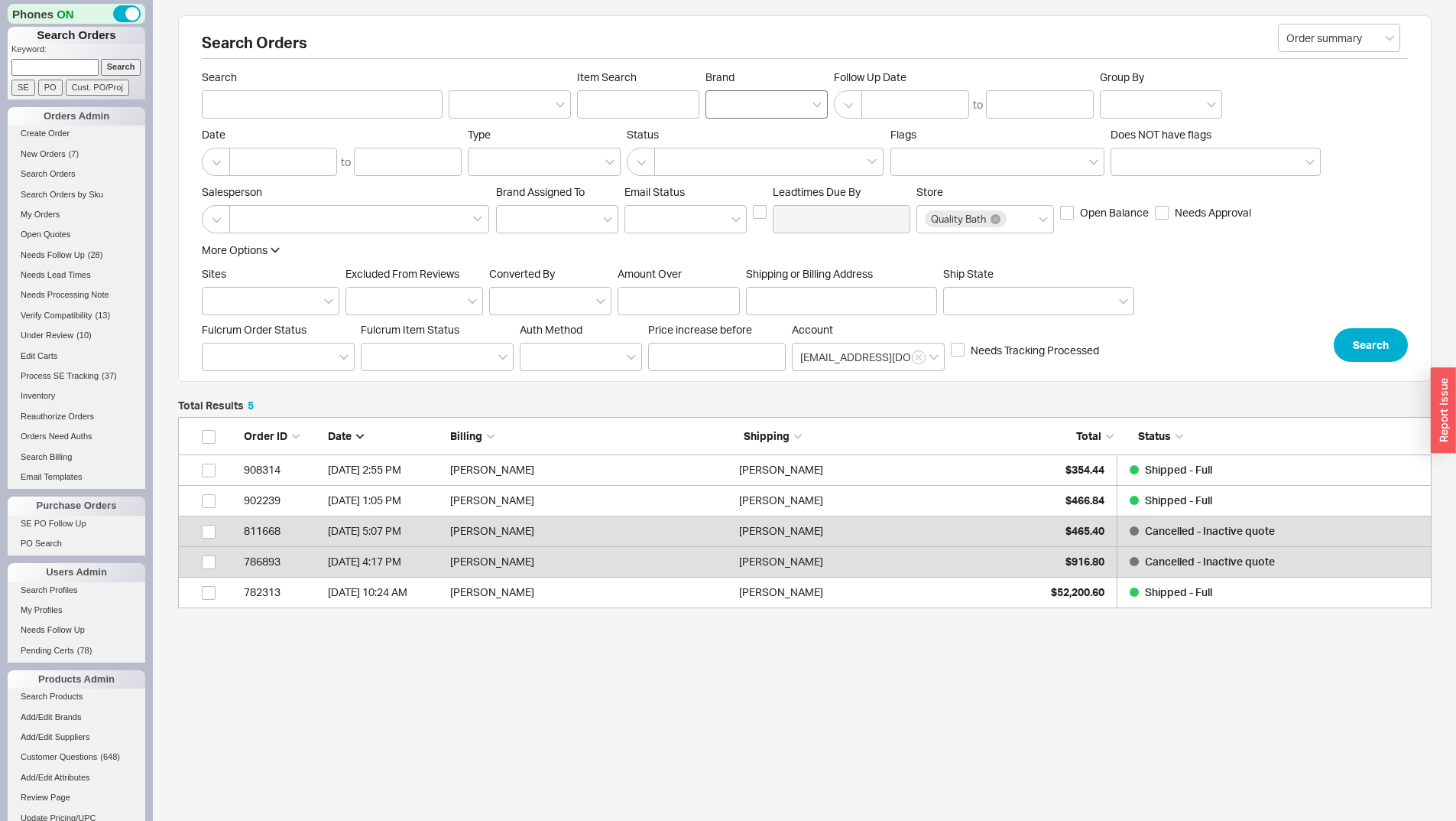
click at [738, 110] on div at bounding box center [767, 104] width 122 height 29
click at [725, 110] on input "Brand" at bounding box center [720, 104] width 11 height 18
type input "[PERSON_NAME]"
click at [723, 131] on div "[PERSON_NAME]" at bounding box center [767, 136] width 120 height 28
type input "Brand"
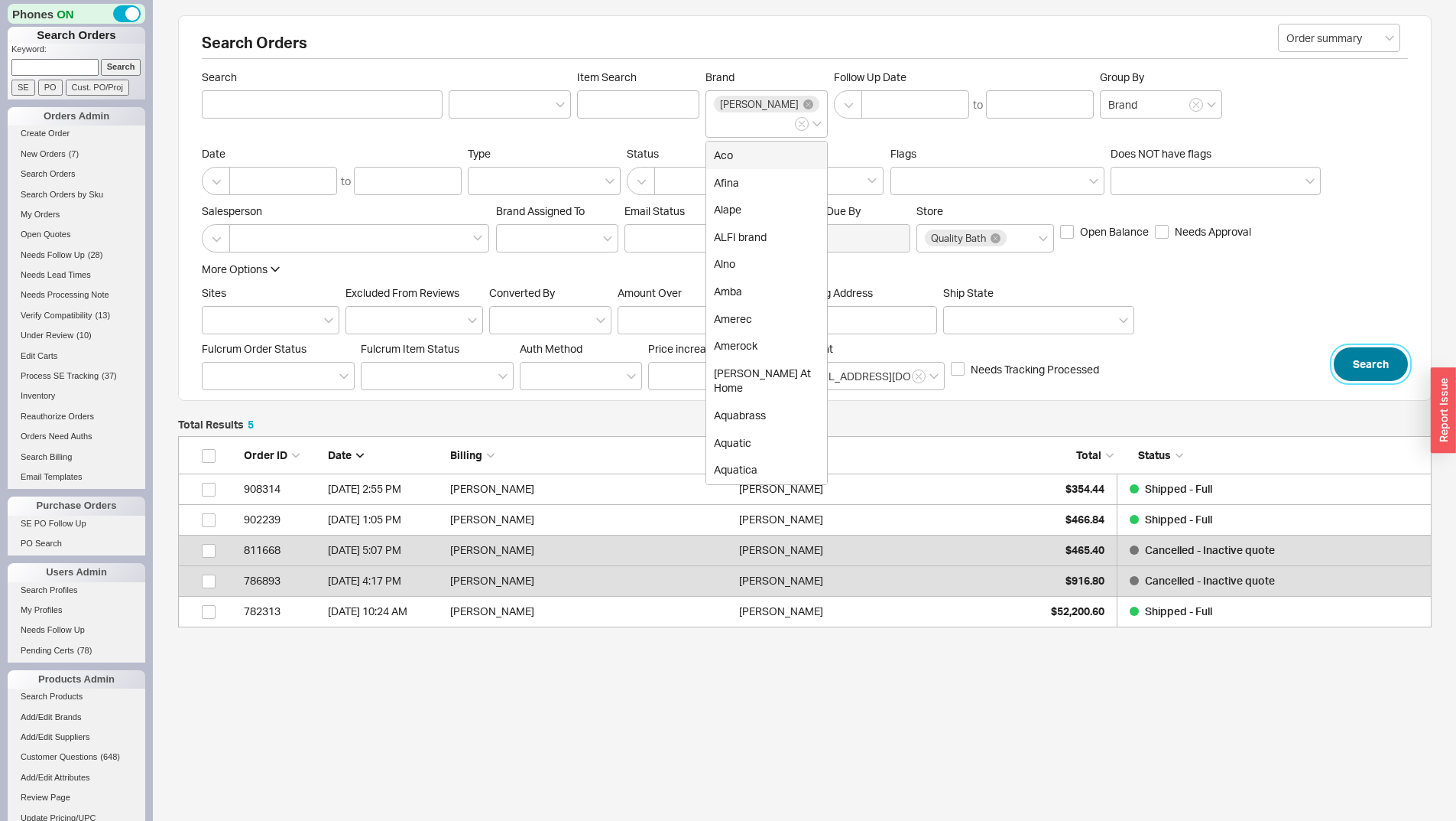
click at [1348, 348] on button "Search" at bounding box center [1371, 365] width 74 height 34
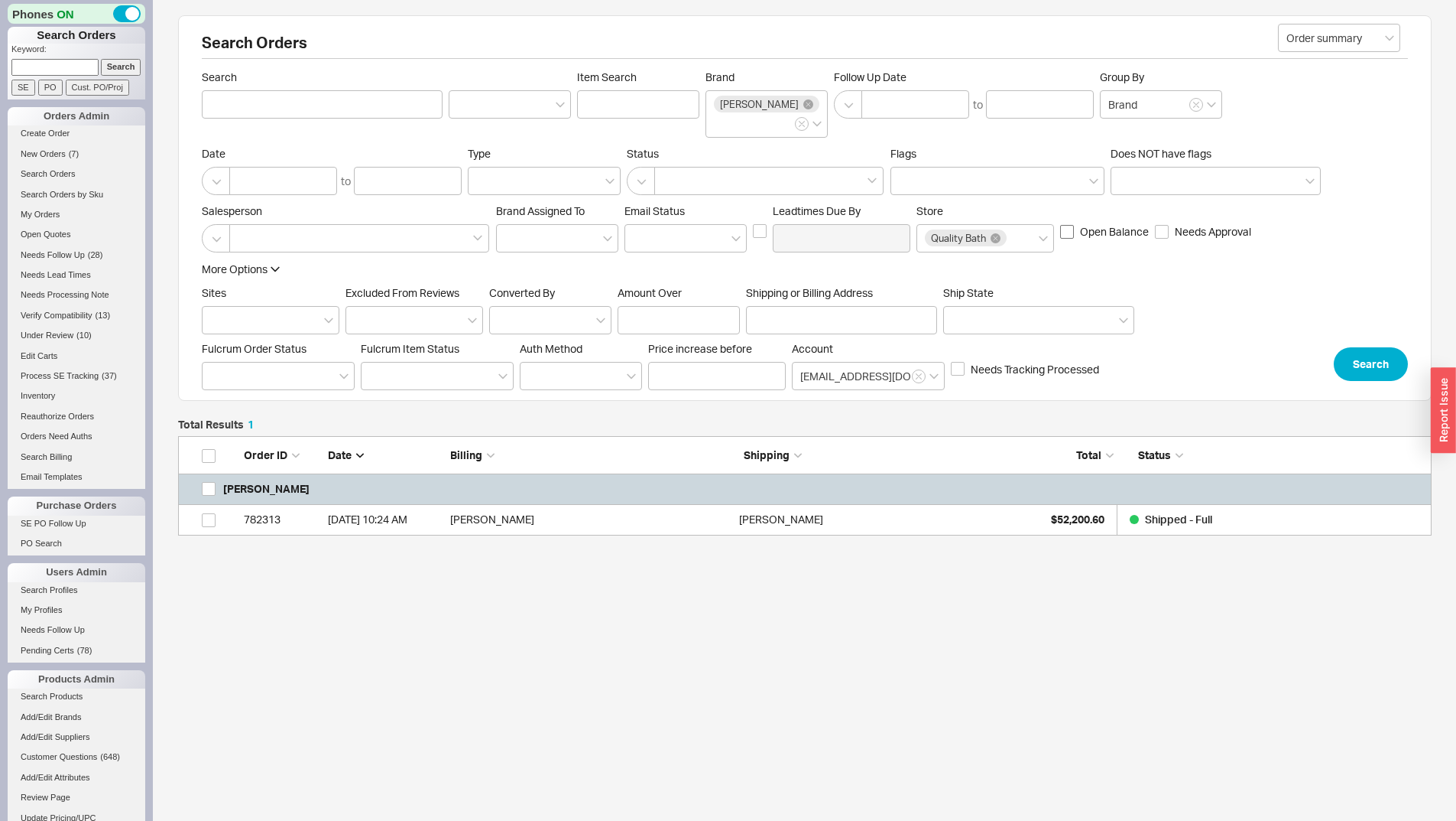
scroll to position [88, 1242]
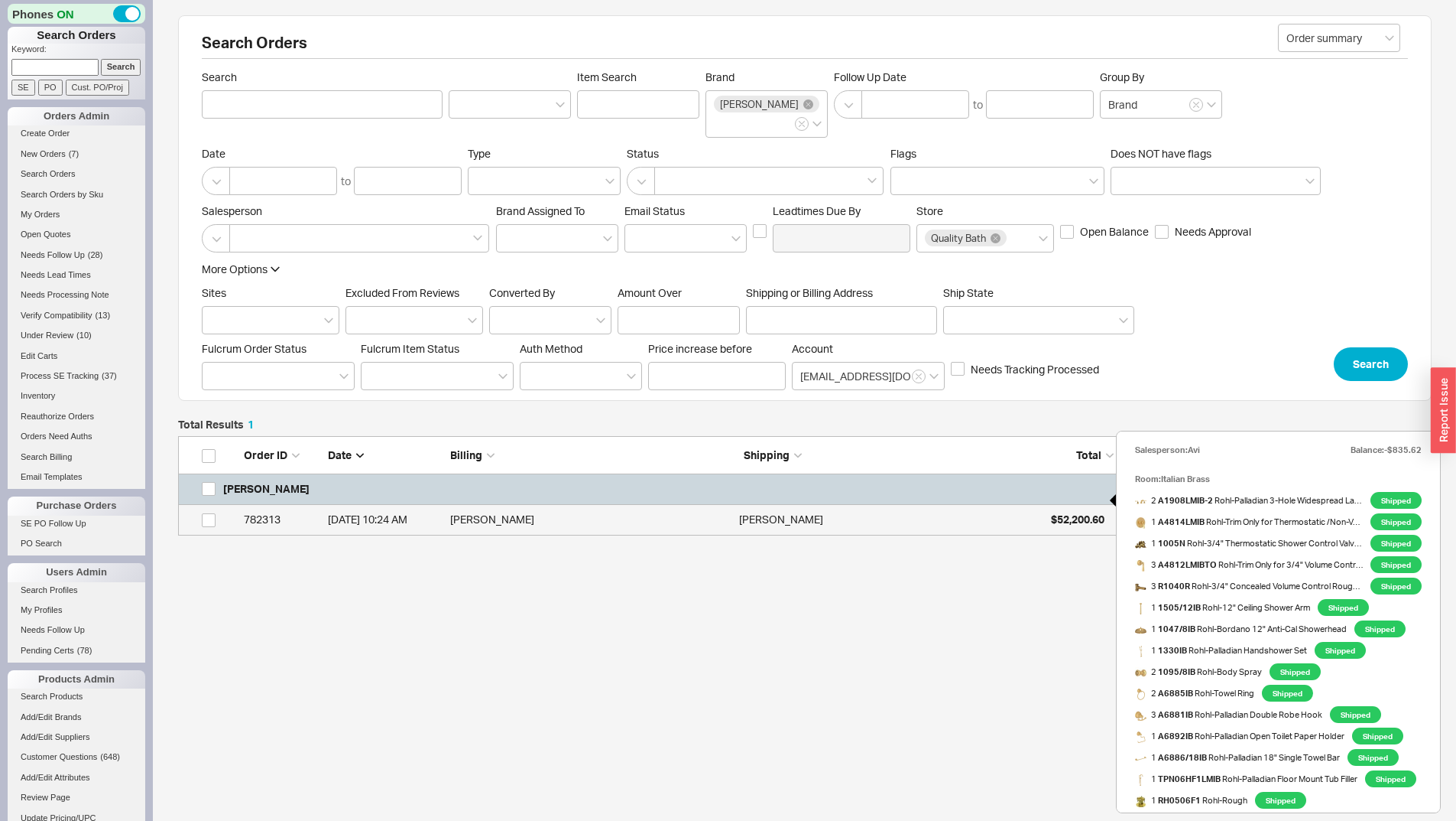
click at [1095, 512] on span "$52,200.60" at bounding box center [1078, 518] width 53 height 13
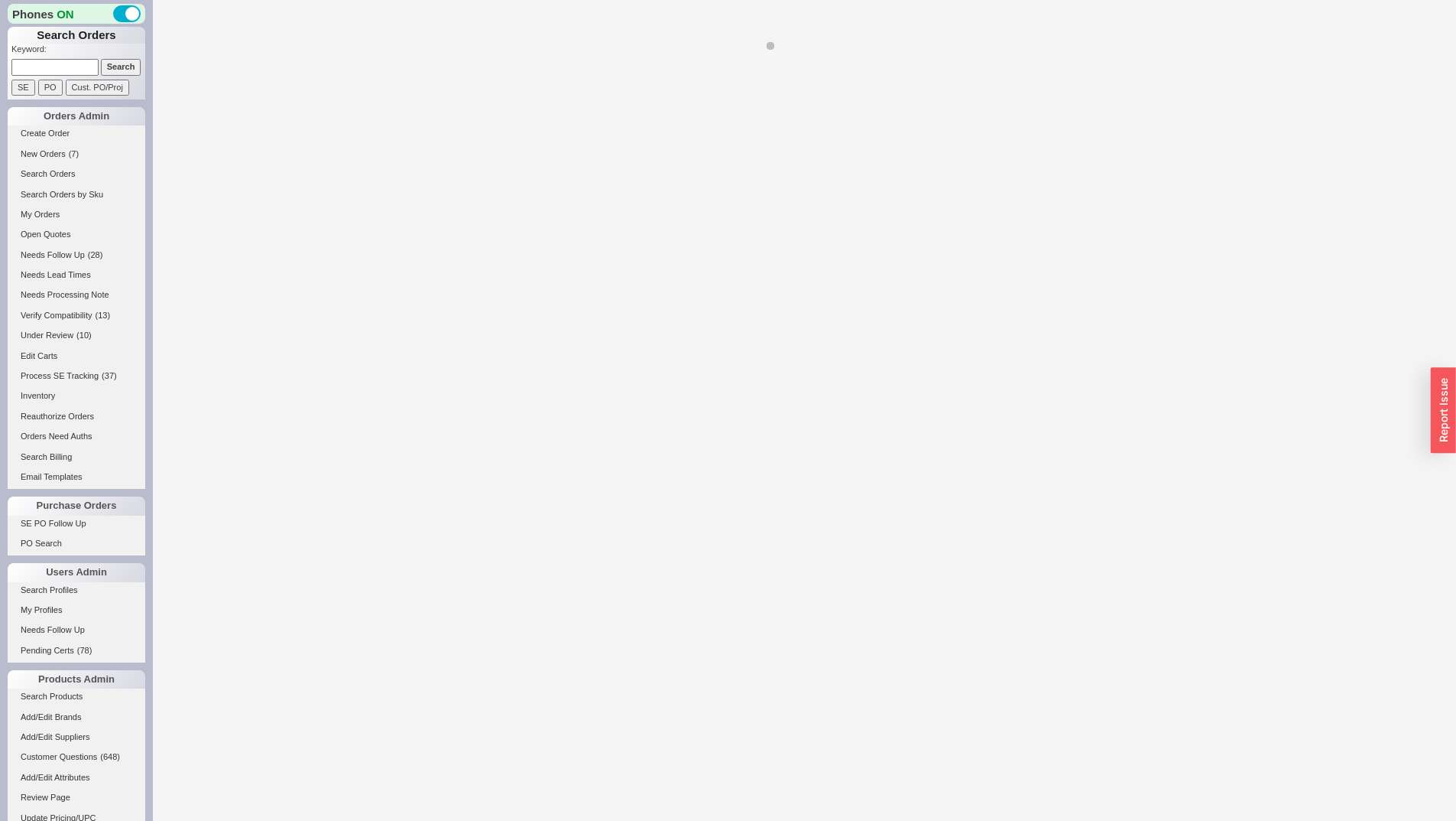
select select "*"
select select "LOW"
select select "3"
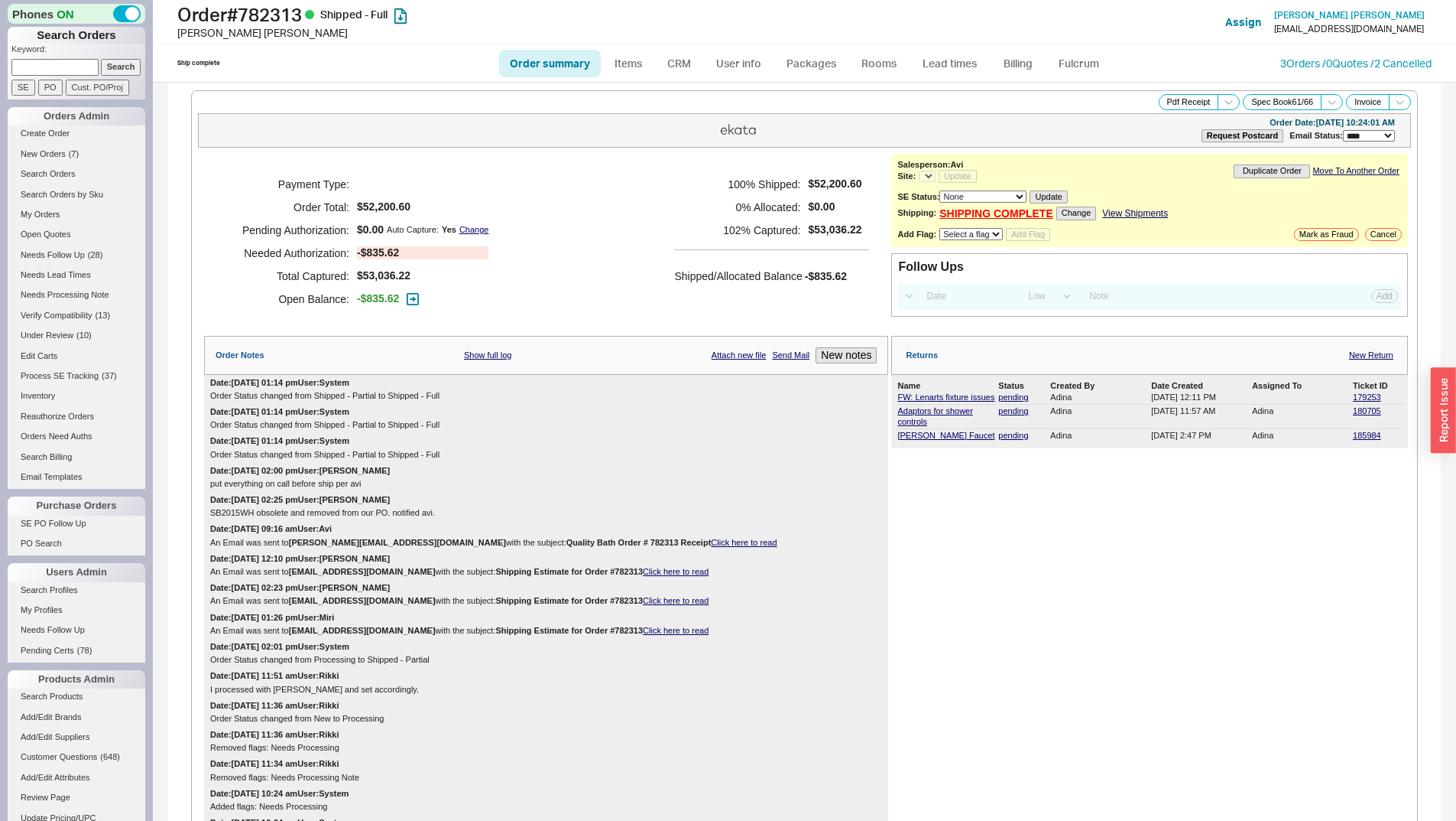
select select "*"
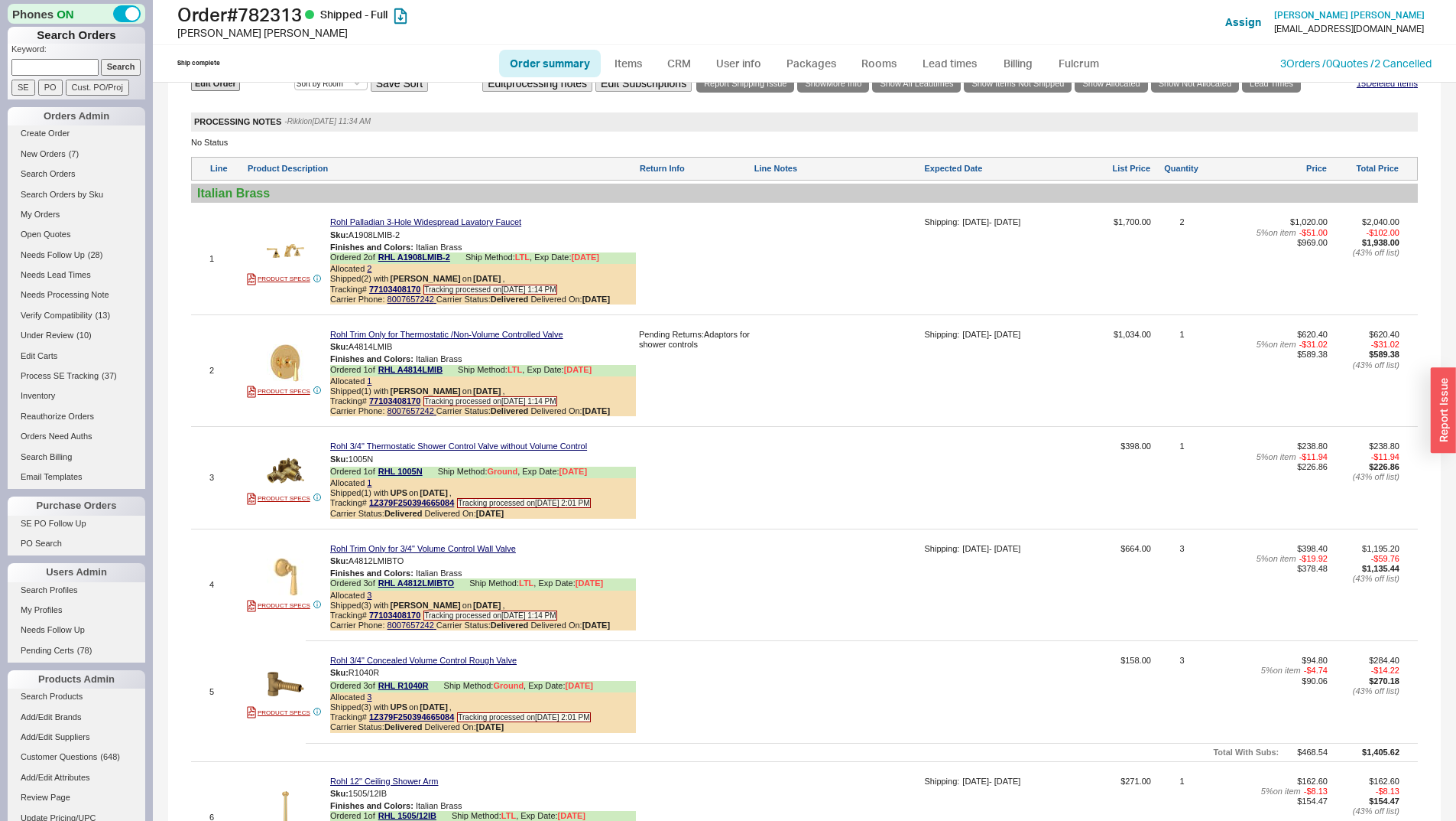
scroll to position [1836, 0]
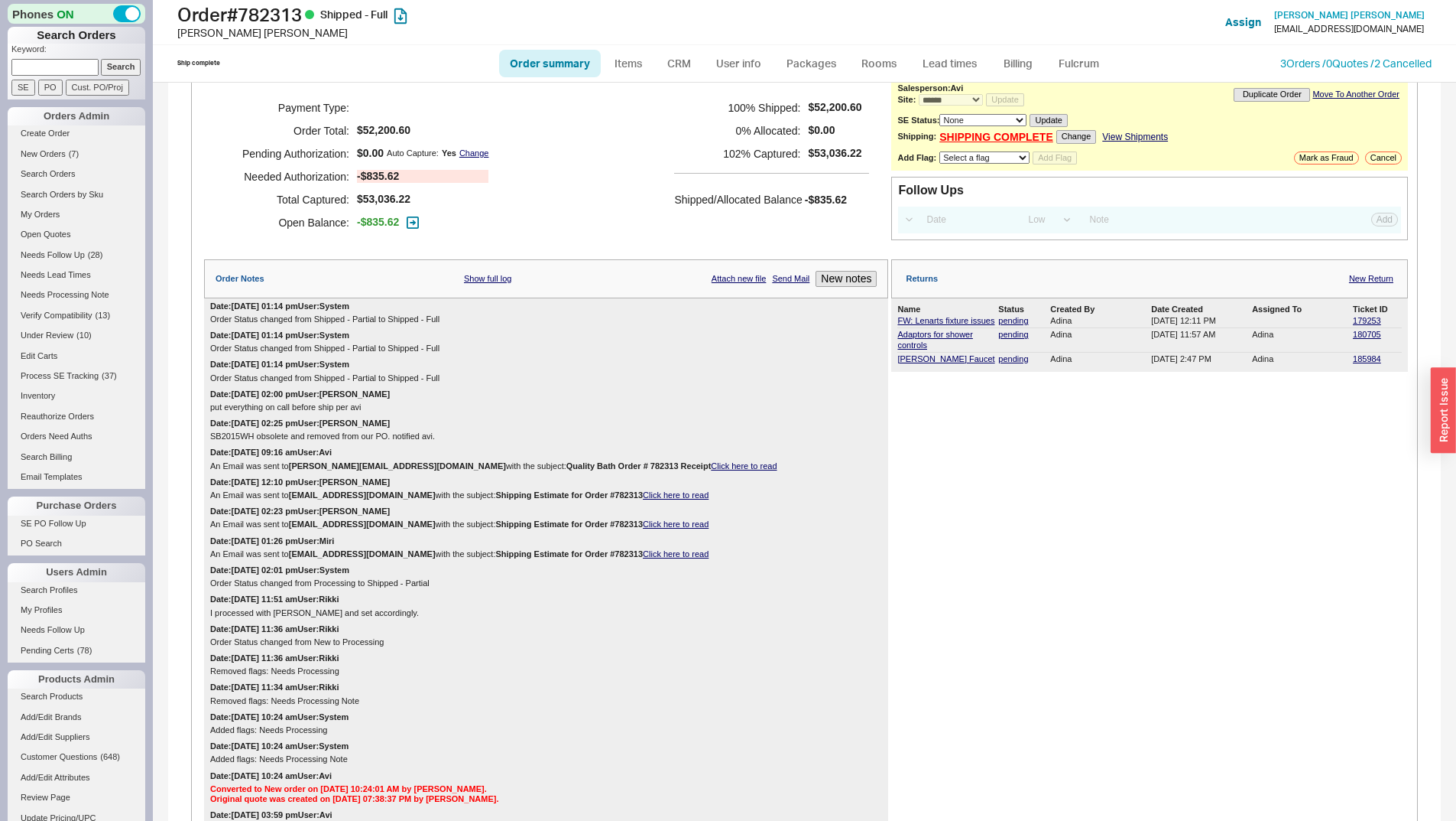
scroll to position [0, 0]
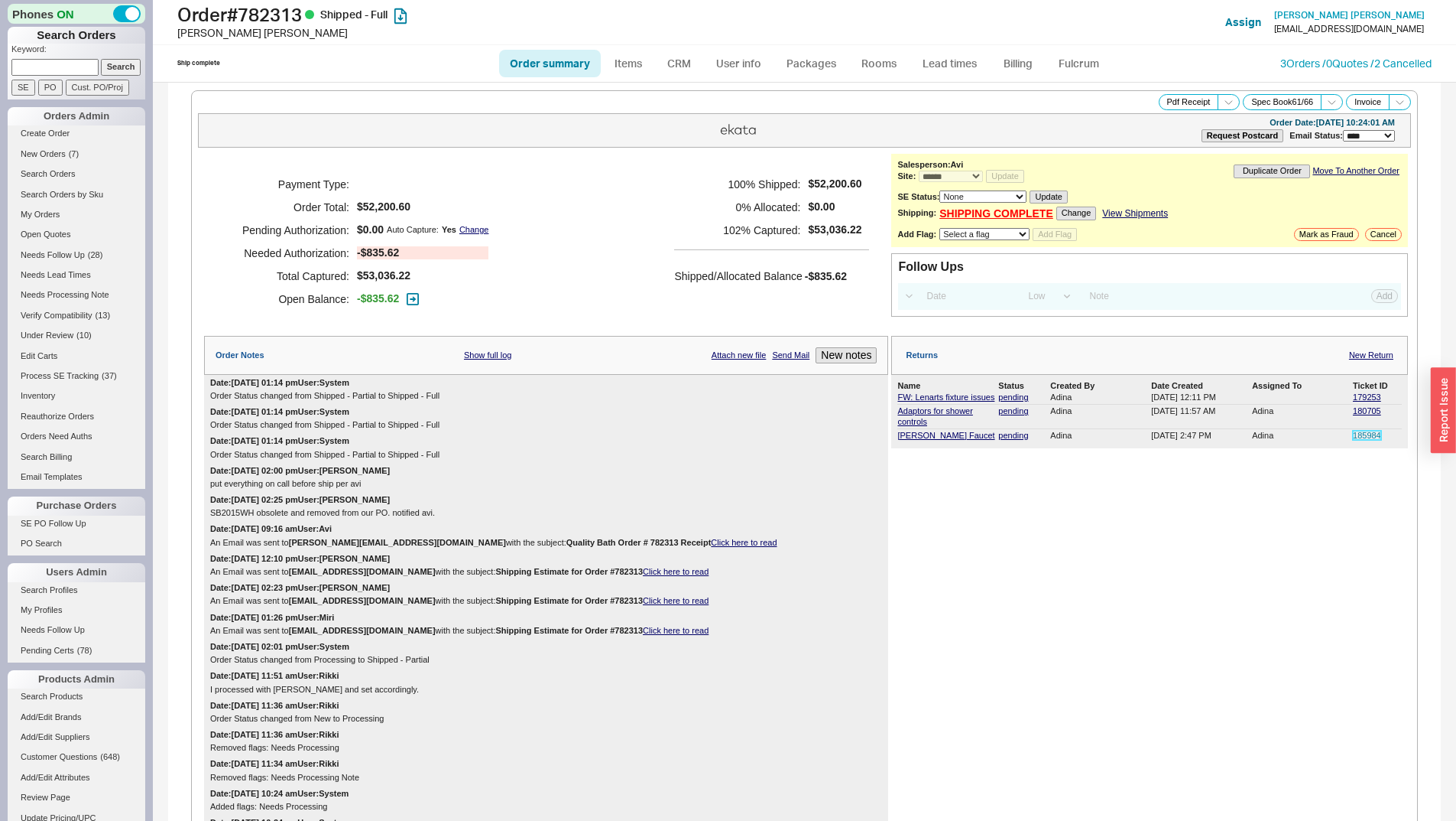
click at [1353, 439] on link "185984" at bounding box center [1367, 436] width 29 height 9
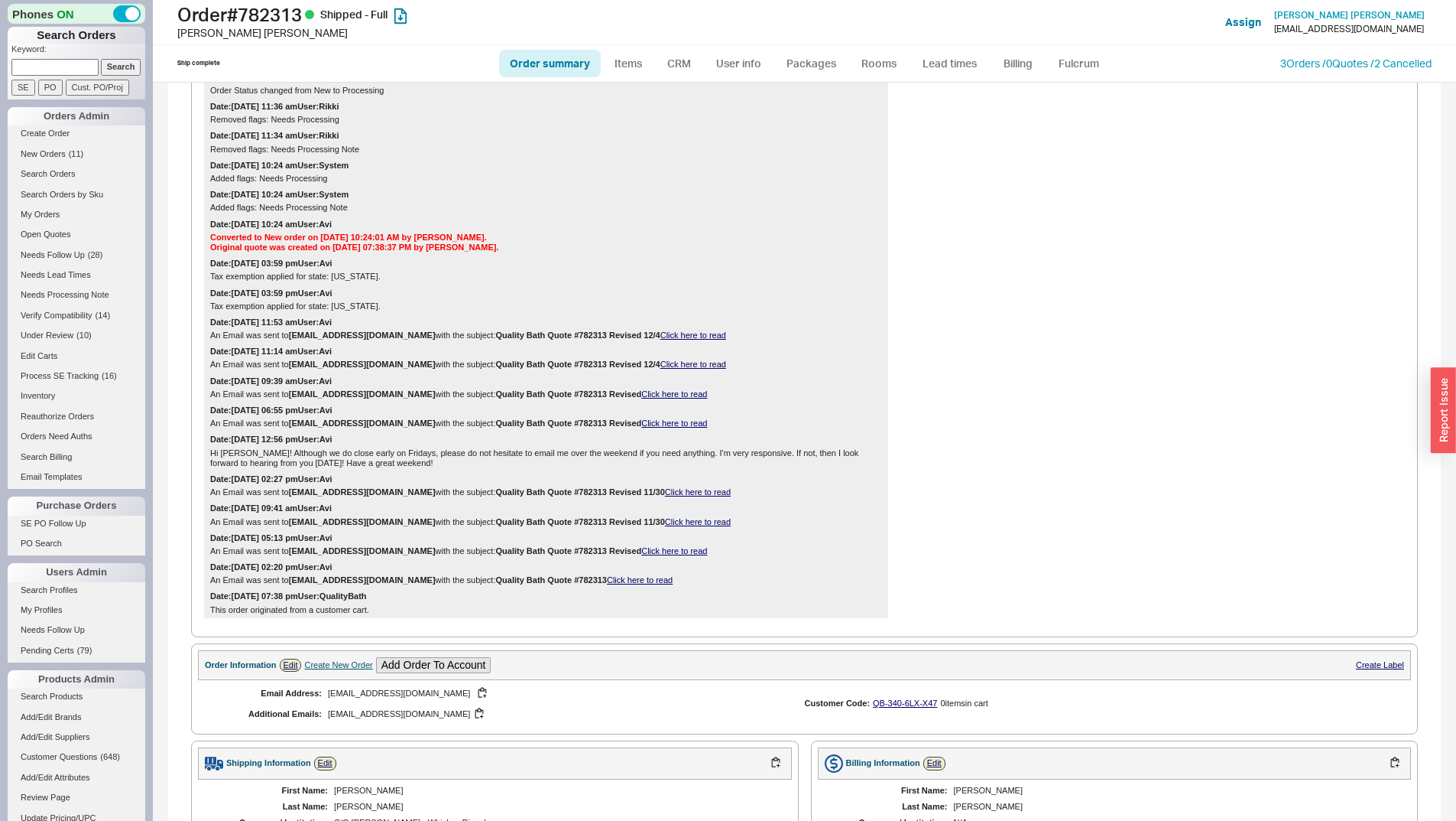
scroll to position [135, 0]
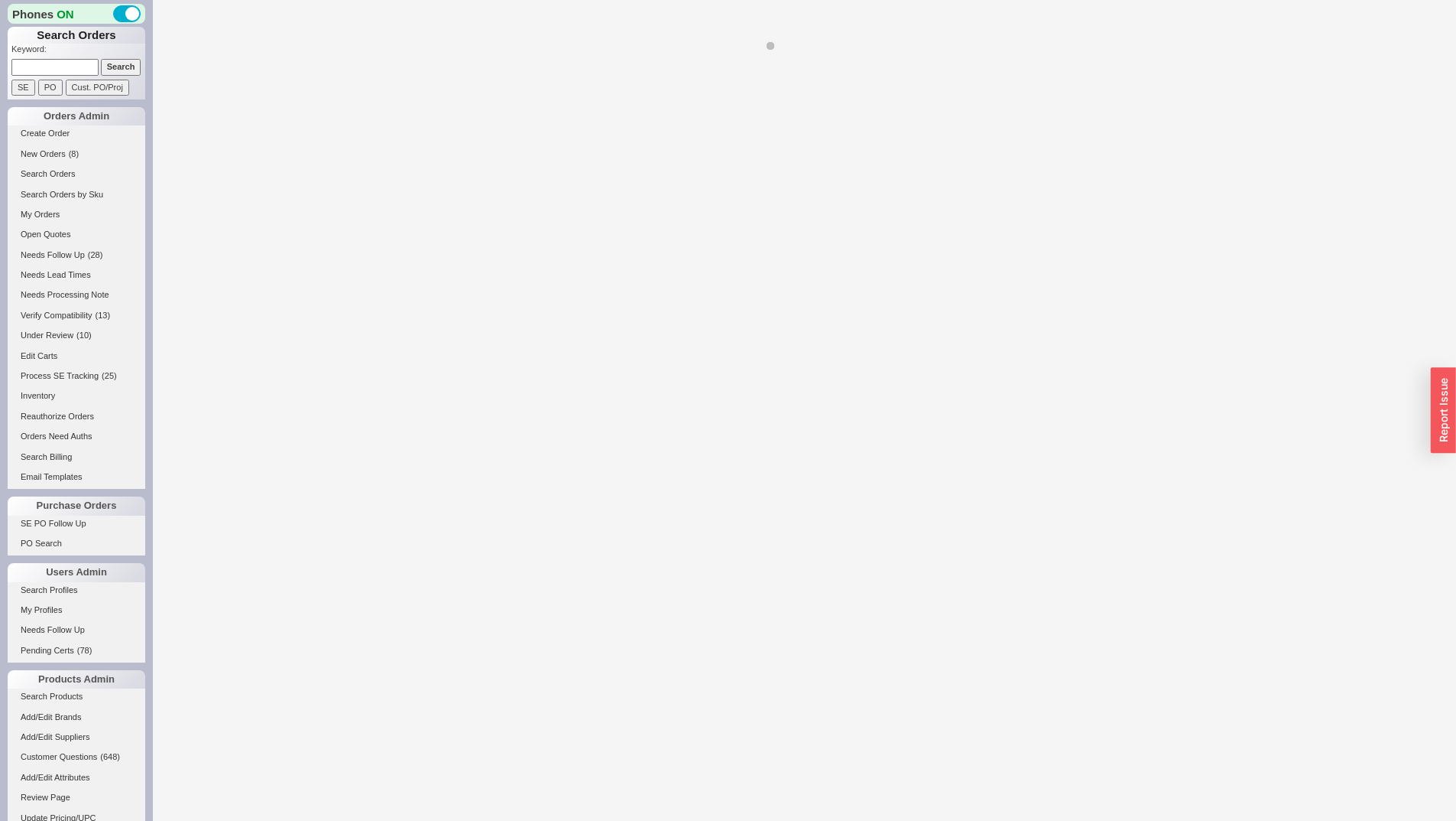
select select "*"
select select "LOW"
select select "3"
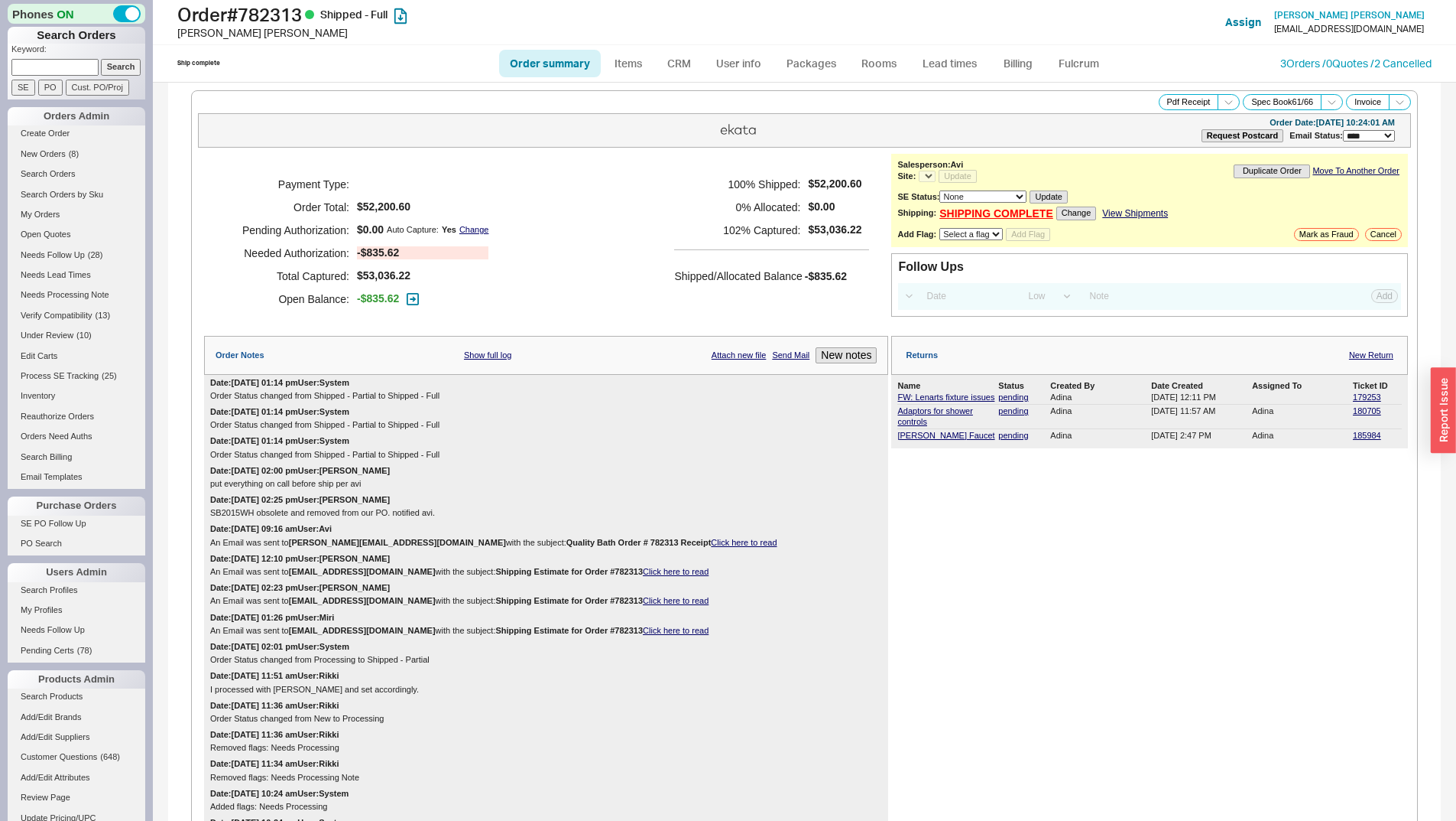
select select "*"
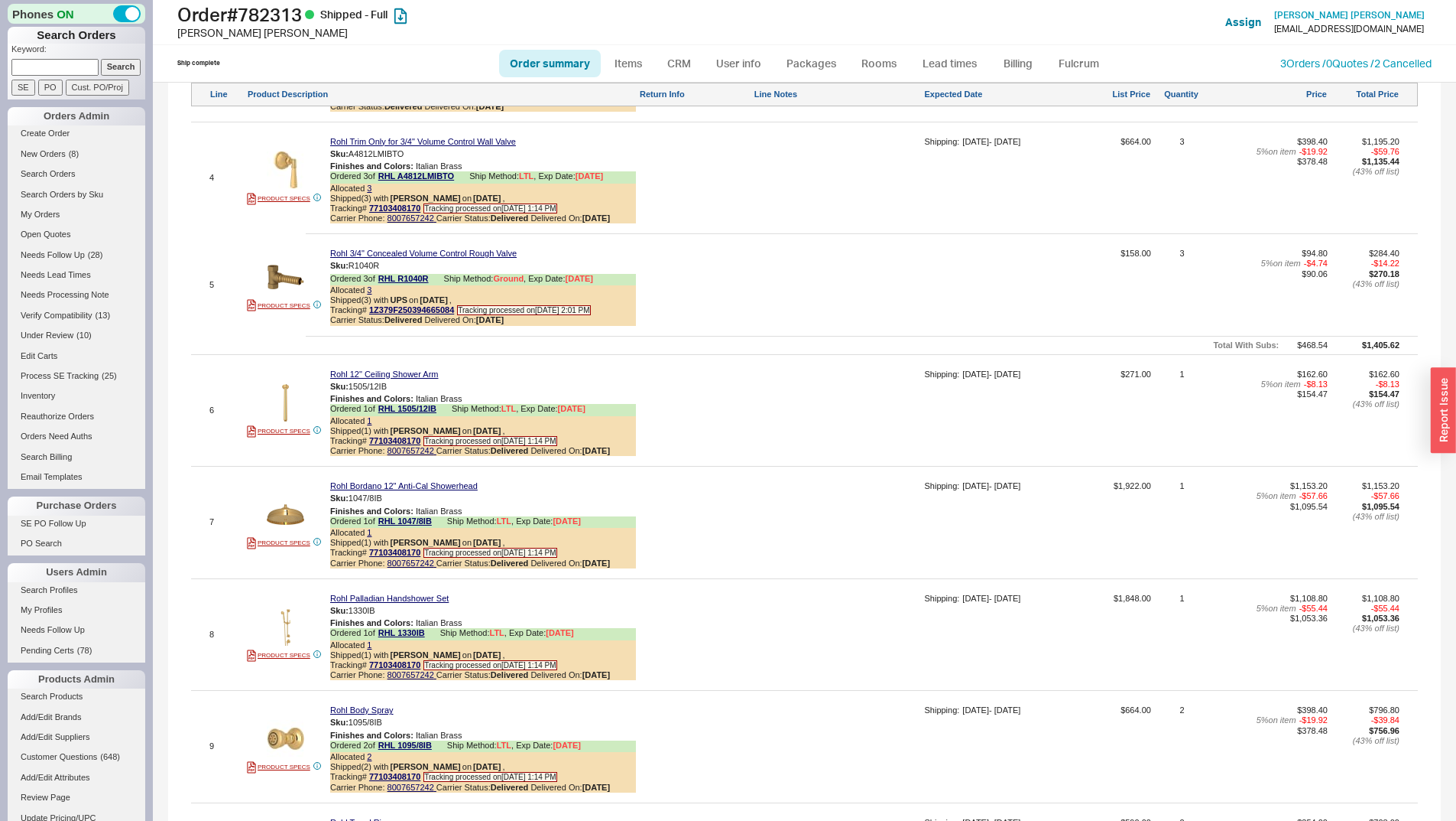
scroll to position [1989, 0]
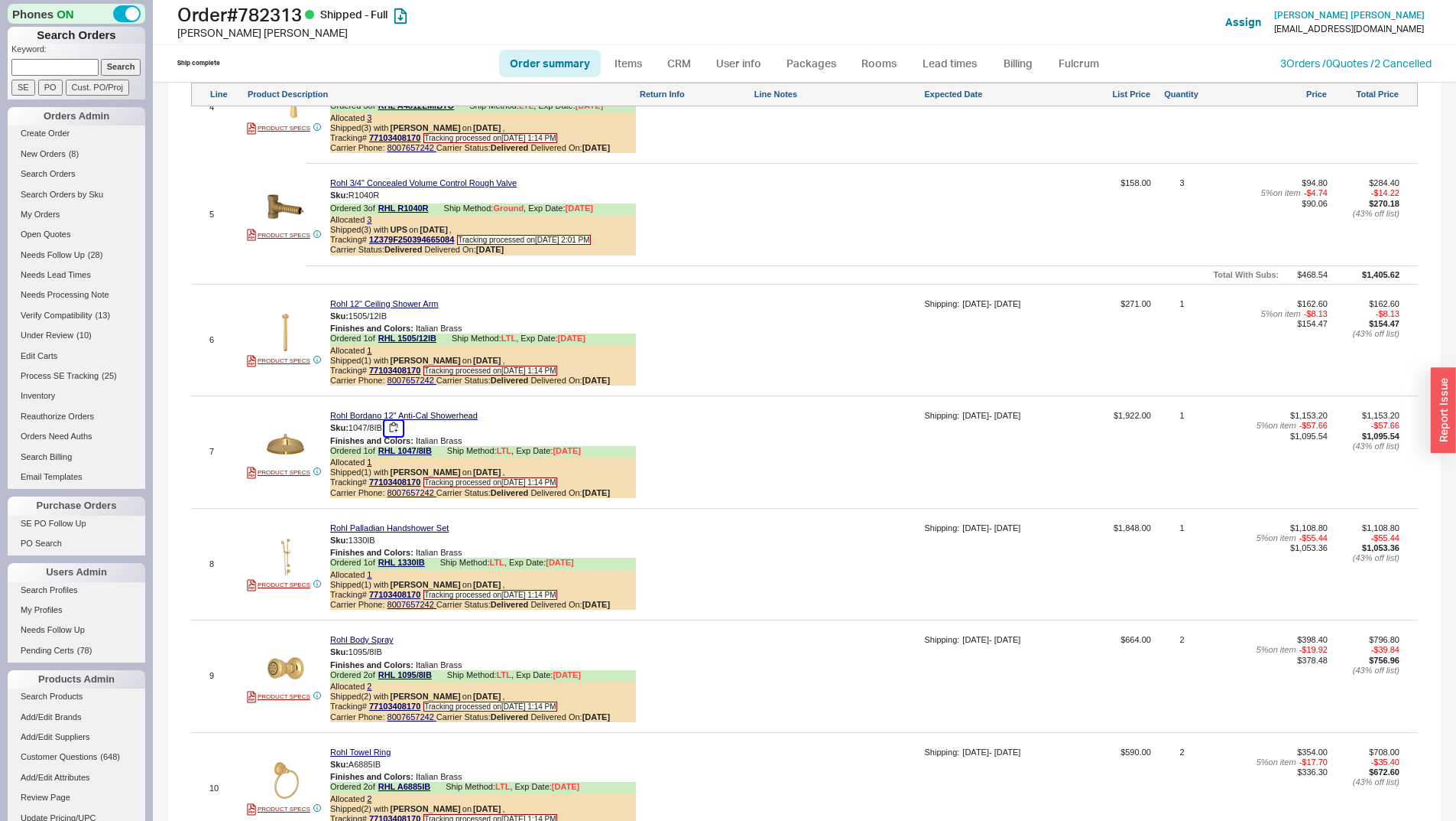
click at [396, 435] on button "button" at bounding box center [394, 428] width 19 height 15
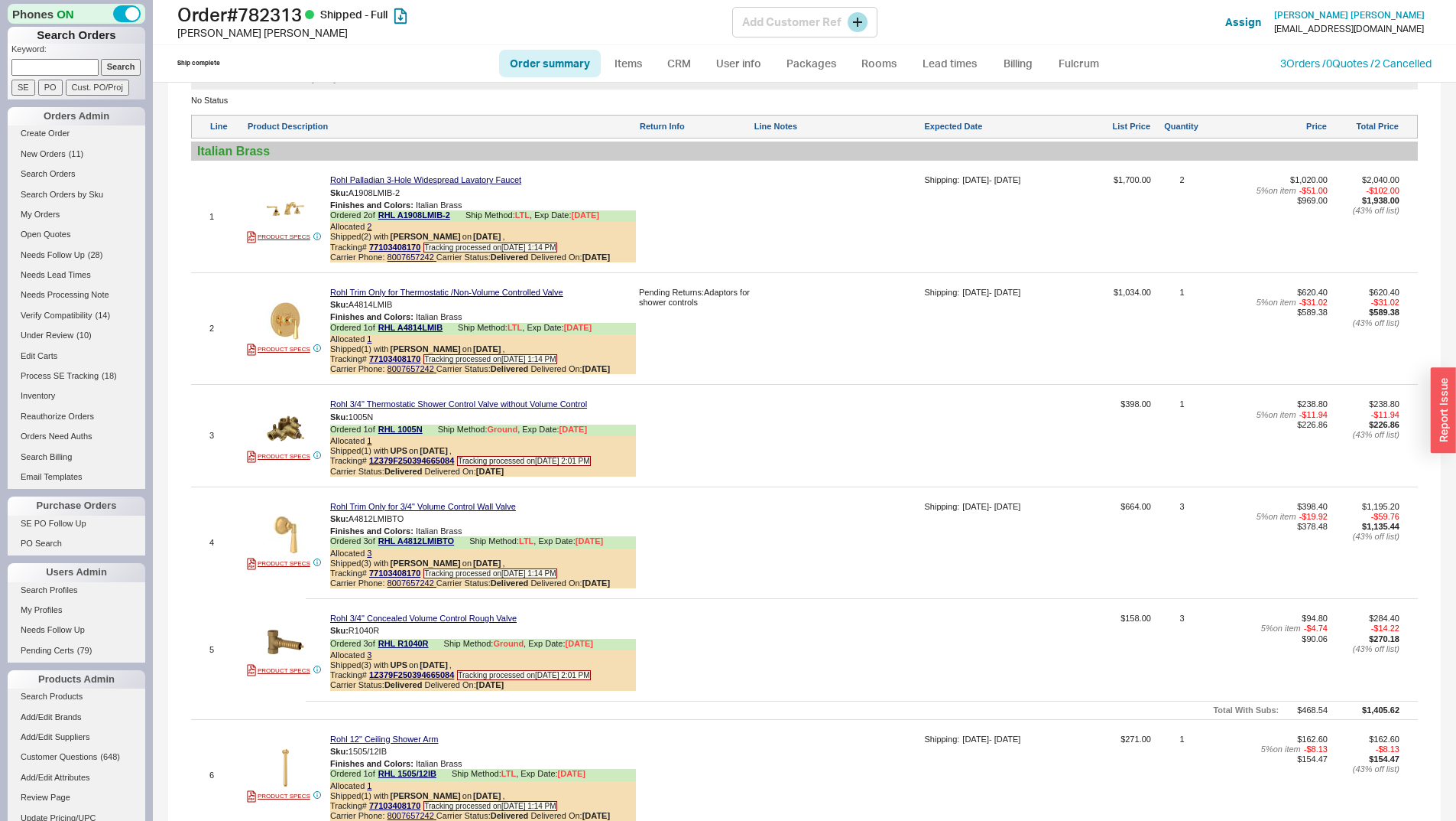
scroll to position [4333, 0]
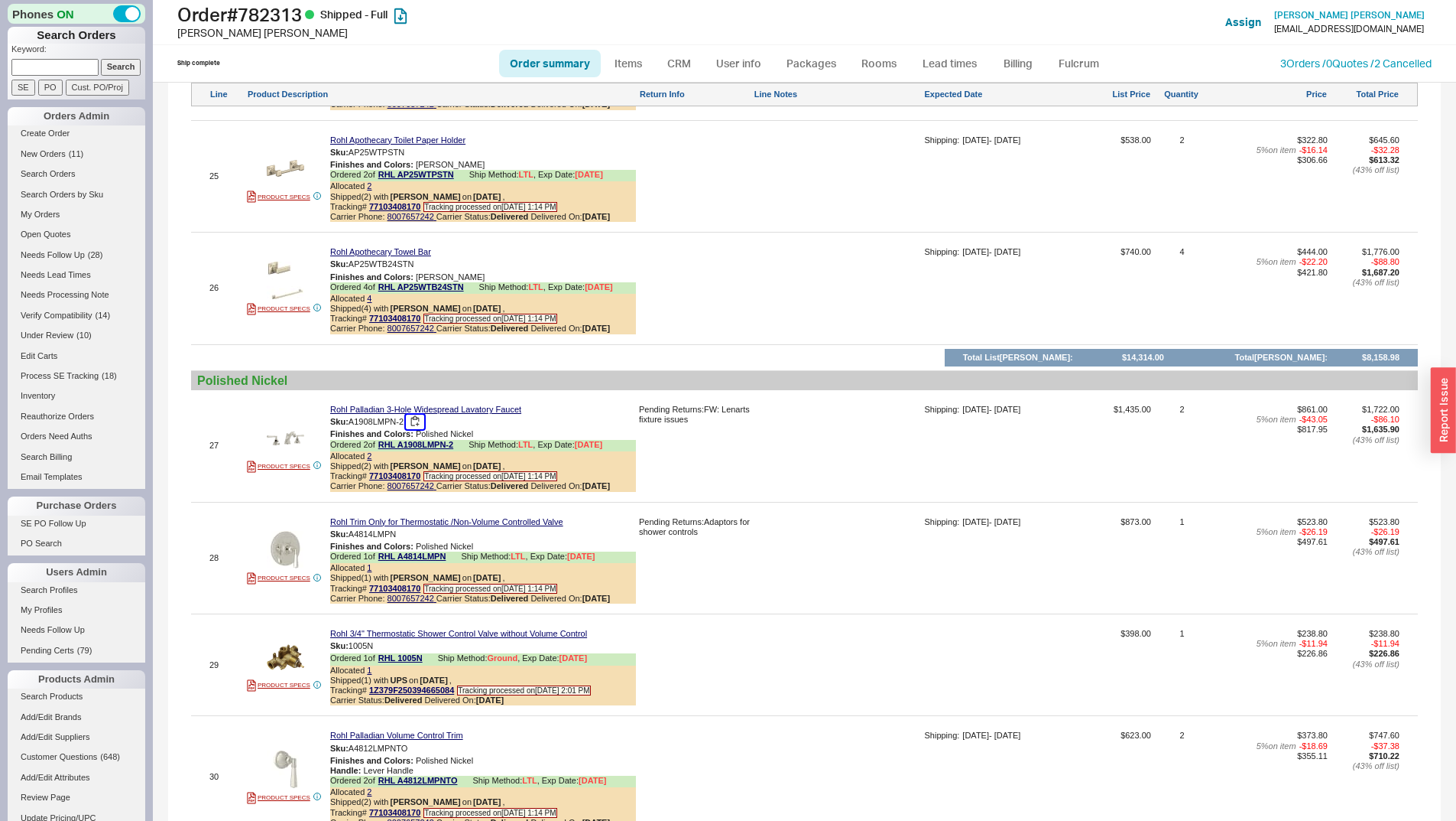
click at [415, 429] on button "button" at bounding box center [415, 422] width 19 height 15
click at [280, 456] on img at bounding box center [286, 438] width 38 height 38
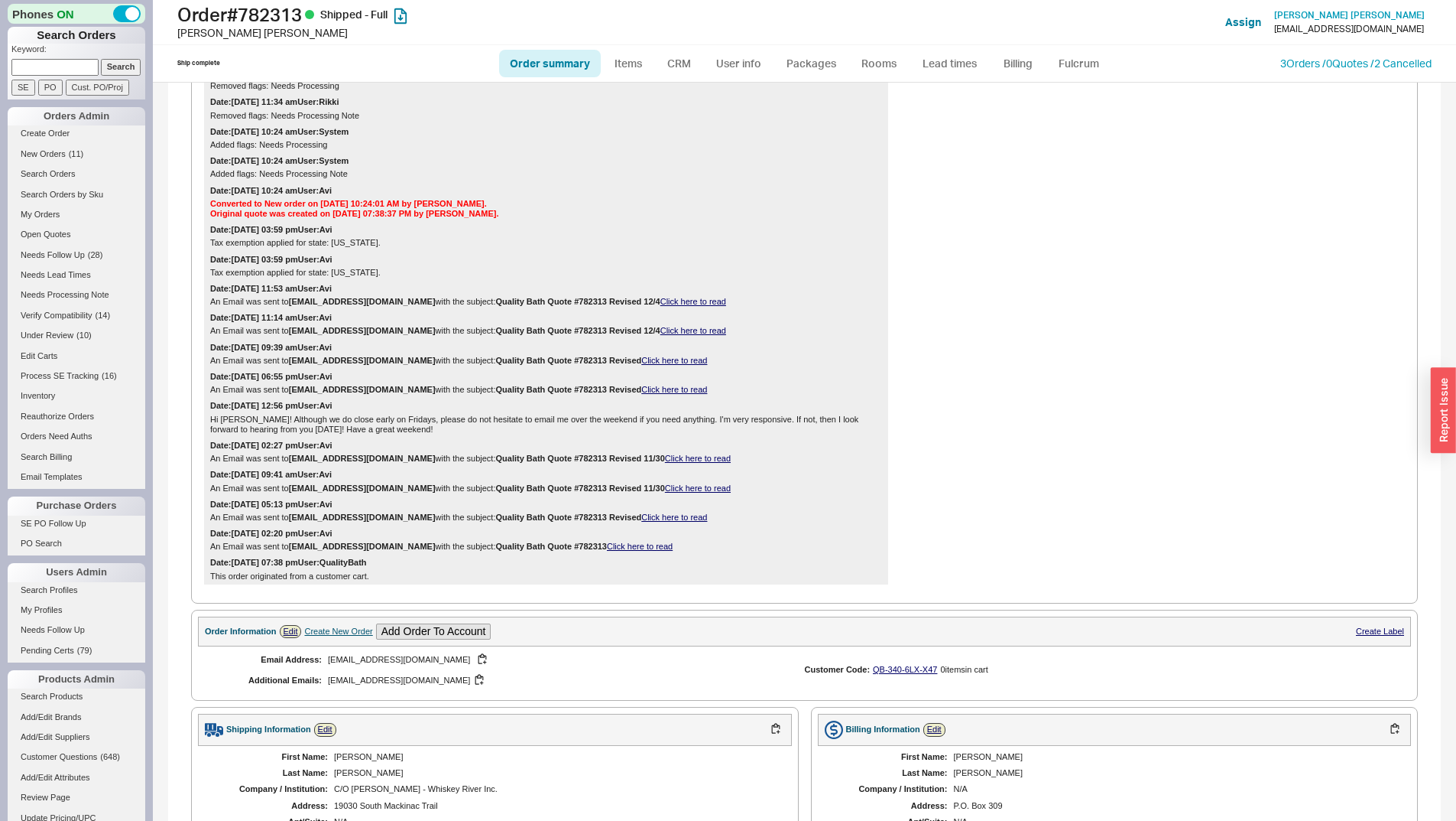
scroll to position [0, 0]
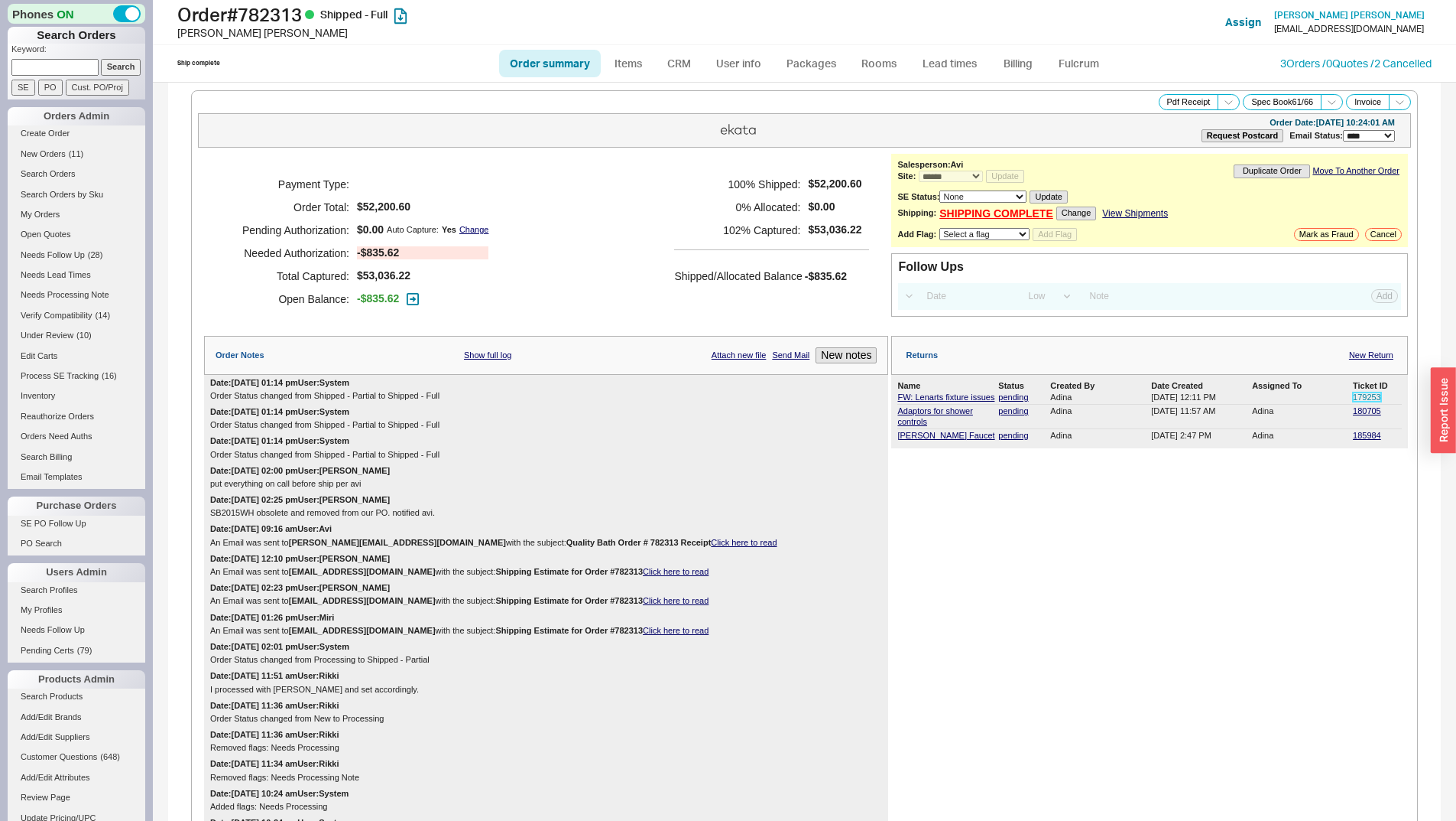
click at [1363, 395] on link "179253" at bounding box center [1367, 397] width 29 height 9
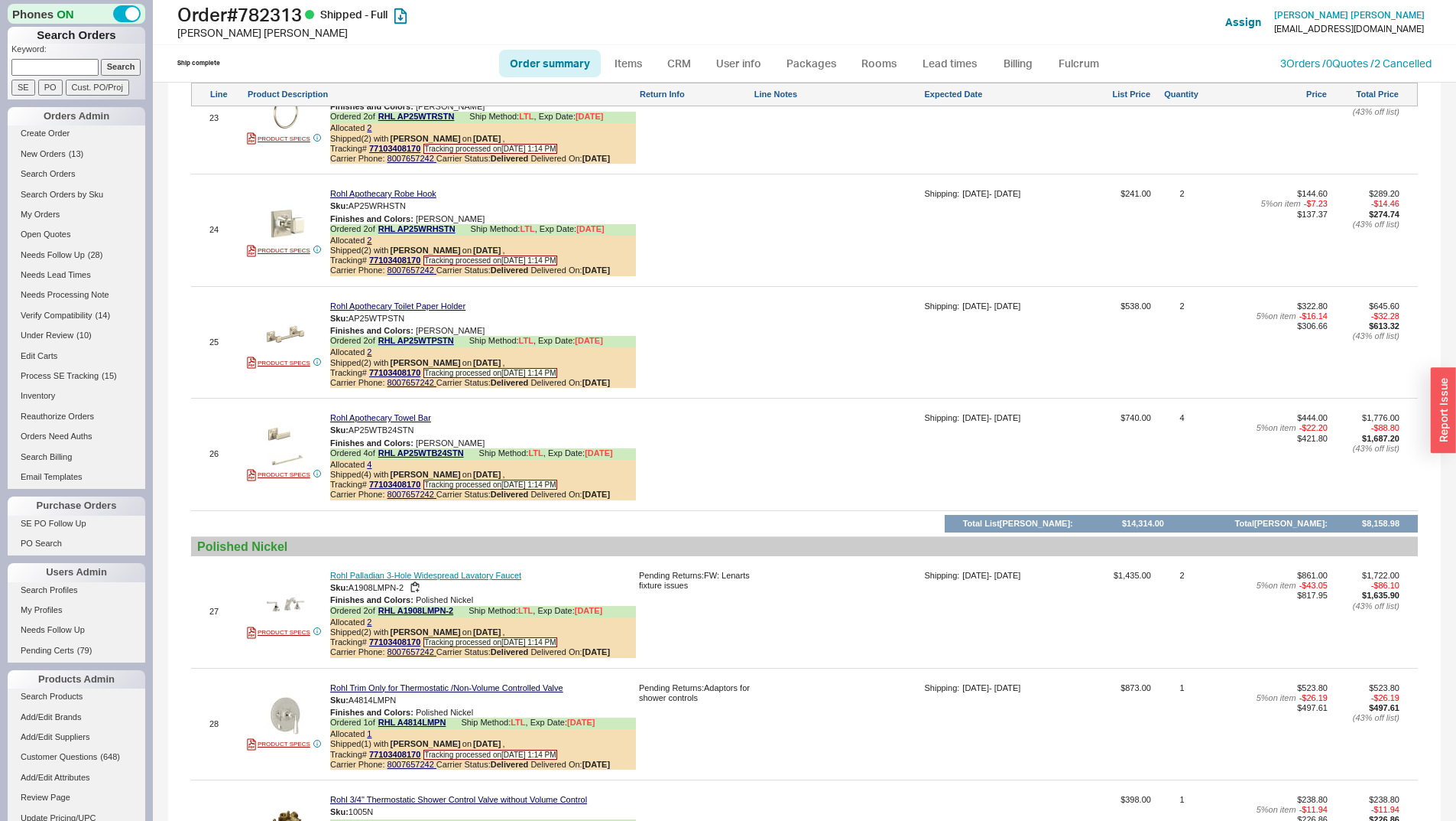
scroll to position [4283, 0]
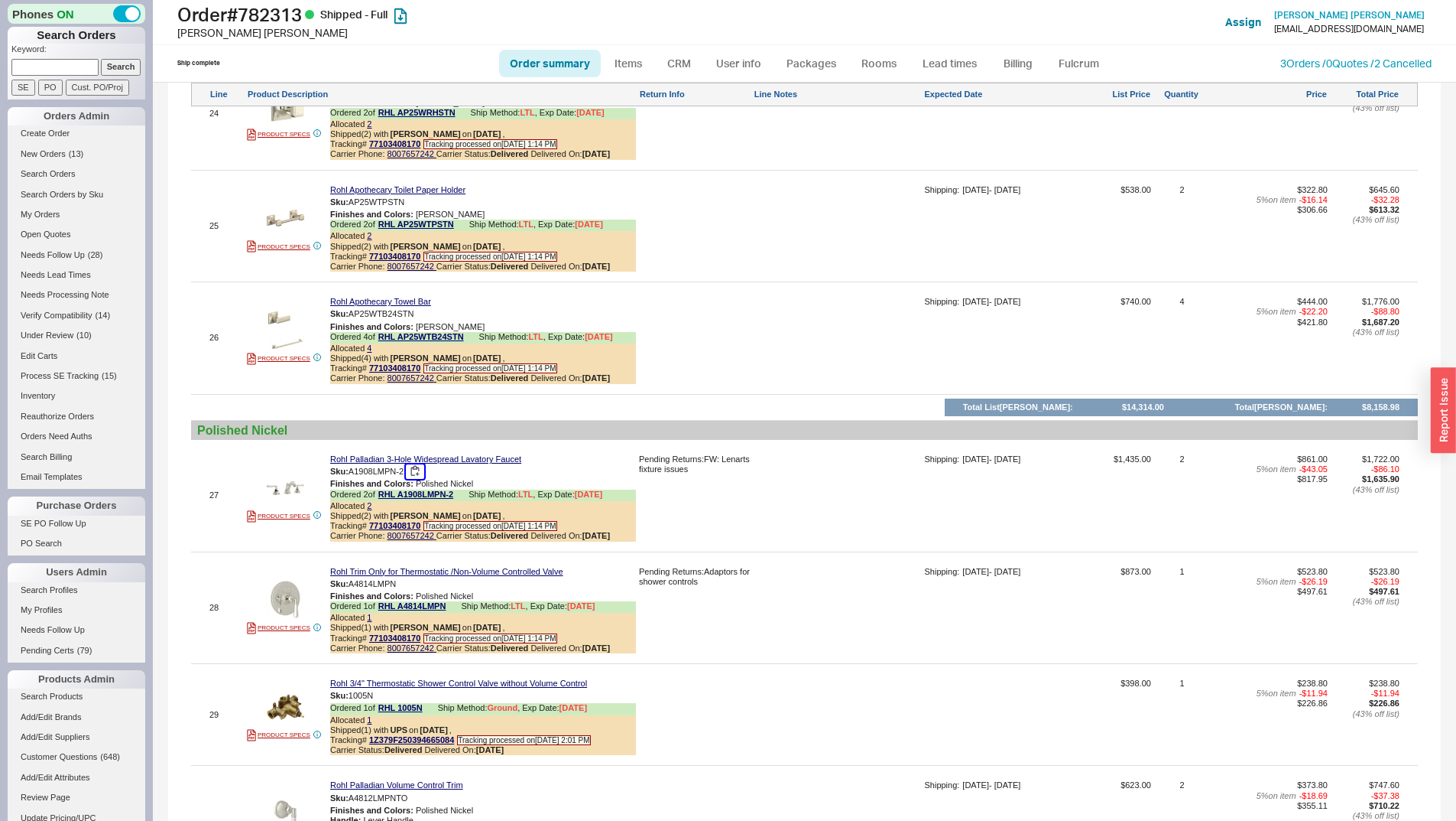
click at [423, 479] on button "button" at bounding box center [415, 471] width 19 height 15
click at [412, 479] on button "button" at bounding box center [415, 471] width 19 height 15
click at [420, 479] on button "button" at bounding box center [415, 471] width 19 height 15
click at [425, 479] on button "button" at bounding box center [415, 471] width 19 height 15
click at [422, 479] on button "button" at bounding box center [415, 471] width 19 height 15
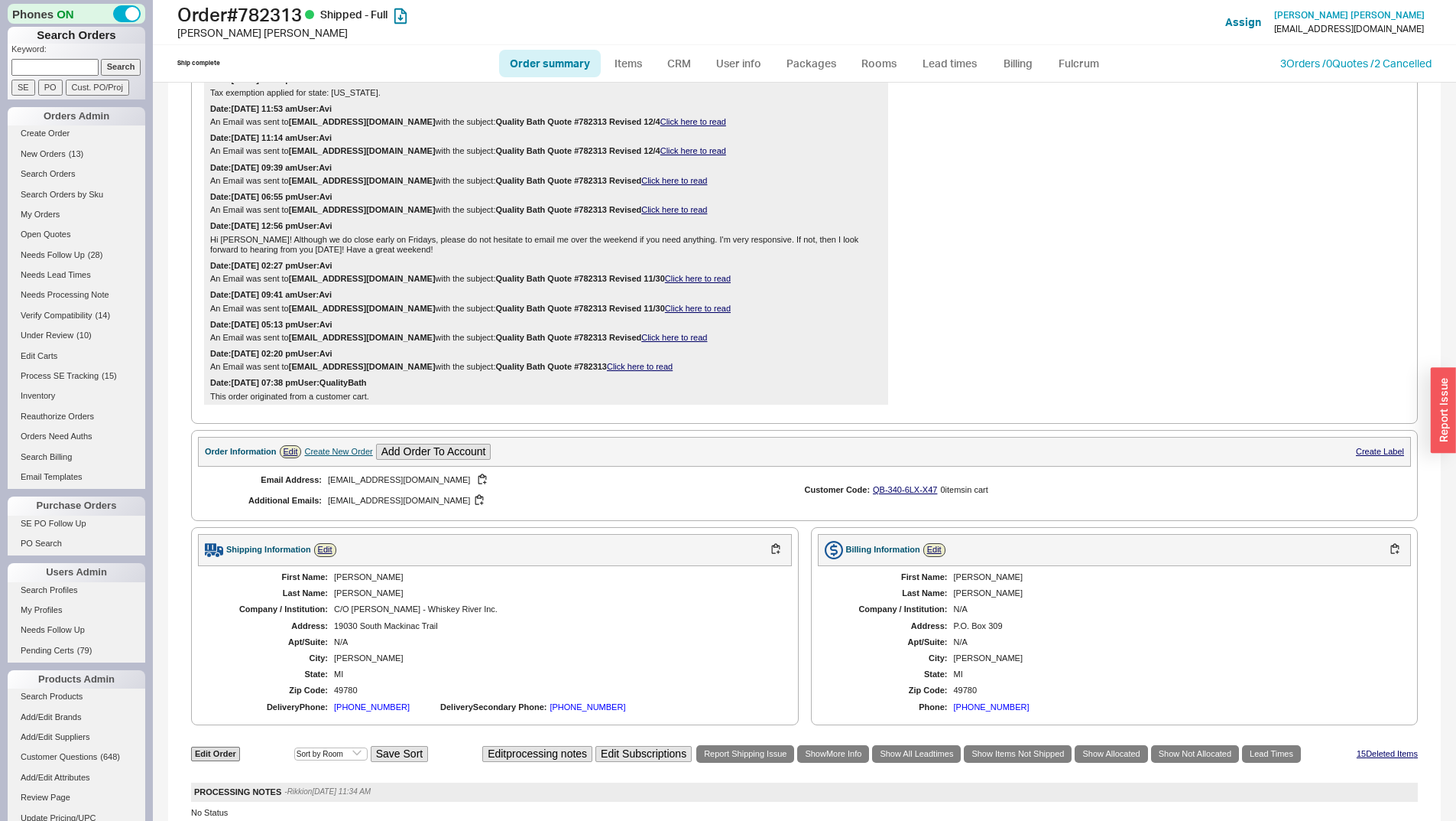
scroll to position [0, 0]
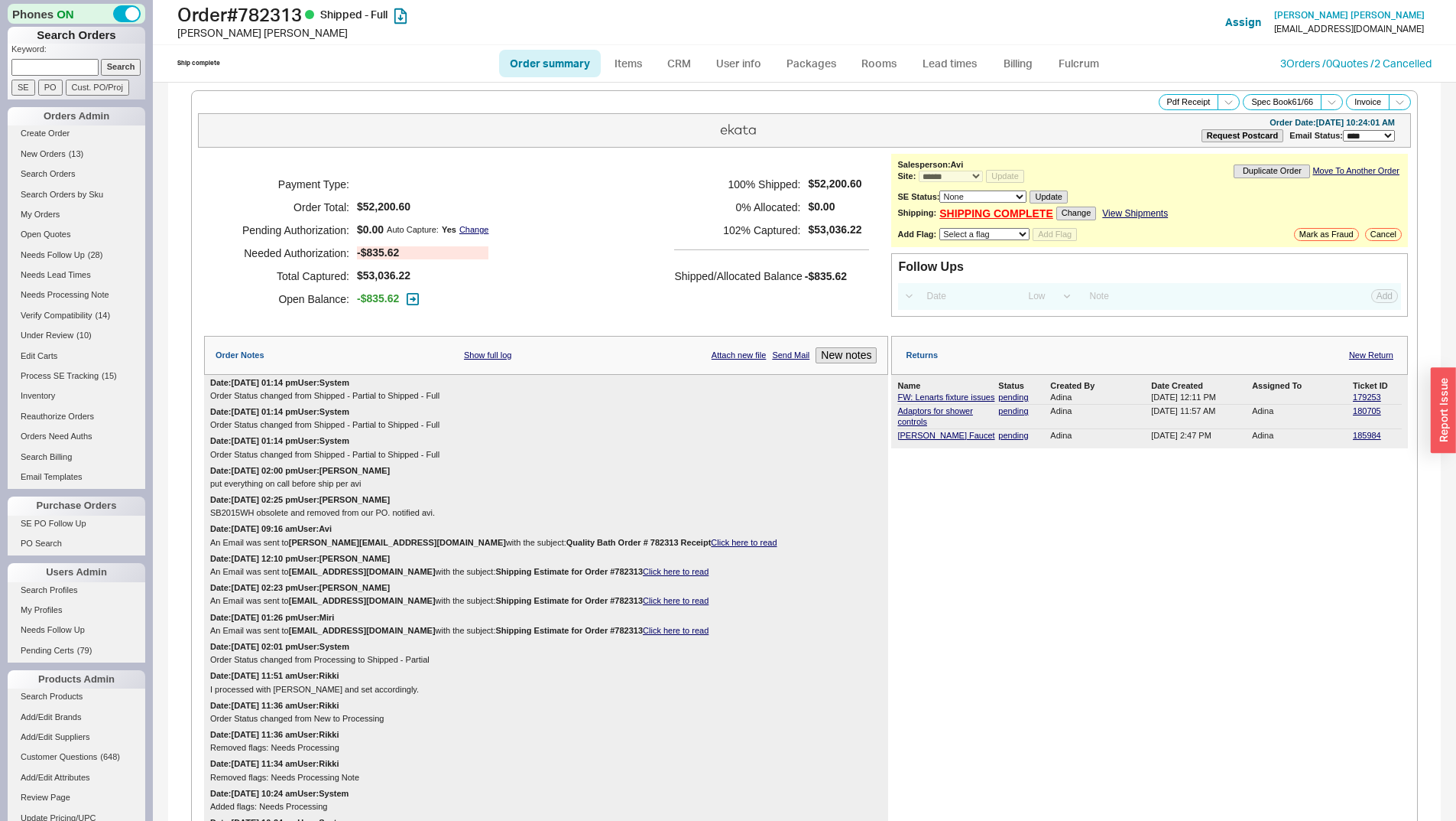
click at [1368, 344] on div "Returns New Return" at bounding box center [1150, 355] width 516 height 39
click at [1373, 353] on link "New Return" at bounding box center [1371, 355] width 44 height 10
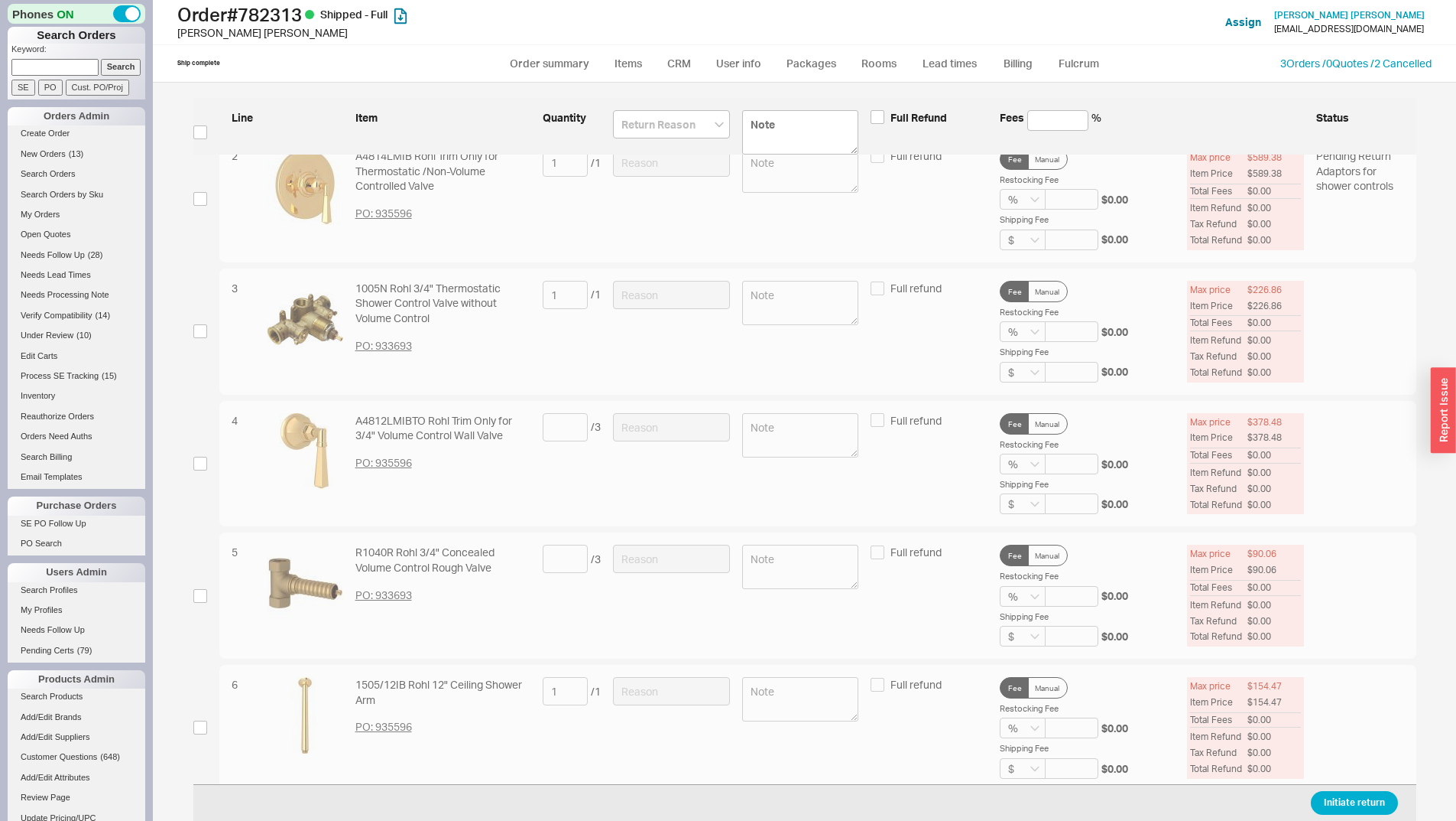
scroll to position [3286, 0]
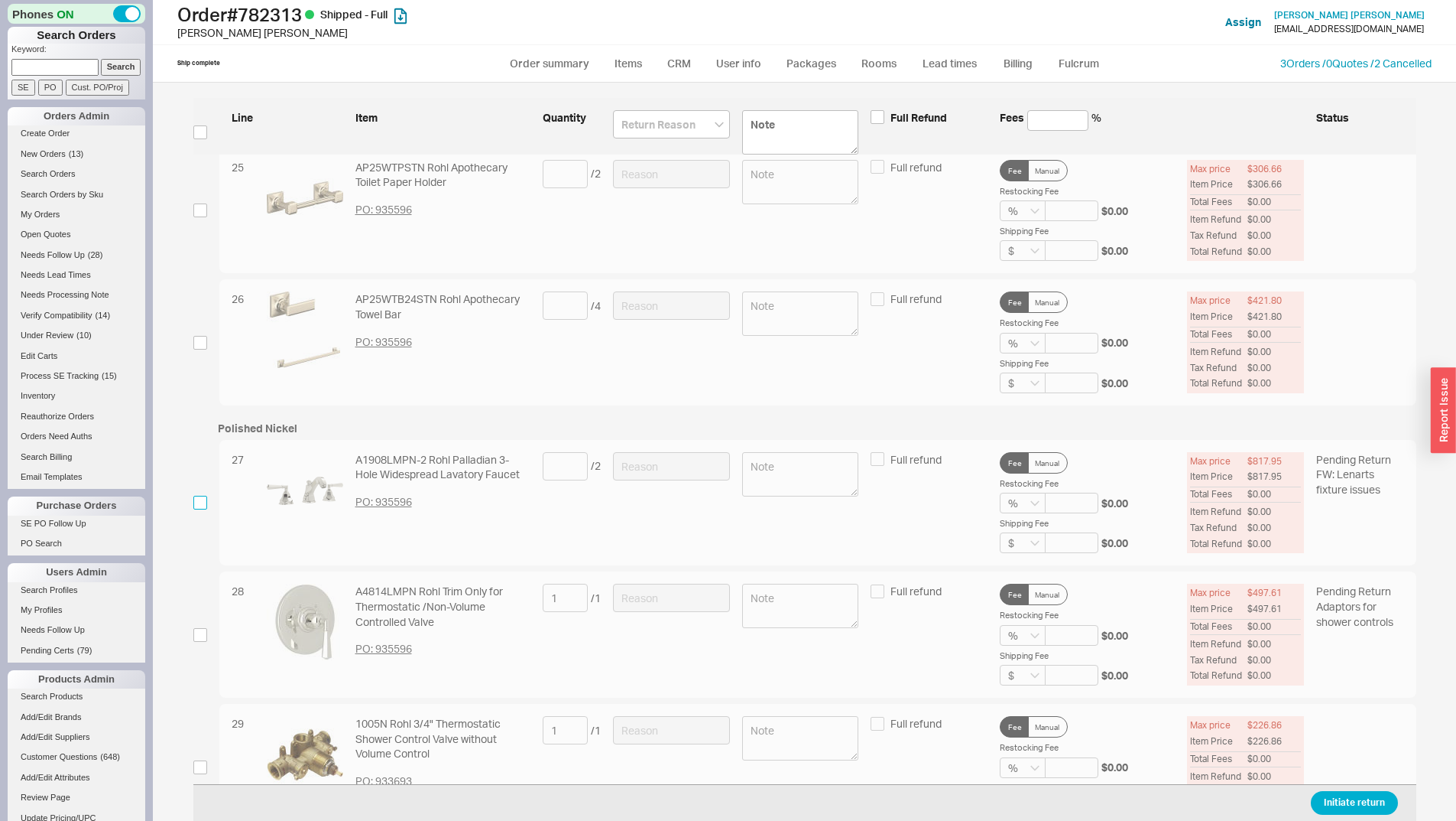
drag, startPoint x: 195, startPoint y: 506, endPoint x: 304, endPoint y: 487, distance: 110.6
click at [195, 506] on input "checkbox" at bounding box center [201, 503] width 14 height 14
checkbox input "true"
click at [543, 460] on input at bounding box center [565, 466] width 45 height 29
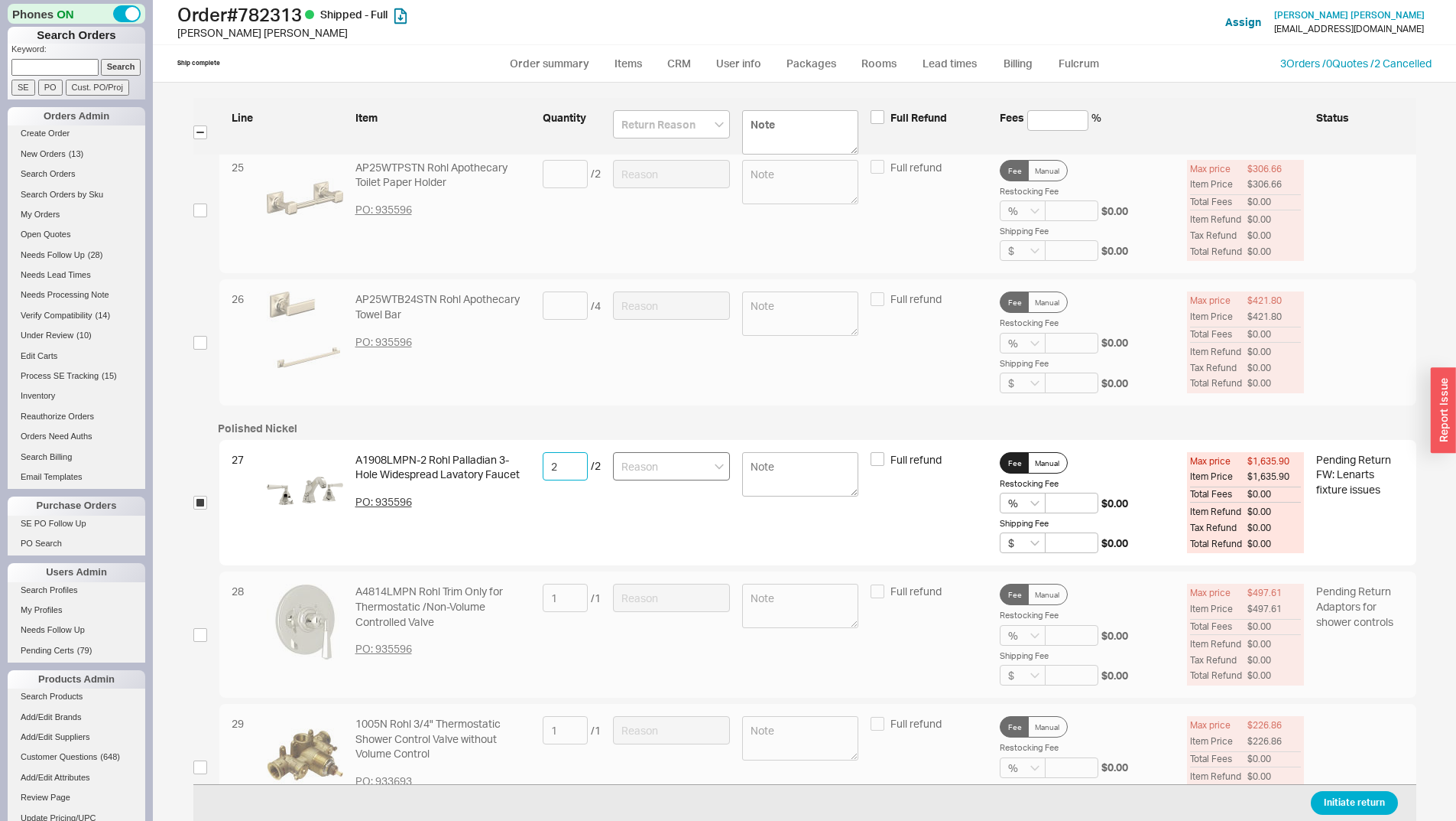
type input "2"
click at [645, 466] on input at bounding box center [672, 466] width 117 height 29
click at [682, 523] on div "Item is Defective" at bounding box center [672, 524] width 116 height 28
type input "Item is Defective"
click at [1346, 799] on button "Initiate return" at bounding box center [1354, 802] width 87 height 24
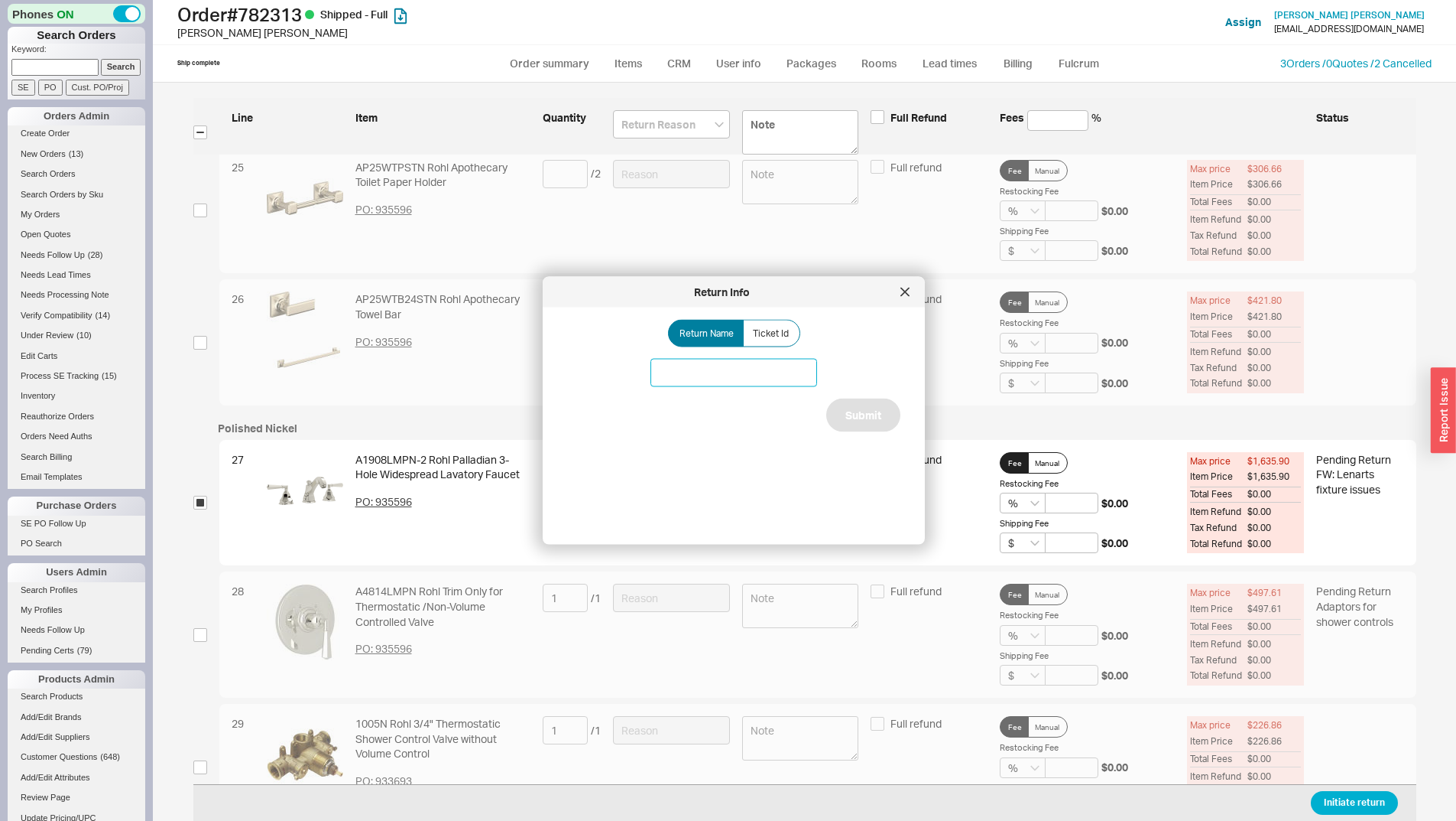
click at [710, 369] on input at bounding box center [734, 372] width 167 height 29
type input "spout for pn faucet issue"
drag, startPoint x: 837, startPoint y: 416, endPoint x: 823, endPoint y: 406, distance: 17.2
click at [836, 416] on button "Submit" at bounding box center [863, 416] width 74 height 34
select select "*"
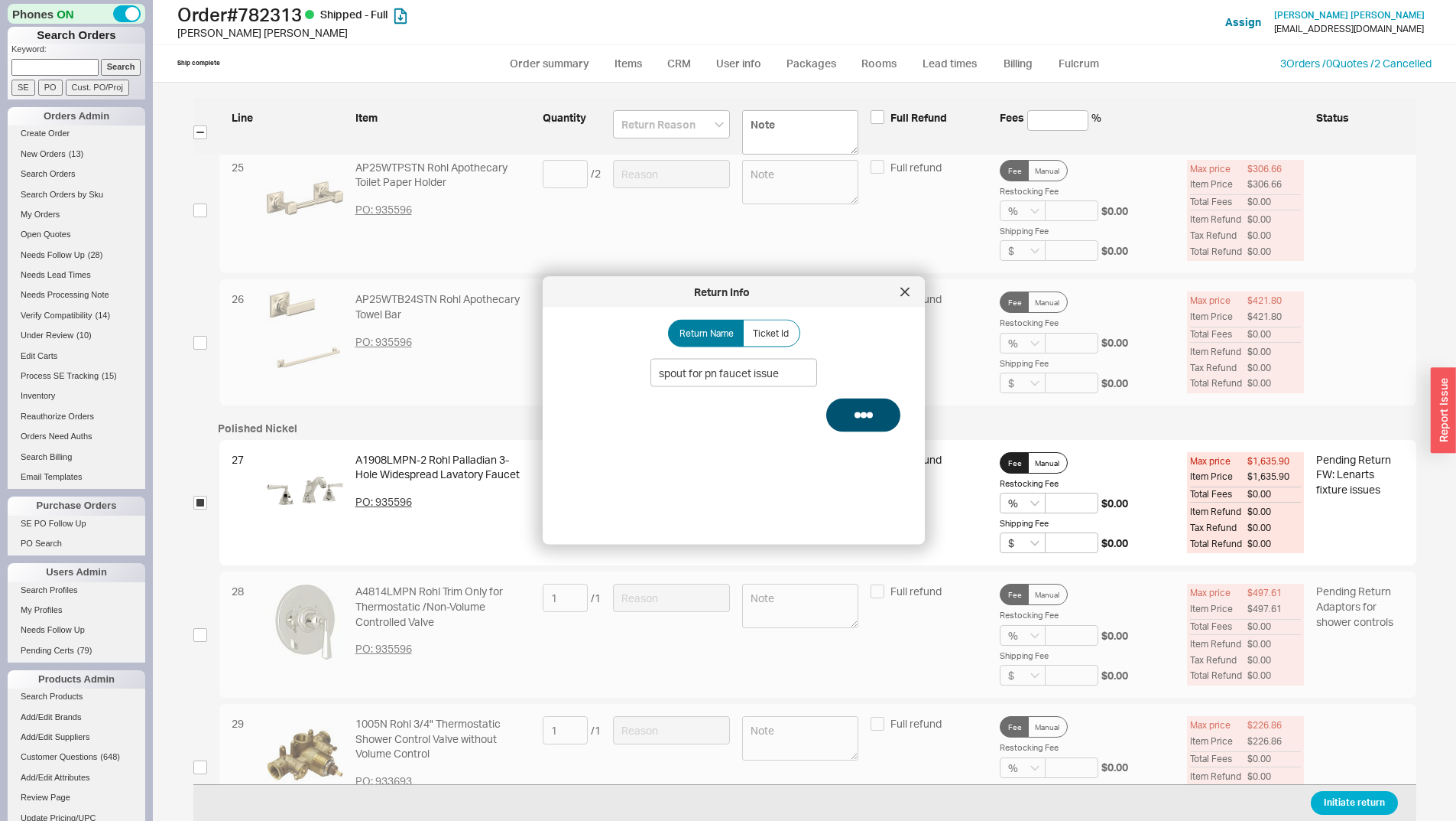
select select "*"
select select "LOW"
select select "3"
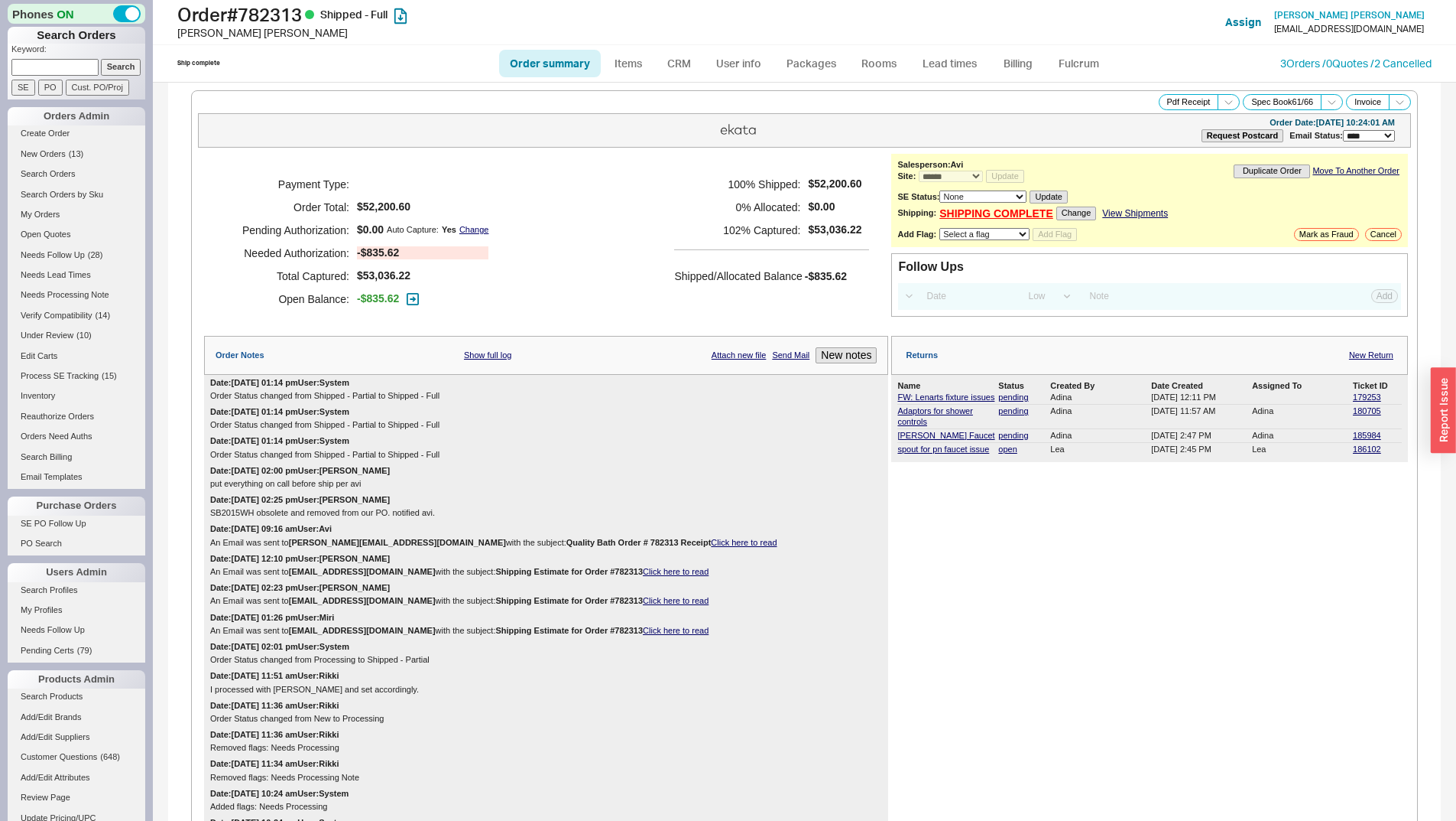
click at [1348, 462] on div "Name Status Created By Date Created Assigned To Ticket ID FW: Lenarts fixture i…" at bounding box center [1150, 418] width 516 height 87
click at [1353, 453] on link "186102" at bounding box center [1367, 449] width 29 height 9
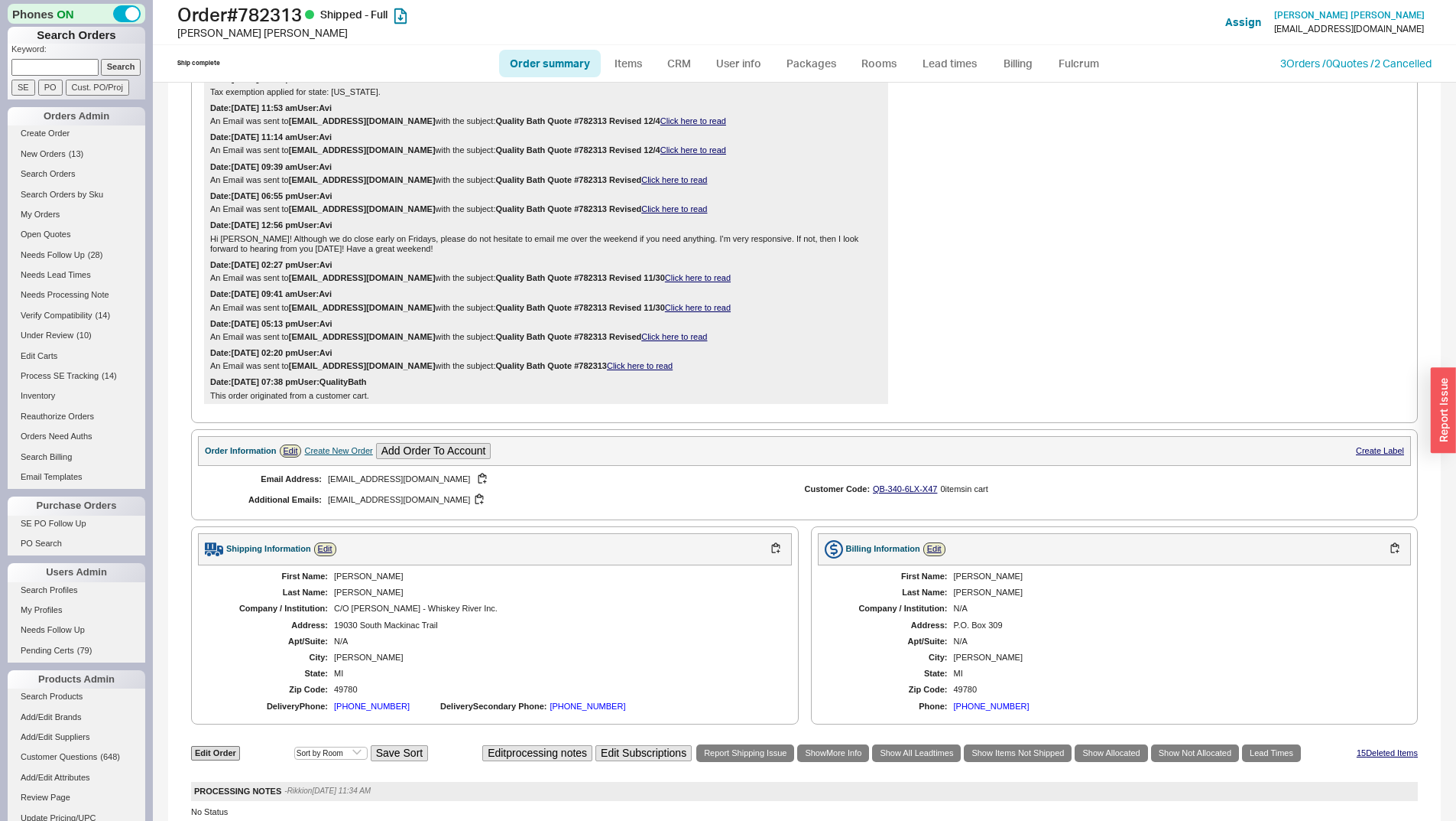
scroll to position [1070, 0]
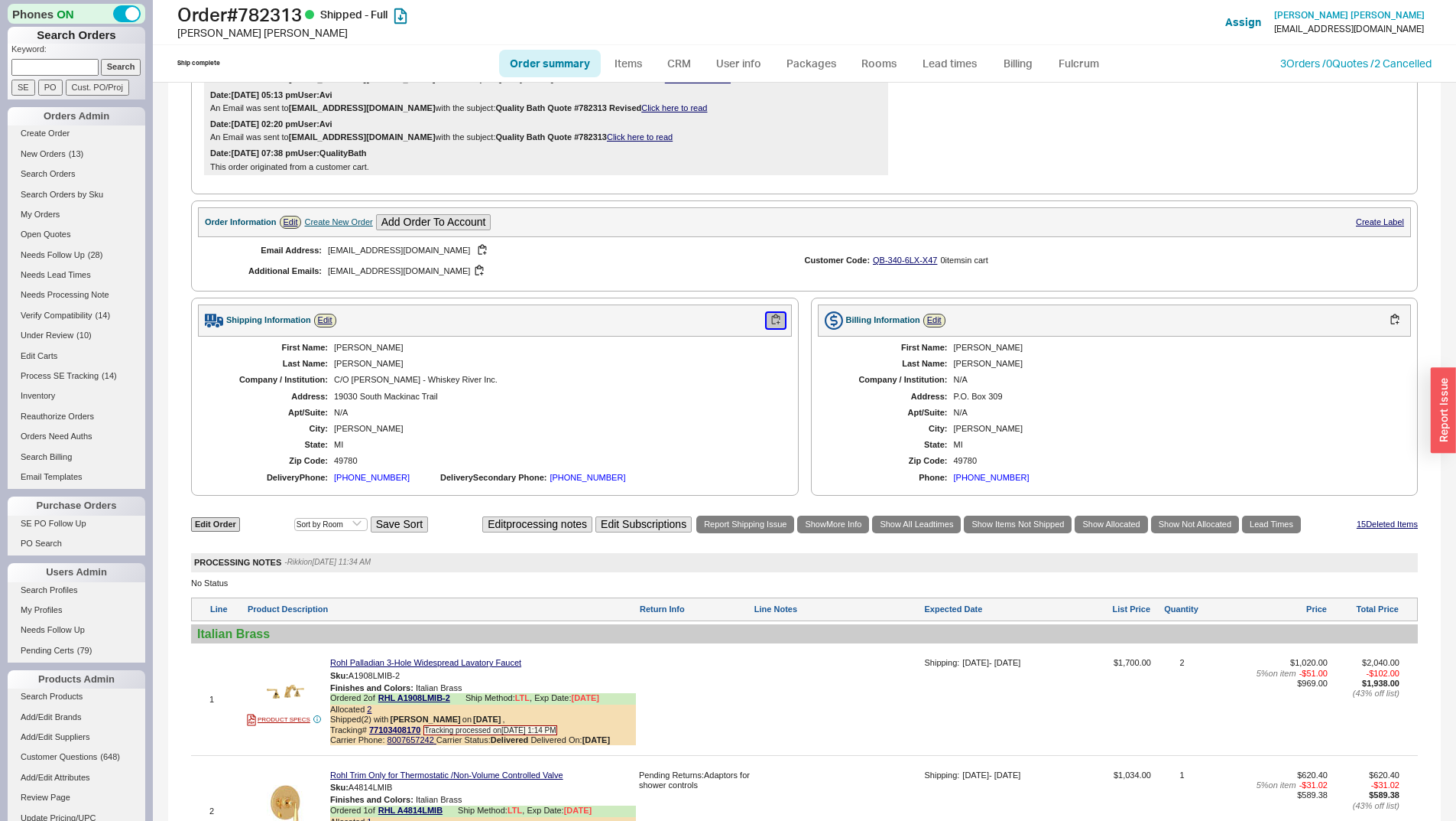
click at [771, 327] on button "button" at bounding box center [776, 320] width 19 height 15
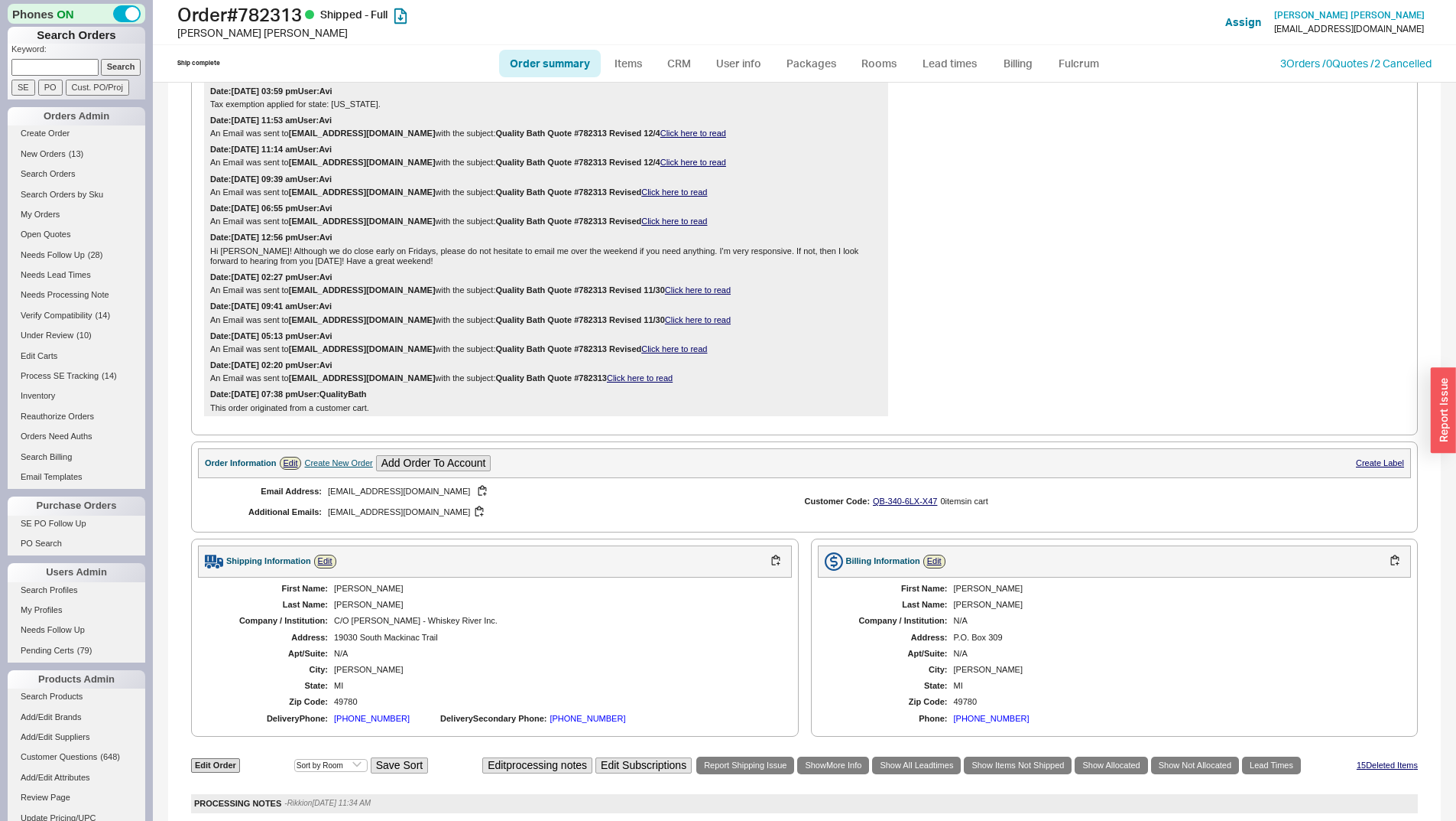
scroll to position [918, 0]
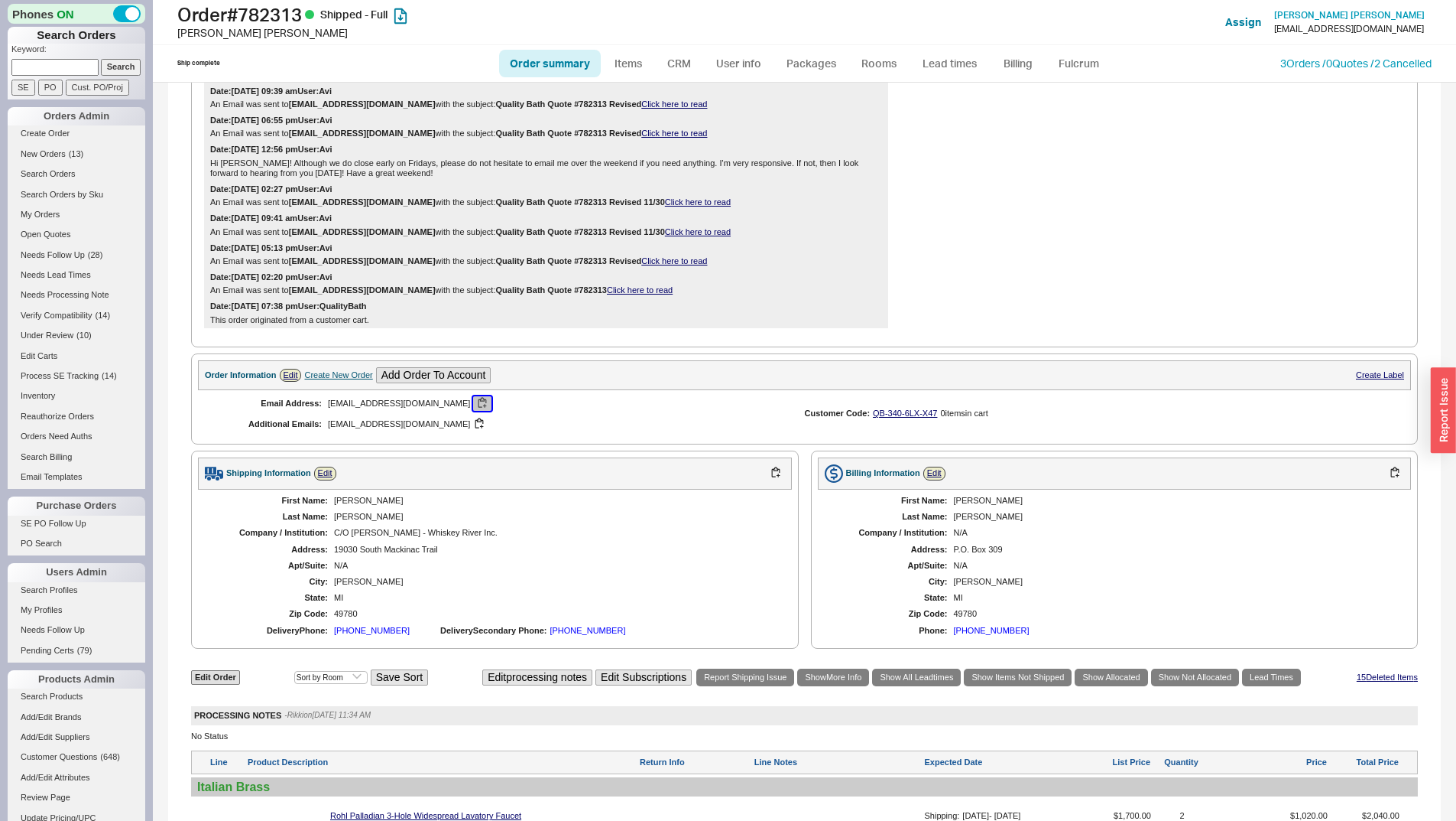
click at [473, 411] on button "button" at bounding box center [483, 403] width 19 height 15
click at [470, 432] on button "button" at bounding box center [479, 424] width 19 height 15
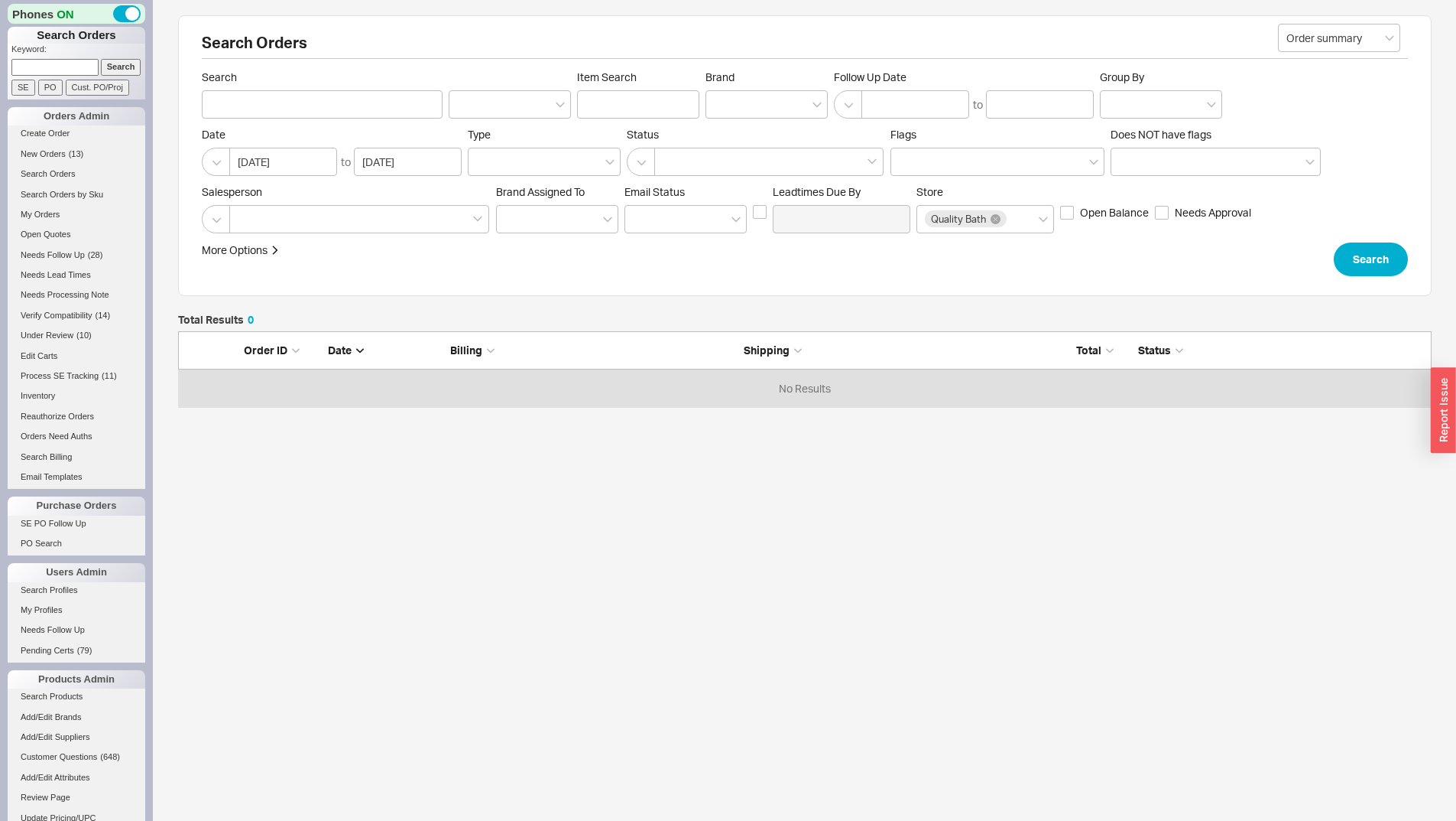
click at [60, 66] on input at bounding box center [55, 66] width 87 height 16
type input "920797"
click at [120, 58] on form "Keyword: 920797 Search SE PO Cust. PO/Proj" at bounding box center [78, 69] width 134 height 52
click at [120, 67] on input "Search" at bounding box center [121, 66] width 40 height 16
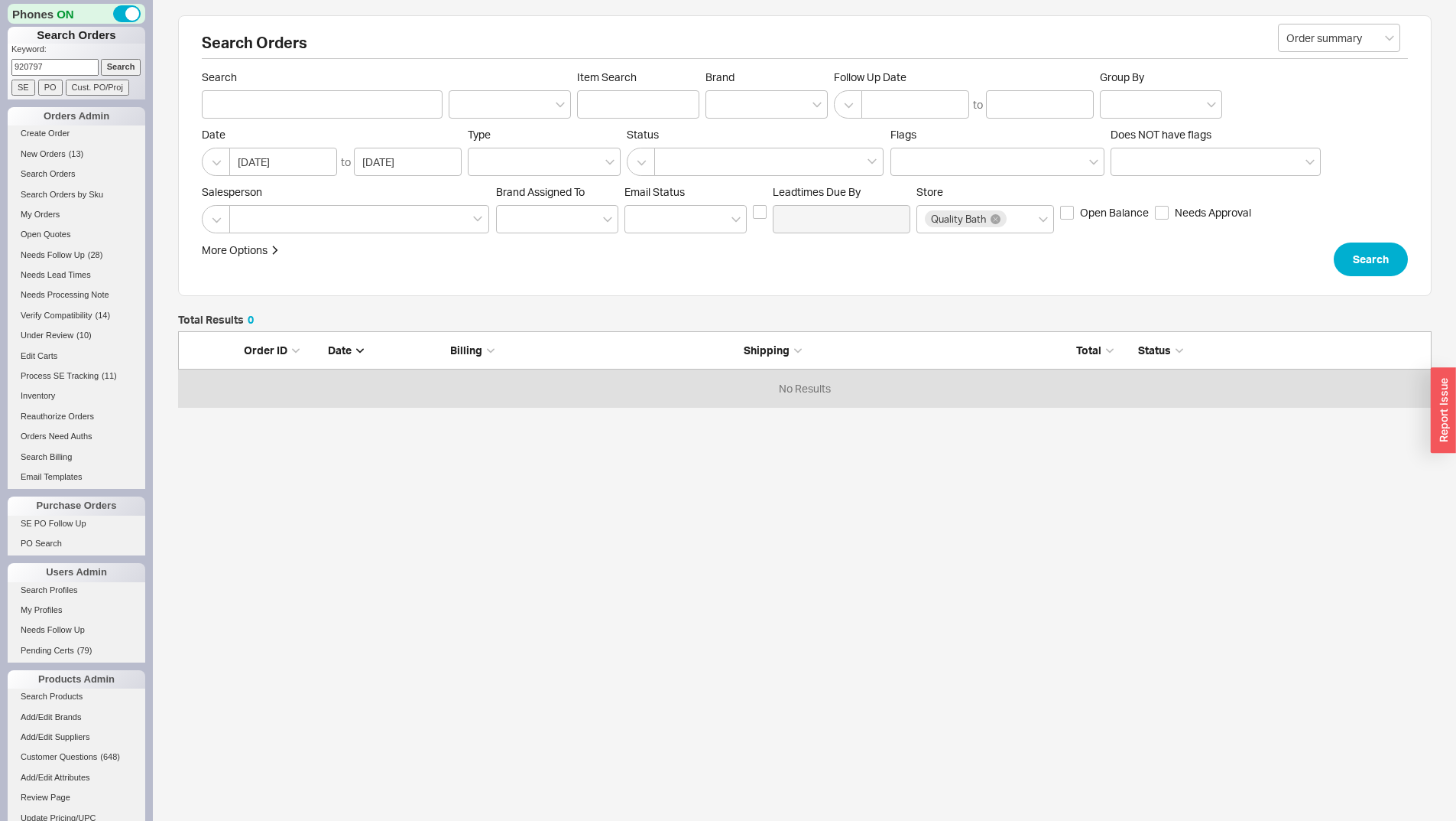
type input "920797"
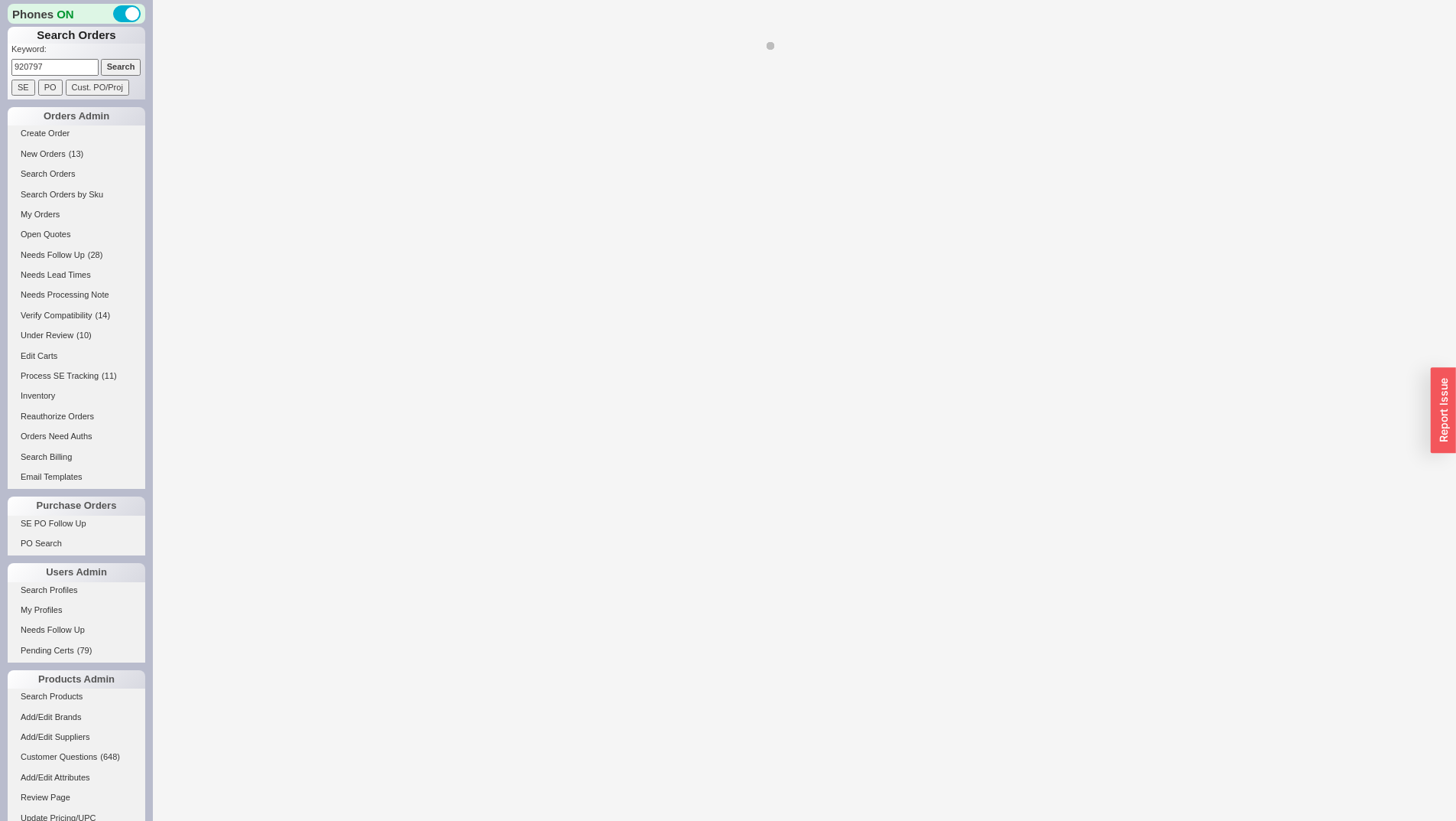
select select "LOW"
select select "3"
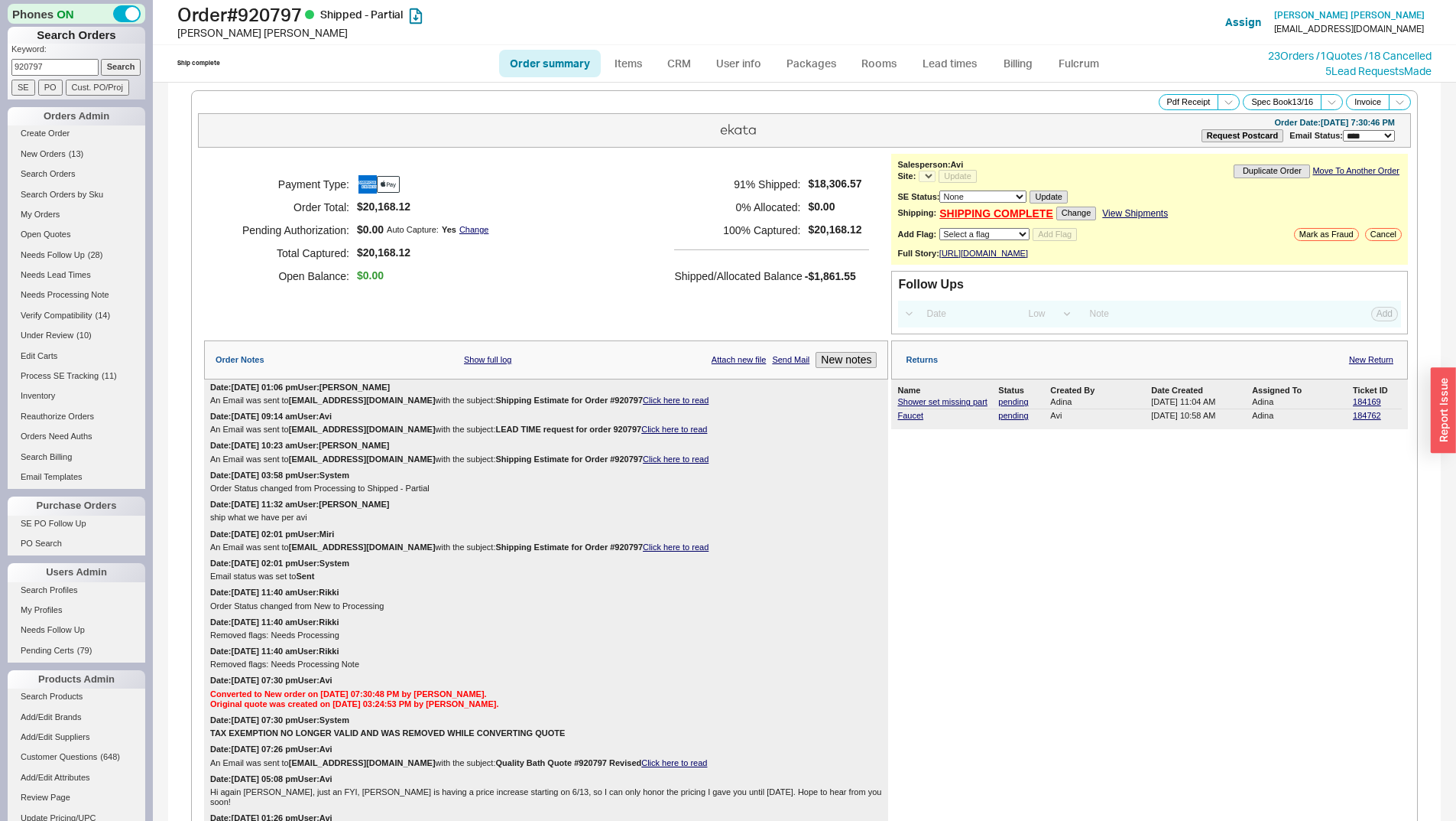
select select "*"
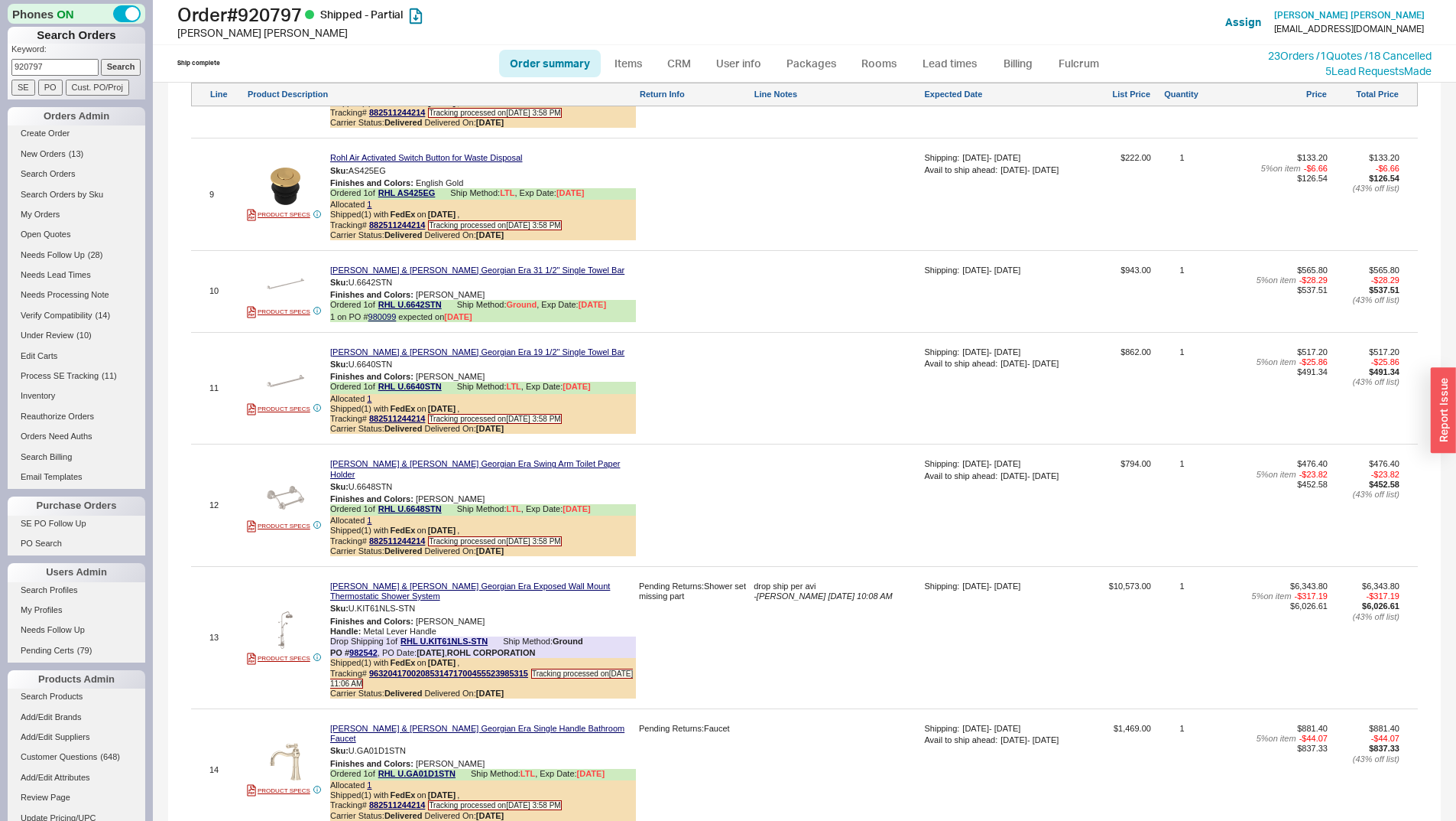
scroll to position [2830, 0]
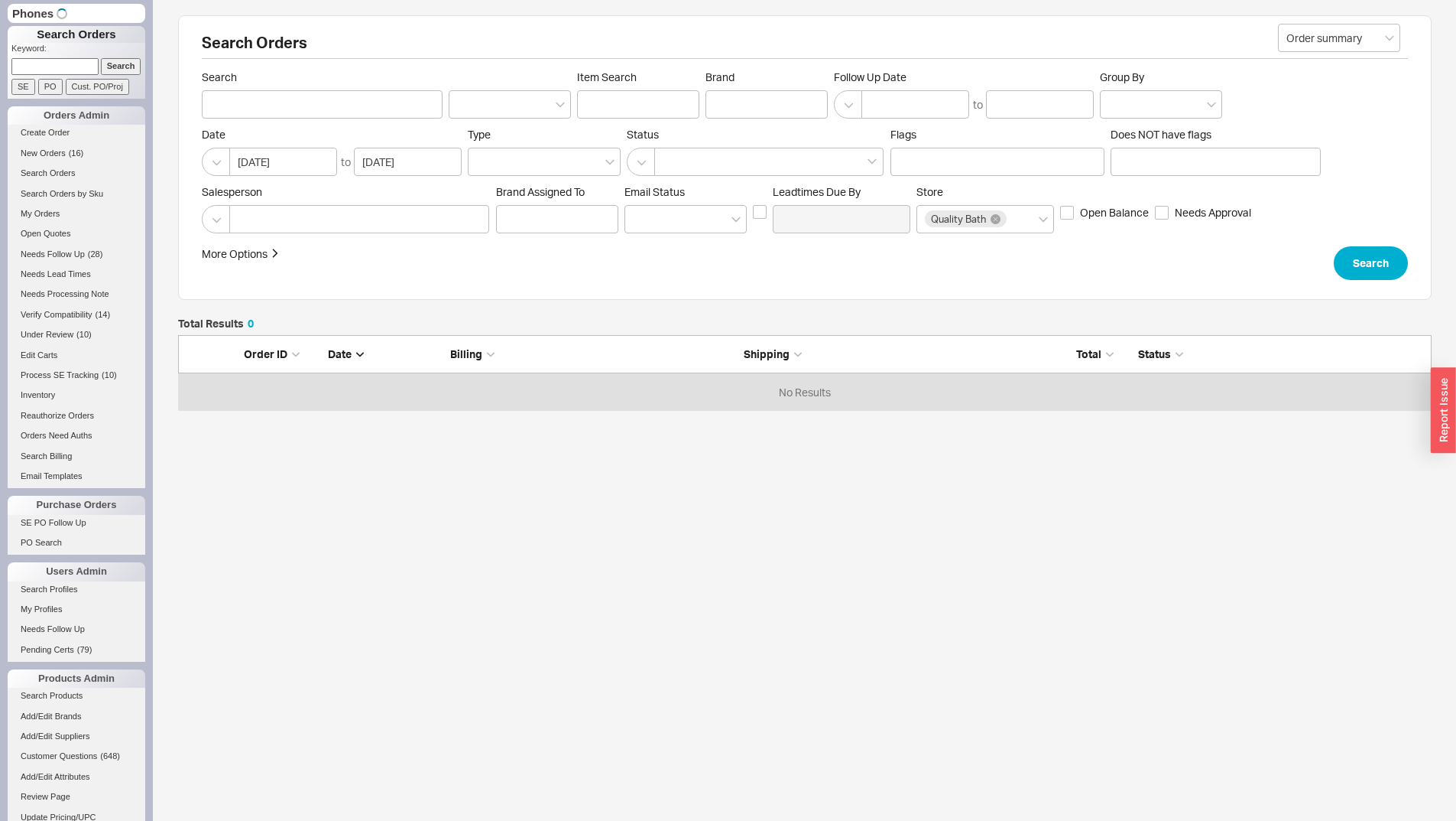
scroll to position [64, 1242]
click at [73, 70] on input at bounding box center [55, 66] width 87 height 16
type input "4153702514"
click at [101, 59] on input "Search" at bounding box center [121, 66] width 40 height 16
type input "4153702514"
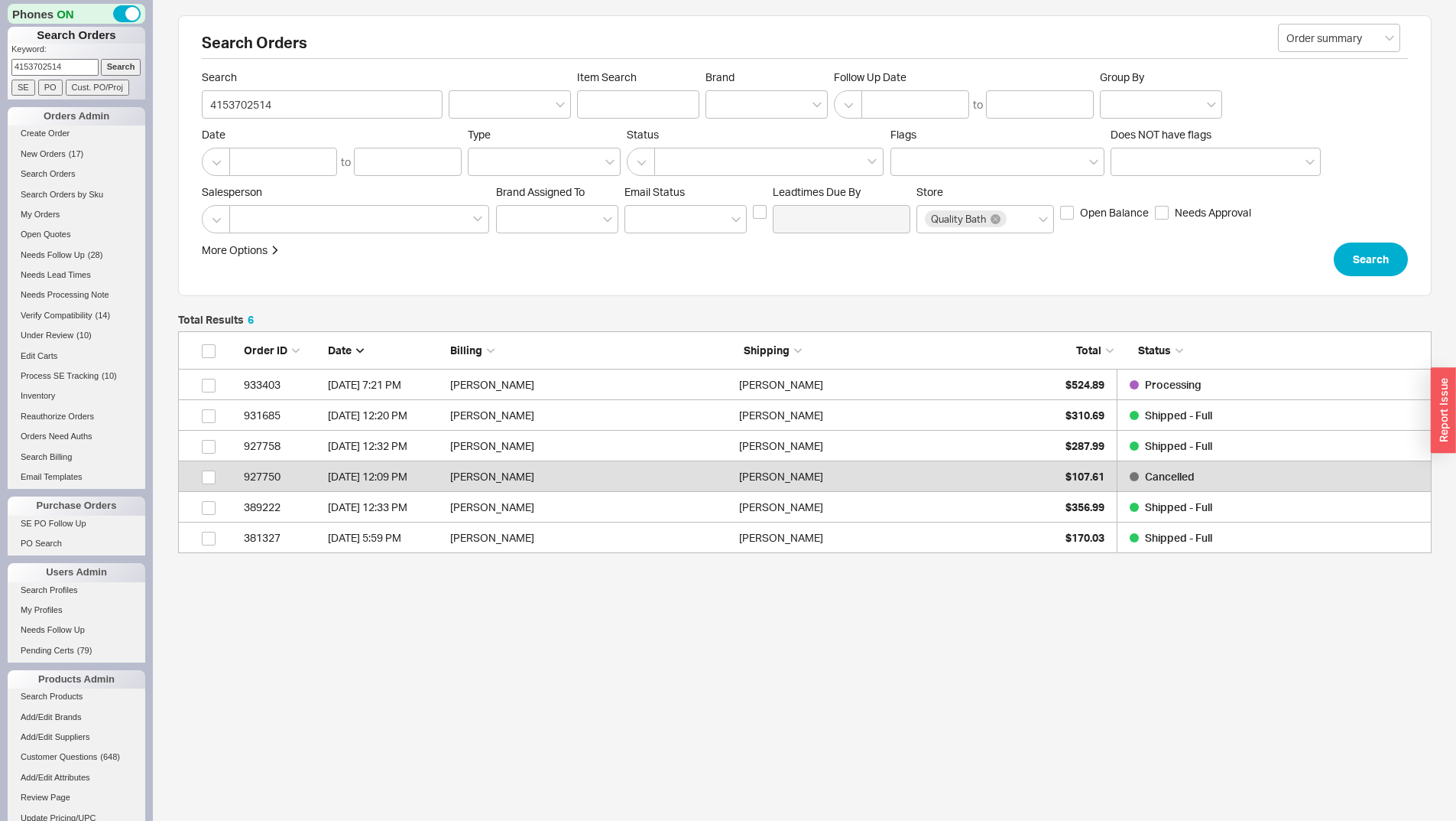
scroll to position [210, 1242]
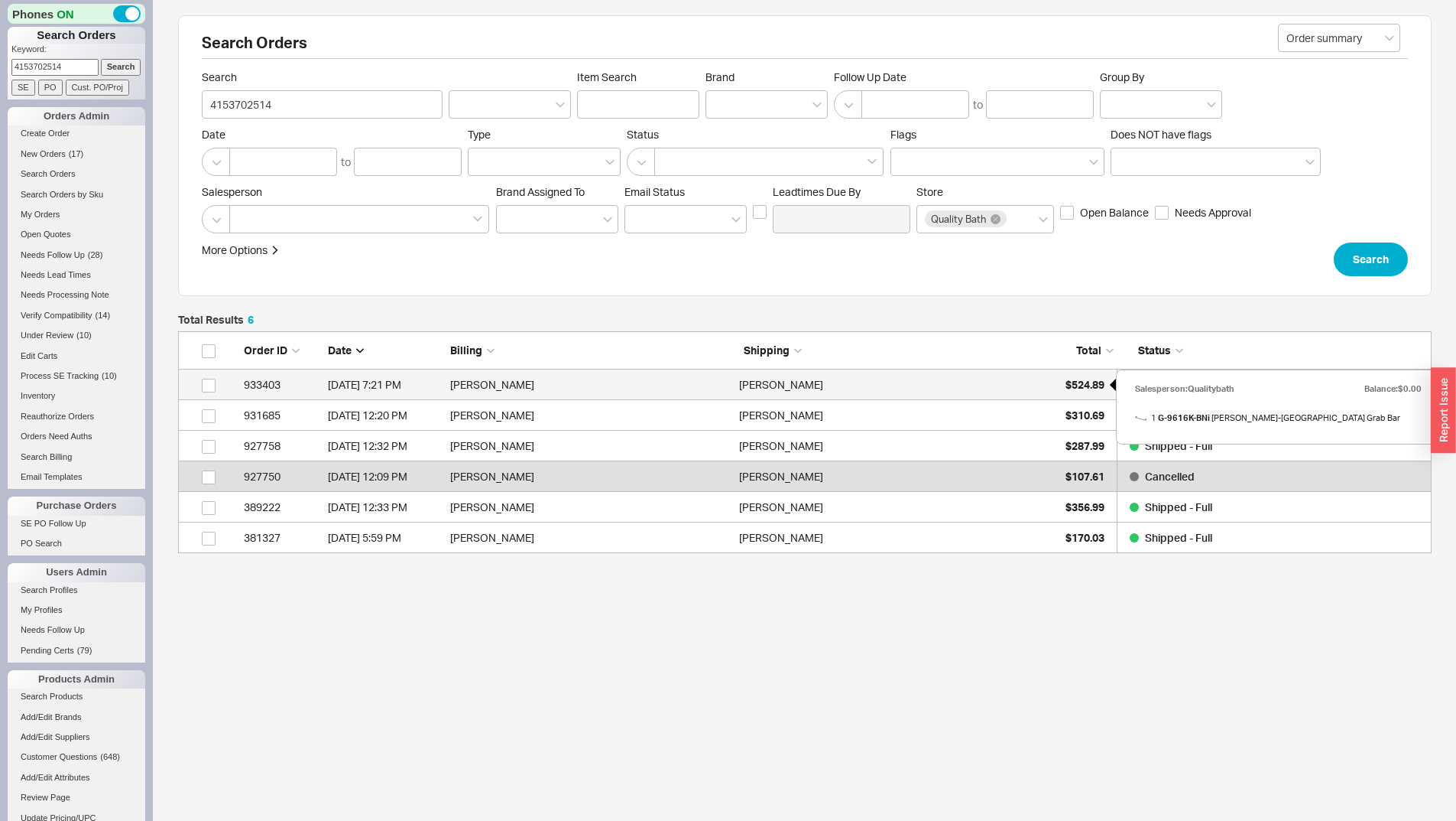
click at [1085, 385] on span "$524.89" at bounding box center [1085, 384] width 39 height 13
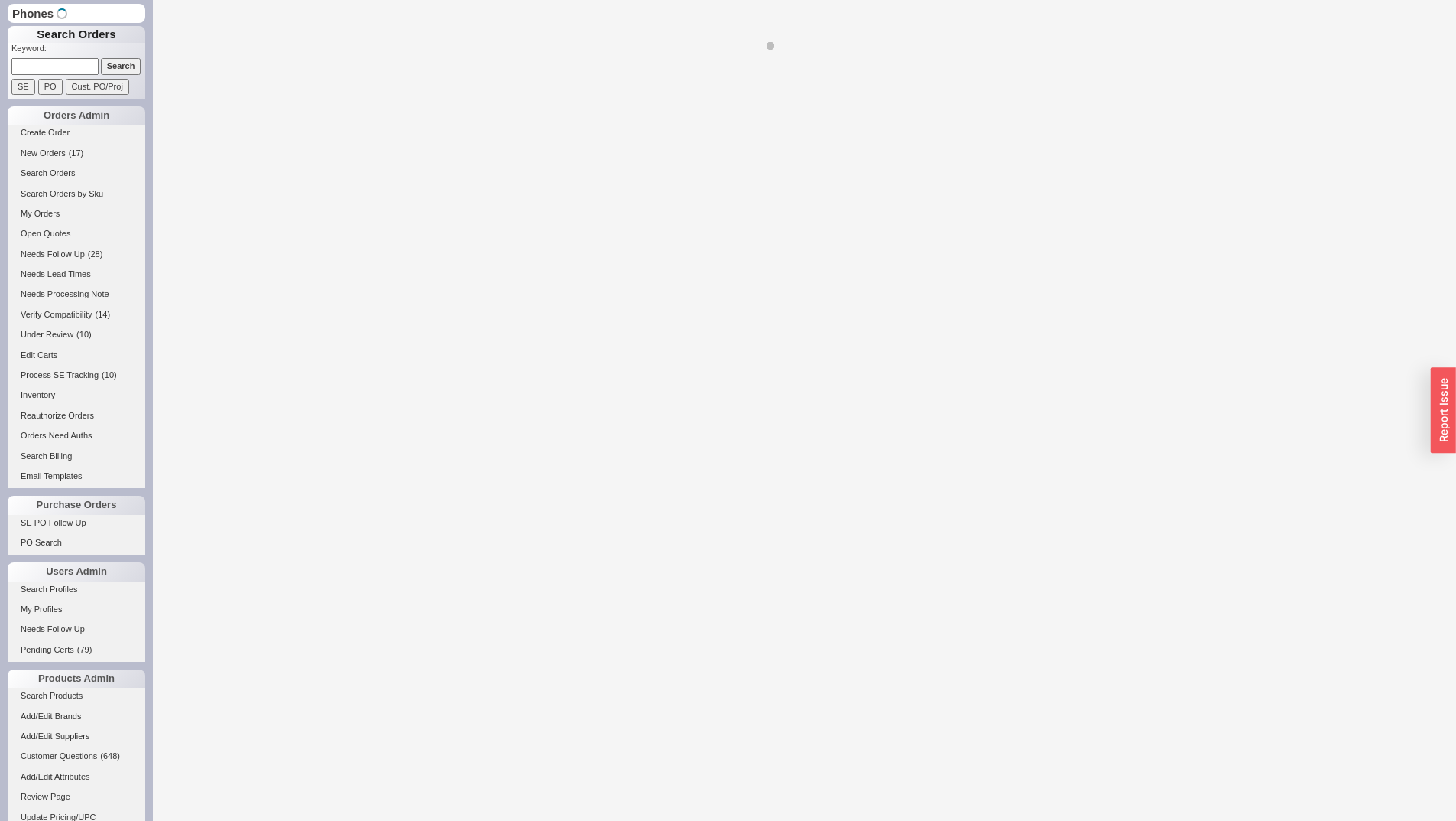
select select "LOW"
select select "3"
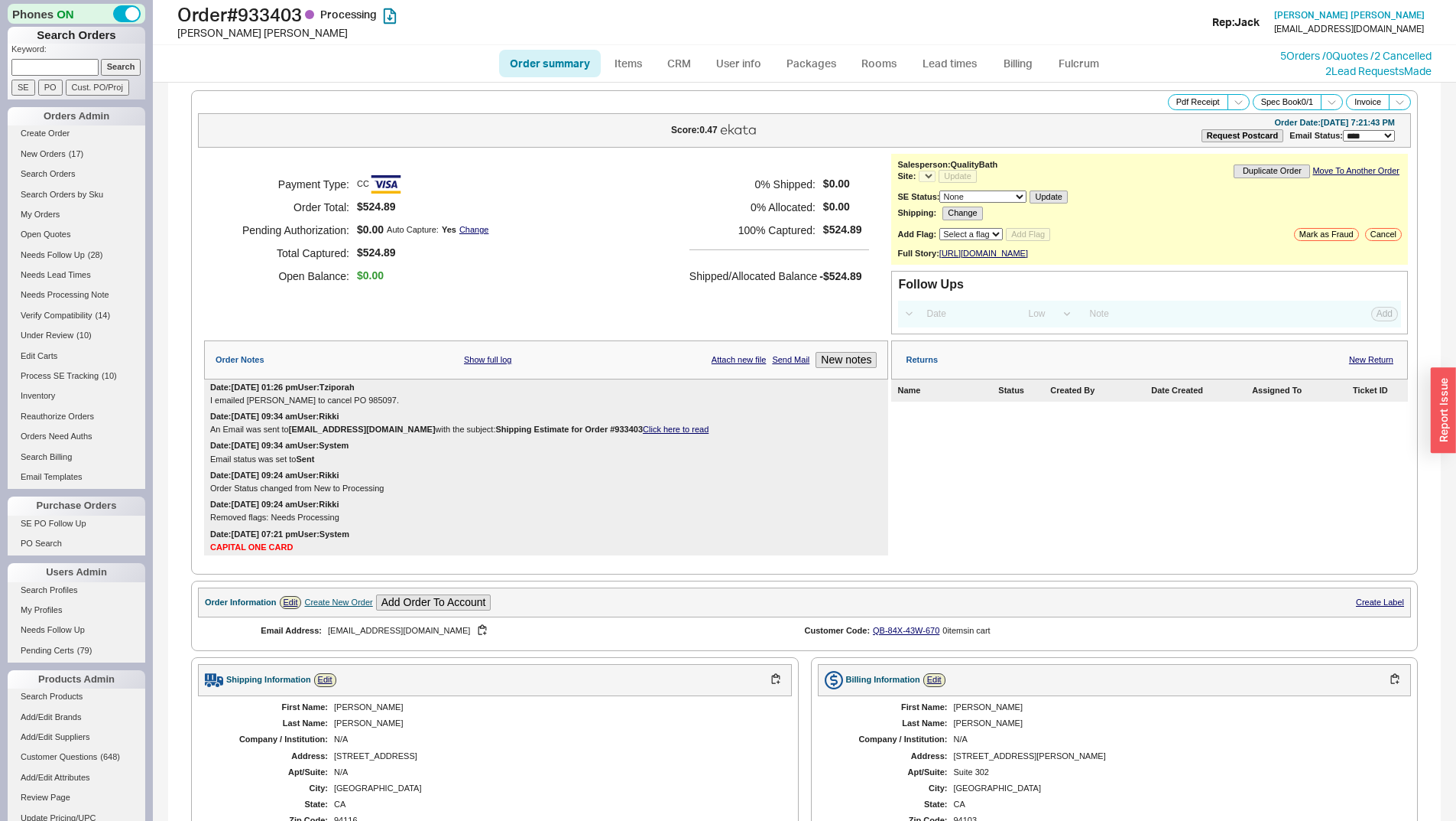
select select "*"
click at [548, 275] on div "Payment Type: CC Order Total: $524.89 Pending Authorization: $0.00 Auto Capture…" at bounding box center [546, 230] width 684 height 153
click at [547, 243] on div "Payment Type: CC Order Total: $524.89 Pending Authorization: $0.00 Auto Capture…" at bounding box center [546, 230] width 684 height 153
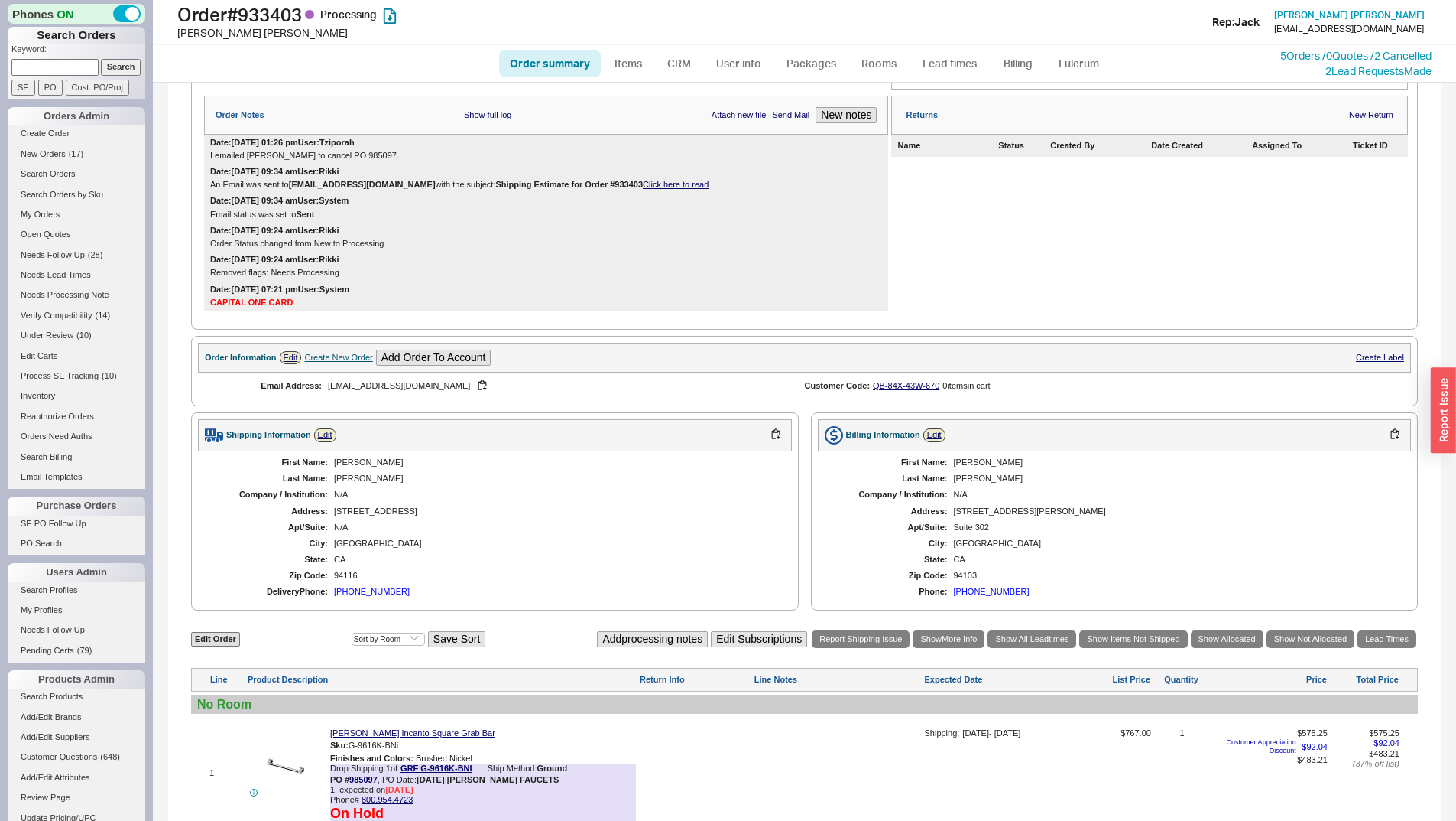
scroll to position [6, 0]
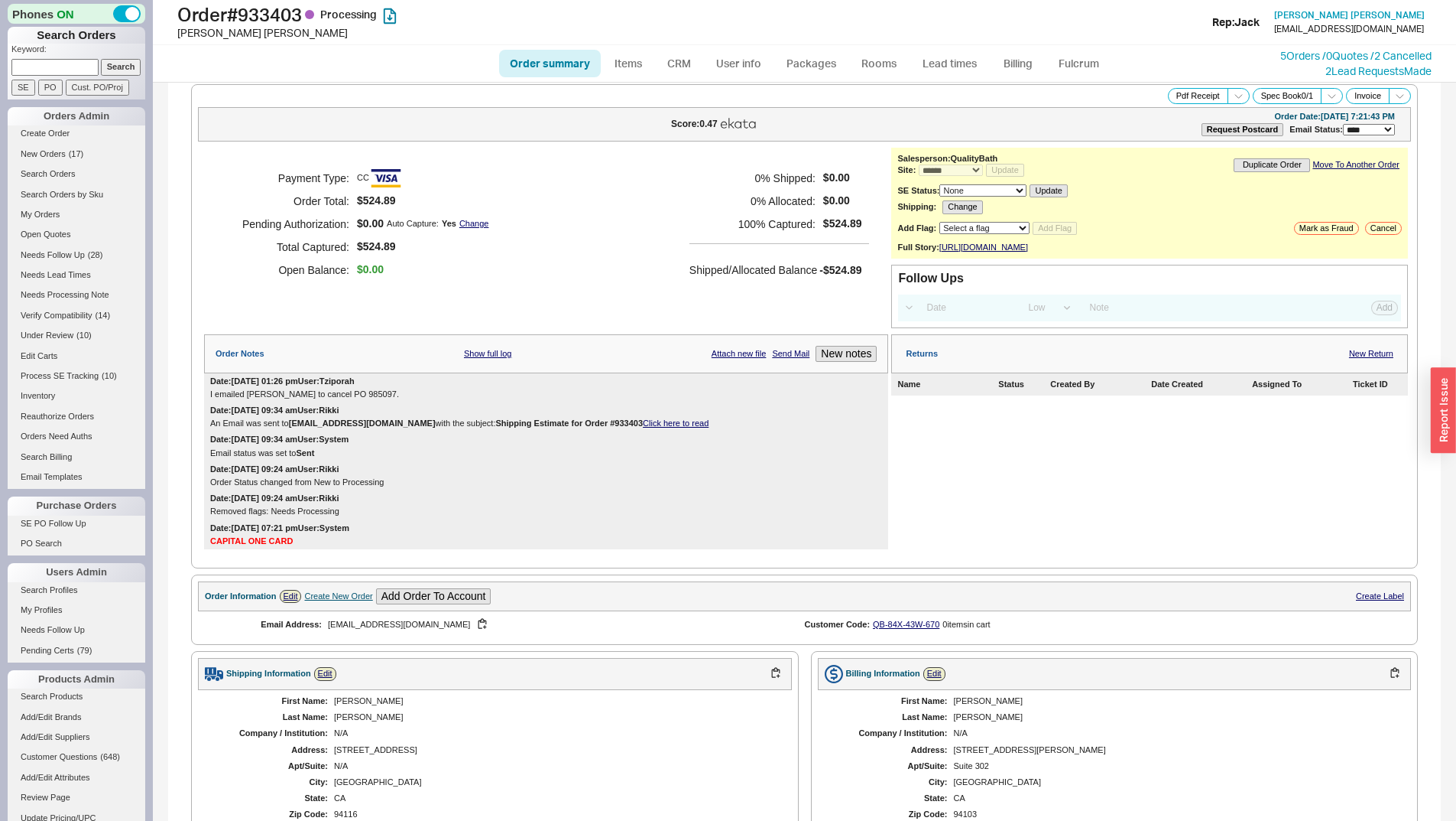
click at [536, 255] on div "Payment Type: CC Order Total: $524.89 Pending Authorization: $0.00 Auto Capture…" at bounding box center [546, 224] width 684 height 153
click at [638, 236] on div "Payment Type: CC Order Total: $524.89 Pending Authorization: $0.00 Auto Capture…" at bounding box center [546, 224] width 684 height 153
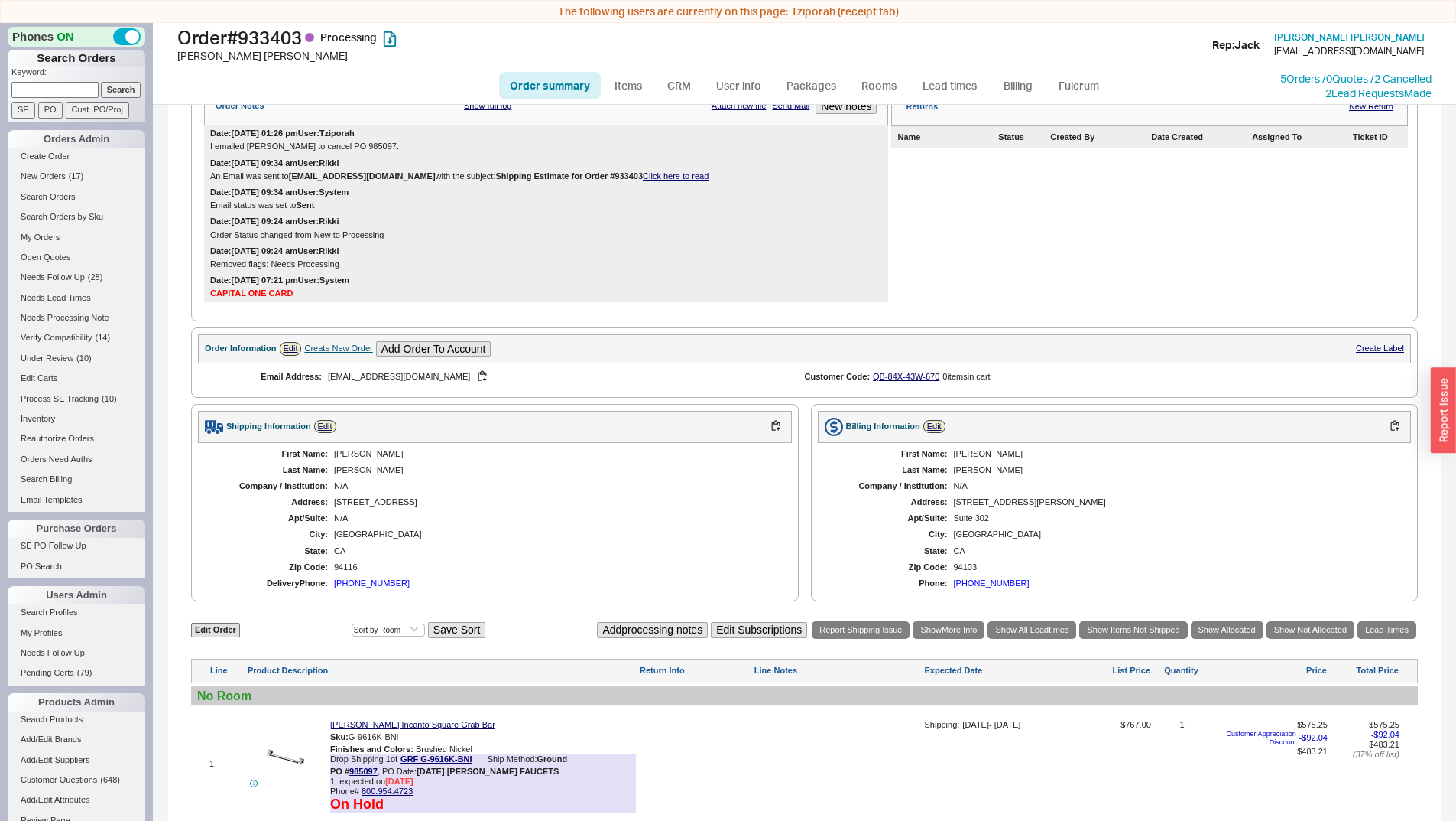
scroll to position [0, 0]
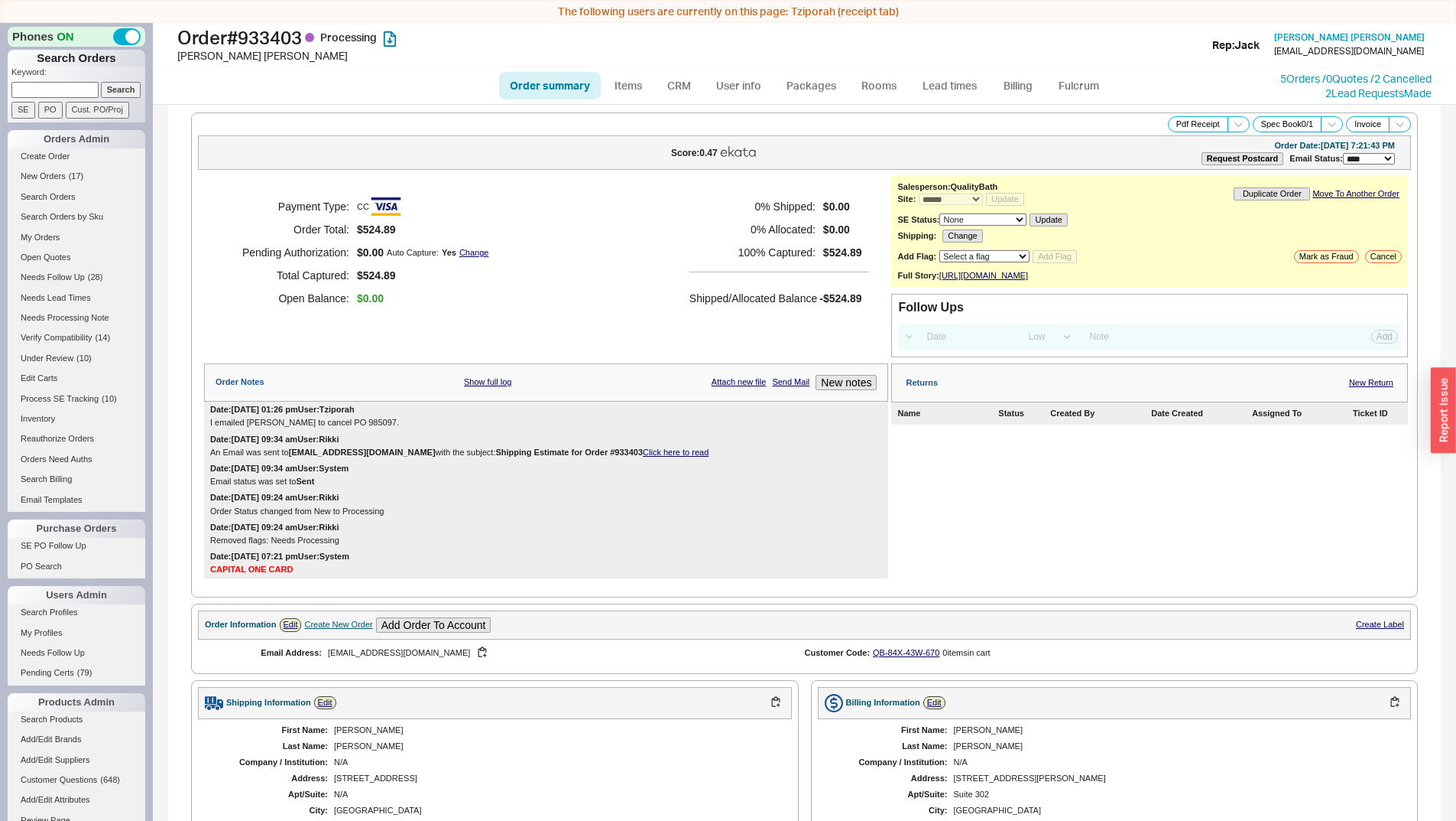
click at [555, 229] on div "Payment Type: CC Order Total: $524.89 Pending Authorization: $0.00 Auto Capture…" at bounding box center [546, 253] width 684 height 153
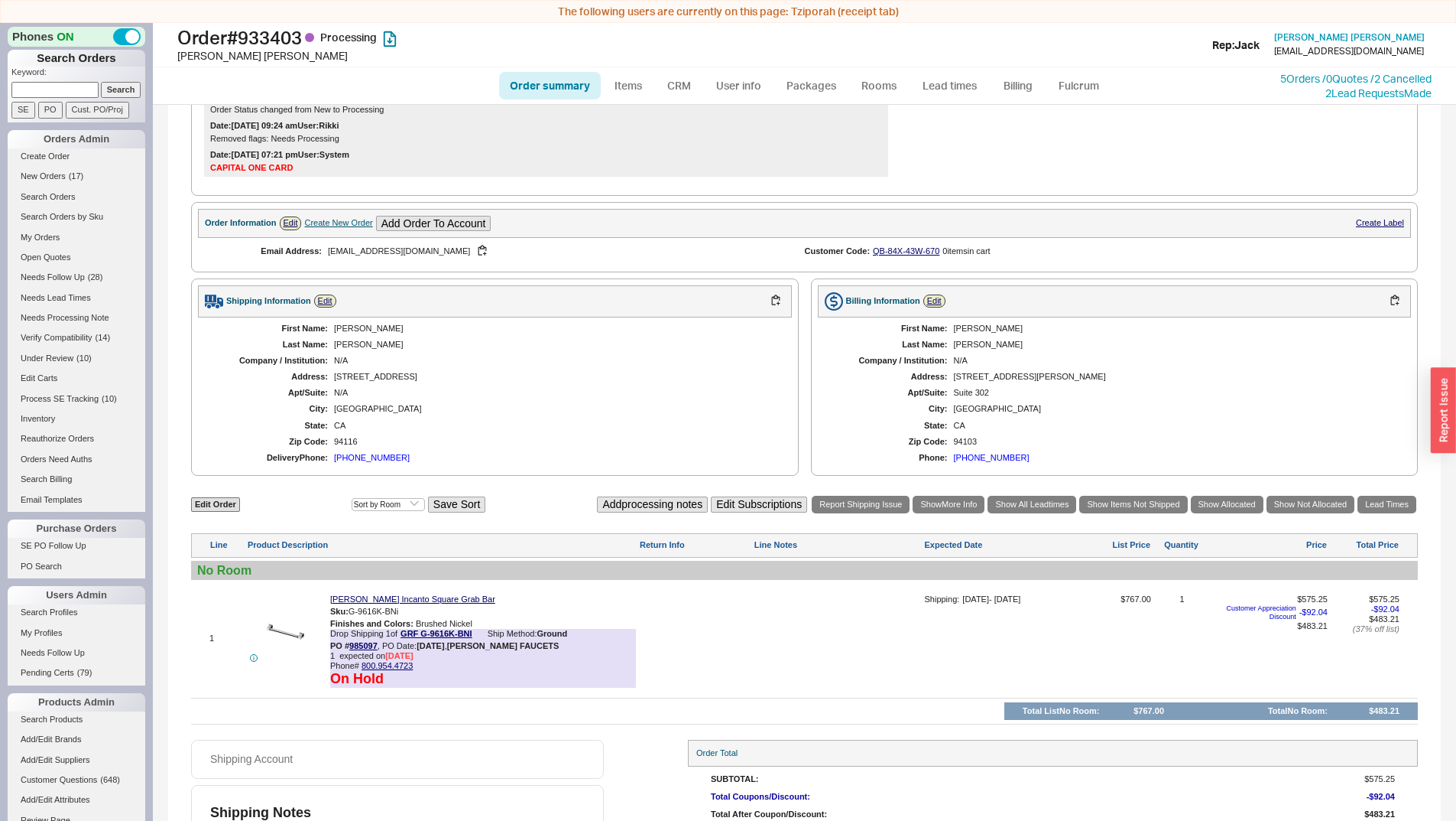
scroll to position [464, 0]
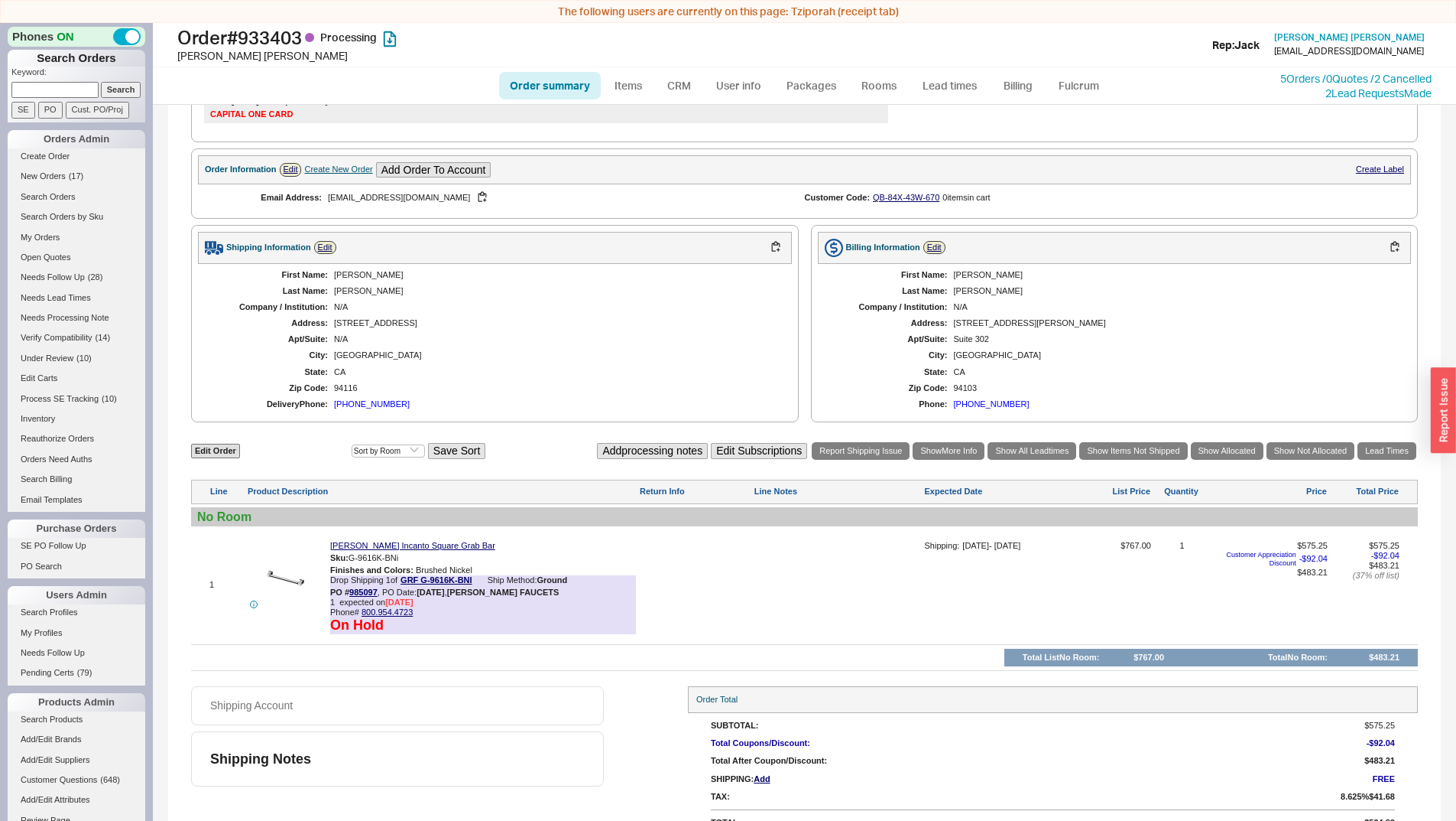
click at [562, 406] on div "Delivery Phone: (415) 370-2514" at bounding box center [495, 404] width 564 height 10
click at [538, 316] on div "First Name: Ray Last Name: Shahani Company / Institution: N/A Address: 82 Rockr…" at bounding box center [494, 340] width 594 height 152
click at [661, 392] on div "94116" at bounding box center [555, 388] width 442 height 10
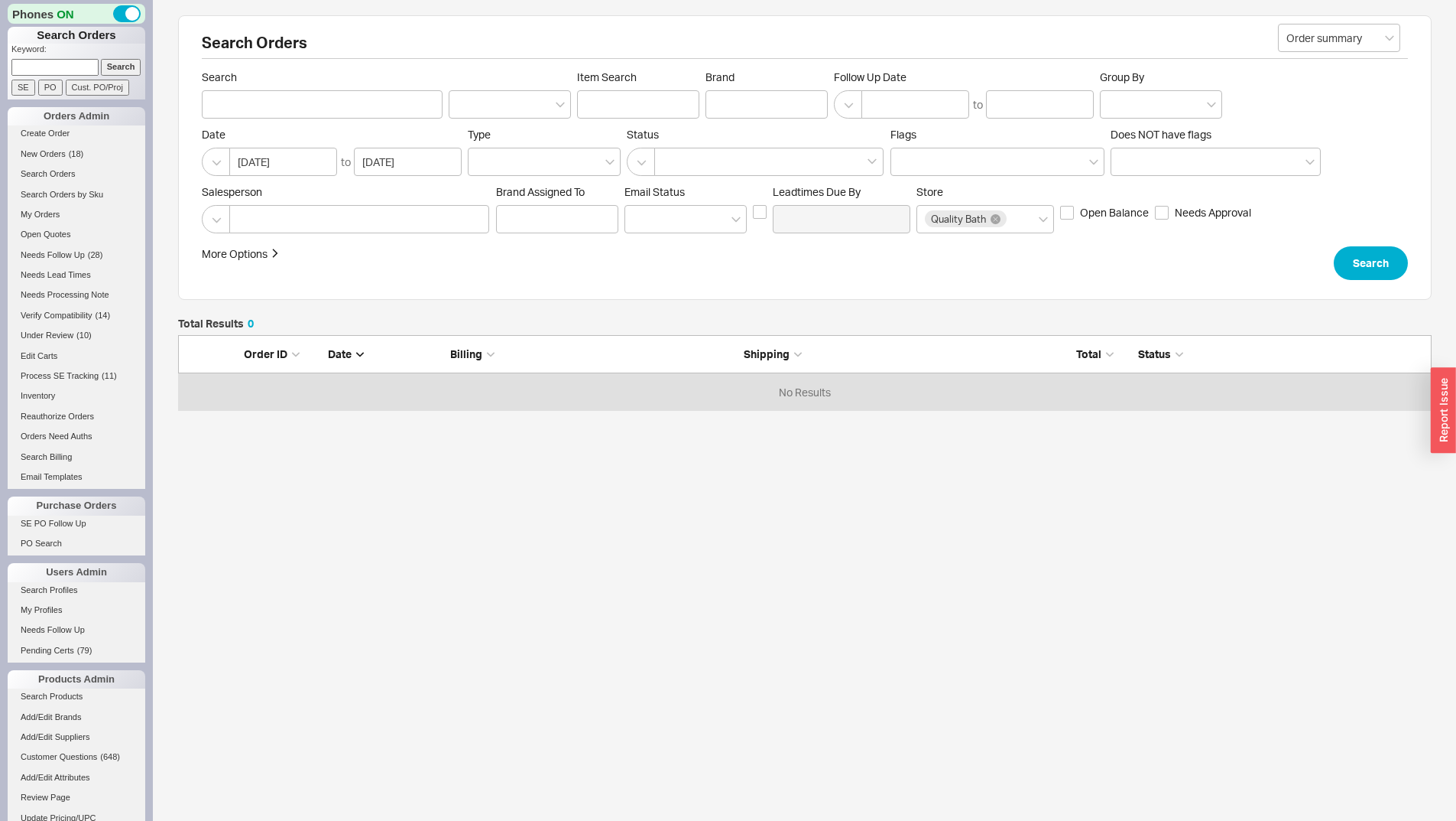
click at [64, 53] on p "Keyword:" at bounding box center [78, 51] width 134 height 15
paste input "769713"
click at [72, 64] on input at bounding box center [55, 66] width 87 height 16
type input "769713"
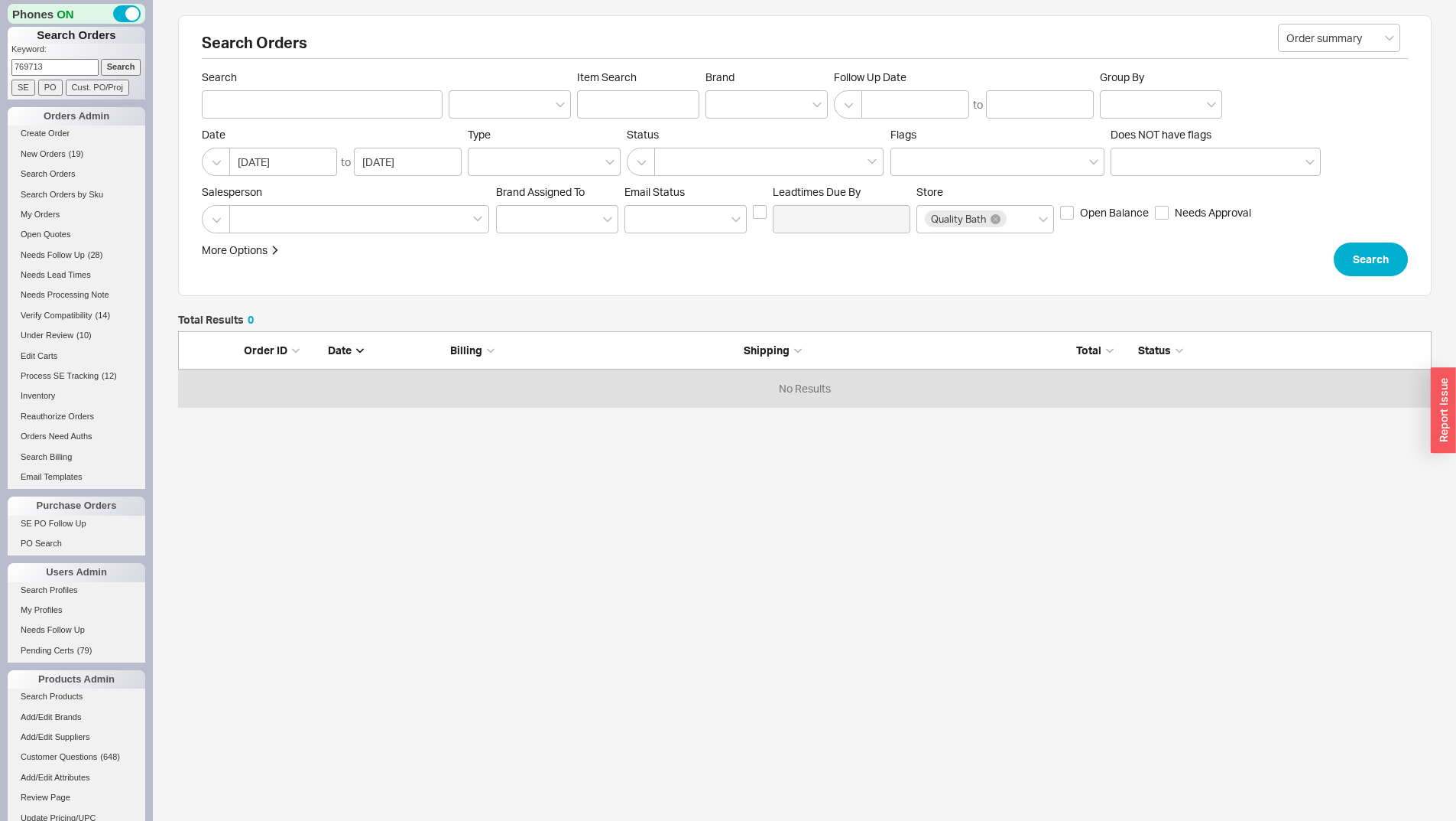
drag, startPoint x: 103, startPoint y: 66, endPoint x: 196, endPoint y: 59, distance: 93.3
click at [104, 66] on input "Search" at bounding box center [121, 66] width 40 height 16
type input "769713"
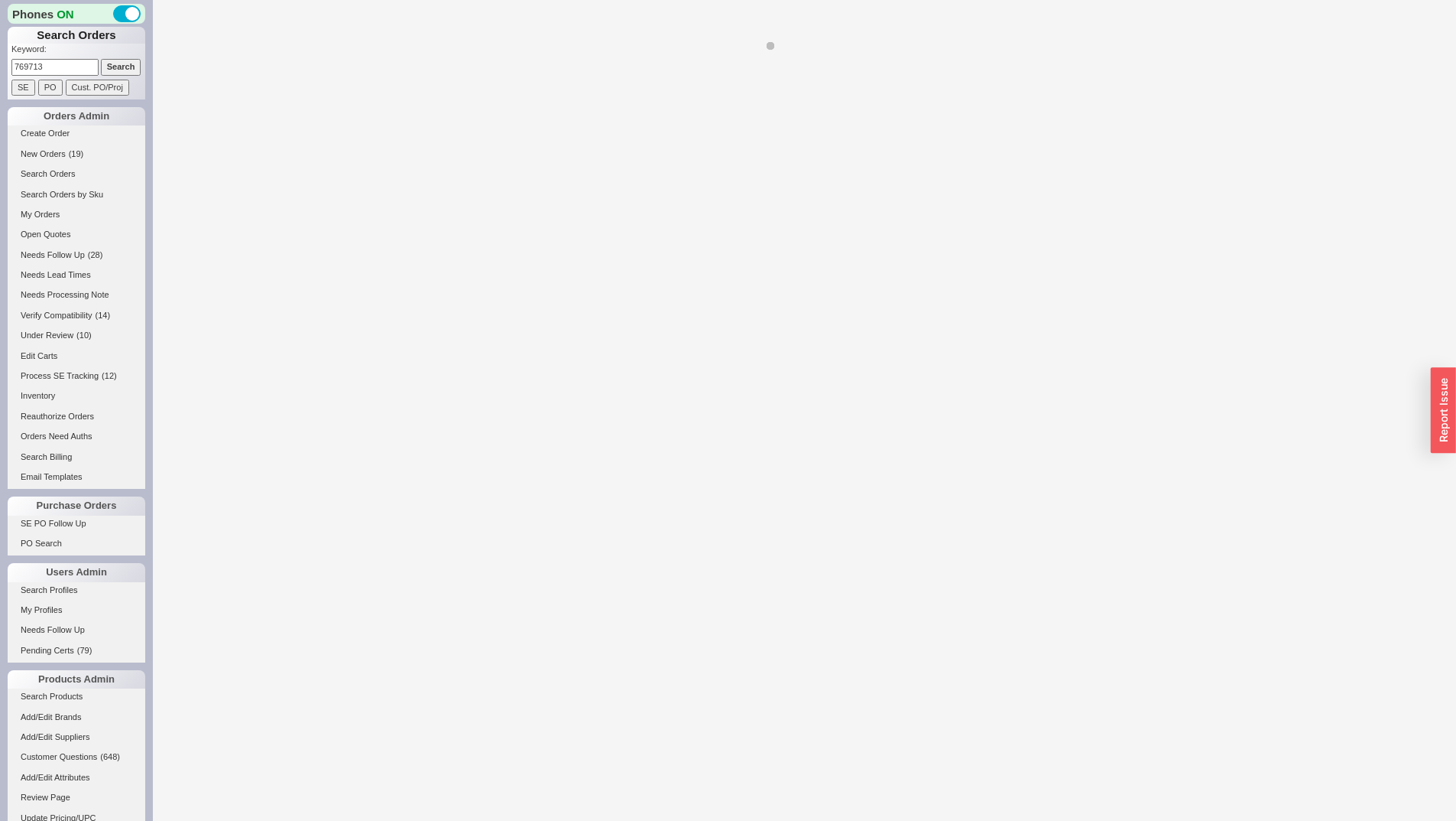
select select "*"
select select "LOW"
select select "3"
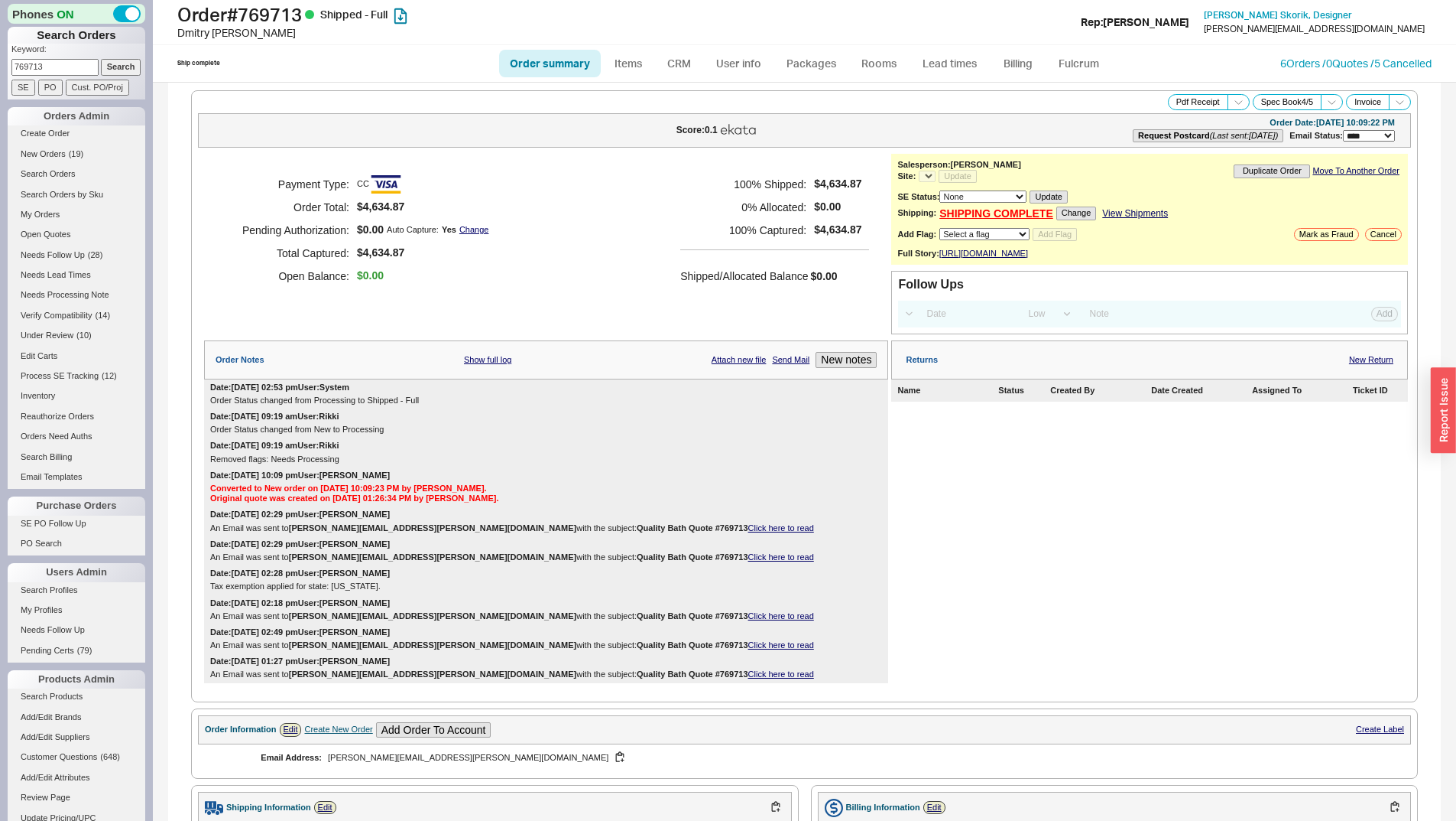
select select "*"
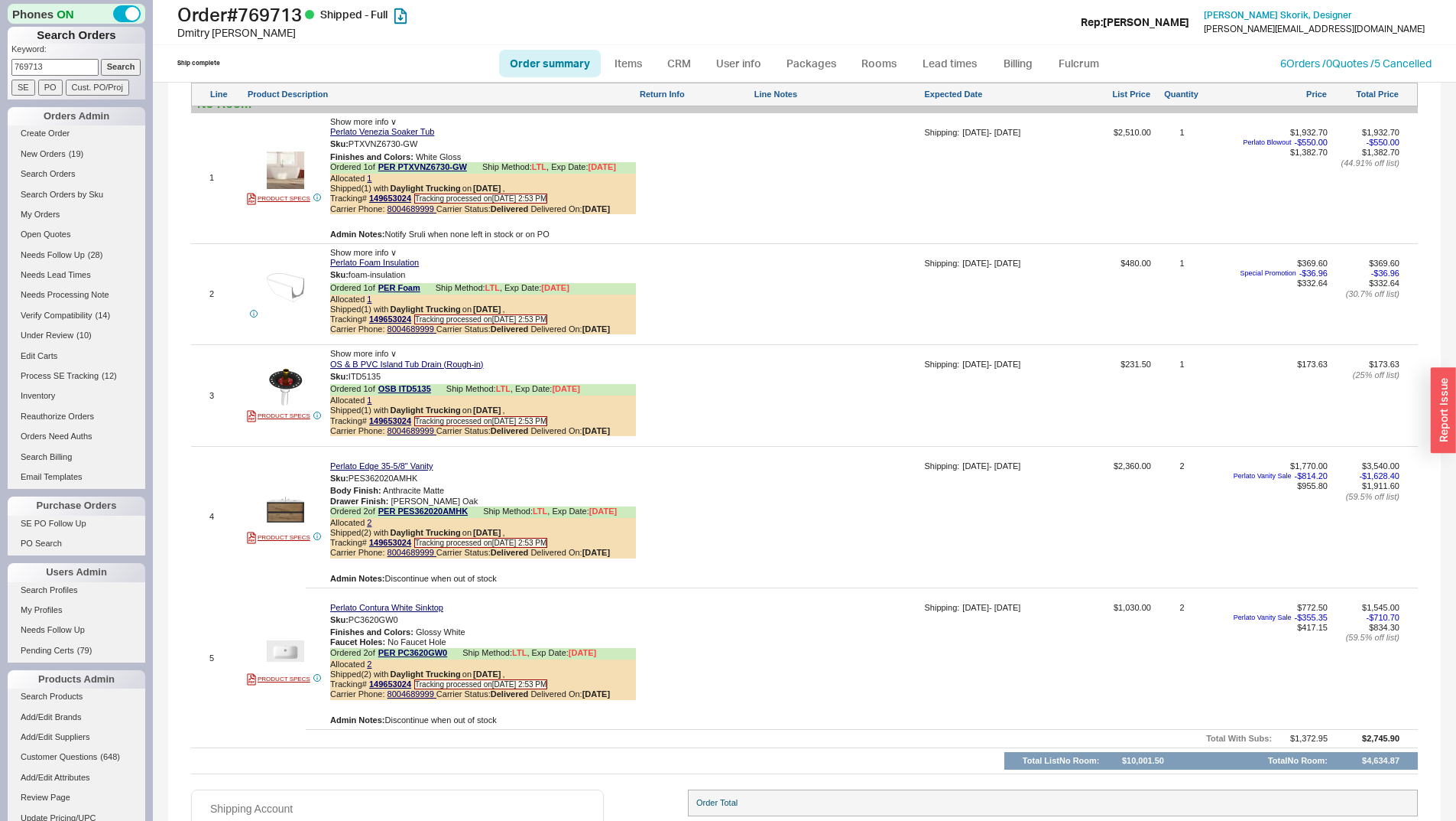
scroll to position [994, 0]
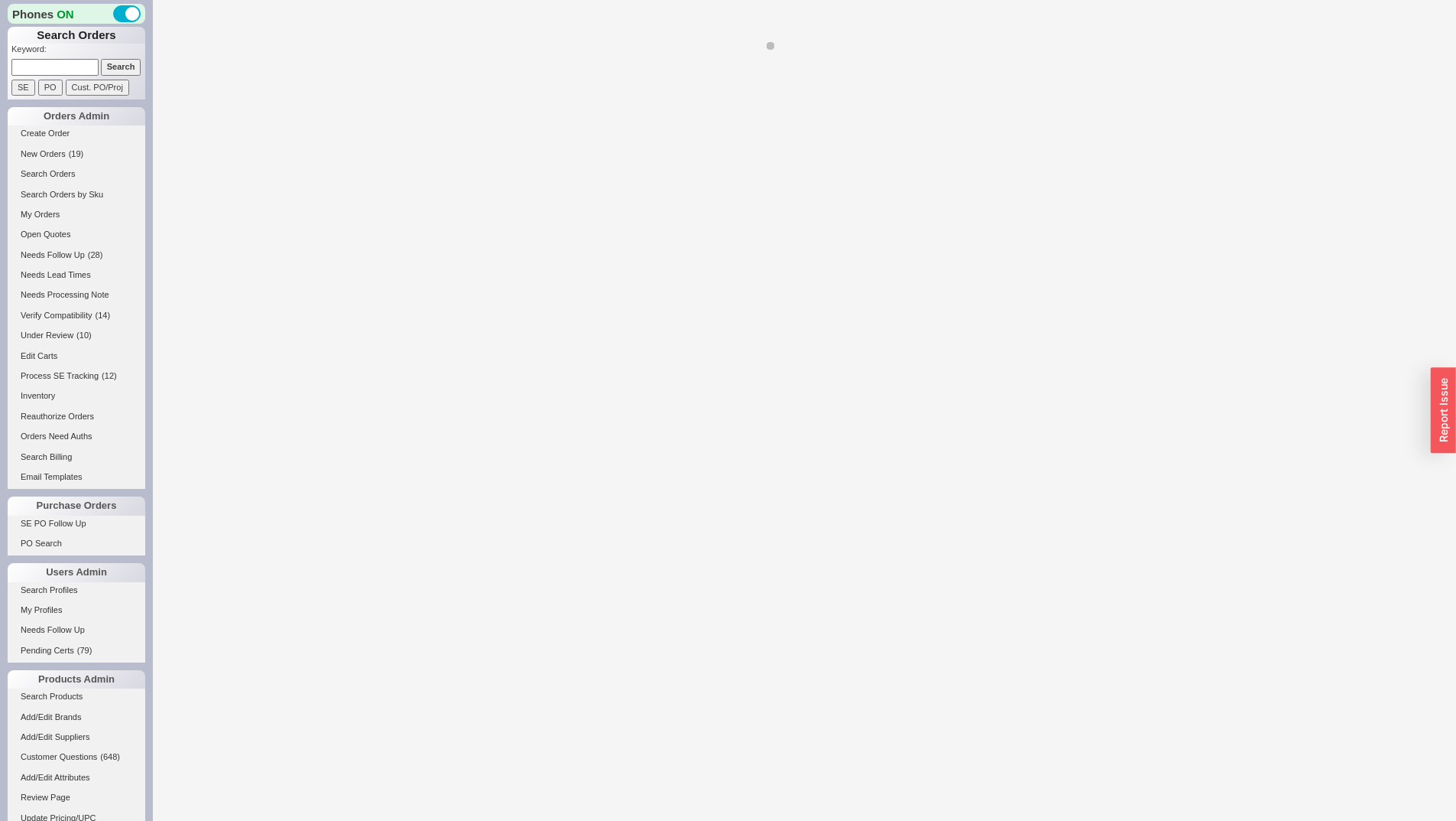
select select "LOW"
select select "3"
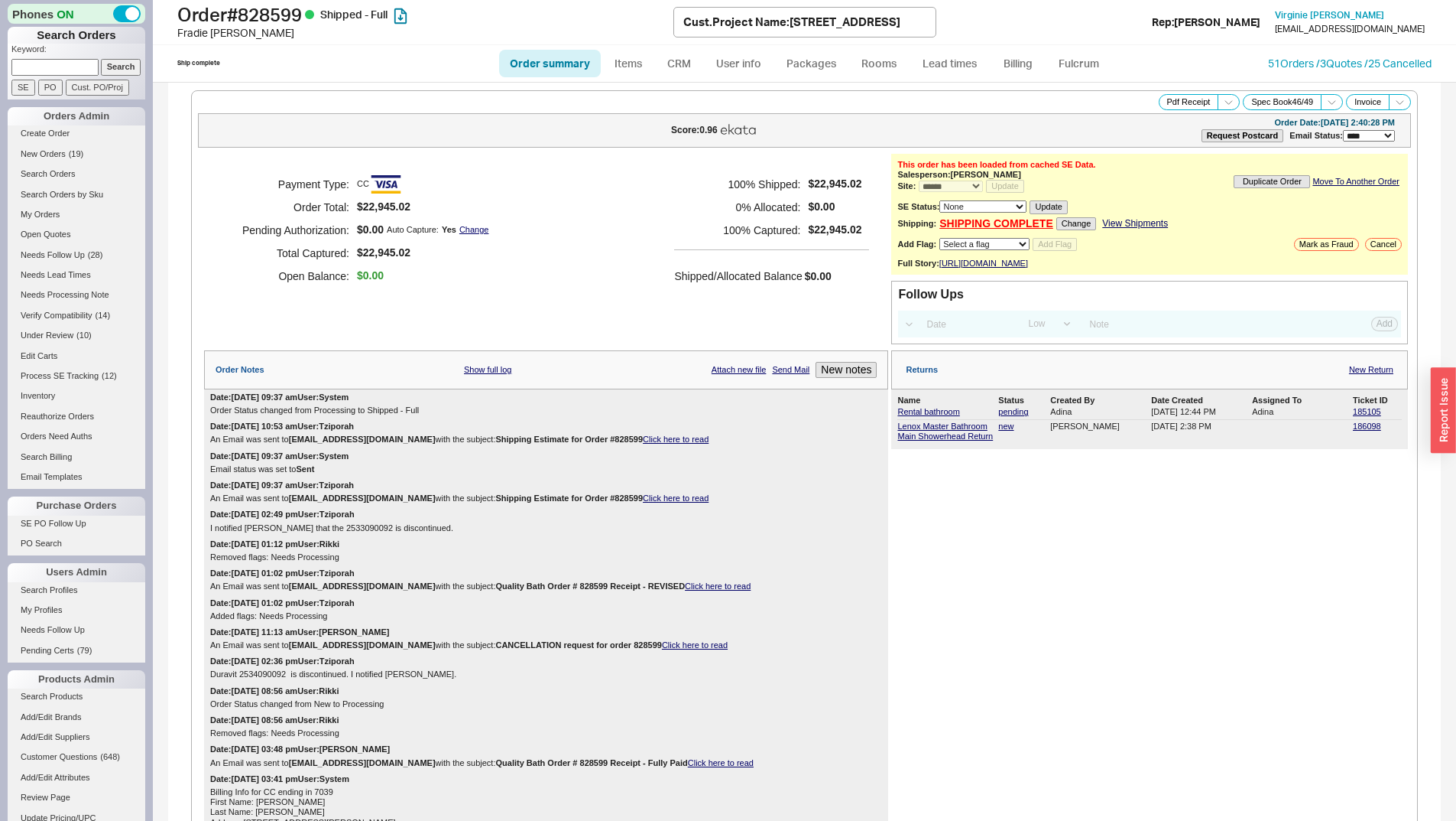
select select "*"
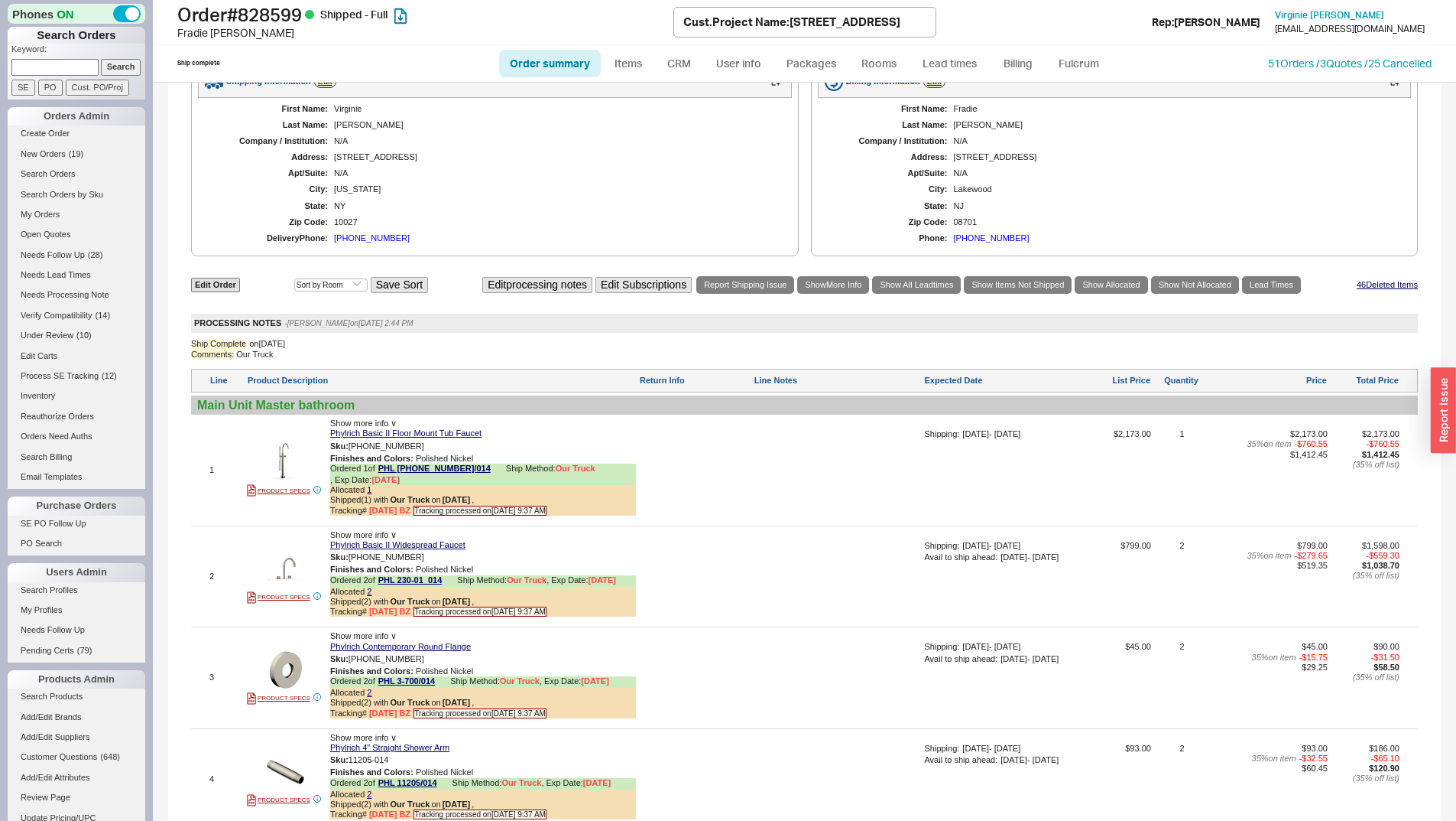
scroll to position [1376, 0]
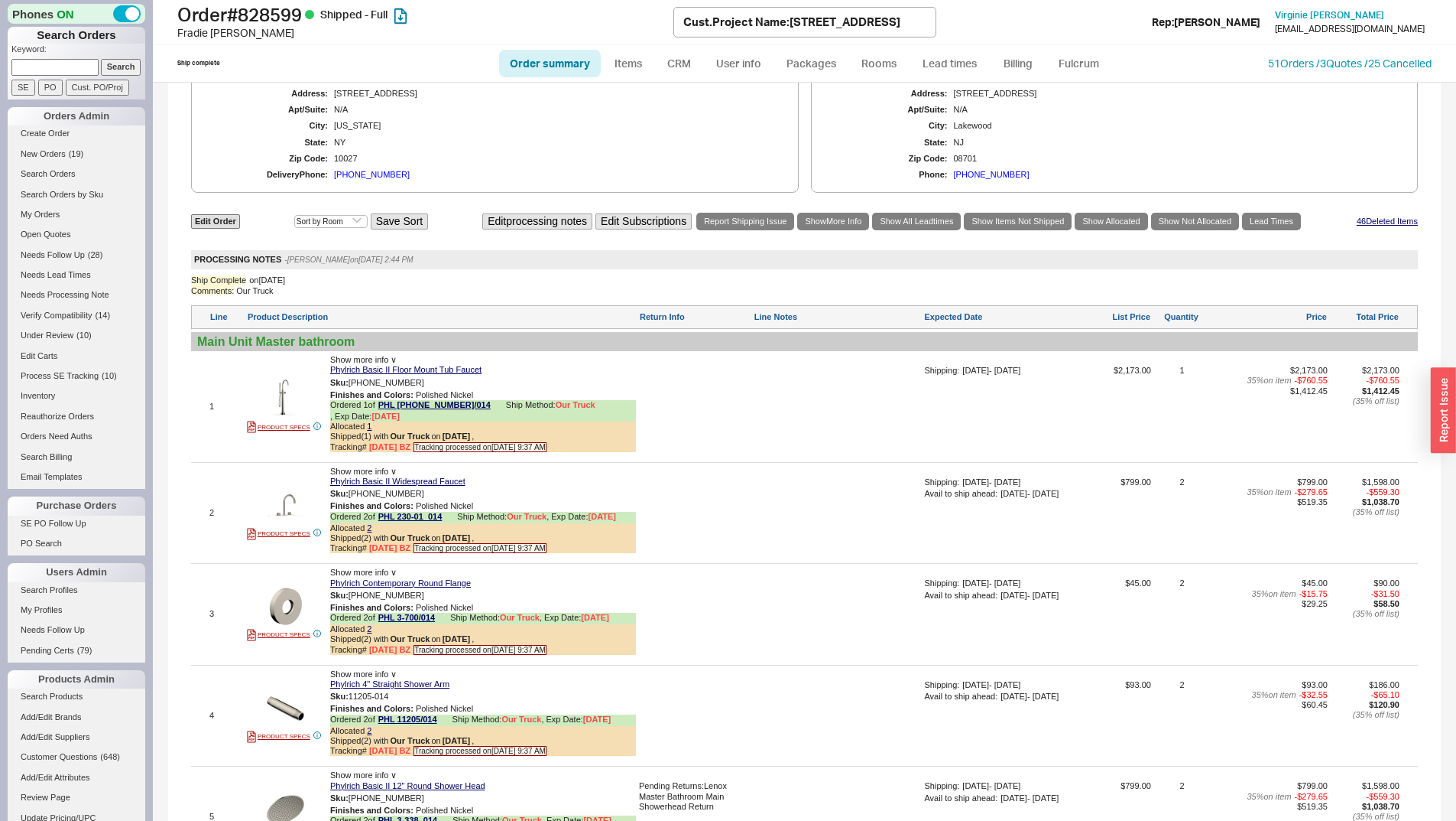
click at [79, 60] on input at bounding box center [55, 66] width 87 height 16
paste input "933533"
type input "933533"
drag, startPoint x: 110, startPoint y: 72, endPoint x: 148, endPoint y: 61, distance: 39.6
click at [110, 72] on input "Search" at bounding box center [121, 66] width 40 height 16
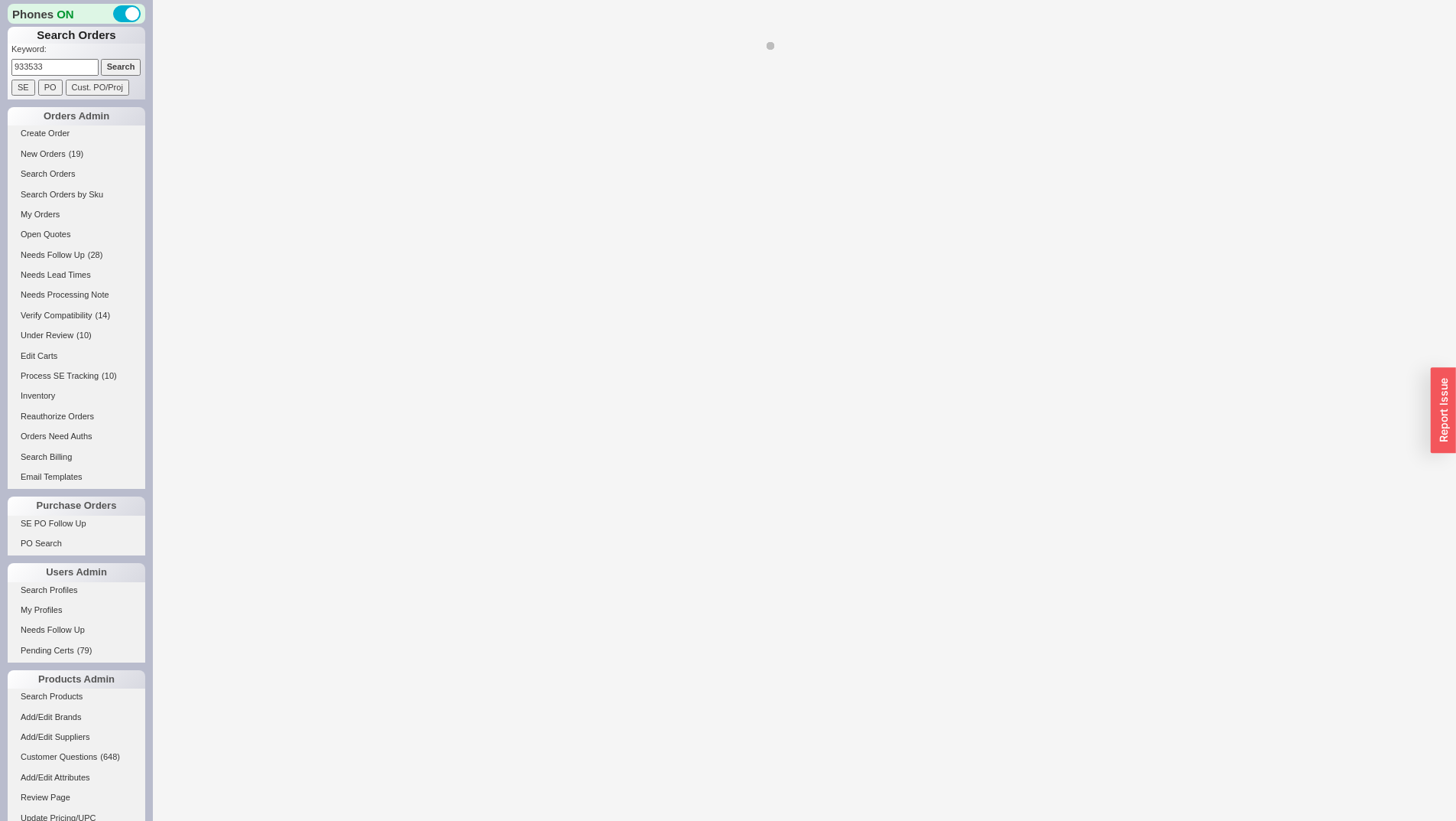
select select "*"
select select "LOW"
select select "3"
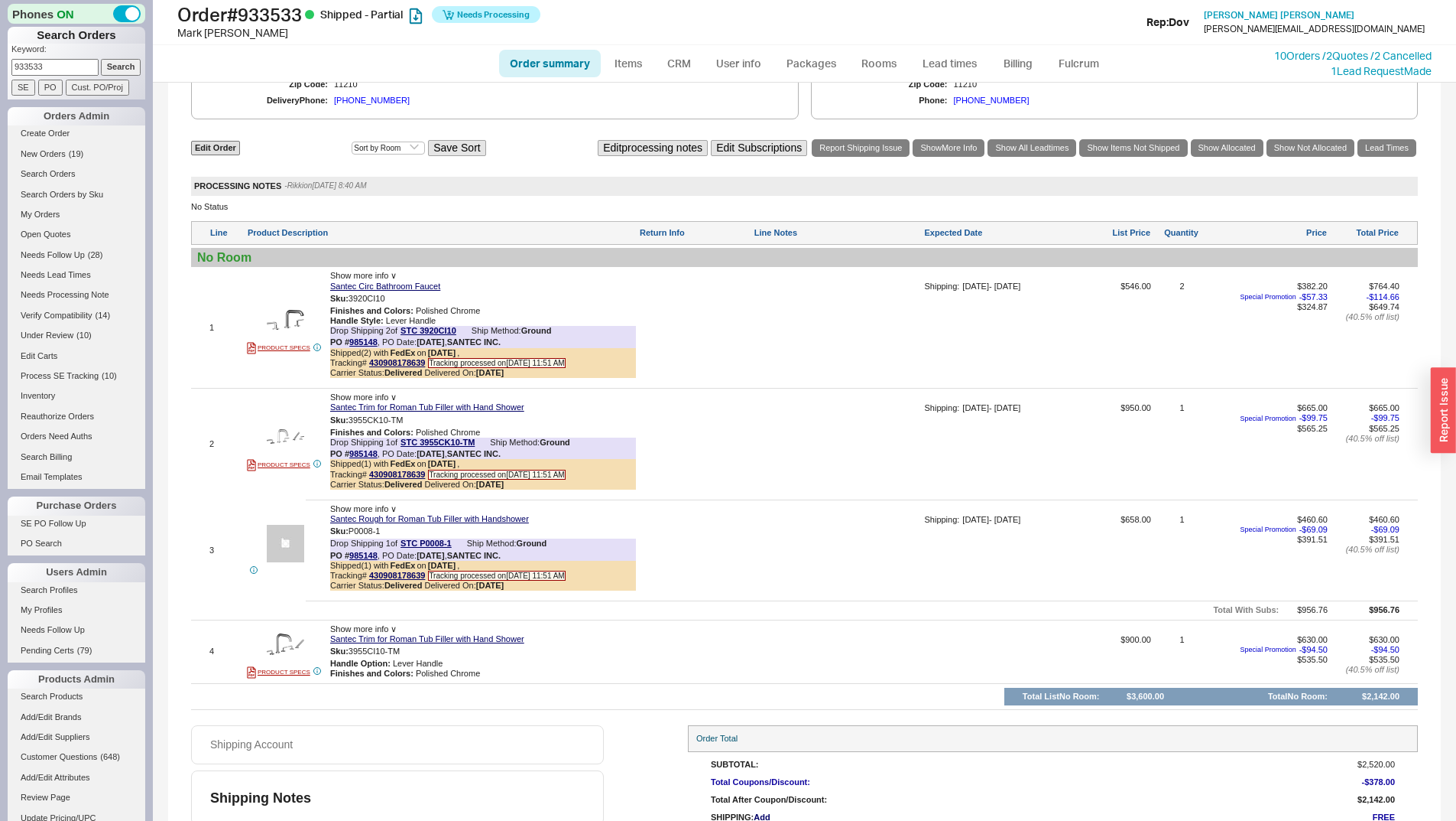
scroll to position [1051, 0]
